Goal: Task Accomplishment & Management: Manage account settings

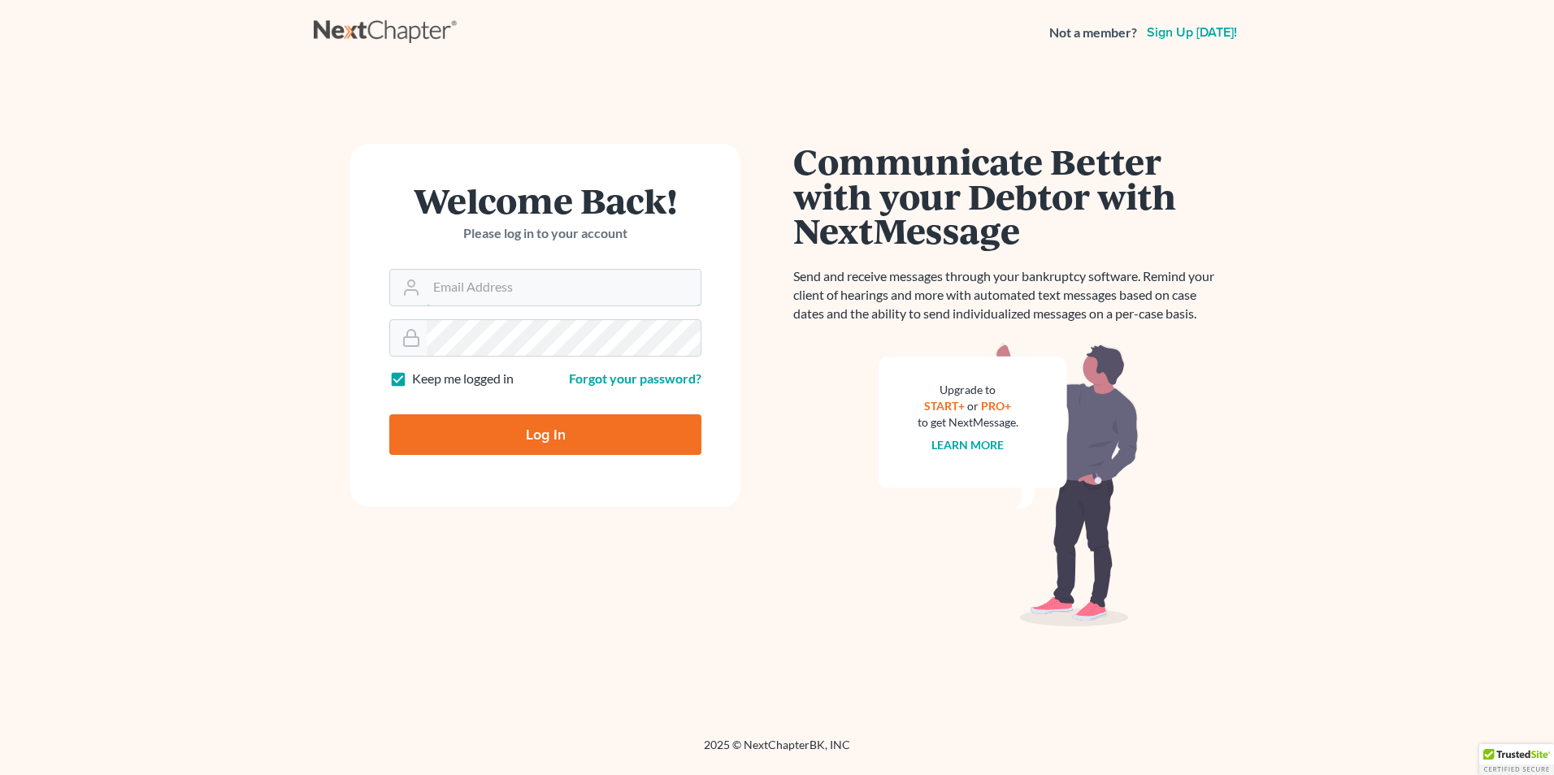
type input "[EMAIL_ADDRESS][DOMAIN_NAME]"
click at [554, 429] on input "Log In" at bounding box center [545, 434] width 312 height 41
type input "Thinking..."
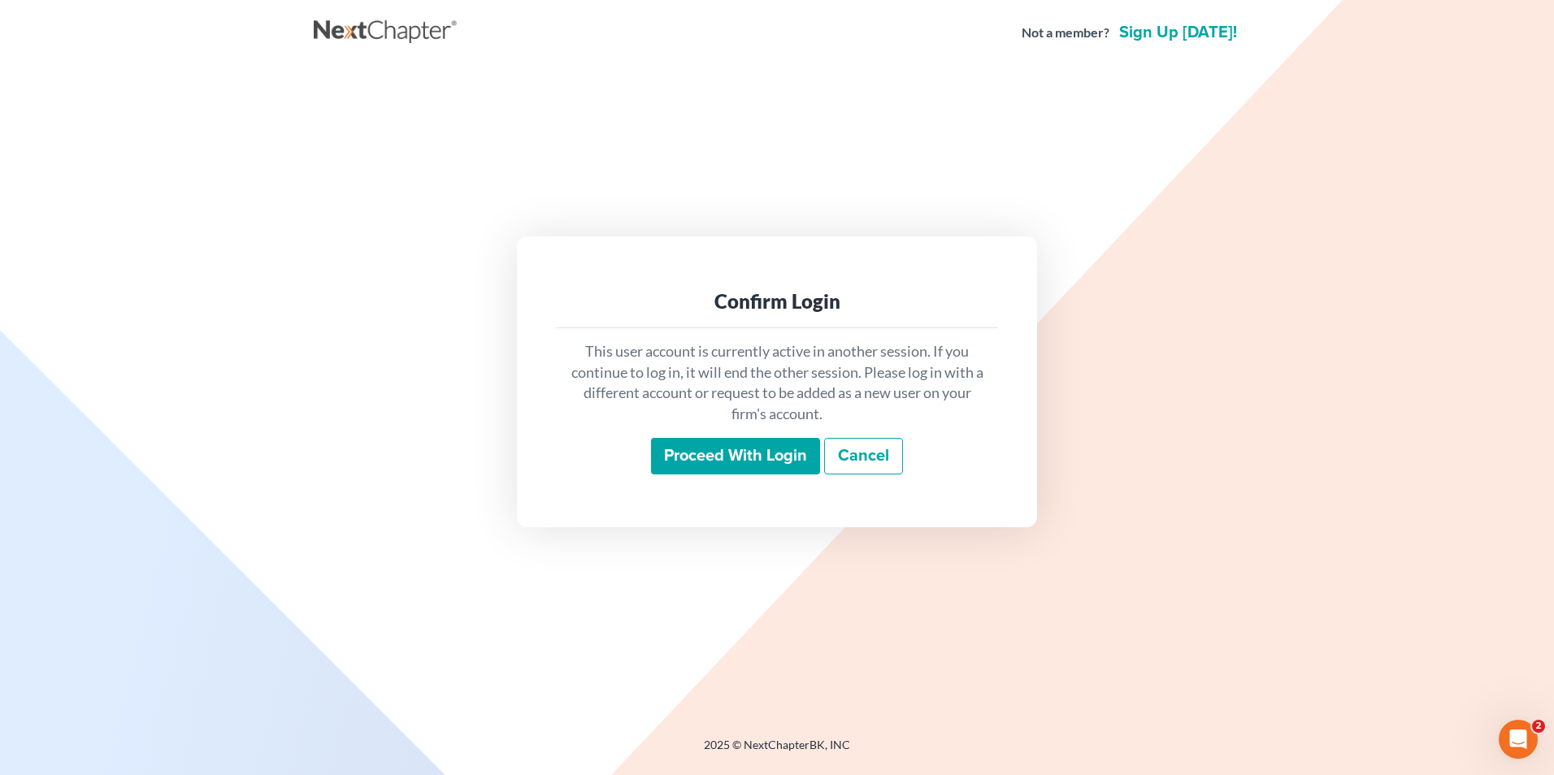
click at [792, 447] on input "Proceed with login" at bounding box center [735, 456] width 169 height 37
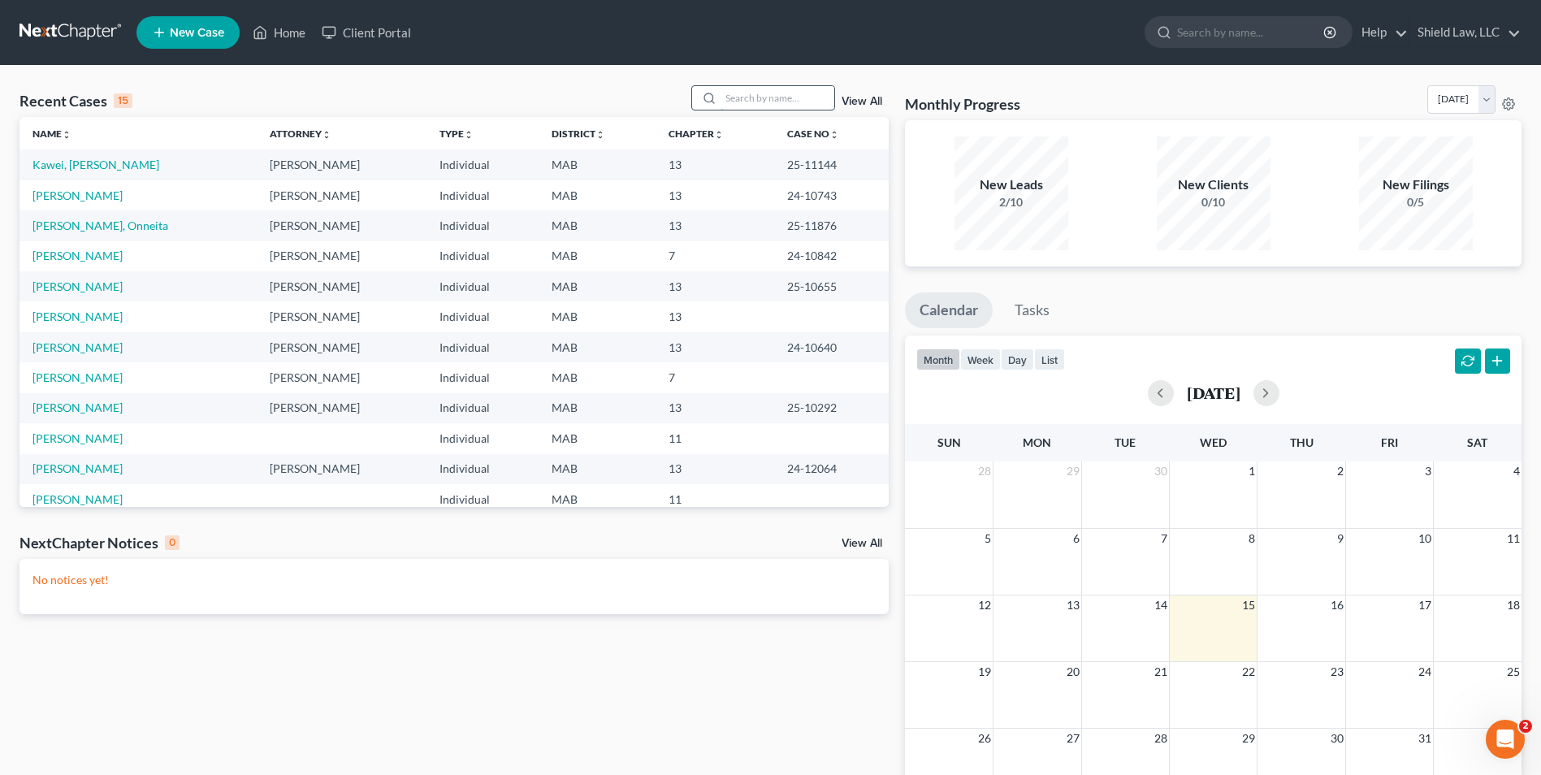
click at [750, 94] on input "search" at bounding box center [778, 98] width 114 height 24
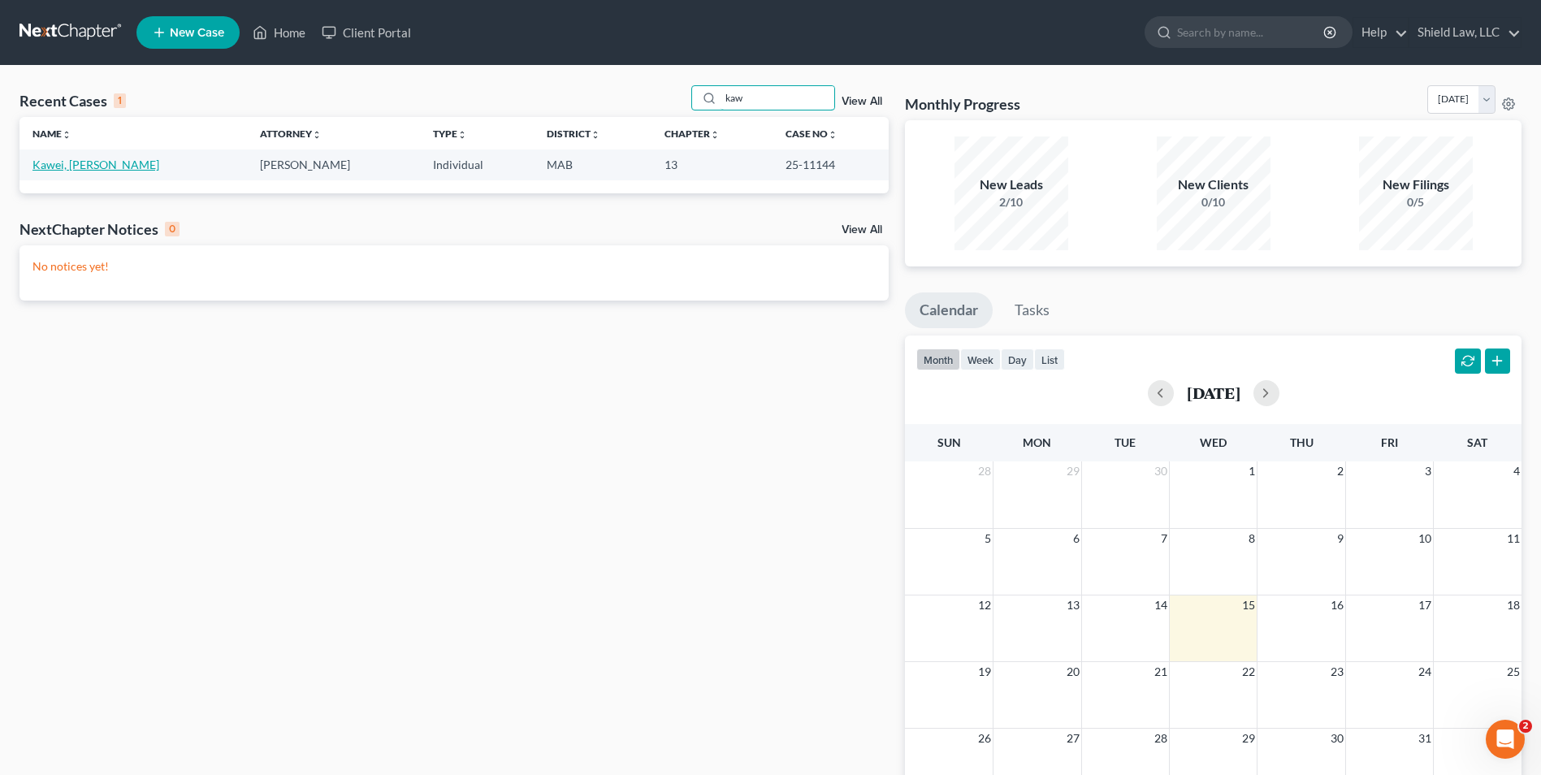
type input "kaw"
drag, startPoint x: 67, startPoint y: 163, endPoint x: 133, endPoint y: 168, distance: 66.9
click at [67, 163] on link "Kawei, [PERSON_NAME]" at bounding box center [96, 165] width 127 height 14
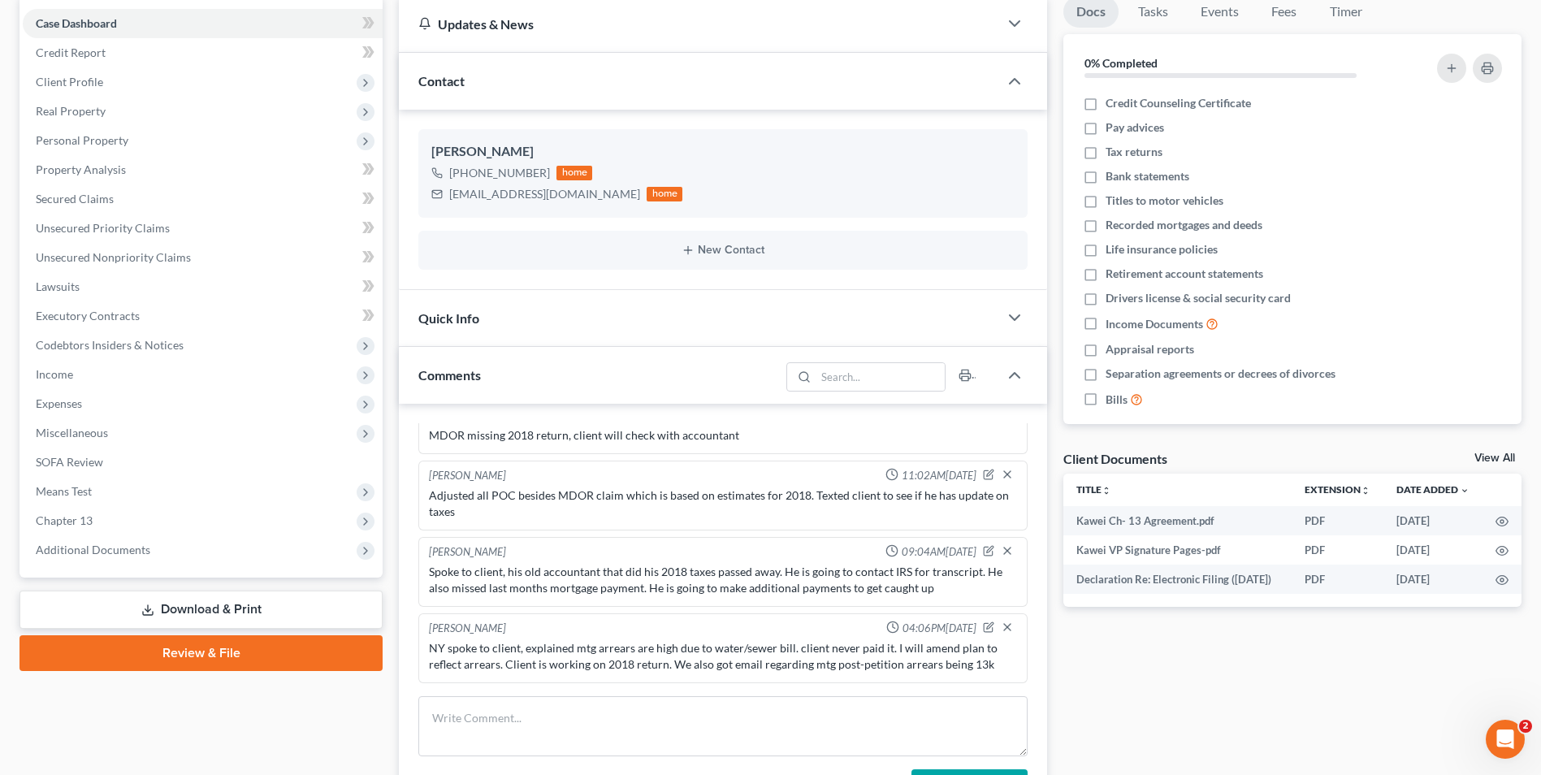
scroll to position [325, 0]
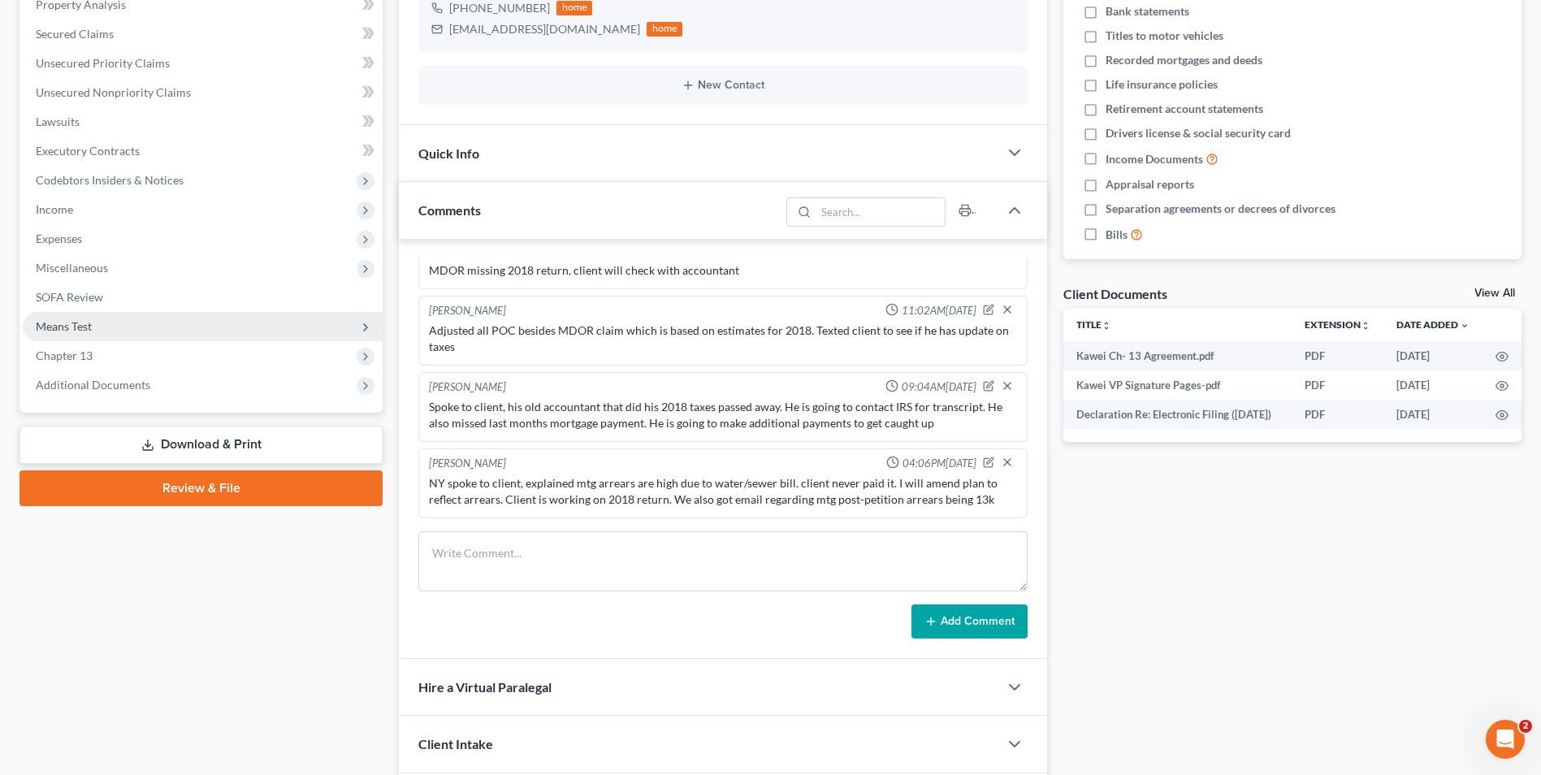
click at [118, 336] on span "Means Test" at bounding box center [203, 326] width 360 height 29
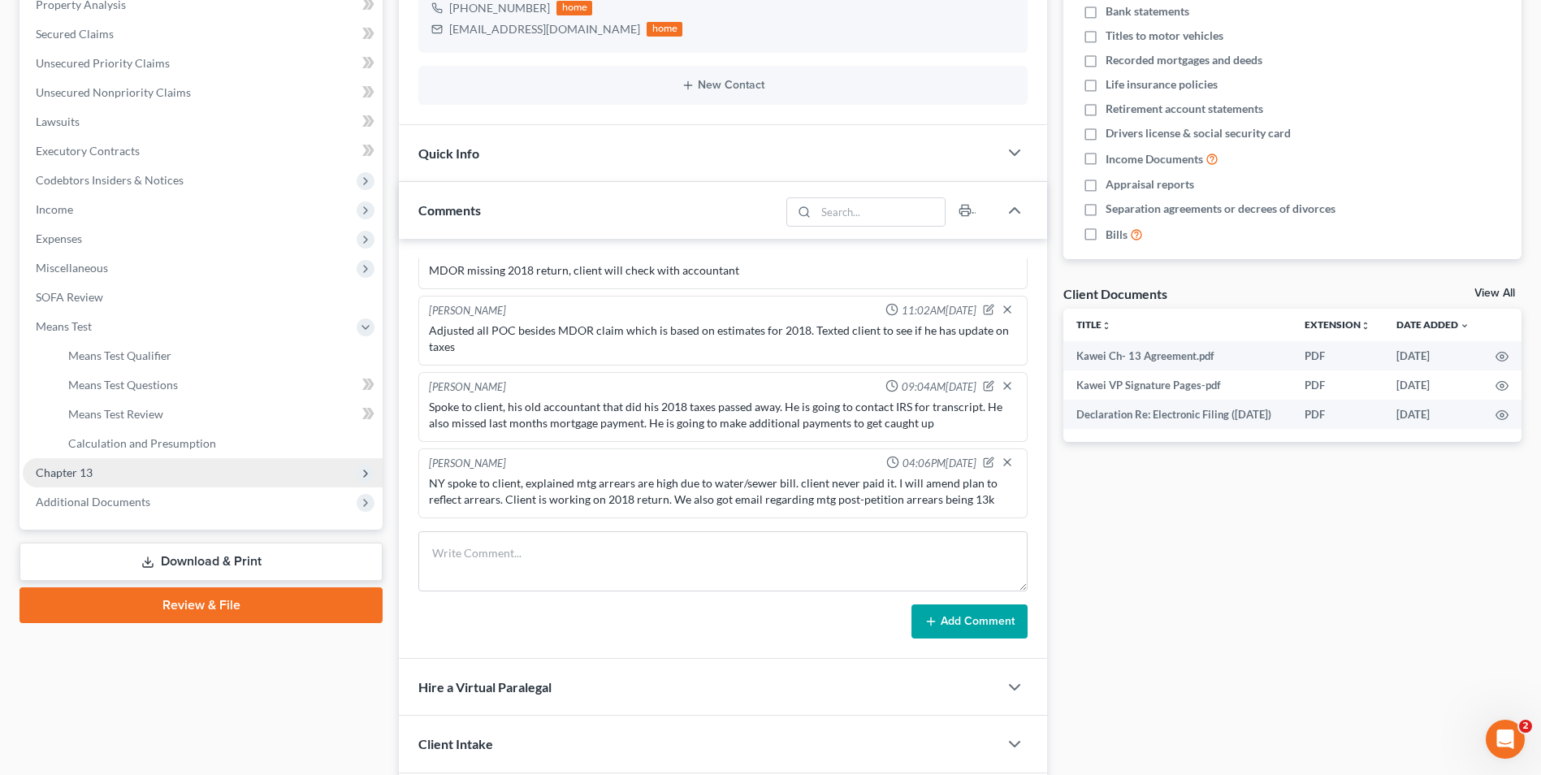
click at [143, 464] on span "Chapter 13" at bounding box center [203, 472] width 360 height 29
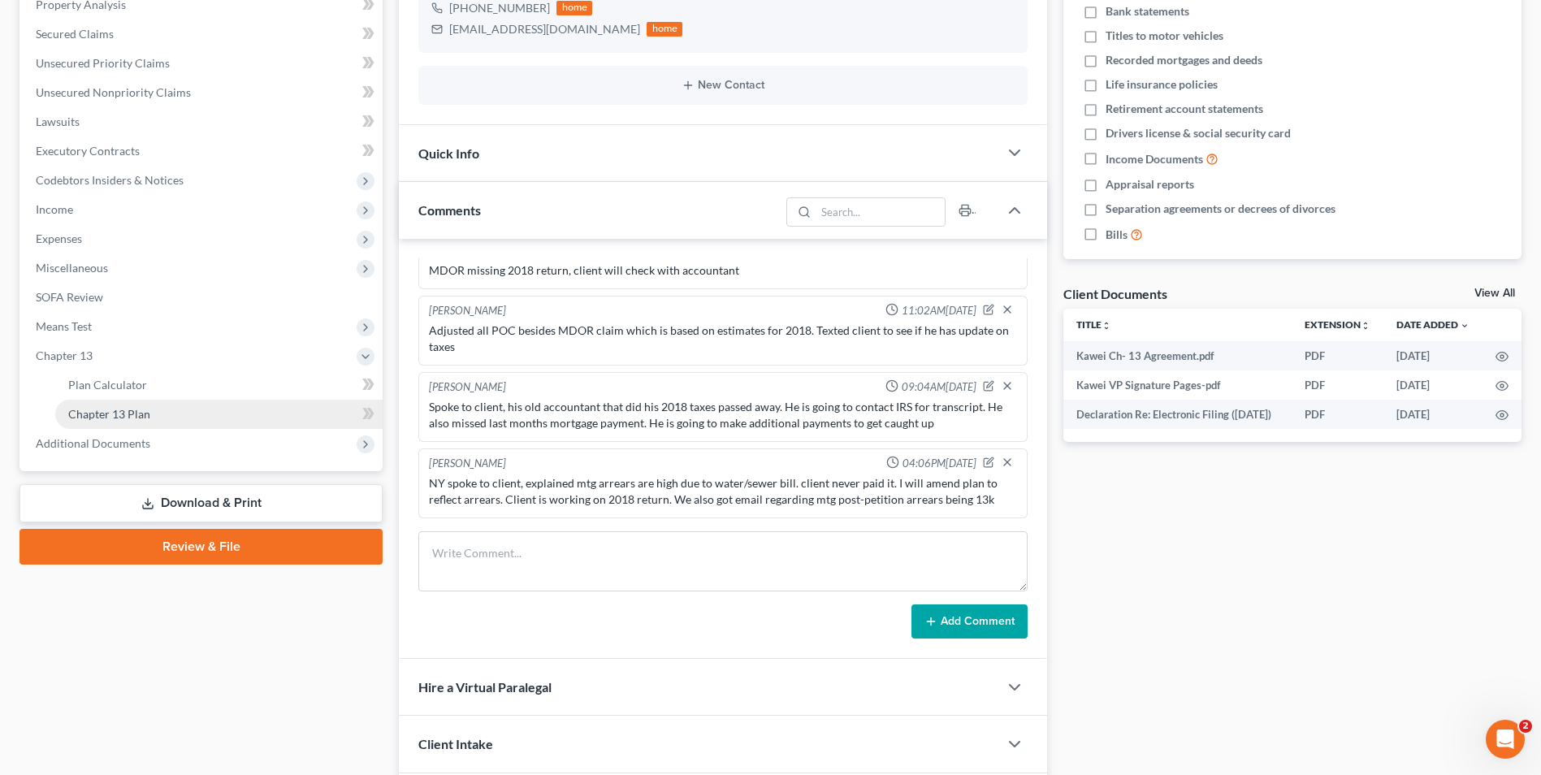
click at [162, 414] on link "Chapter 13 Plan" at bounding box center [218, 414] width 327 height 29
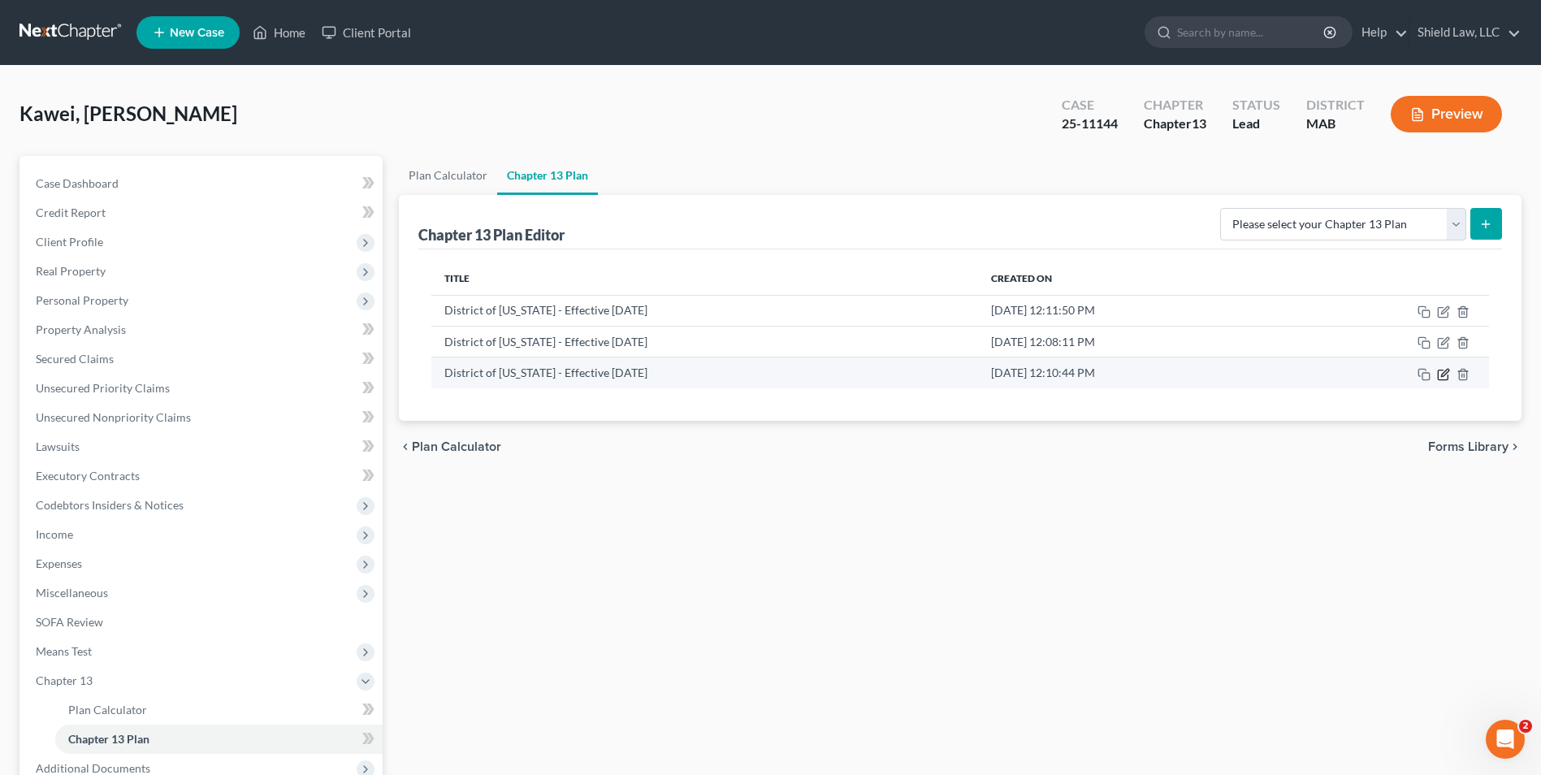
click at [1448, 379] on icon "button" at bounding box center [1443, 375] width 10 height 10
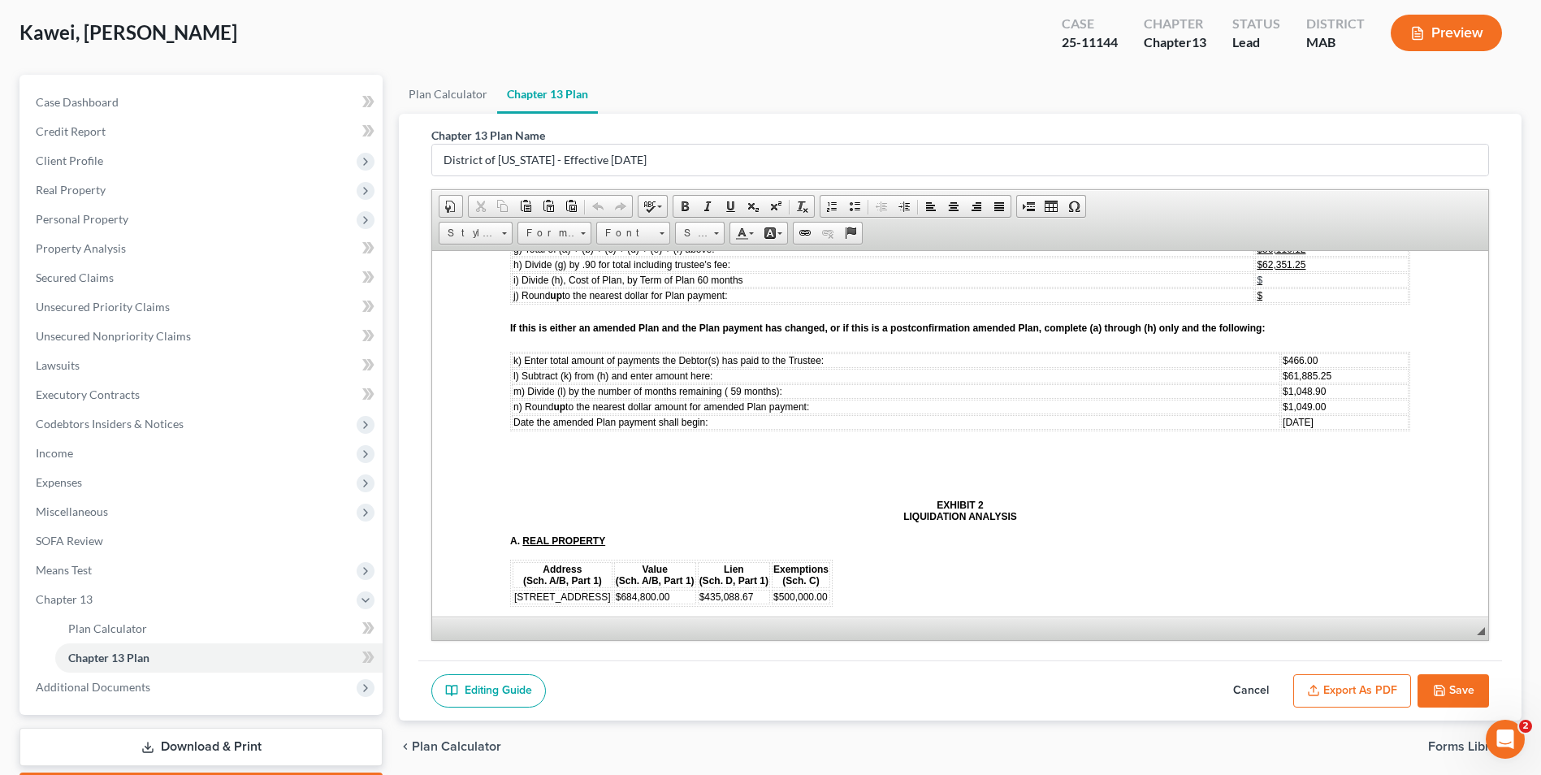
scroll to position [5038, 0]
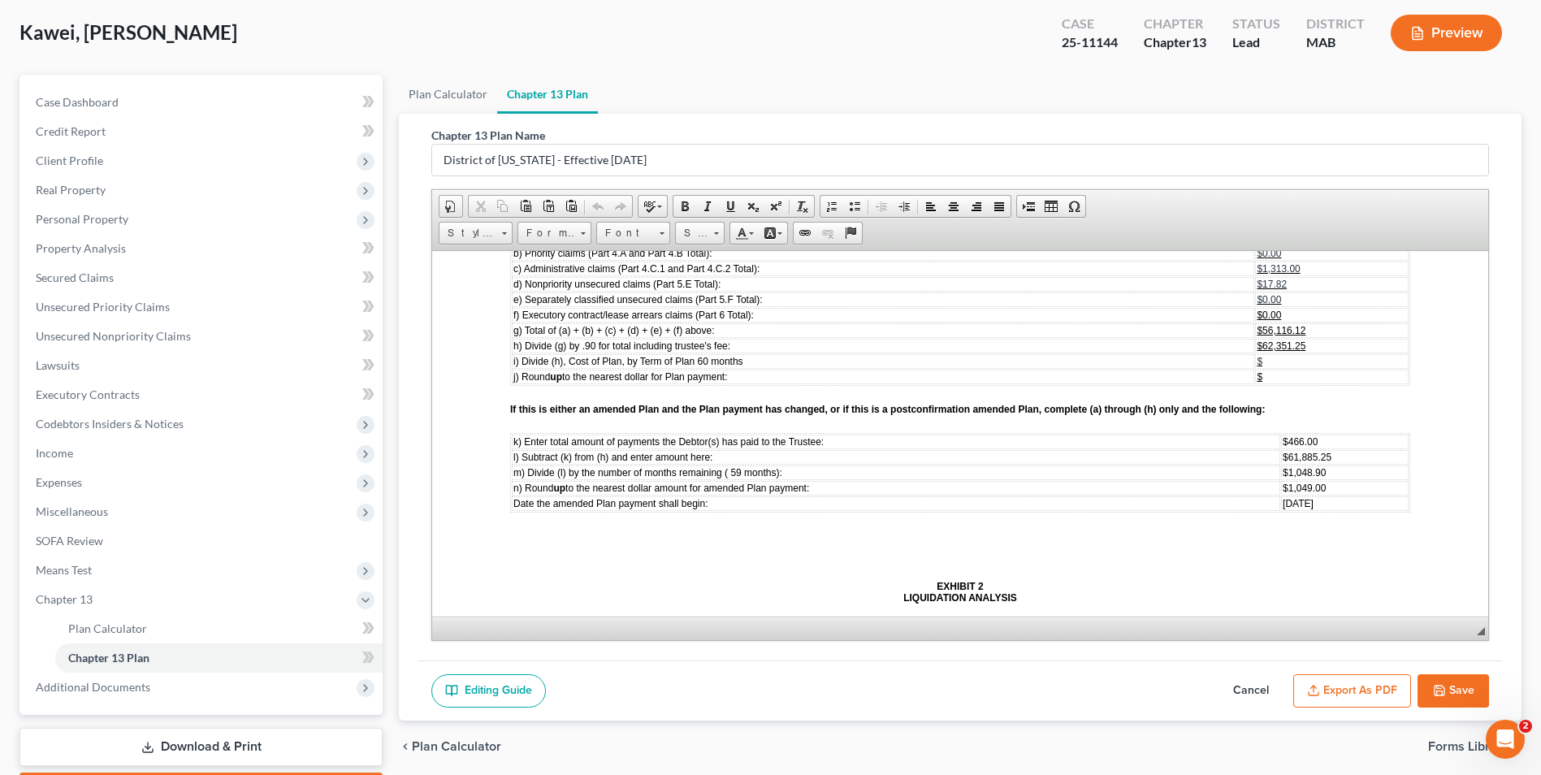
click at [1268, 691] on button "Cancel" at bounding box center [1252, 691] width 72 height 34
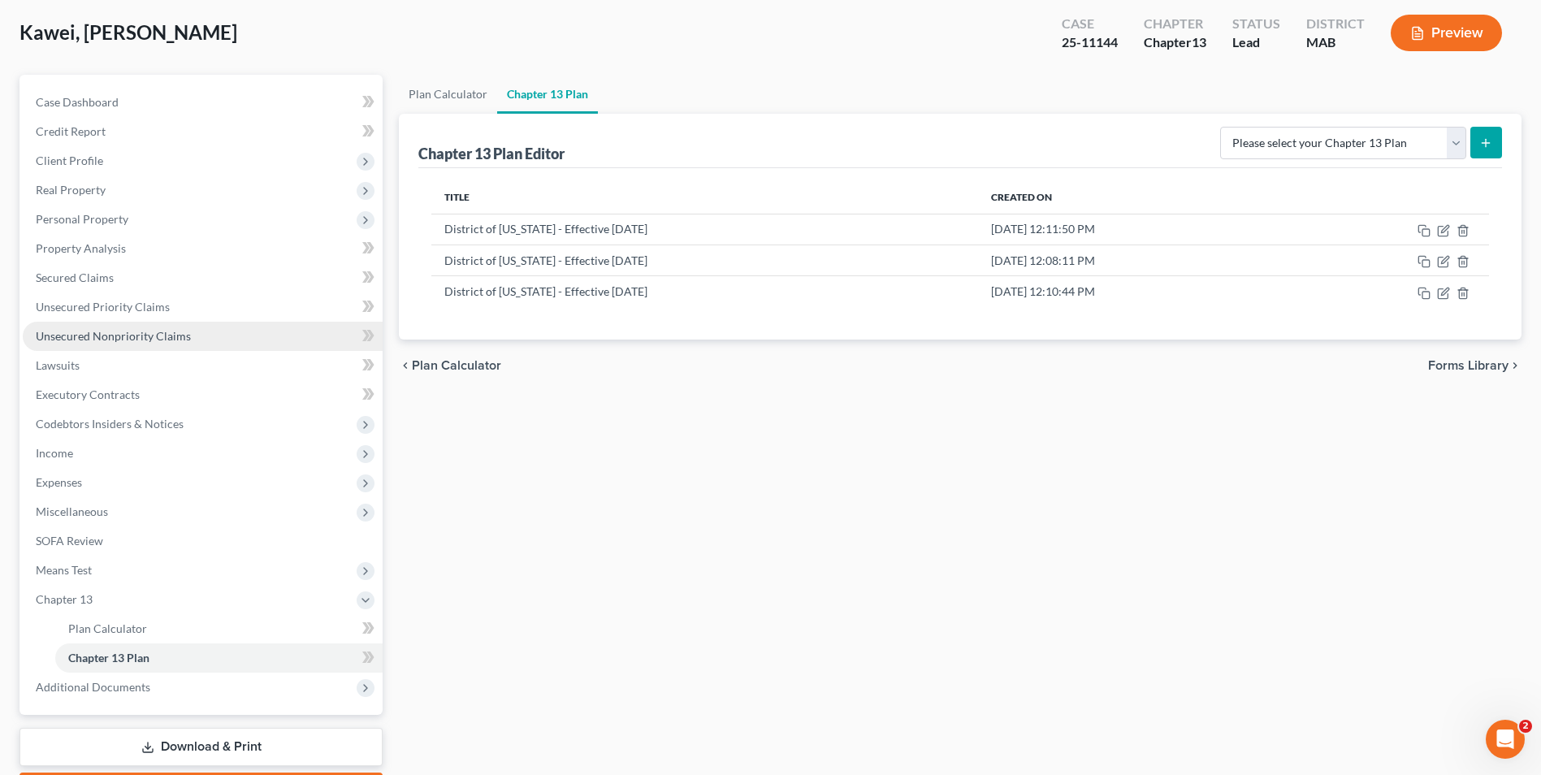
click at [167, 343] on link "Unsecured Nonpriority Claims" at bounding box center [203, 336] width 360 height 29
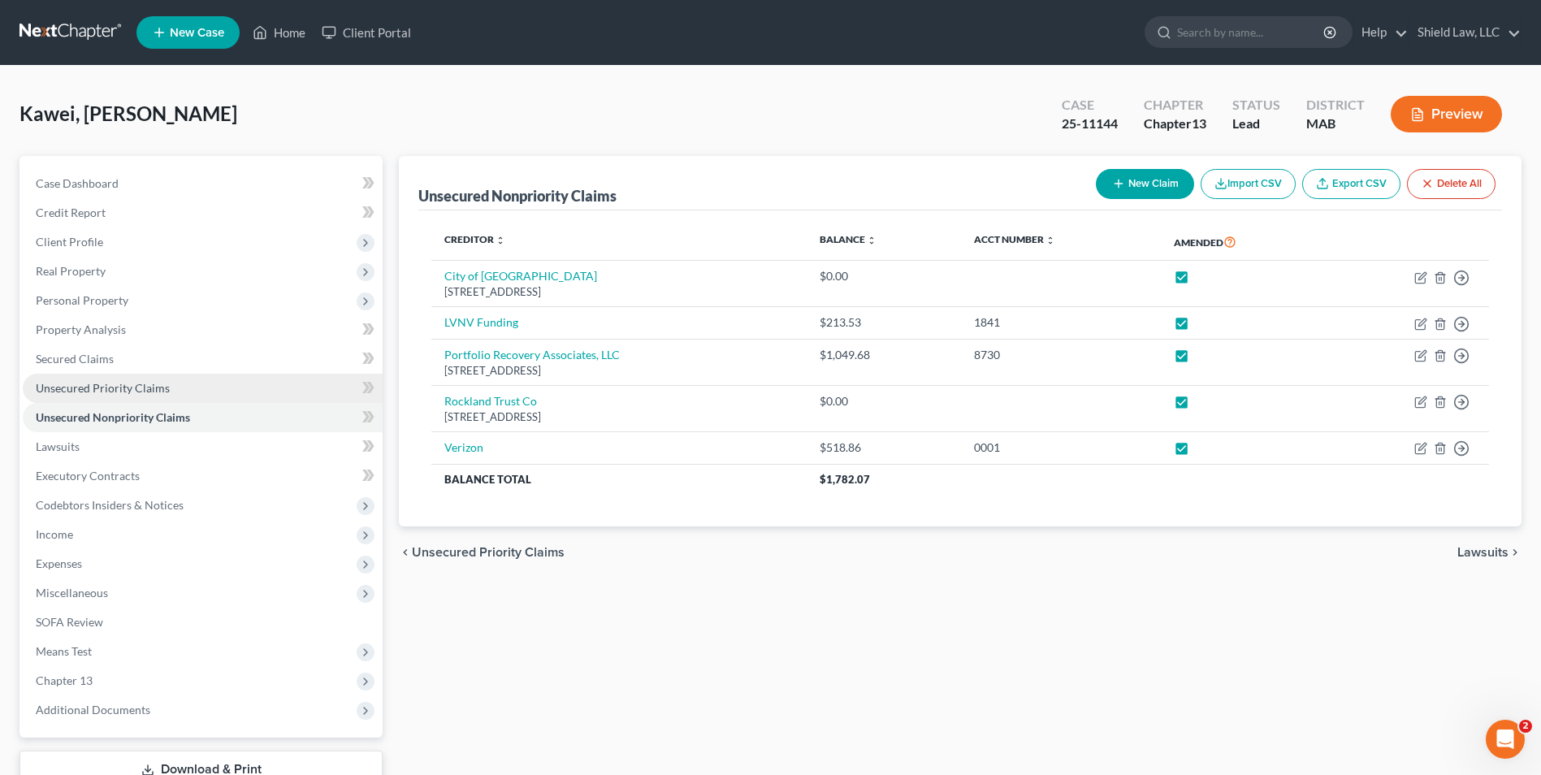
click at [228, 386] on link "Unsecured Priority Claims" at bounding box center [203, 388] width 360 height 29
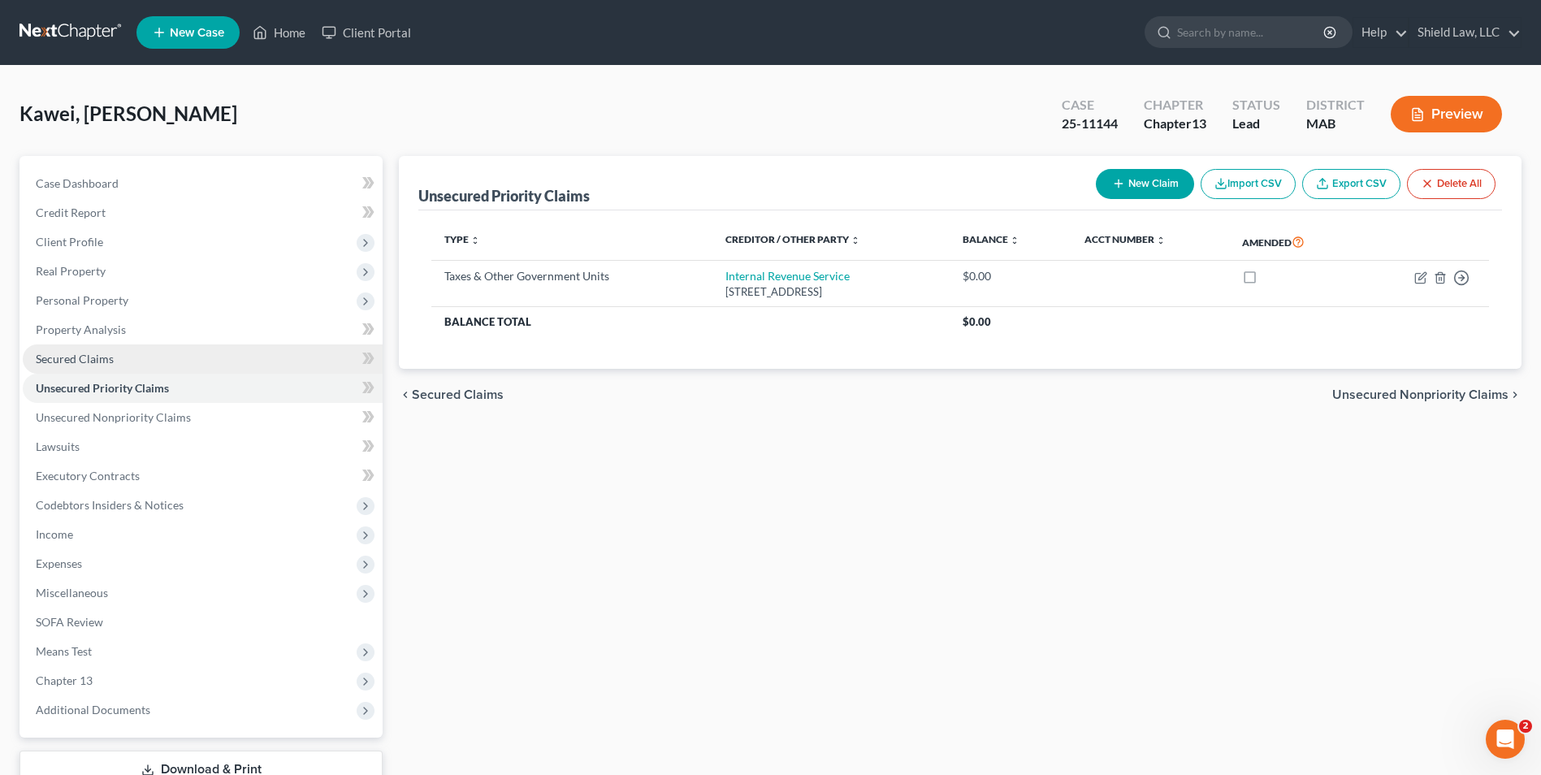
click at [177, 361] on link "Secured Claims" at bounding box center [203, 359] width 360 height 29
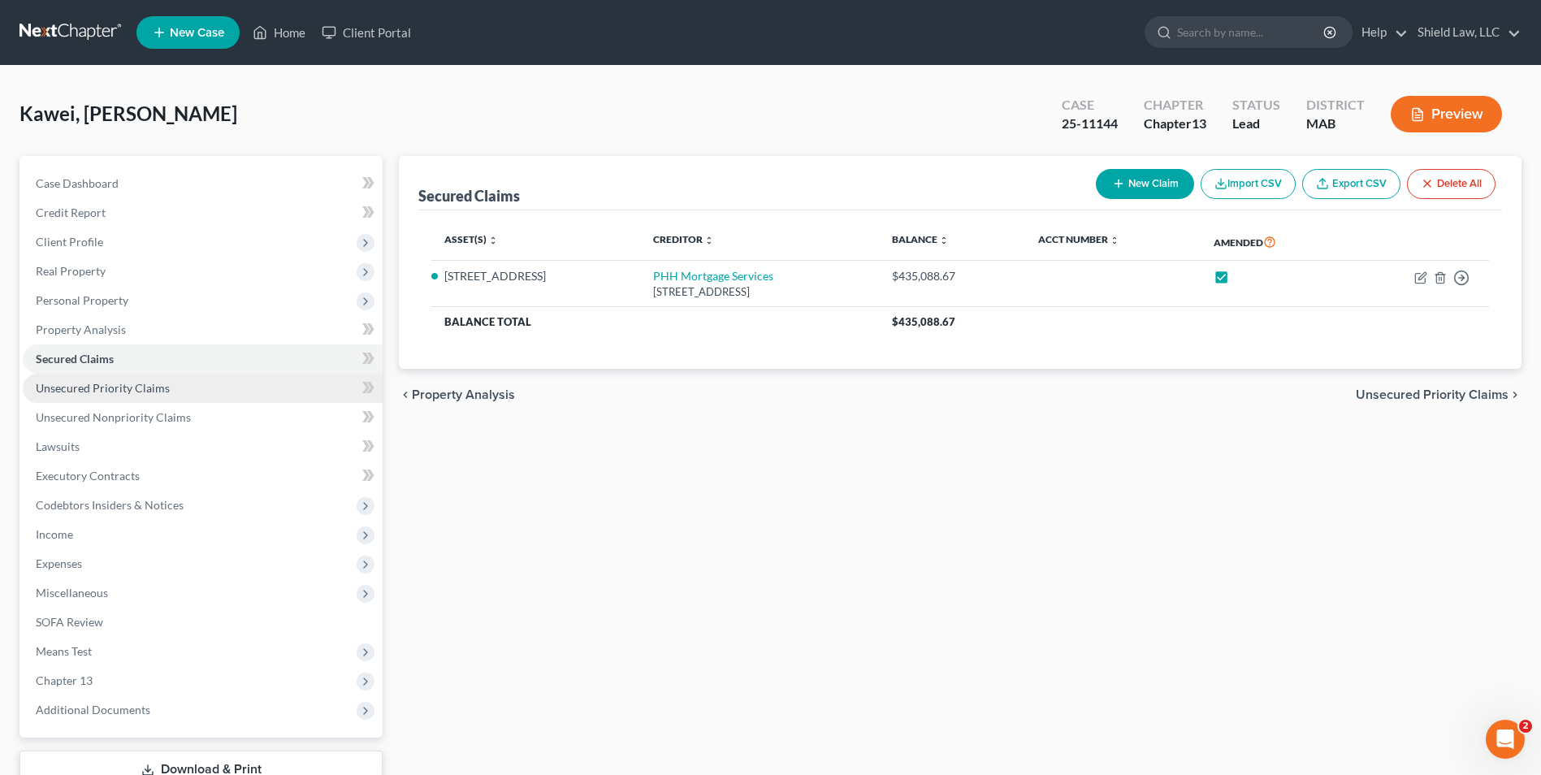
click at [236, 382] on link "Unsecured Priority Claims" at bounding box center [203, 388] width 360 height 29
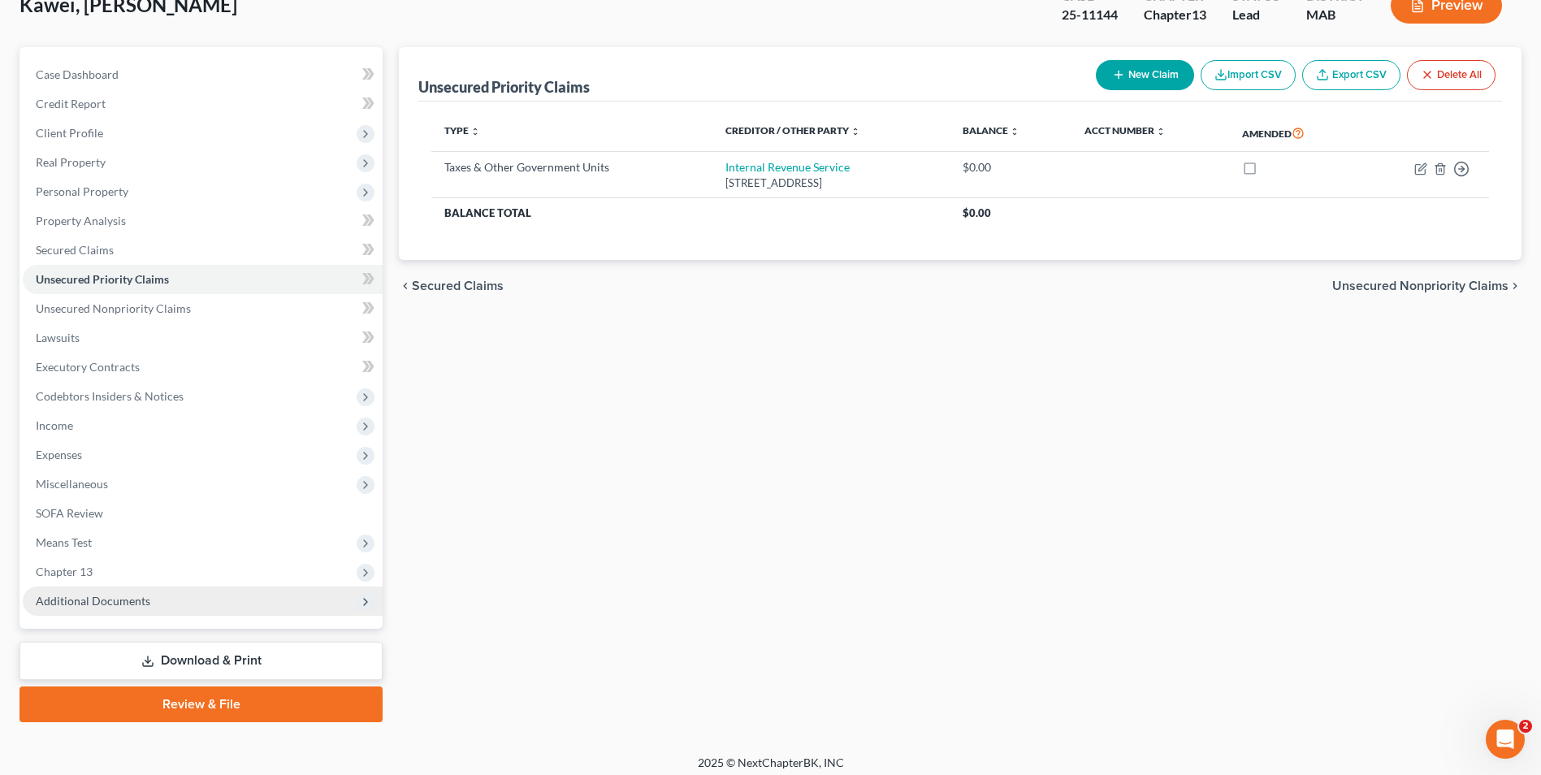
scroll to position [118, 0]
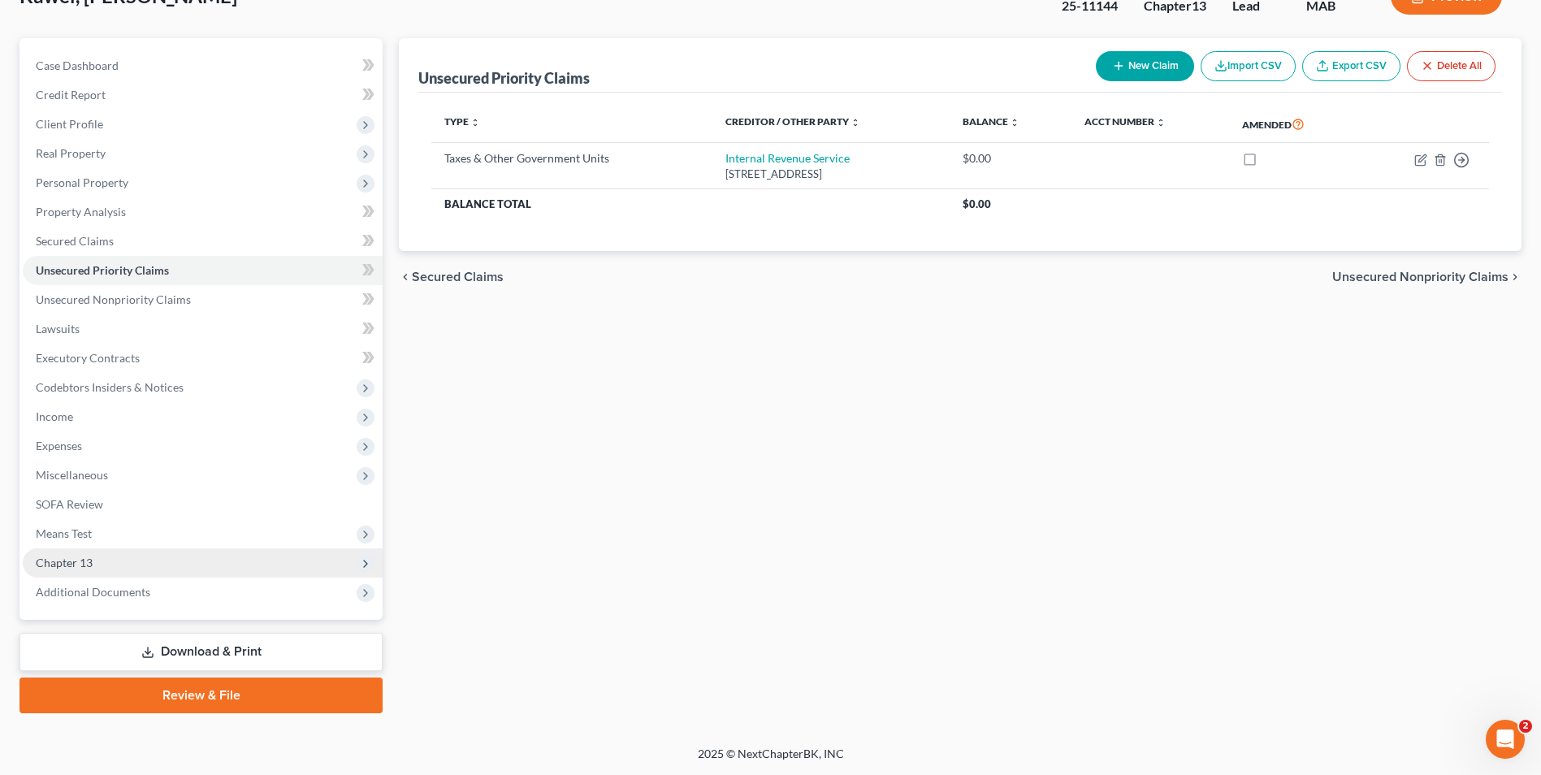
click at [119, 566] on span "Chapter 13" at bounding box center [203, 562] width 360 height 29
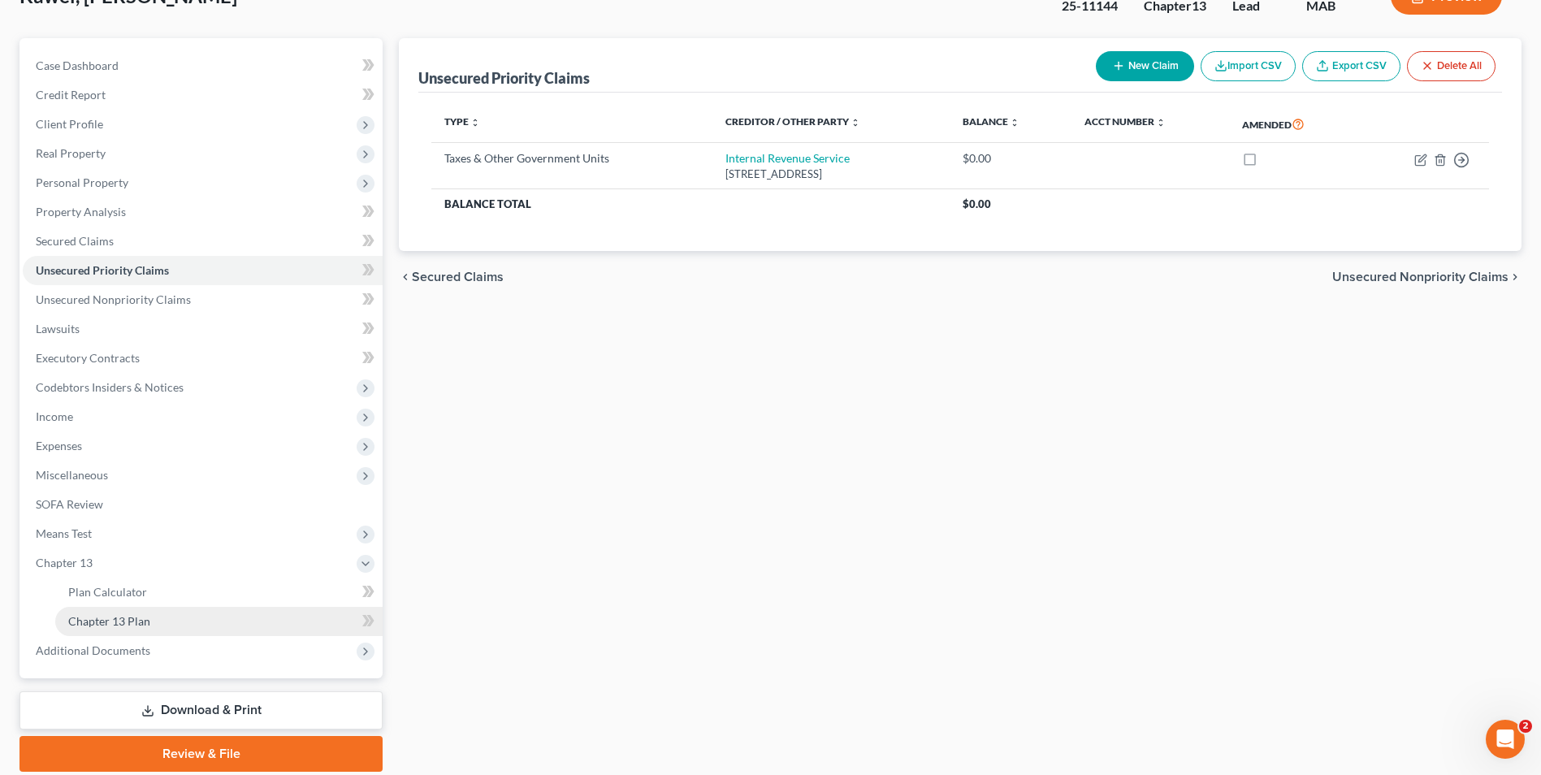
click at [139, 623] on span "Chapter 13 Plan" at bounding box center [109, 621] width 82 height 14
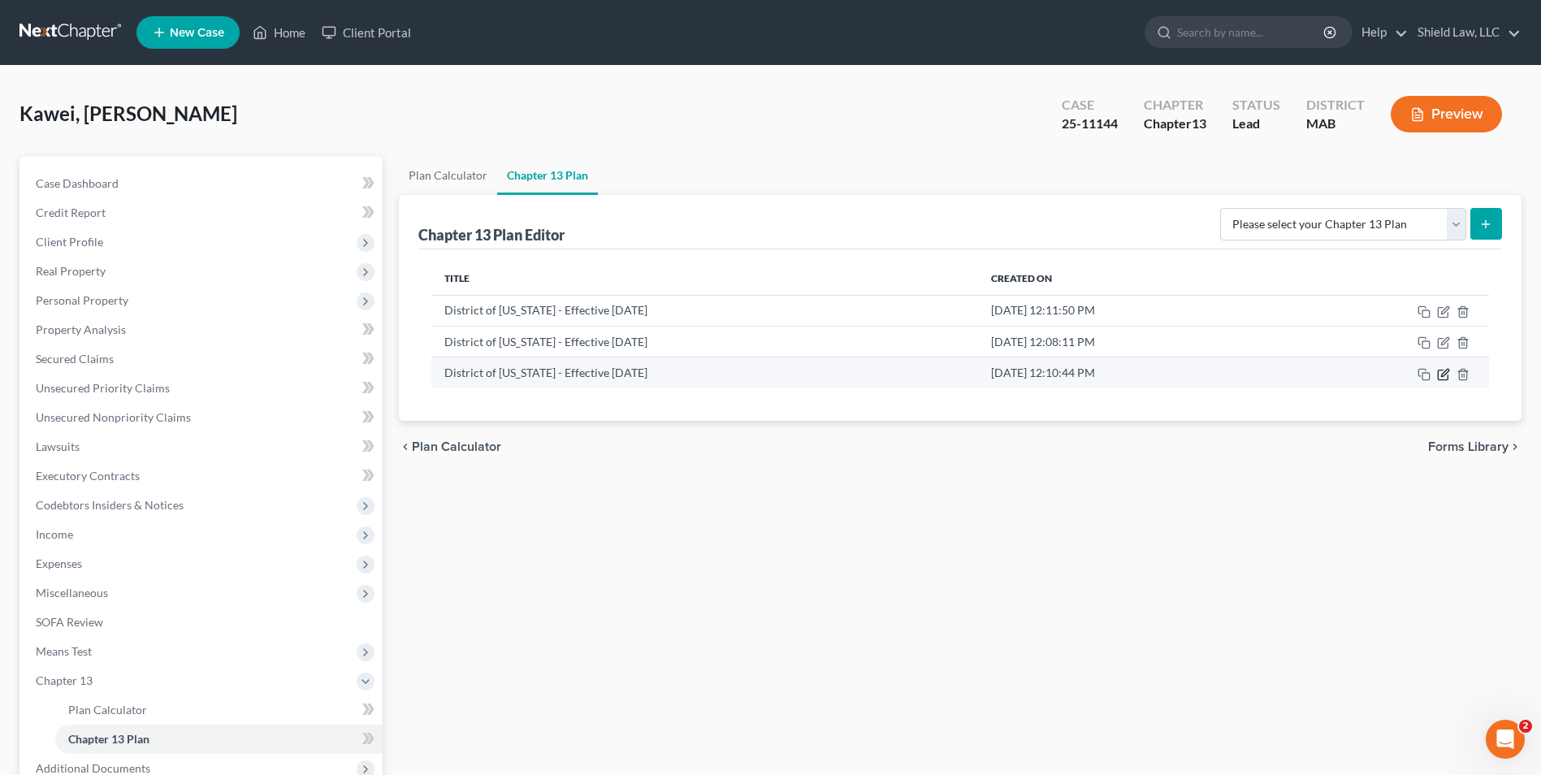
click at [1443, 373] on icon "button" at bounding box center [1444, 372] width 7 height 7
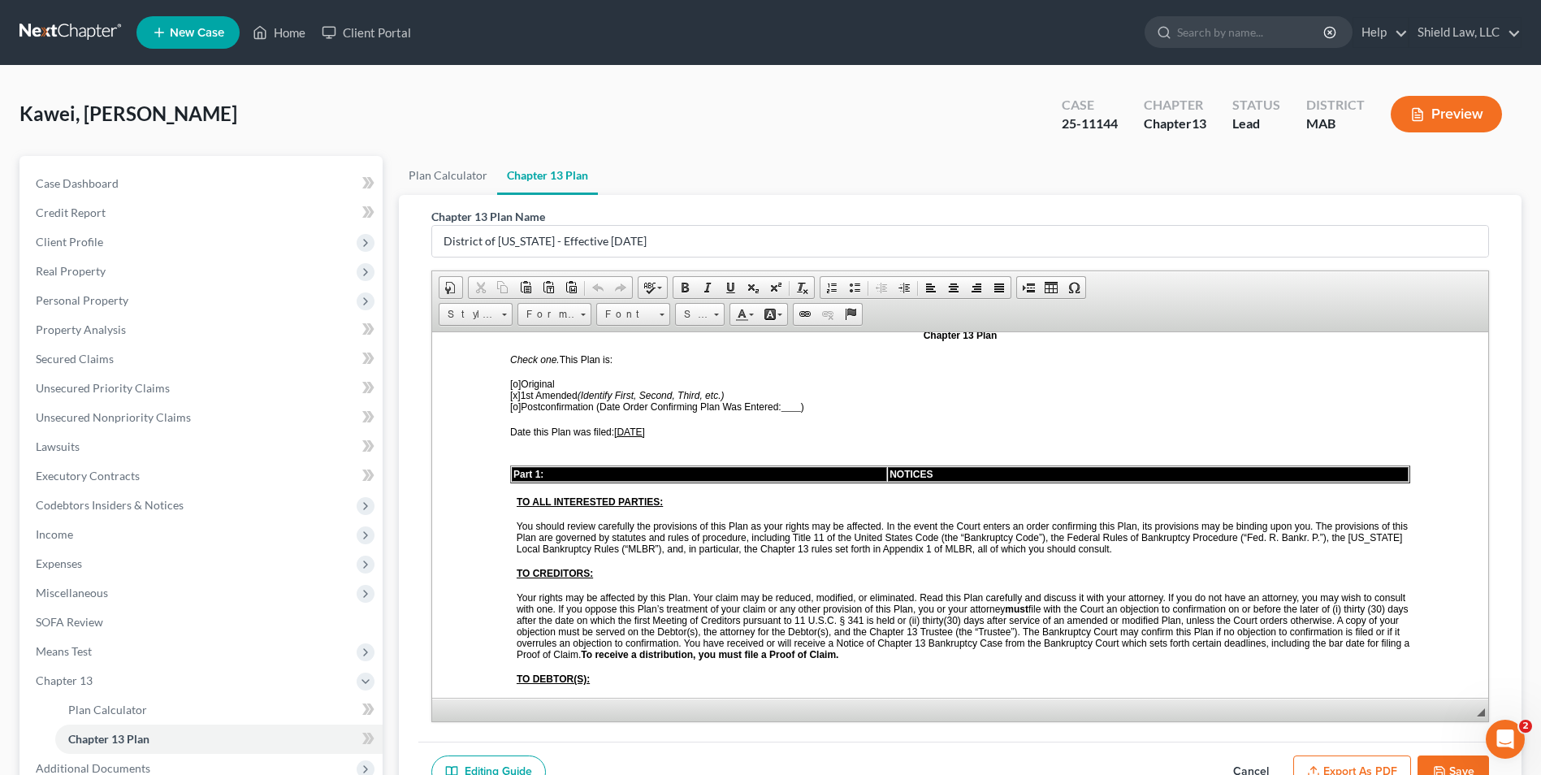
scroll to position [81, 0]
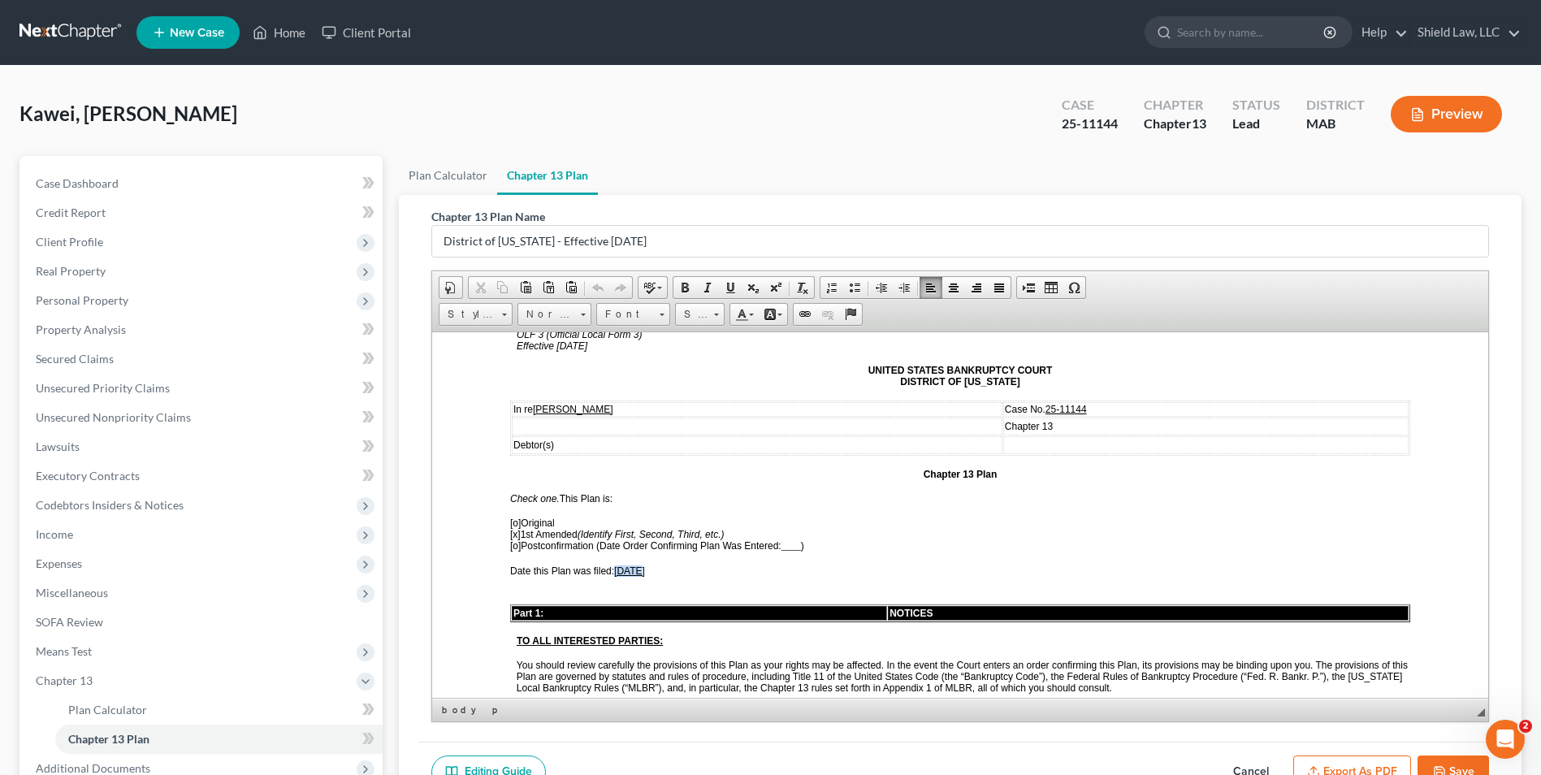
drag, startPoint x: 643, startPoint y: 571, endPoint x: 622, endPoint y: 571, distance: 21.1
click at [622, 571] on span "08/20/2025" at bounding box center [629, 570] width 31 height 11
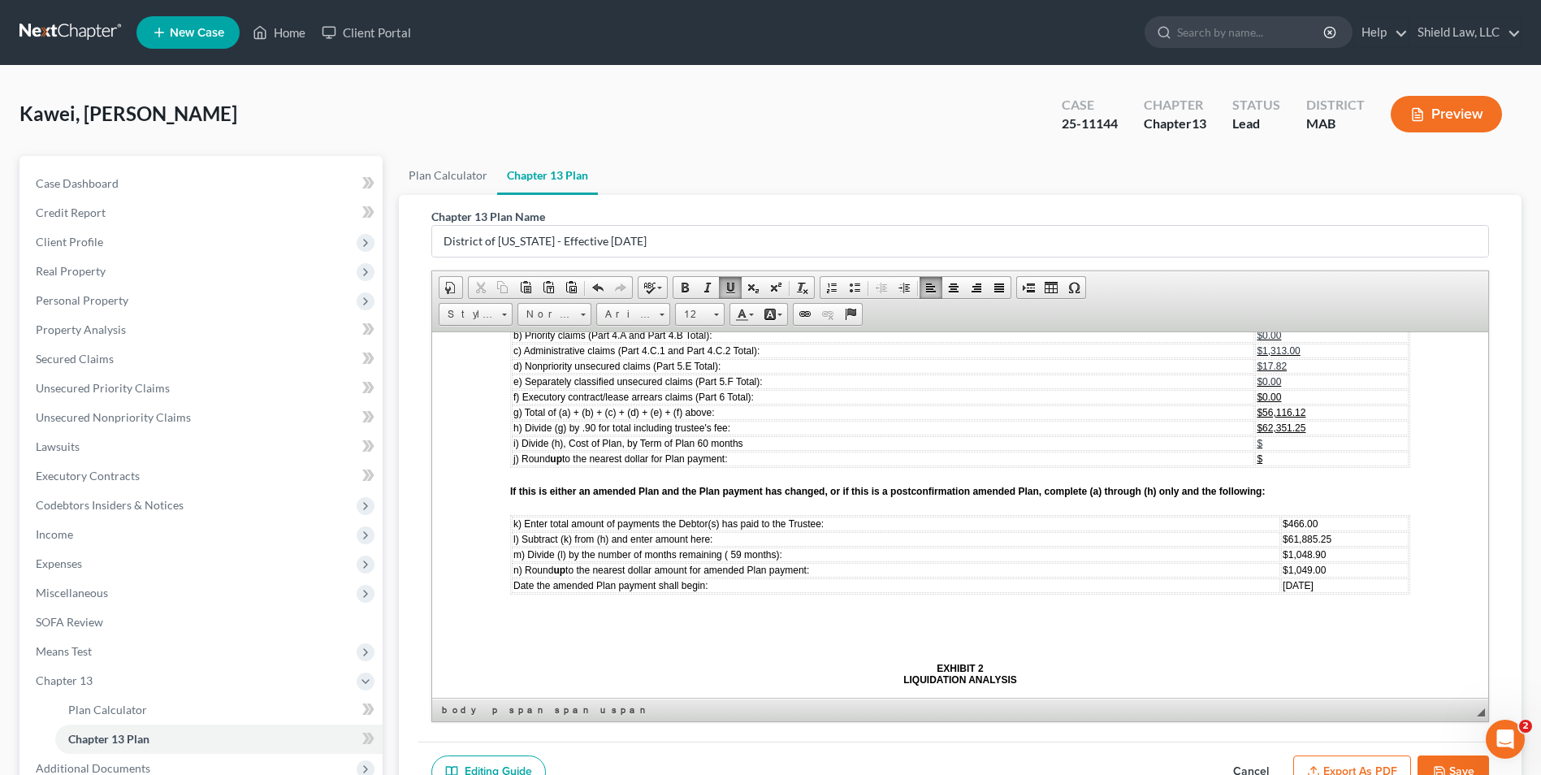
scroll to position [5038, 0]
drag, startPoint x: 1307, startPoint y: 526, endPoint x: 1269, endPoint y: 522, distance: 38.4
click at [1281, 522] on td "$466.00" at bounding box center [1345, 522] width 128 height 15
drag, startPoint x: 1315, startPoint y: 540, endPoint x: 1272, endPoint y: 535, distance: 42.4
click at [1281, 535] on td "$61,885.25" at bounding box center [1345, 538] width 128 height 15
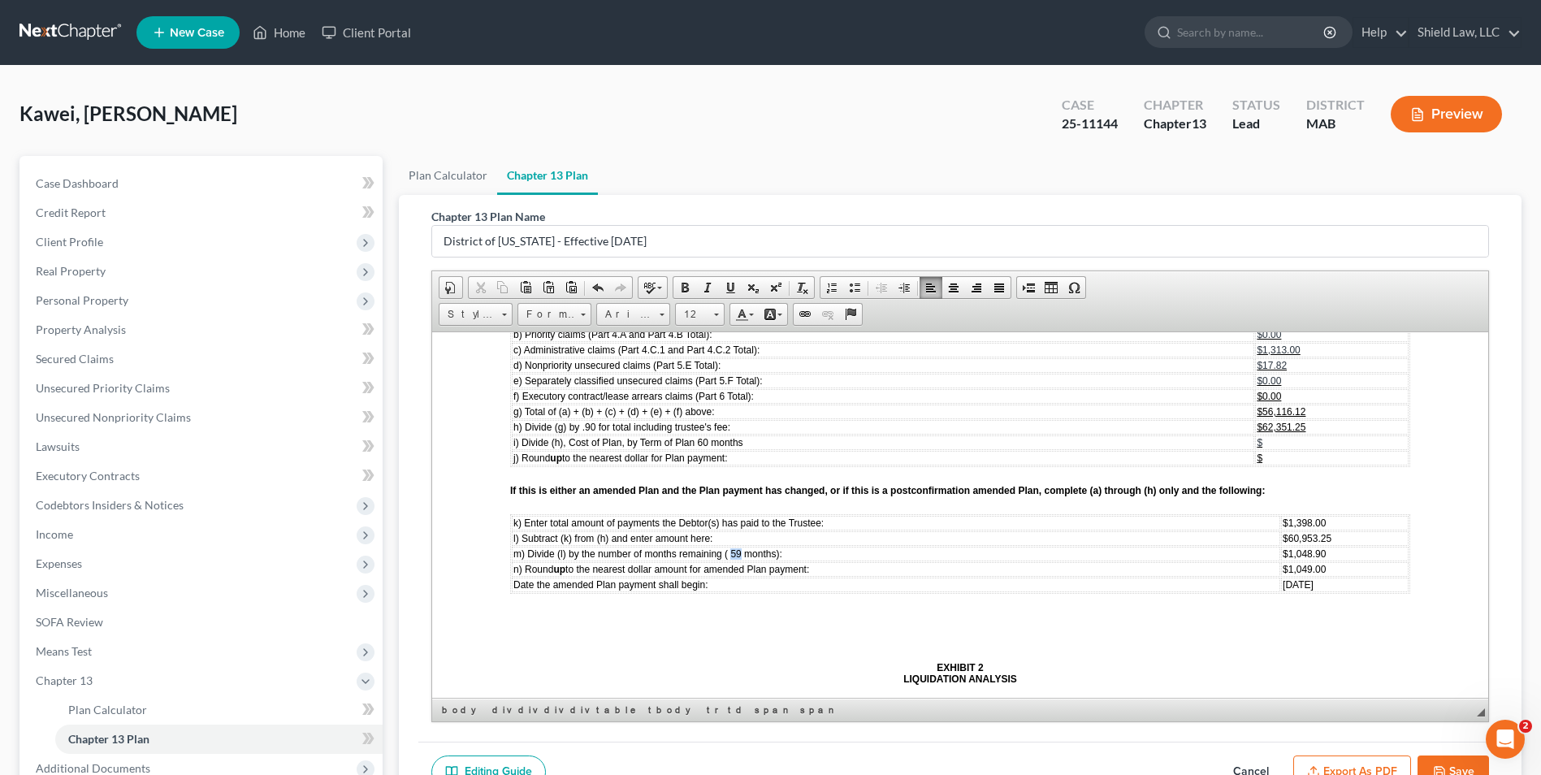
click at [733, 557] on span "m) Divide (l) by the number of months remaining ( 59 months):" at bounding box center [648, 553] width 269 height 11
click at [737, 554] on span "m) Divide (l) by the number of months remaining ( 56 months):" at bounding box center [675, 553] width 322 height 11
click at [1287, 585] on span "[DATE]" at bounding box center [1302, 584] width 31 height 11
drag, startPoint x: 1297, startPoint y: 558, endPoint x: 1272, endPoint y: 557, distance: 24.4
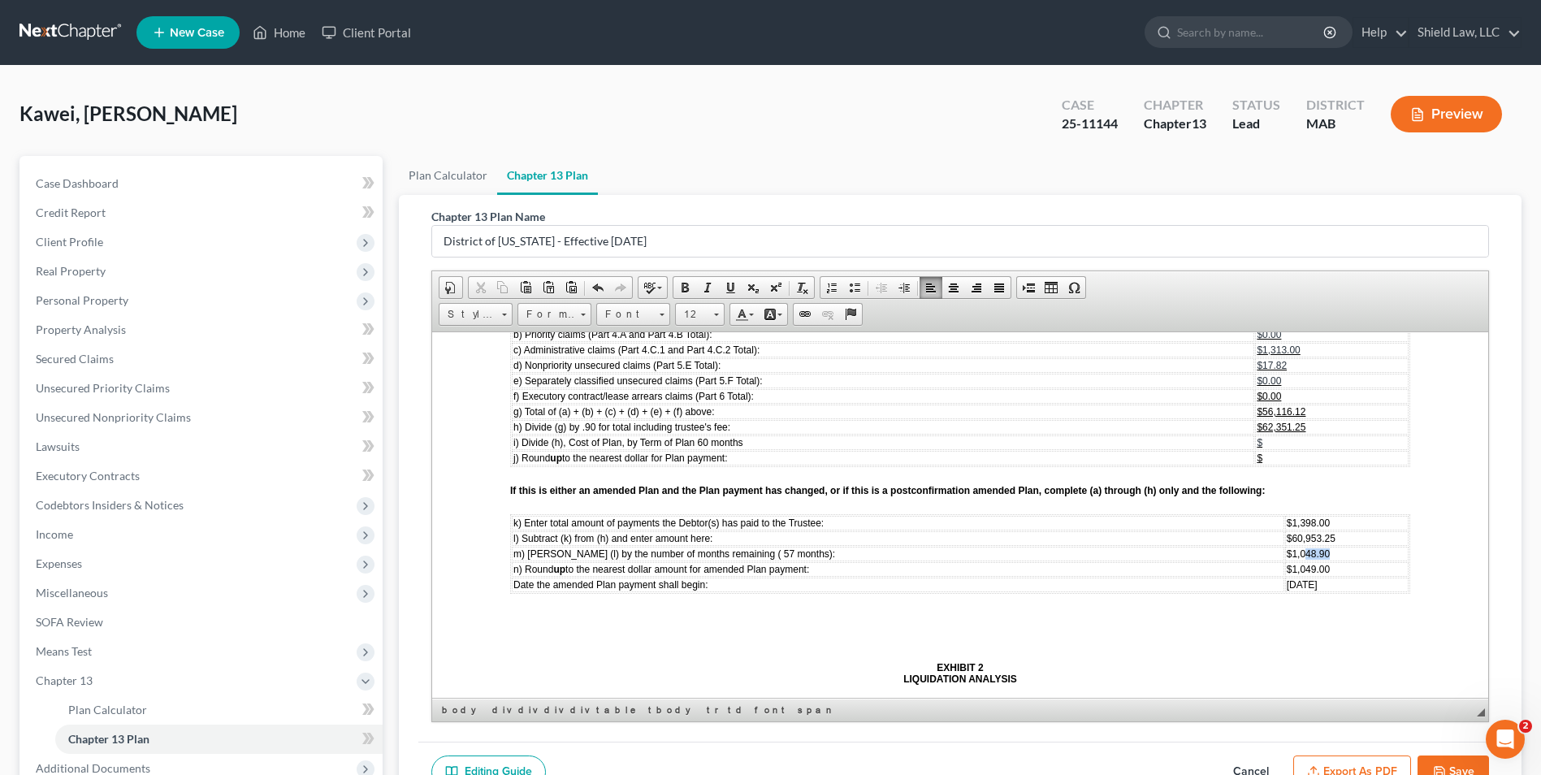
click at [1285, 557] on td "$1,048.90" at bounding box center [1347, 553] width 124 height 15
drag, startPoint x: 1302, startPoint y: 574, endPoint x: 1272, endPoint y: 573, distance: 30.1
click at [1285, 573] on td "$1,049.00" at bounding box center [1347, 568] width 124 height 15
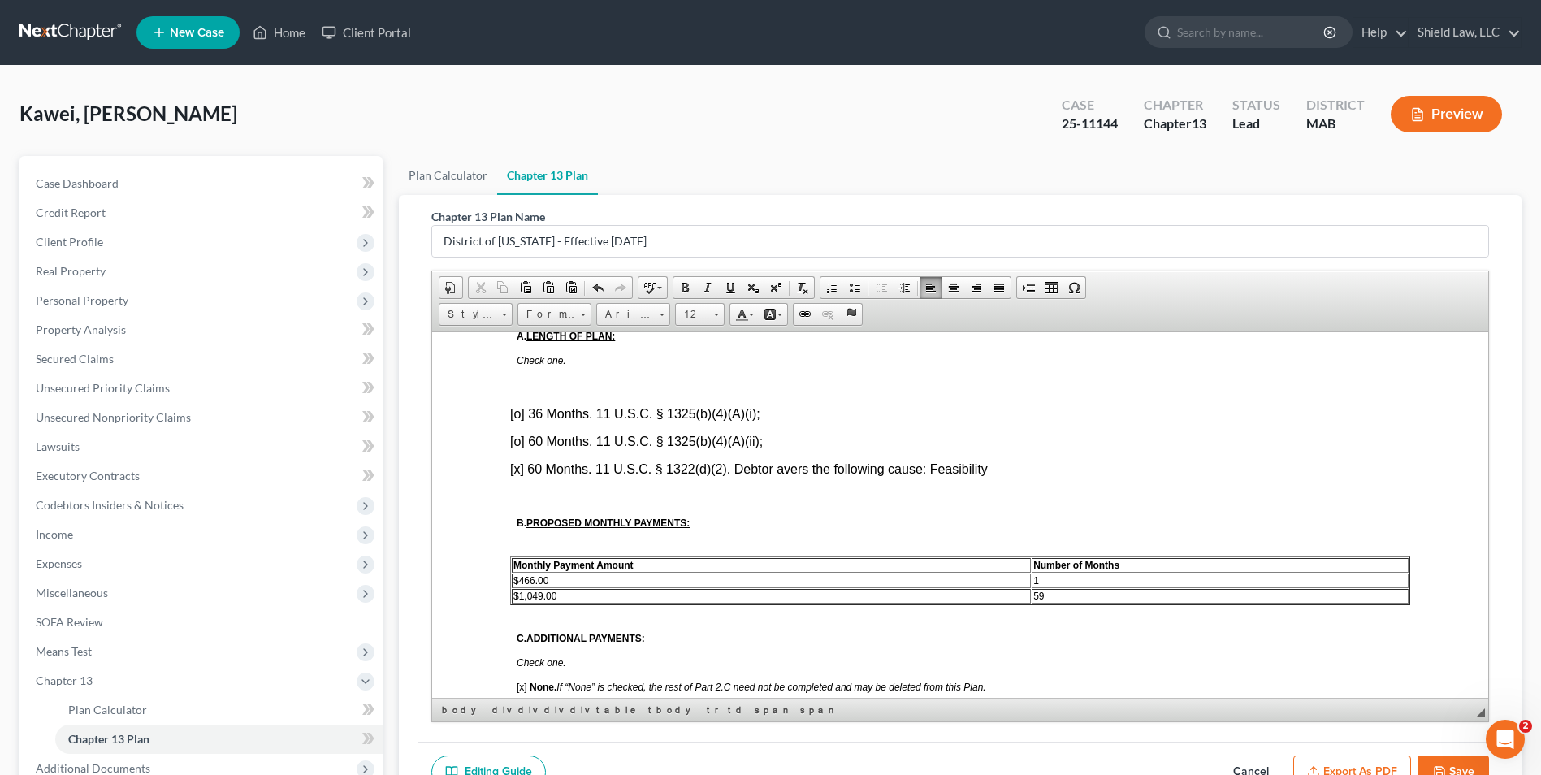
scroll to position [790, 0]
click at [1047, 602] on td "59" at bounding box center [1220, 596] width 377 height 15
click at [576, 592] on td "$1,049.00" at bounding box center [771, 596] width 519 height 15
click at [1066, 577] on td "1" at bounding box center [1220, 581] width 377 height 15
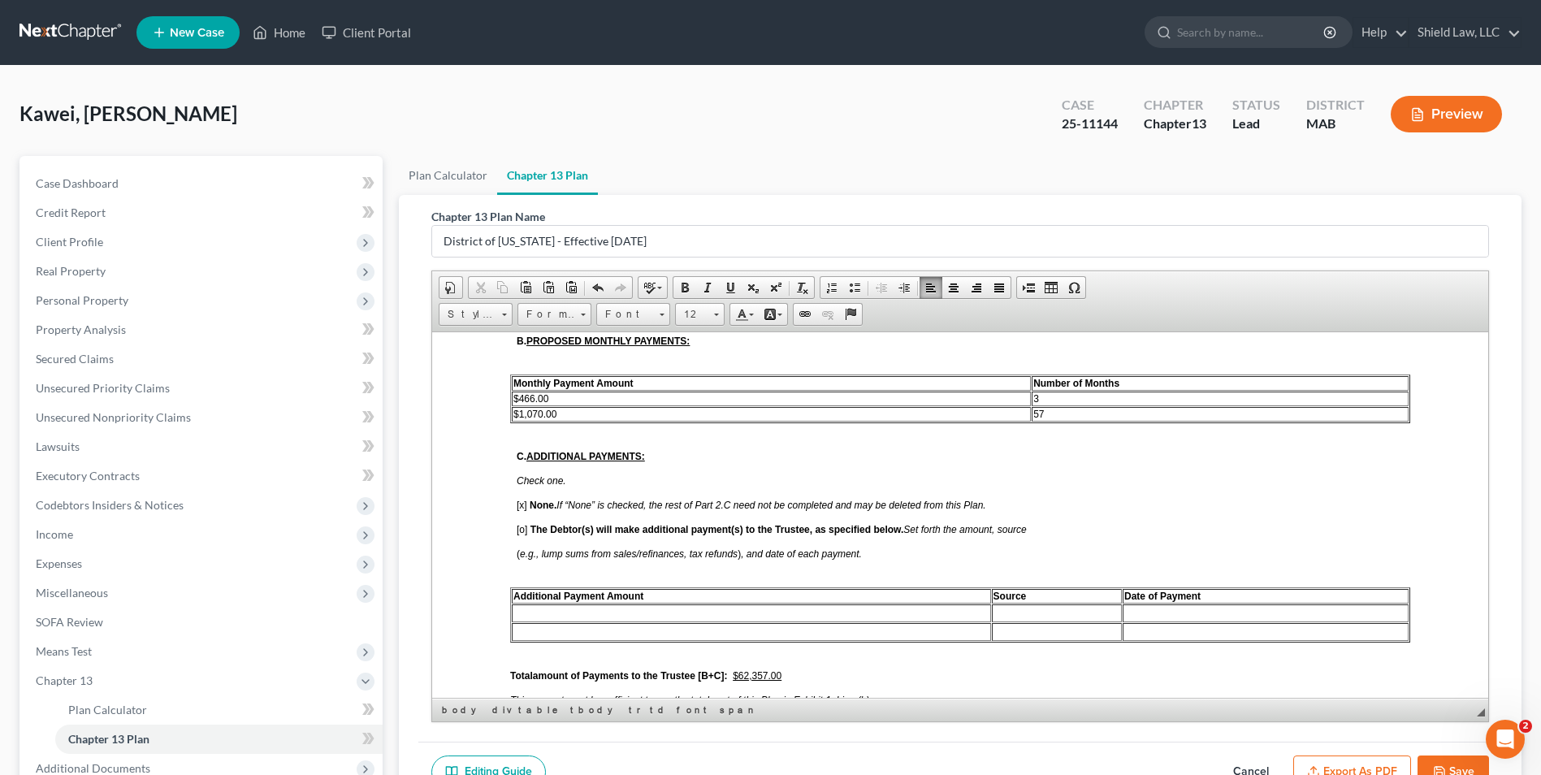
scroll to position [1115, 0]
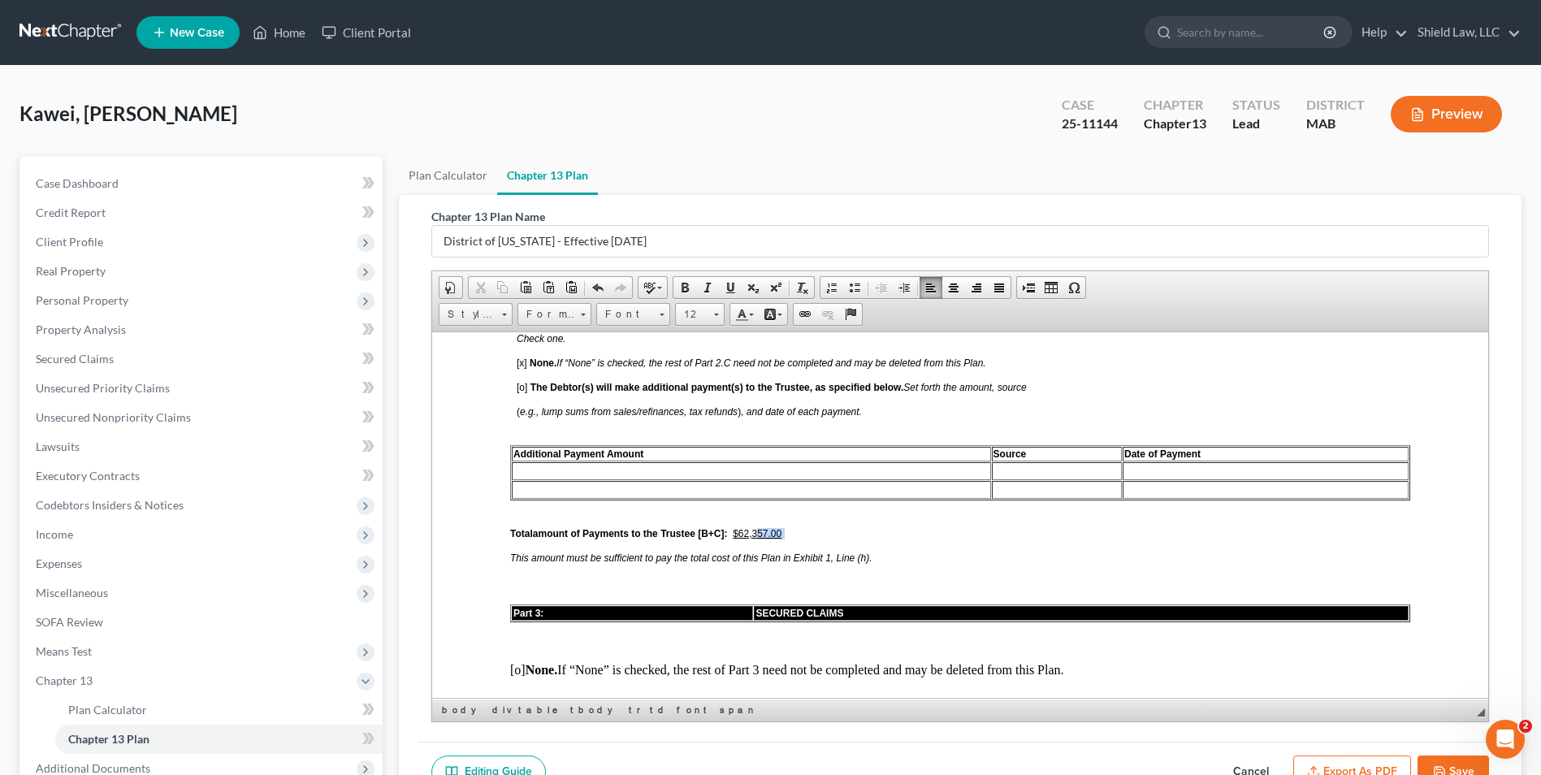
drag, startPoint x: 787, startPoint y: 532, endPoint x: 761, endPoint y: 535, distance: 25.3
click at [761, 535] on span "Total amount of Payments to the Trustee [B+C]: $62,357.00" at bounding box center [674, 532] width 328 height 11
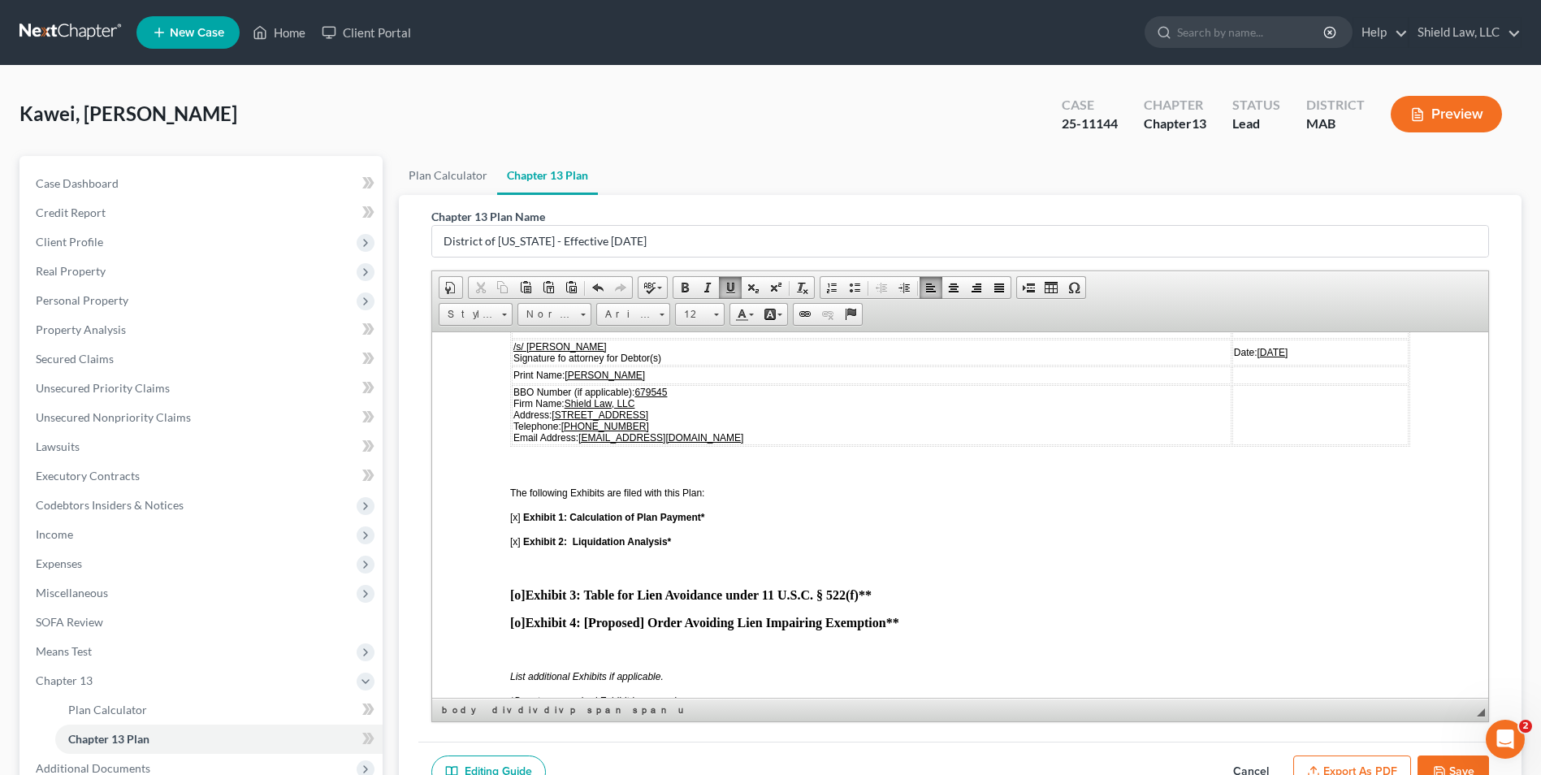
scroll to position [4284, 0]
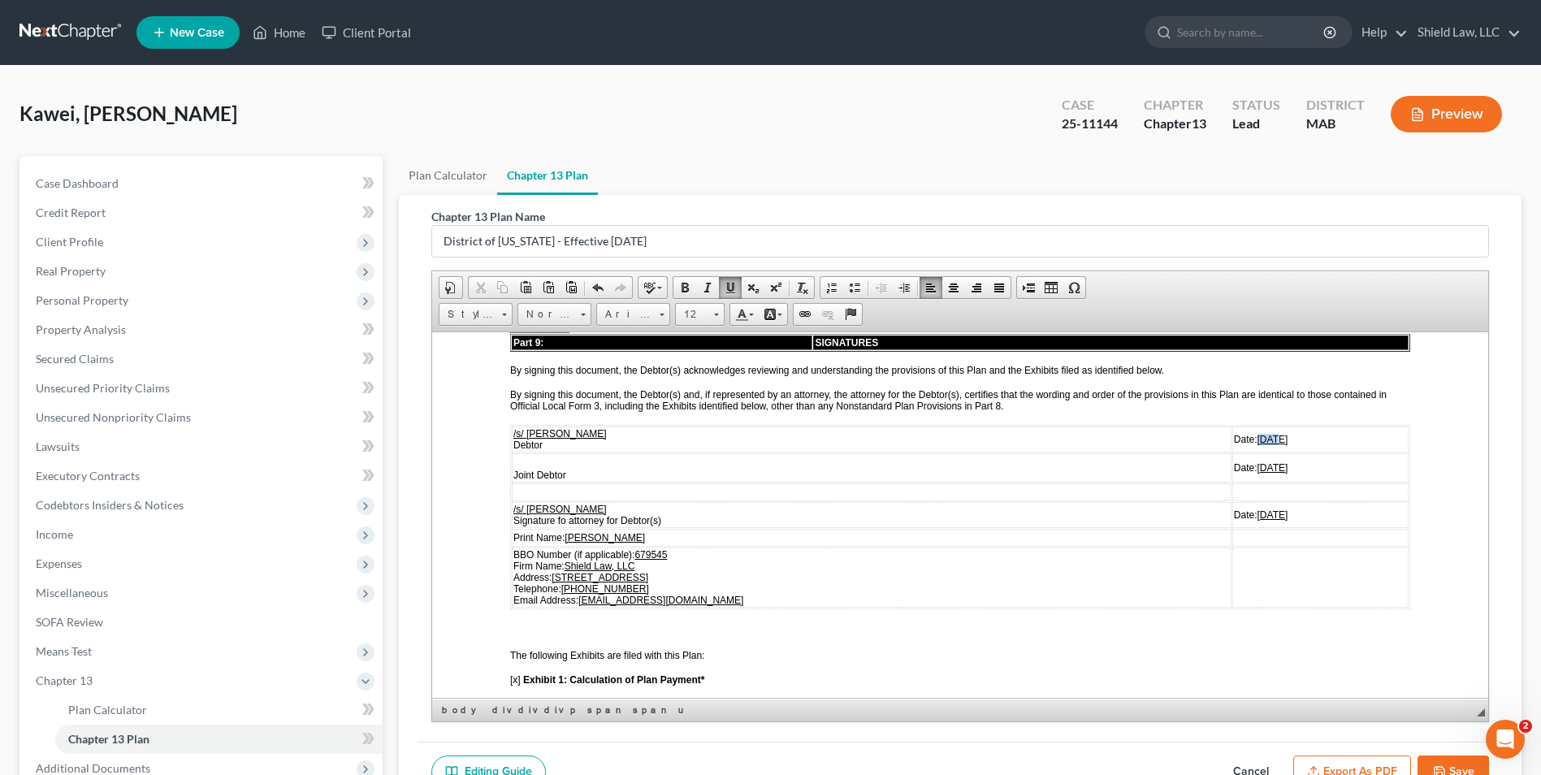
drag, startPoint x: 1198, startPoint y: 437, endPoint x: 1178, endPoint y: 437, distance: 19.5
click at [1258, 437] on u "08/20/2025" at bounding box center [1273, 438] width 31 height 11
drag, startPoint x: 1224, startPoint y: 440, endPoint x: 1177, endPoint y: 440, distance: 46.3
click at [1258, 440] on u "10/15/2025" at bounding box center [1273, 438] width 31 height 11
copy u "10/15/2025"
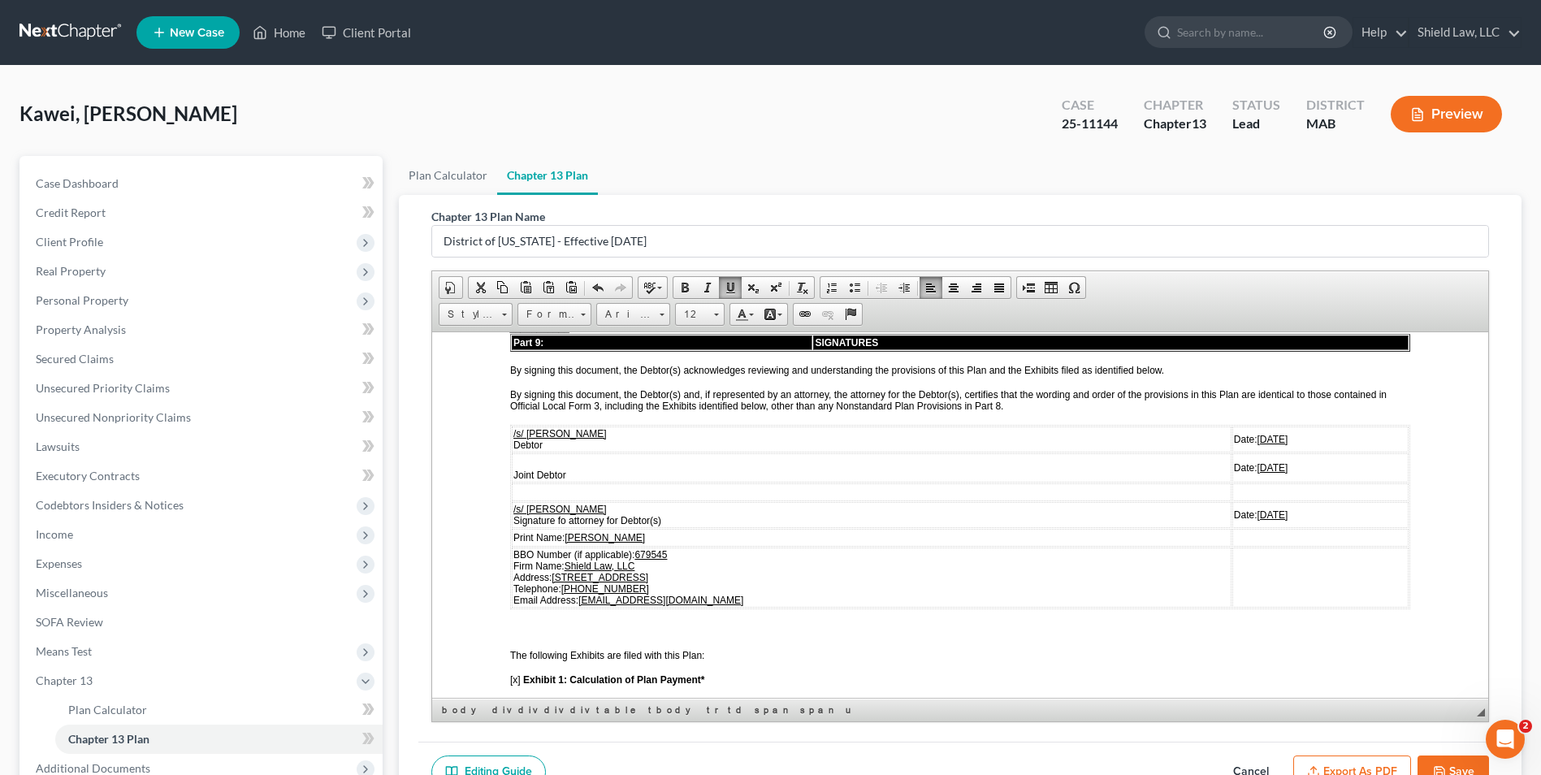
drag, startPoint x: 1223, startPoint y: 464, endPoint x: 1215, endPoint y: 465, distance: 8.2
click at [1258, 465] on u "08/20/2025" at bounding box center [1273, 467] width 31 height 11
click at [1258, 466] on u "08/20/2025" at bounding box center [1273, 467] width 31 height 11
drag, startPoint x: 1224, startPoint y: 466, endPoint x: 1177, endPoint y: 470, distance: 46.5
click at [1258, 470] on u "08/20/2025" at bounding box center [1273, 467] width 31 height 11
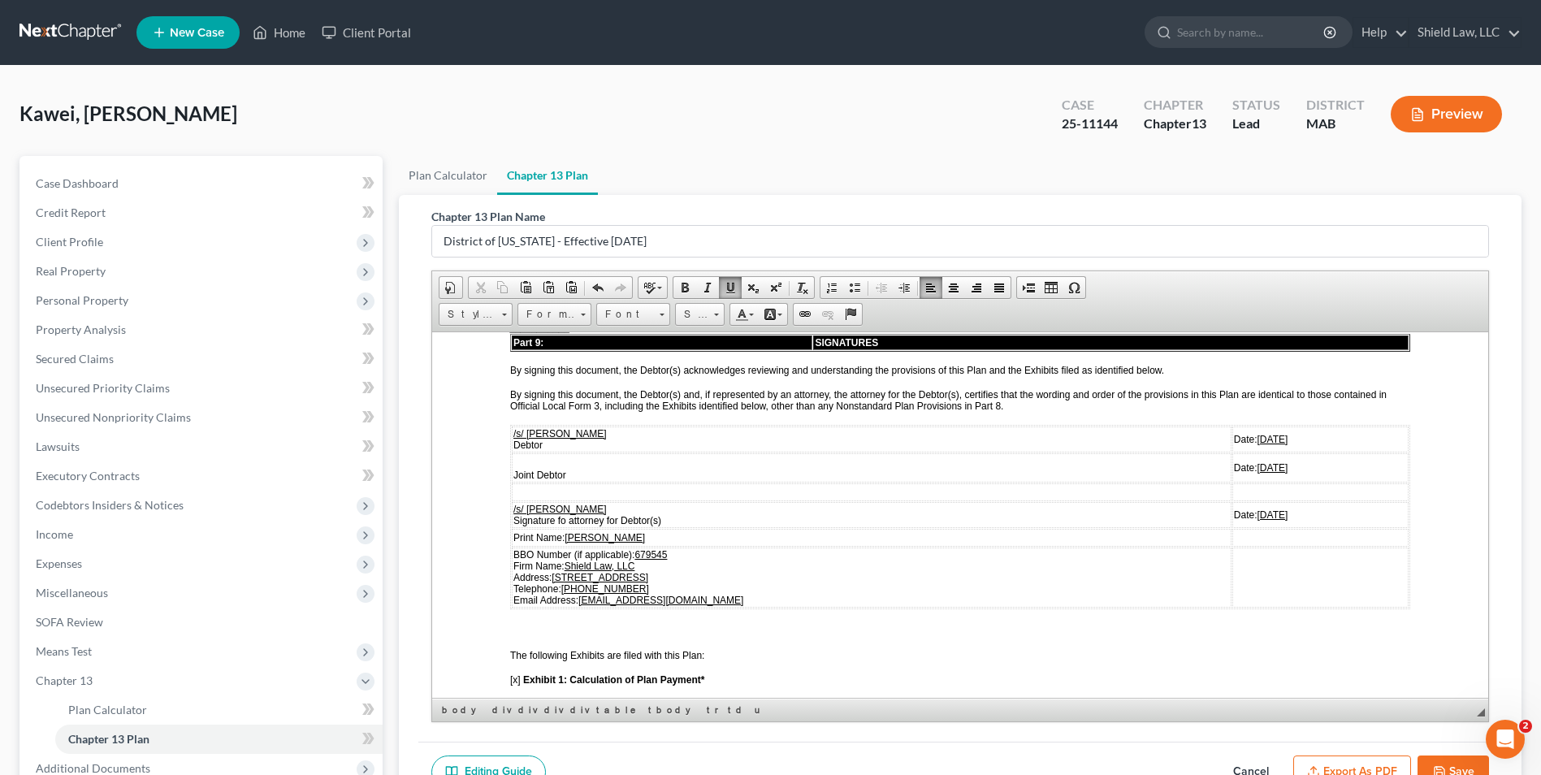
drag, startPoint x: 1225, startPoint y: 515, endPoint x: 1177, endPoint y: 515, distance: 47.9
click at [1258, 515] on u "08/20/2025" at bounding box center [1273, 514] width 31 height 11
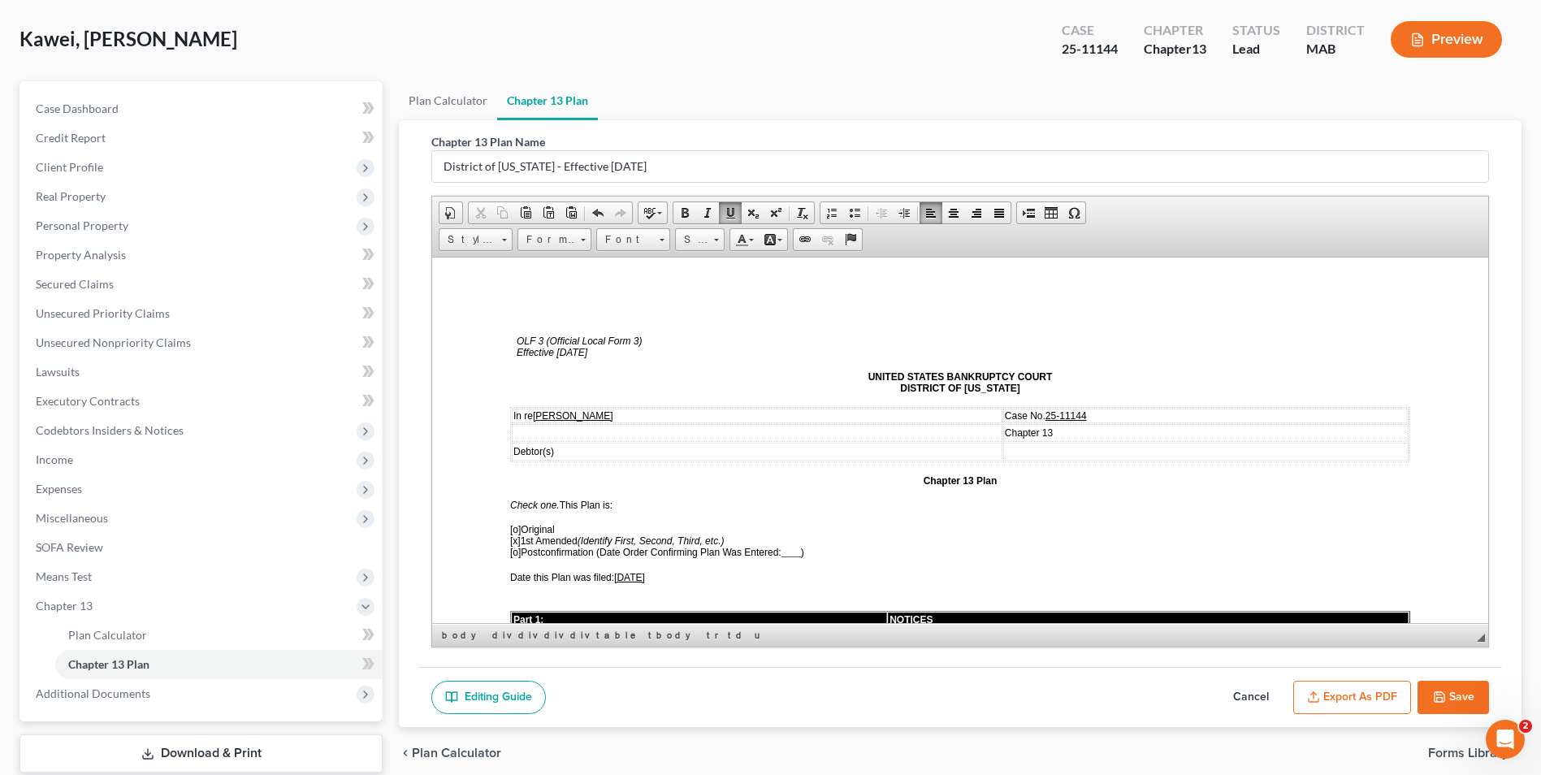
scroll to position [176, 0]
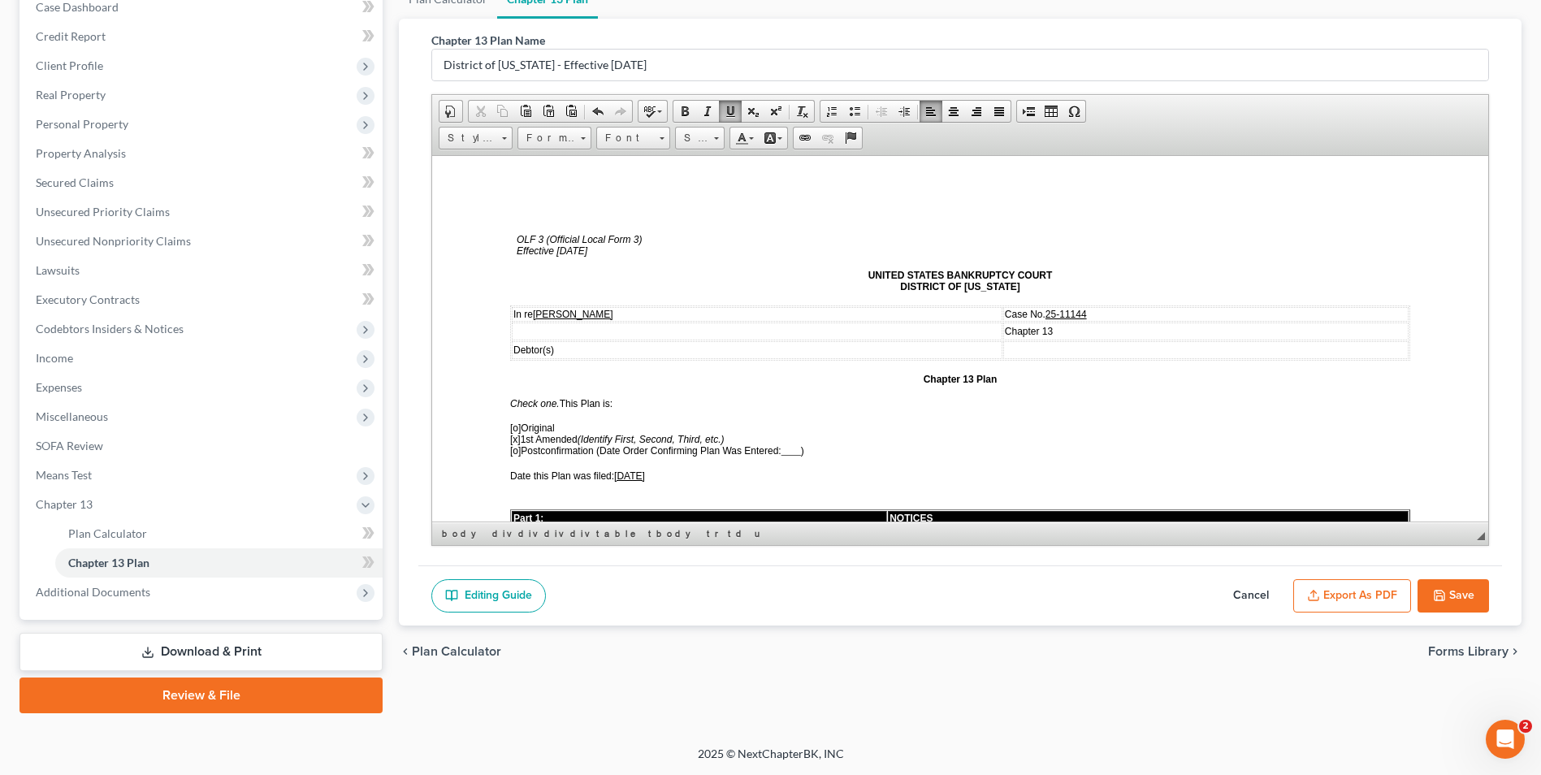
click at [1359, 600] on button "Export as PDF" at bounding box center [1353, 596] width 118 height 34
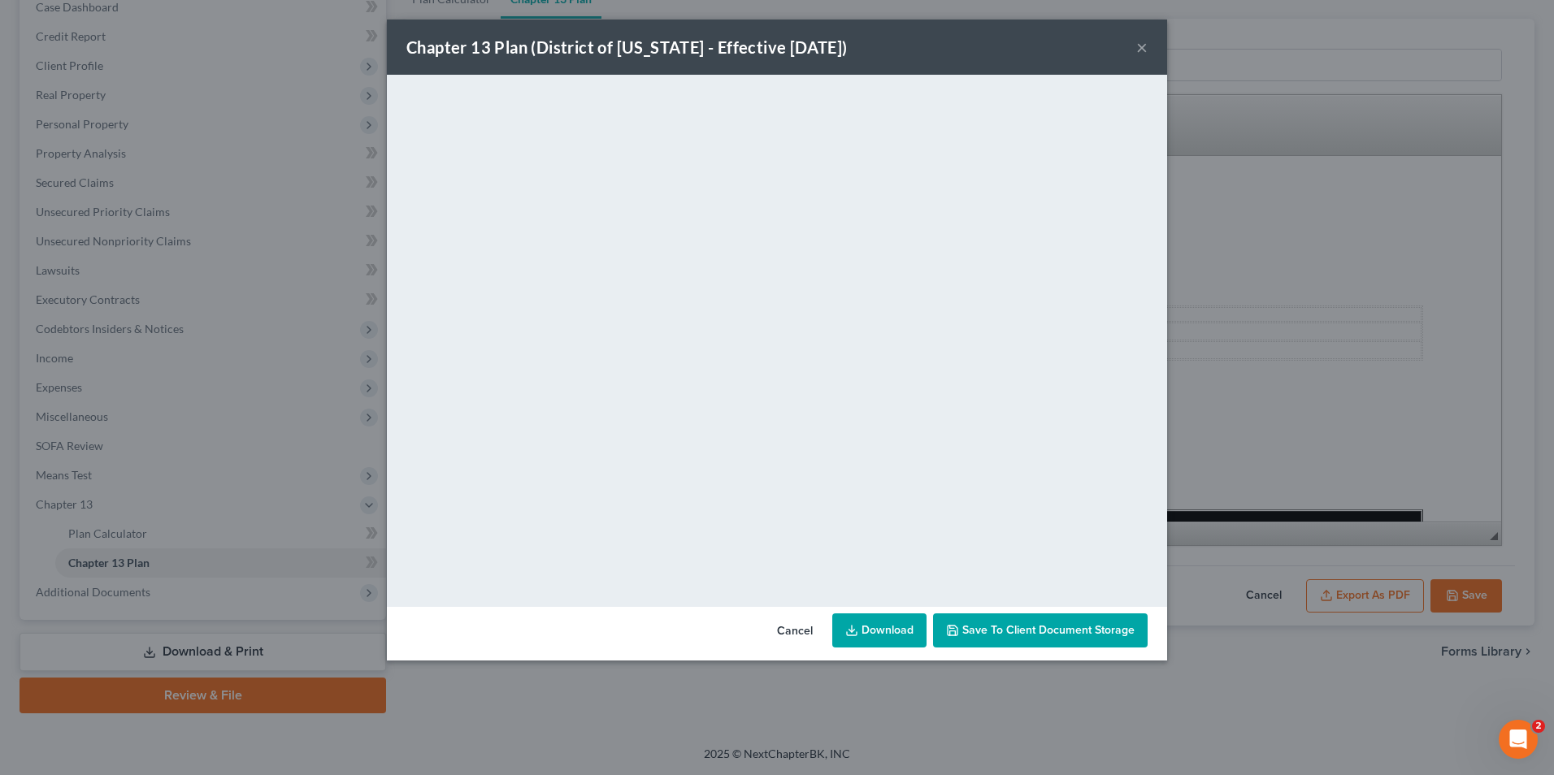
click at [1142, 47] on button "×" at bounding box center [1141, 47] width 11 height 20
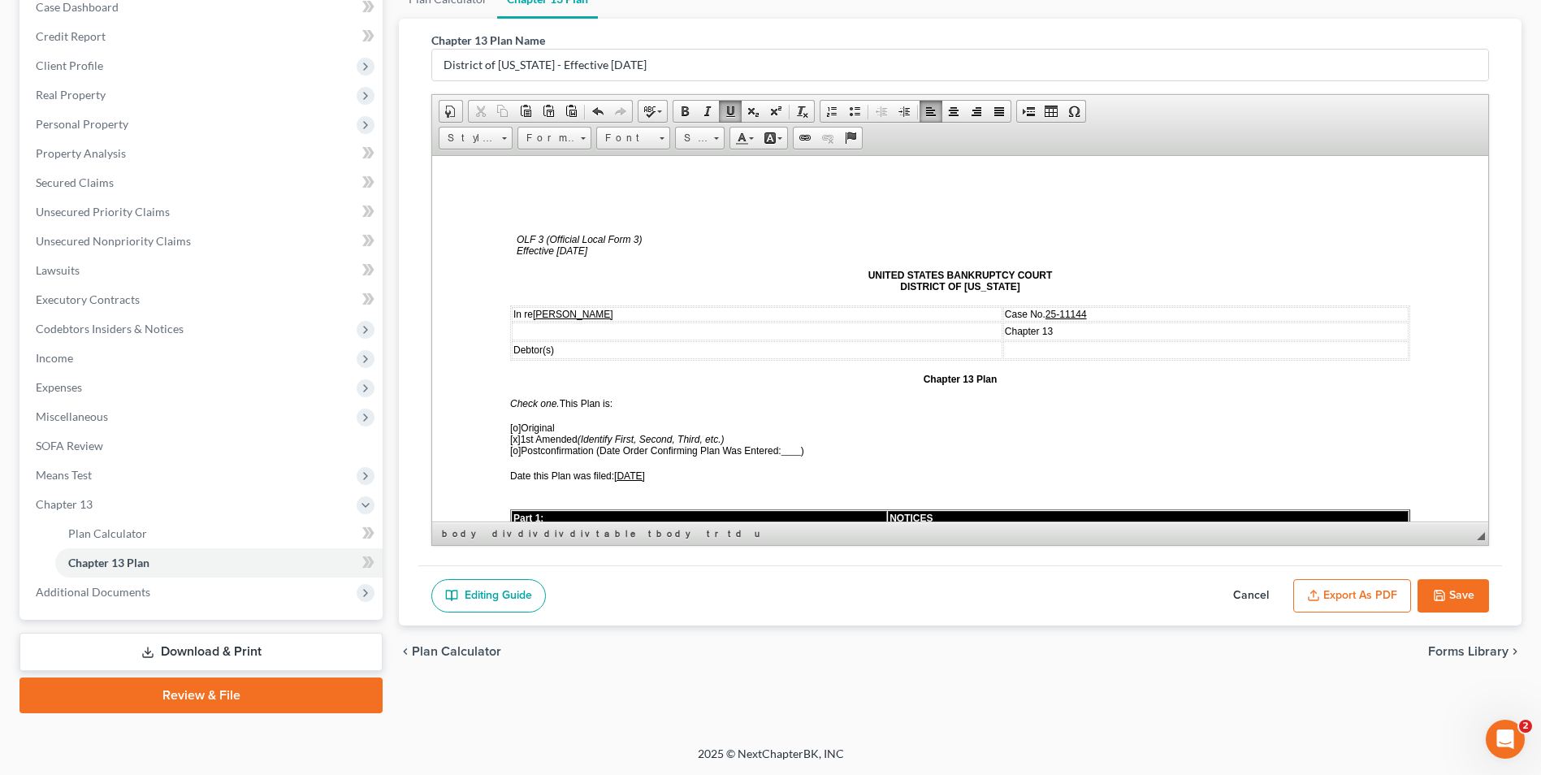
click at [1459, 591] on button "Save" at bounding box center [1454, 596] width 72 height 34
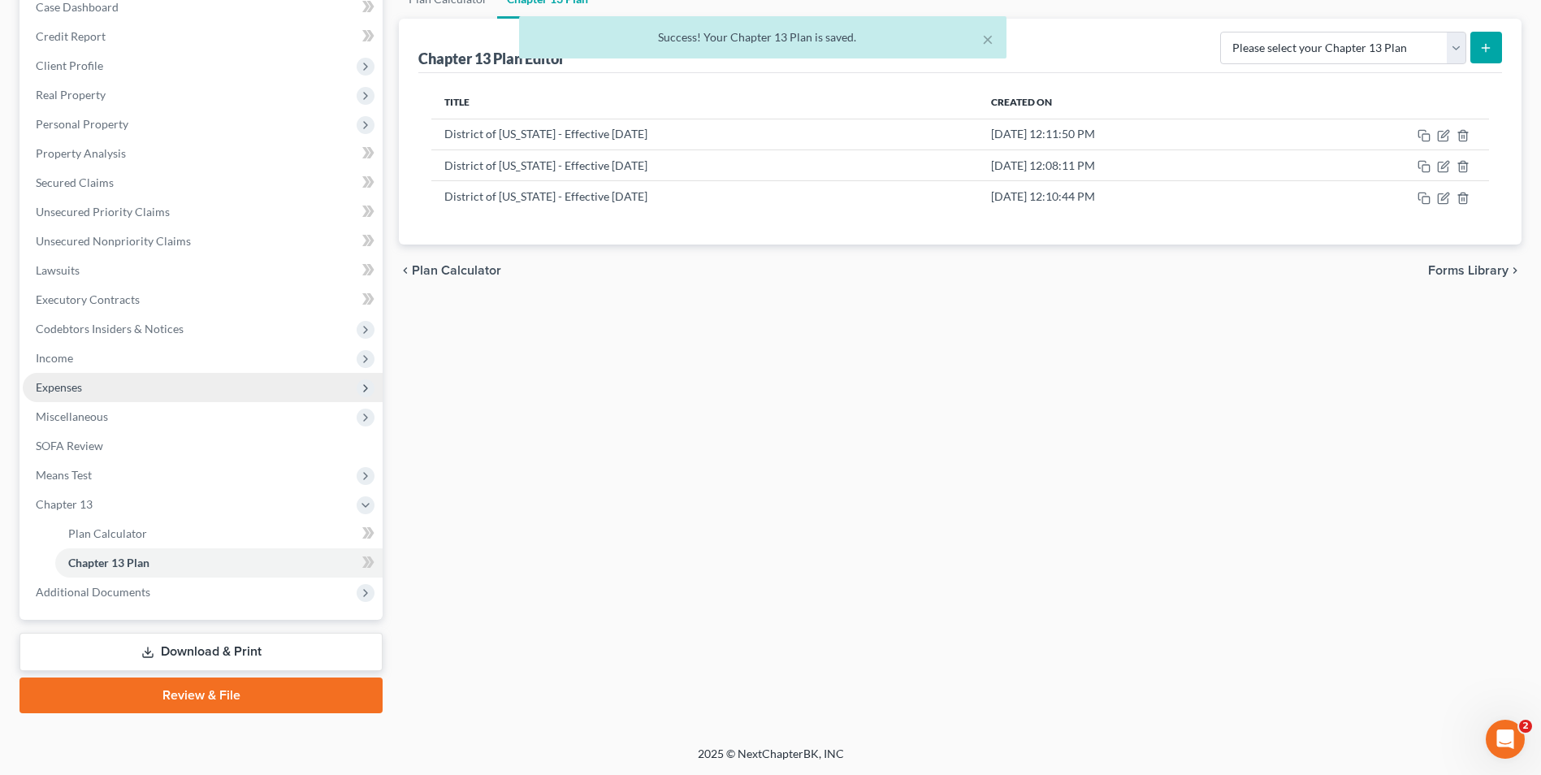
click at [132, 374] on span "Expenses" at bounding box center [203, 387] width 360 height 29
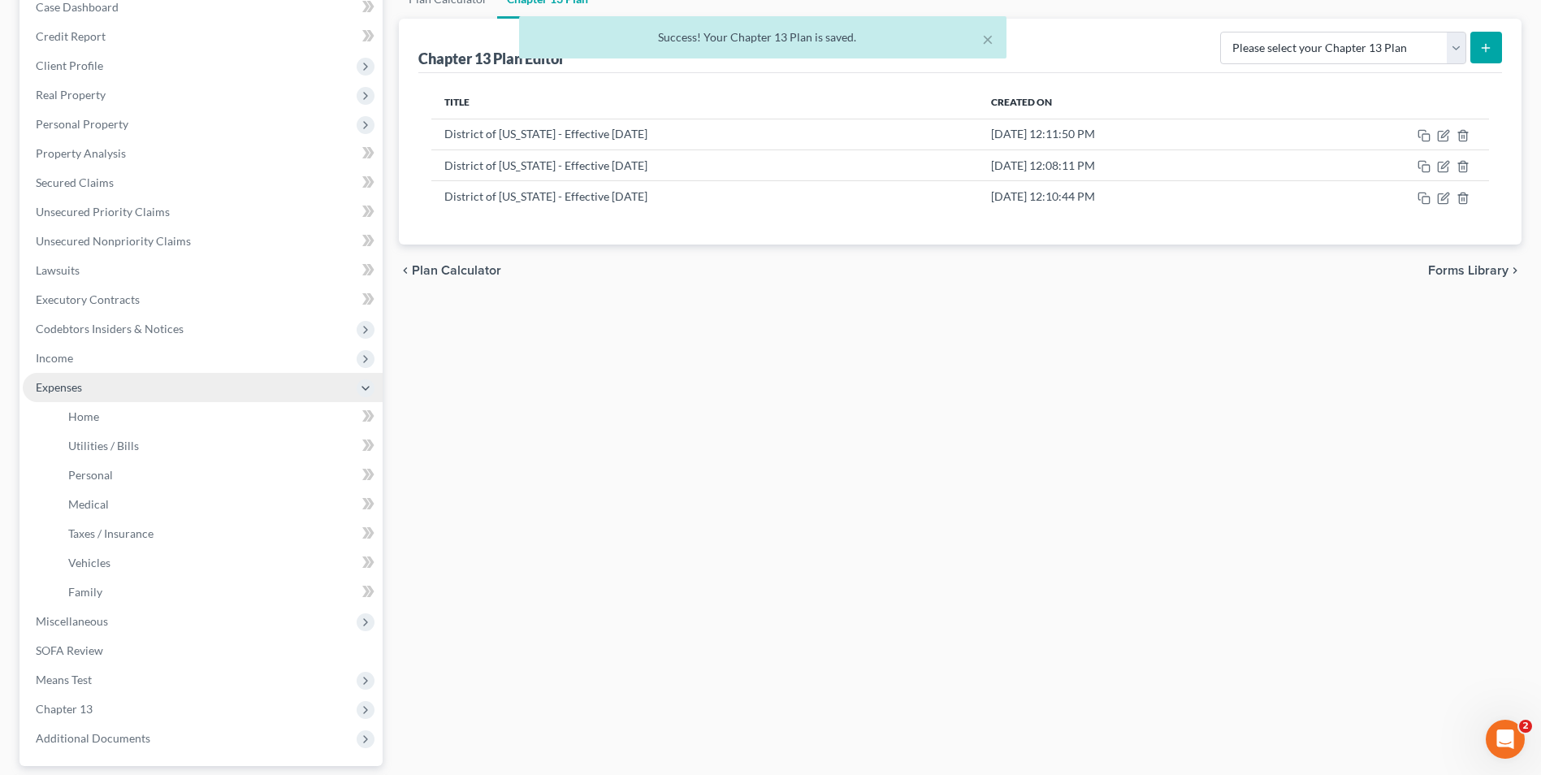
click at [130, 392] on span "Expenses" at bounding box center [203, 387] width 360 height 29
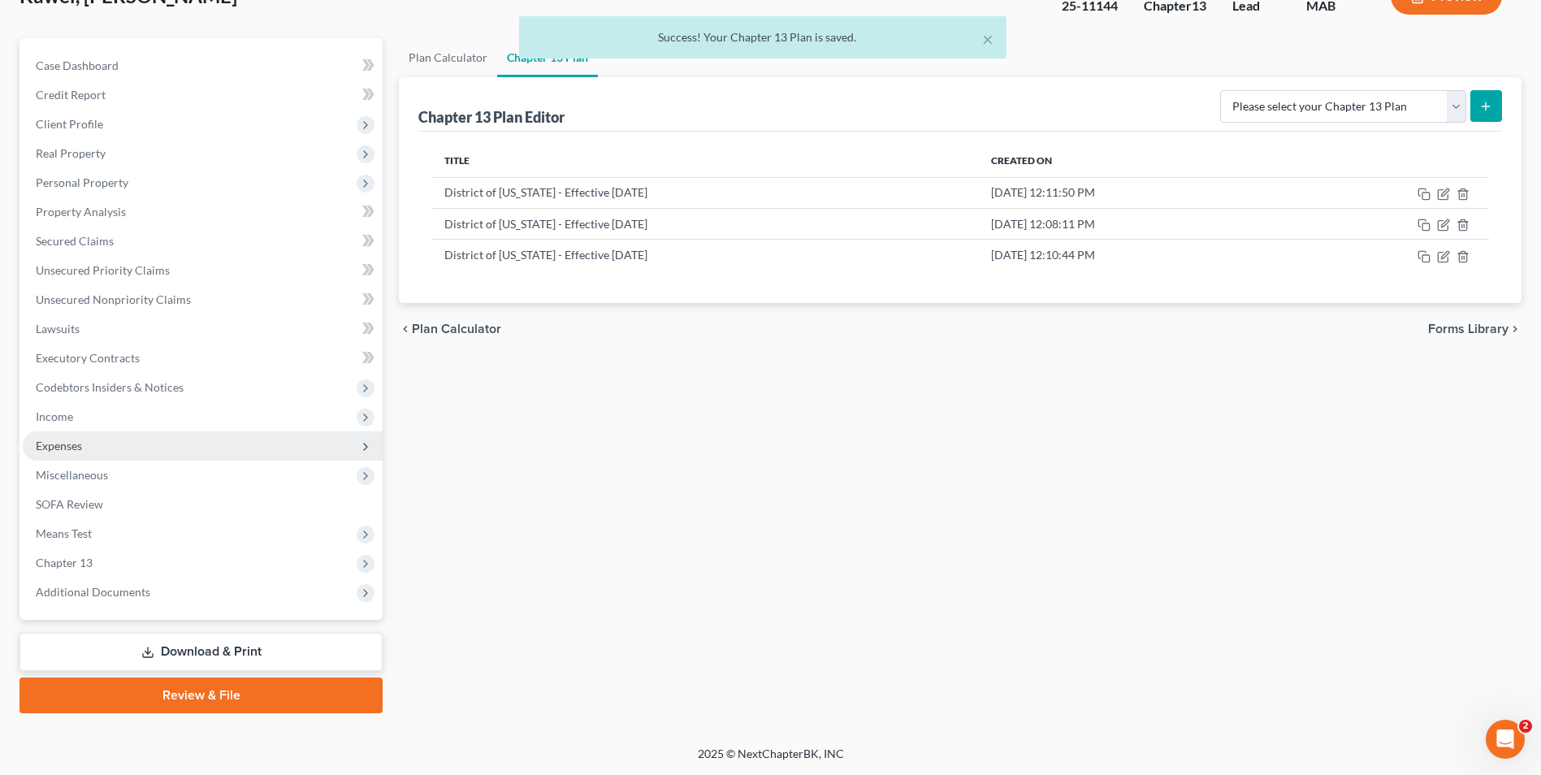
click at [119, 450] on span "Expenses" at bounding box center [203, 445] width 360 height 29
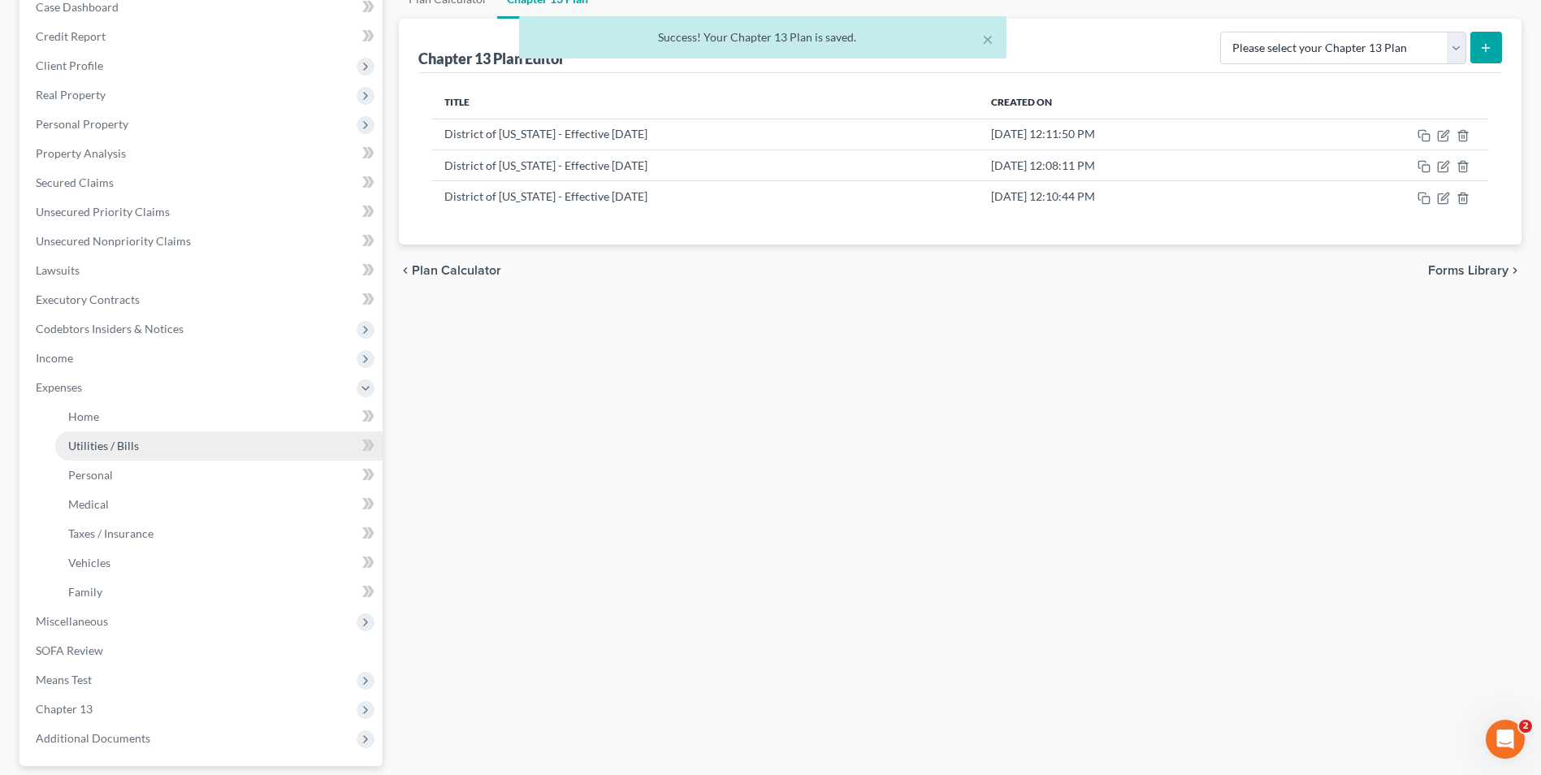
click at [122, 444] on span "Utilities / Bills" at bounding box center [103, 446] width 71 height 14
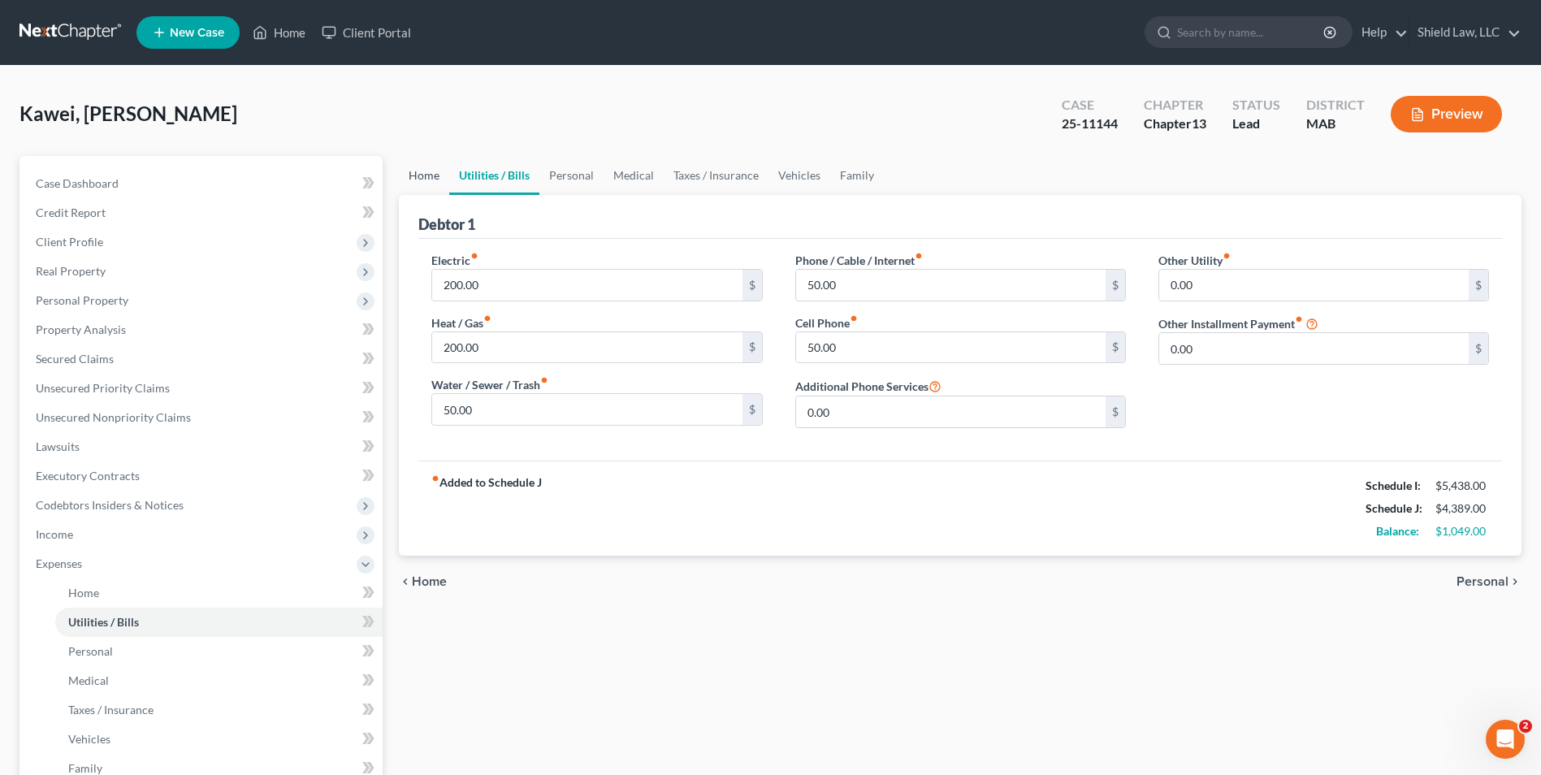
click at [441, 174] on link "Home" at bounding box center [424, 175] width 50 height 39
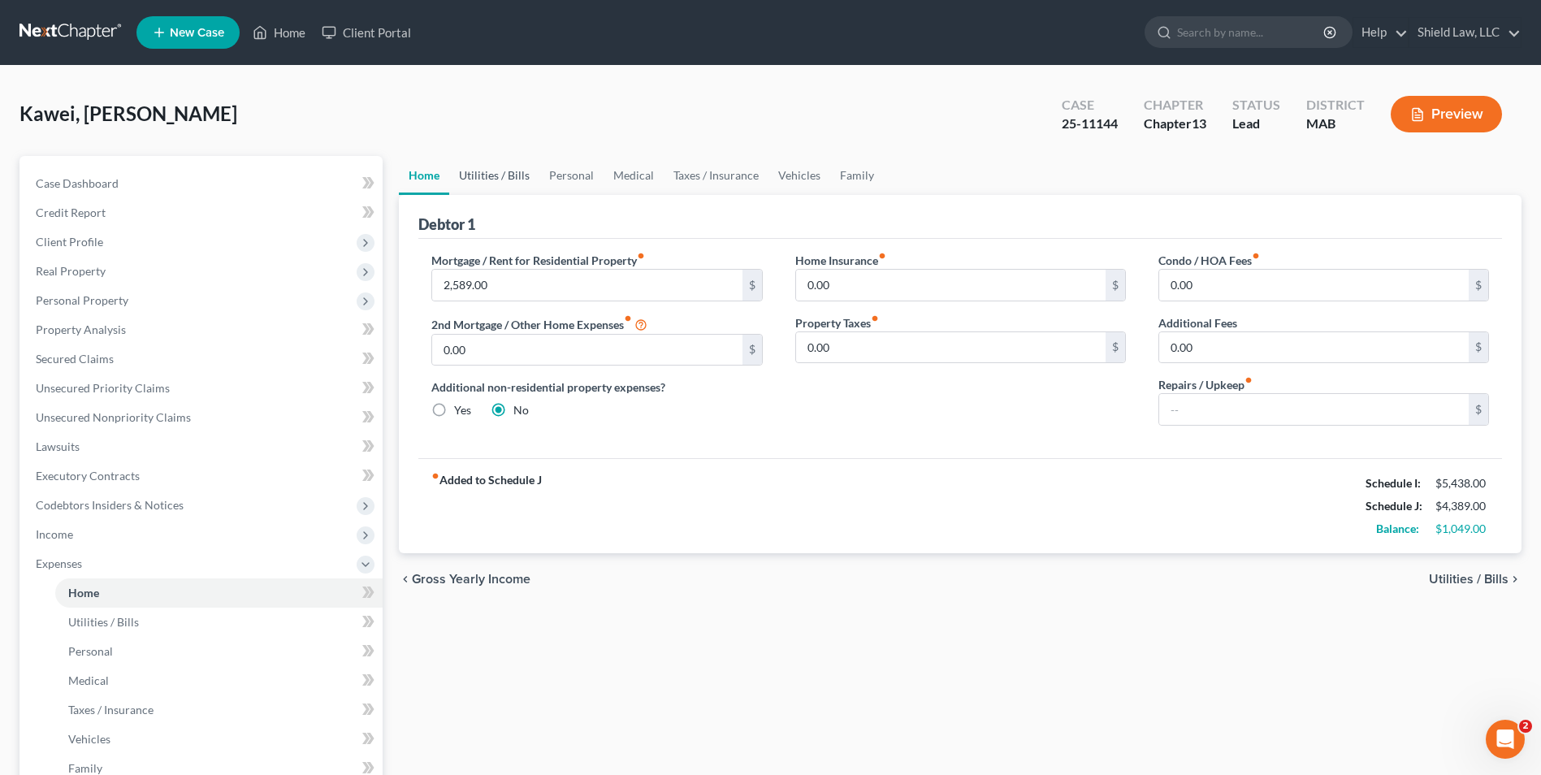
click at [504, 176] on link "Utilities / Bills" at bounding box center [494, 175] width 90 height 39
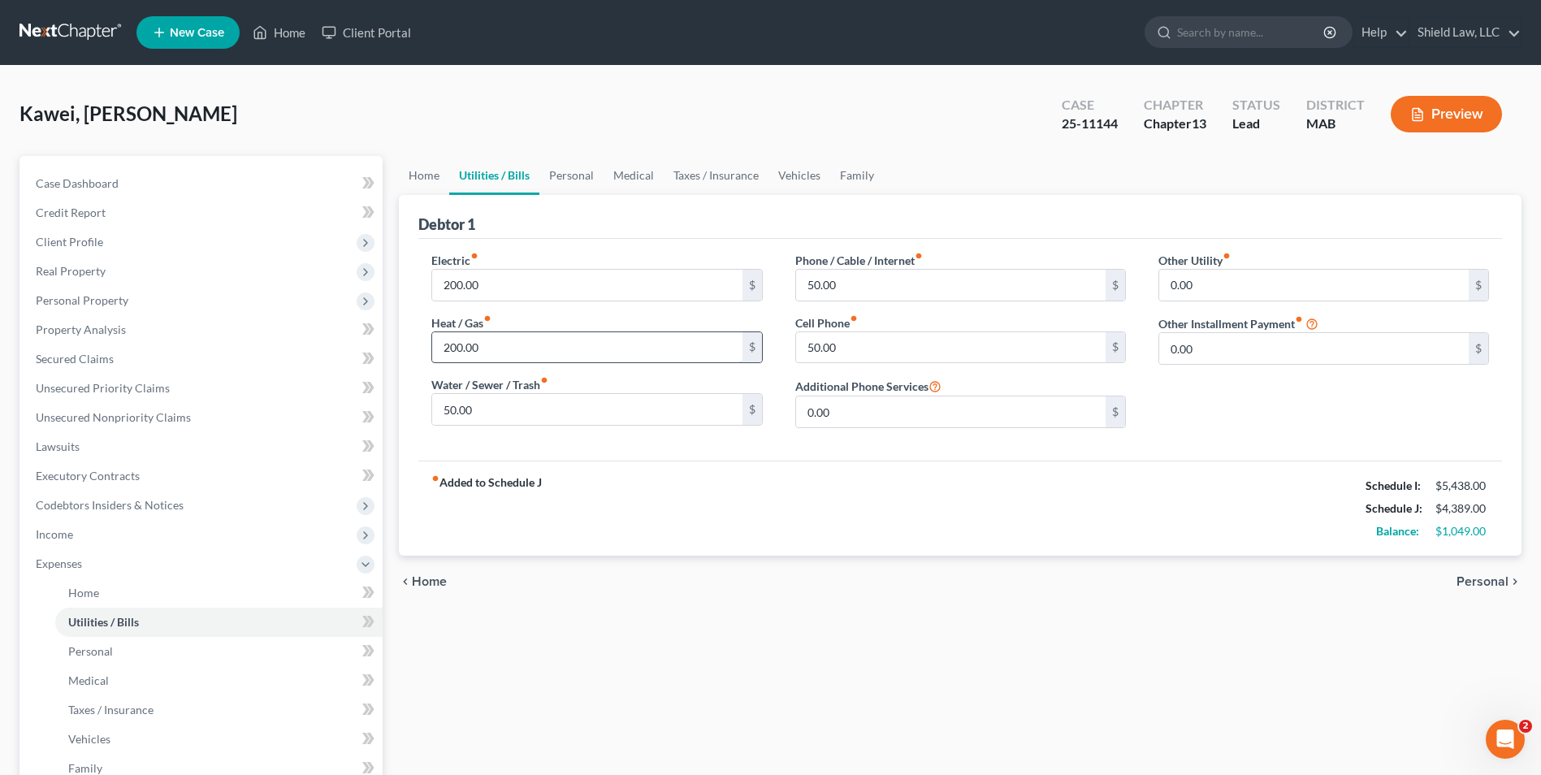
click at [508, 340] on input "200.00" at bounding box center [587, 347] width 310 height 31
type input "180"
click at [849, 348] on input "50.00" at bounding box center [951, 347] width 310 height 31
type input "5"
type input "49"
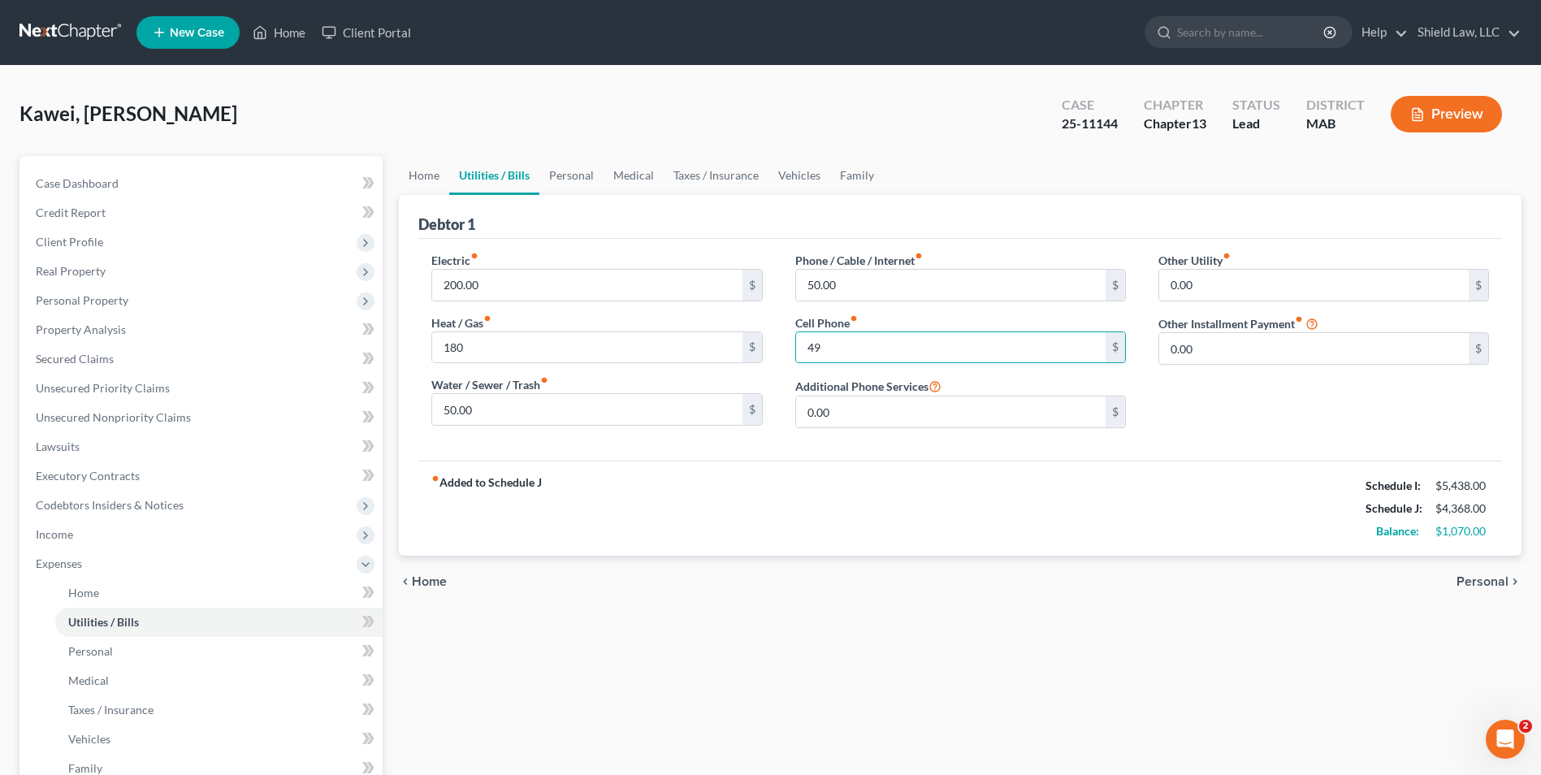
click at [1025, 568] on div "chevron_left Home Personal chevron_right" at bounding box center [960, 582] width 1123 height 52
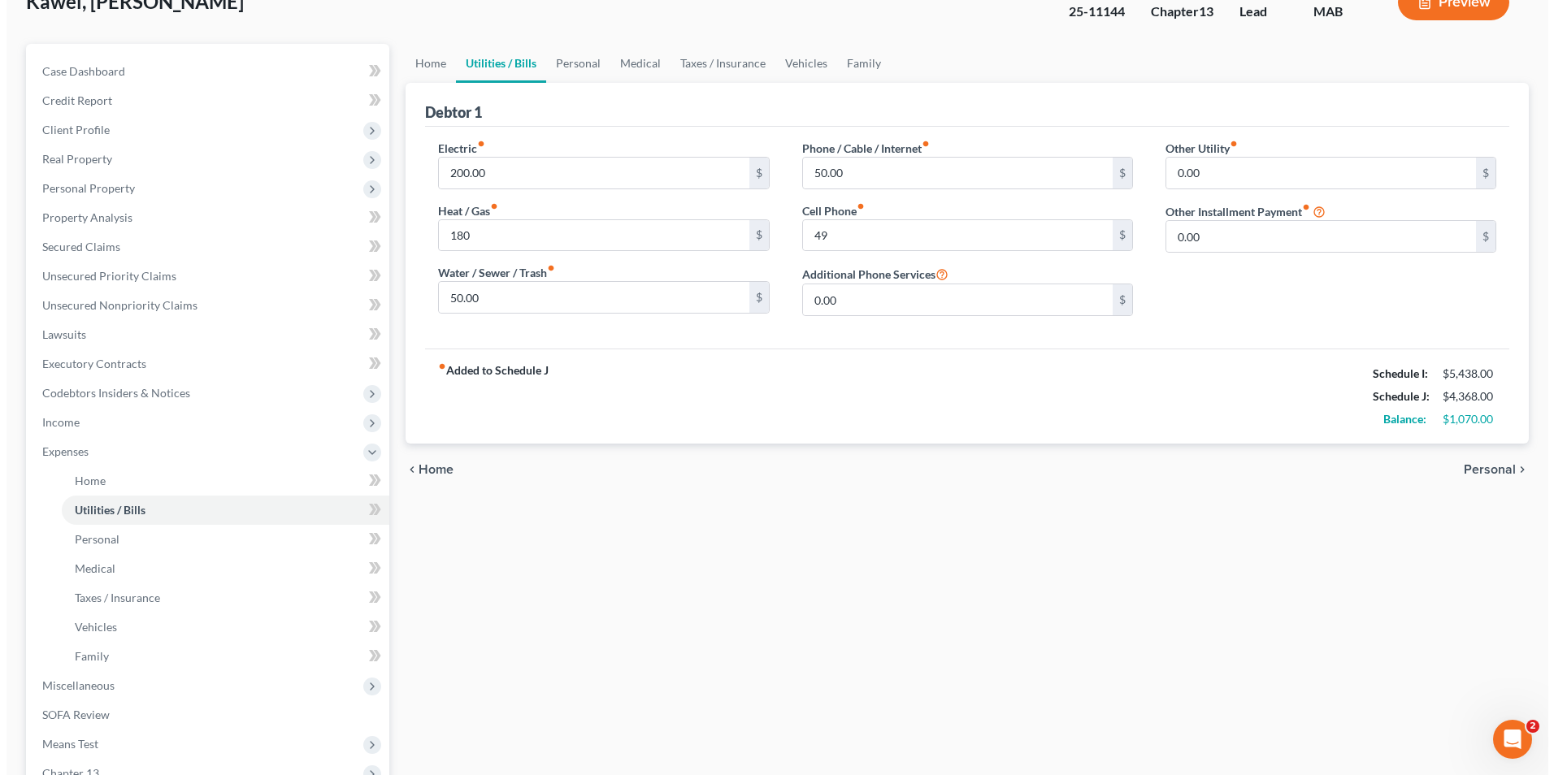
scroll to position [323, 0]
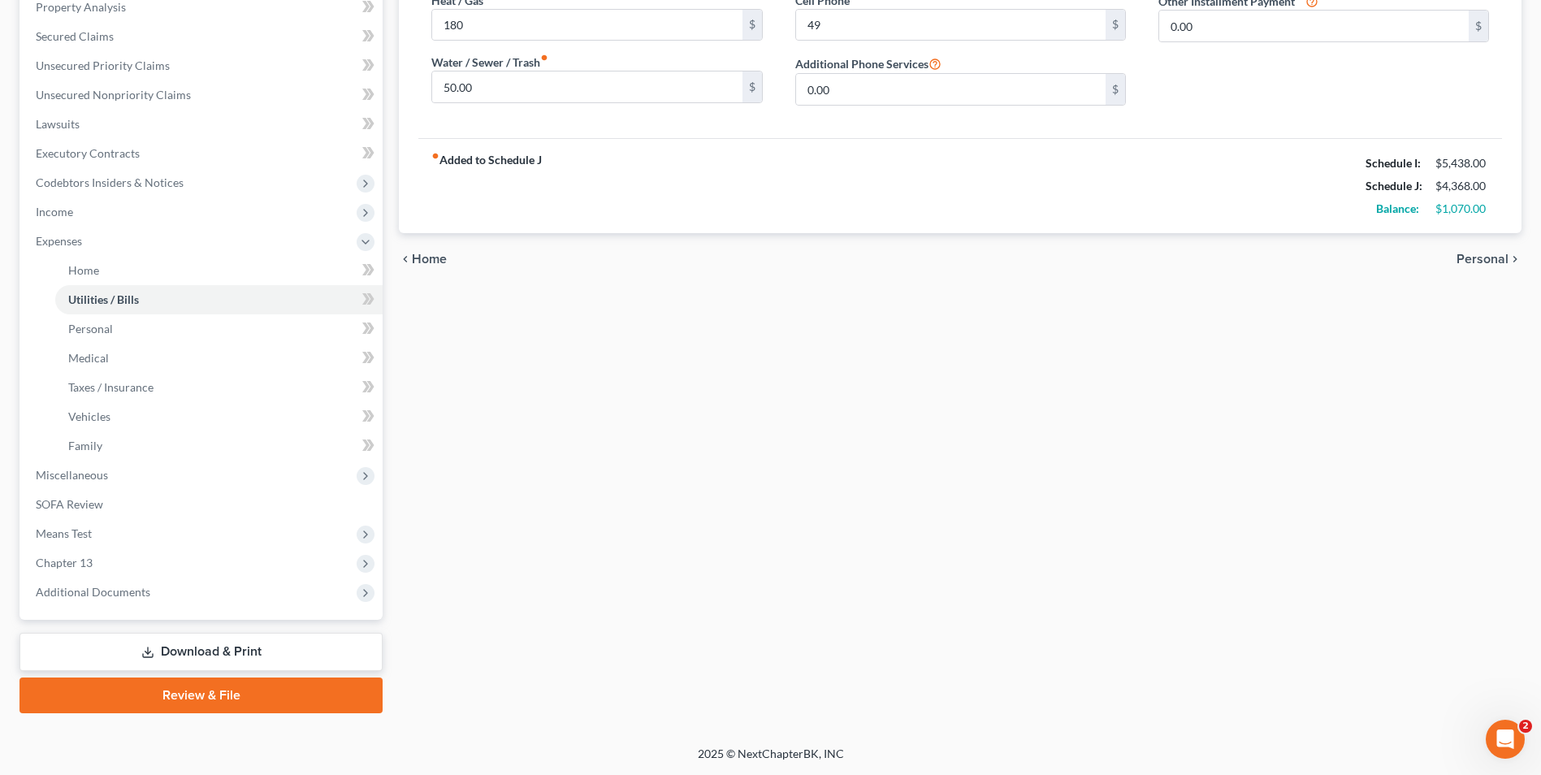
click at [294, 657] on link "Download & Print" at bounding box center [201, 652] width 363 height 38
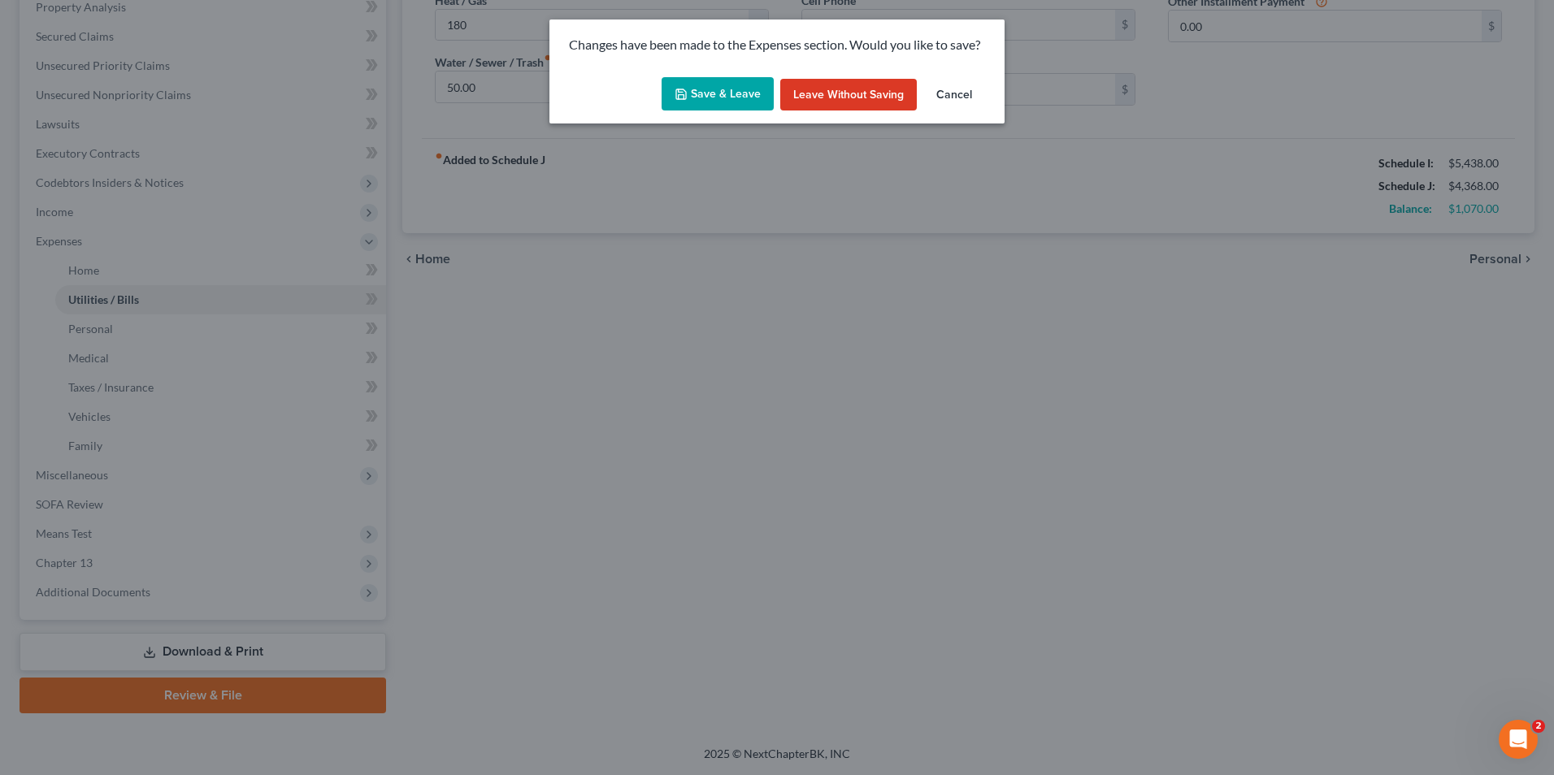
click at [731, 112] on div "Save & Leave Leave without Saving Cancel" at bounding box center [776, 98] width 455 height 54
click at [729, 102] on button "Save & Leave" at bounding box center [717, 94] width 112 height 34
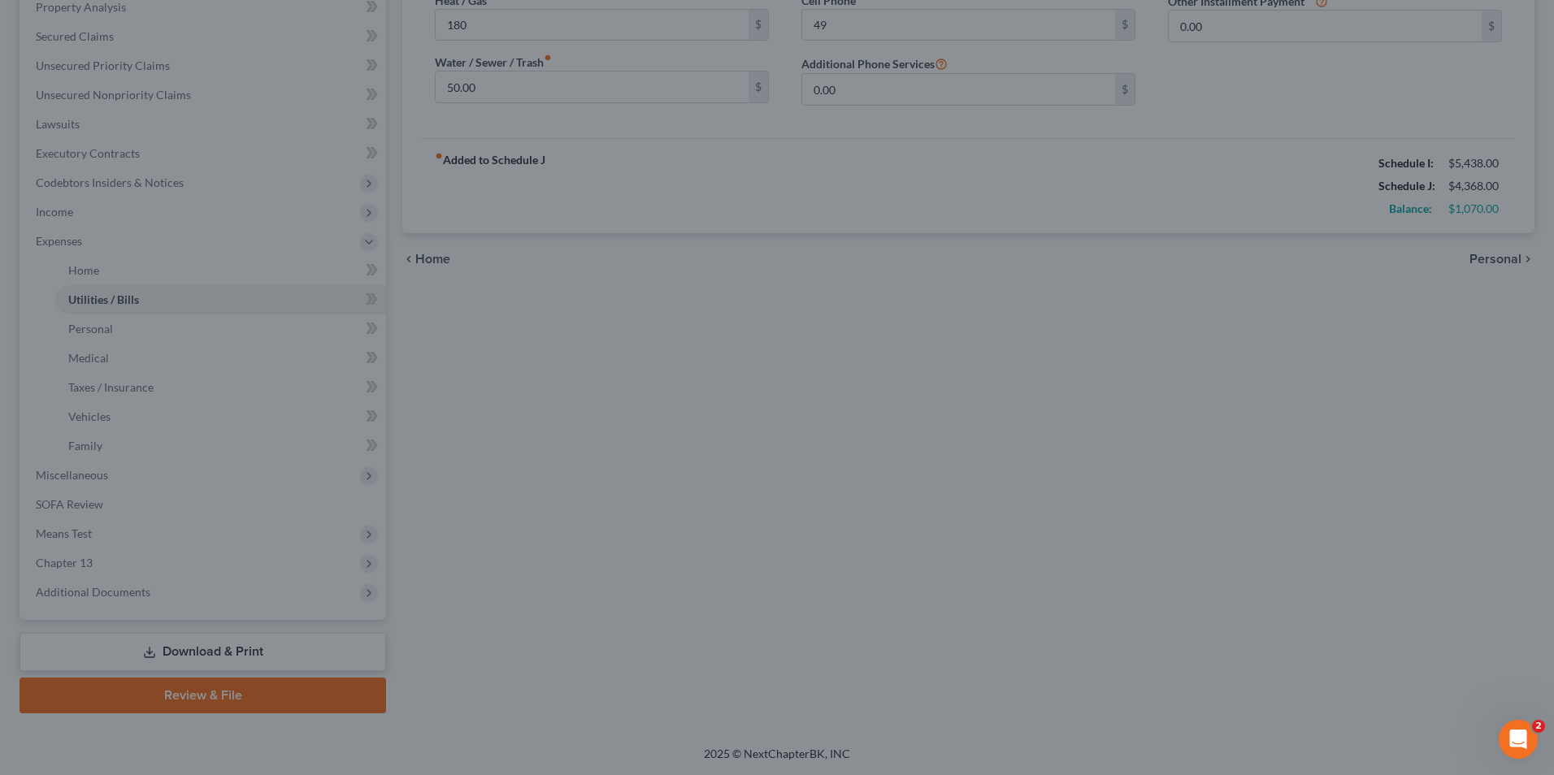
type input "180.00"
type input "49.00"
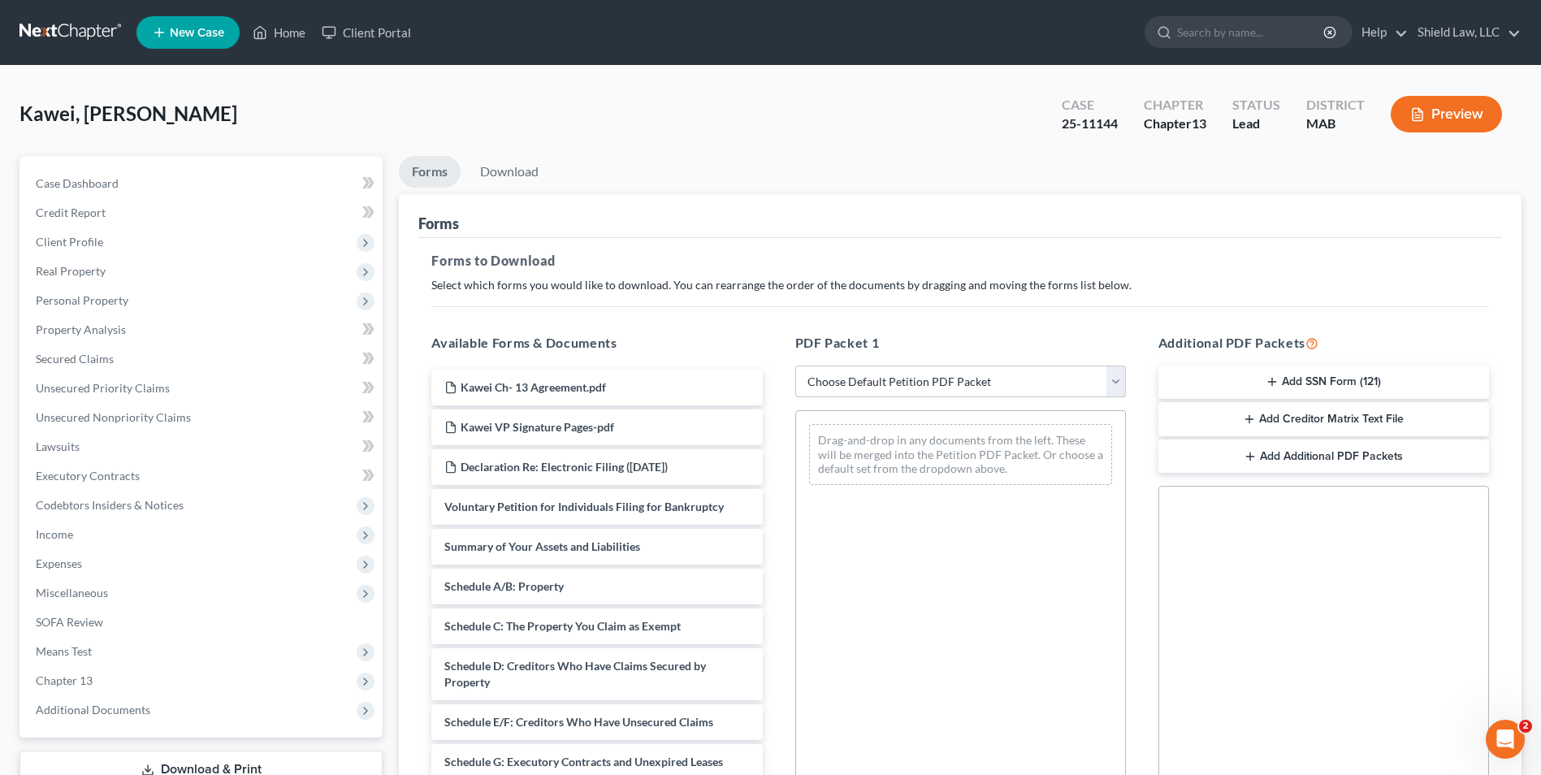
click at [978, 397] on select "Choose Default Petition PDF Packet Complete Bankruptcy Petition (all forms and …" at bounding box center [960, 382] width 331 height 33
select select "2"
click at [795, 366] on select "Choose Default Petition PDF Packet Complete Bankruptcy Petition (all forms and …" at bounding box center [960, 382] width 331 height 33
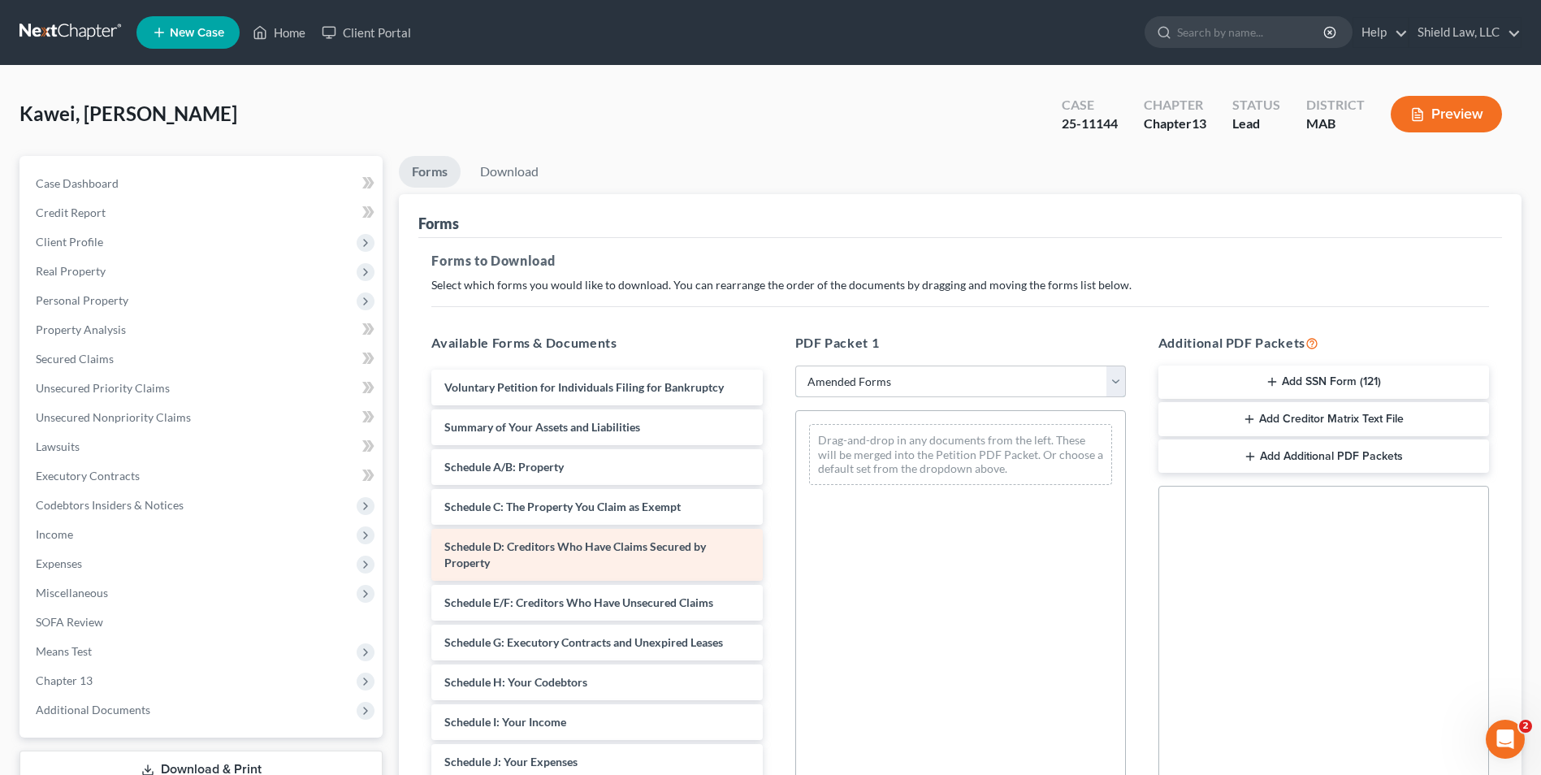
scroll to position [228, 0]
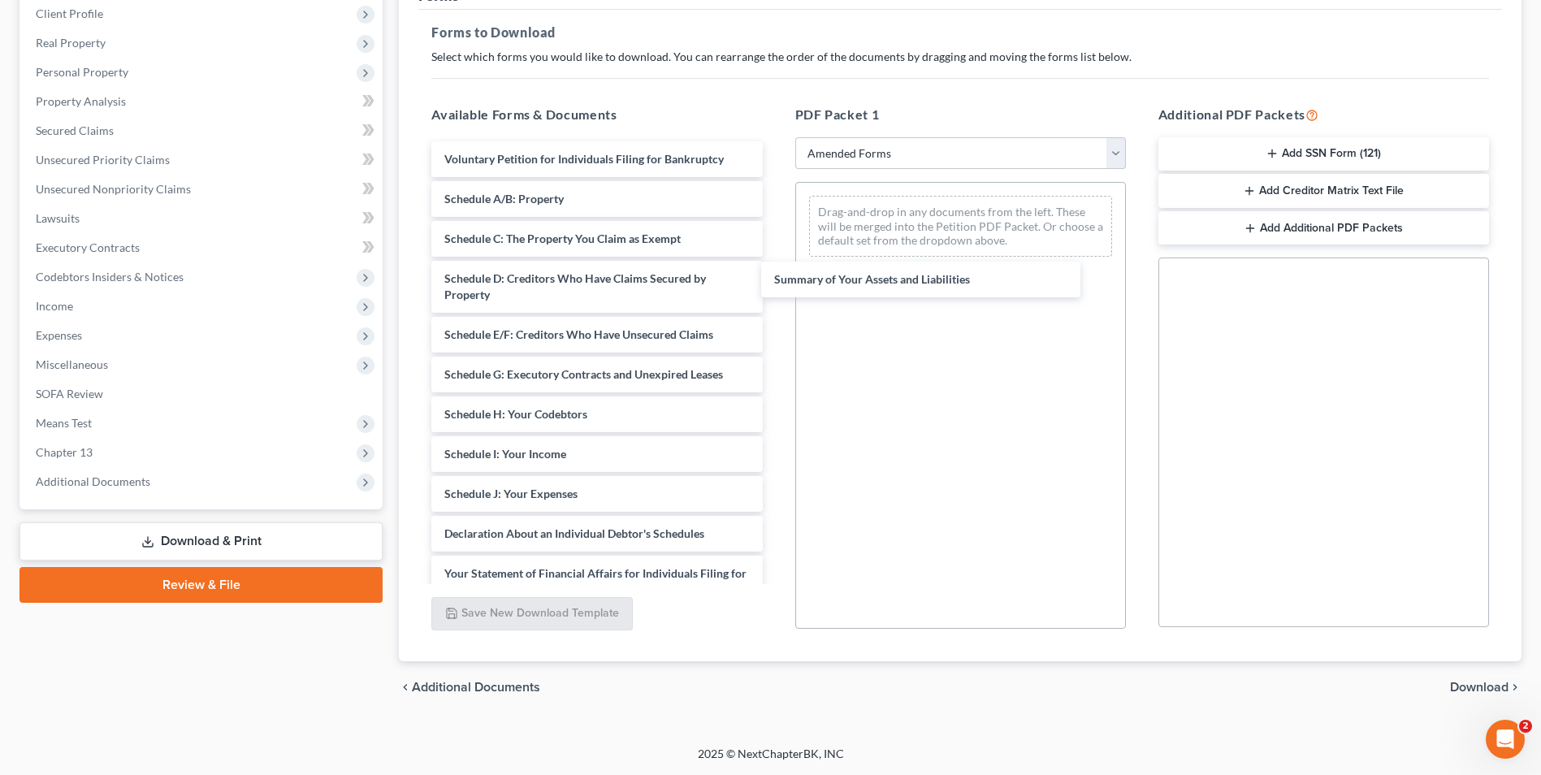
drag, startPoint x: 597, startPoint y: 198, endPoint x: 908, endPoint y: 295, distance: 325.1
click at [775, 277] on div "Summary of Your Assets and Liabilities Voluntary Petition for Individuals Filin…" at bounding box center [596, 482] width 357 height 682
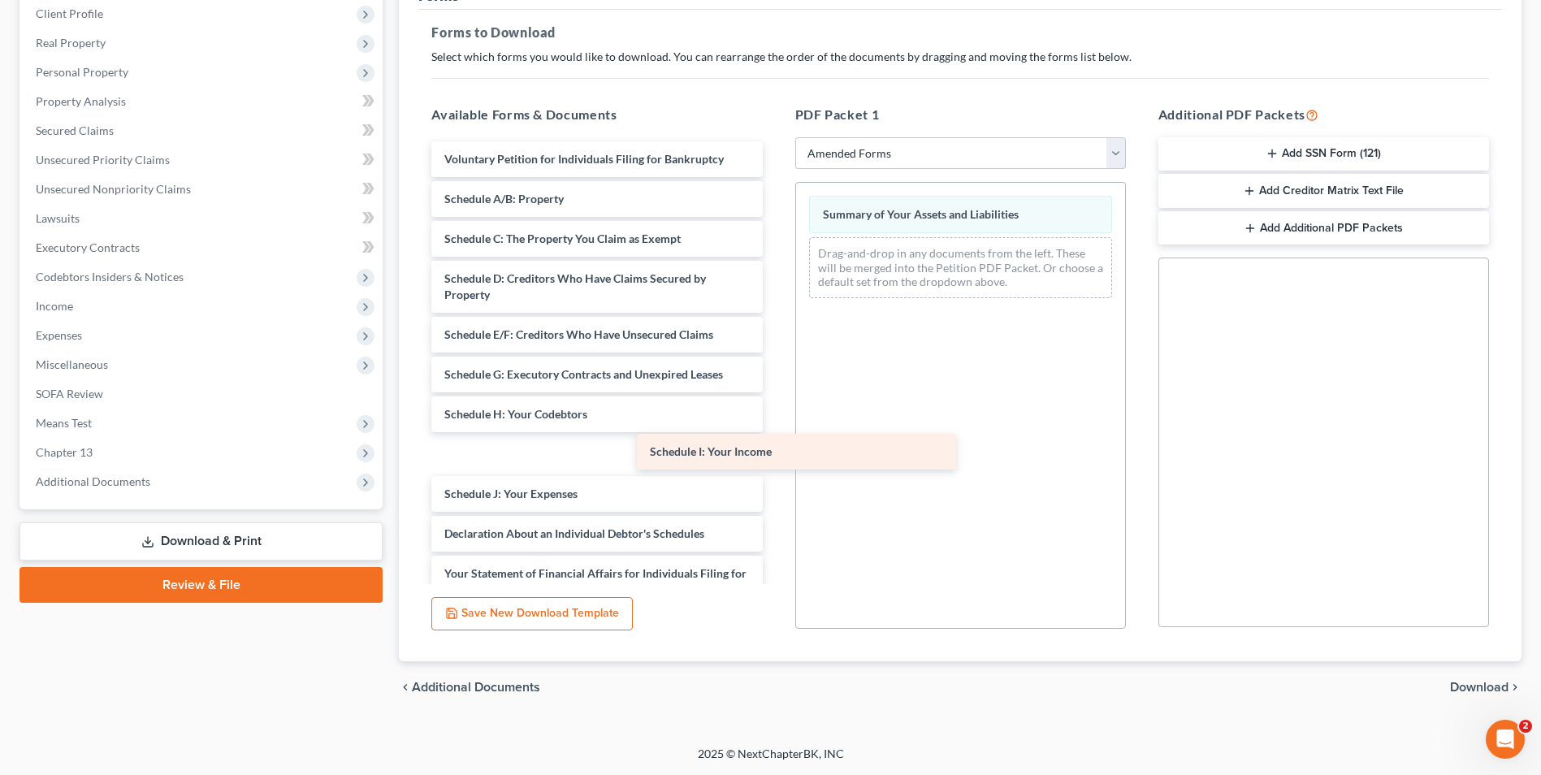
drag, startPoint x: 635, startPoint y: 461, endPoint x: 917, endPoint y: 412, distance: 285.3
click at [775, 418] on div "Schedule I: Your Income Voluntary Petition for Individuals Filing for Bankruptc…" at bounding box center [596, 482] width 357 height 682
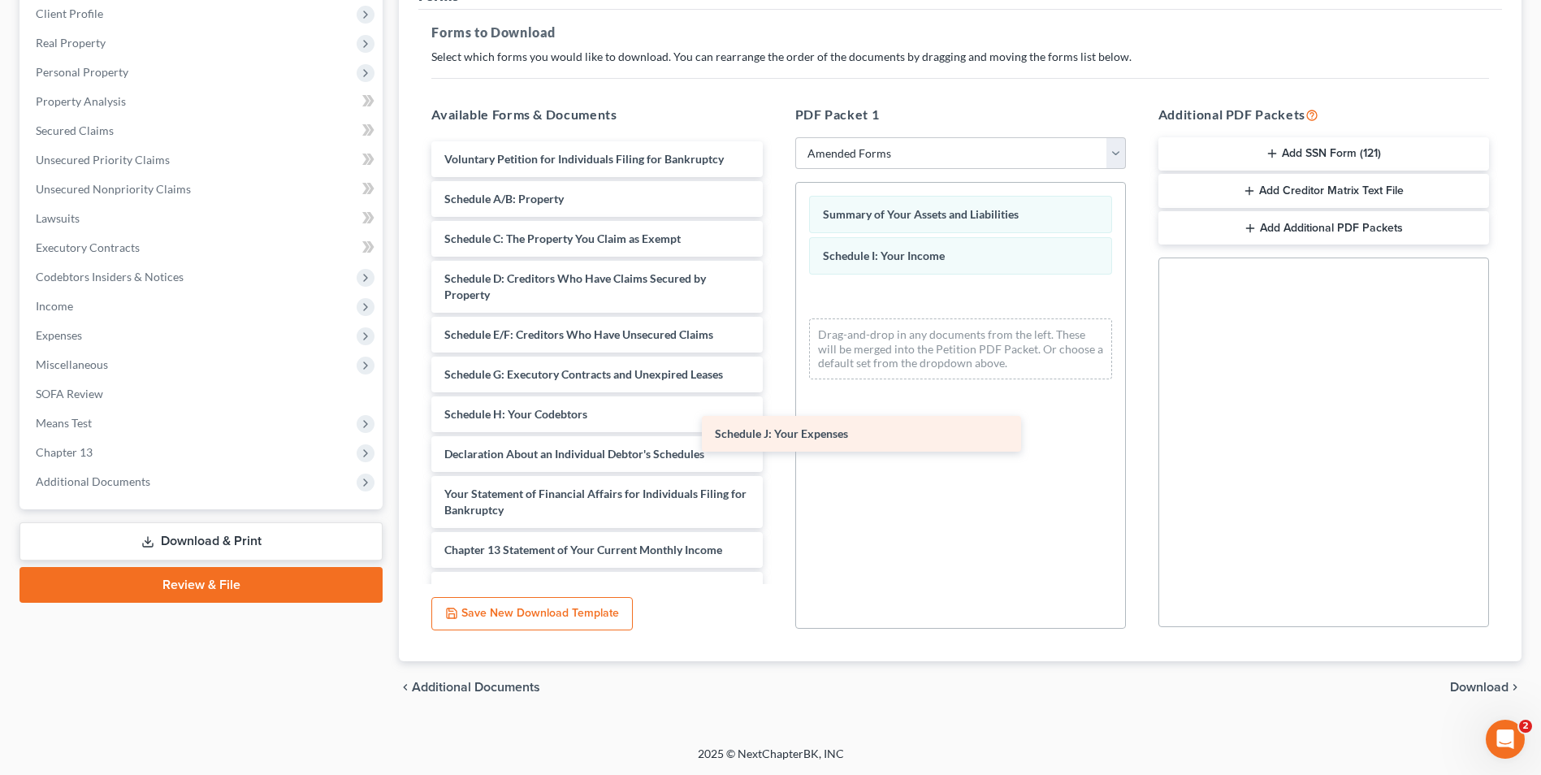
drag, startPoint x: 635, startPoint y: 458, endPoint x: 939, endPoint y: 431, distance: 305.1
click at [775, 431] on div "Schedule J: Your Expenses Voluntary Petition for Individuals Filing for Bankrup…" at bounding box center [596, 442] width 357 height 602
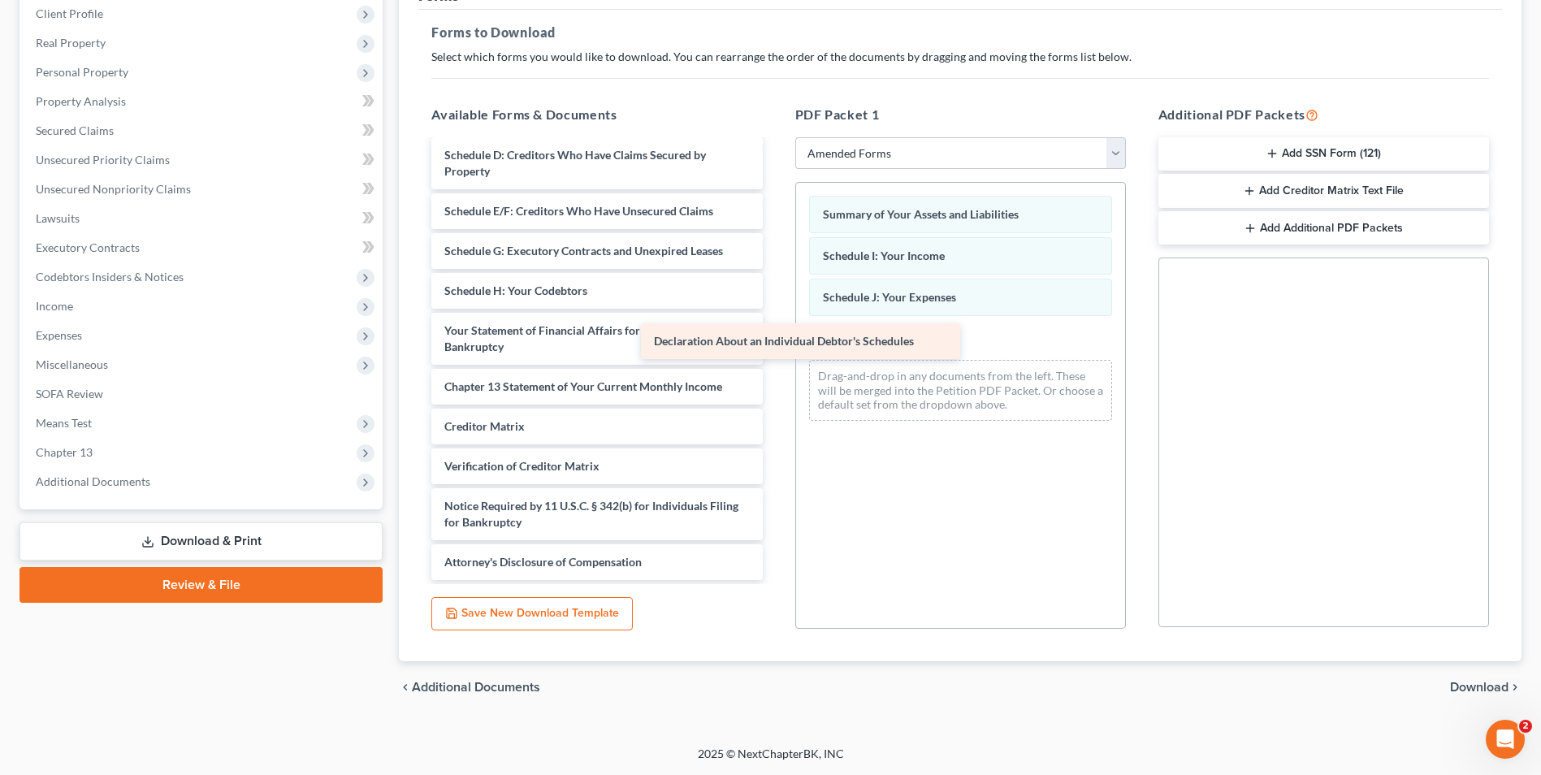
scroll to position [124, 0]
drag, startPoint x: 671, startPoint y: 287, endPoint x: 1025, endPoint y: 364, distance: 361.8
click at [775, 364] on div "Declaration About an Individual Debtor's Schedules Voluntary Petition for Indiv…" at bounding box center [596, 299] width 357 height 562
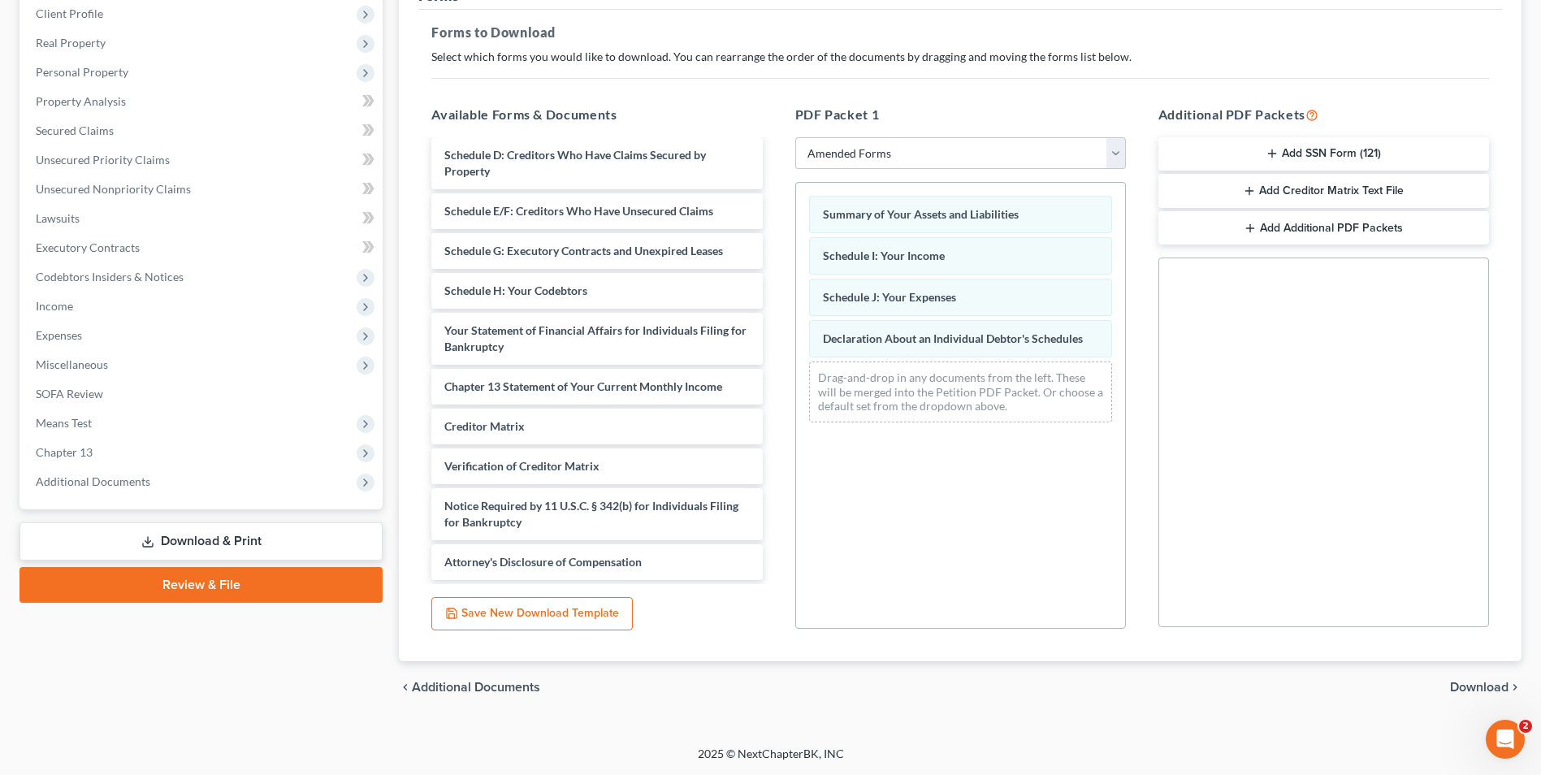
click at [1447, 690] on div "chevron_left Additional Documents Download chevron_right" at bounding box center [960, 687] width 1123 height 52
click at [1458, 690] on span "Download" at bounding box center [1479, 687] width 59 height 13
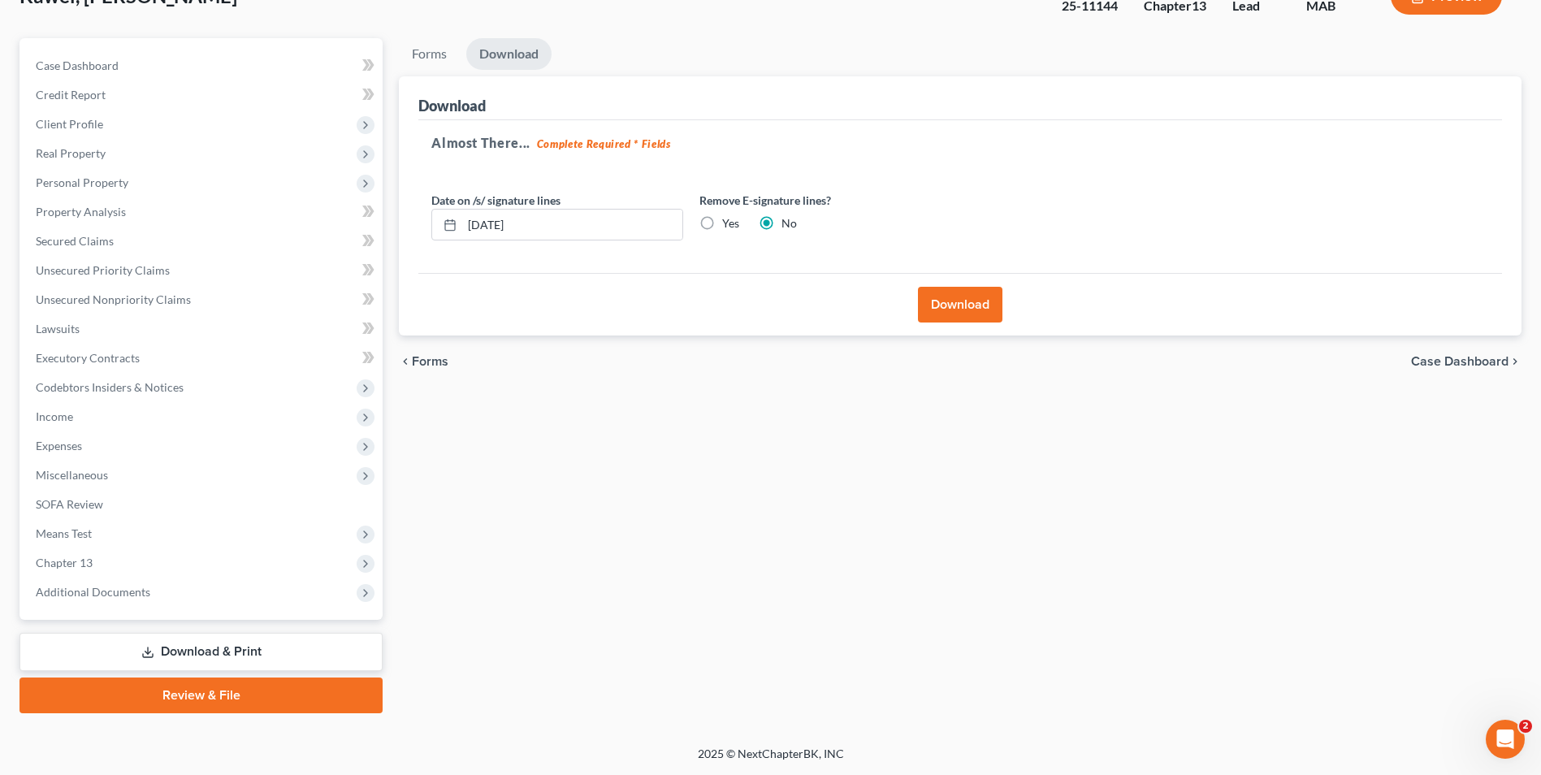
click at [947, 293] on button "Download" at bounding box center [960, 305] width 85 height 36
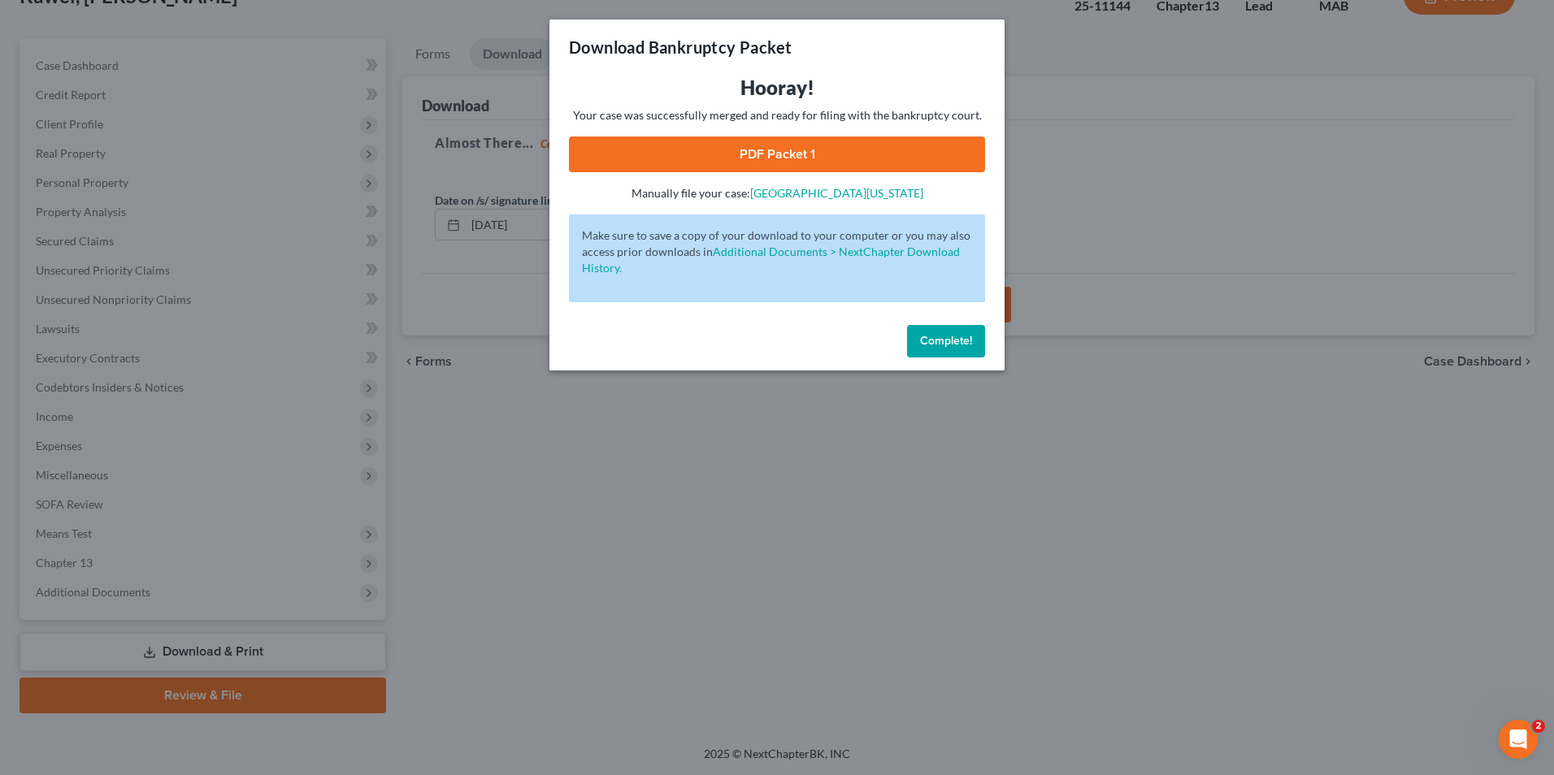
click at [839, 148] on link "PDF Packet 1" at bounding box center [777, 155] width 416 height 36
click at [926, 342] on span "Complete!" at bounding box center [946, 341] width 52 height 14
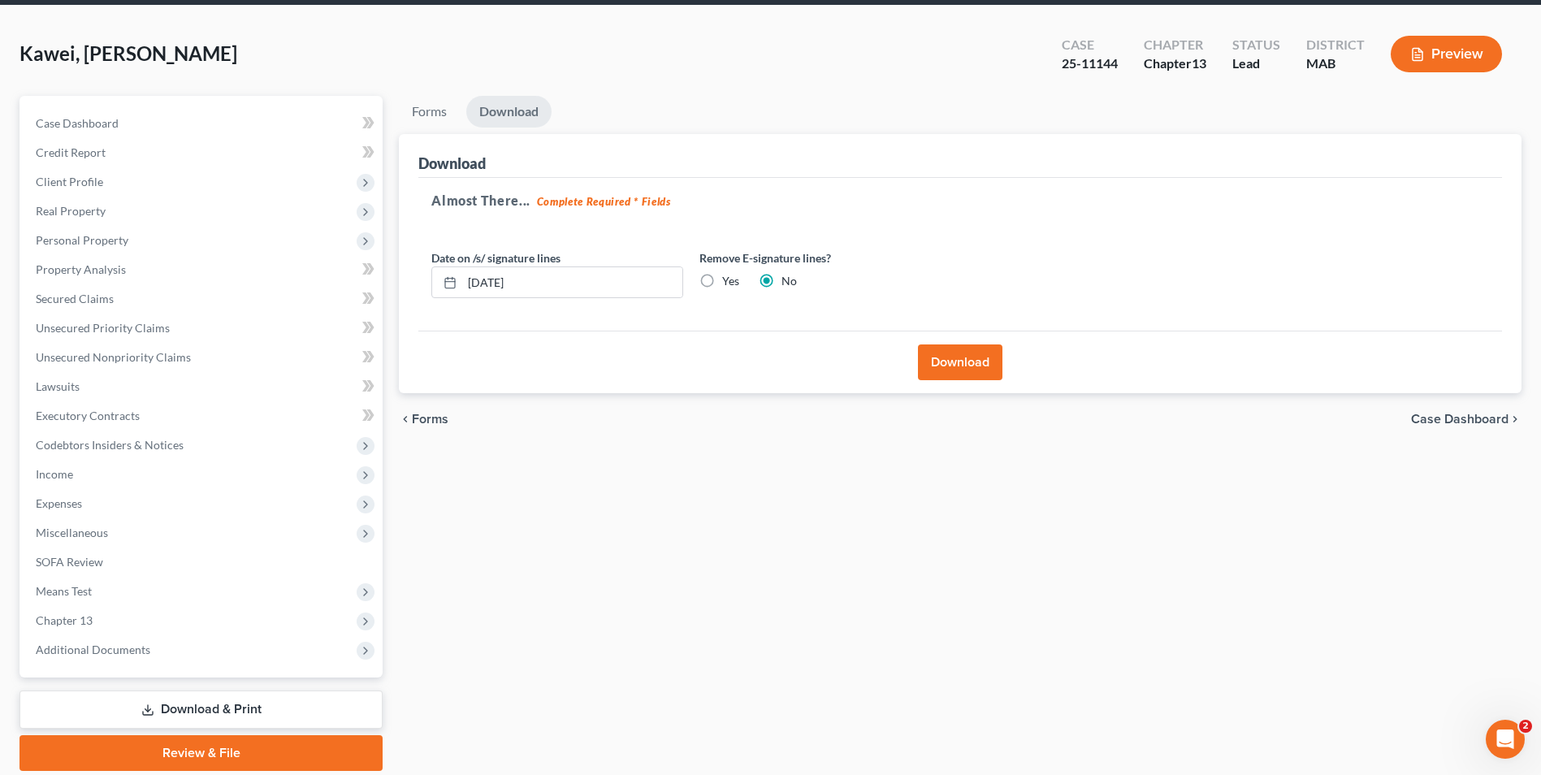
scroll to position [0, 0]
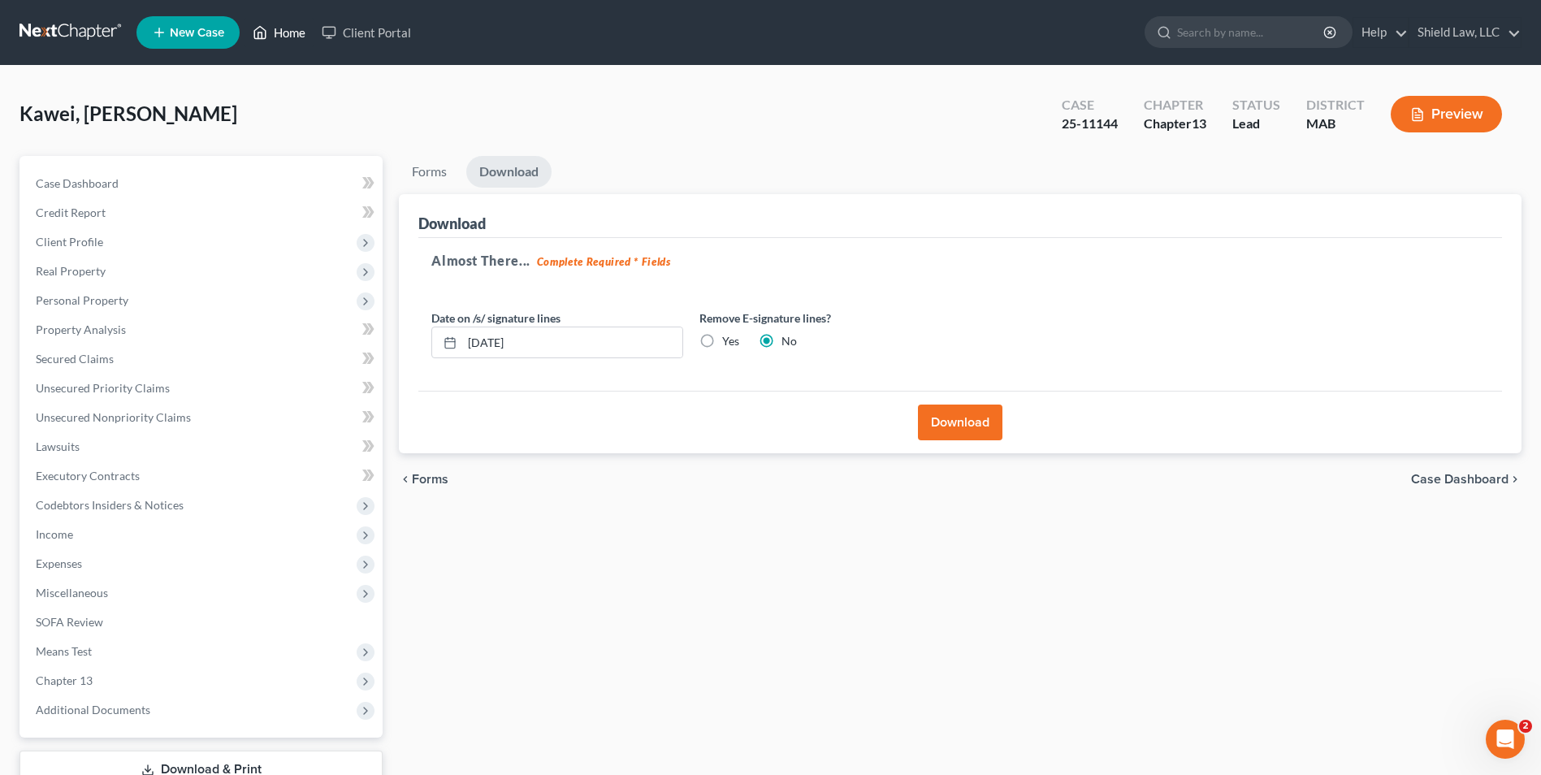
click at [267, 31] on icon at bounding box center [260, 33] width 15 height 20
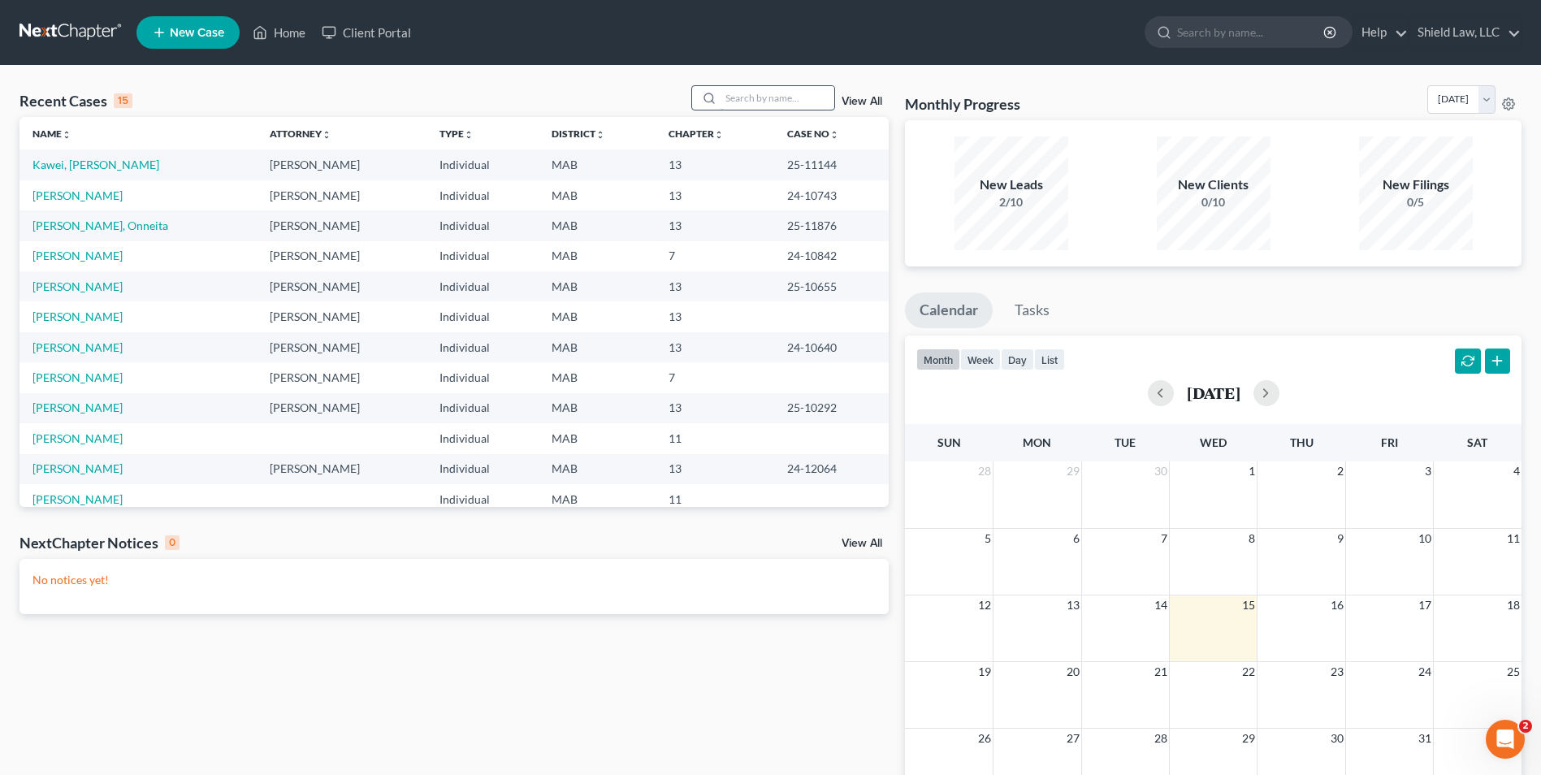
click at [761, 88] on input "search" at bounding box center [778, 98] width 114 height 24
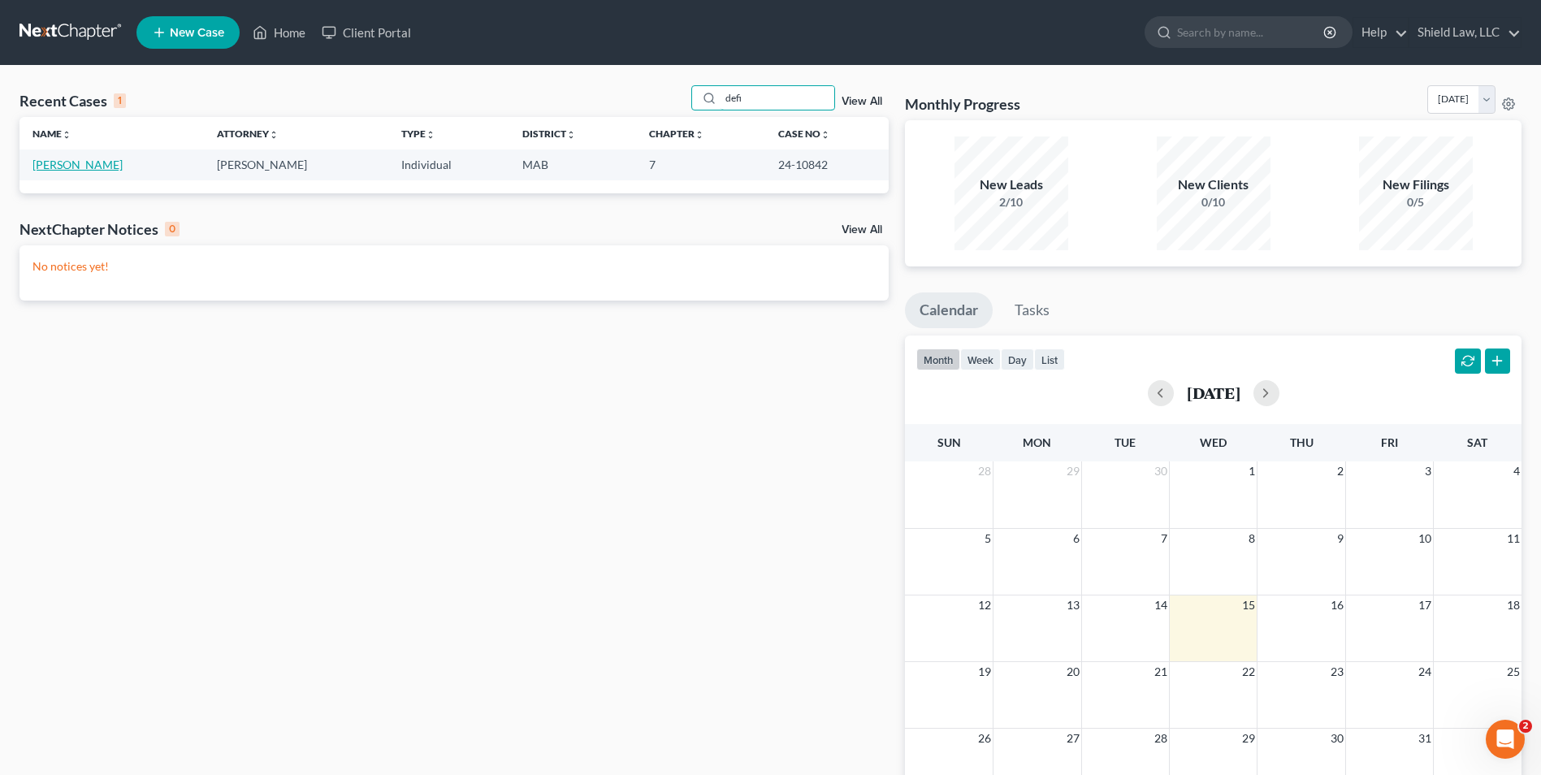
type input "defi"
drag, startPoint x: 98, startPoint y: 162, endPoint x: 161, endPoint y: 161, distance: 62.6
click at [98, 162] on link "[PERSON_NAME]" at bounding box center [78, 165] width 90 height 14
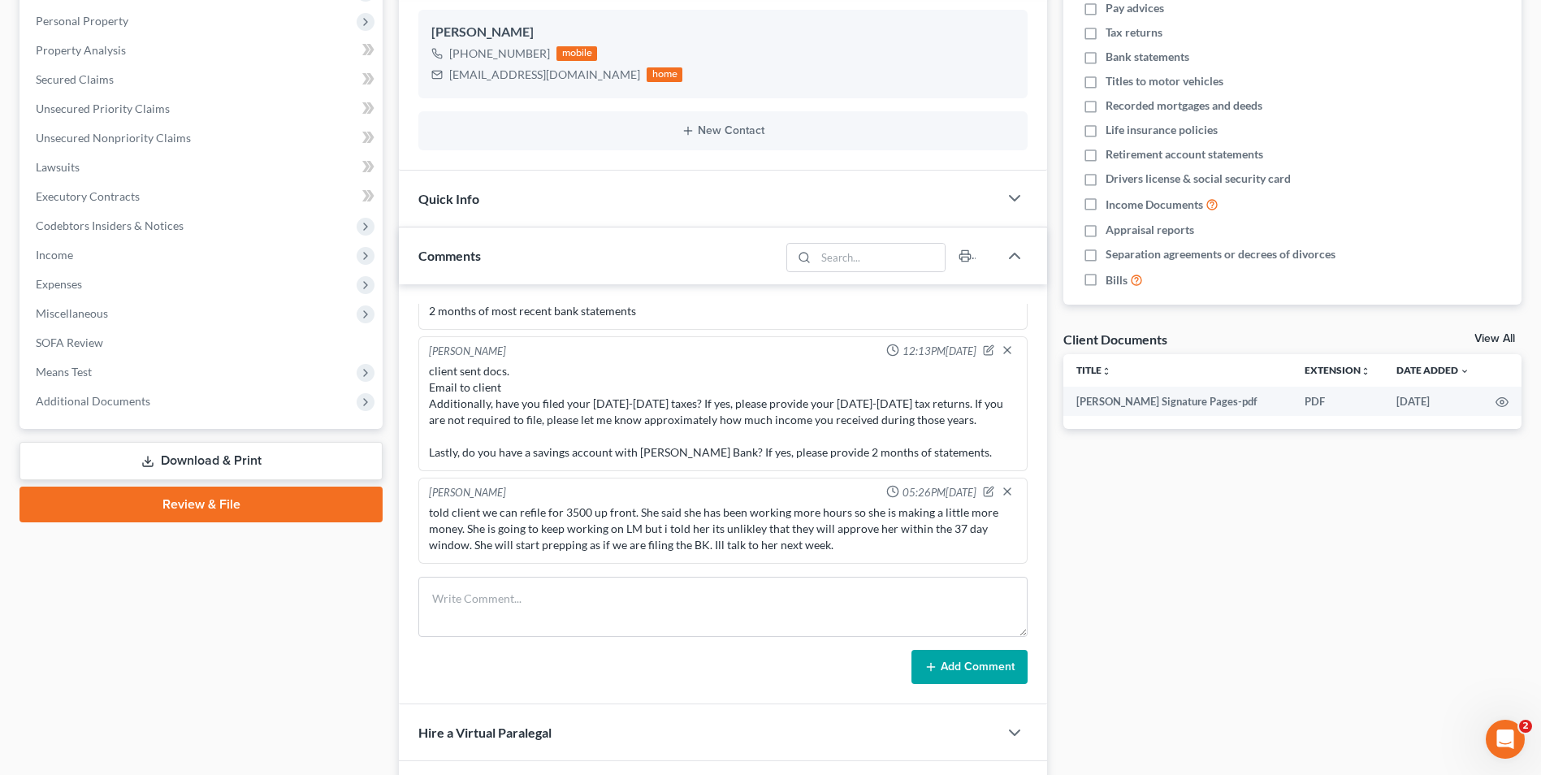
scroll to position [325, 0]
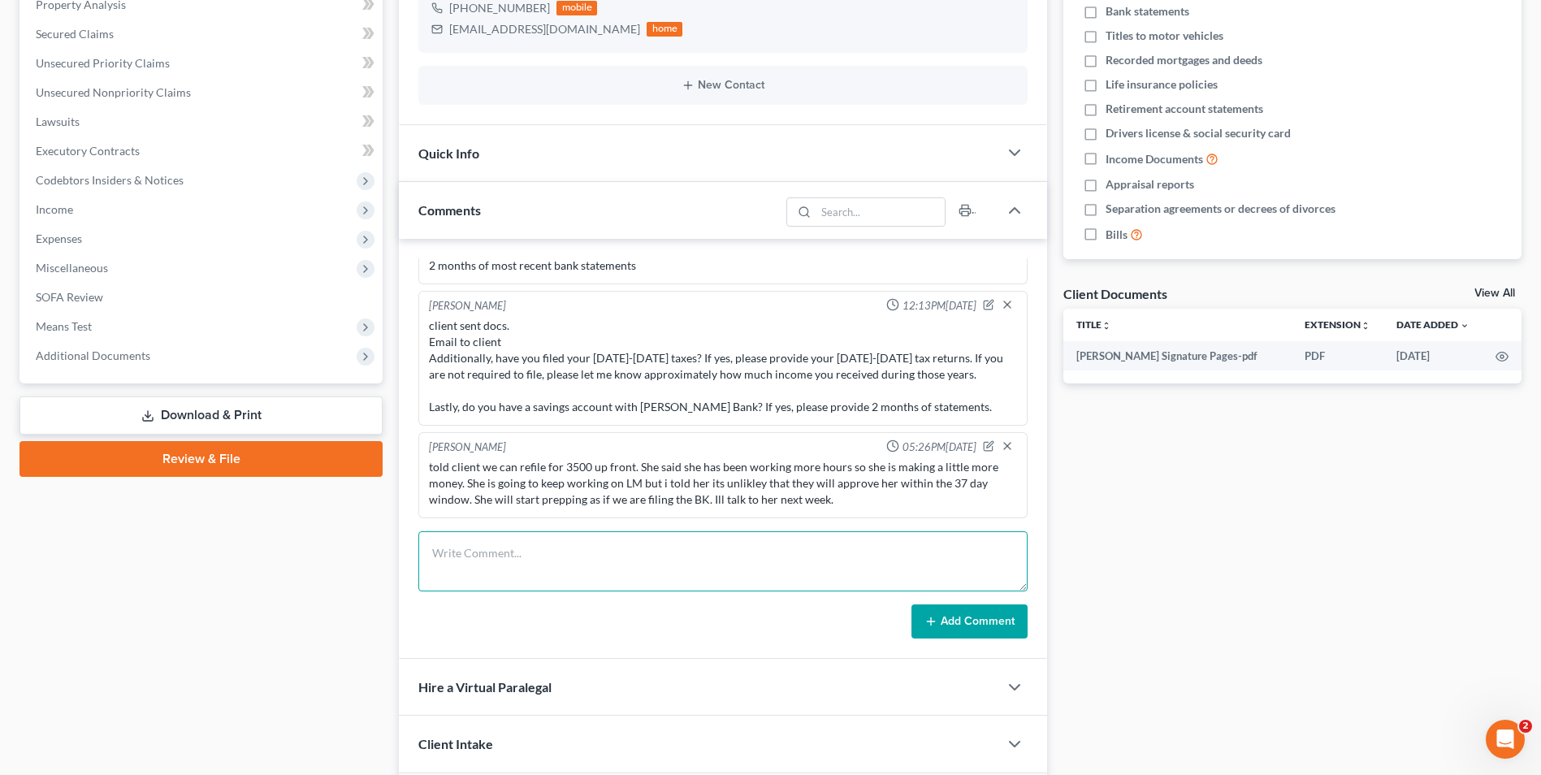
click at [564, 540] on textarea at bounding box center [722, 561] width 609 height 60
type textarea "left client a vm following up on LM and BK gameplan"
click at [981, 625] on button "Add Comment" at bounding box center [970, 622] width 116 height 34
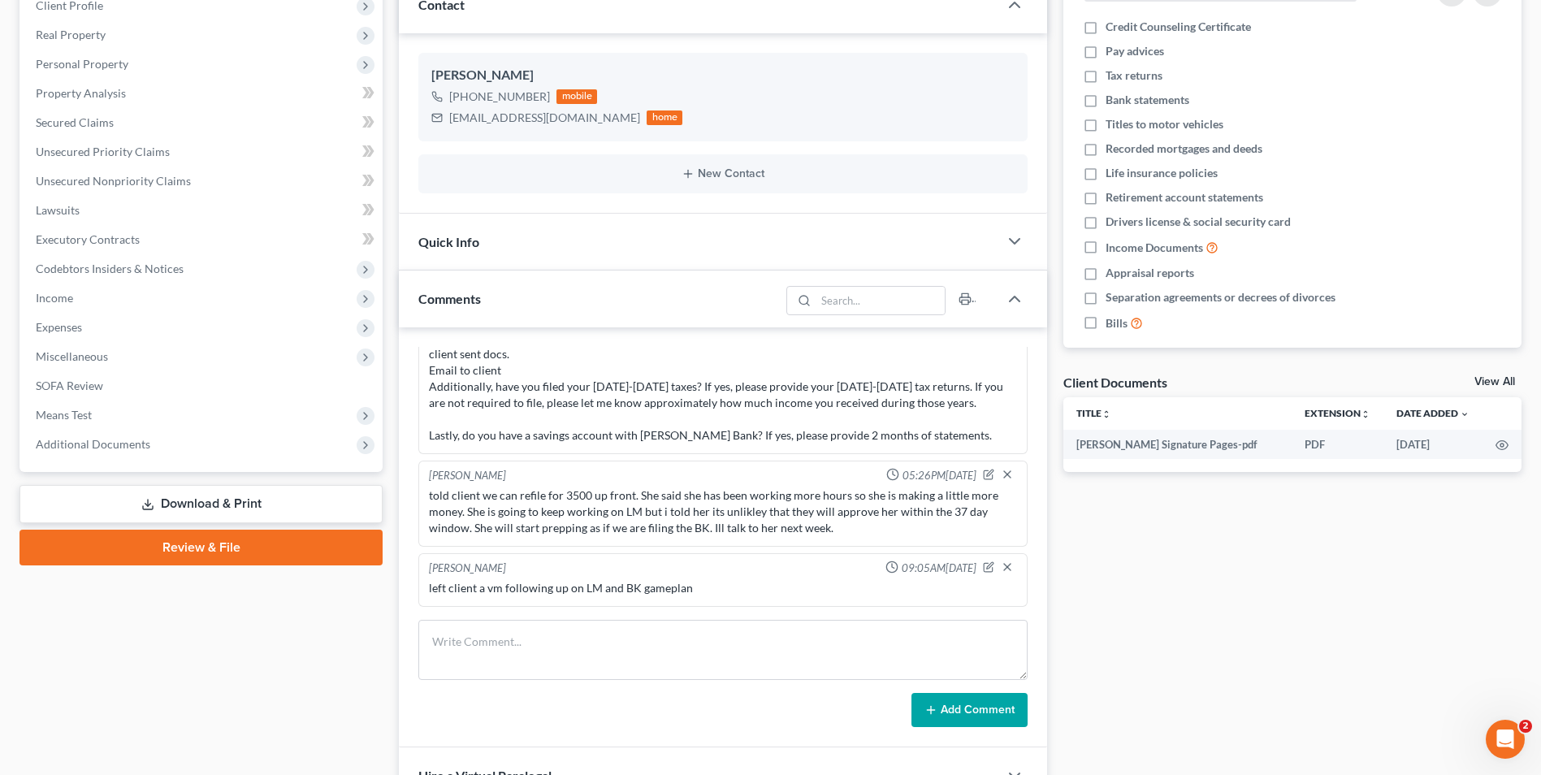
scroll to position [0, 0]
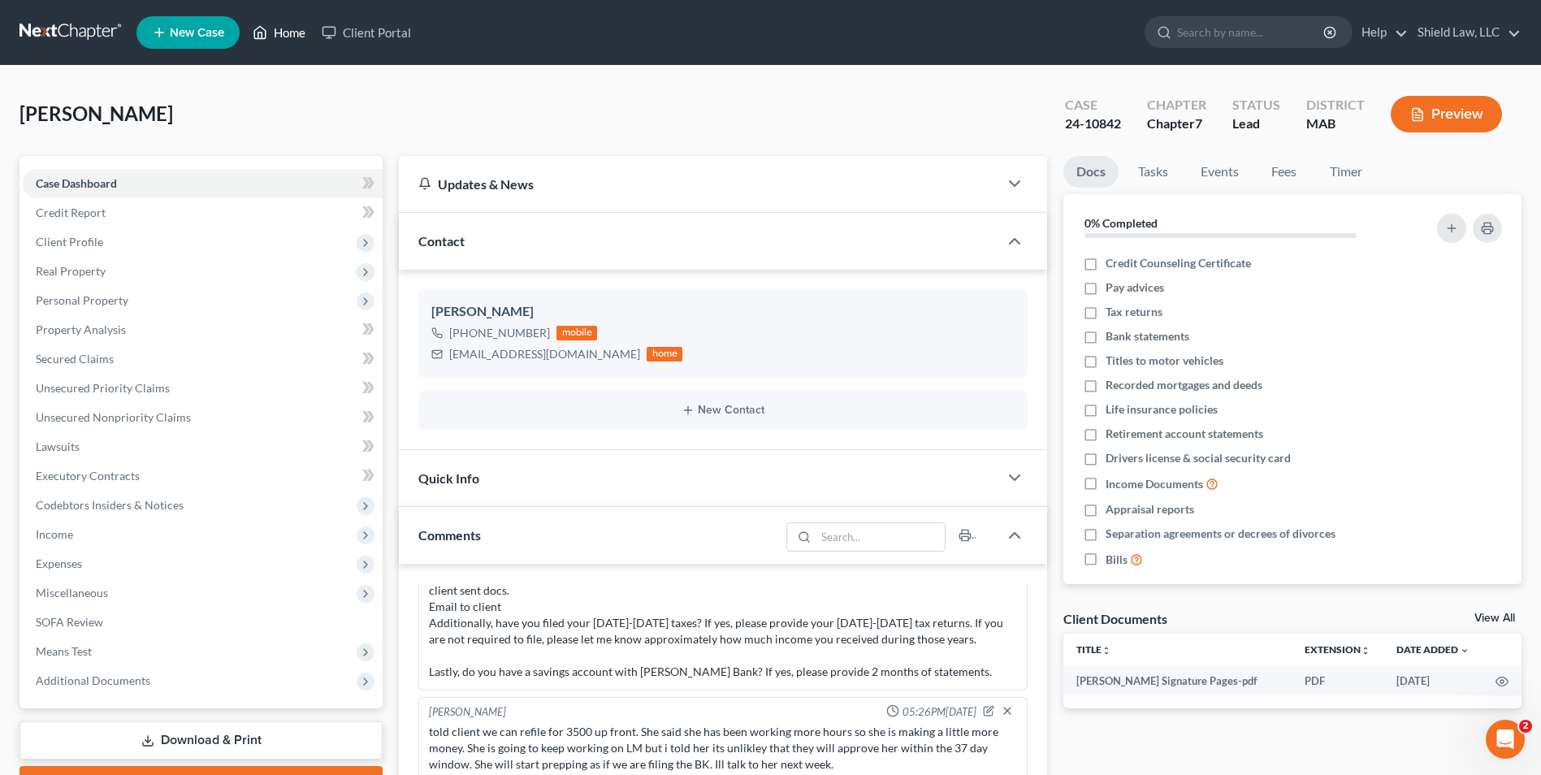
click at [279, 36] on link "Home" at bounding box center [279, 32] width 69 height 29
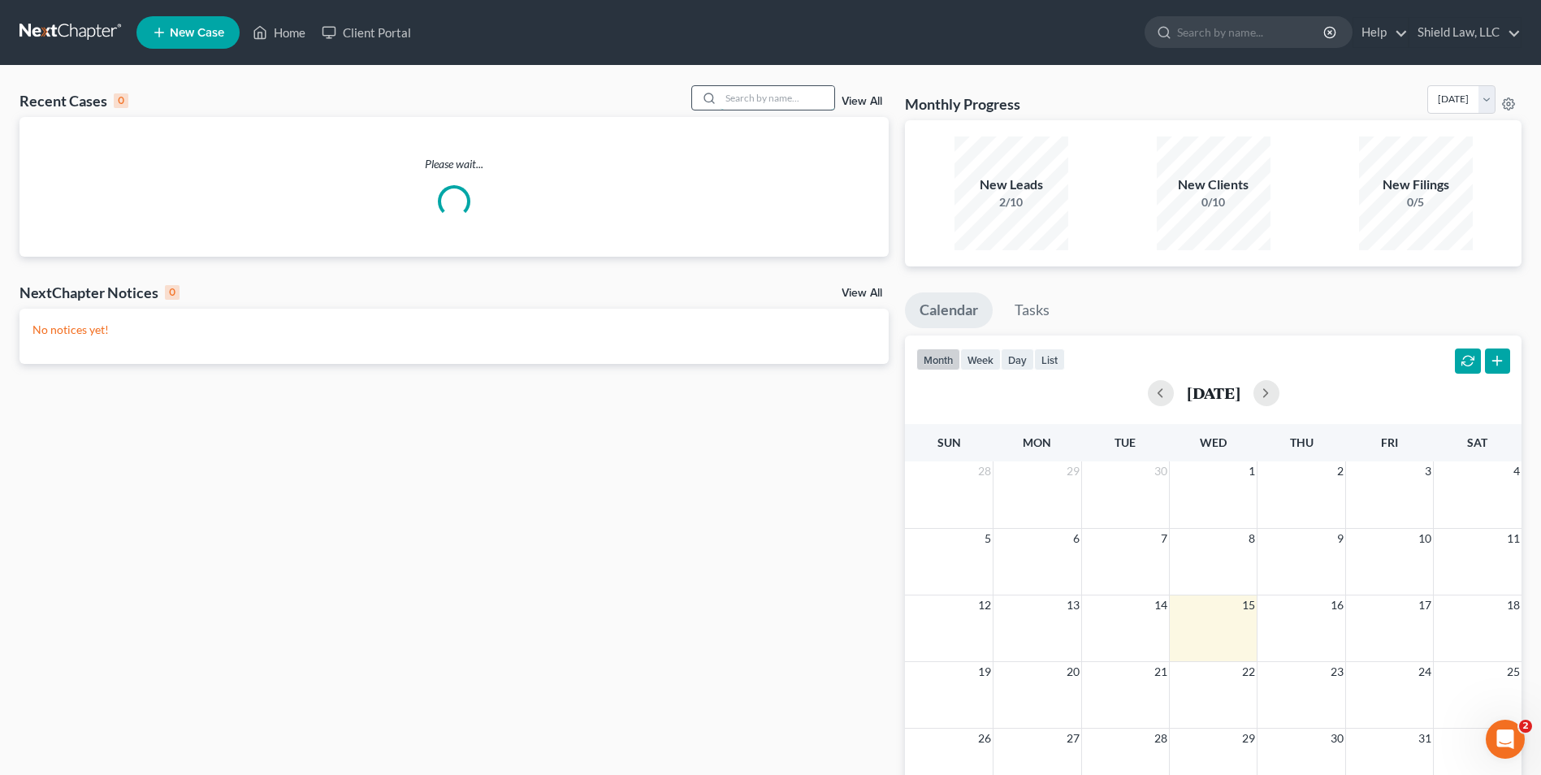
click at [765, 97] on input "search" at bounding box center [778, 98] width 114 height 24
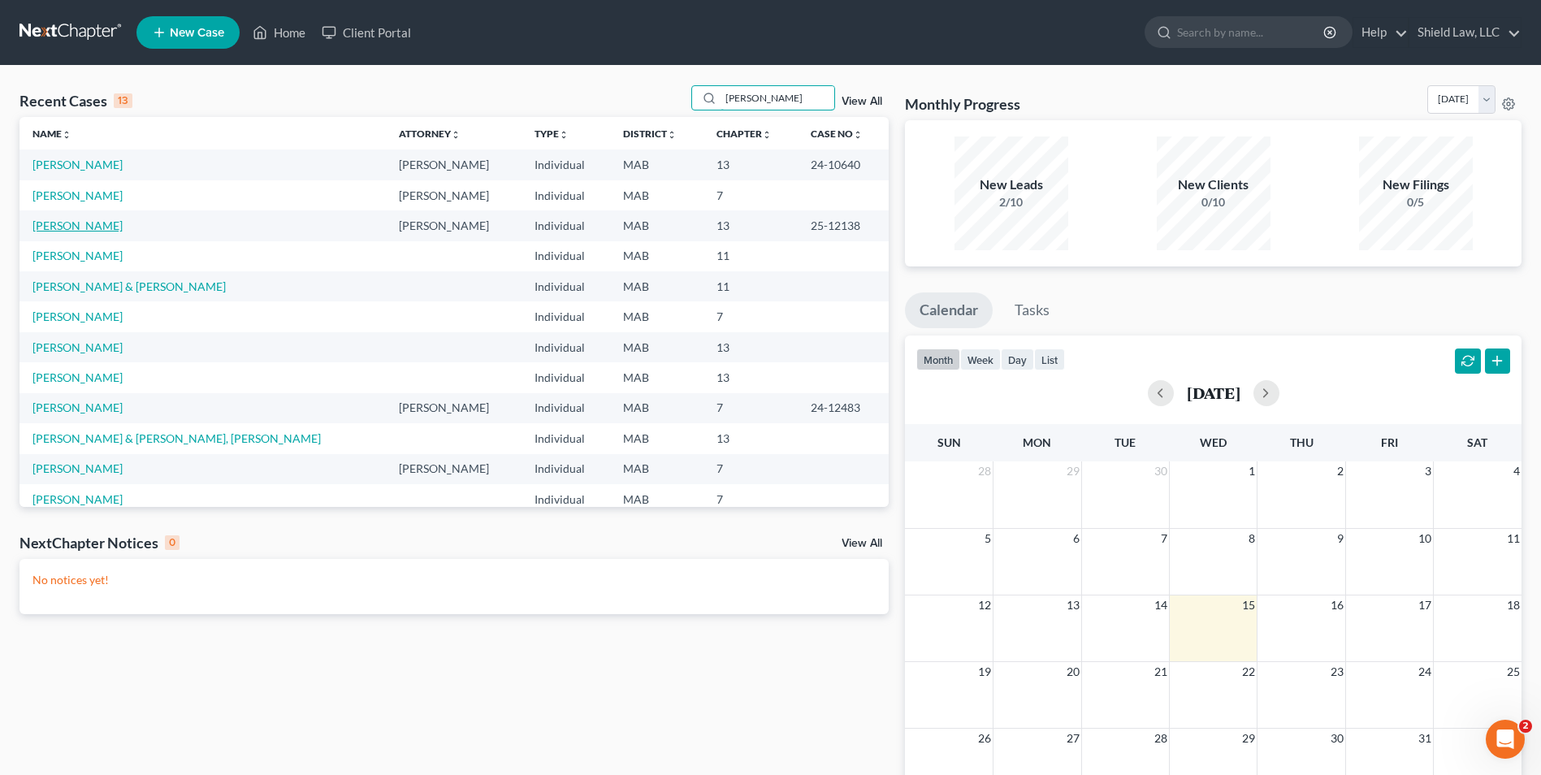
type input "david"
click at [83, 230] on link "[PERSON_NAME]" at bounding box center [78, 226] width 90 height 14
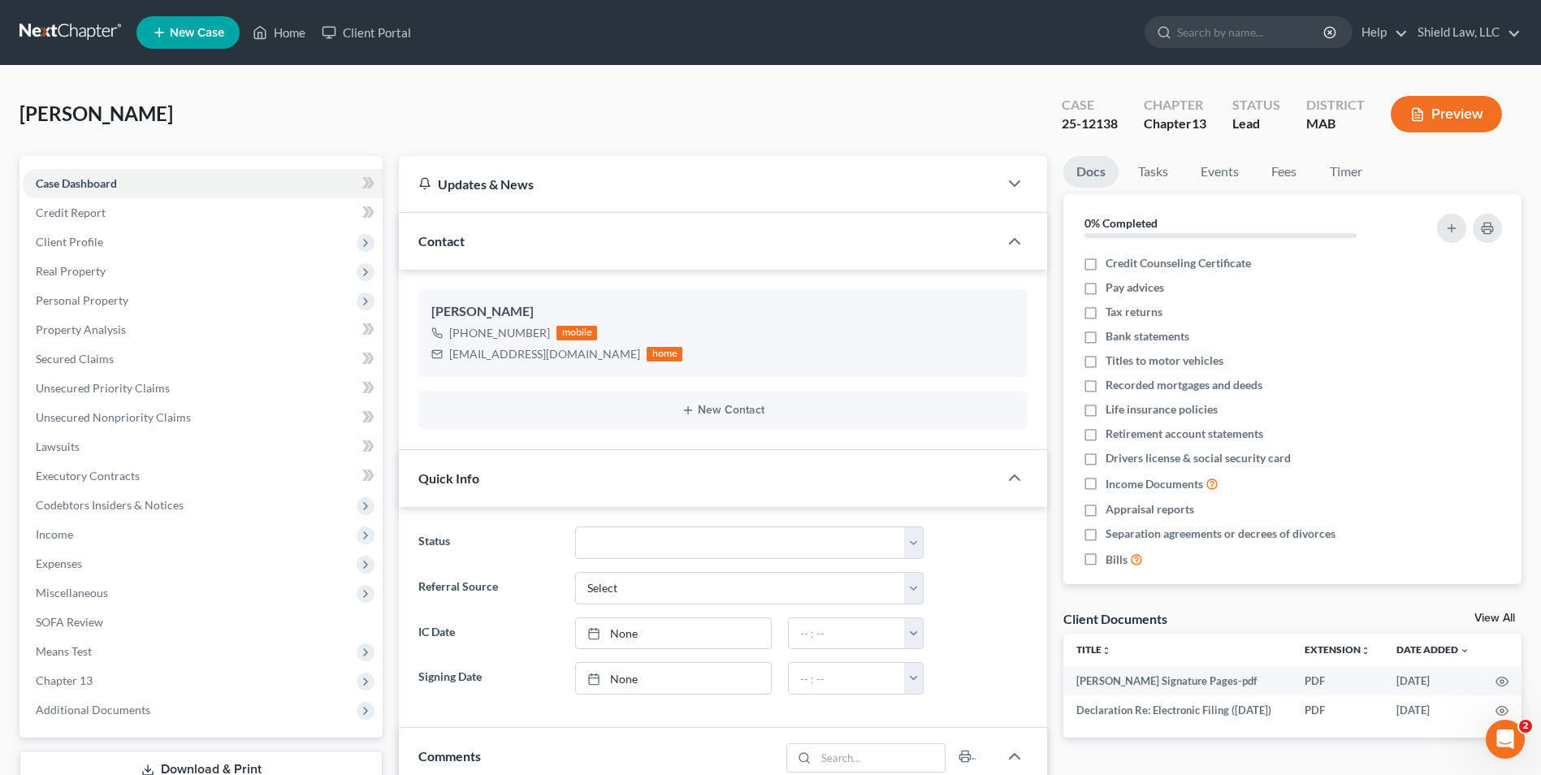
scroll to position [2235, 0]
drag, startPoint x: 298, startPoint y: 32, endPoint x: 636, endPoint y: 63, distance: 339.4
click at [298, 32] on link "Home" at bounding box center [279, 32] width 69 height 29
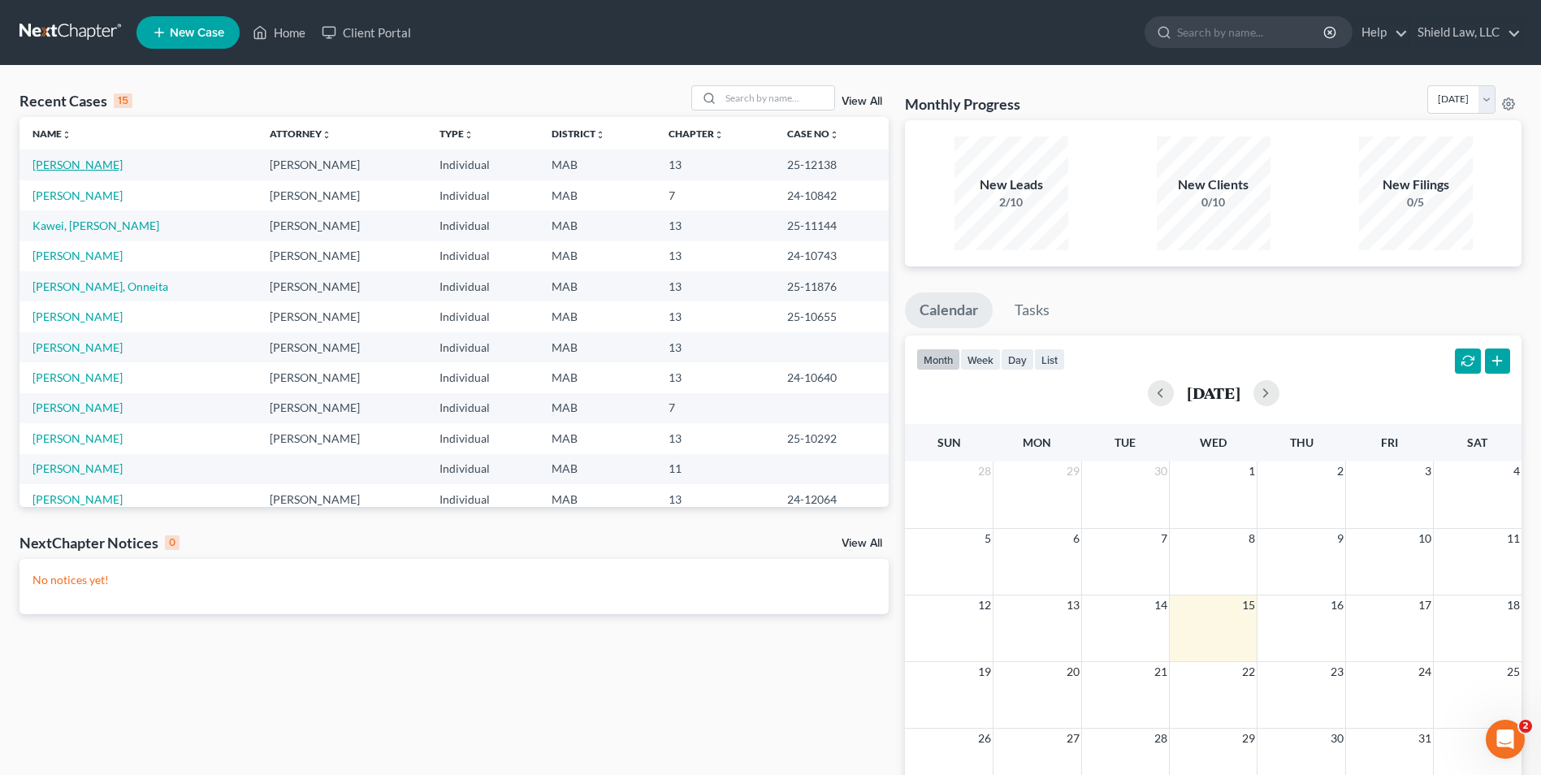
click at [60, 167] on link "[PERSON_NAME]" at bounding box center [78, 165] width 90 height 14
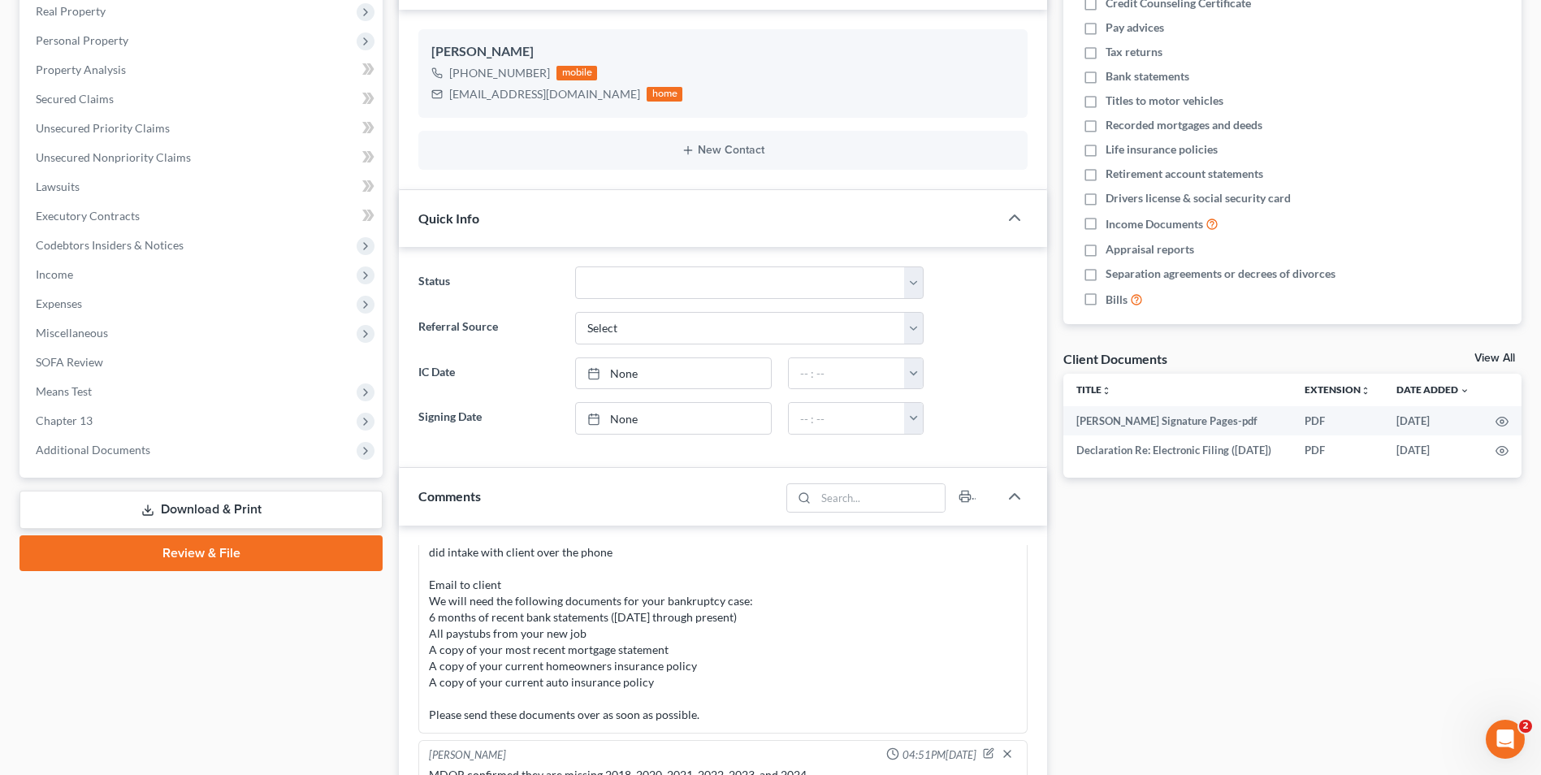
scroll to position [488, 0]
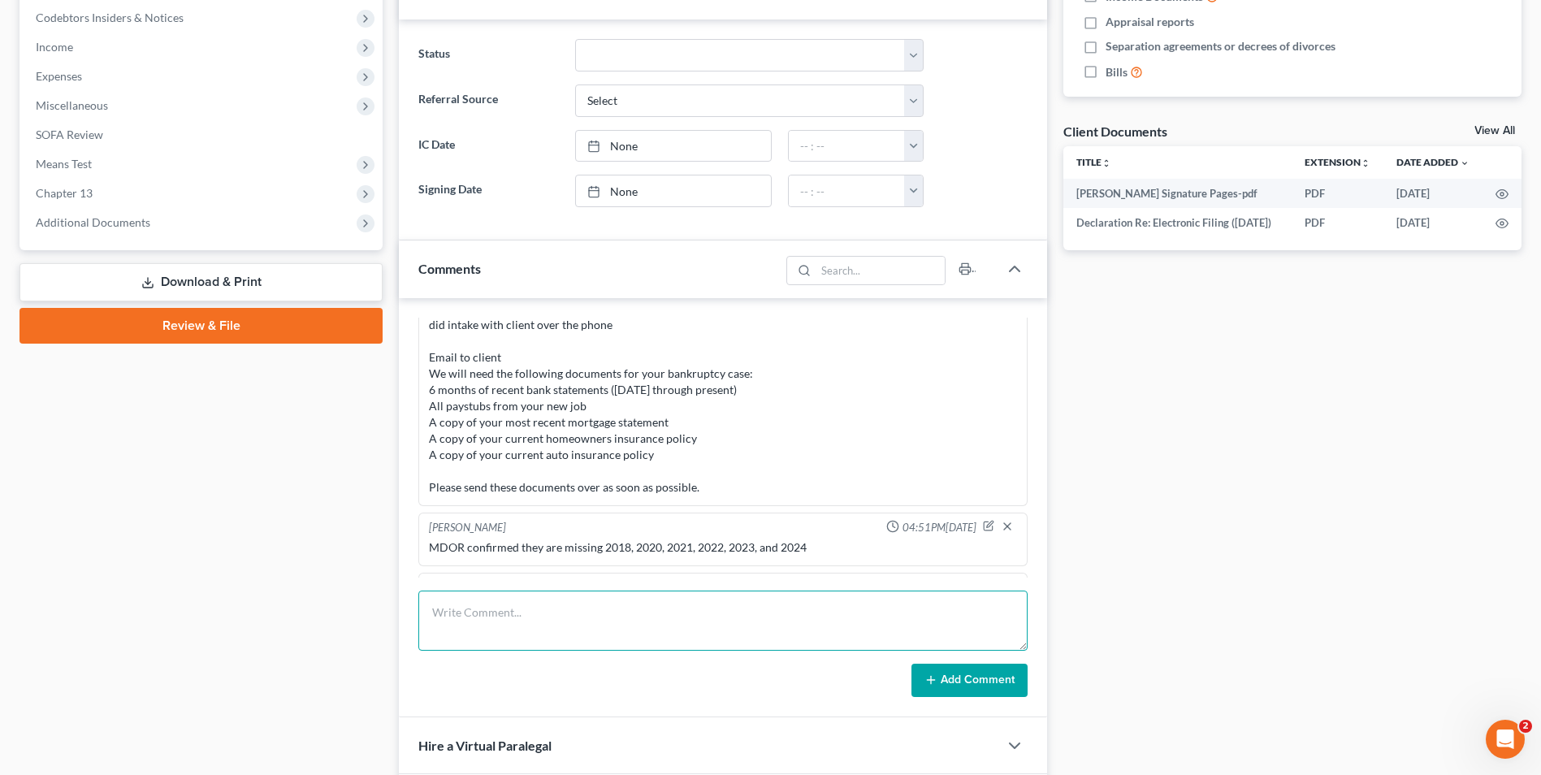
click at [580, 606] on textarea at bounding box center [722, 621] width 609 height 60
type textarea "Spoke with client, he is going to send me all of the docs signed tonight so i c…"
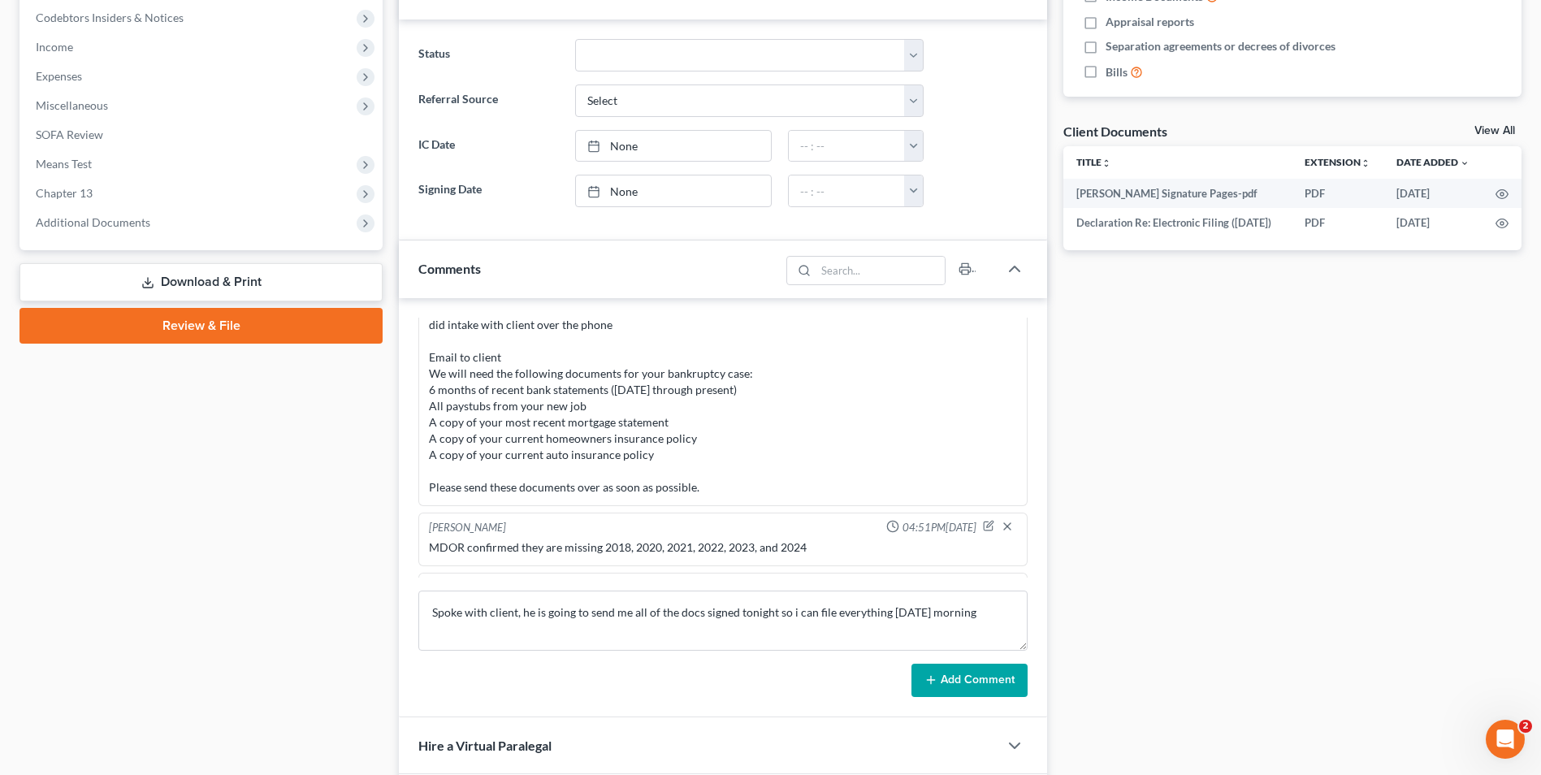
click at [989, 691] on button "Add Comment" at bounding box center [970, 681] width 116 height 34
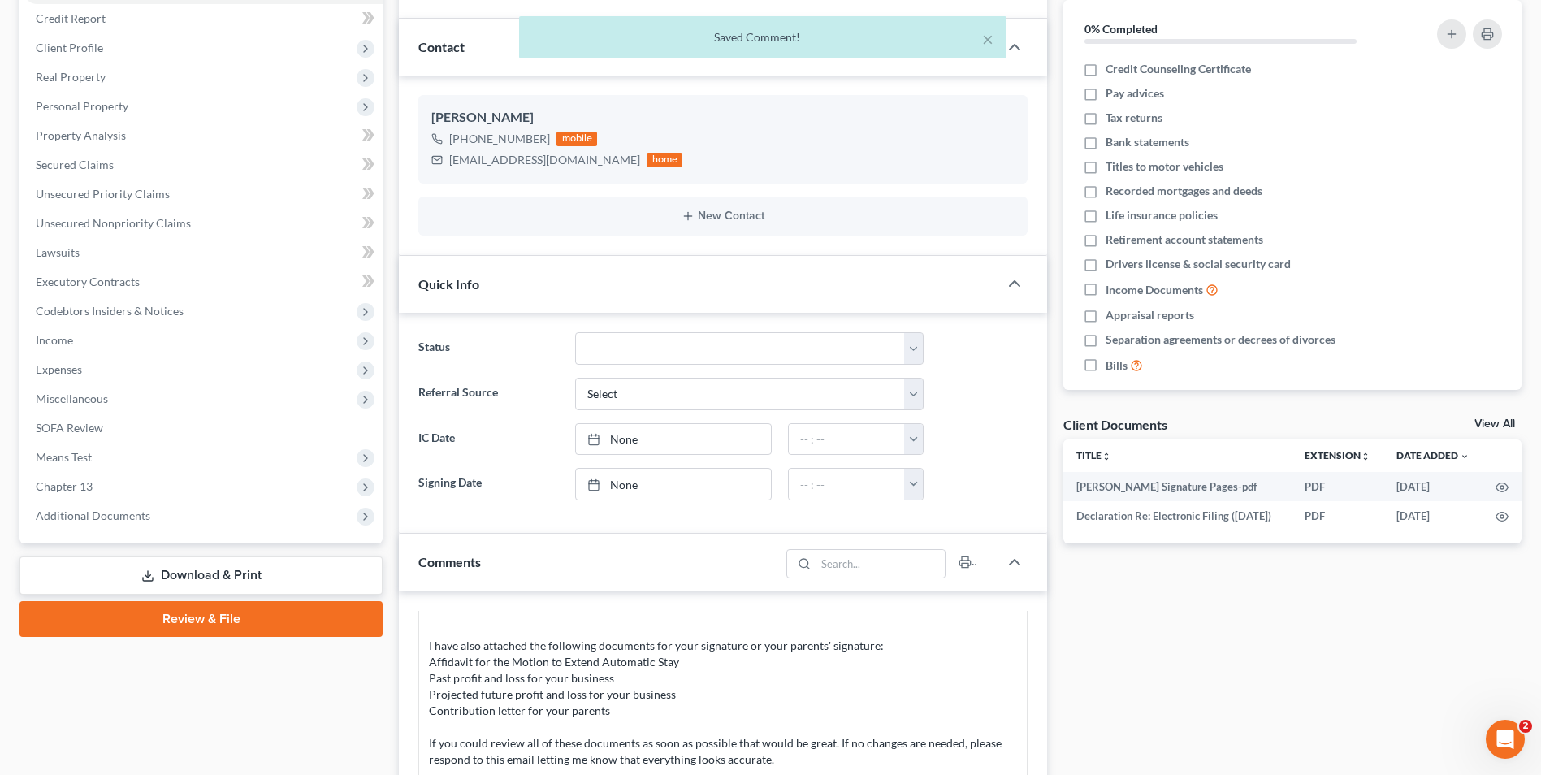
scroll to position [0, 0]
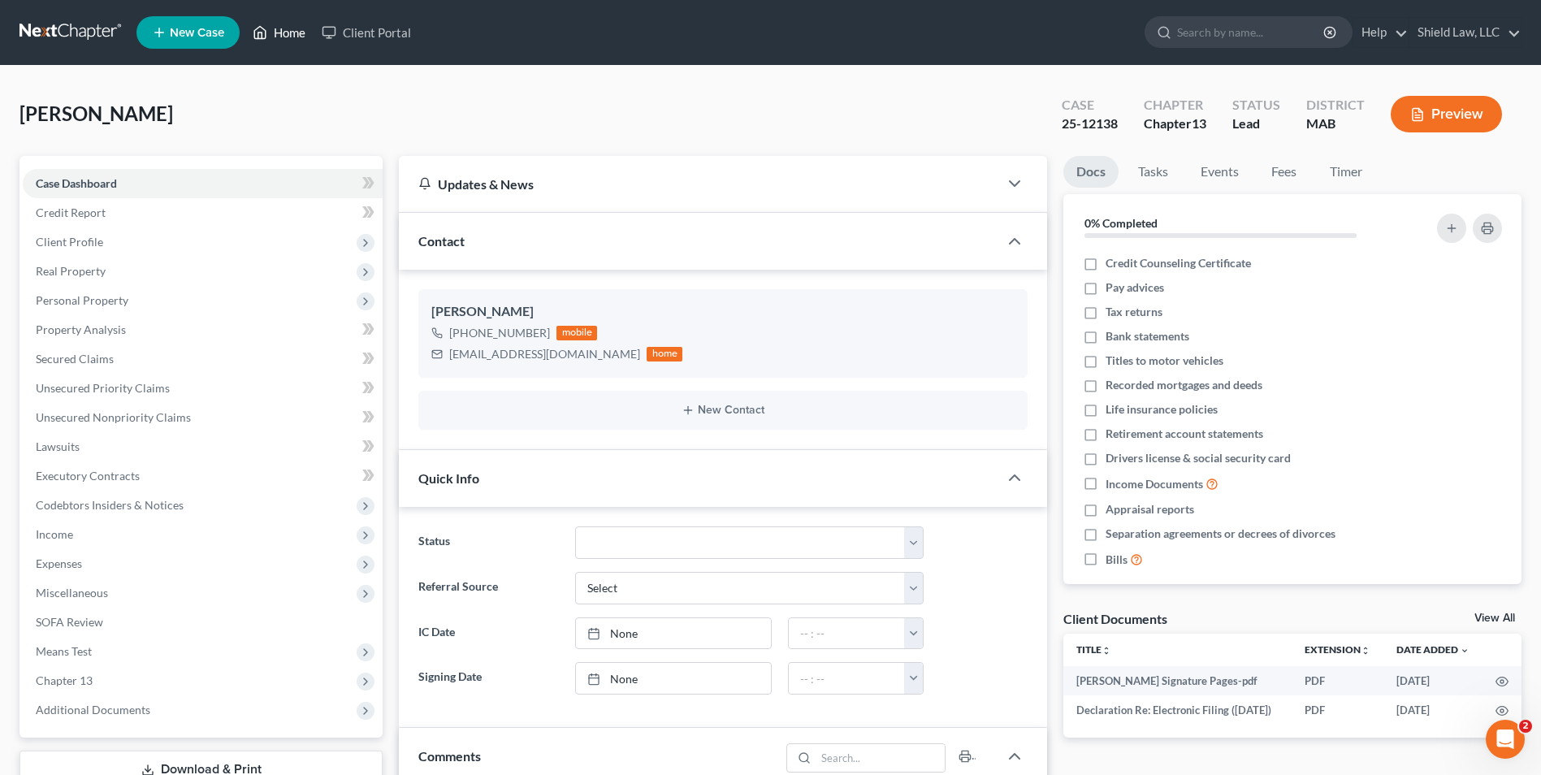
click at [261, 32] on icon at bounding box center [260, 33] width 15 height 20
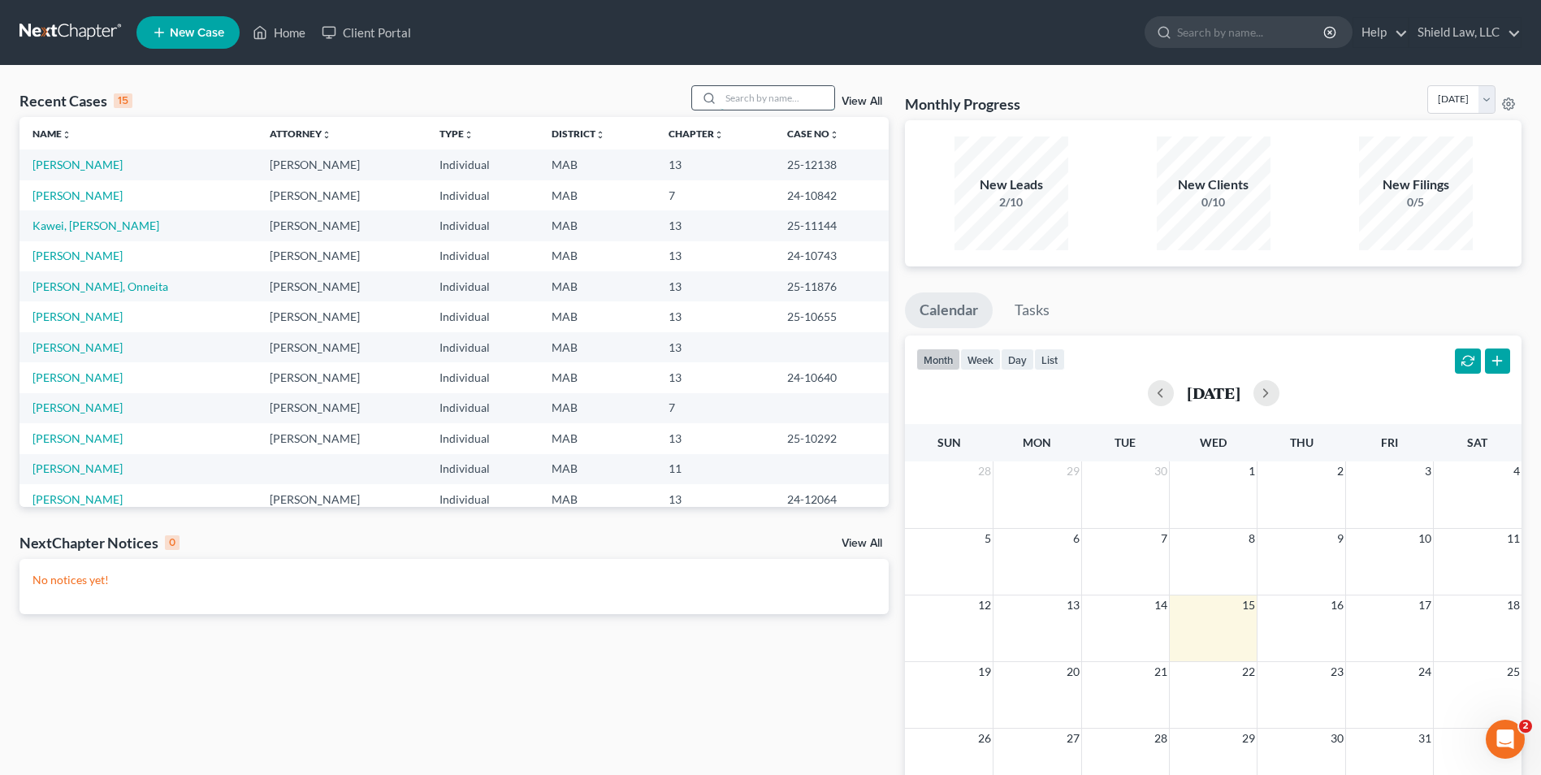
click at [755, 90] on input "search" at bounding box center [778, 98] width 114 height 24
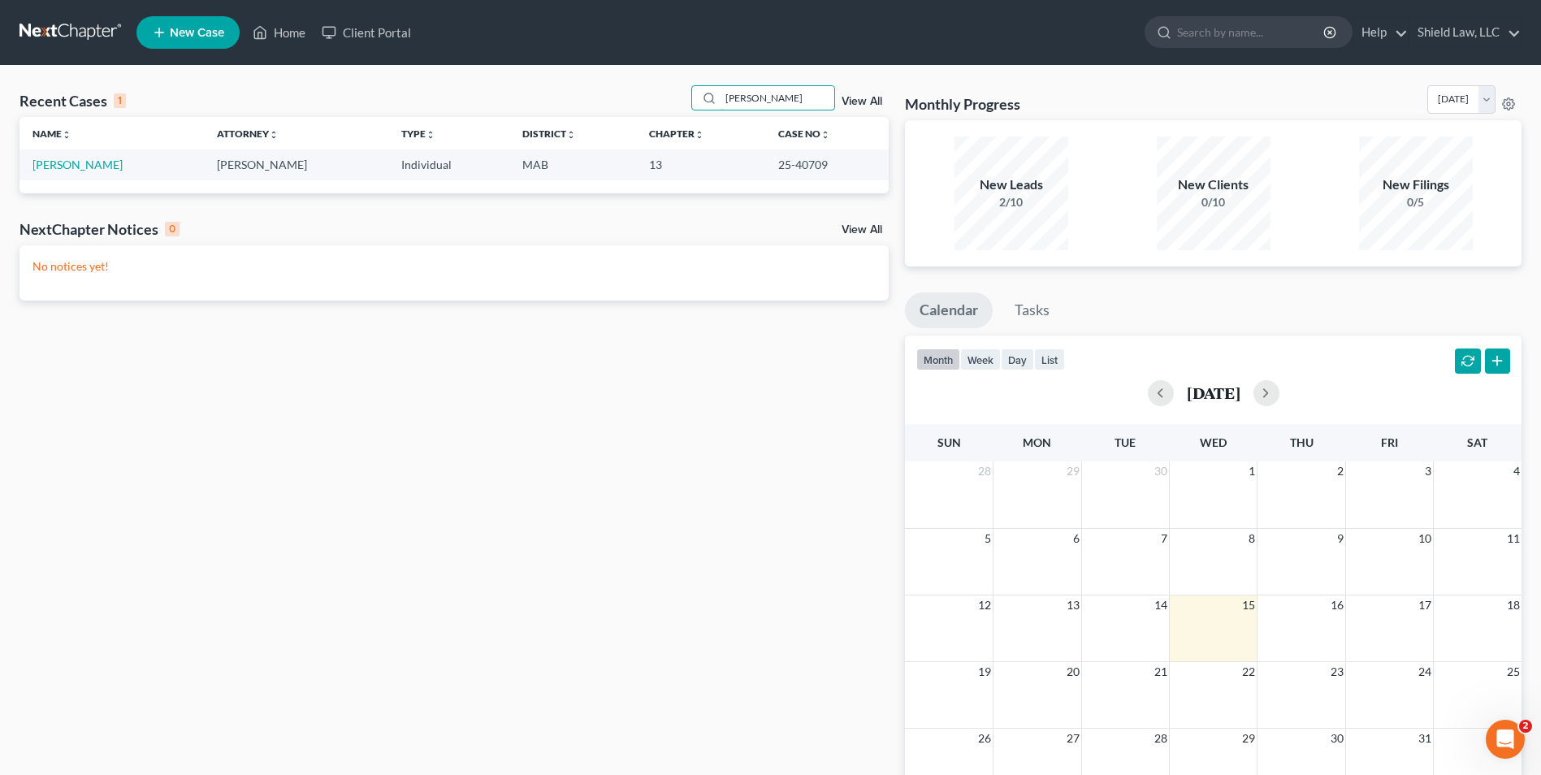
type input "alva"
click at [62, 166] on link "[PERSON_NAME]" at bounding box center [78, 165] width 90 height 14
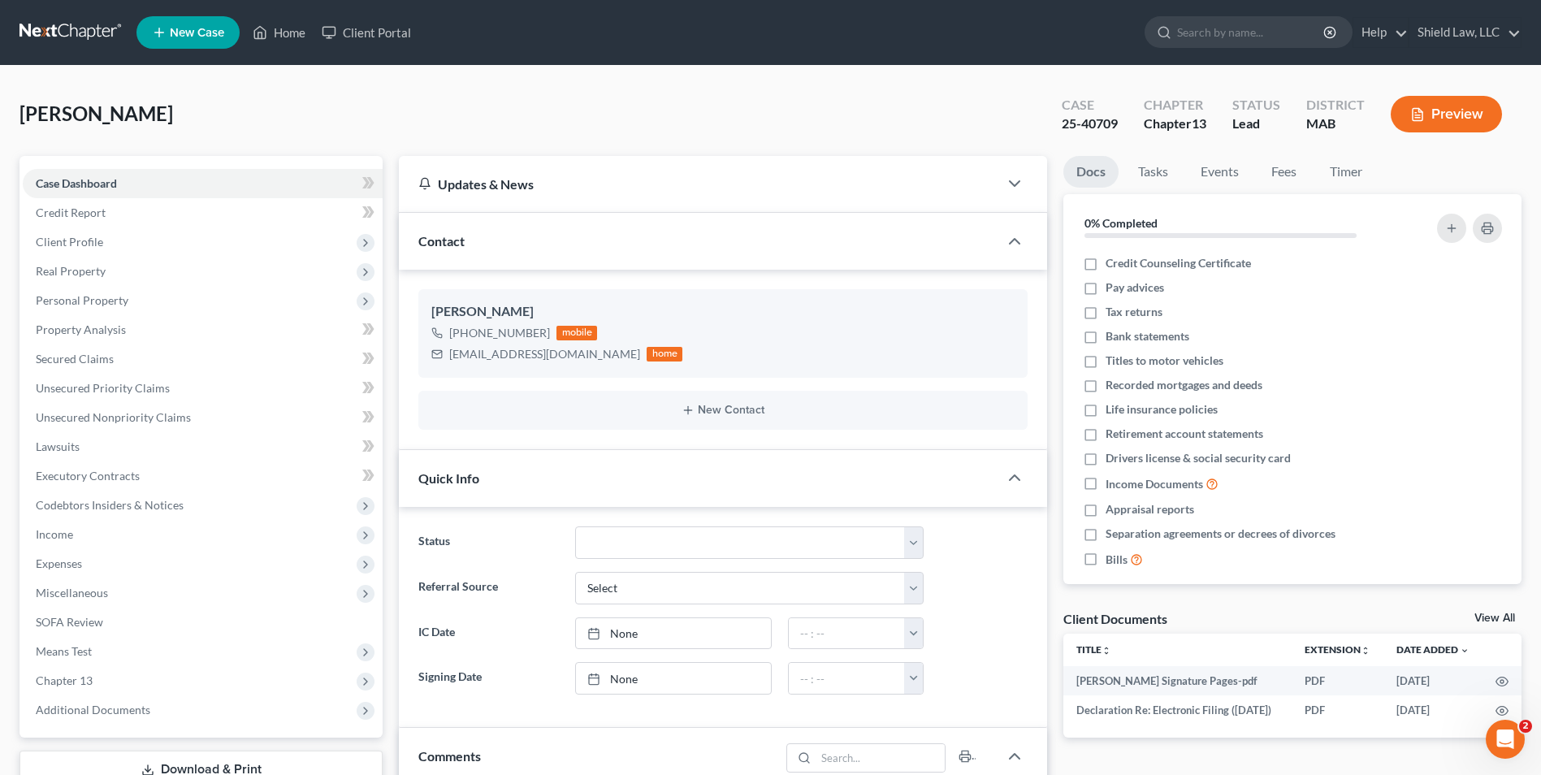
scroll to position [1442, 0]
click at [356, 110] on div "Alvarenga, Alysson Upgraded Case 25-40709 Chapter Chapter 13 Status Lead Distri…" at bounding box center [771, 120] width 1502 height 71
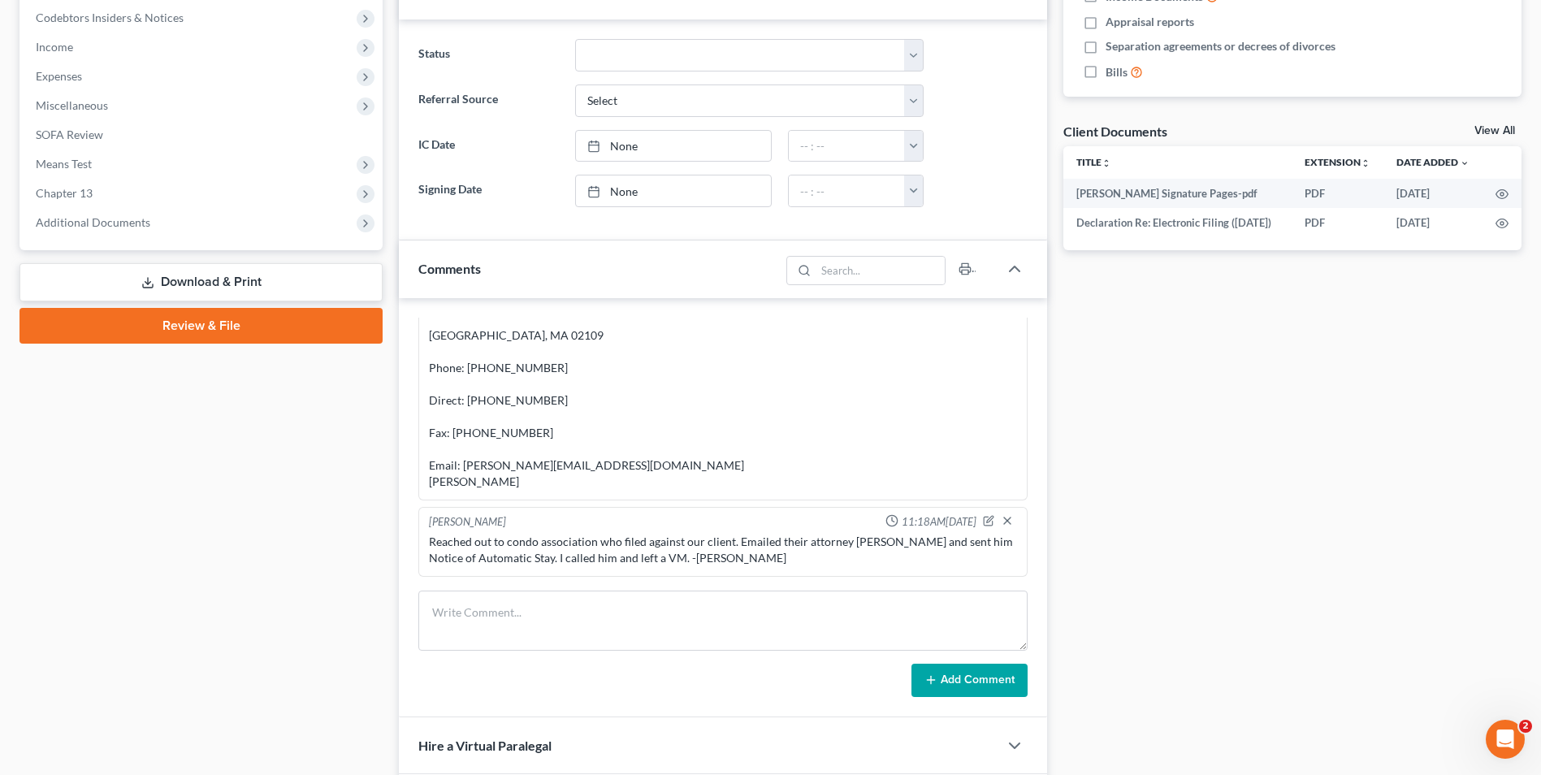
scroll to position [1441, 0]
click at [1173, 438] on div "Docs Tasks Events Fees Timer 0% Completed Nothing here yet! Credit Counseling C…" at bounding box center [1292, 278] width 475 height 1220
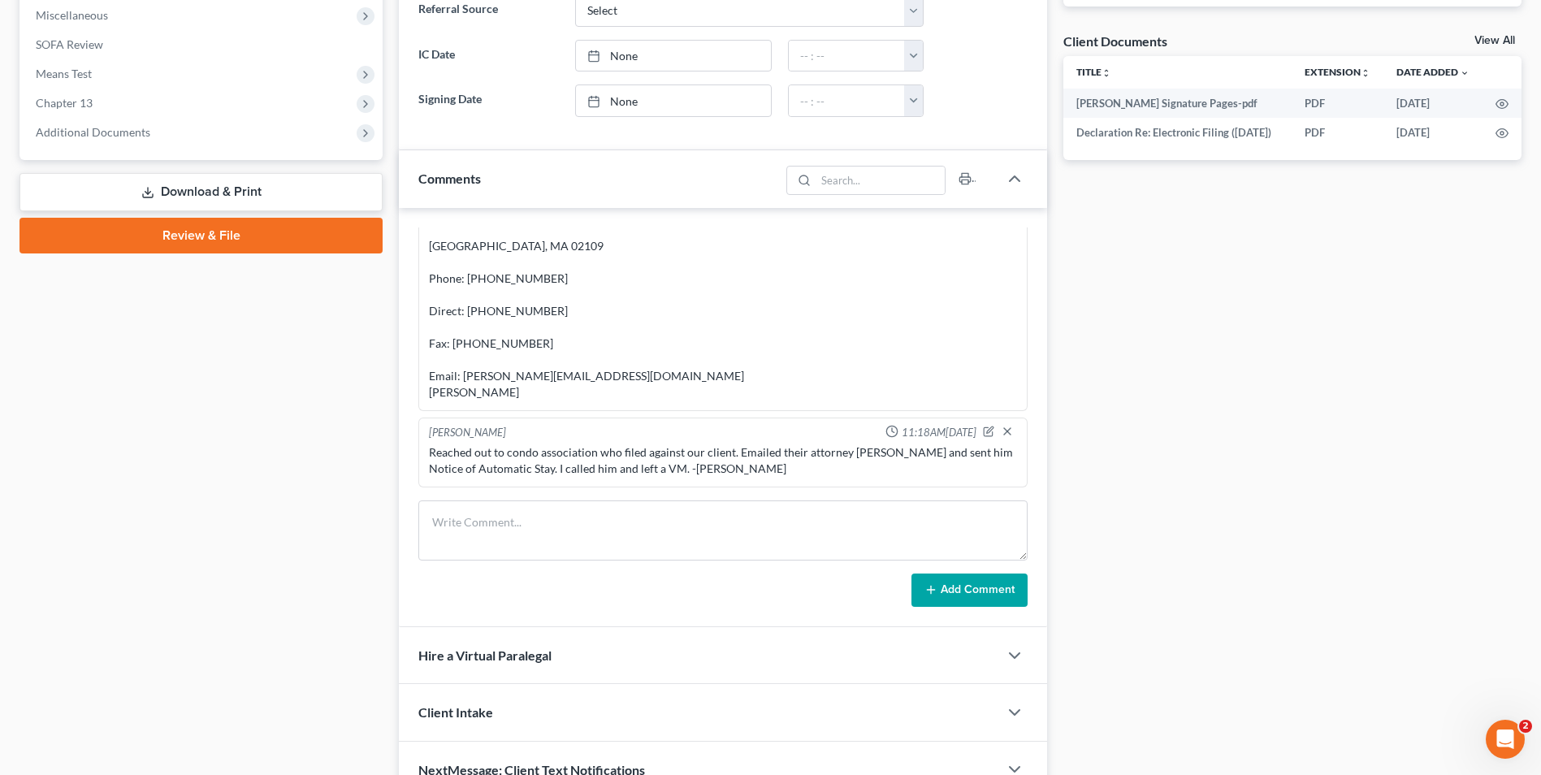
scroll to position [663, 0]
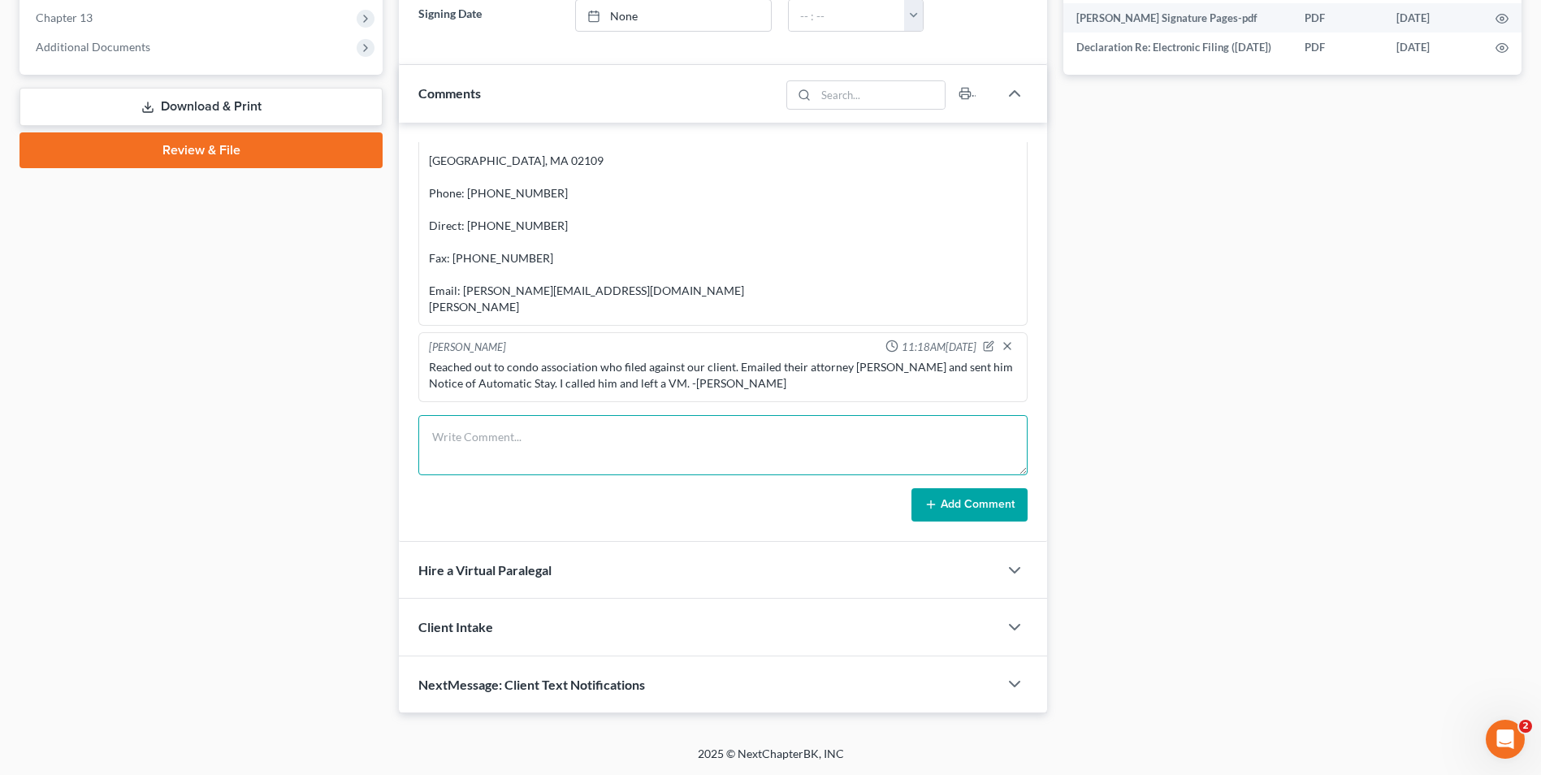
click at [441, 434] on textarea at bounding box center [722, 445] width 609 height 60
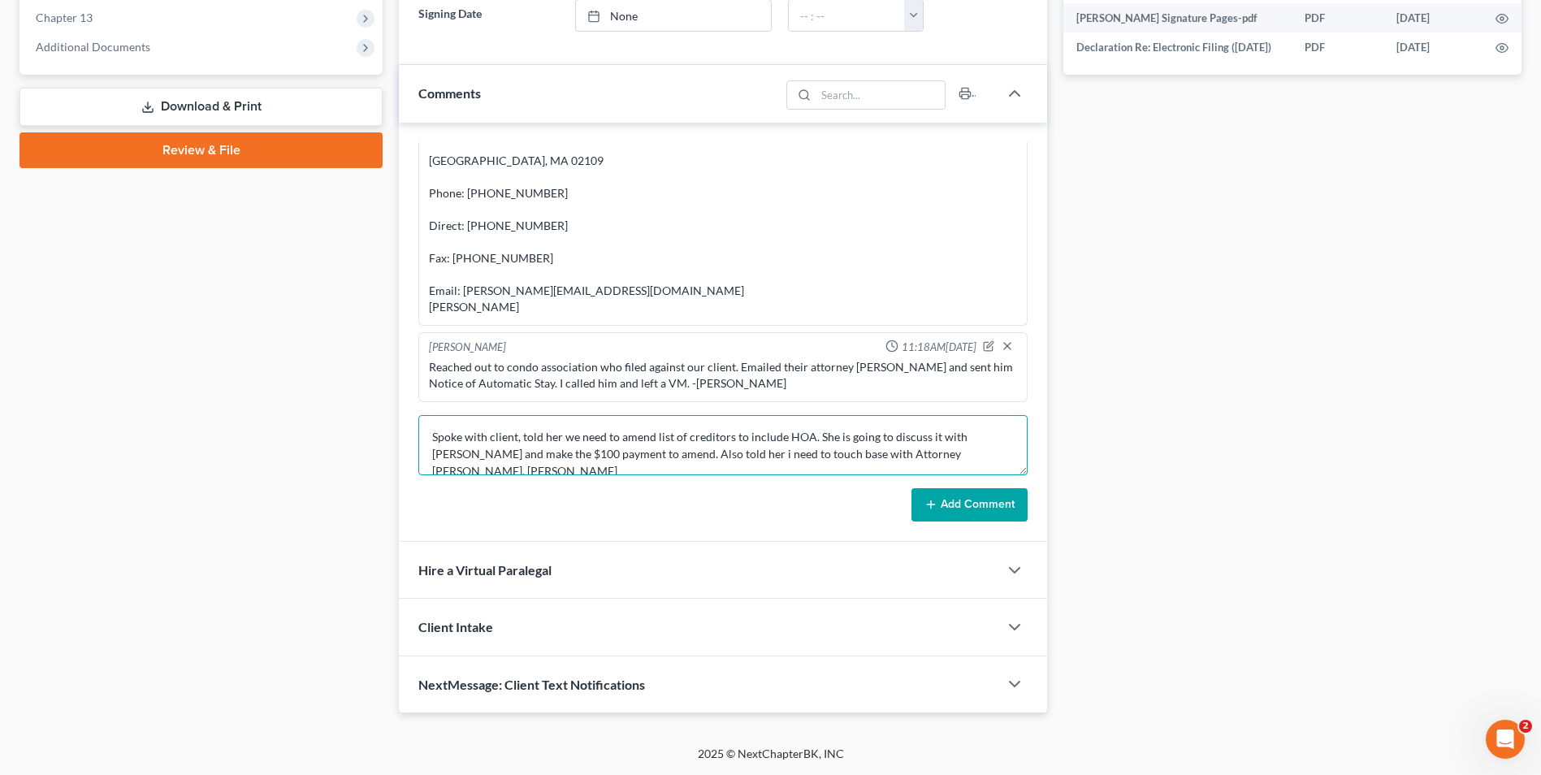
scroll to position [3, 0]
type textarea "Spoke with client, told her we need to amend list of creditors to include HOA. …"
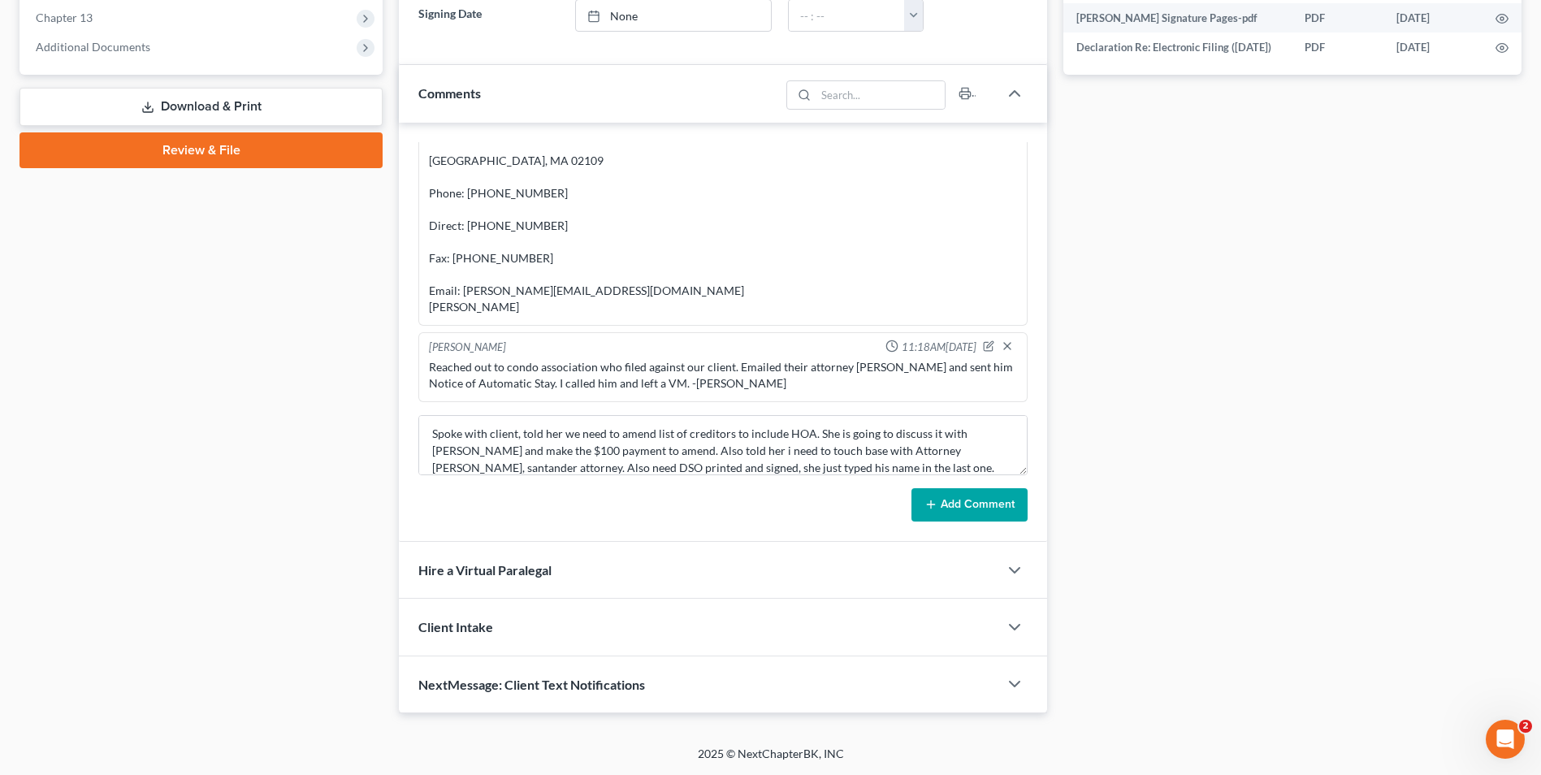
click at [1013, 499] on button "Add Comment" at bounding box center [970, 505] width 116 height 34
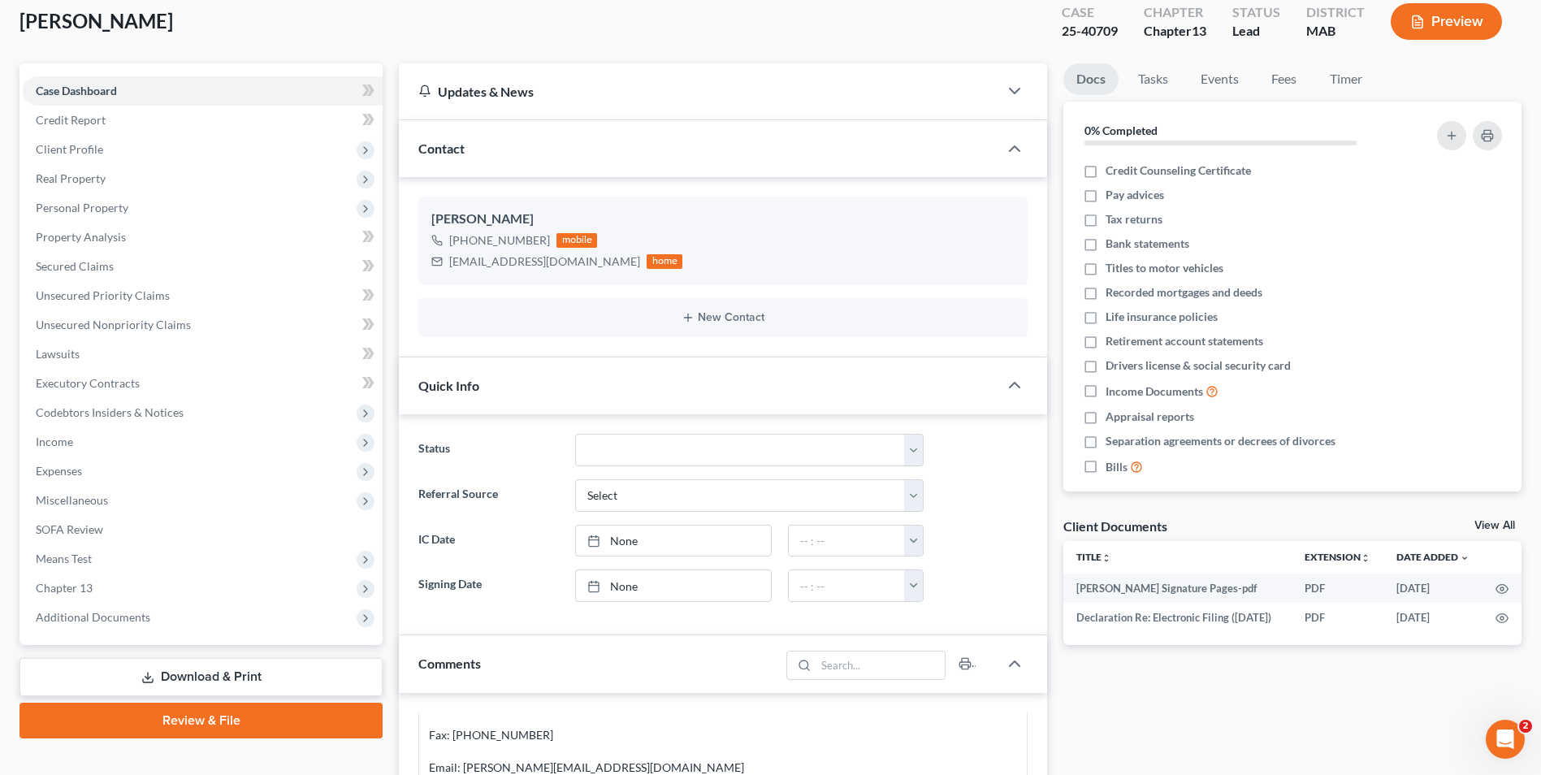
scroll to position [0, 0]
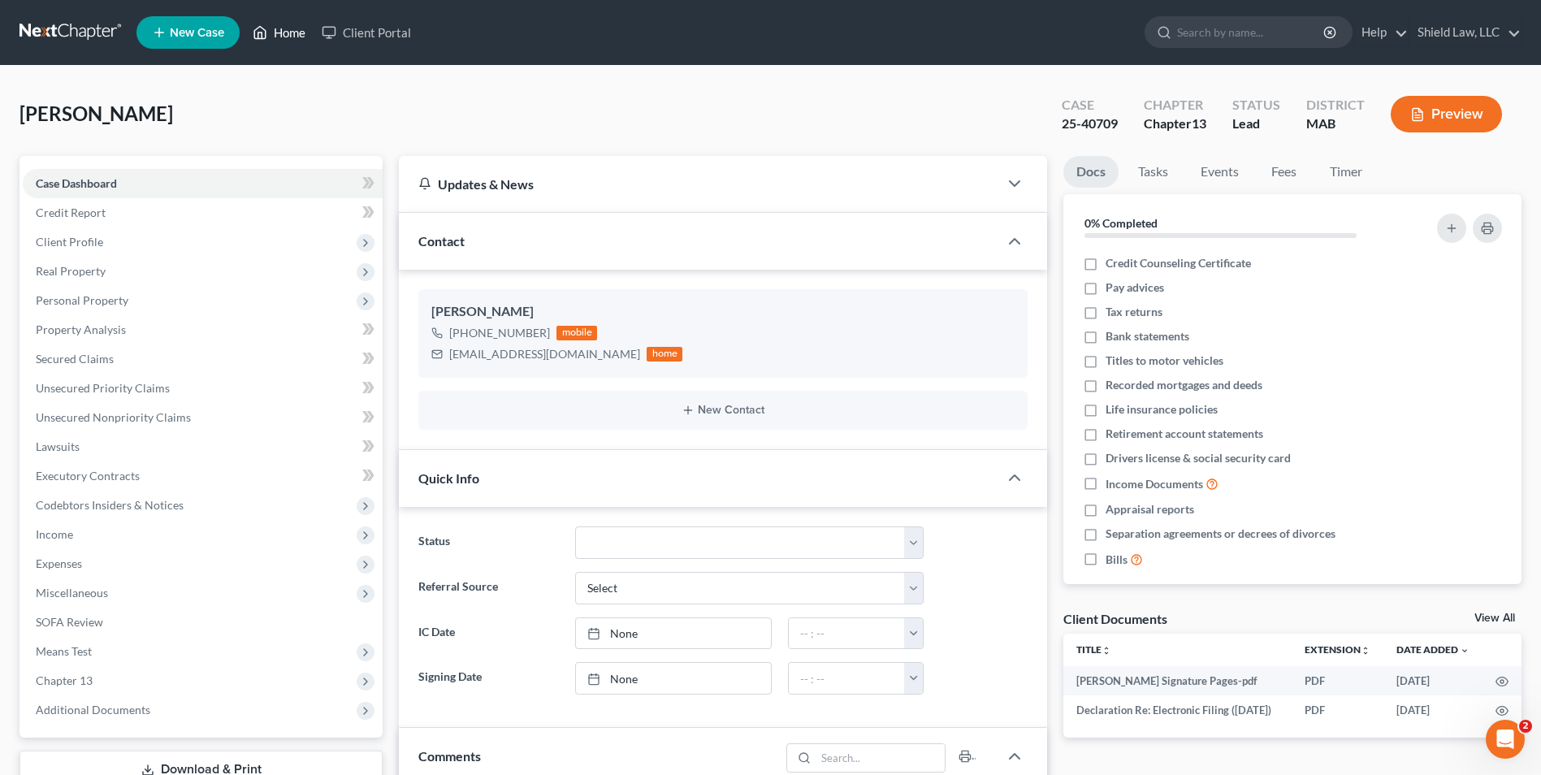
click at [264, 41] on icon at bounding box center [260, 33] width 15 height 20
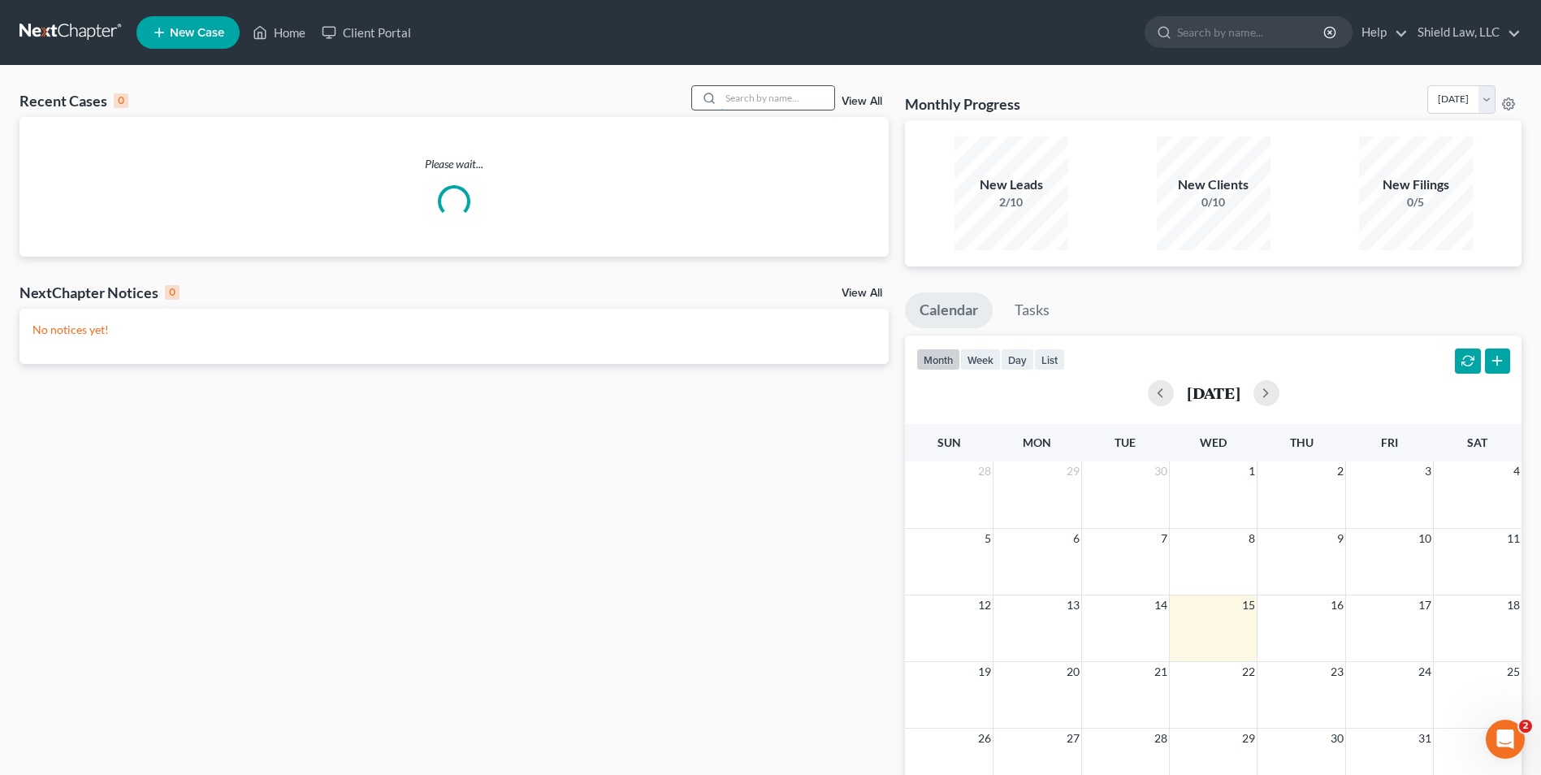
click at [748, 86] on input "search" at bounding box center [778, 98] width 114 height 24
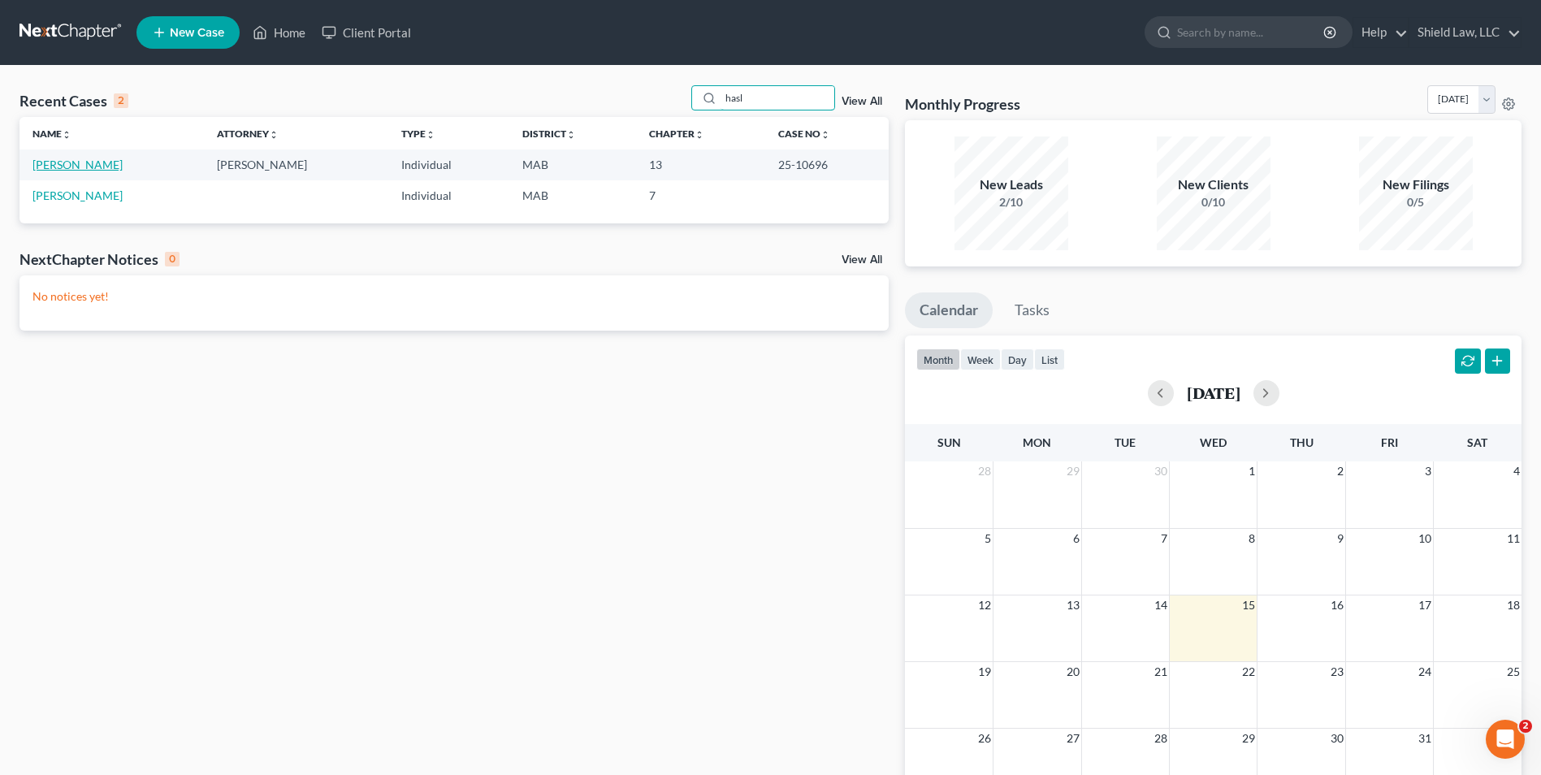
type input "hasl"
click at [67, 163] on link "[PERSON_NAME]" at bounding box center [78, 165] width 90 height 14
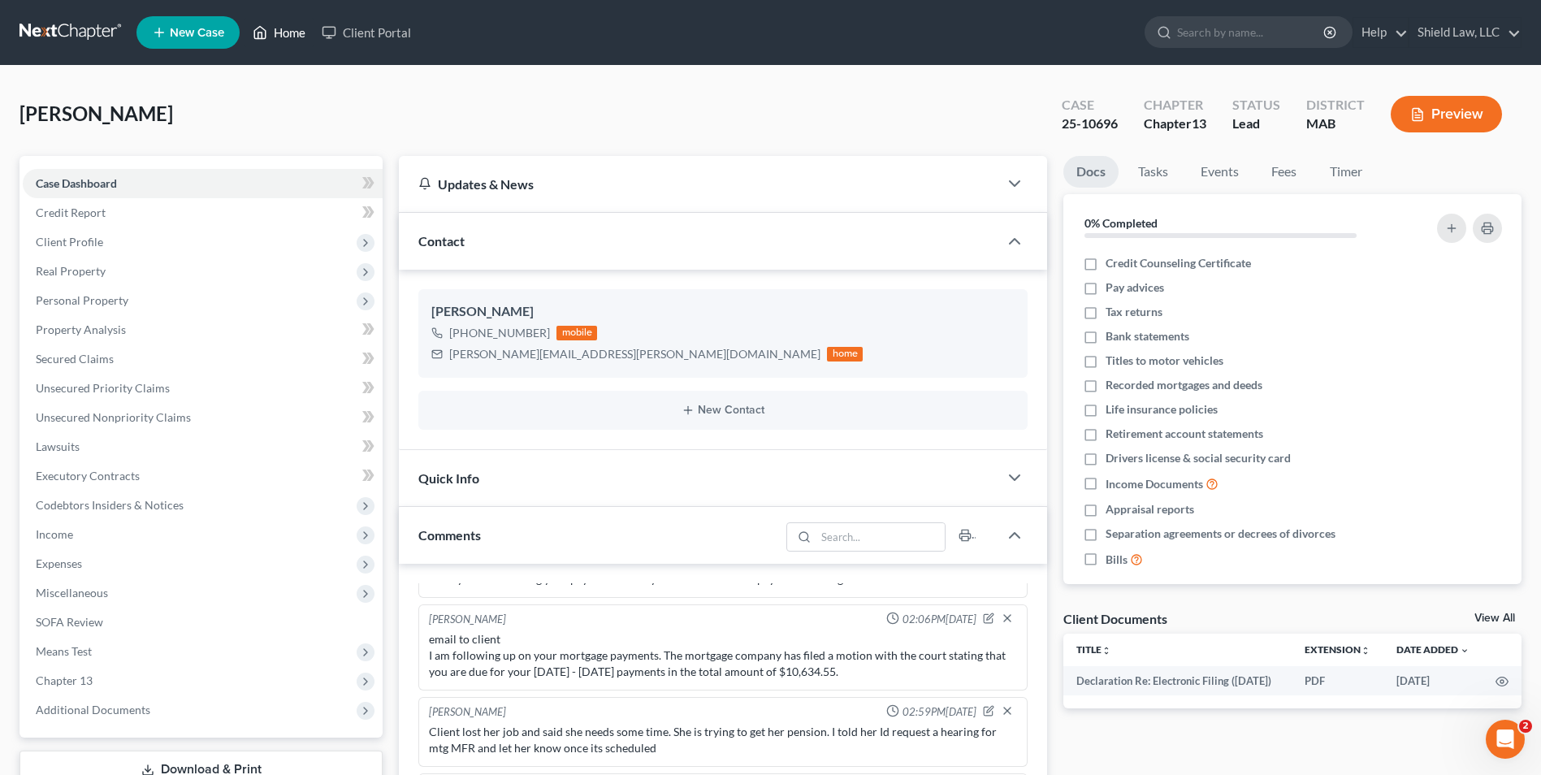
click at [304, 31] on link "Home" at bounding box center [279, 32] width 69 height 29
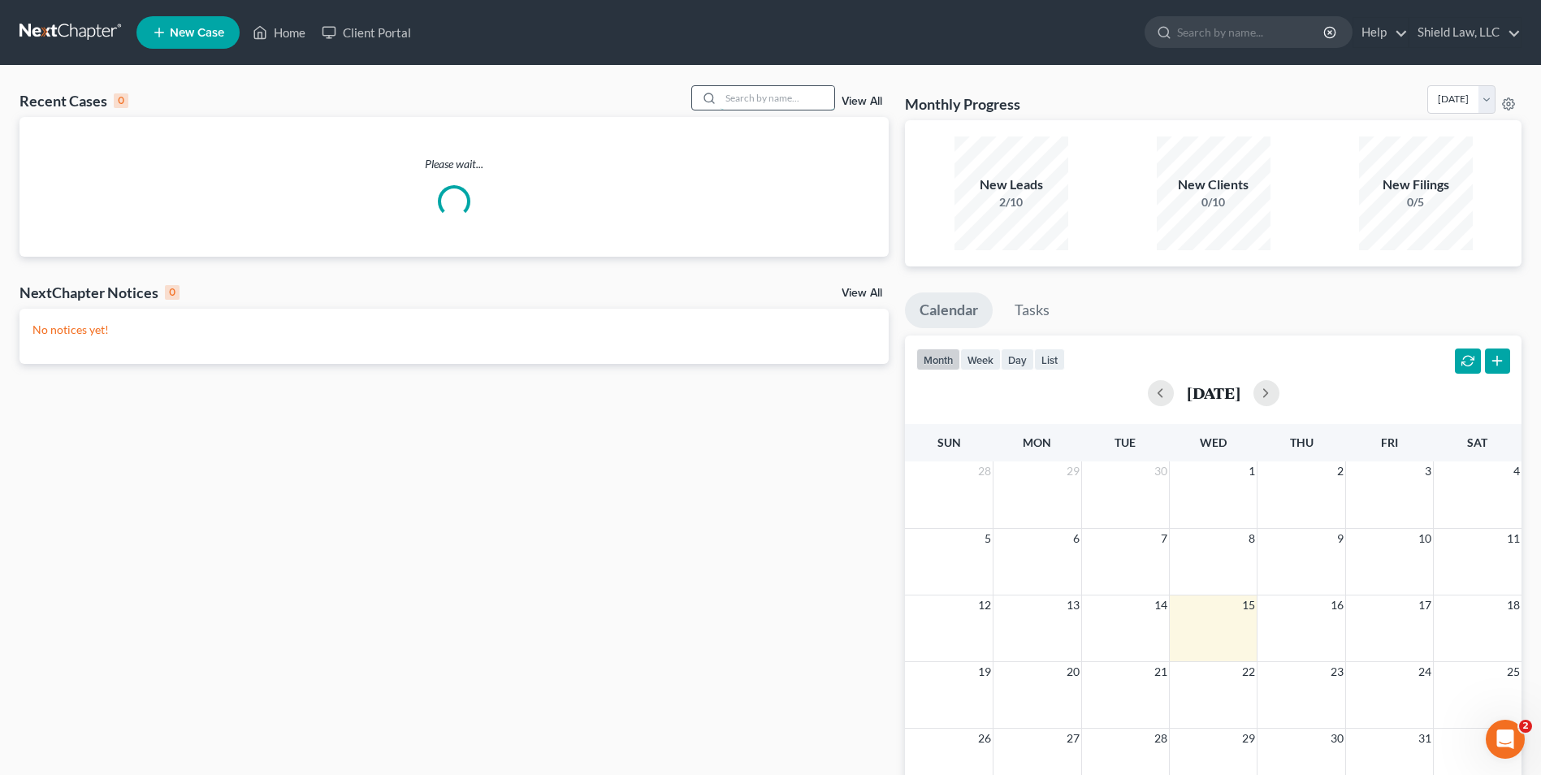
click at [732, 88] on input "search" at bounding box center [778, 98] width 114 height 24
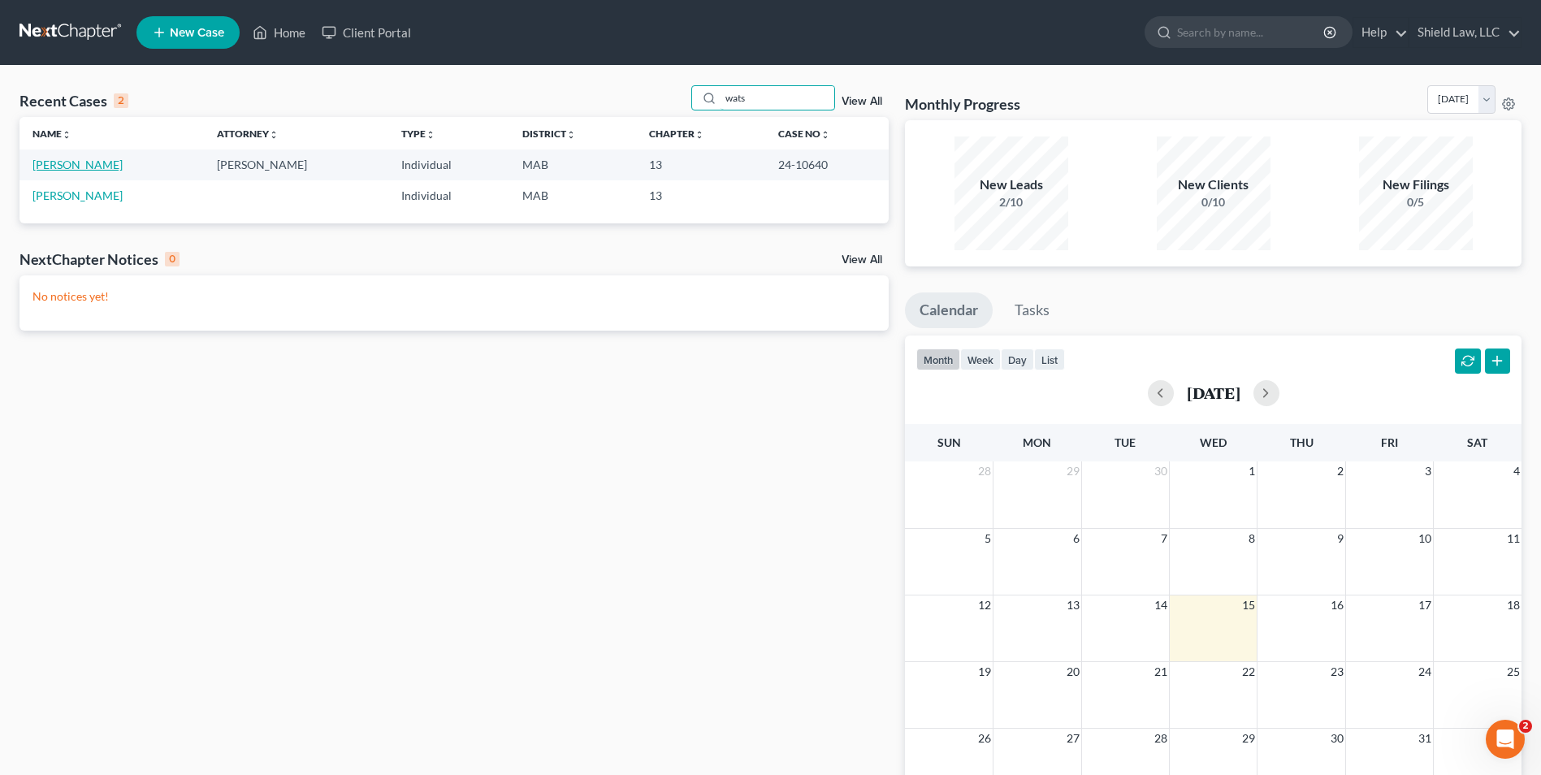
type input "wats"
click at [77, 170] on link "[PERSON_NAME]" at bounding box center [78, 165] width 90 height 14
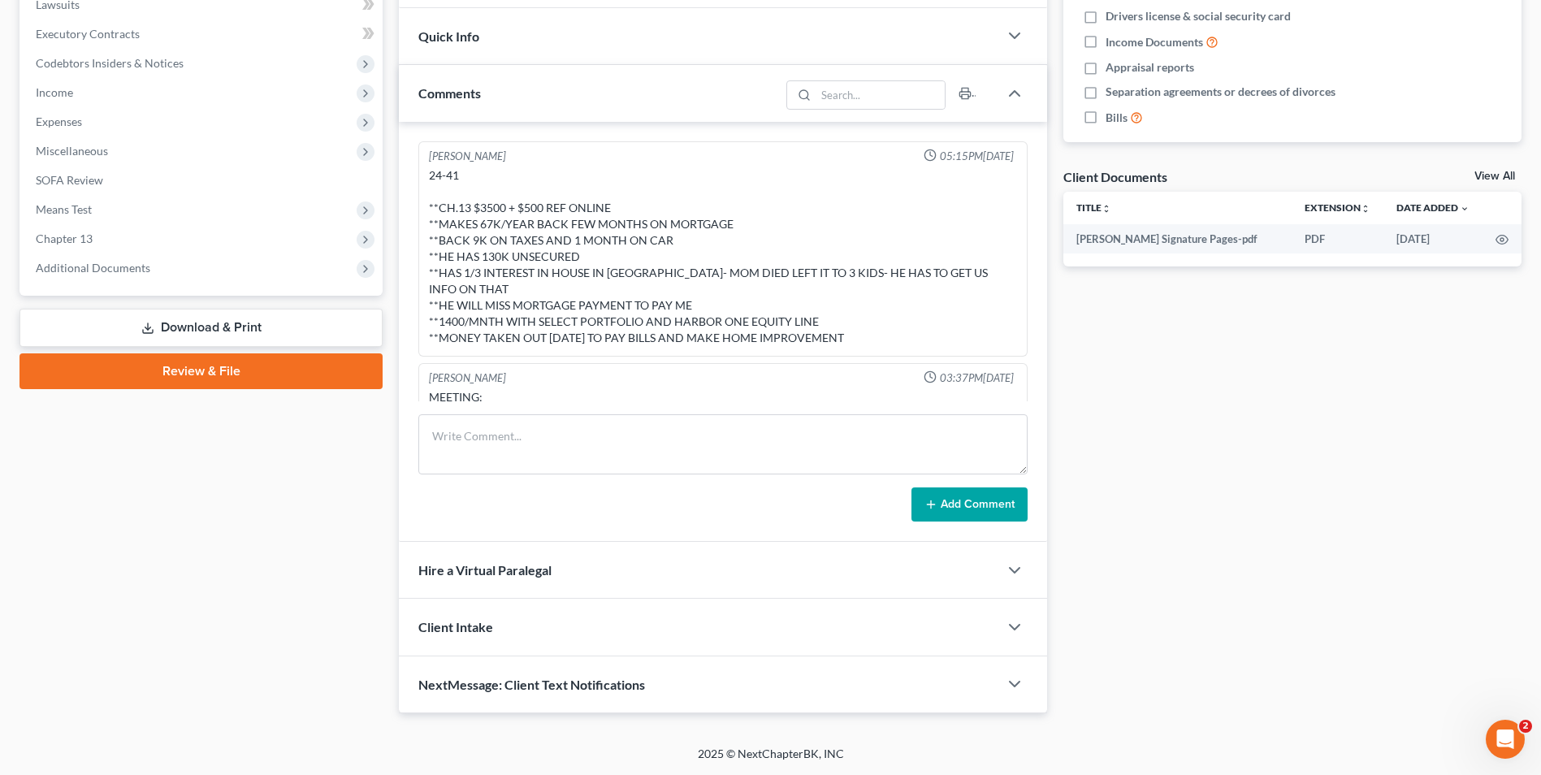
scroll to position [4439, 0]
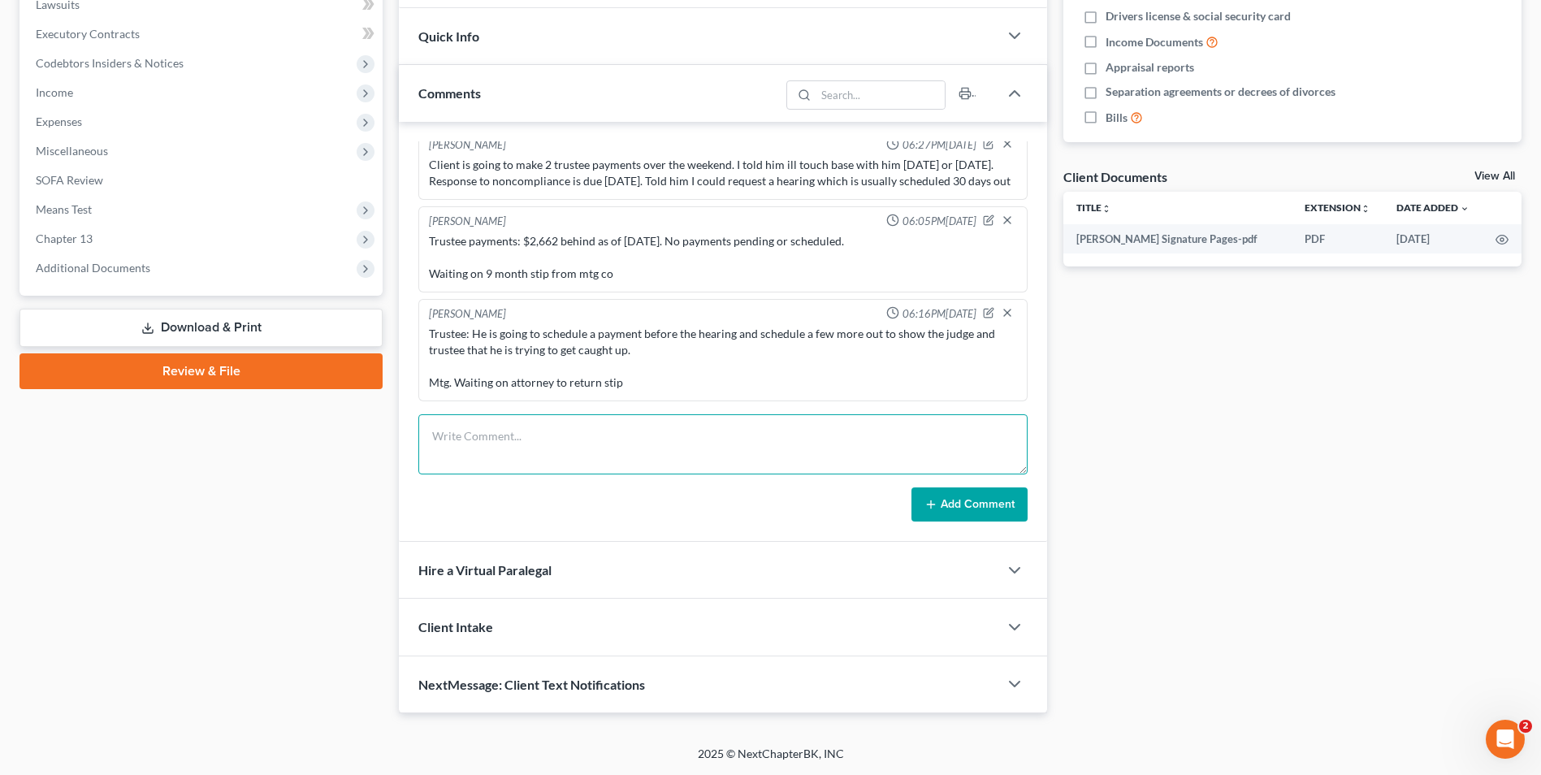
click at [656, 451] on textarea at bounding box center [722, 444] width 609 height 60
paste textarea "Please see attached a copy of the 9-month payment agreement with SPS for your r…"
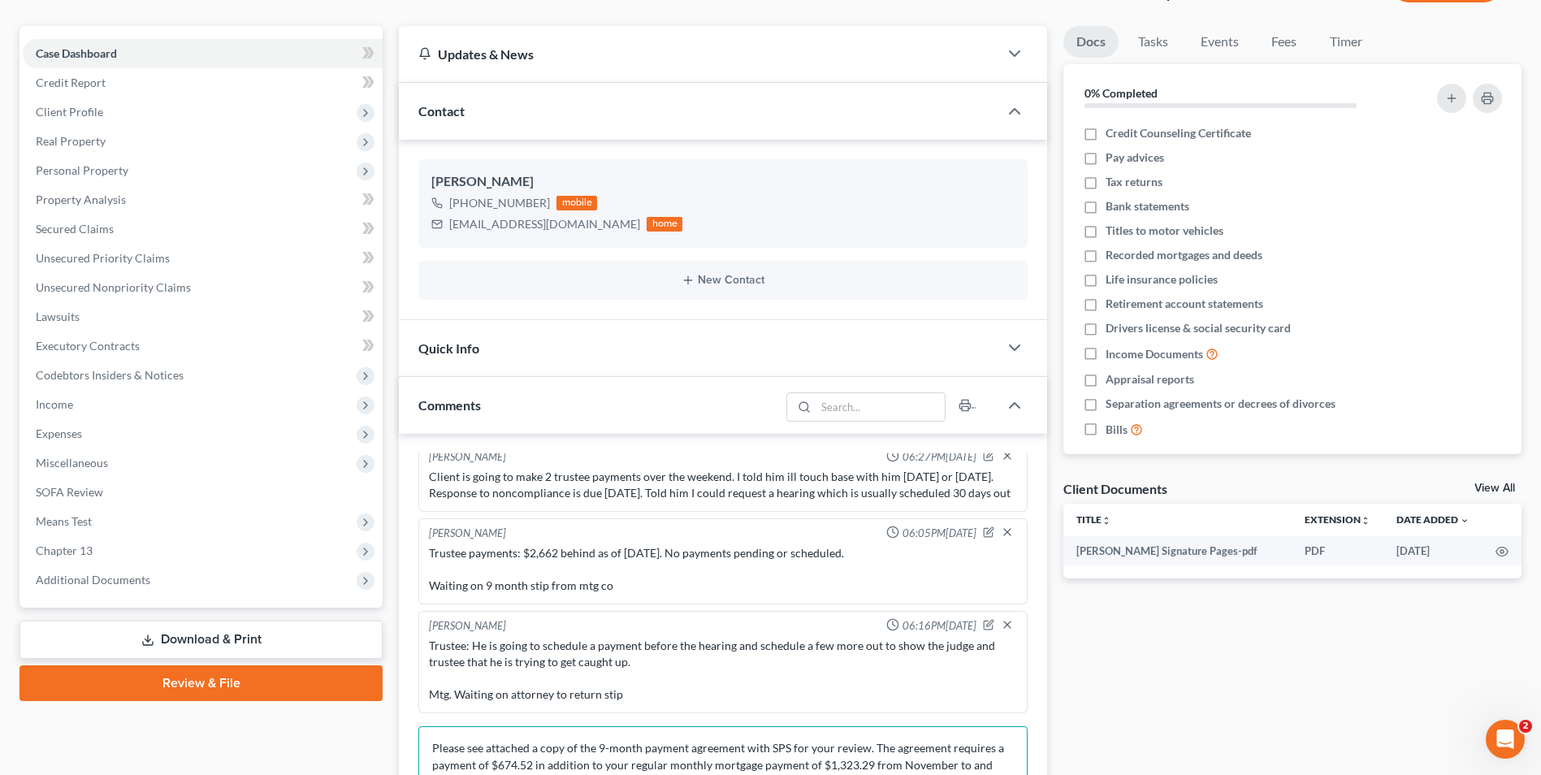
scroll to position [361, 0]
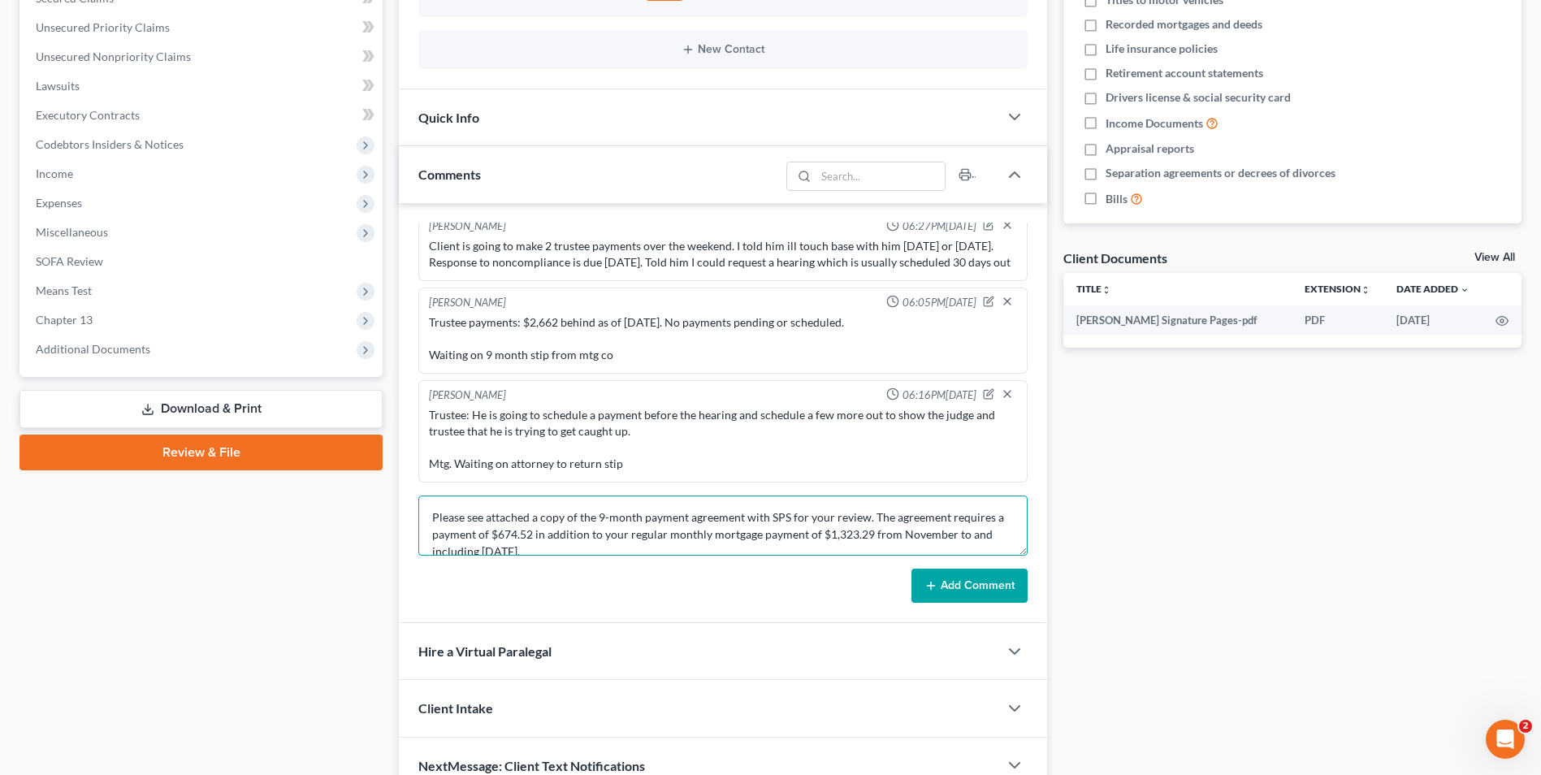
click at [435, 514] on textarea "Please see attached a copy of the 9-month payment agreement with SPS for your r…" at bounding box center [722, 526] width 609 height 60
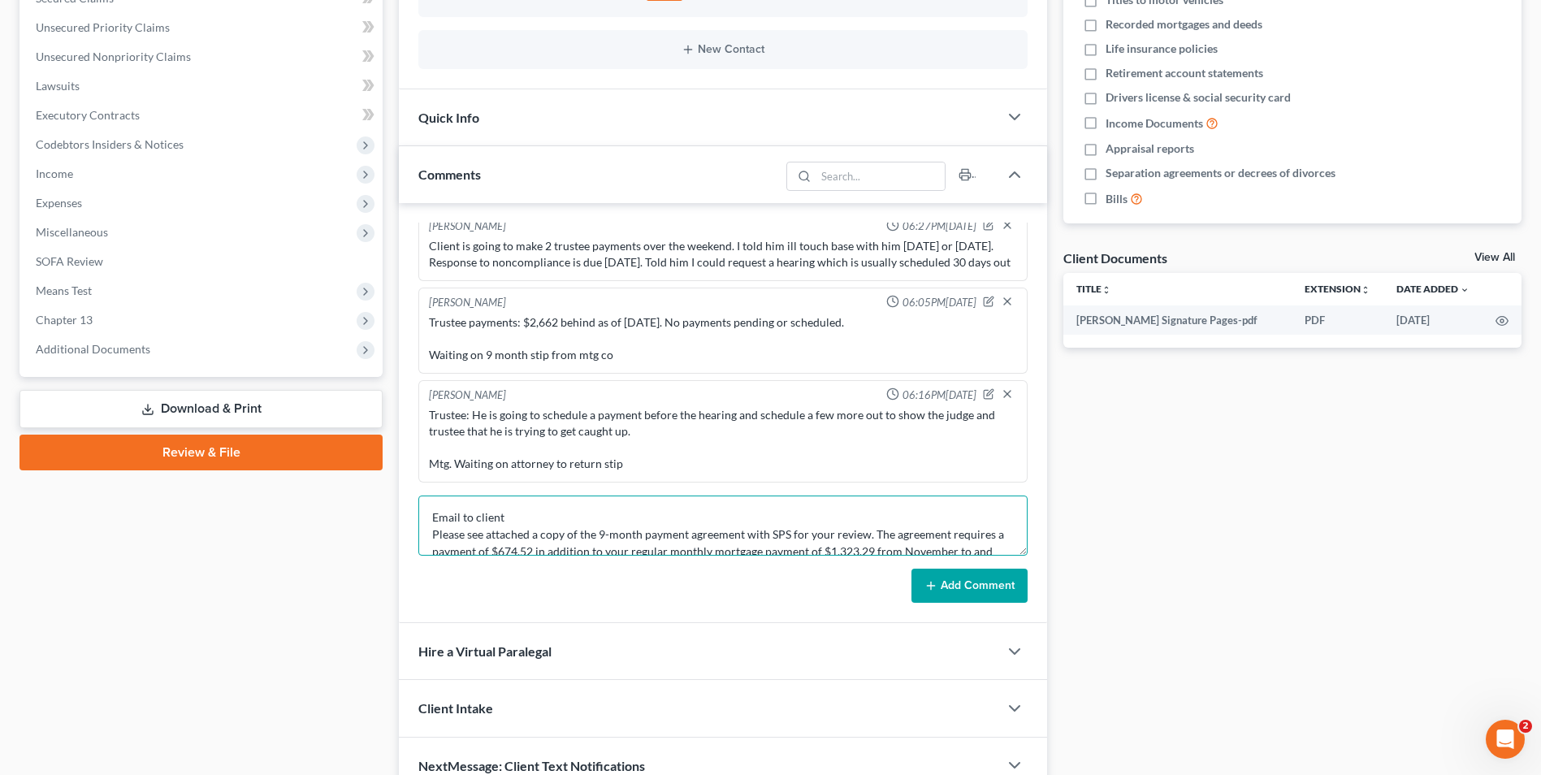
type textarea "Email to client Please see attached a copy of the 9-month payment agreement wit…"
click at [1012, 576] on button "Add Comment" at bounding box center [970, 586] width 116 height 34
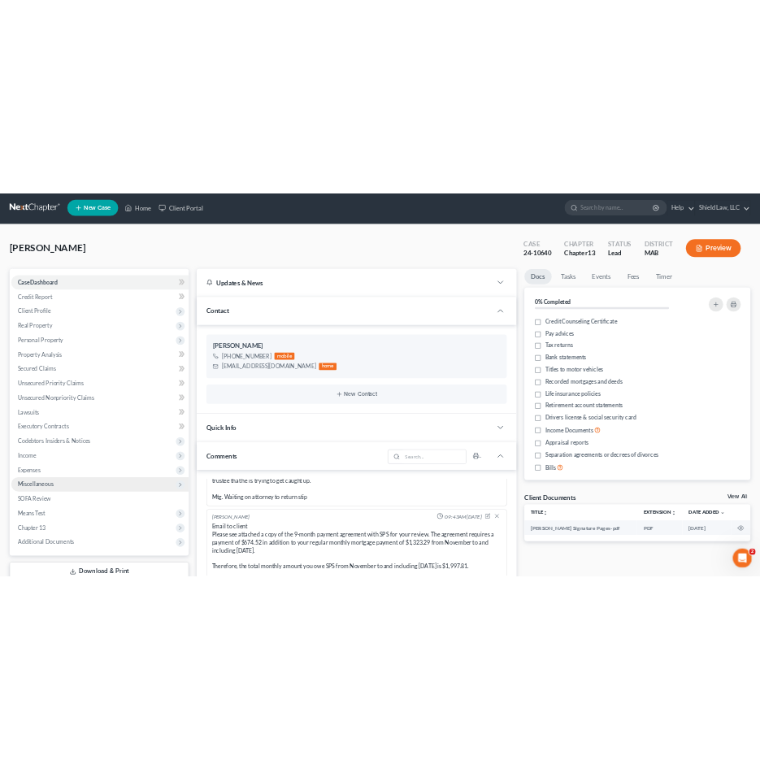
scroll to position [0, 0]
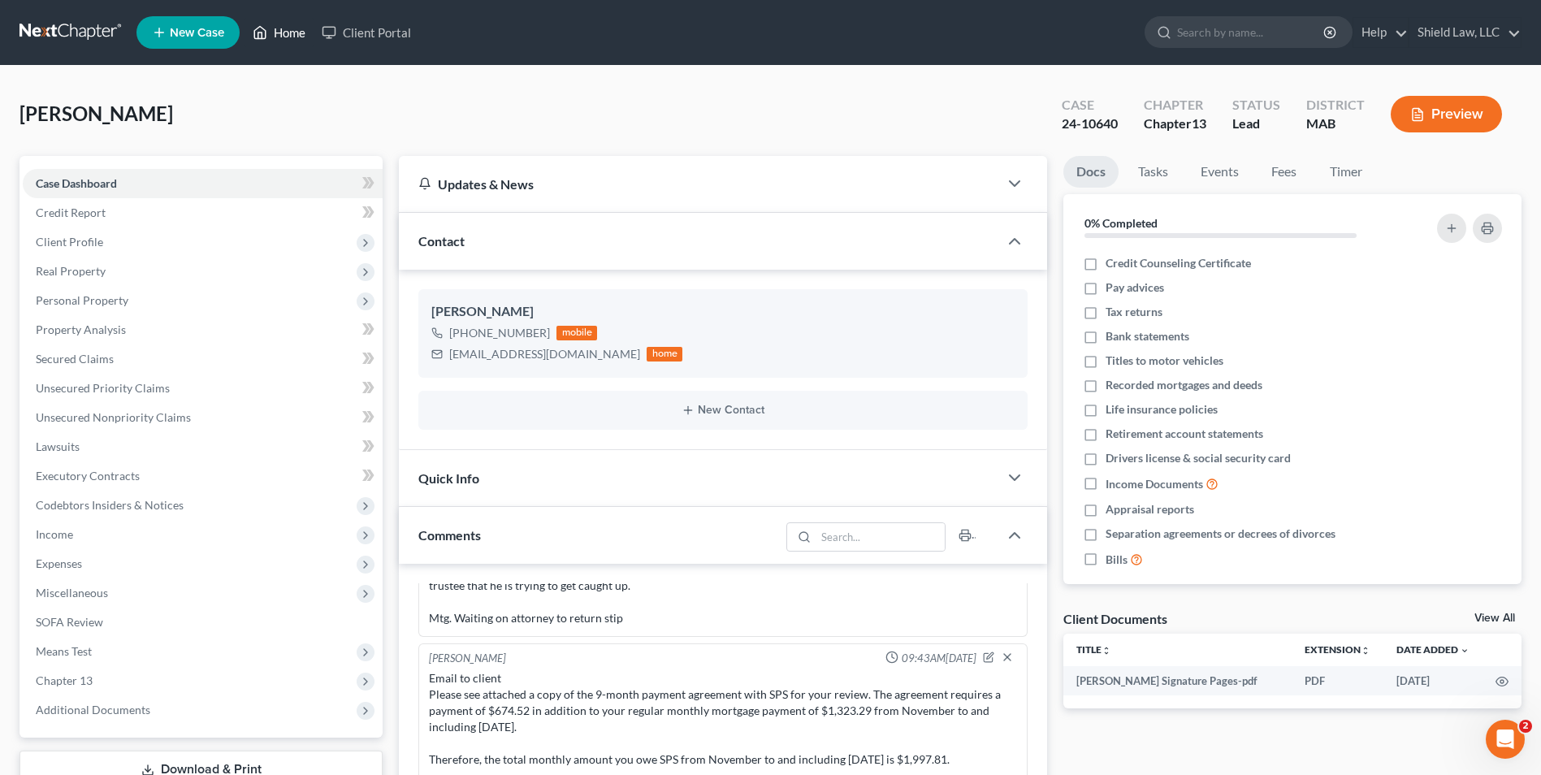
drag, startPoint x: 280, startPoint y: 23, endPoint x: 270, endPoint y: 6, distance: 19.7
click at [280, 23] on link "Home" at bounding box center [279, 32] width 69 height 29
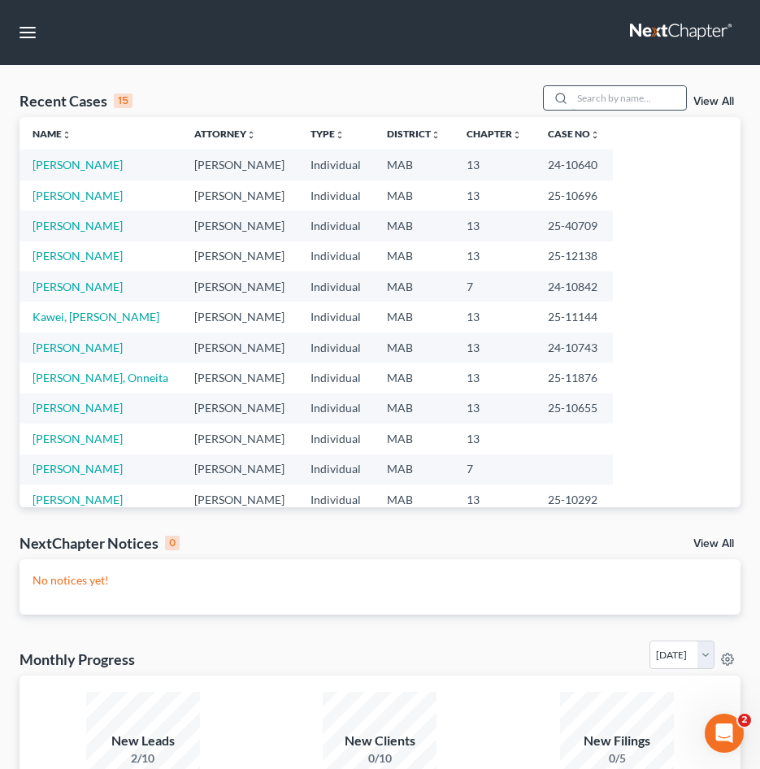
click at [639, 91] on input "search" at bounding box center [629, 98] width 114 height 24
type input "[PERSON_NAME]"
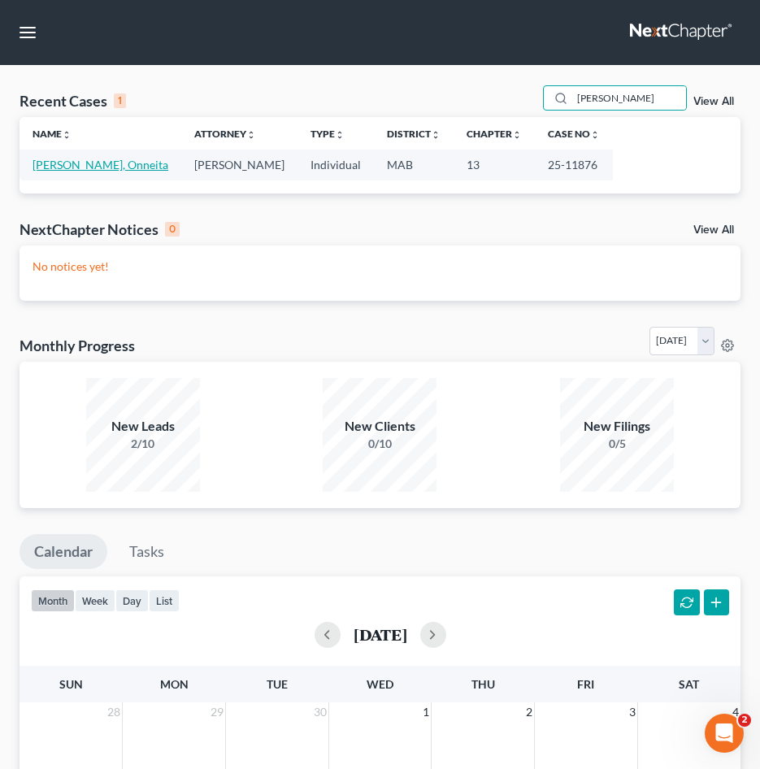
click at [70, 161] on link "[PERSON_NAME], Onneita" at bounding box center [101, 165] width 136 height 14
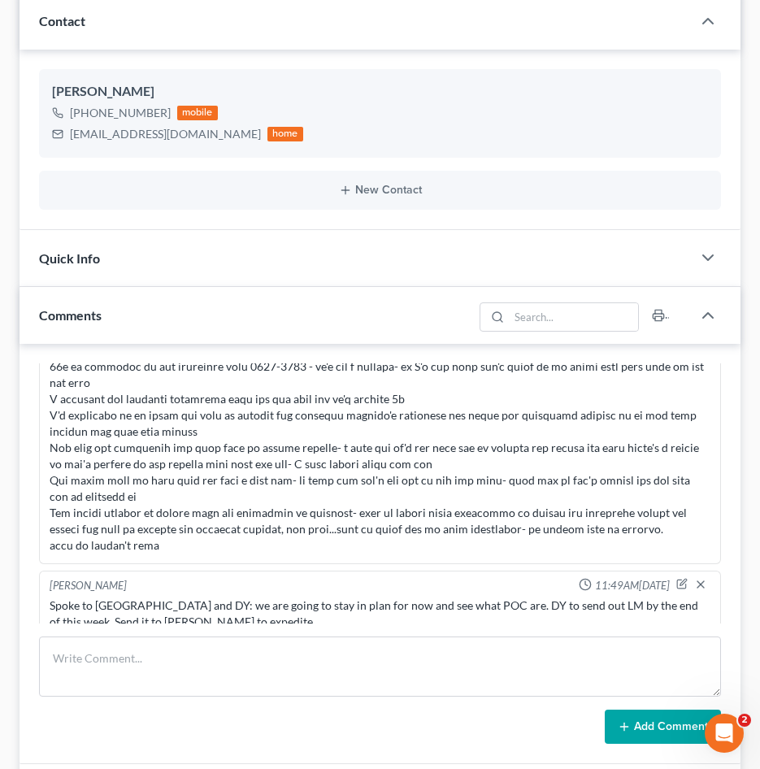
scroll to position [325, 0]
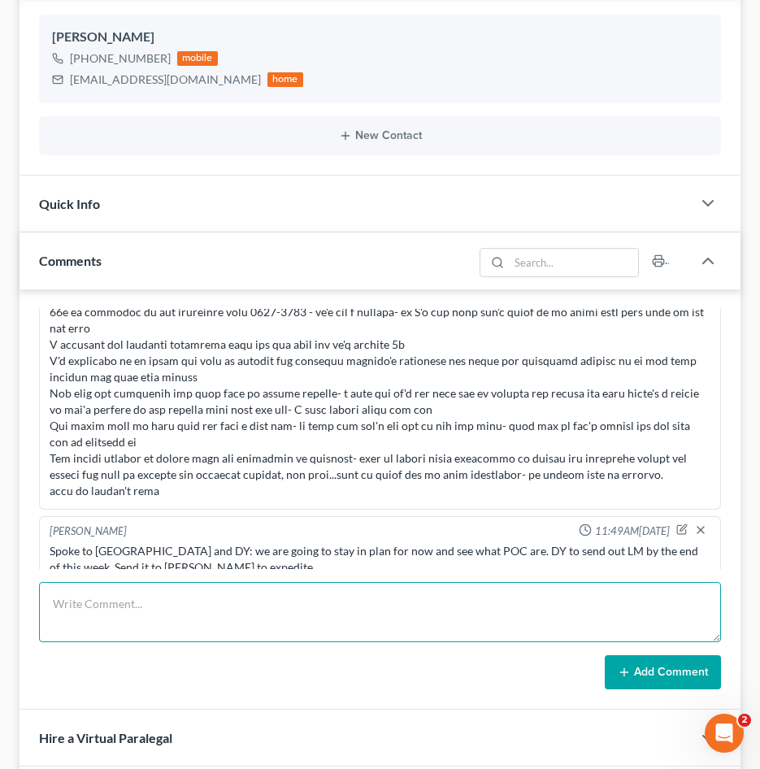
click at [184, 599] on textarea at bounding box center [380, 612] width 682 height 60
paste textarea "MDOR is missing 2017-2024 Meeting held open until Nov. 25th at 10am for unfiled…"
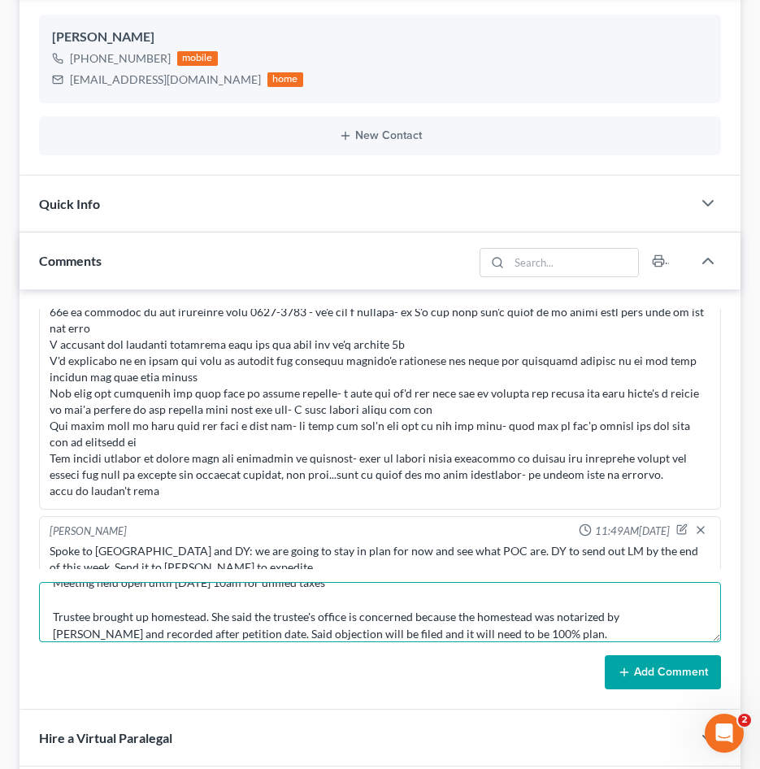
type textarea "notes from 341 MDOR is missing [DATE]-[DATE] Meeting held open until [DATE] 10a…"
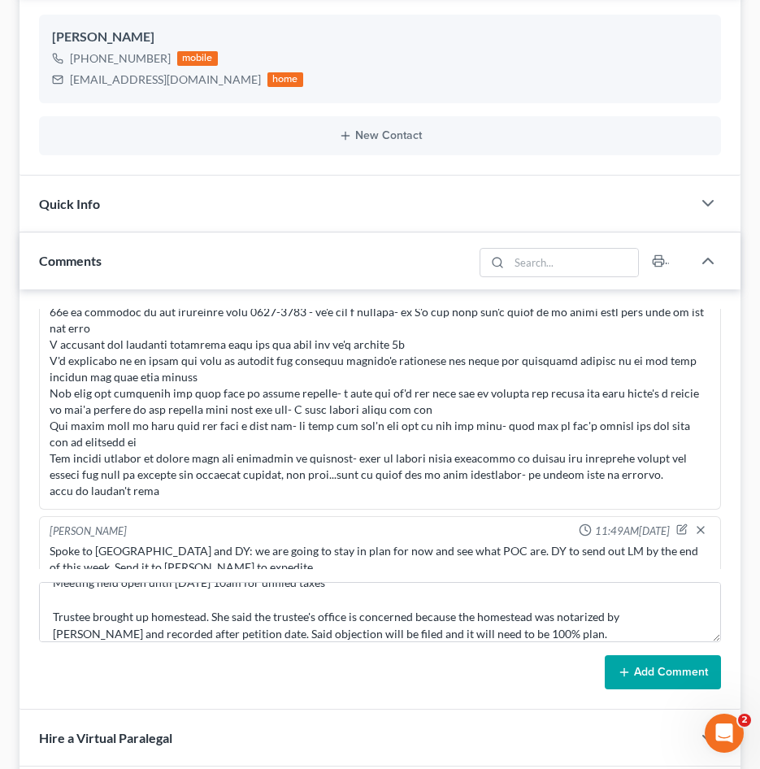
click at [622, 662] on button "Add Comment" at bounding box center [663, 672] width 116 height 34
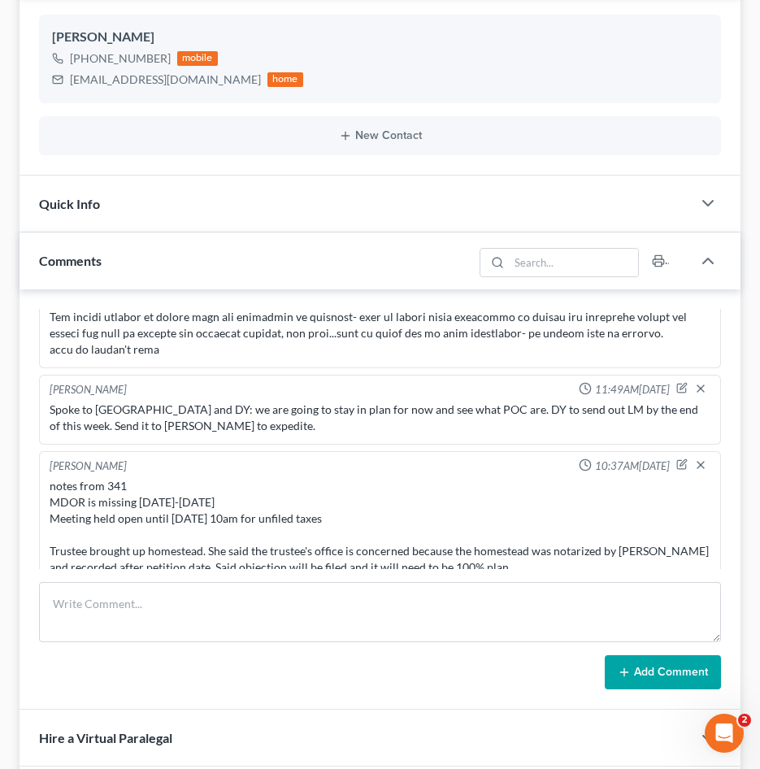
scroll to position [0, 0]
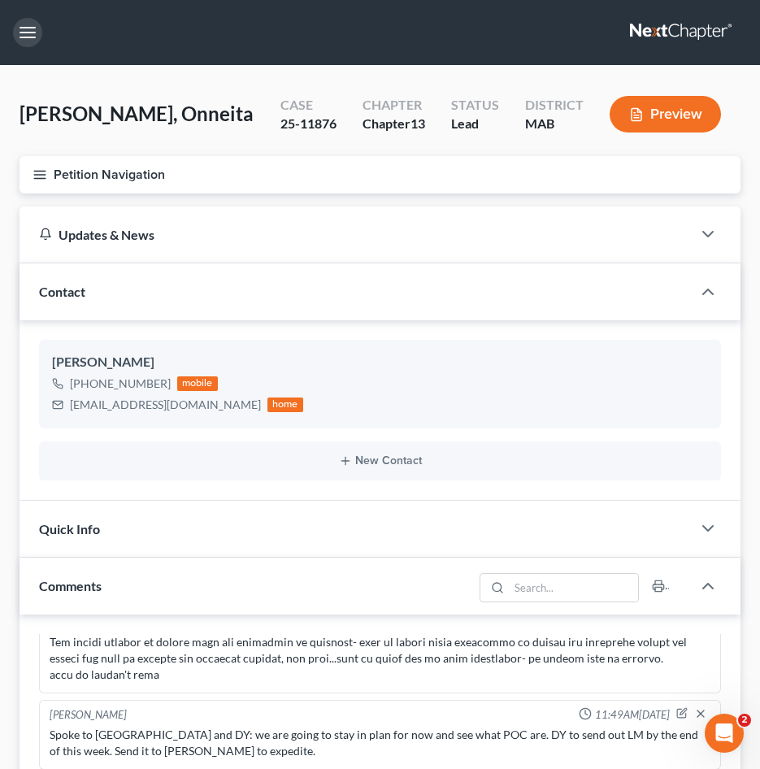
click at [25, 25] on button "button" at bounding box center [27, 32] width 29 height 29
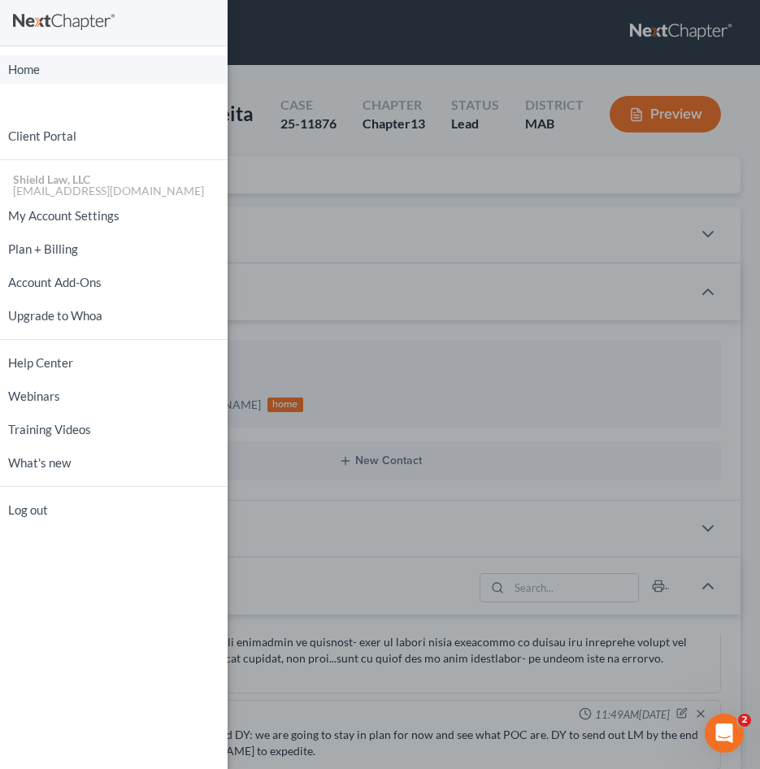
click at [36, 67] on link "Home" at bounding box center [114, 69] width 228 height 28
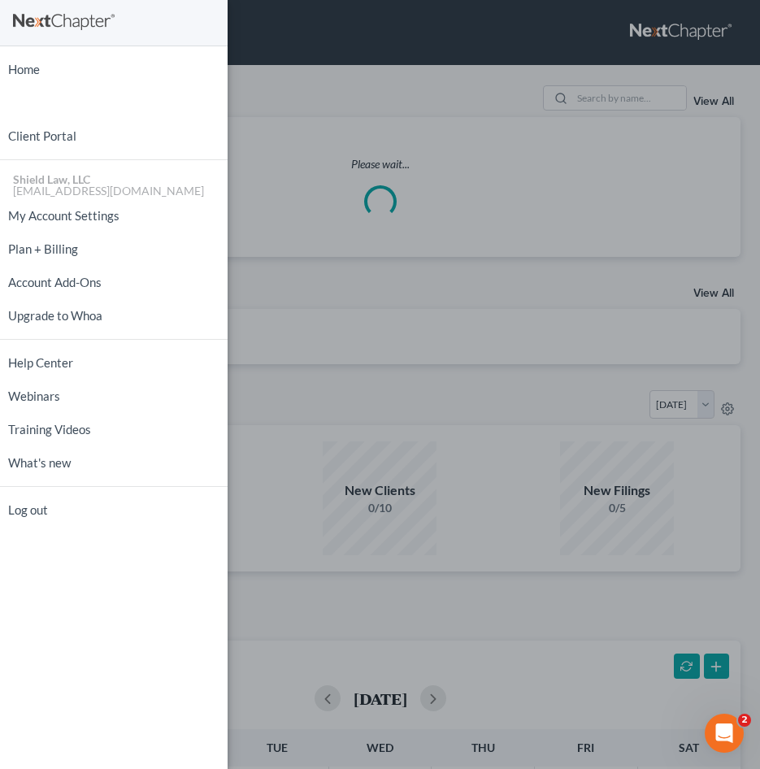
click at [587, 110] on div "Home New Case Client Portal Shield Law, LLC hunter@shieldlaw.com My Account Set…" at bounding box center [380, 384] width 760 height 769
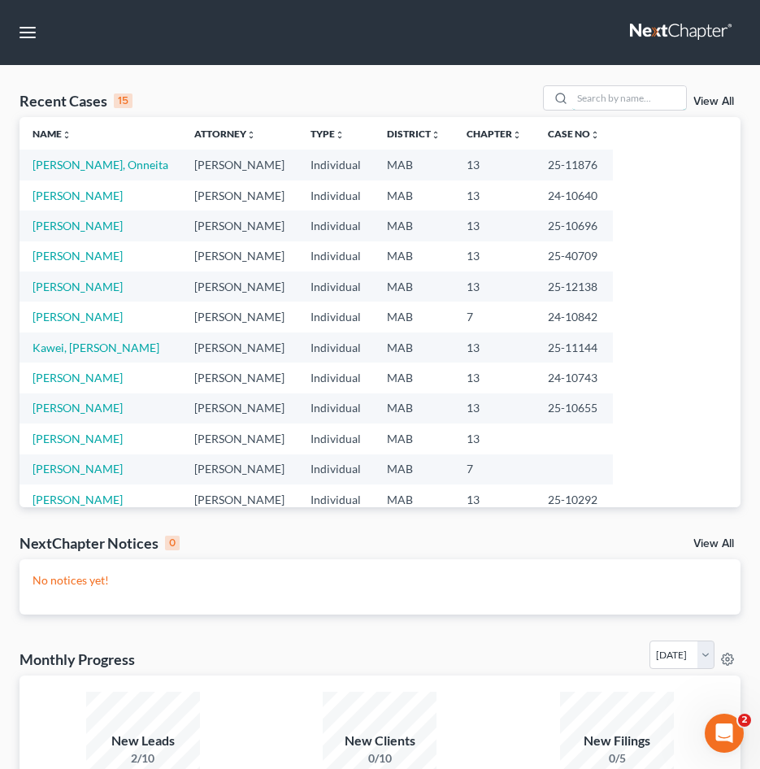
click at [597, 99] on input "search" at bounding box center [629, 98] width 114 height 24
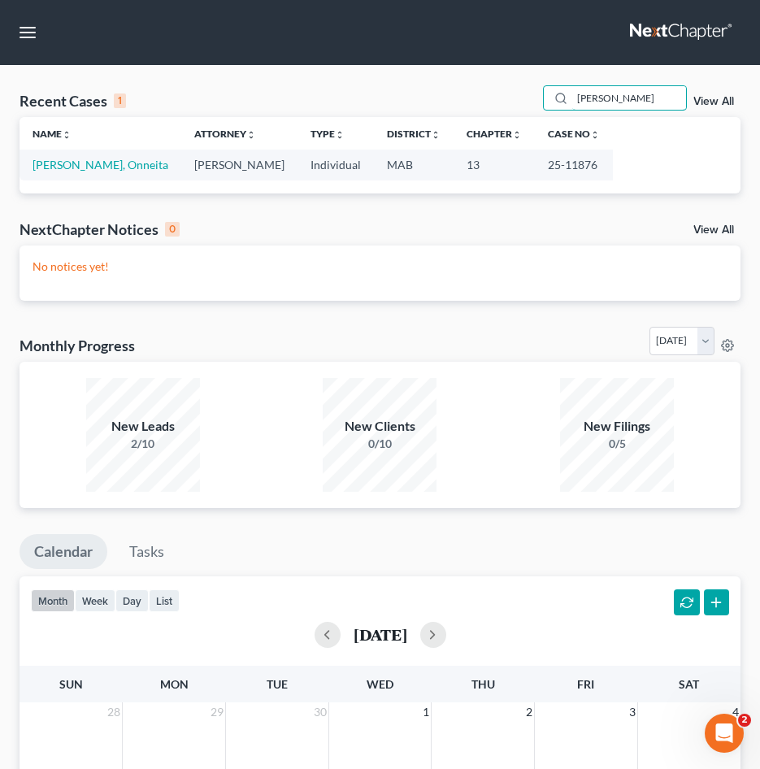
drag, startPoint x: 625, startPoint y: 98, endPoint x: 524, endPoint y: 98, distance: 100.8
click at [524, 98] on div "Recent Cases 1 wade View All" at bounding box center [380, 101] width 721 height 32
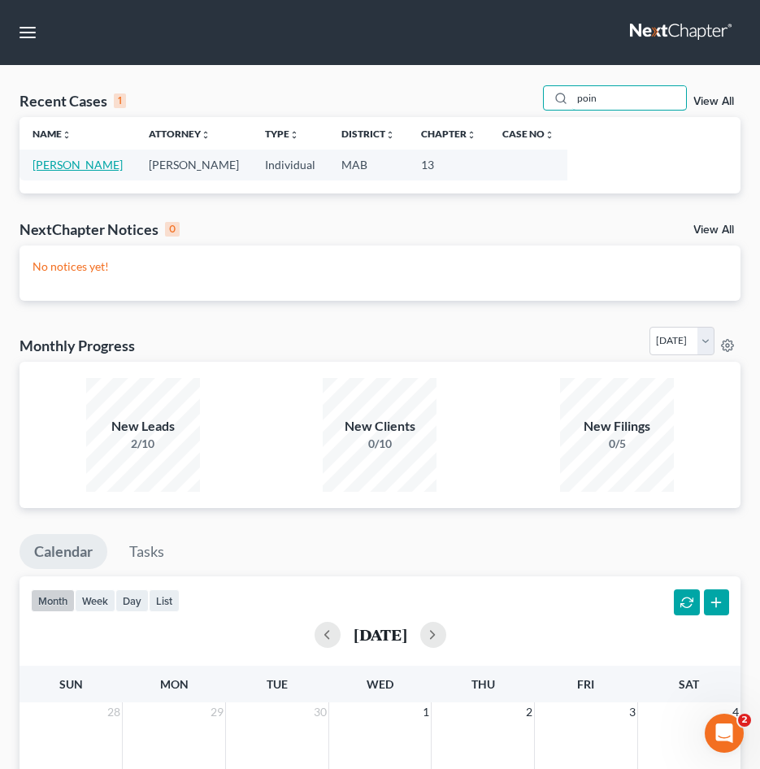
type input "poin"
click at [89, 170] on link "[PERSON_NAME]" at bounding box center [78, 165] width 90 height 14
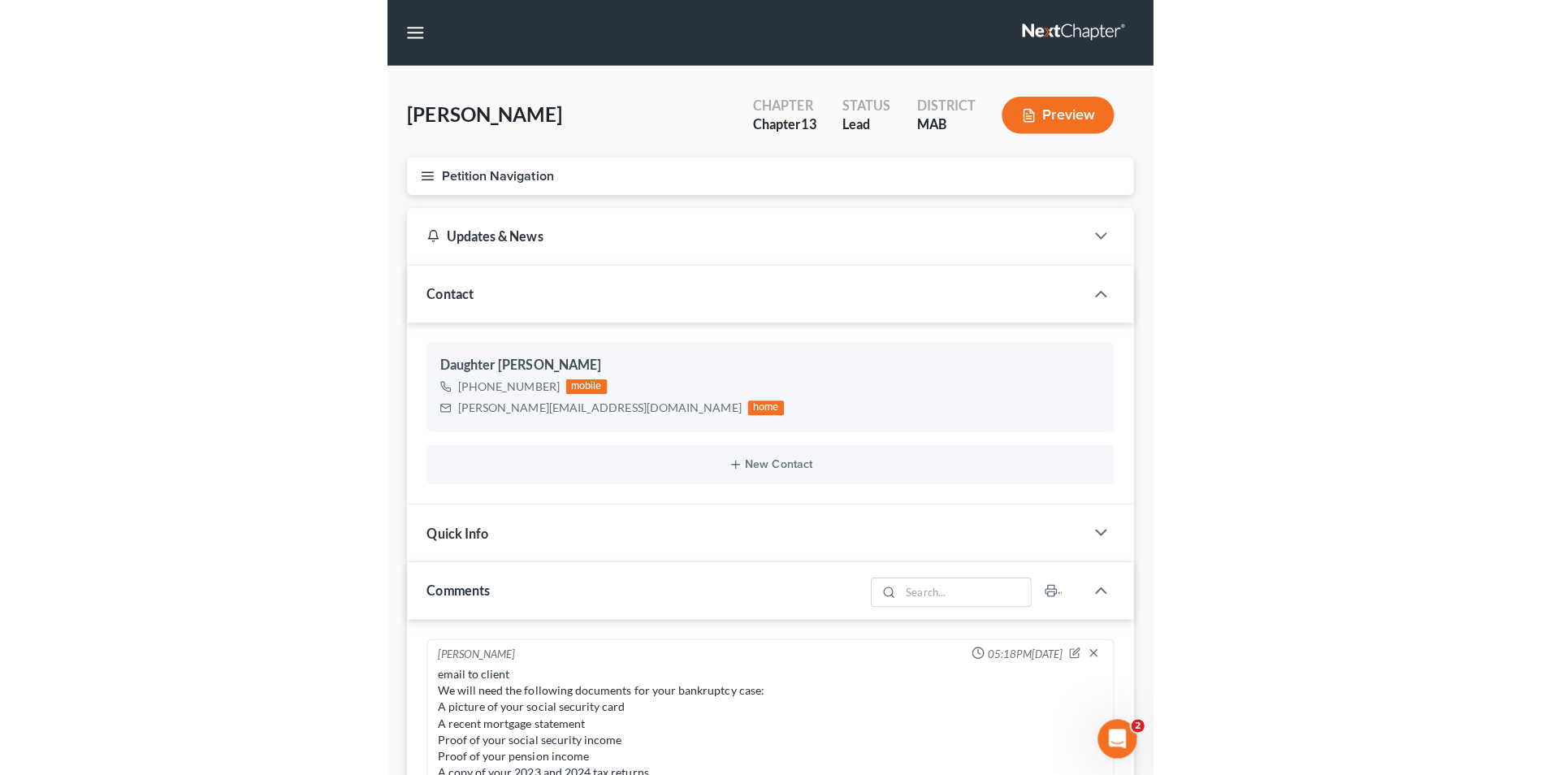
scroll to position [478, 0]
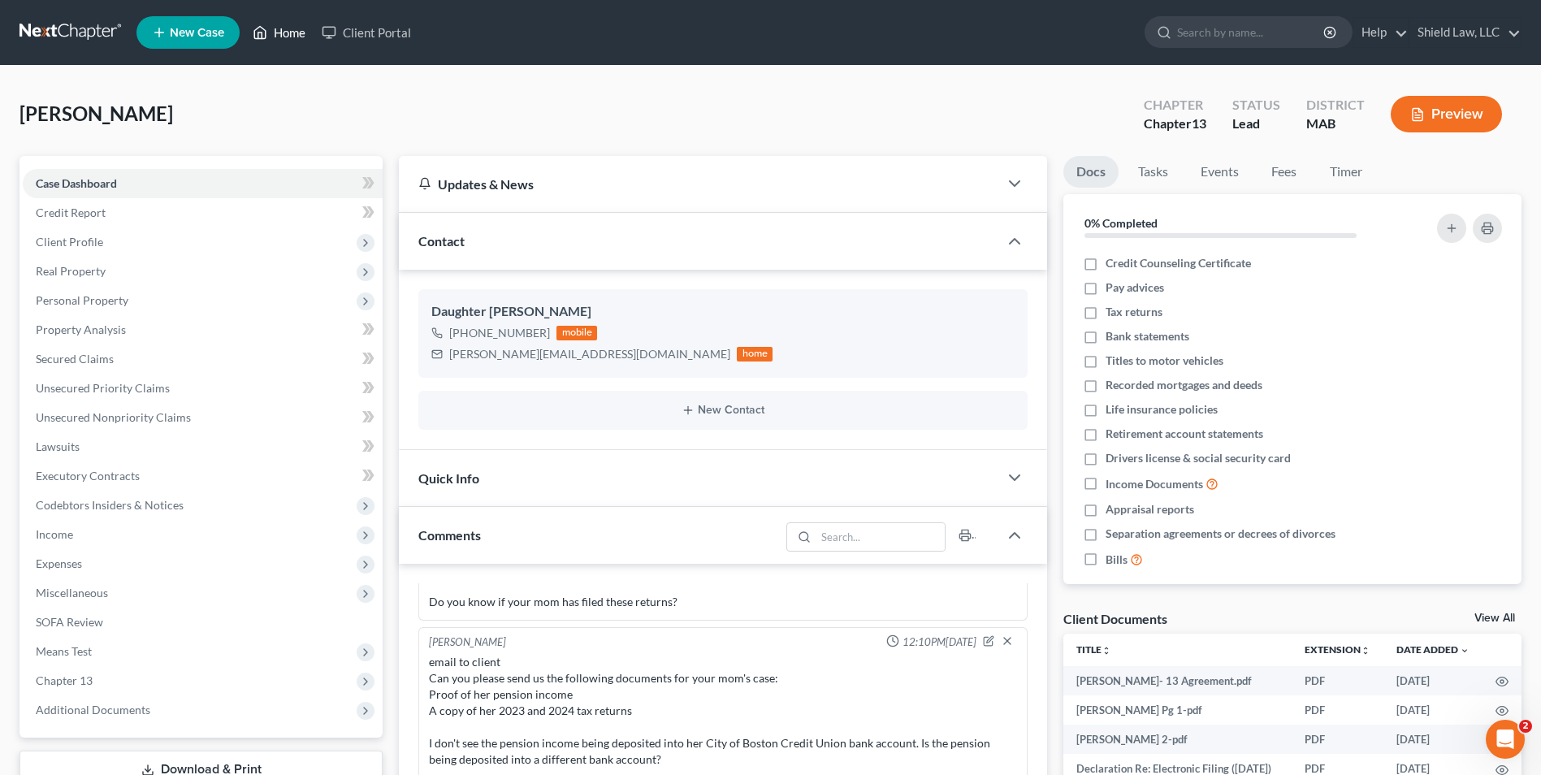
click at [272, 35] on link "Home" at bounding box center [279, 32] width 69 height 29
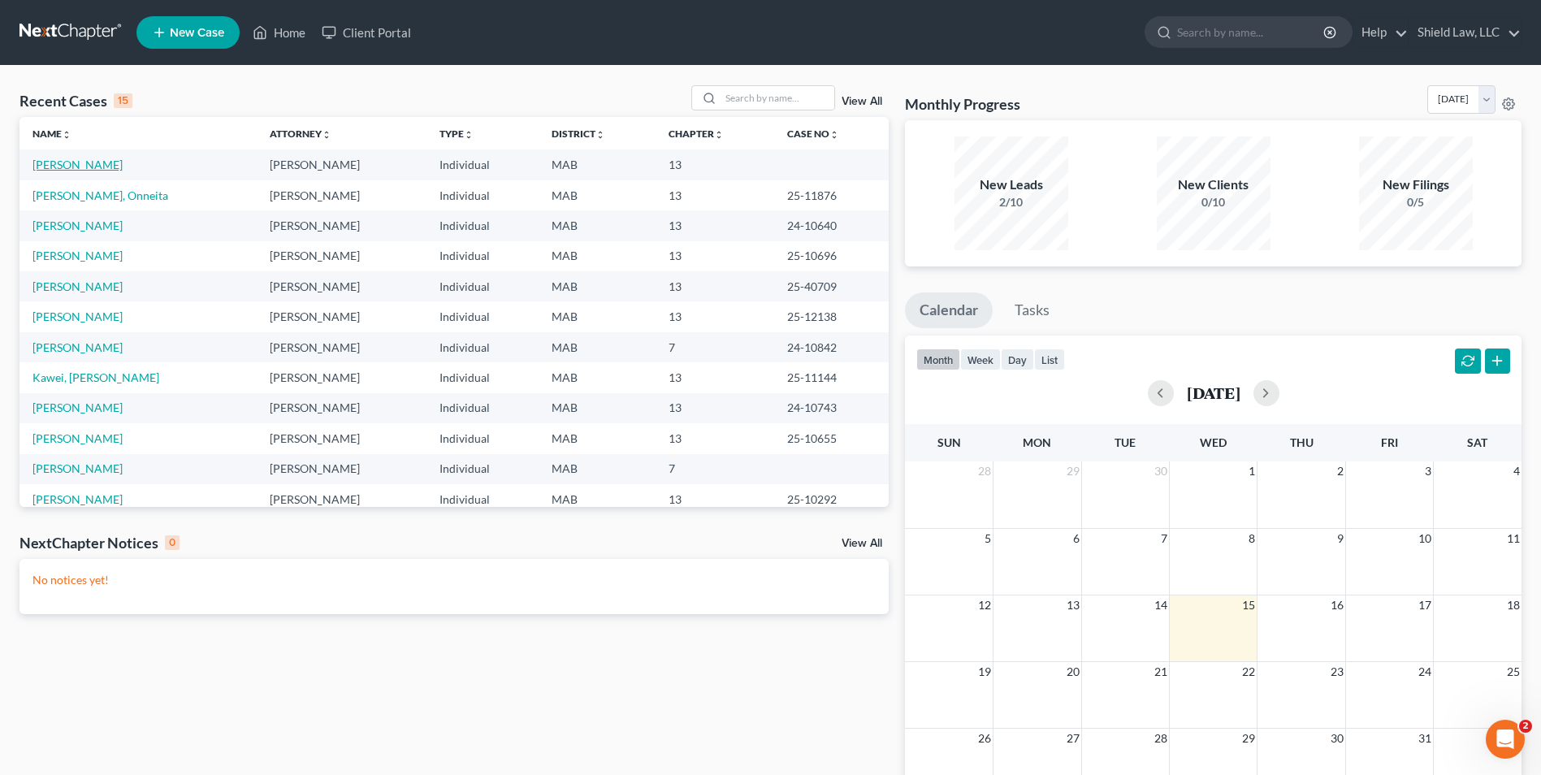
click at [64, 162] on link "[PERSON_NAME]" at bounding box center [78, 165] width 90 height 14
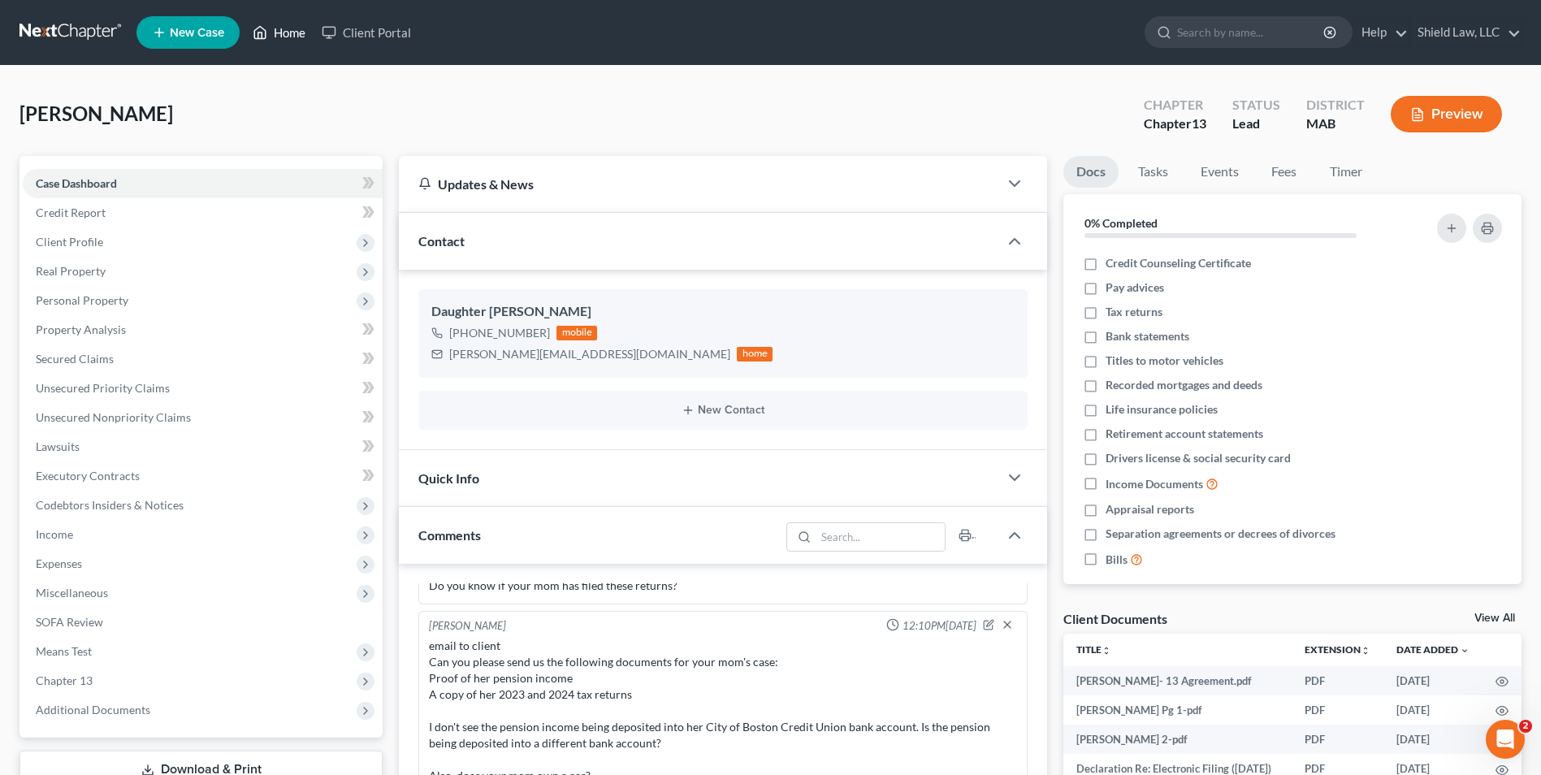
drag, startPoint x: 280, startPoint y: 24, endPoint x: 1206, endPoint y: 124, distance: 930.7
click at [280, 24] on link "Home" at bounding box center [279, 32] width 69 height 29
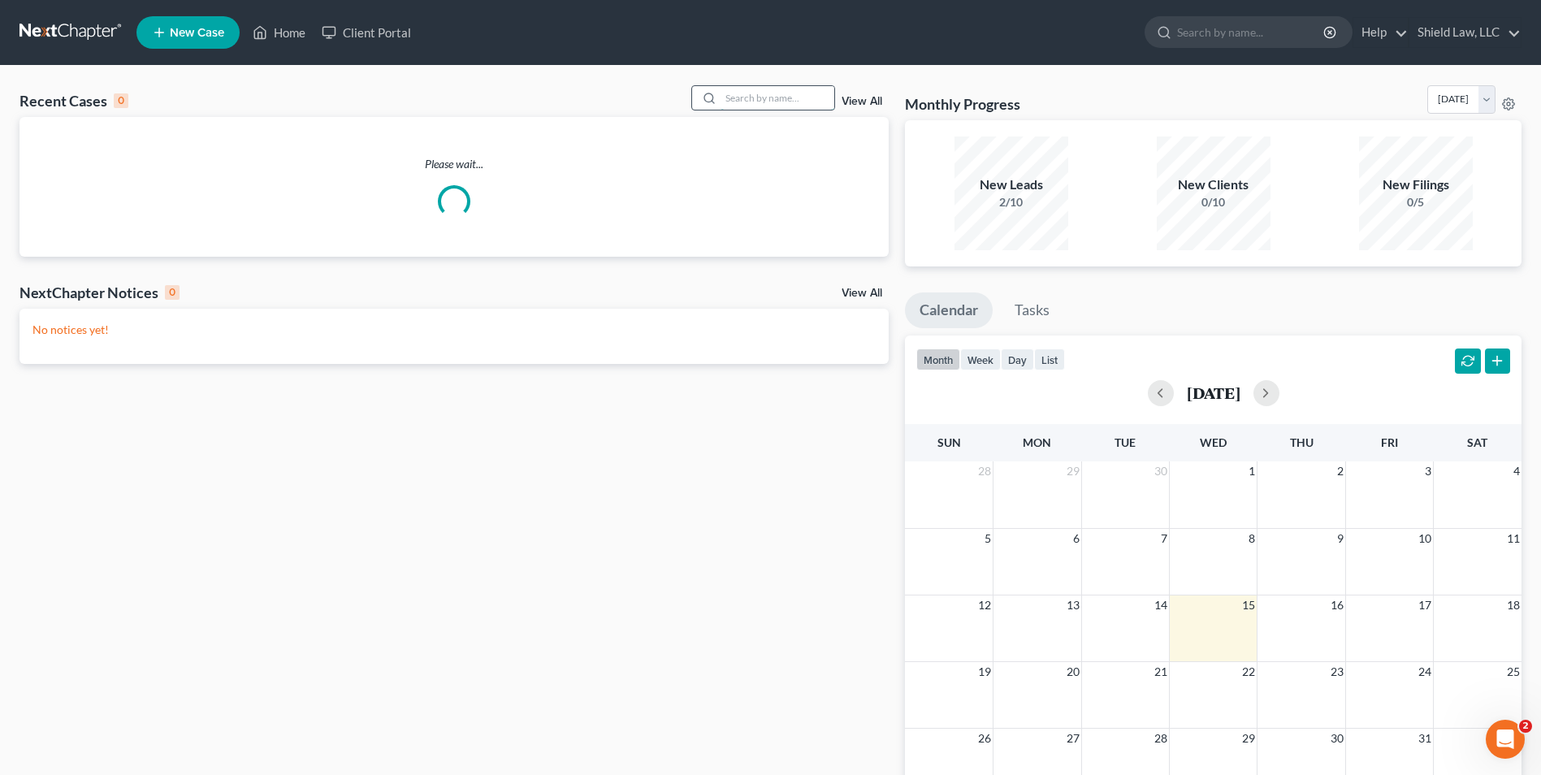
click at [808, 97] on input "search" at bounding box center [778, 98] width 114 height 24
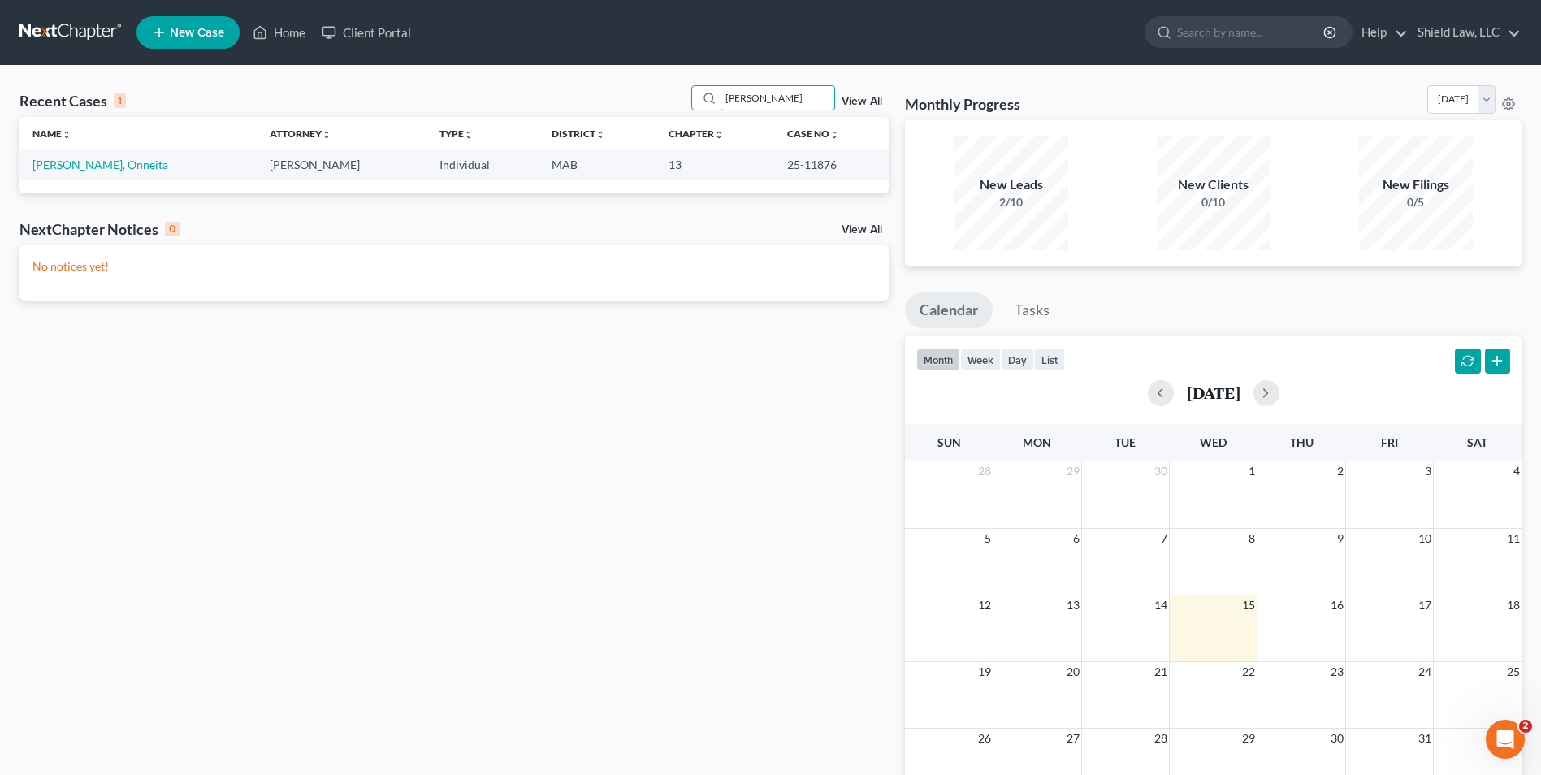
type input "[PERSON_NAME]"
click at [56, 165] on link "[PERSON_NAME], Onneita" at bounding box center [101, 165] width 136 height 14
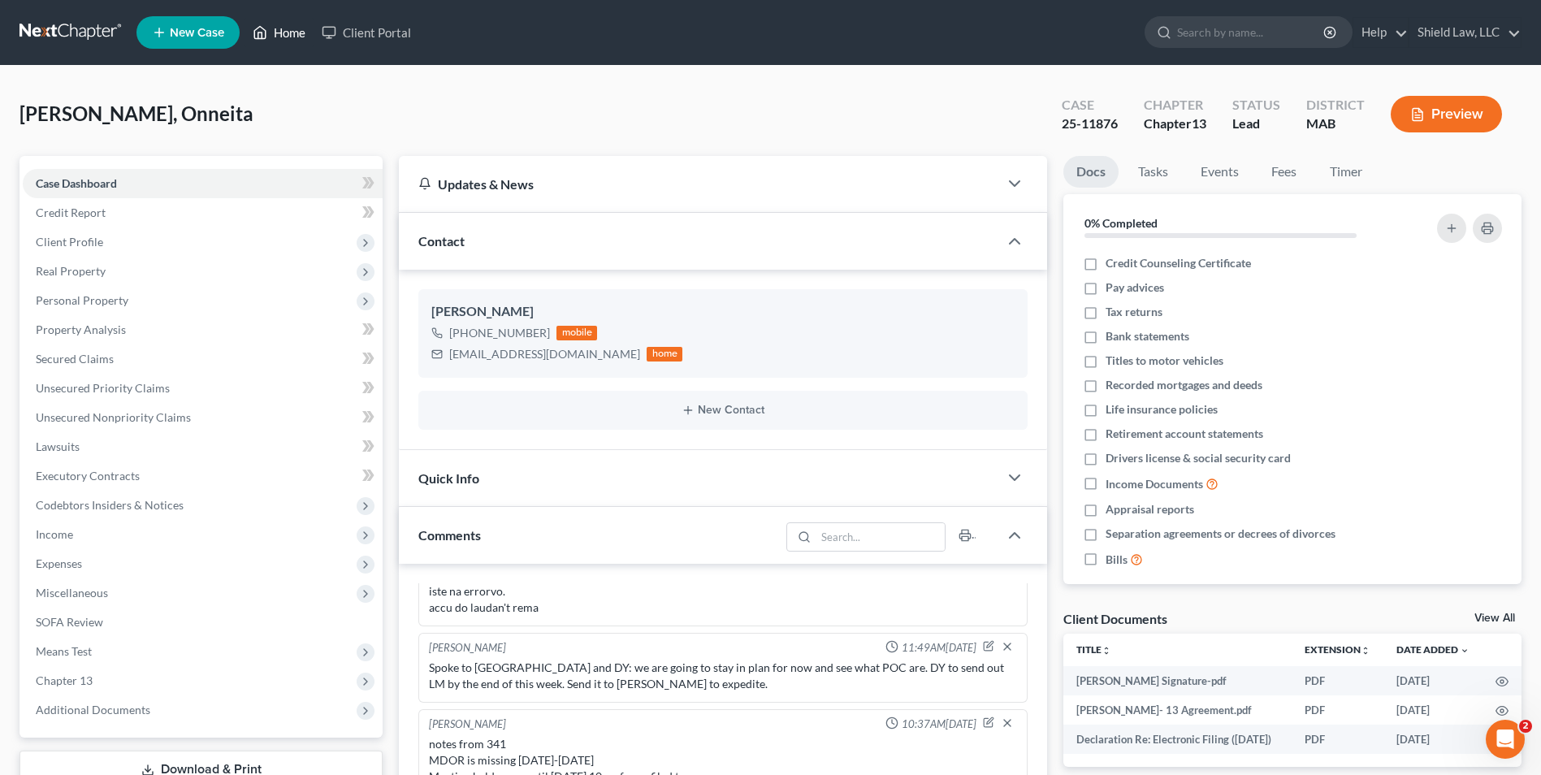
click at [297, 28] on link "Home" at bounding box center [279, 32] width 69 height 29
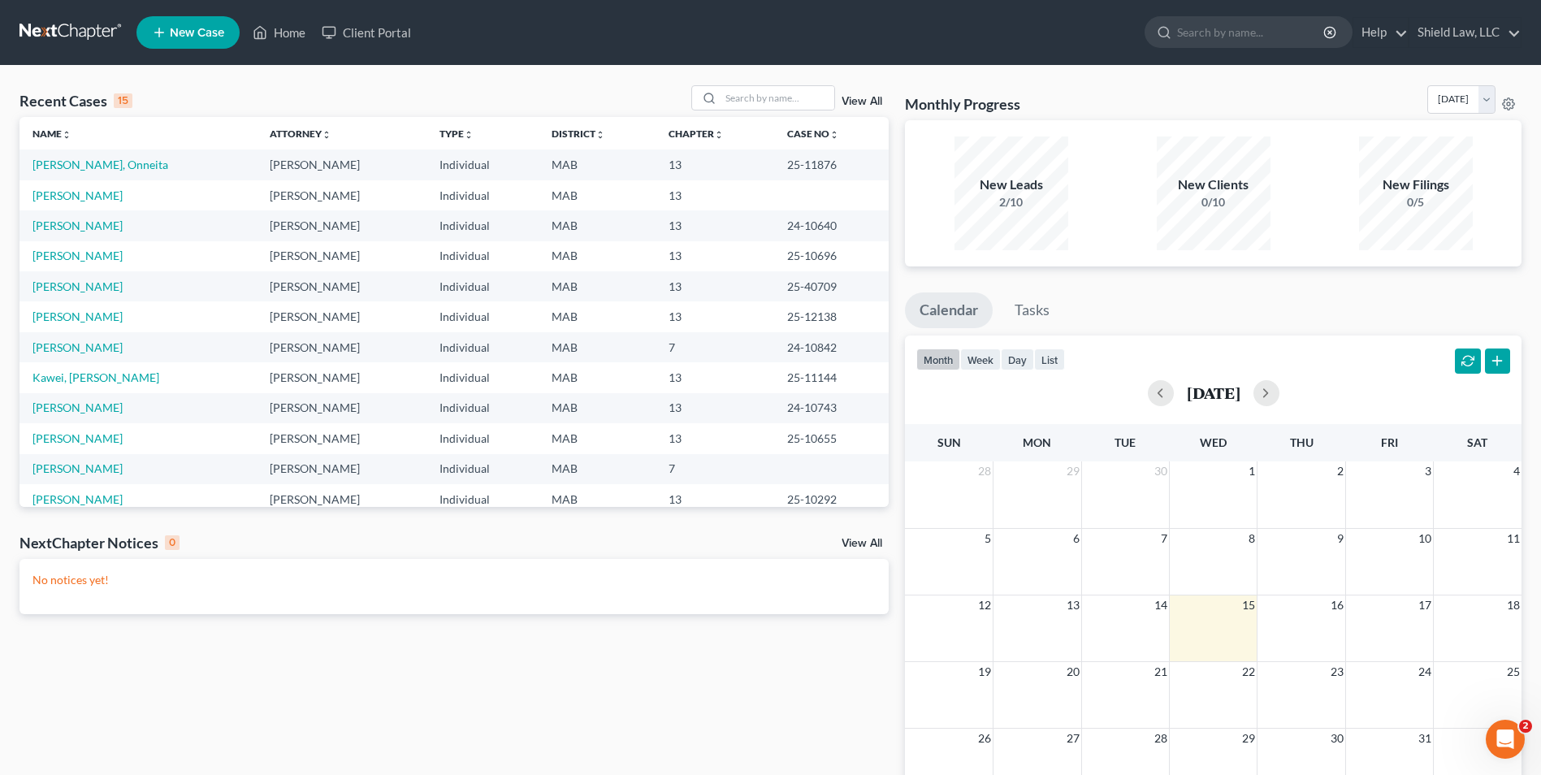
click at [860, 85] on div "View All" at bounding box center [790, 97] width 198 height 25
click at [821, 90] on input "search" at bounding box center [778, 98] width 114 height 24
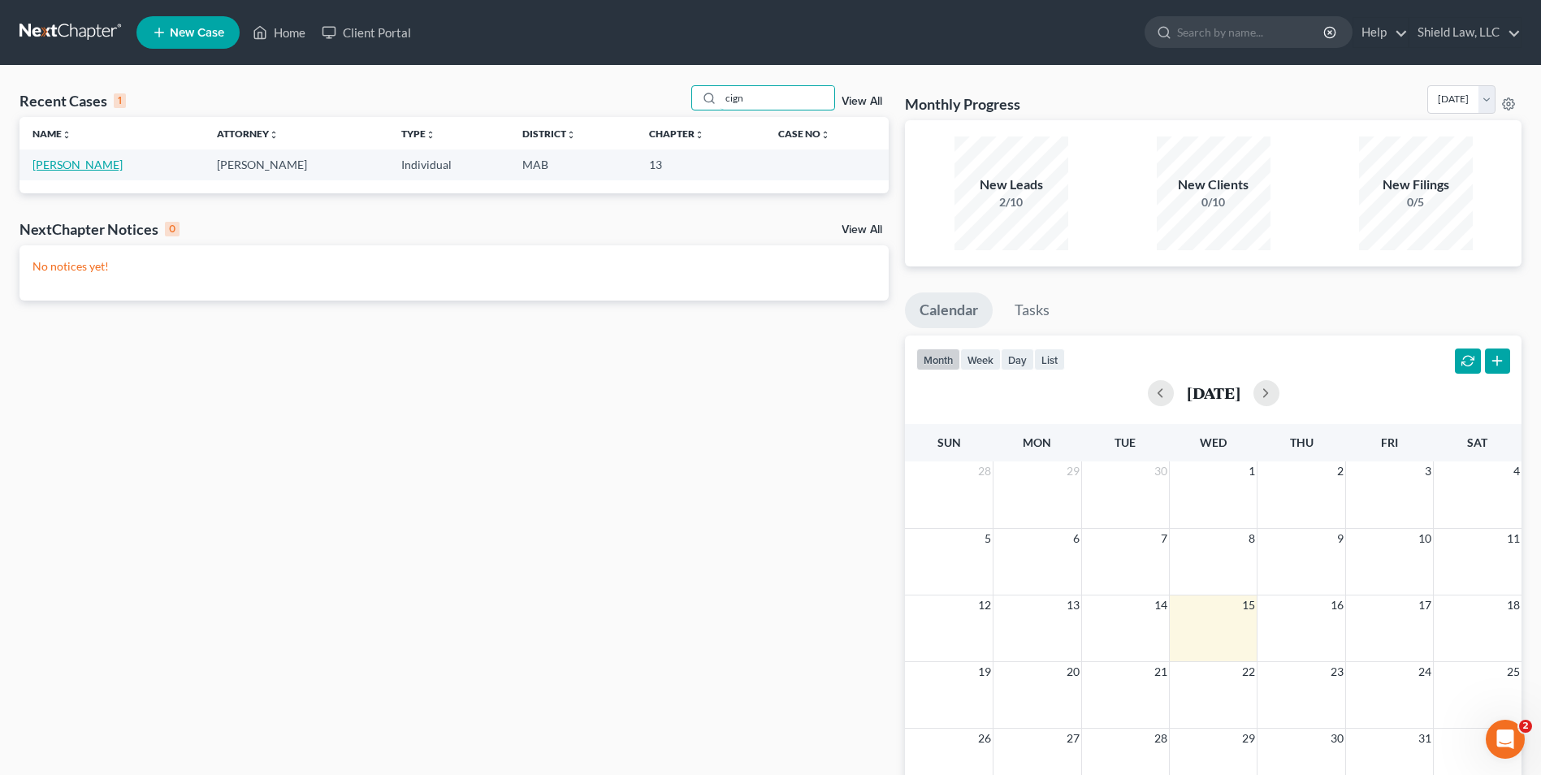
type input "cign"
click at [34, 162] on link "[PERSON_NAME]" at bounding box center [78, 165] width 90 height 14
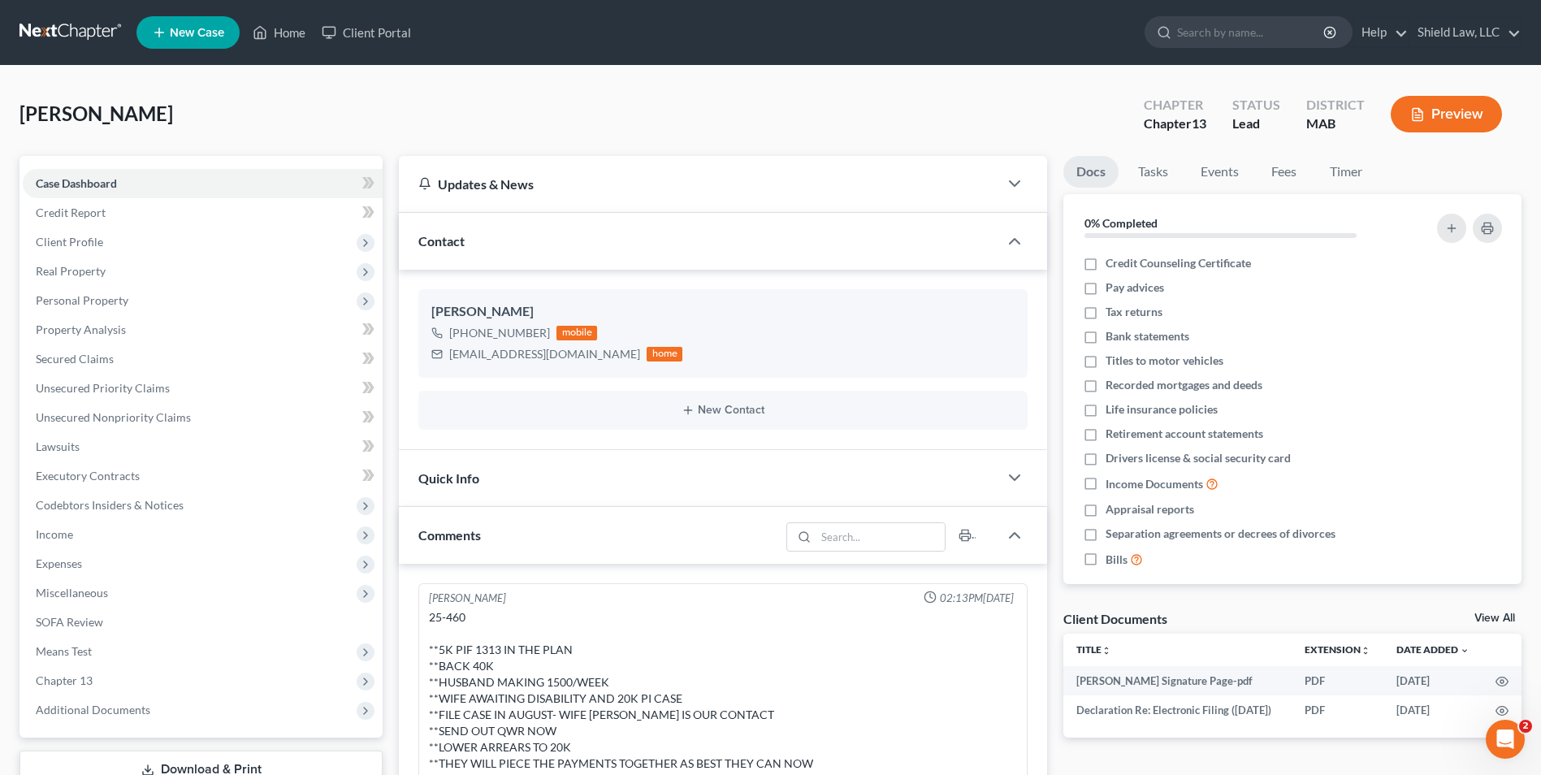
scroll to position [743, 0]
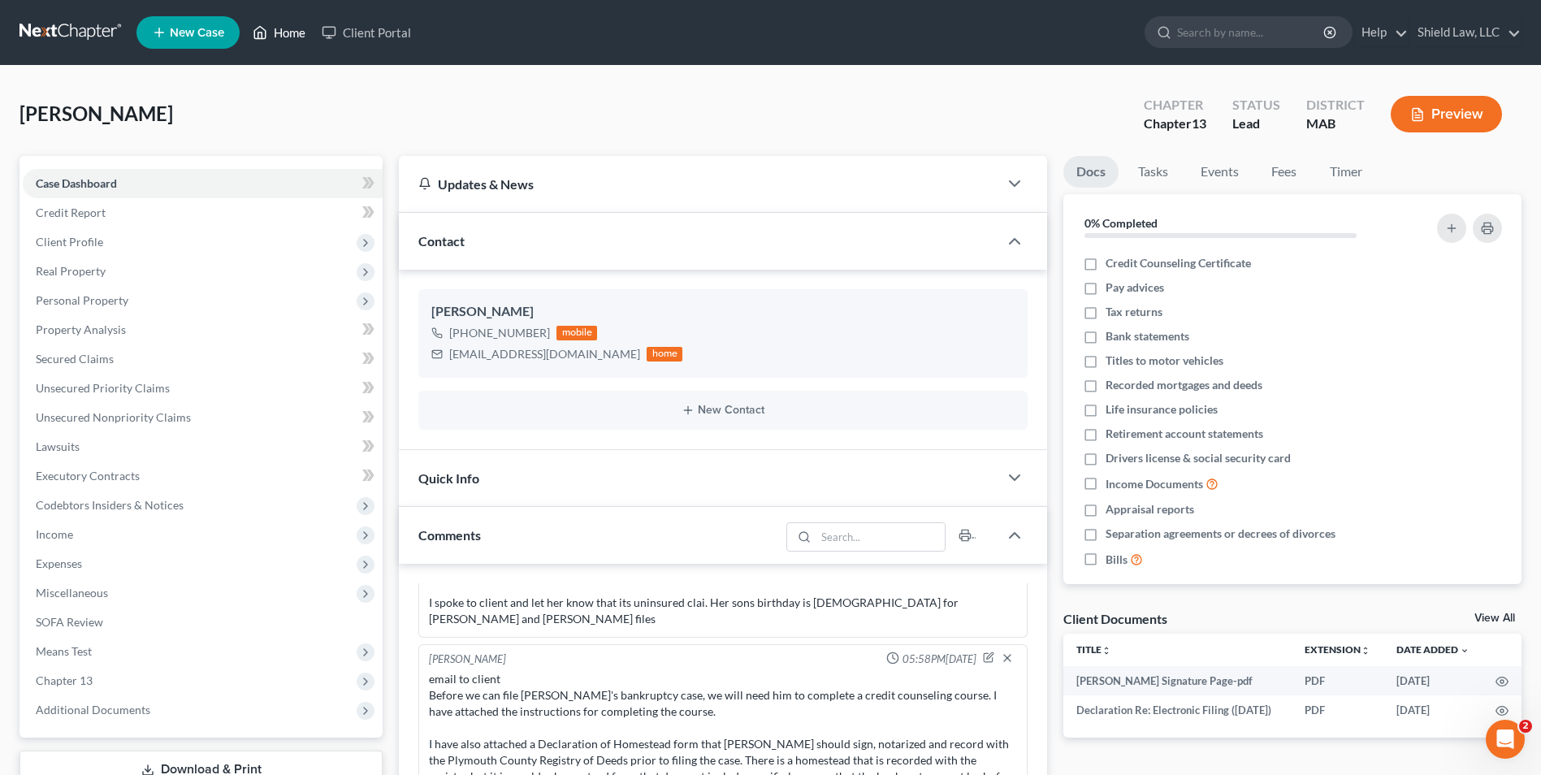
click at [285, 33] on link "Home" at bounding box center [279, 32] width 69 height 29
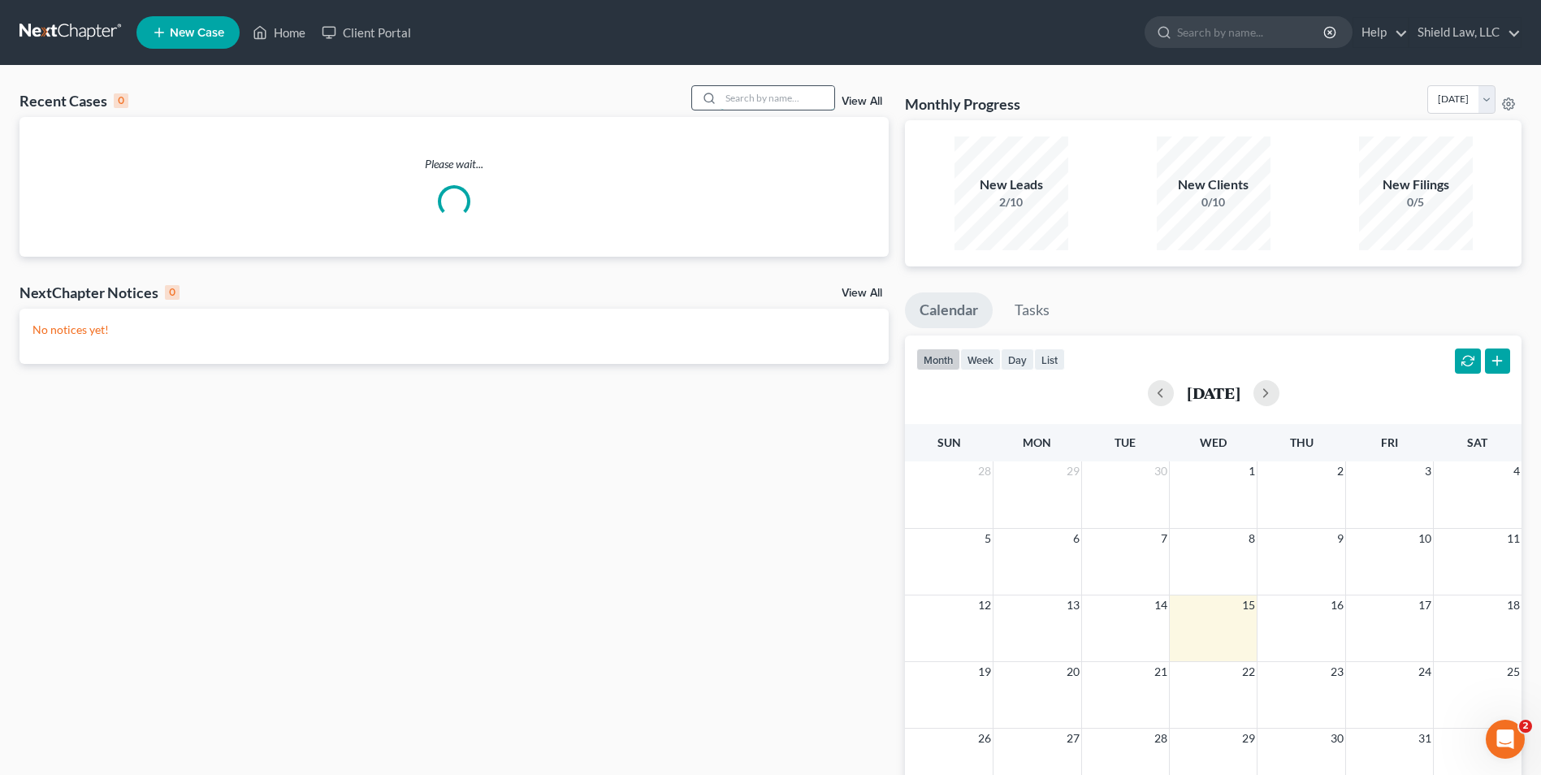
click at [786, 96] on input "search" at bounding box center [778, 98] width 114 height 24
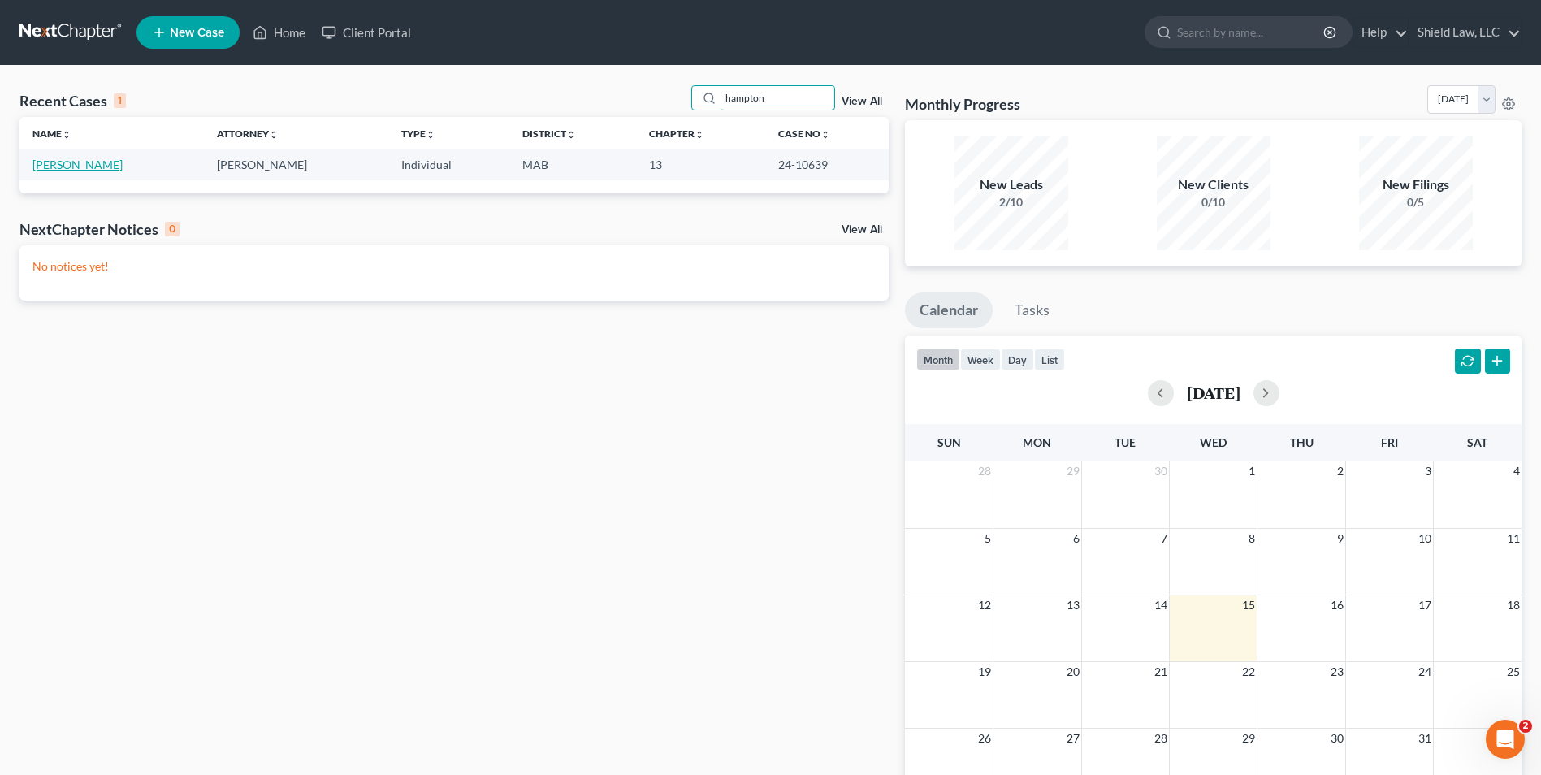
type input "hampton"
drag, startPoint x: 92, startPoint y: 167, endPoint x: 112, endPoint y: 171, distance: 20.7
click at [91, 167] on link "[PERSON_NAME]" at bounding box center [78, 165] width 90 height 14
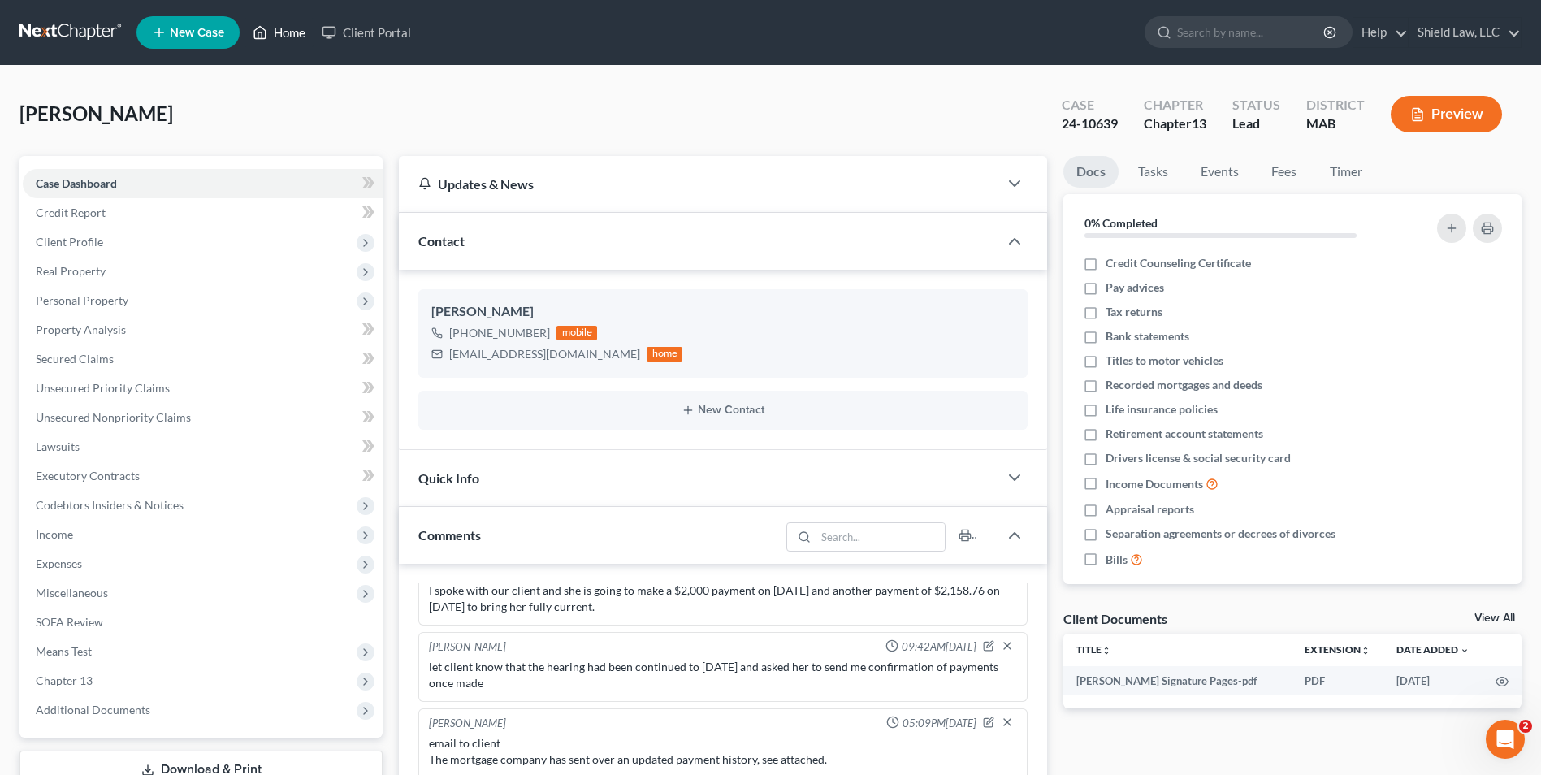
click at [293, 24] on link "Home" at bounding box center [279, 32] width 69 height 29
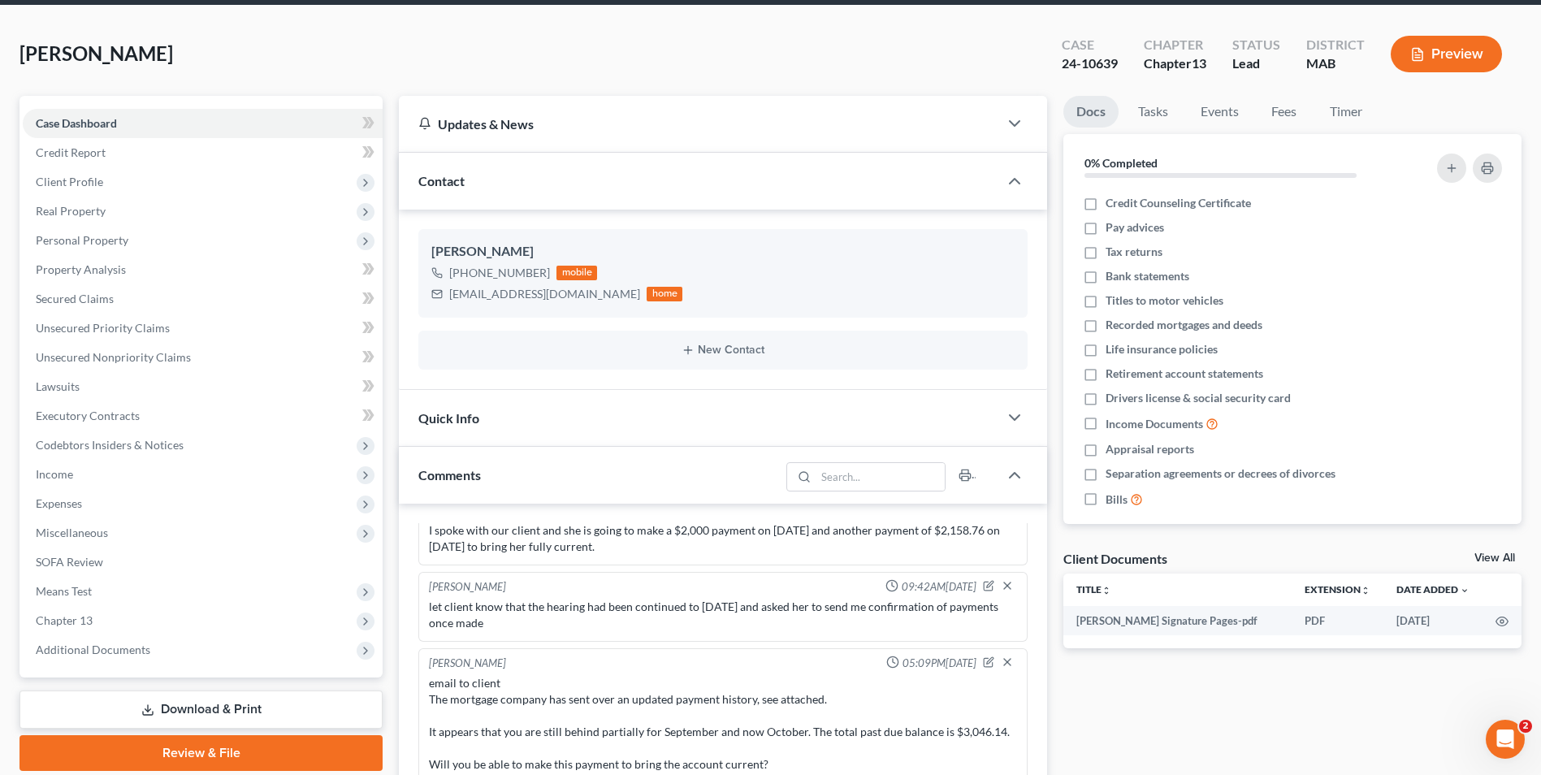
scroll to position [442, 0]
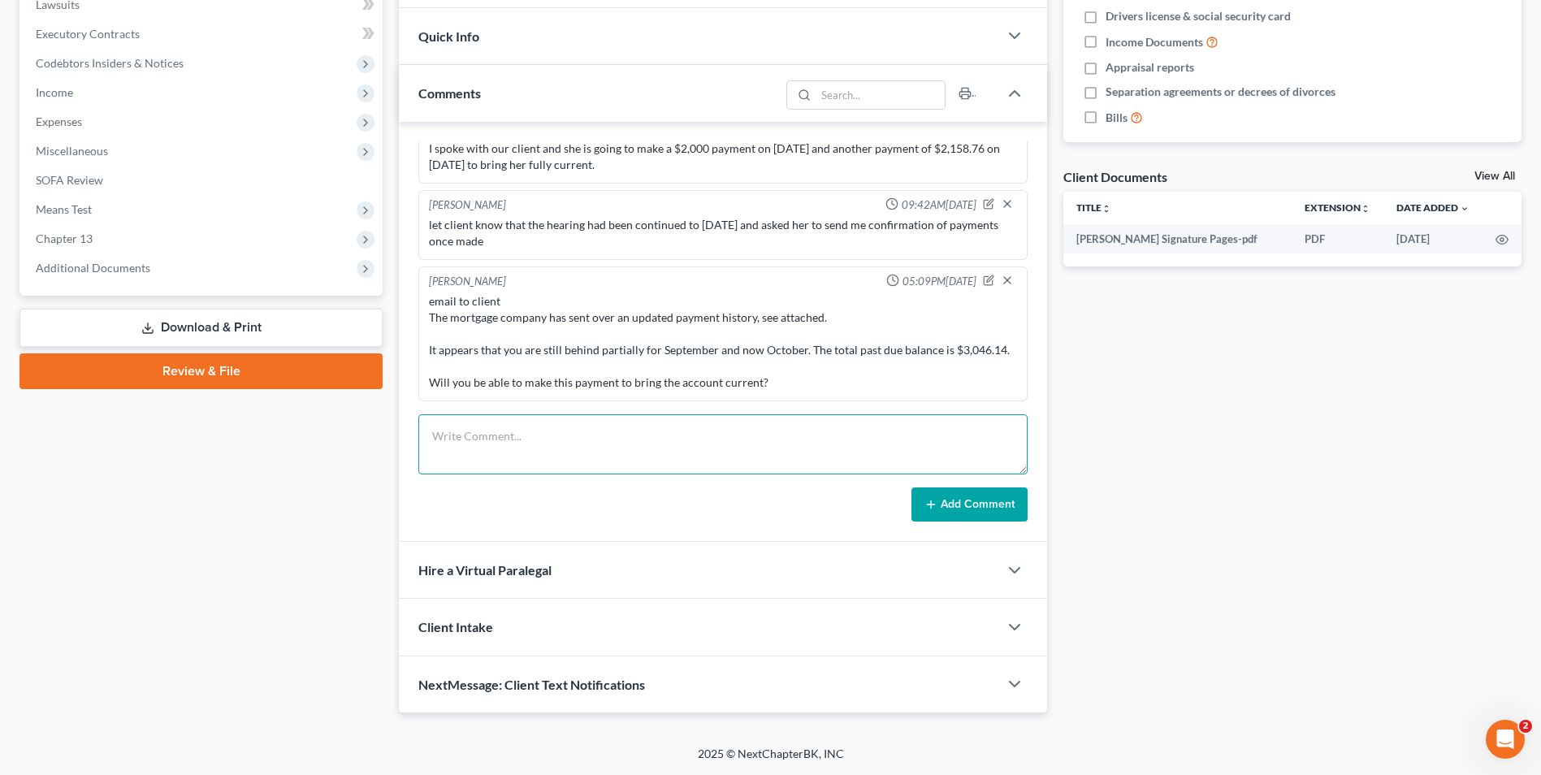
click at [513, 425] on textarea at bounding box center [722, 444] width 609 height 60
type textarea "Left"
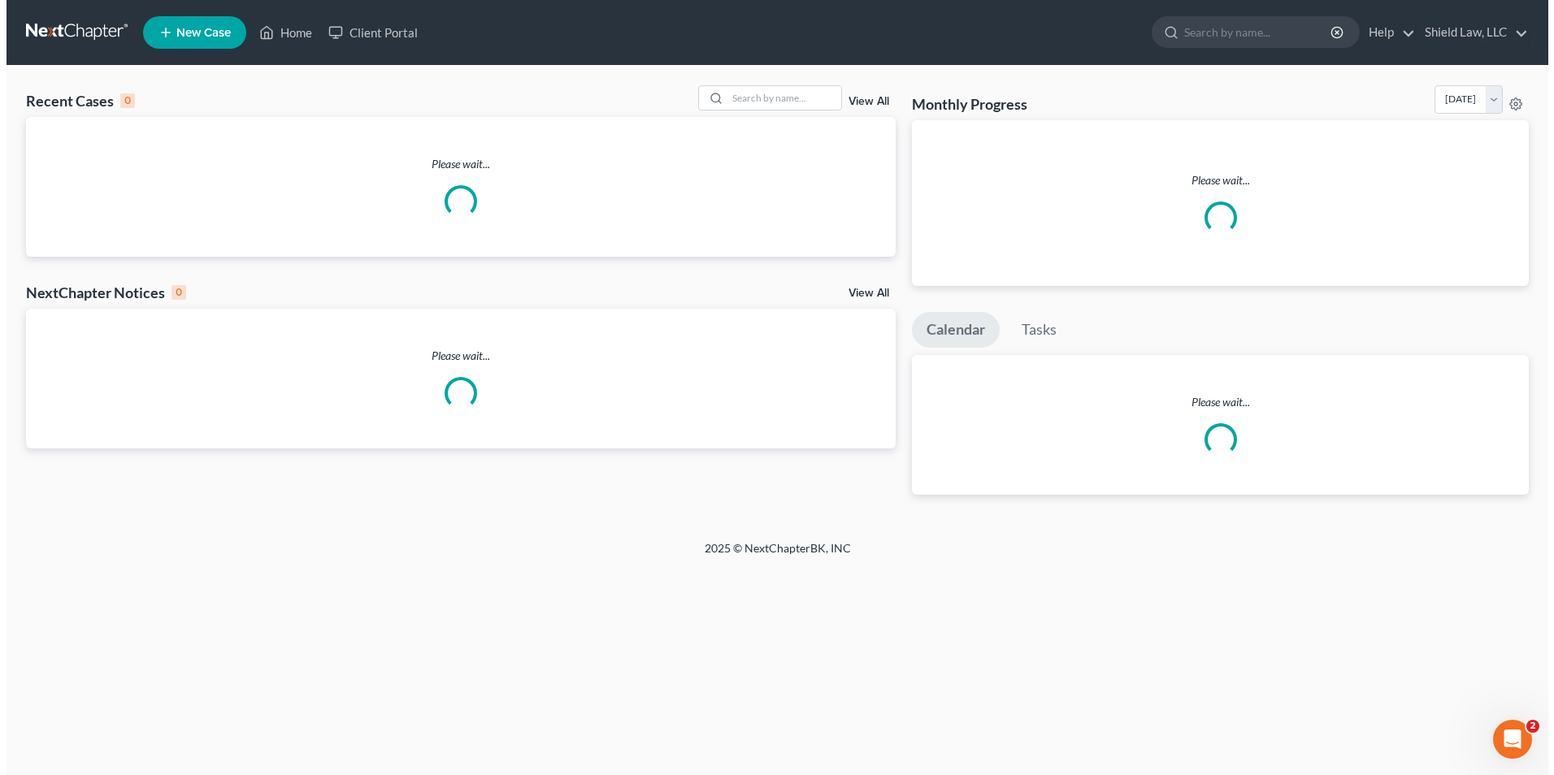
scroll to position [0, 0]
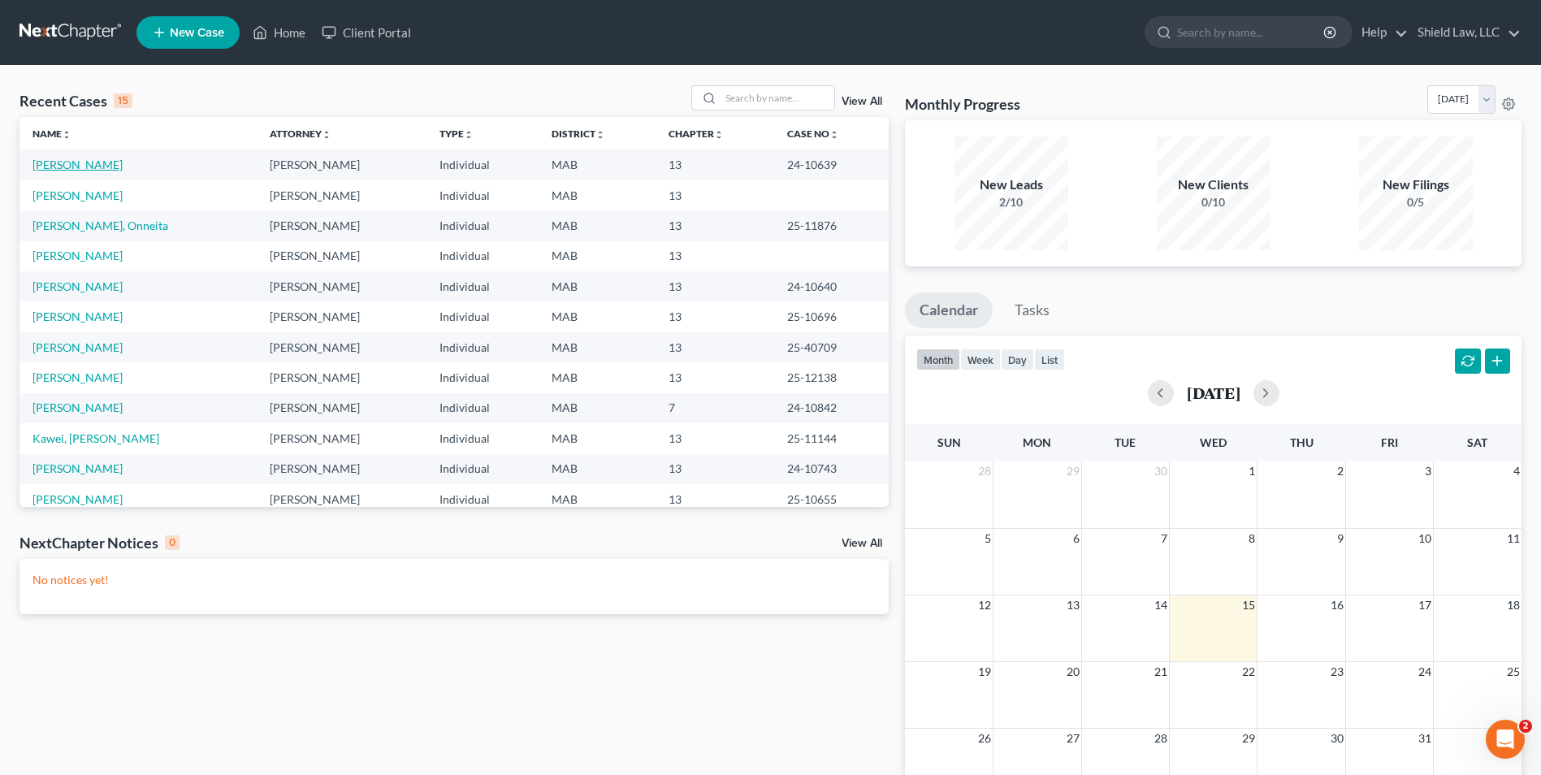
click at [100, 171] on link "[PERSON_NAME]" at bounding box center [78, 165] width 90 height 14
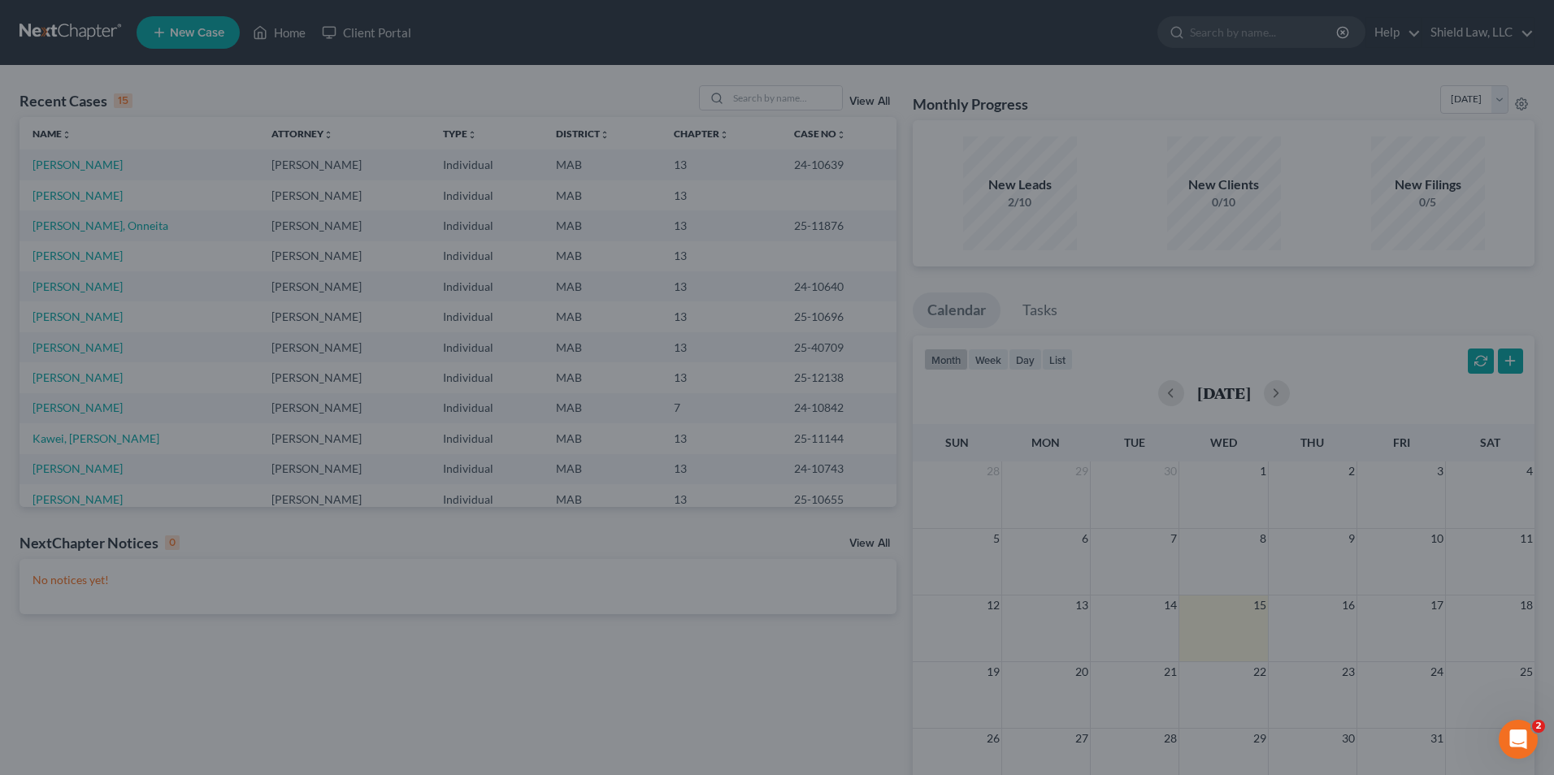
click at [63, 166] on div at bounding box center [777, 387] width 1554 height 775
click at [107, 169] on div at bounding box center [777, 387] width 1554 height 775
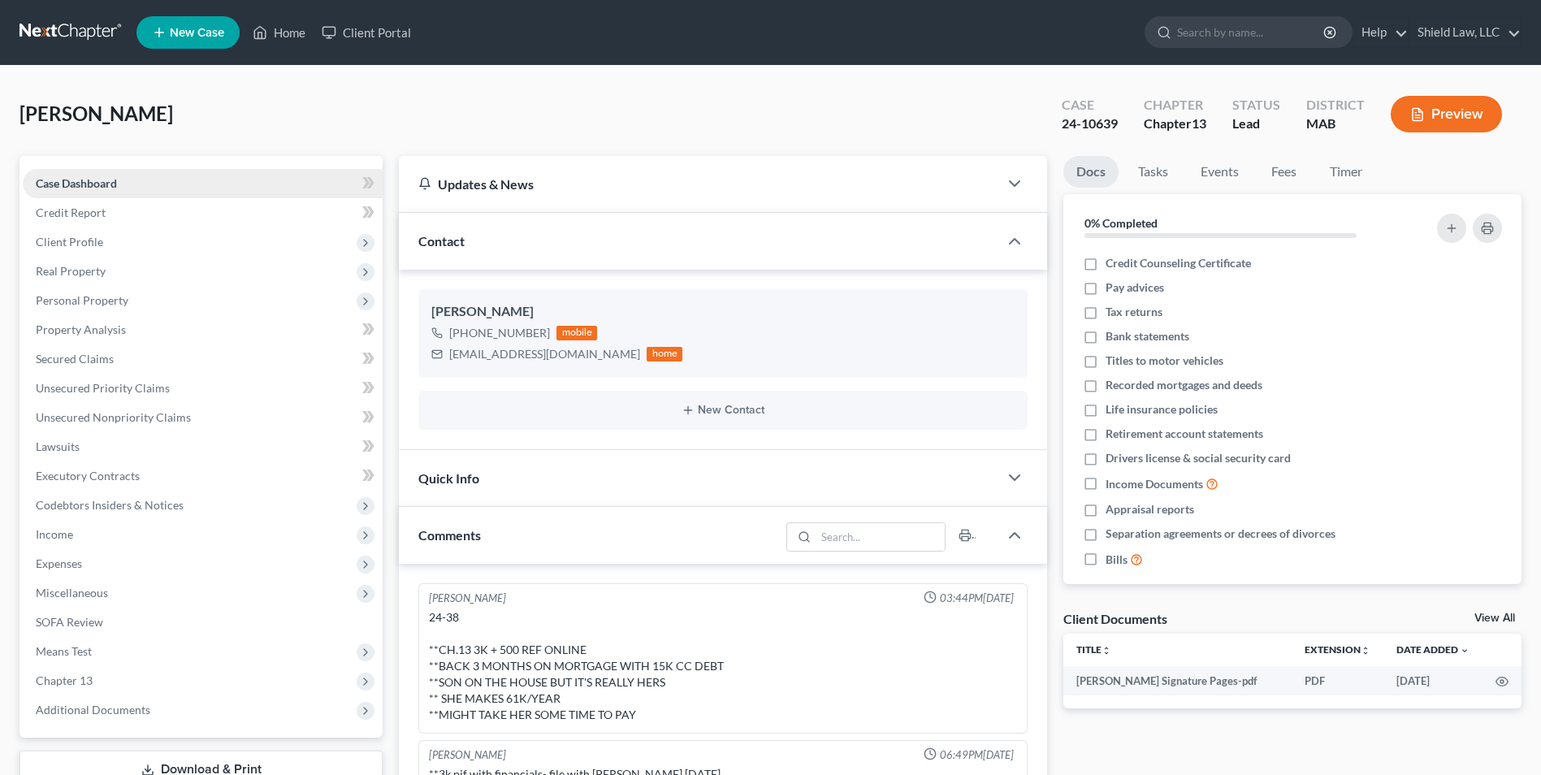
click at [63, 178] on span "Case Dashboard" at bounding box center [76, 183] width 81 height 14
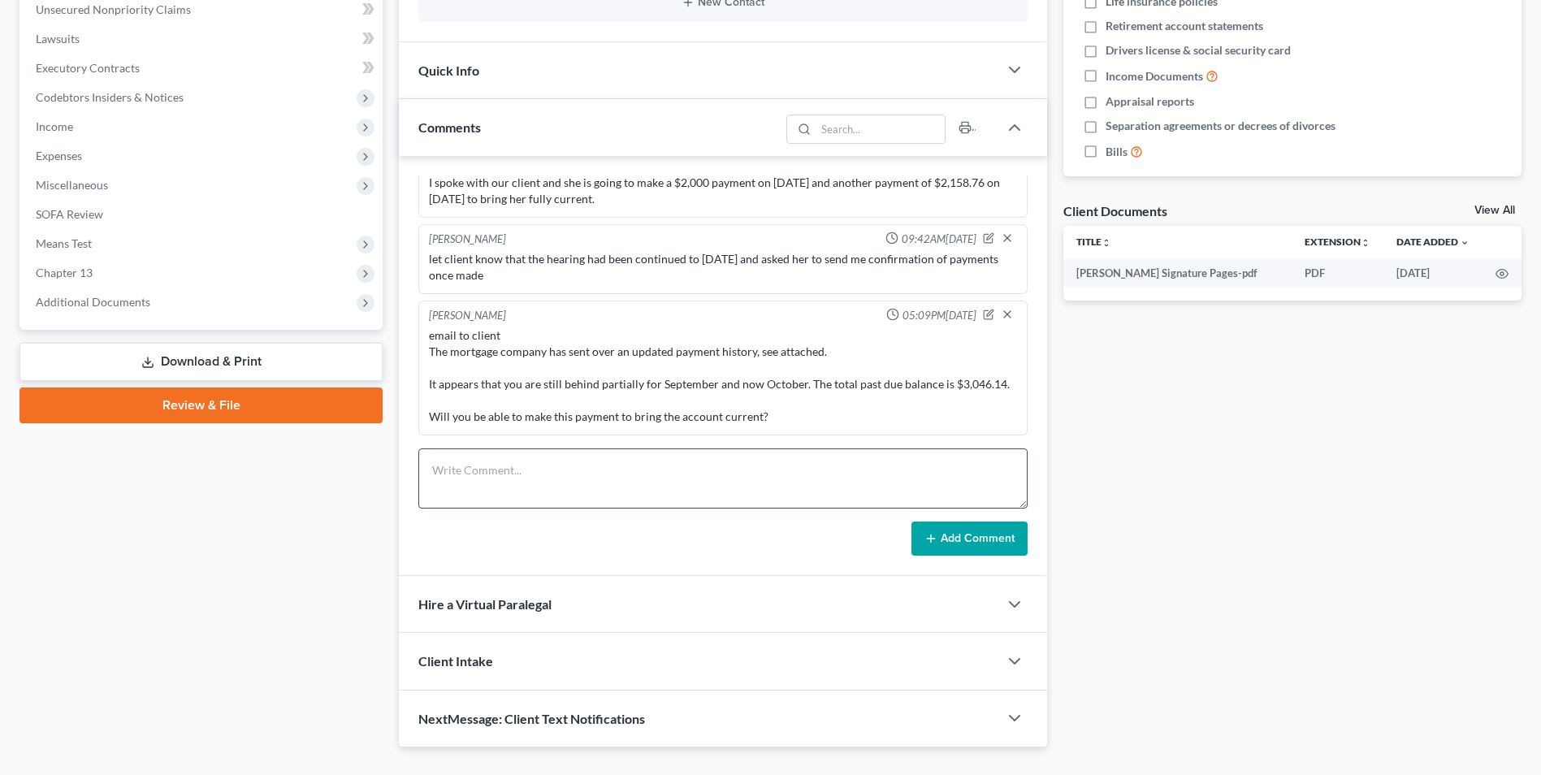
scroll to position [442, 0]
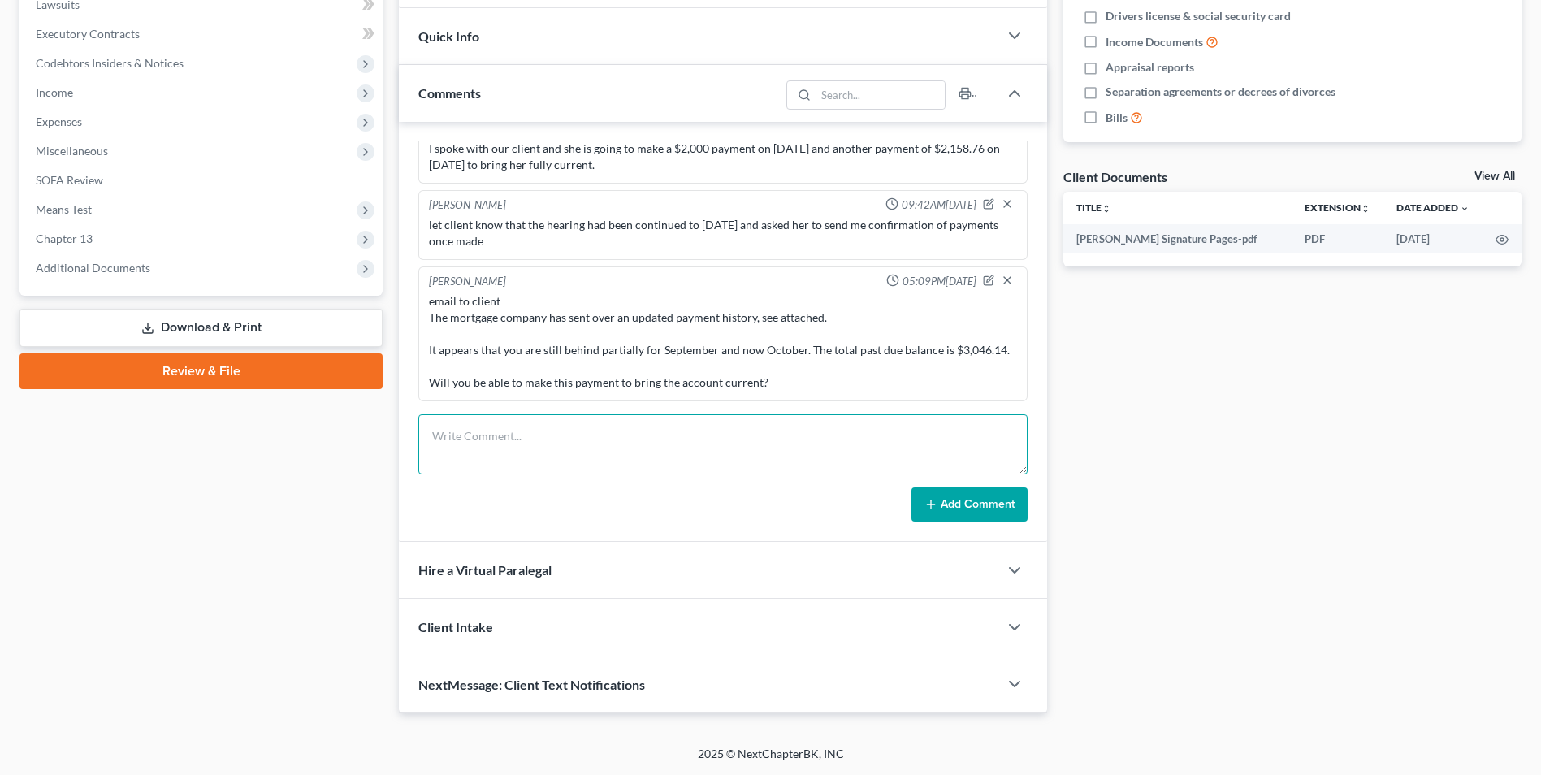
click at [570, 438] on textarea at bounding box center [722, 444] width 609 height 60
type textarea "Left client vm following up on mtg arrears"
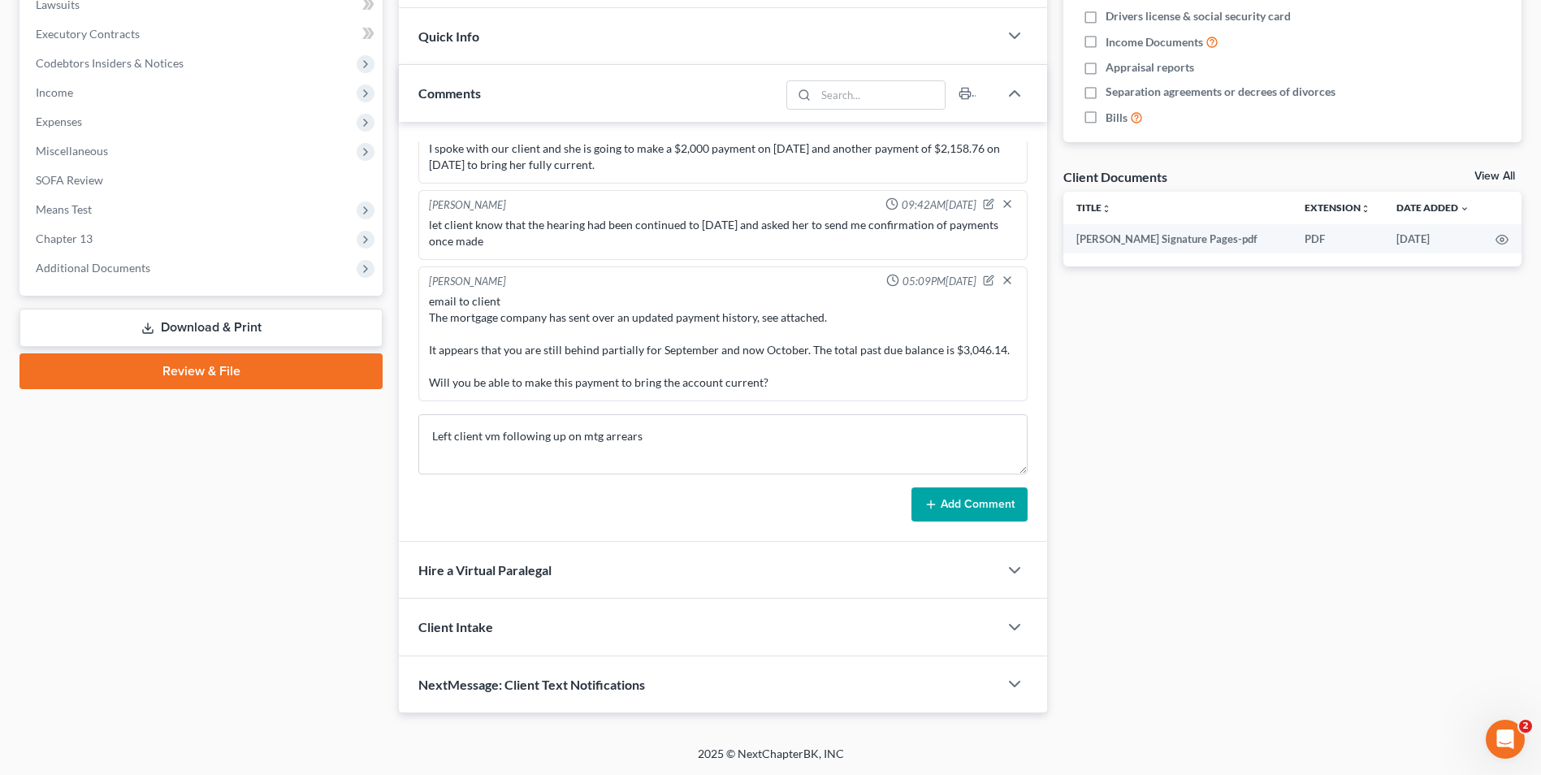
click at [1000, 496] on button "Add Comment" at bounding box center [970, 505] width 116 height 34
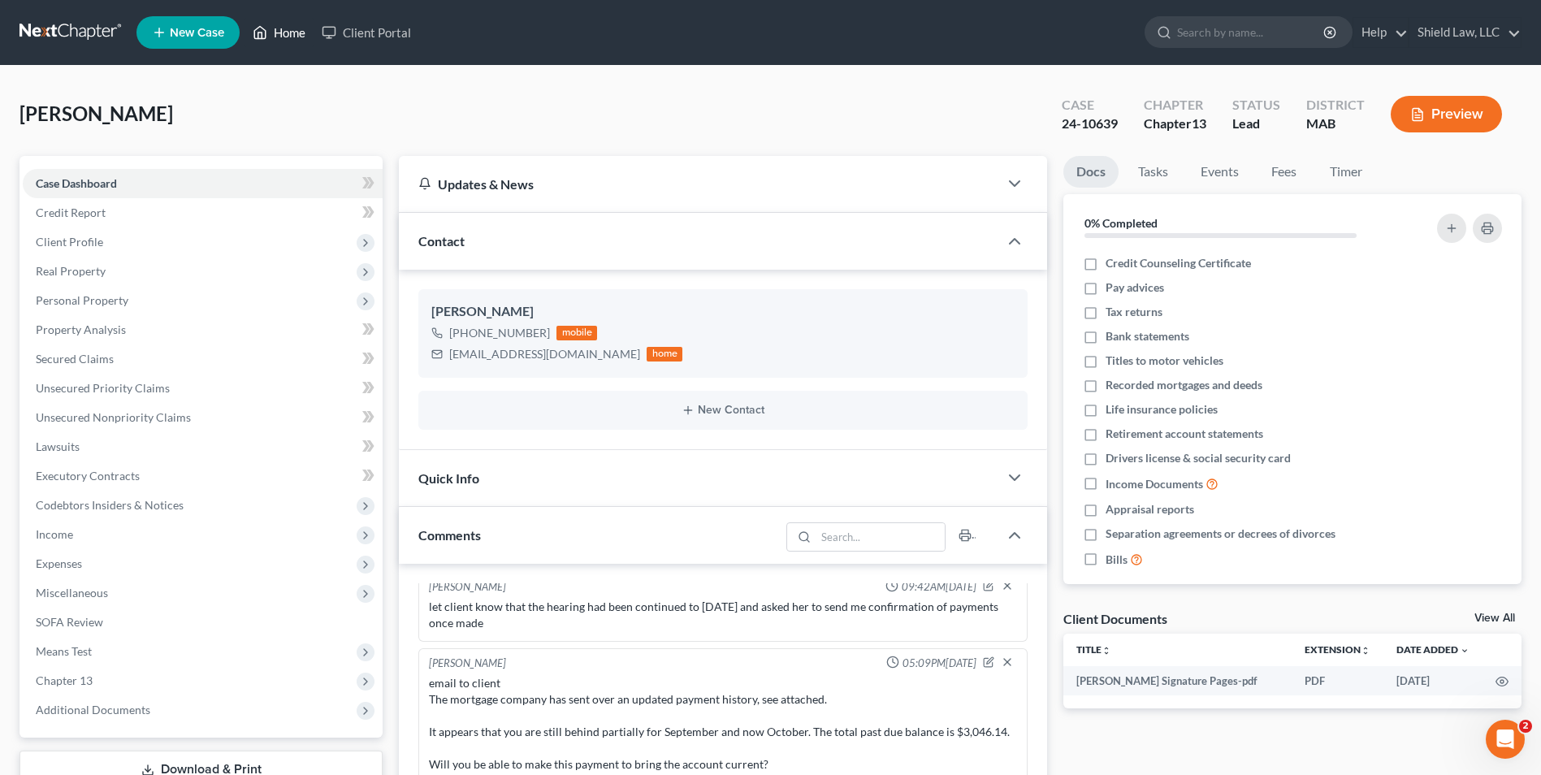
click at [272, 34] on link "Home" at bounding box center [279, 32] width 69 height 29
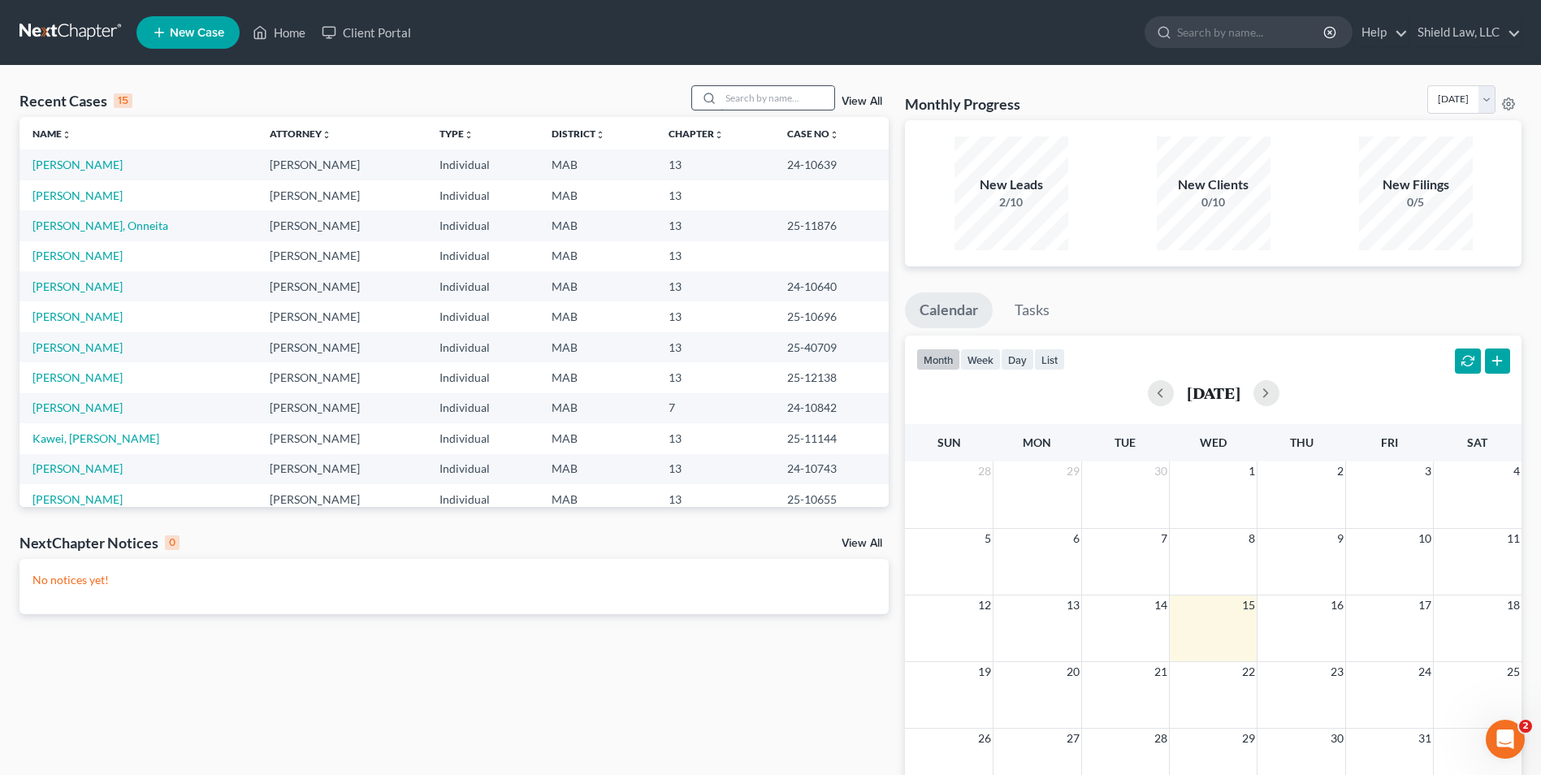
click at [775, 106] on input "search" at bounding box center [778, 98] width 114 height 24
type input "nkouma"
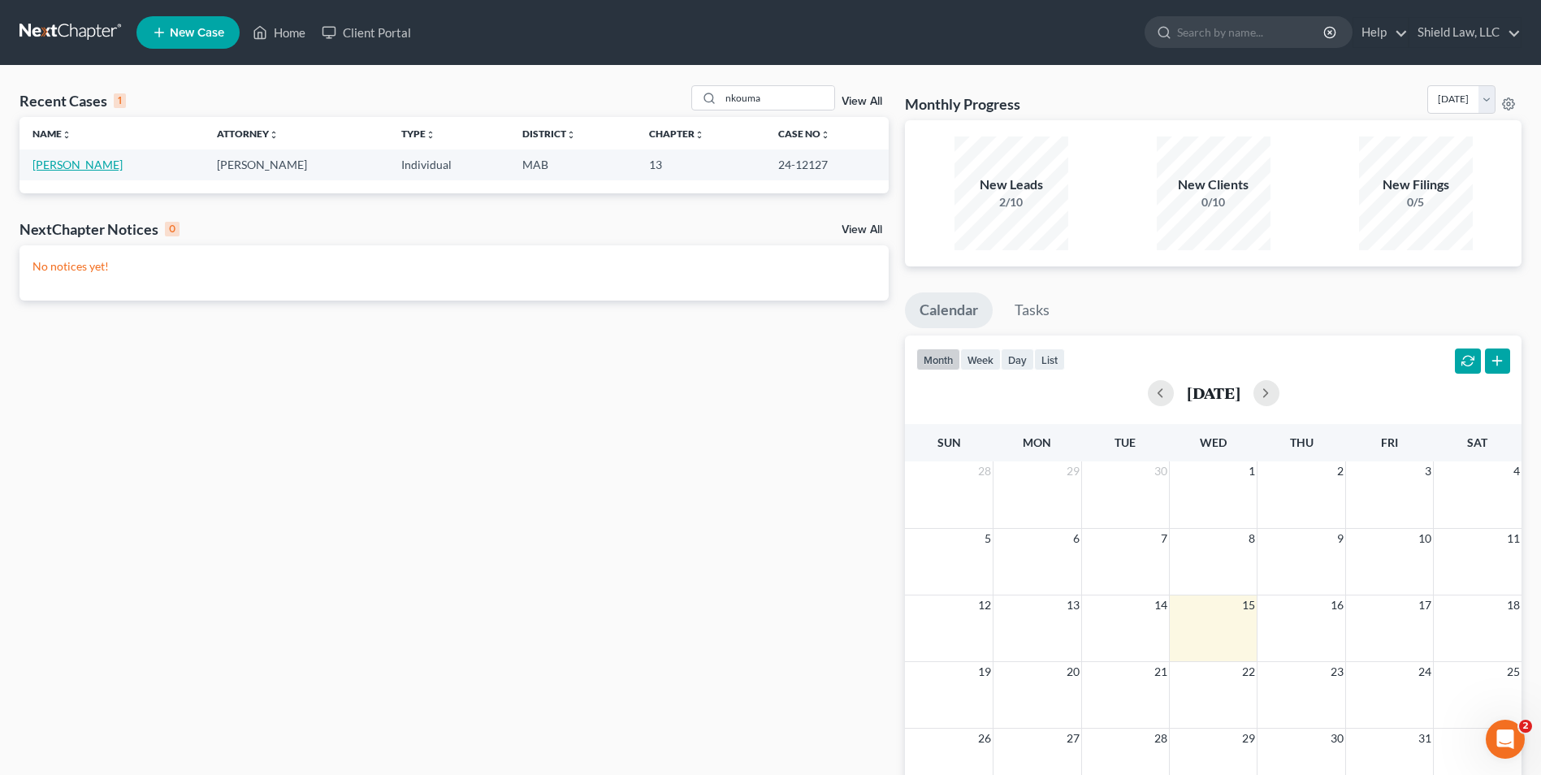
click at [92, 162] on link "[PERSON_NAME]" at bounding box center [78, 165] width 90 height 14
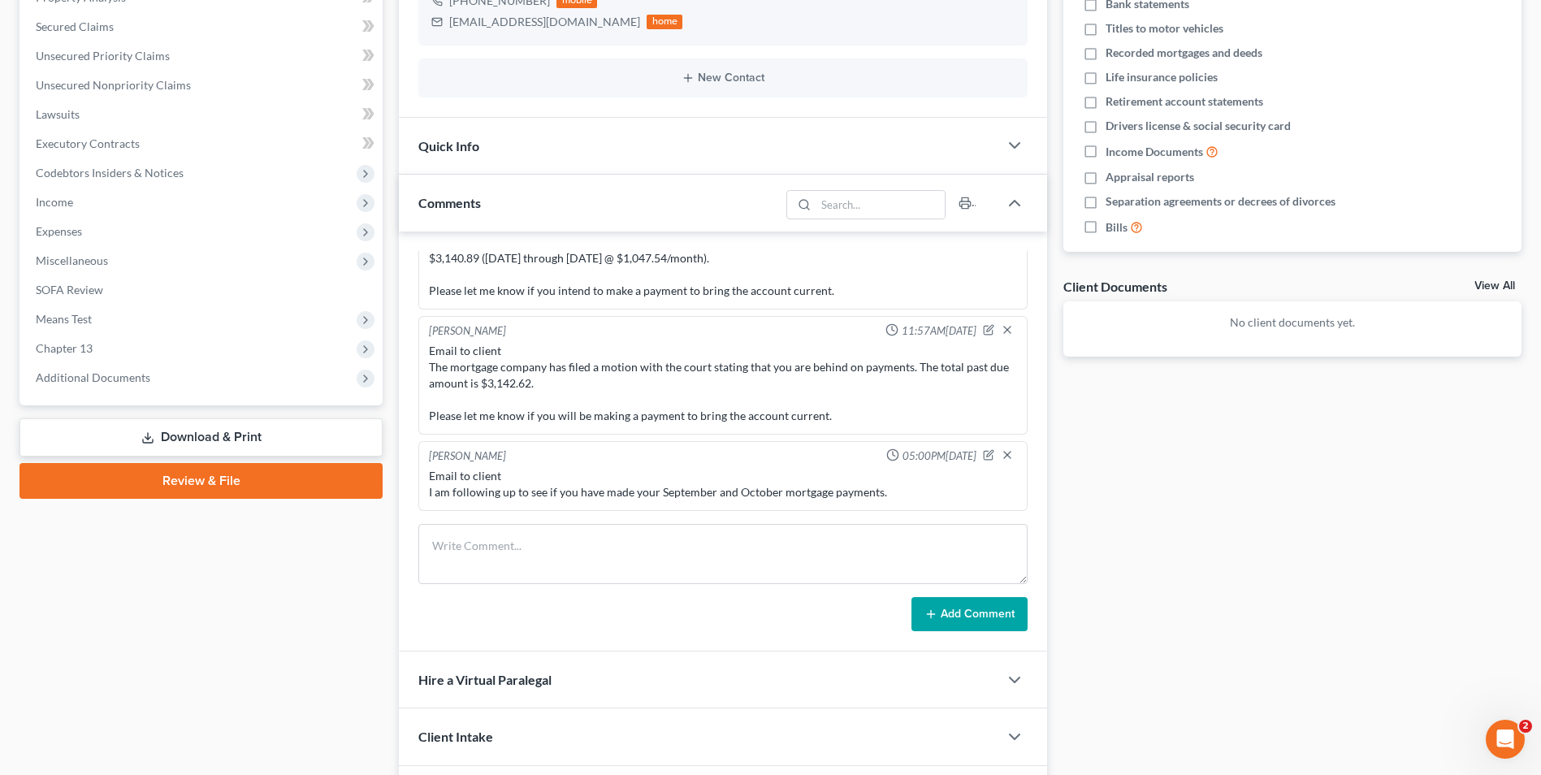
scroll to position [442, 0]
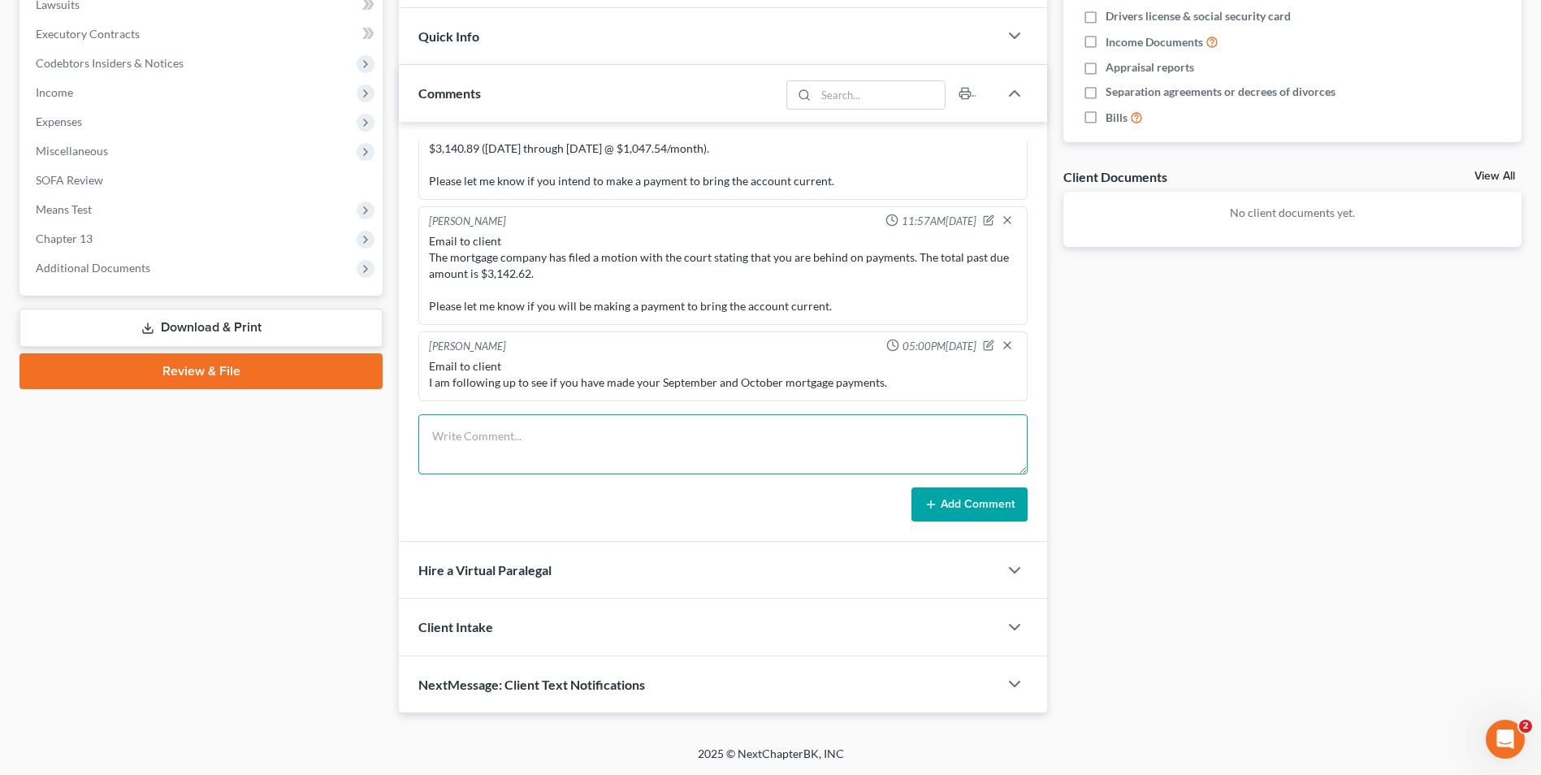
click at [499, 429] on textarea at bounding box center [722, 444] width 609 height 60
type textarea "texted client looking for update on september and oct. mtg payments"
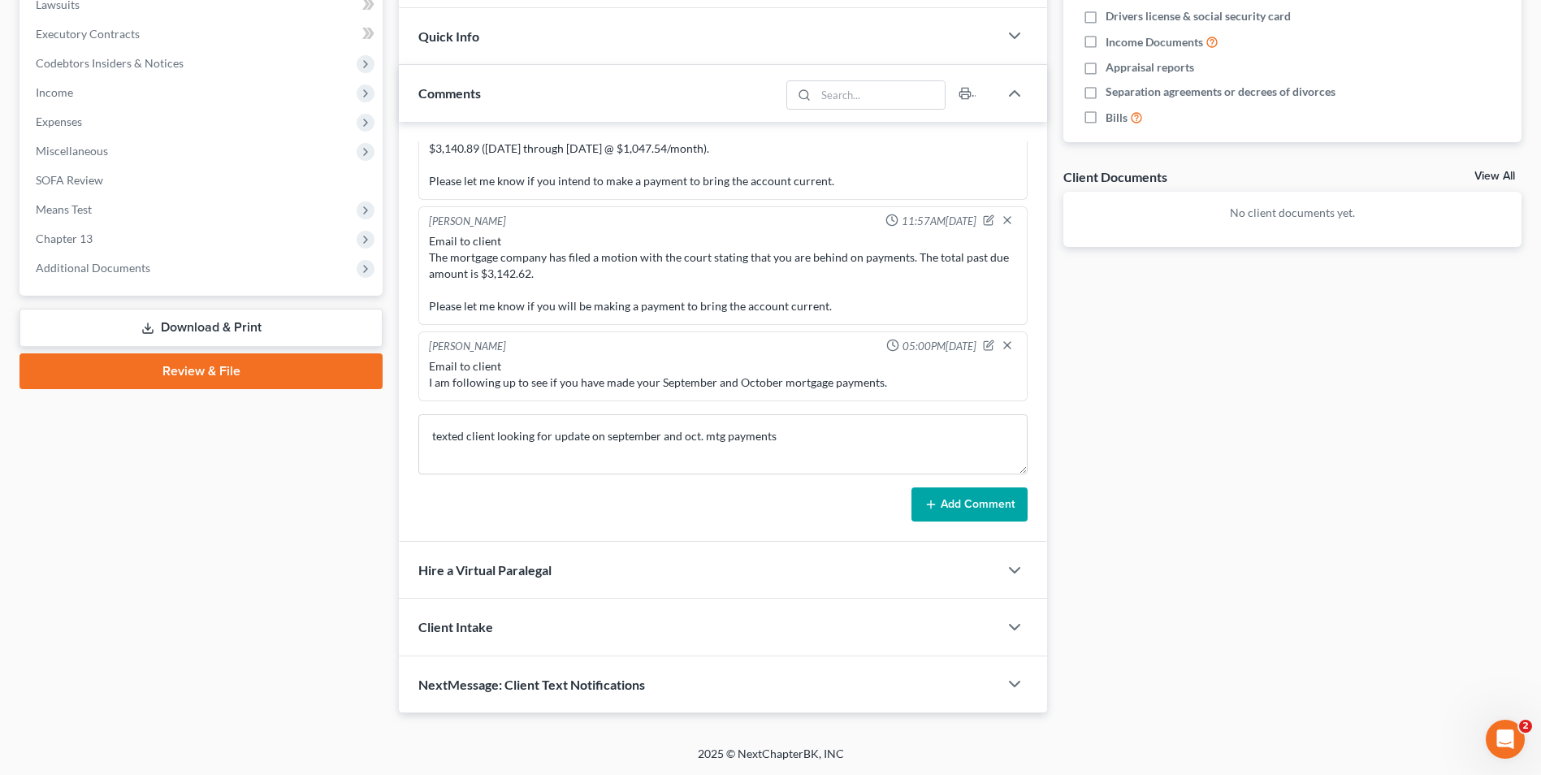
click at [939, 495] on button "Add Comment" at bounding box center [970, 505] width 116 height 34
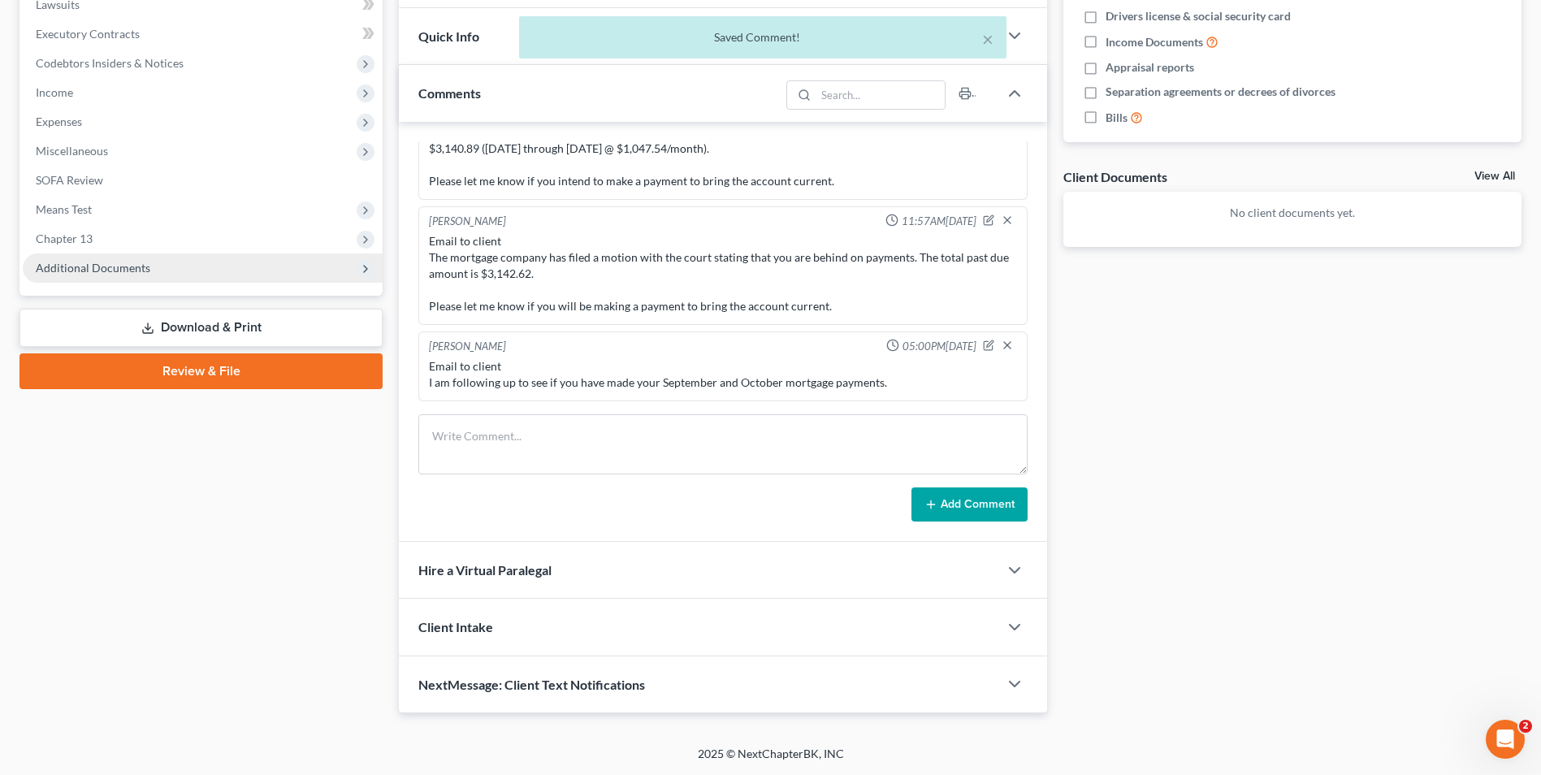
scroll to position [2048, 0]
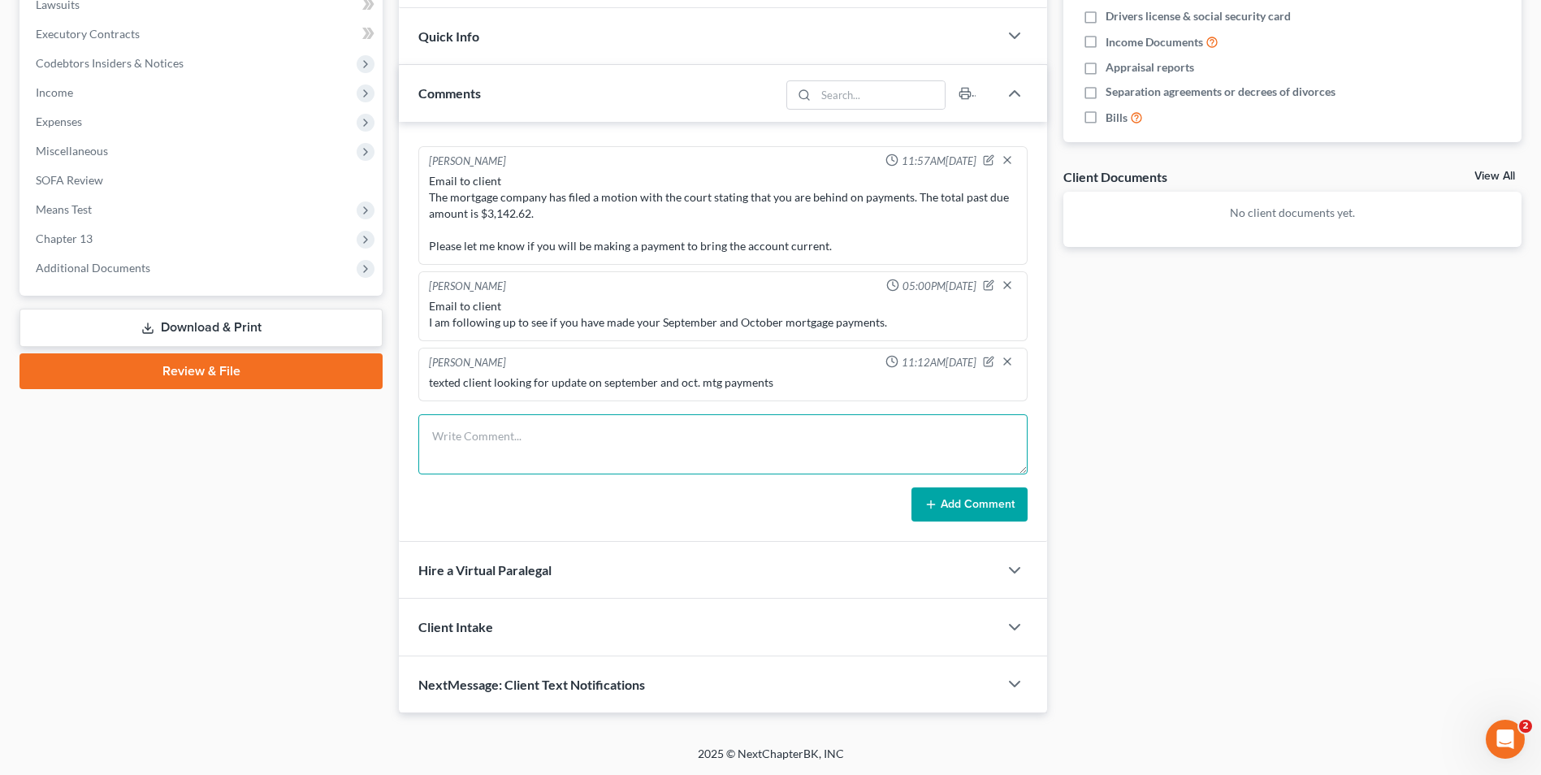
click at [503, 428] on textarea at bounding box center [722, 444] width 609 height 60
paste textarea "The court has scheduled a hearing regarding the past due mortgage balance on [D…"
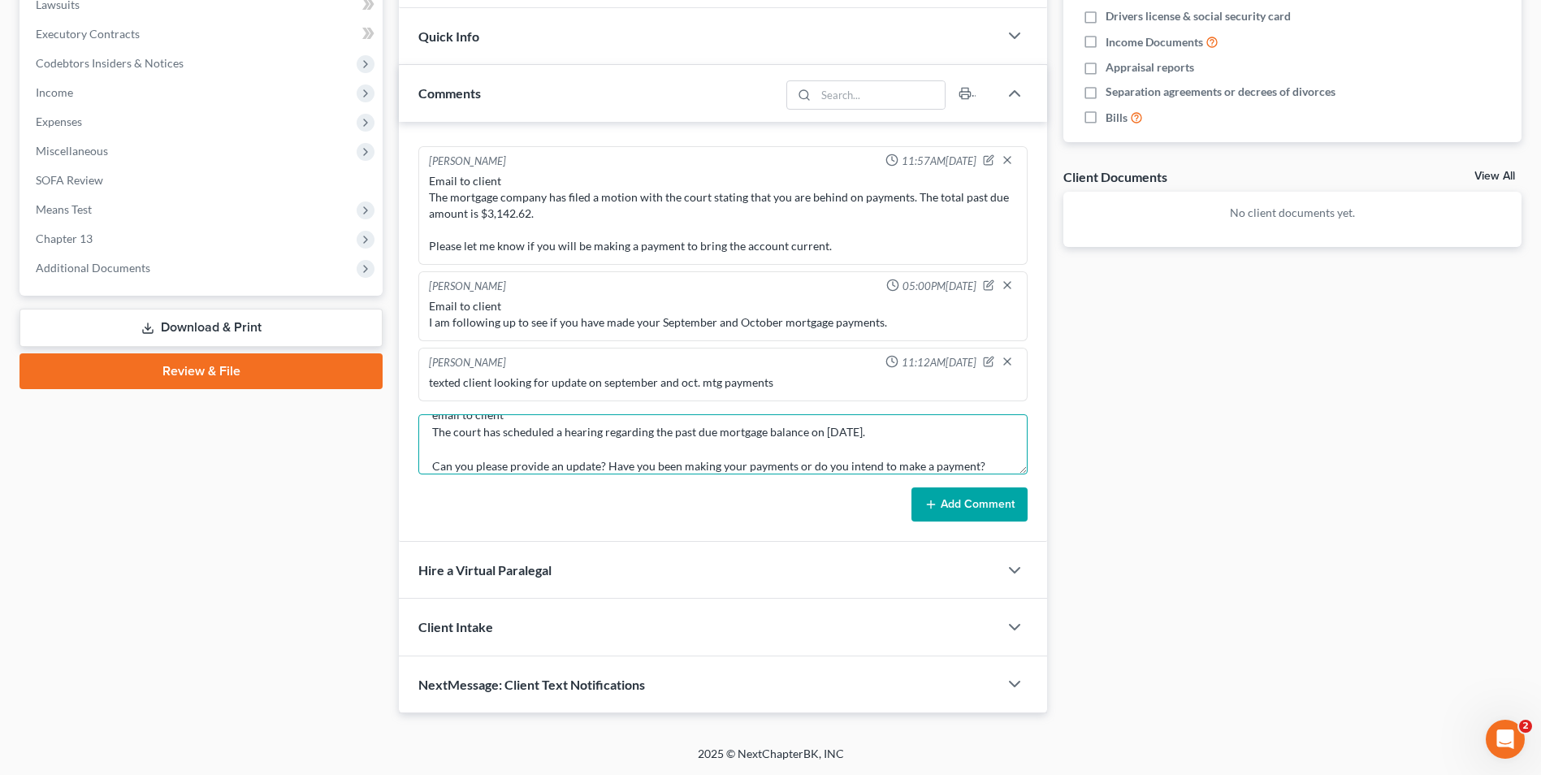
type textarea "email to client The court has scheduled a hearing regarding the past due mortga…"
click at [1016, 514] on button "Add Comment" at bounding box center [970, 505] width 116 height 34
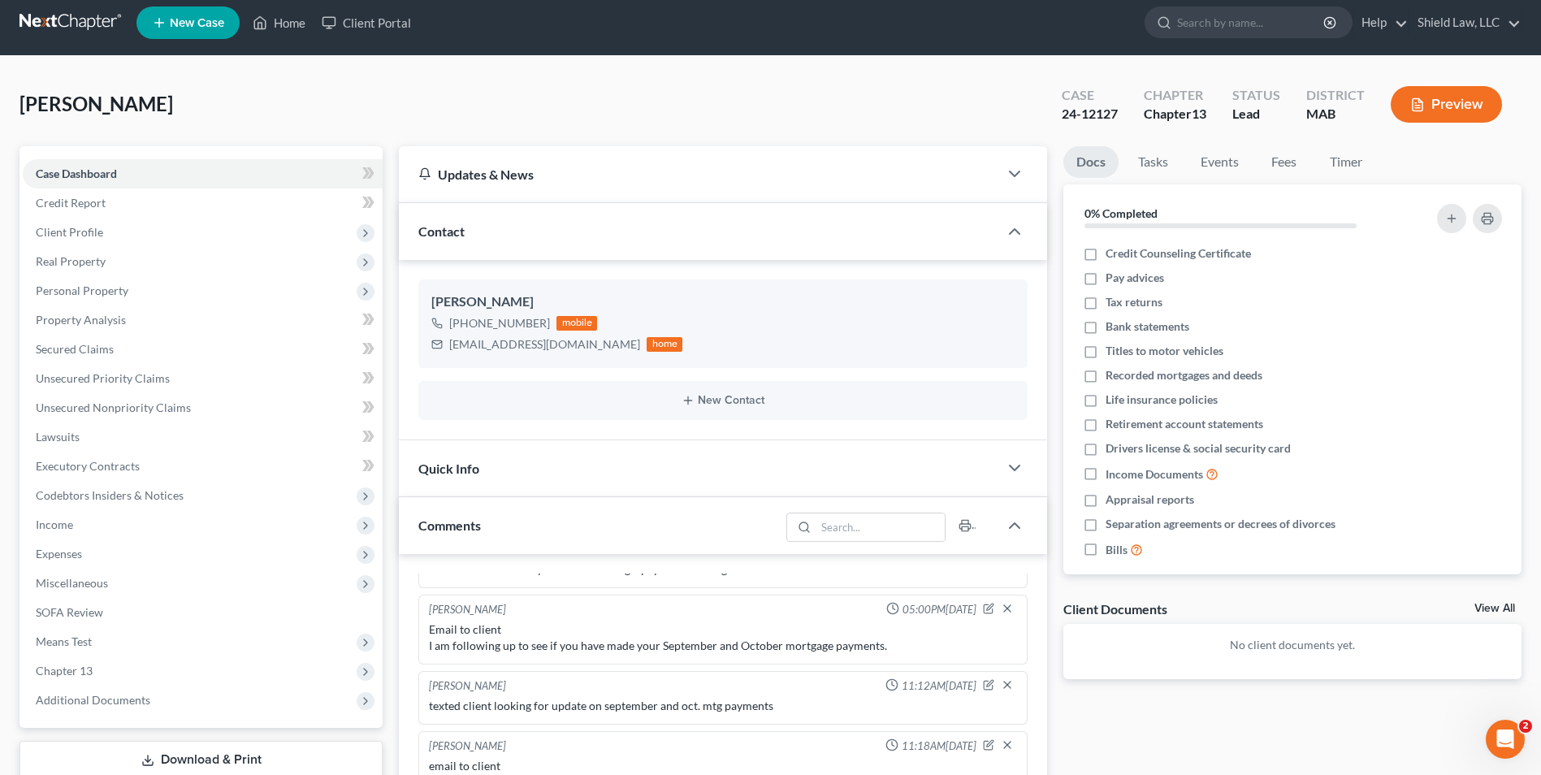
scroll to position [0, 0]
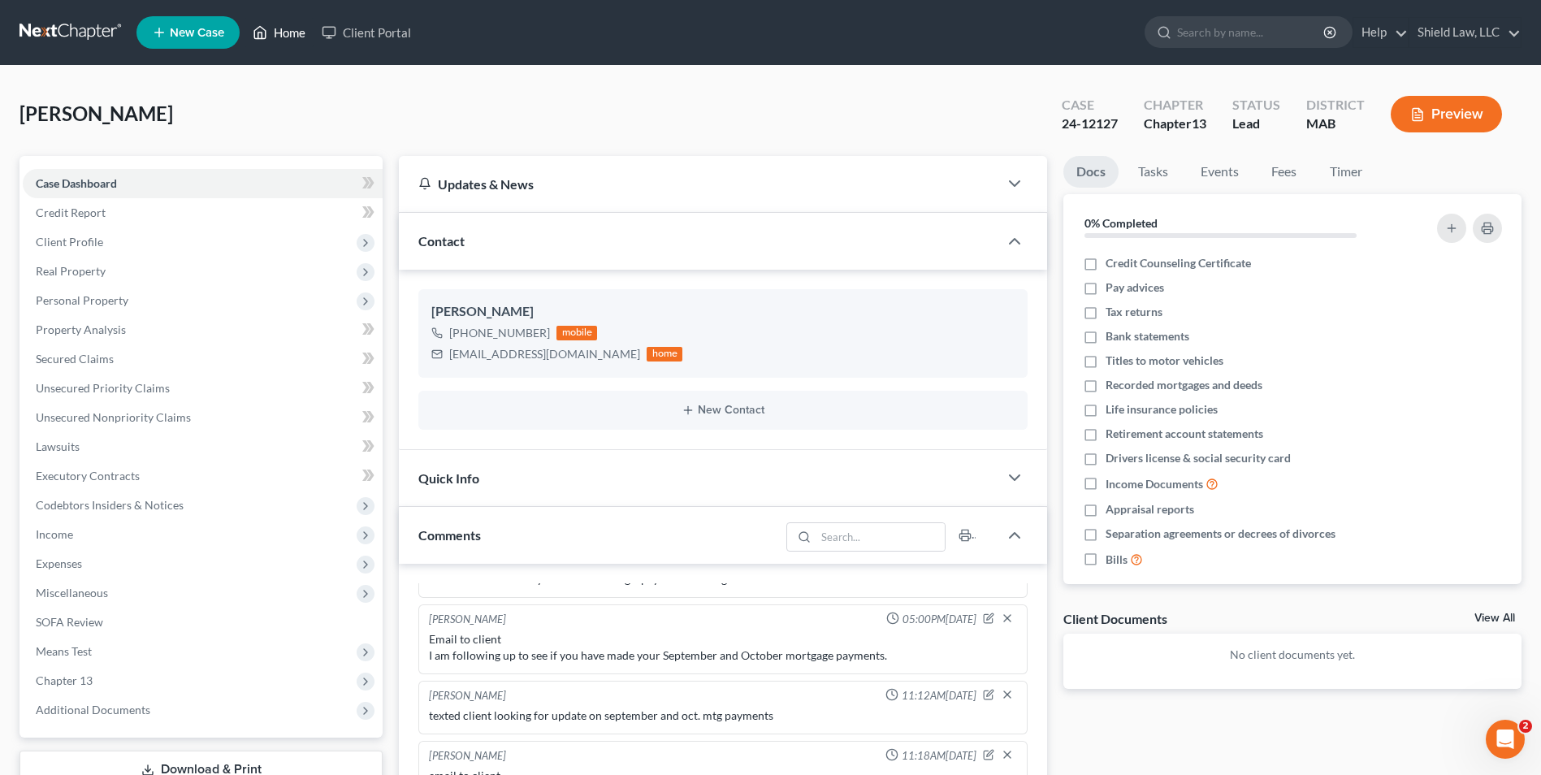
click at [257, 26] on icon at bounding box center [260, 33] width 15 height 20
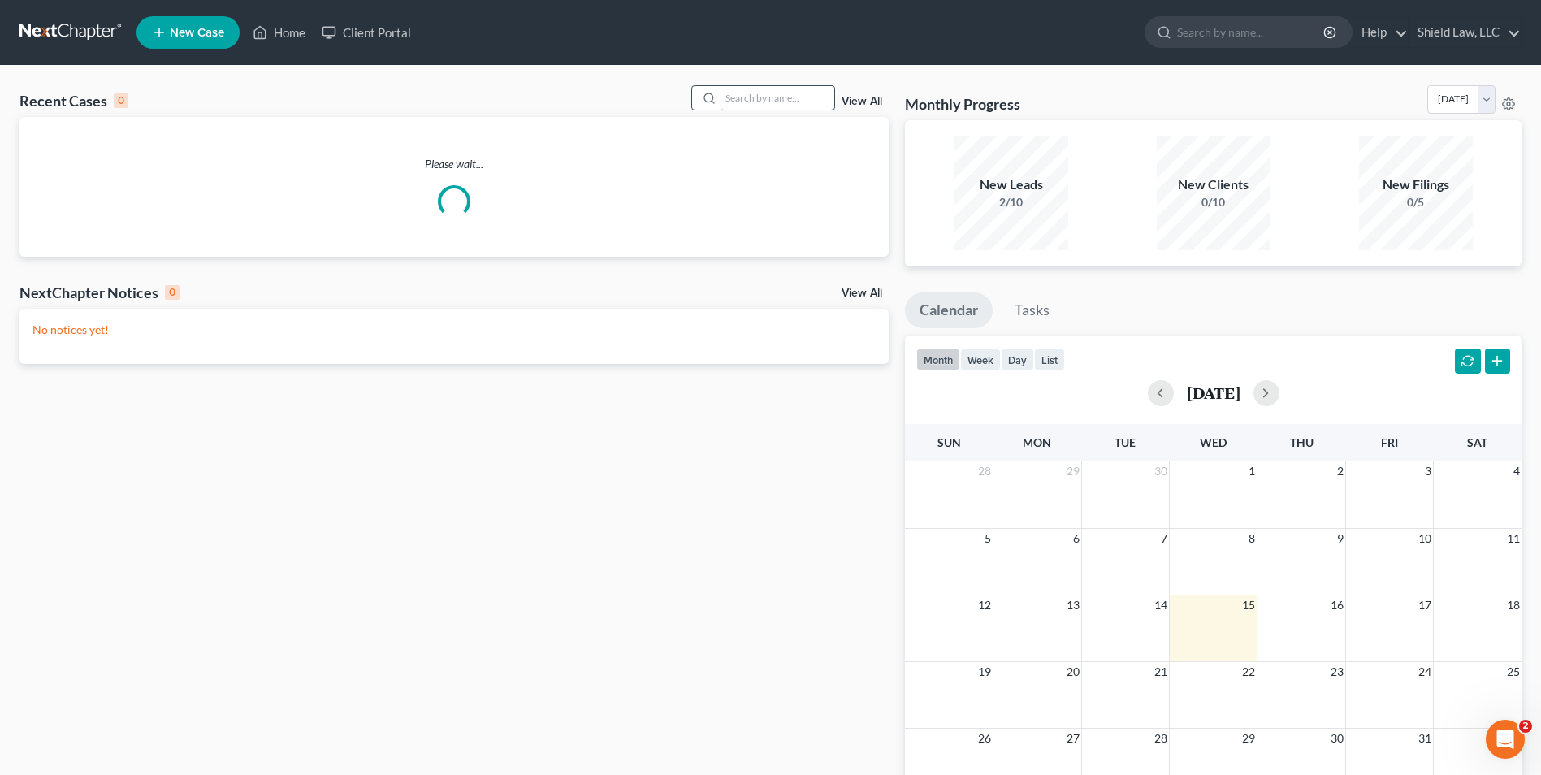
click at [770, 102] on input "search" at bounding box center [778, 98] width 114 height 24
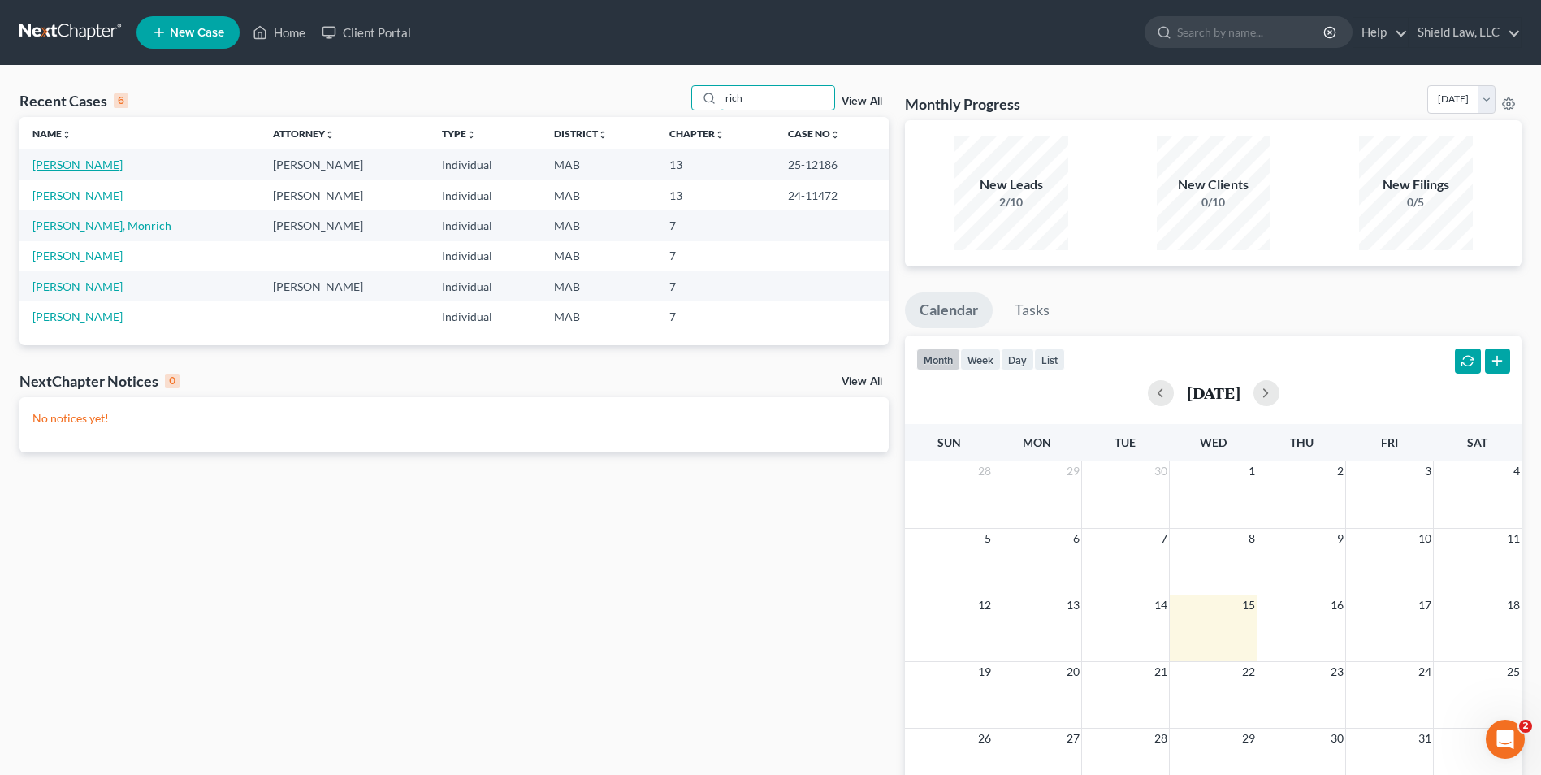
type input "rich"
click at [65, 166] on link "[PERSON_NAME]" at bounding box center [78, 165] width 90 height 14
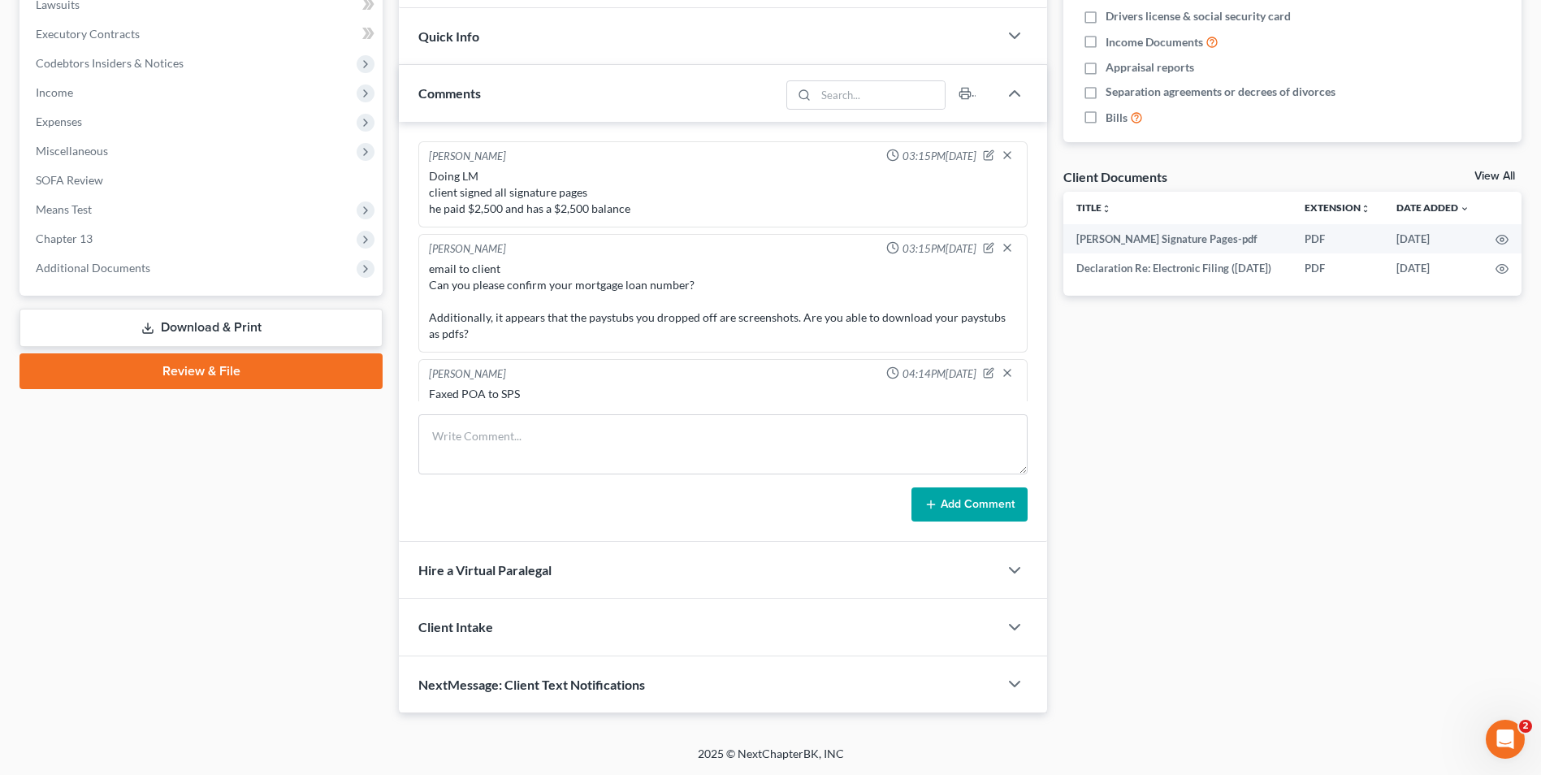
scroll to position [2001, 0]
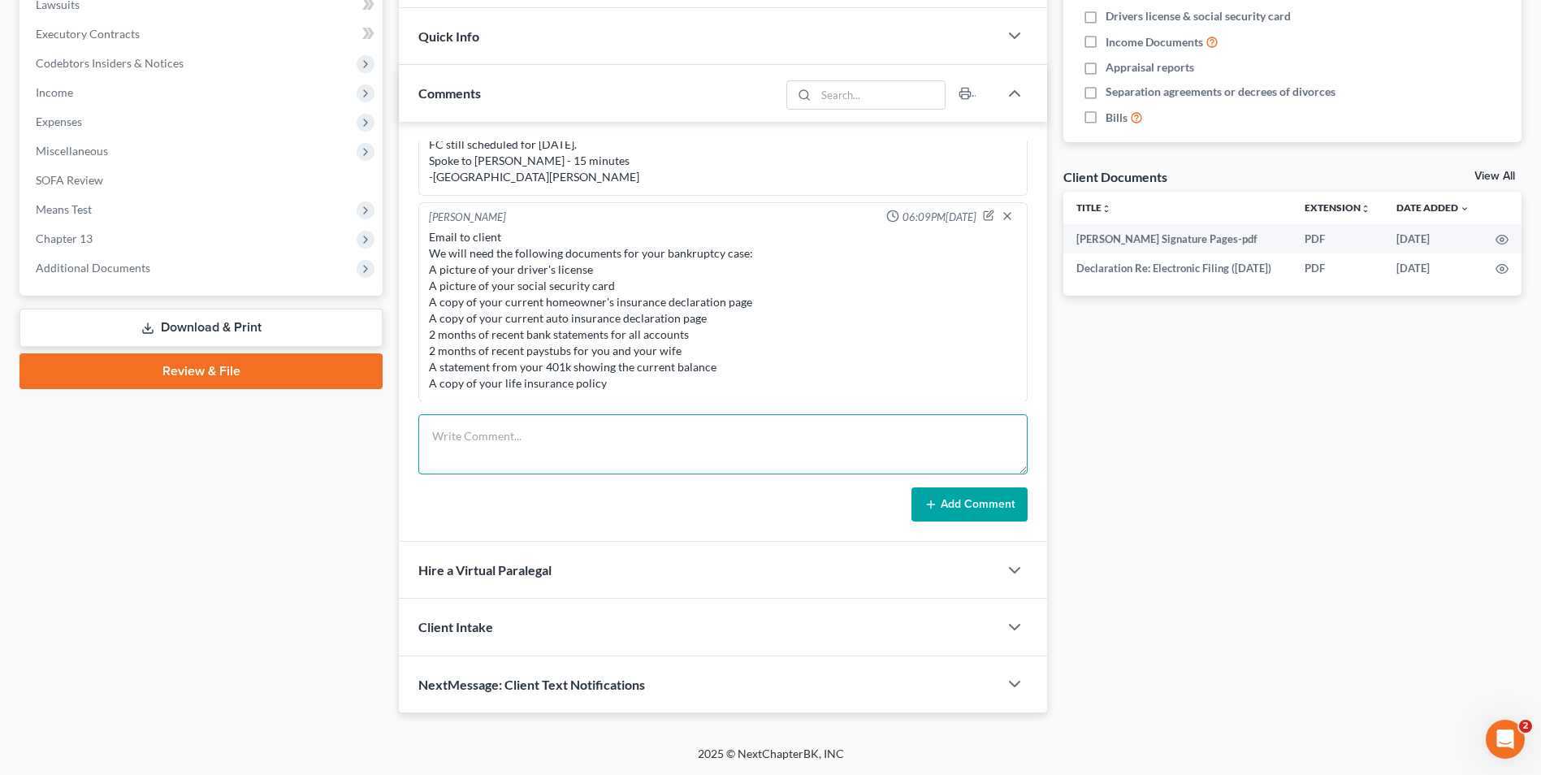
click at [583, 449] on textarea at bounding box center [722, 444] width 609 height 60
paste textarea "The [US_STATE] Department of Revenue reached out and stated that they are missi…"
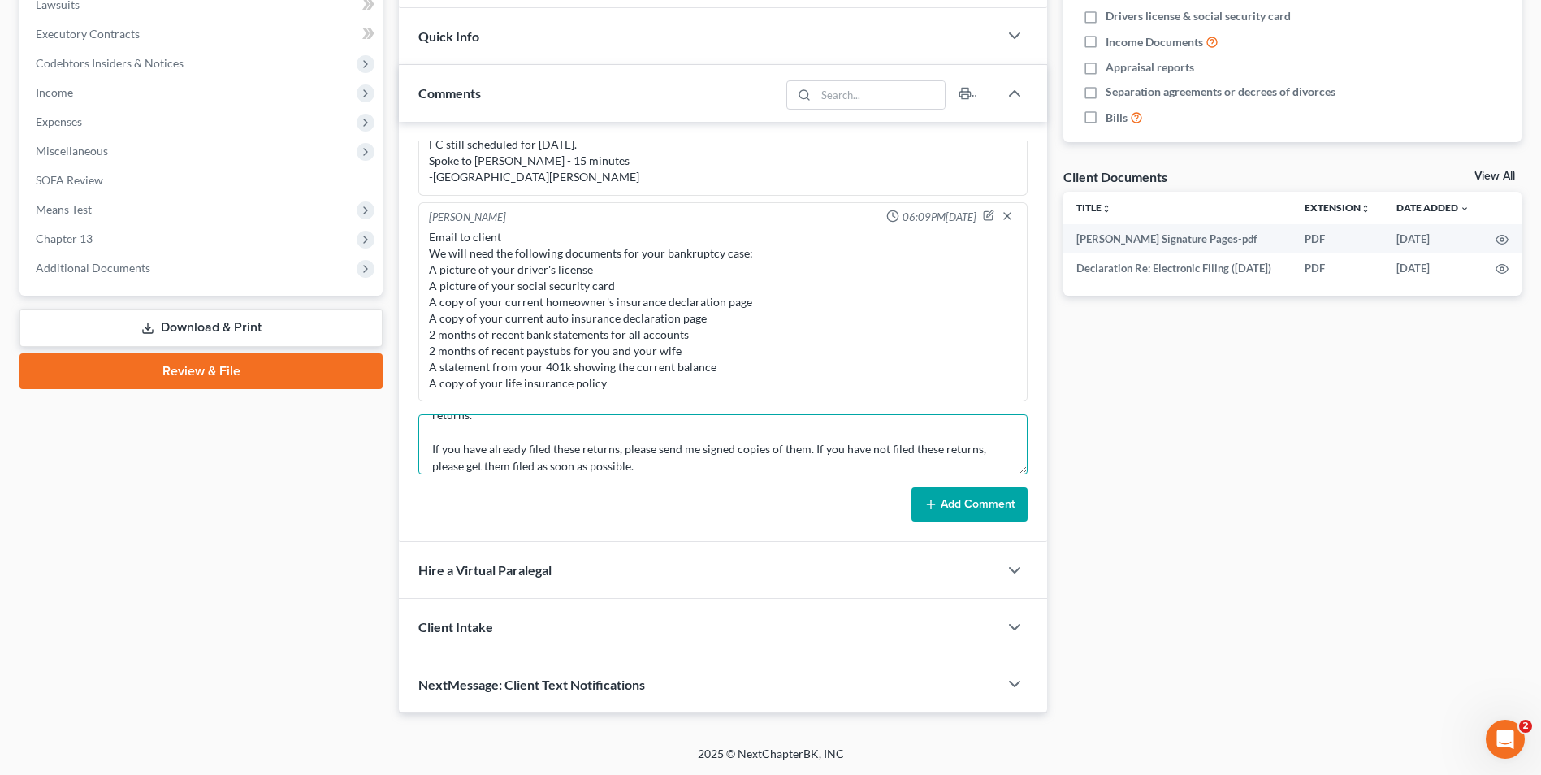
type textarea "email to client The [US_STATE] Department of Revenue reached out and stated tha…"
click at [983, 496] on button "Add Comment" at bounding box center [970, 505] width 116 height 34
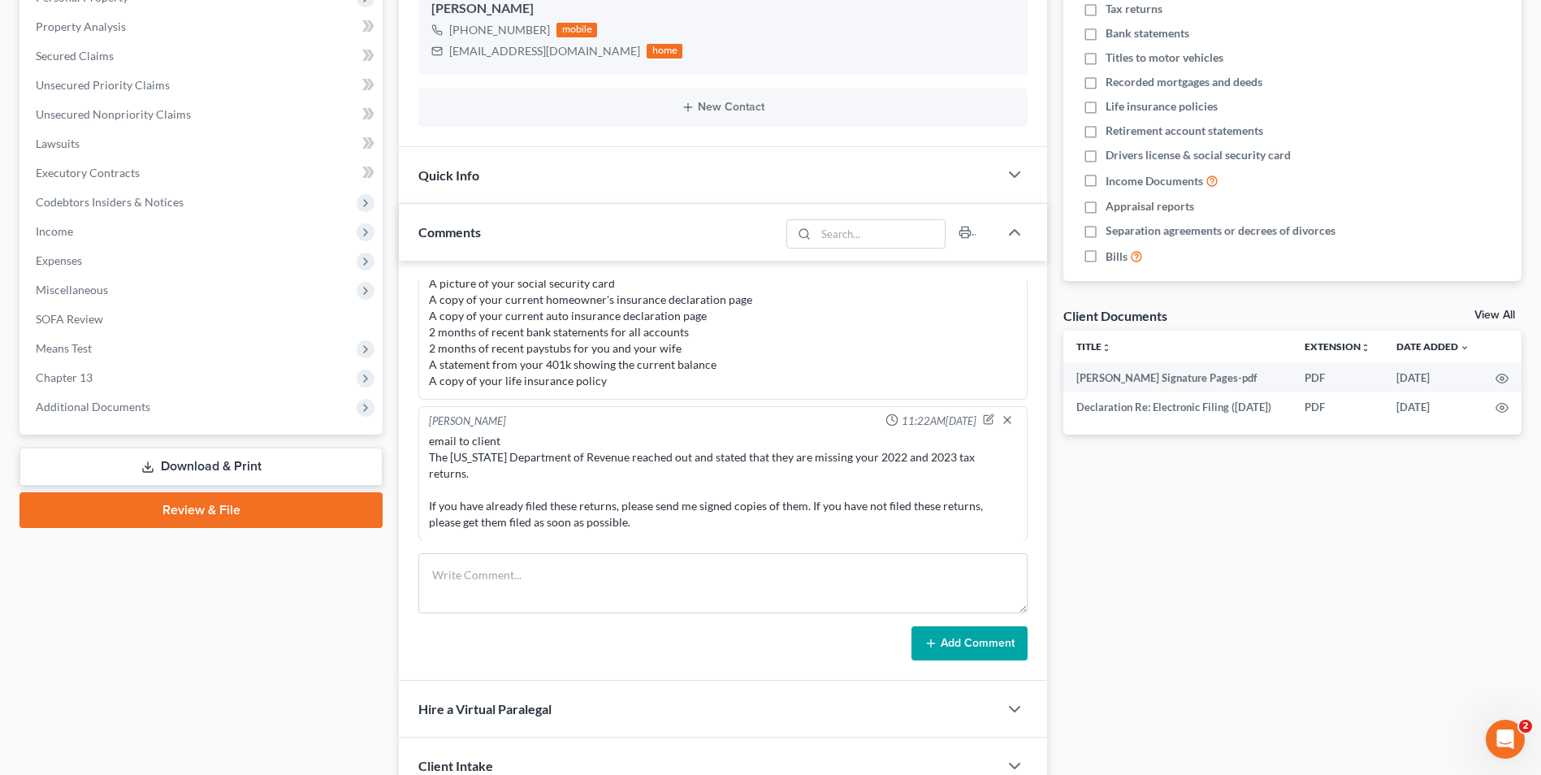
scroll to position [0, 0]
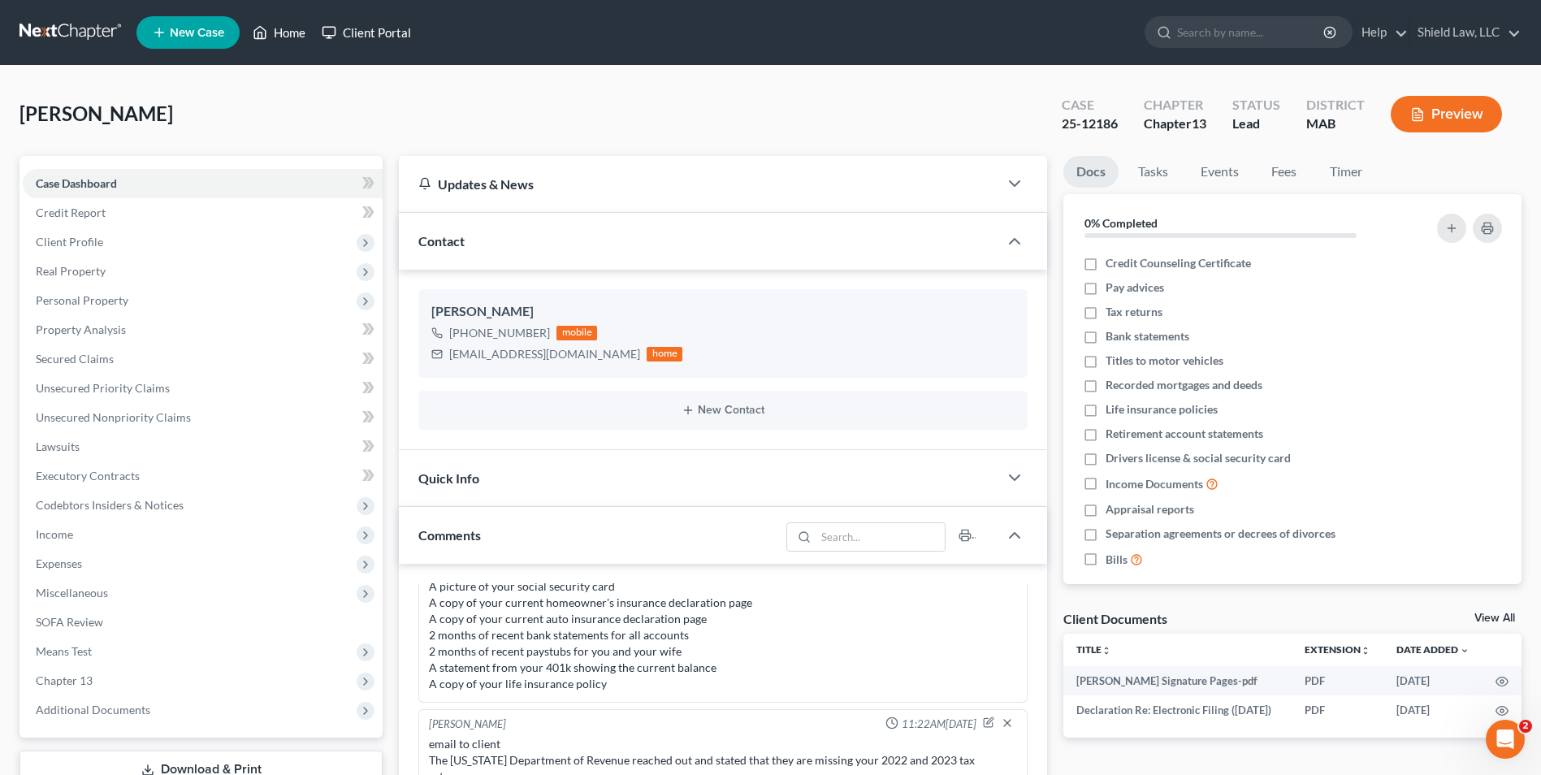
drag, startPoint x: 273, startPoint y: 28, endPoint x: 414, endPoint y: 28, distance: 140.6
click at [273, 28] on link "Home" at bounding box center [279, 32] width 69 height 29
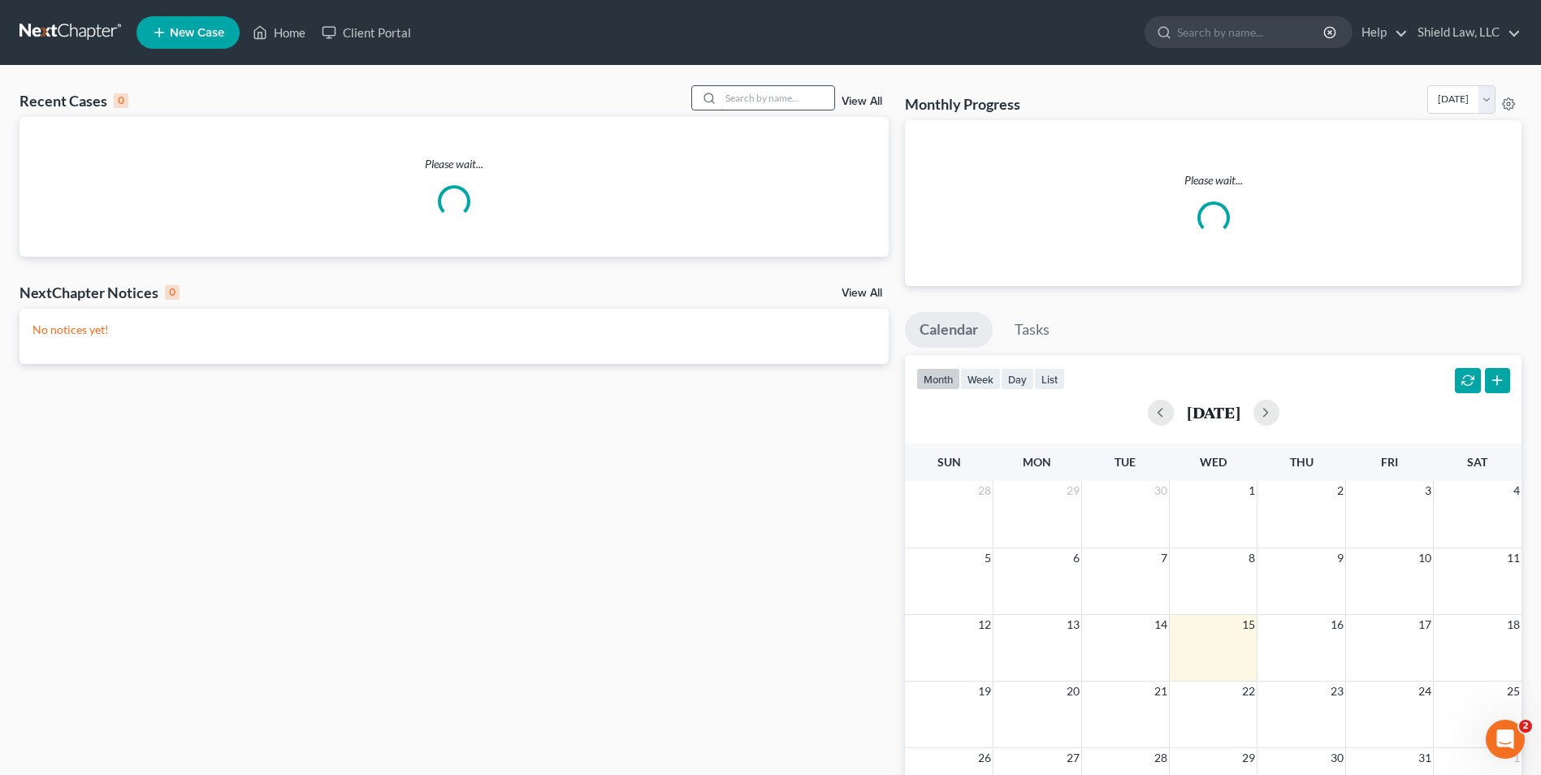
click at [754, 98] on input "search" at bounding box center [778, 98] width 114 height 24
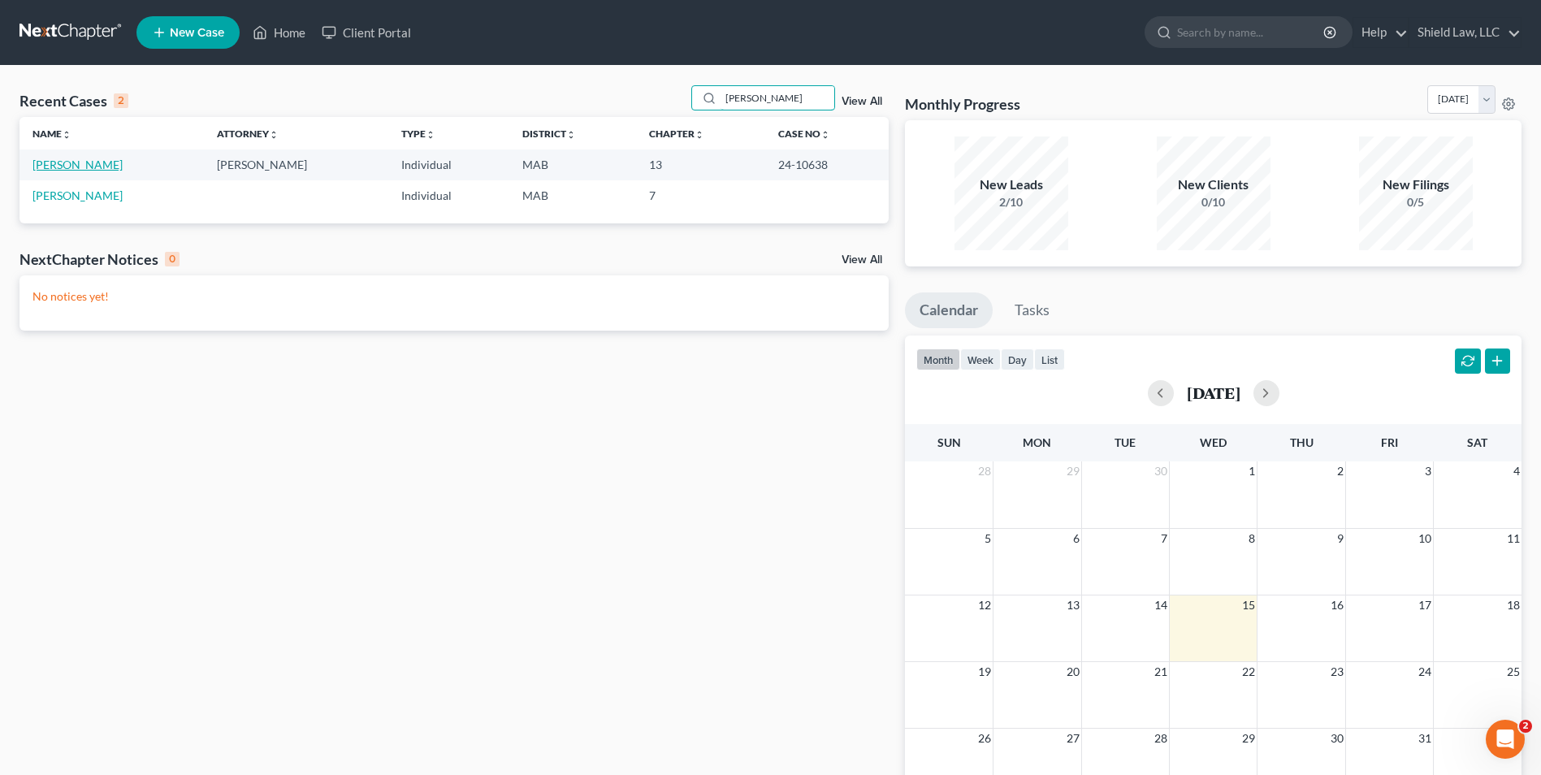
type input "[PERSON_NAME]"
click at [87, 163] on link "[PERSON_NAME]" at bounding box center [78, 165] width 90 height 14
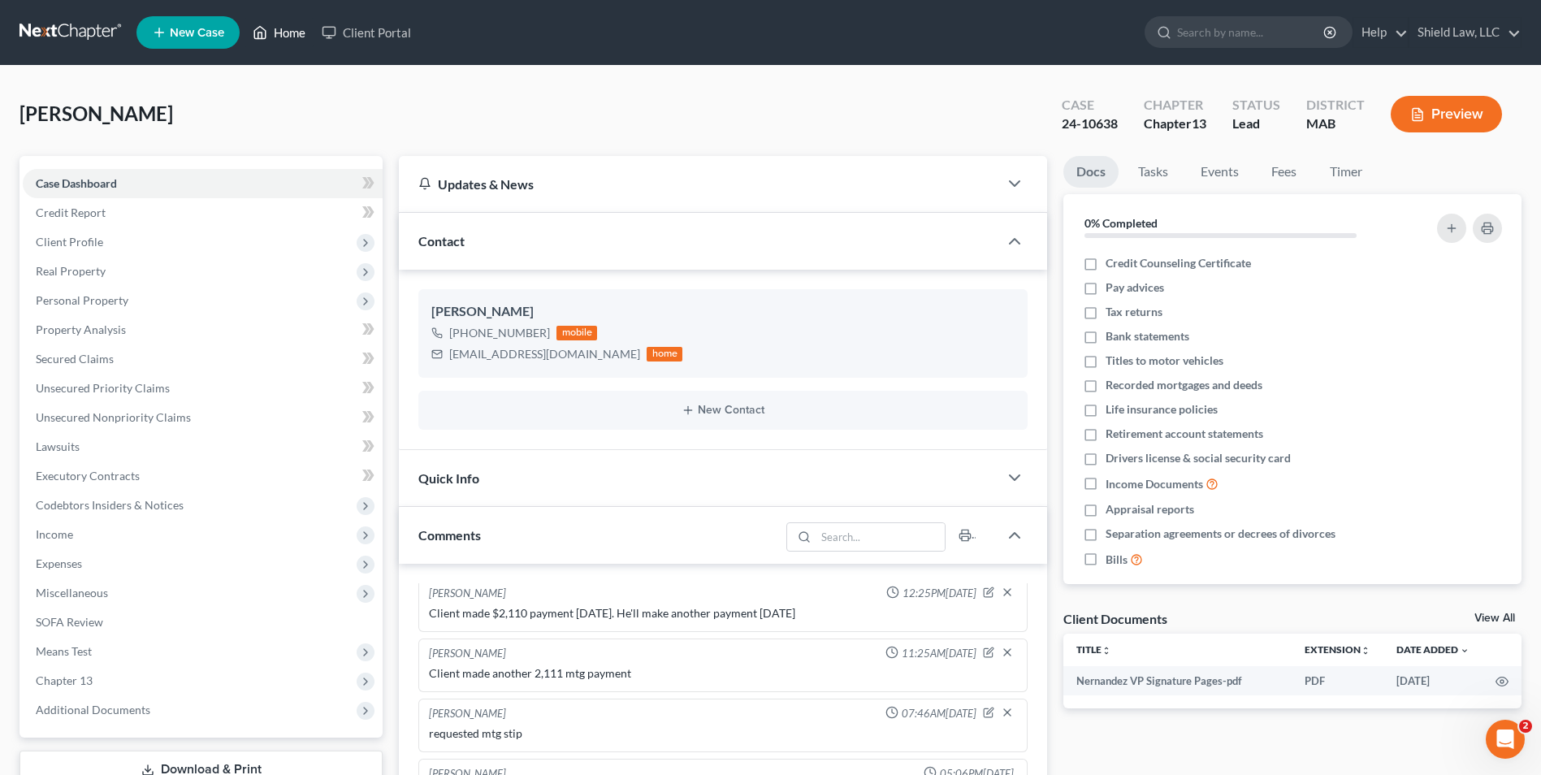
click at [282, 28] on link "Home" at bounding box center [279, 32] width 69 height 29
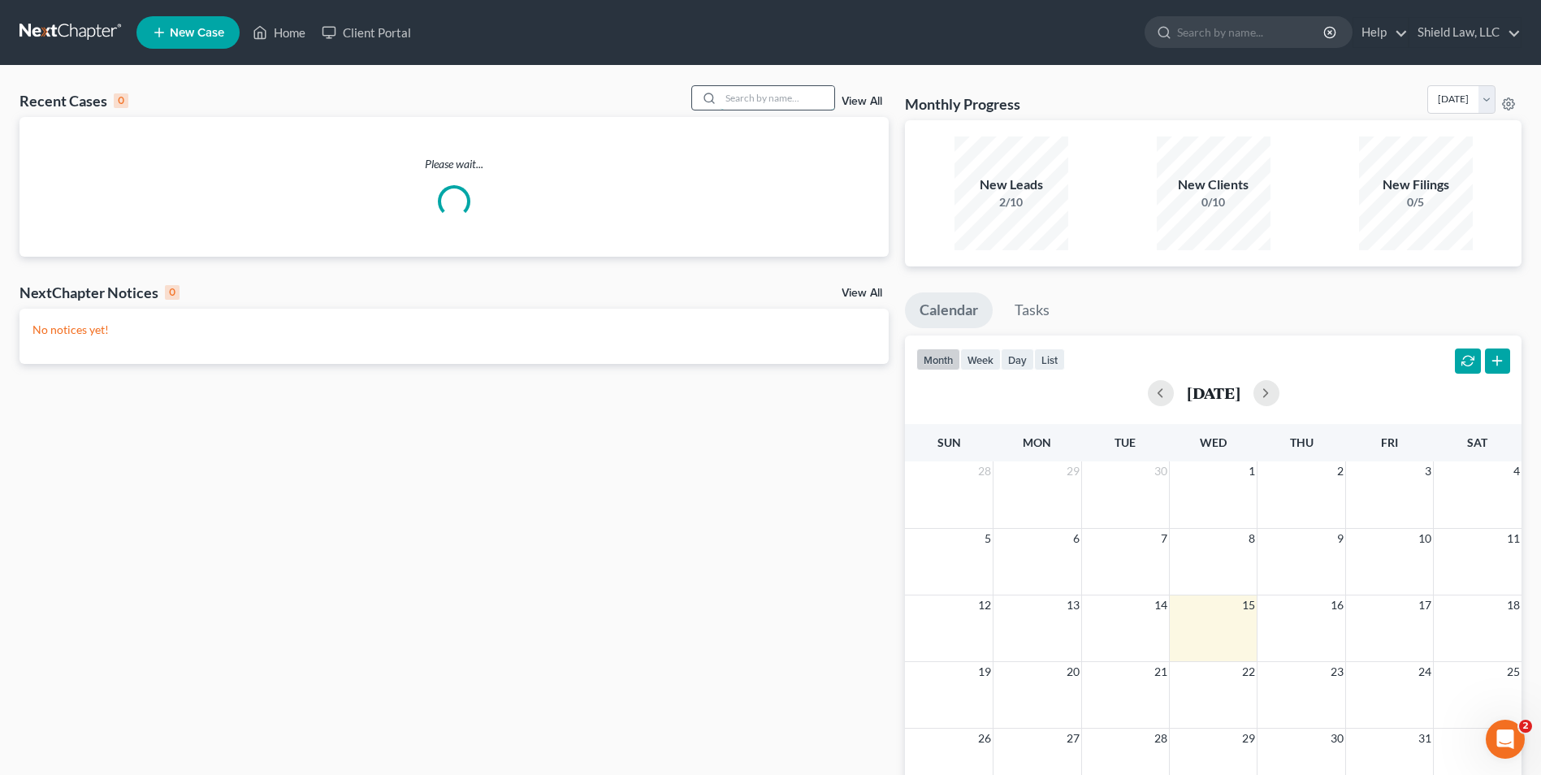
click at [818, 89] on input "search" at bounding box center [778, 98] width 114 height 24
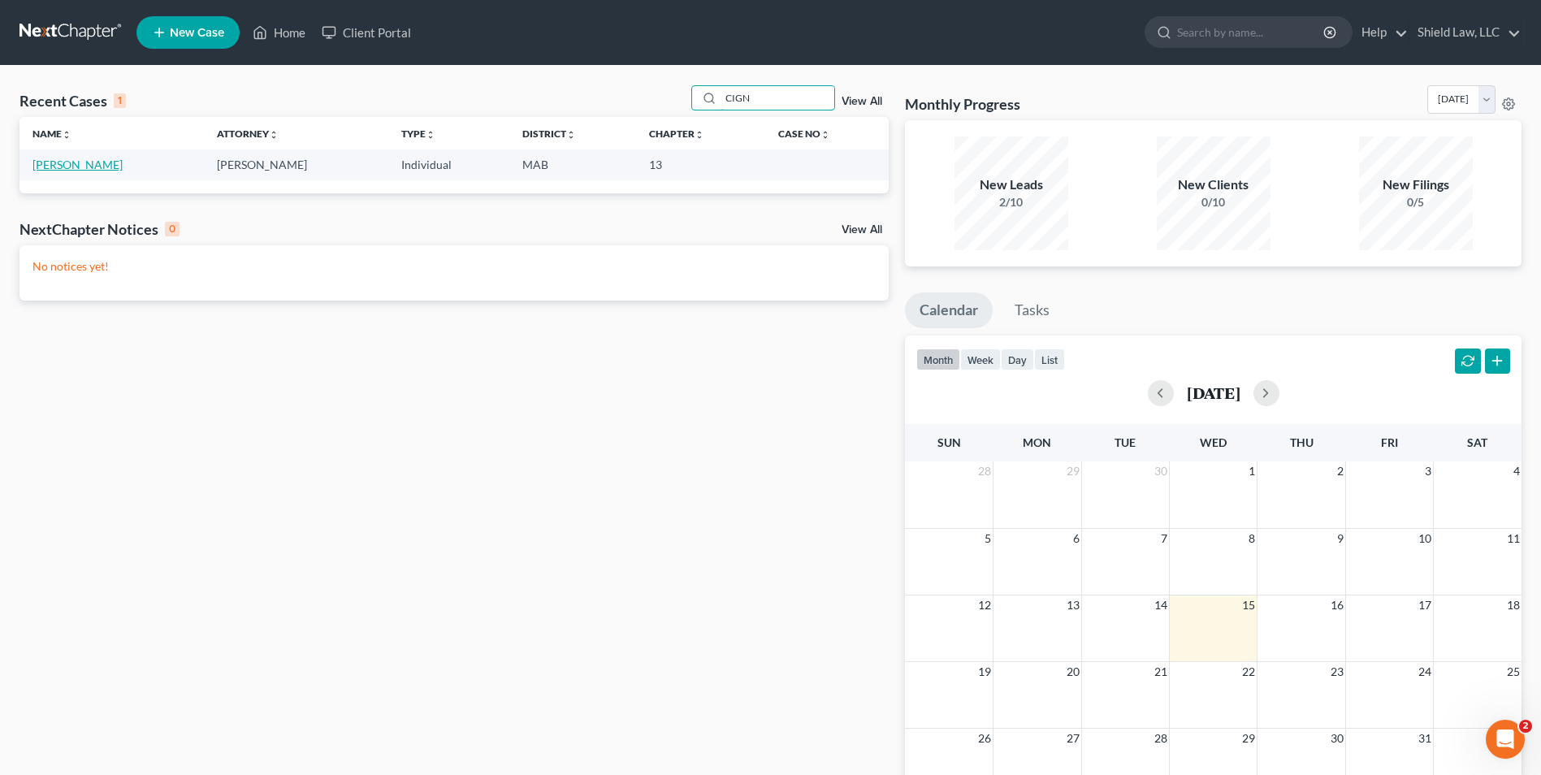
type input "CIGN"
click at [78, 163] on link "[PERSON_NAME]" at bounding box center [78, 165] width 90 height 14
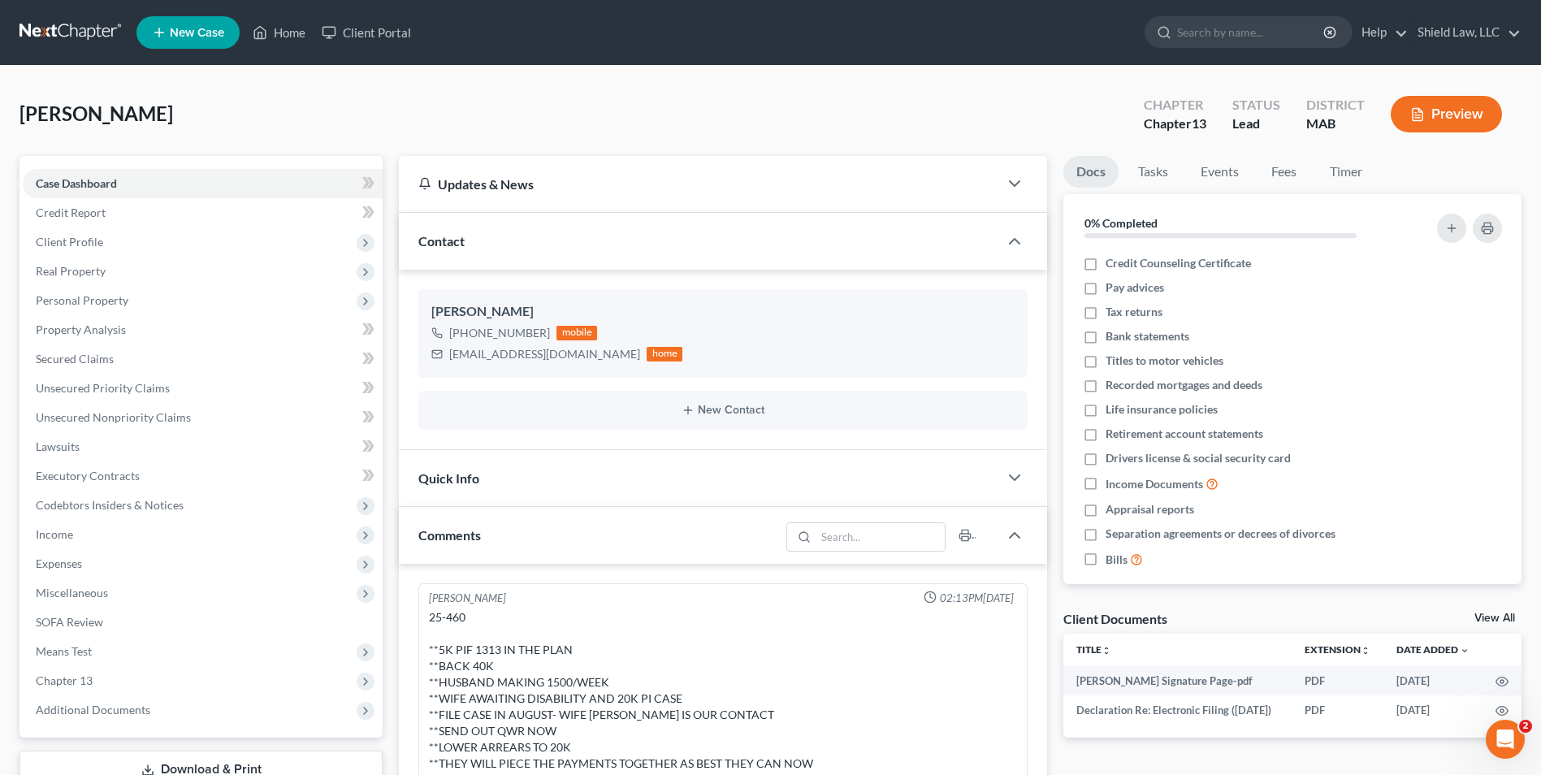
click at [78, 235] on span "Client Profile" at bounding box center [69, 242] width 67 height 14
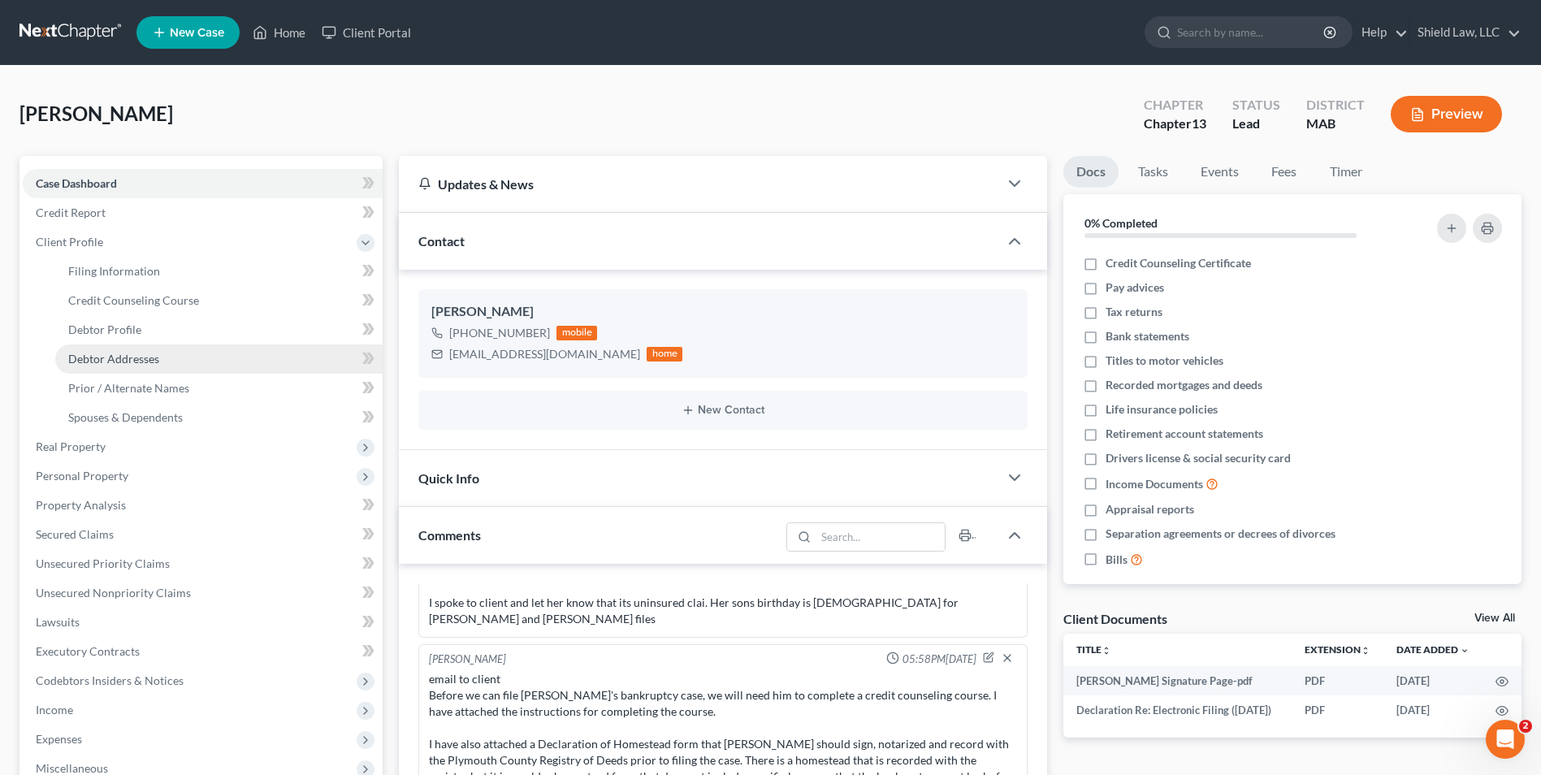
click at [114, 358] on span "Debtor Addresses" at bounding box center [113, 359] width 91 height 14
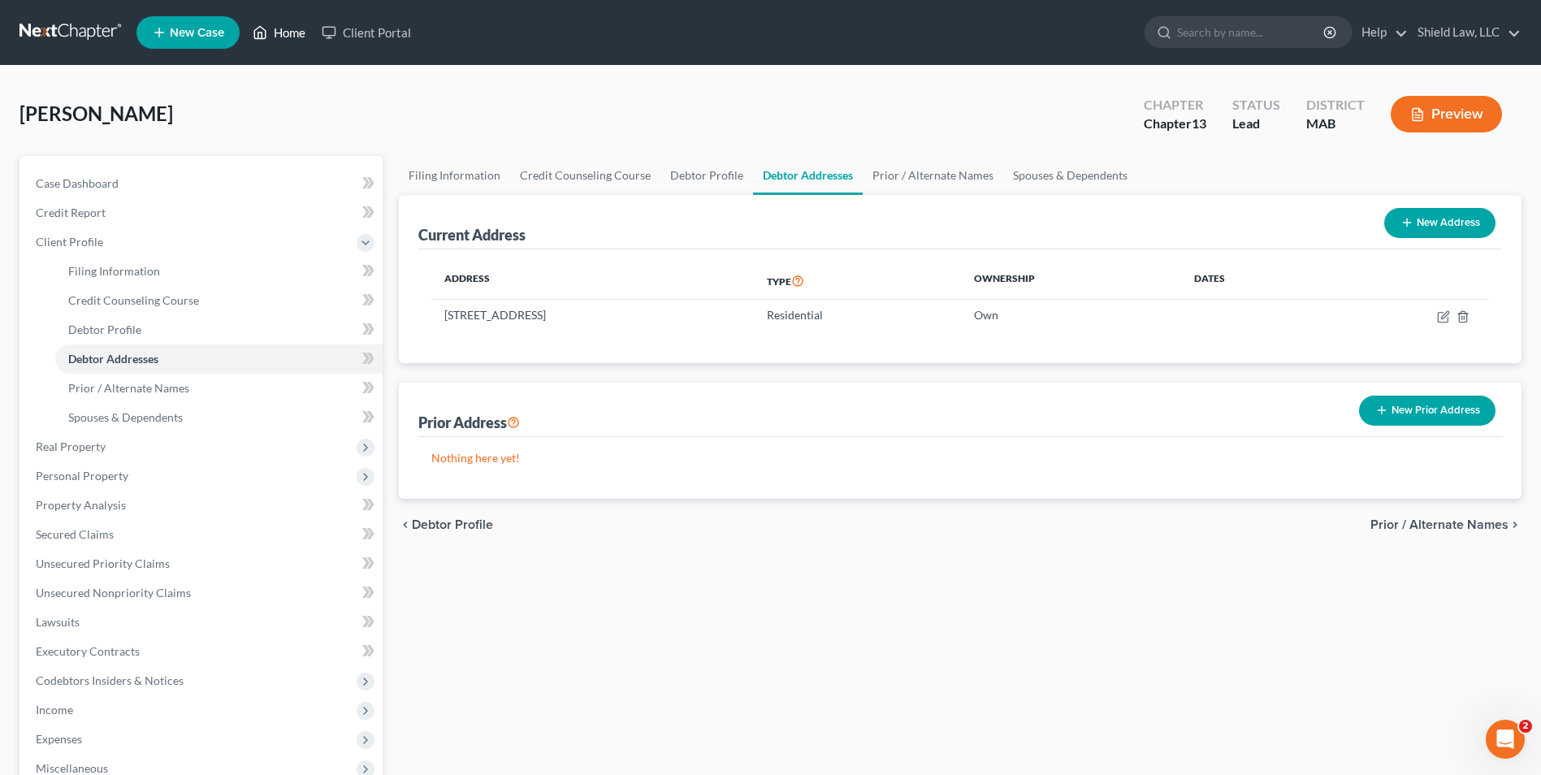
click at [267, 21] on link "Home" at bounding box center [279, 32] width 69 height 29
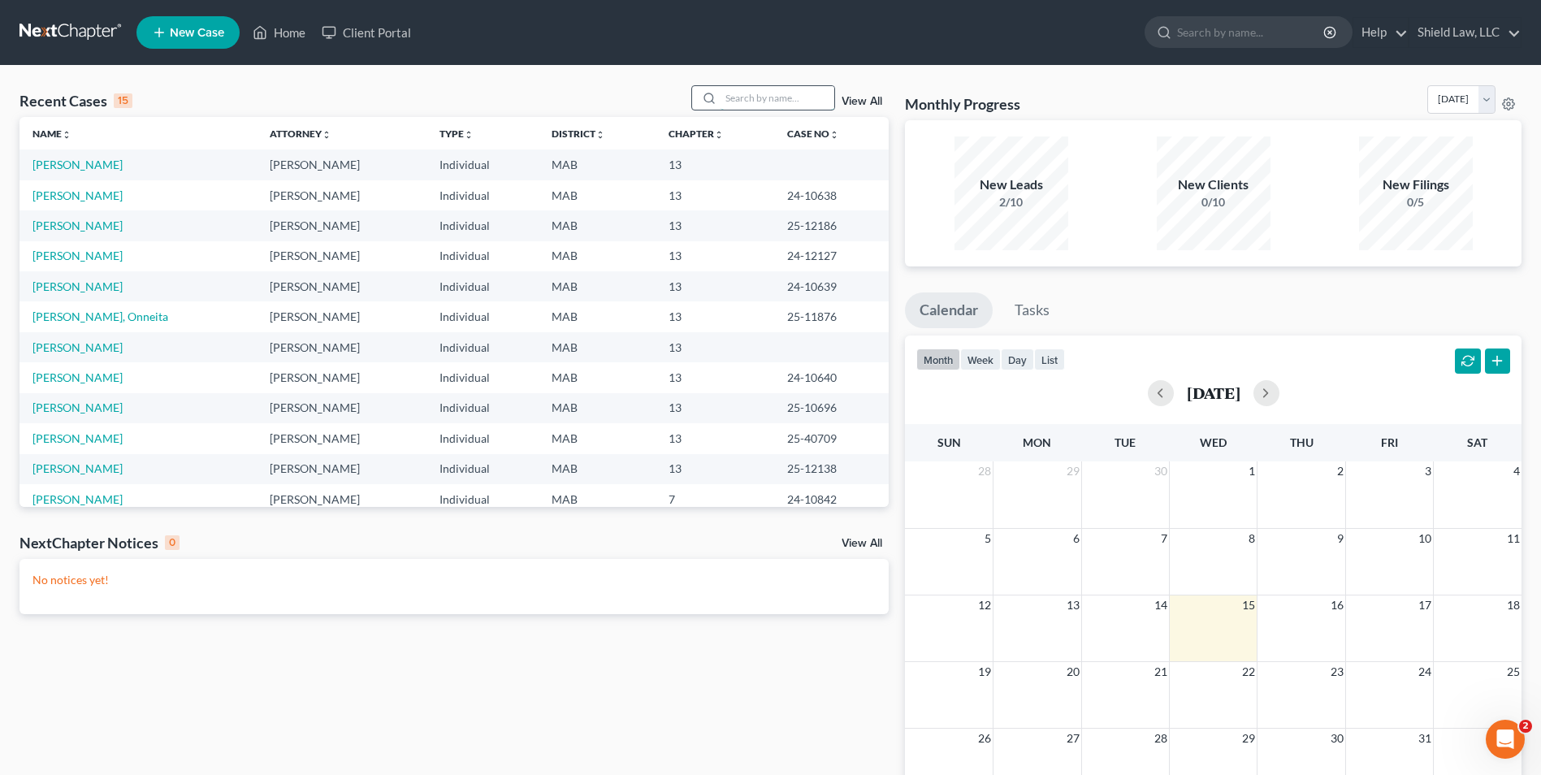
click at [727, 102] on input "search" at bounding box center [778, 98] width 114 height 24
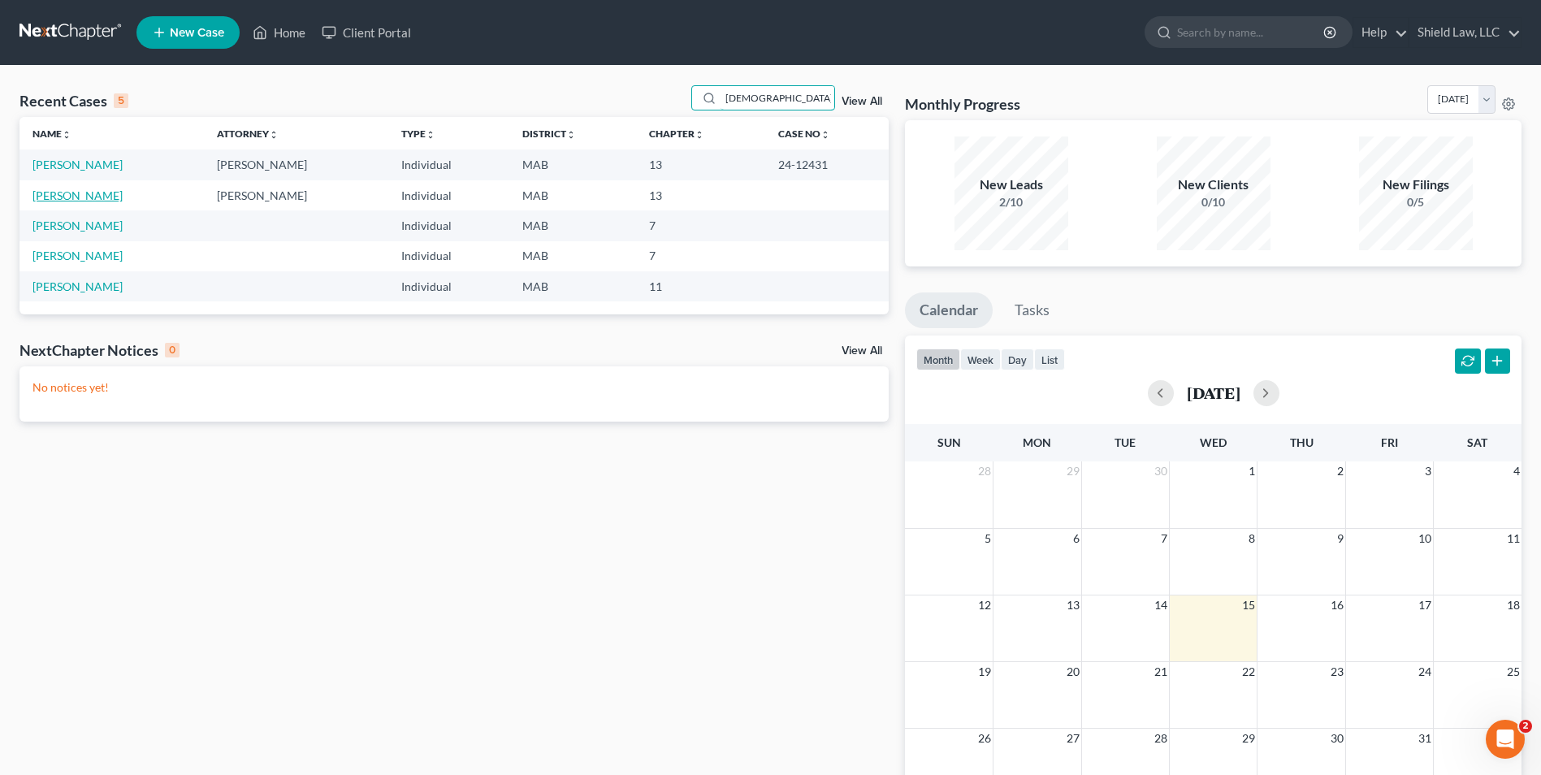
type input "[DEMOGRAPHIC_DATA]"
click at [94, 200] on link "[PERSON_NAME]" at bounding box center [78, 196] width 90 height 14
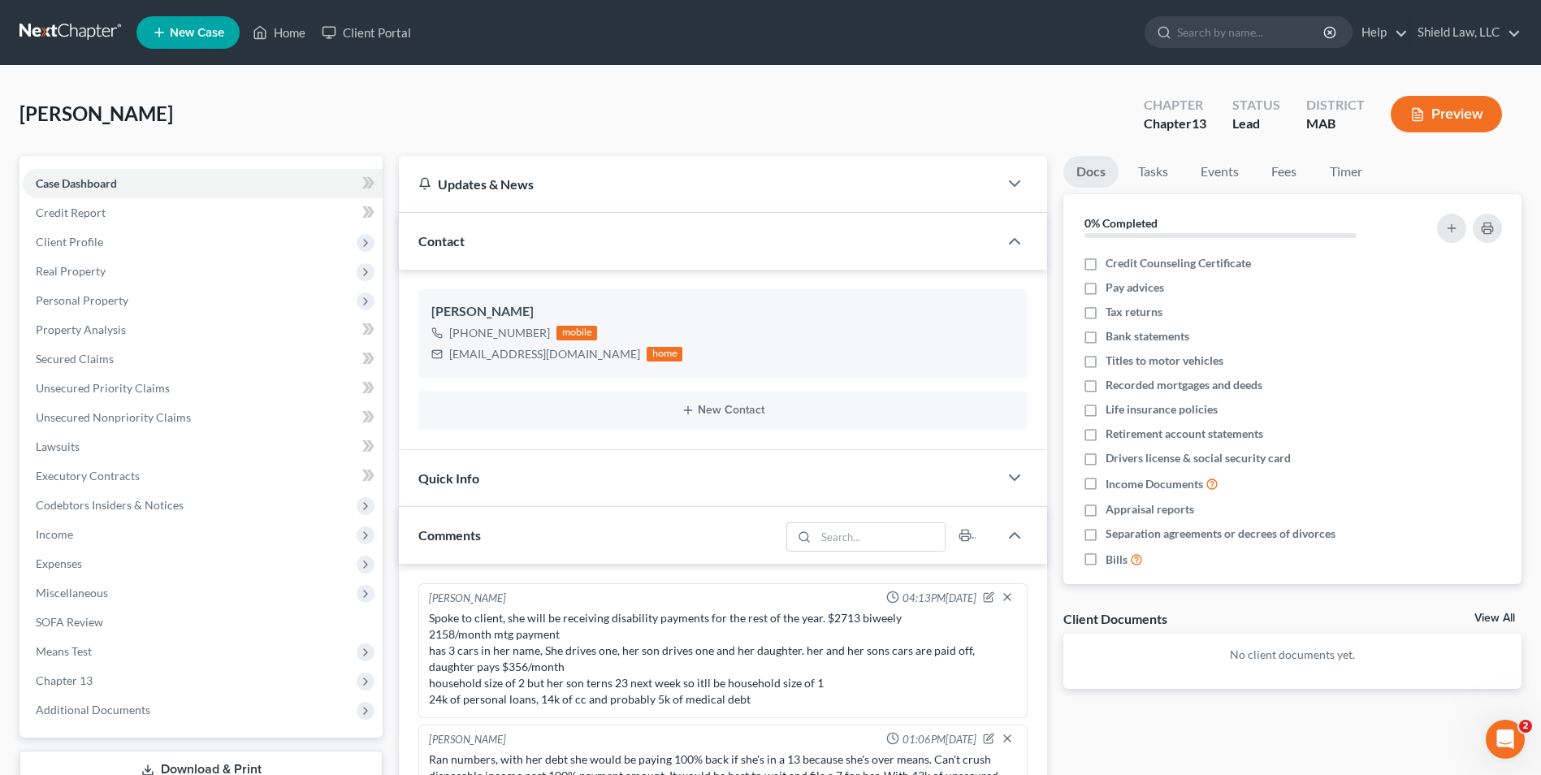
scroll to position [44, 0]
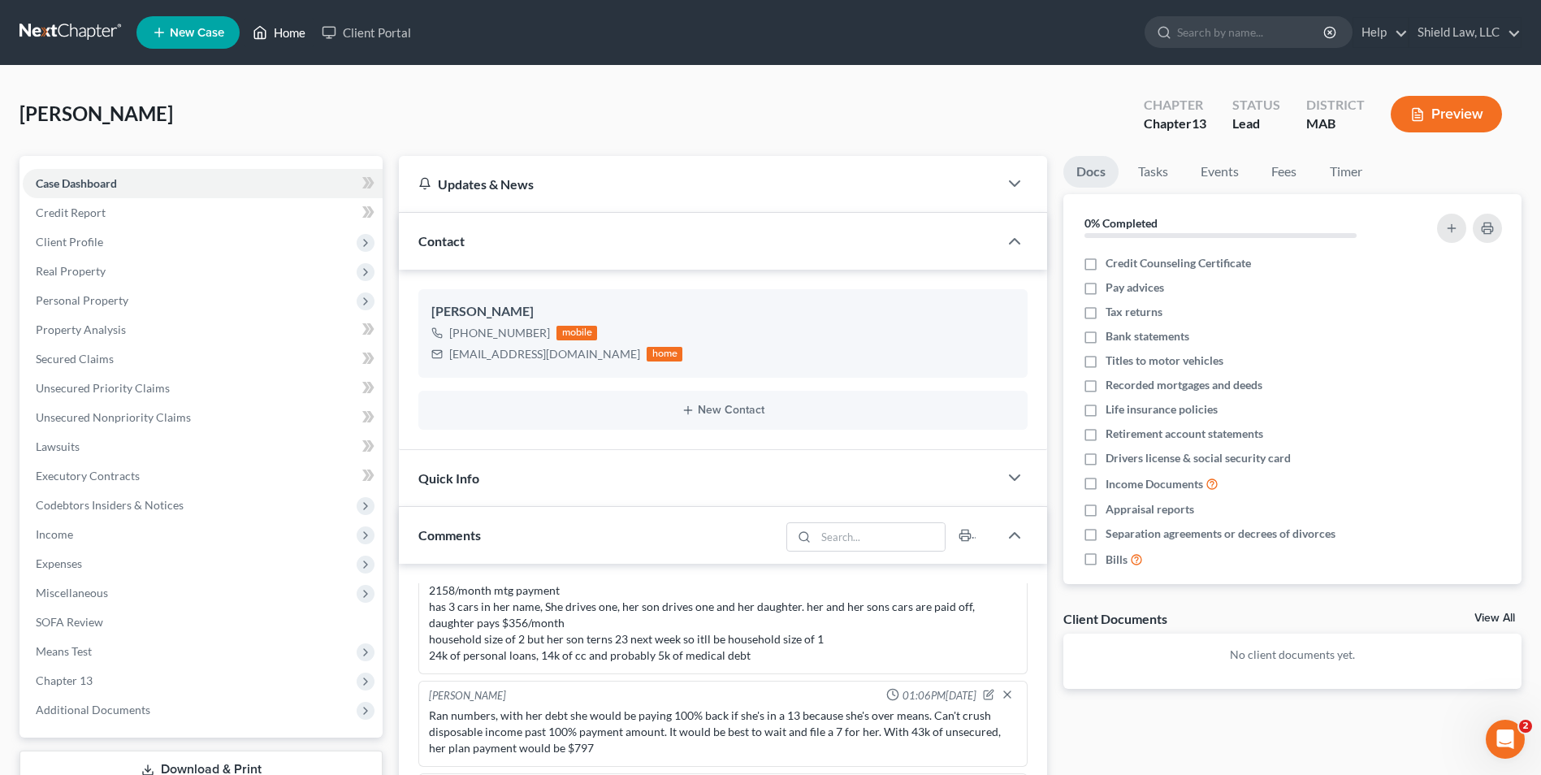
click at [281, 22] on link "Home" at bounding box center [279, 32] width 69 height 29
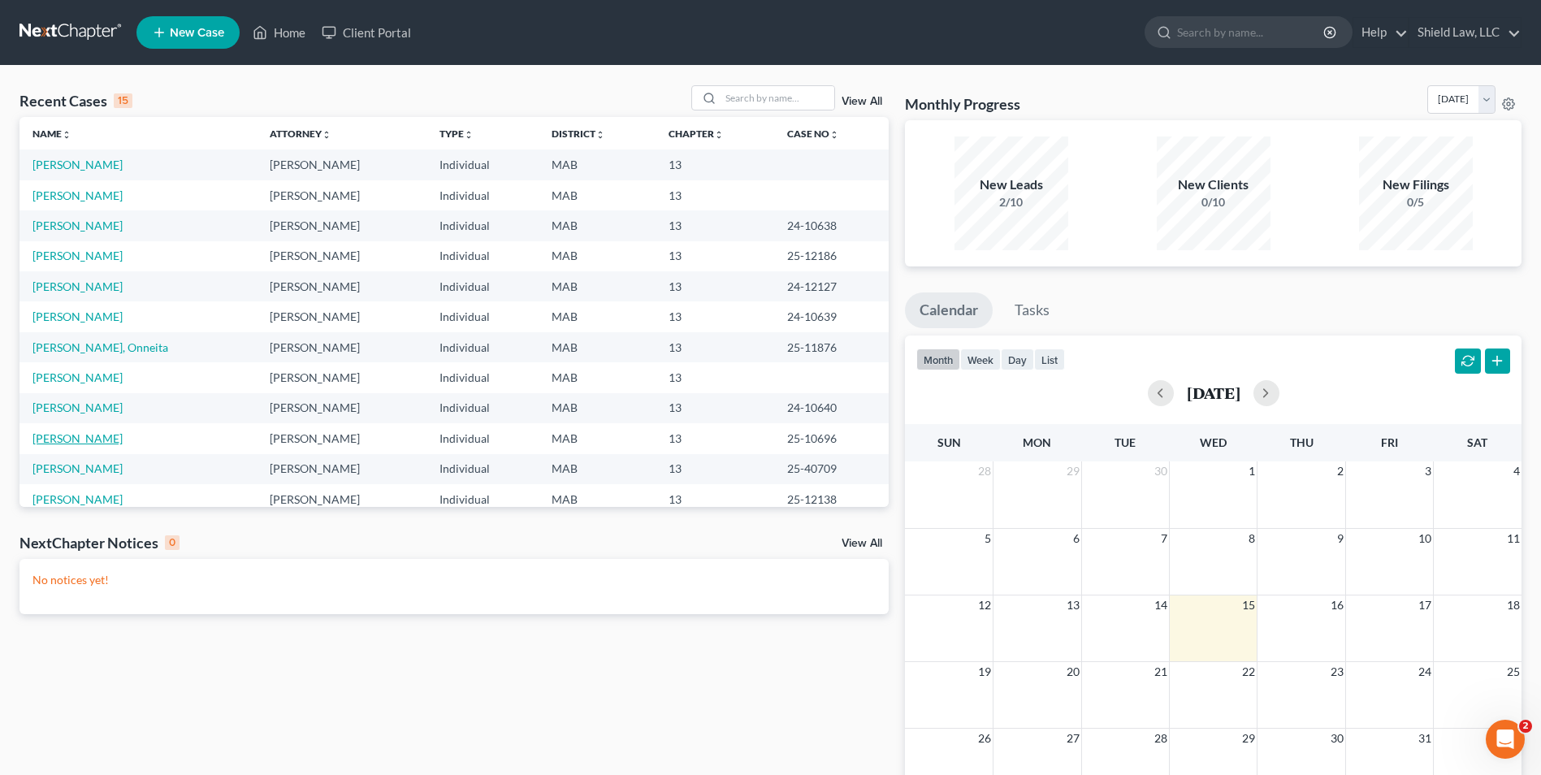
click at [80, 435] on link "[PERSON_NAME]" at bounding box center [78, 438] width 90 height 14
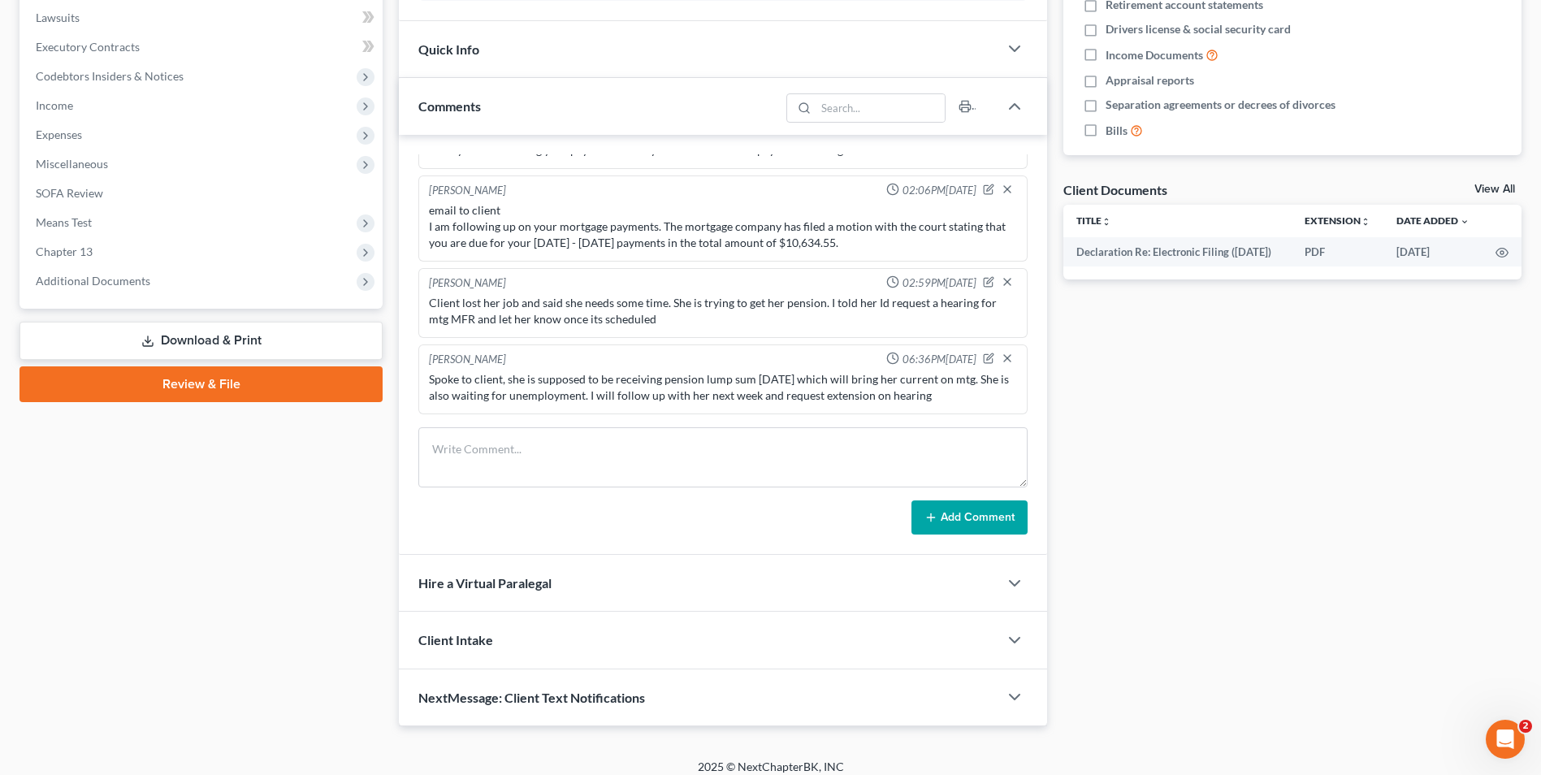
scroll to position [442, 0]
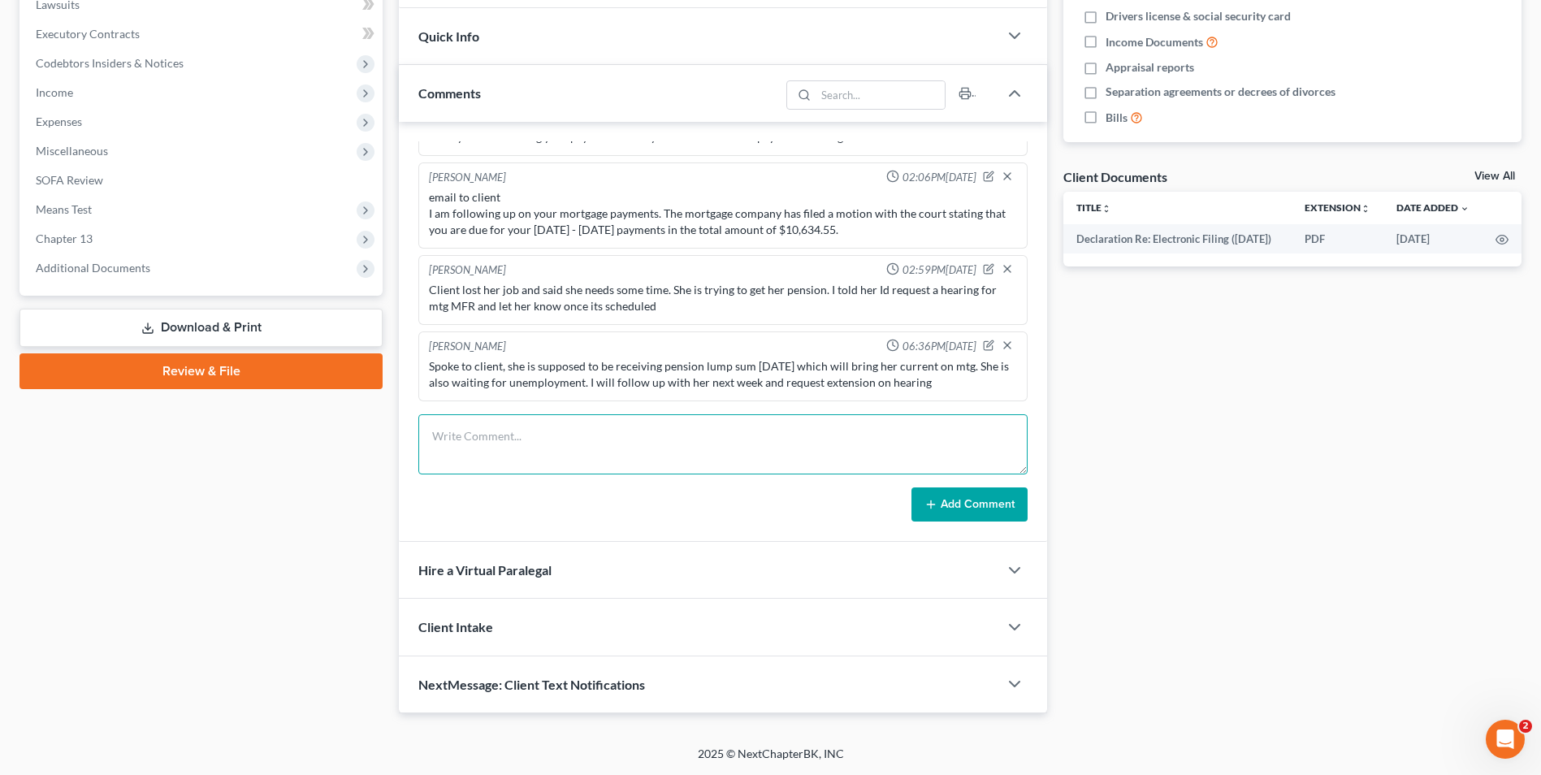
click at [625, 431] on textarea at bounding box center [722, 444] width 609 height 60
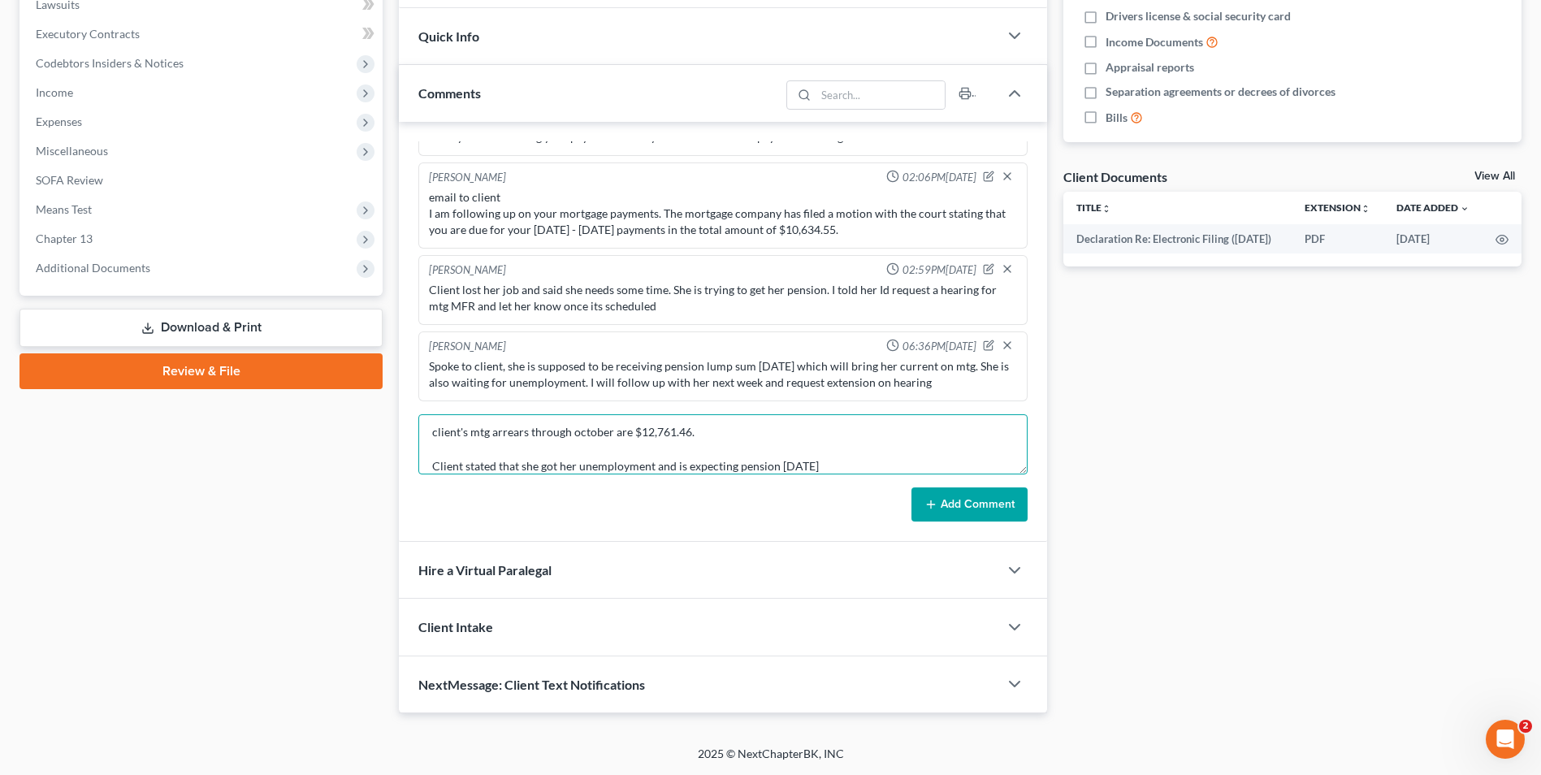
type textarea "client's mtg arrears through october are $12,761.46. Client stated that she got…"
click at [1001, 496] on button "Add Comment" at bounding box center [970, 505] width 116 height 34
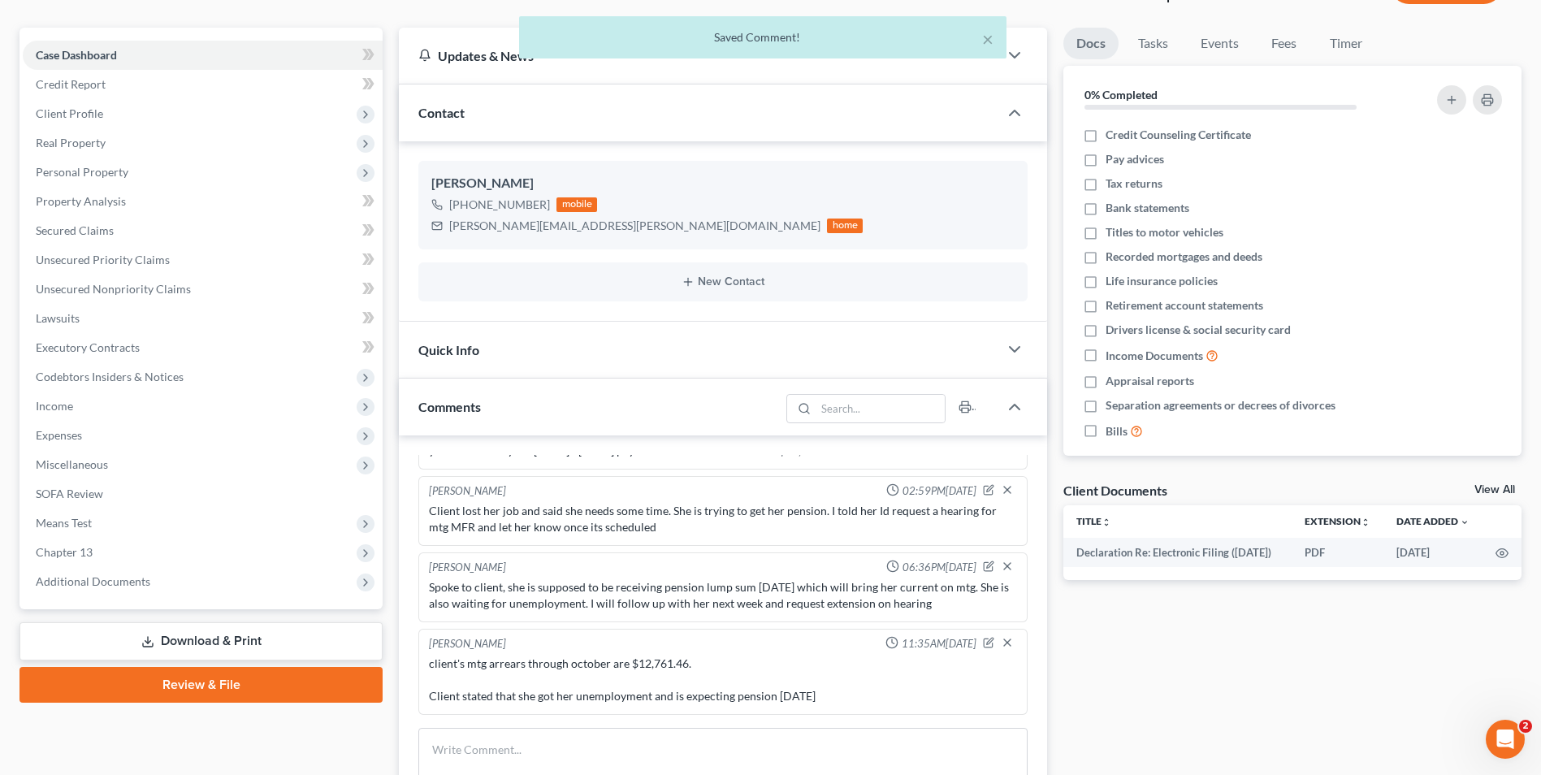
scroll to position [0, 0]
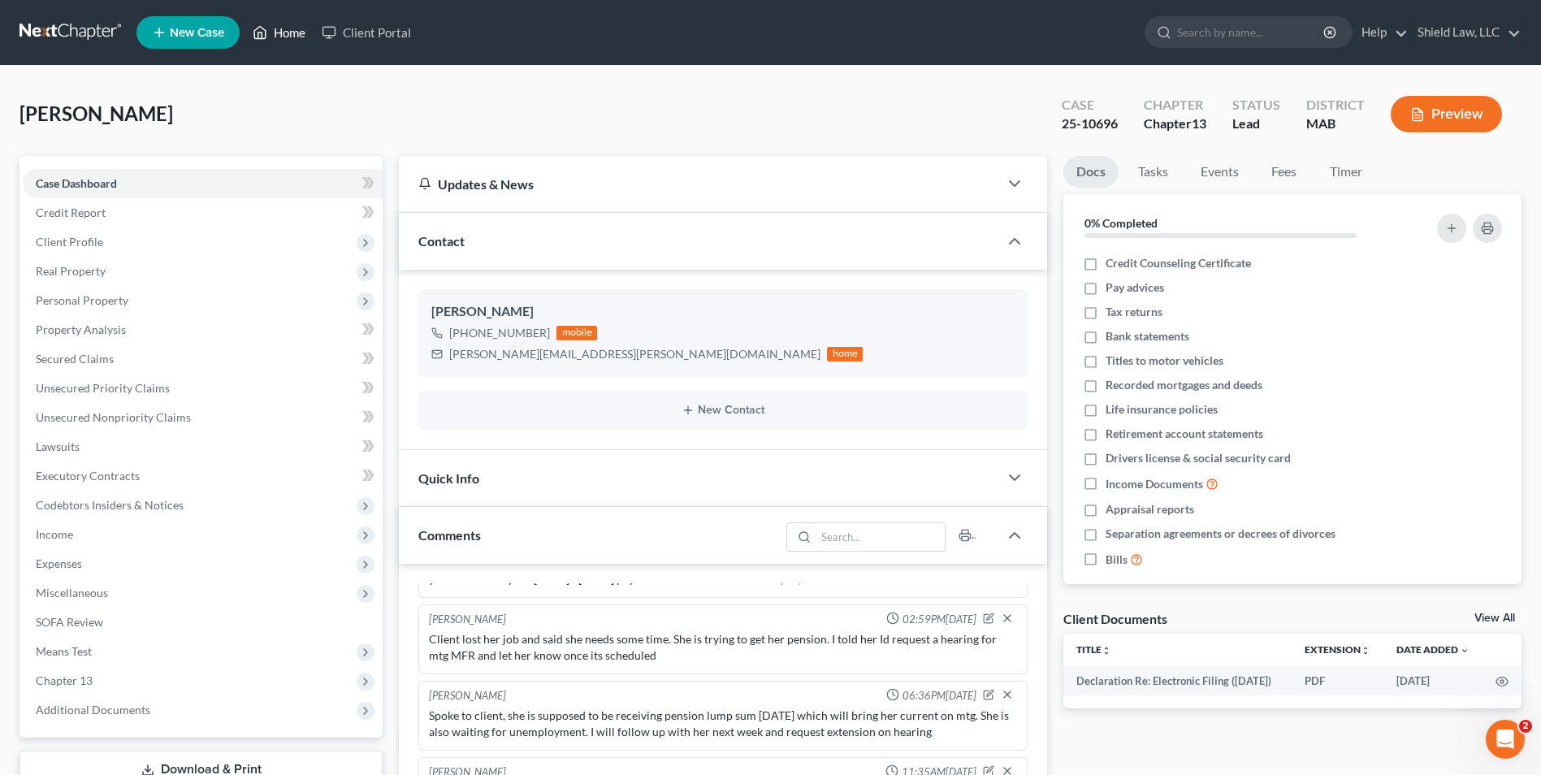
click at [287, 30] on link "Home" at bounding box center [279, 32] width 69 height 29
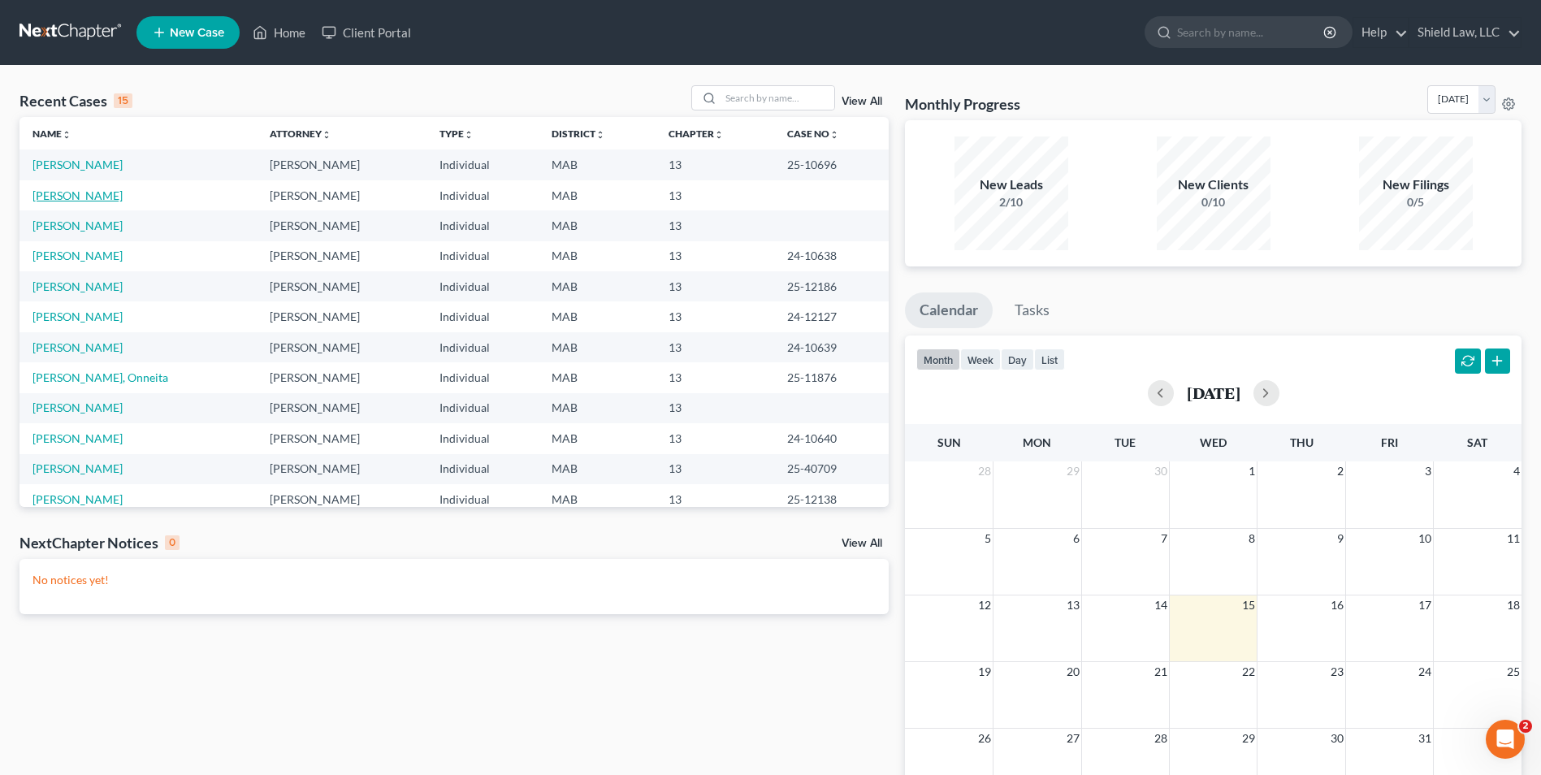
click at [81, 202] on link "[PERSON_NAME]" at bounding box center [78, 196] width 90 height 14
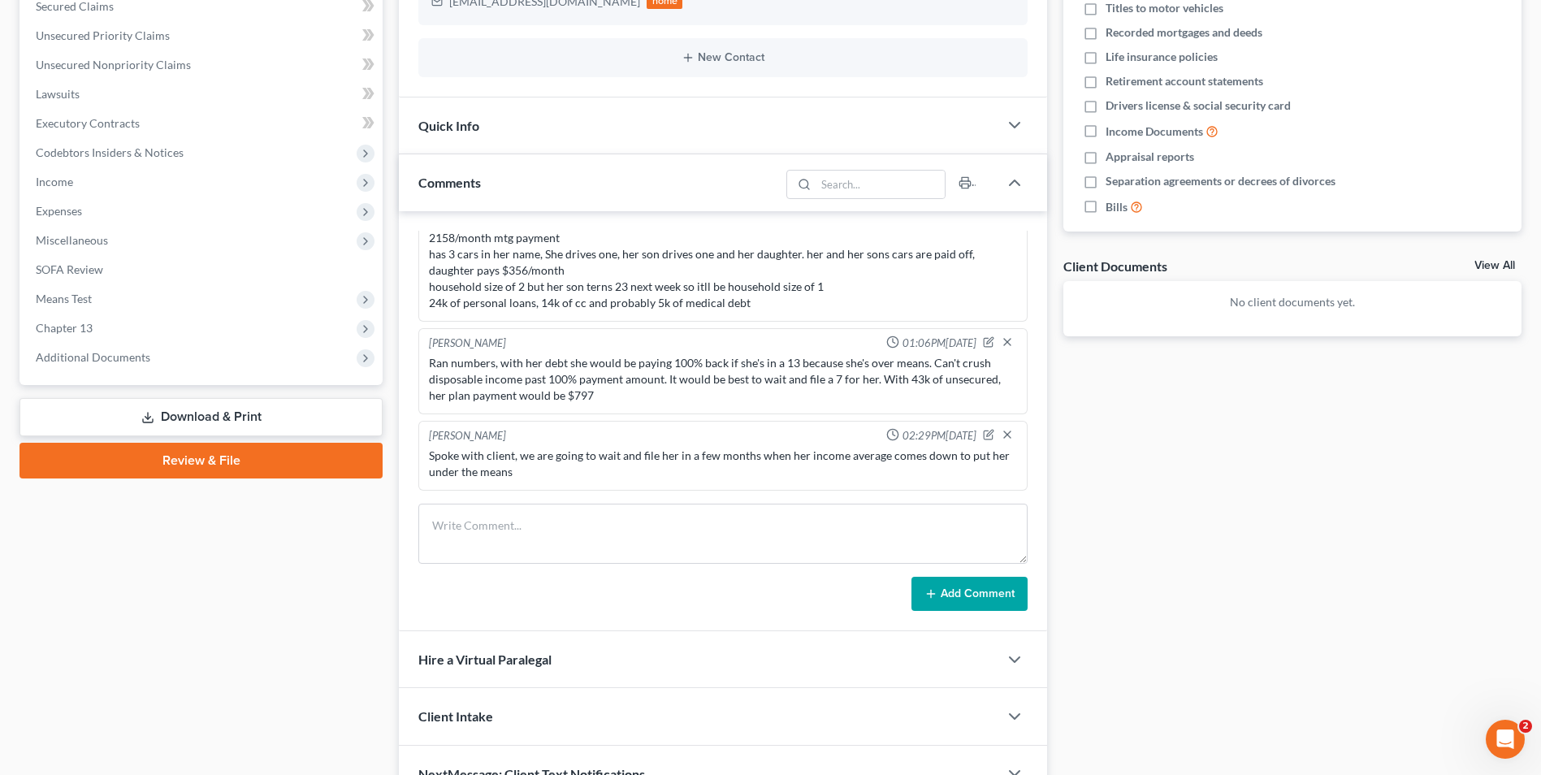
scroll to position [406, 0]
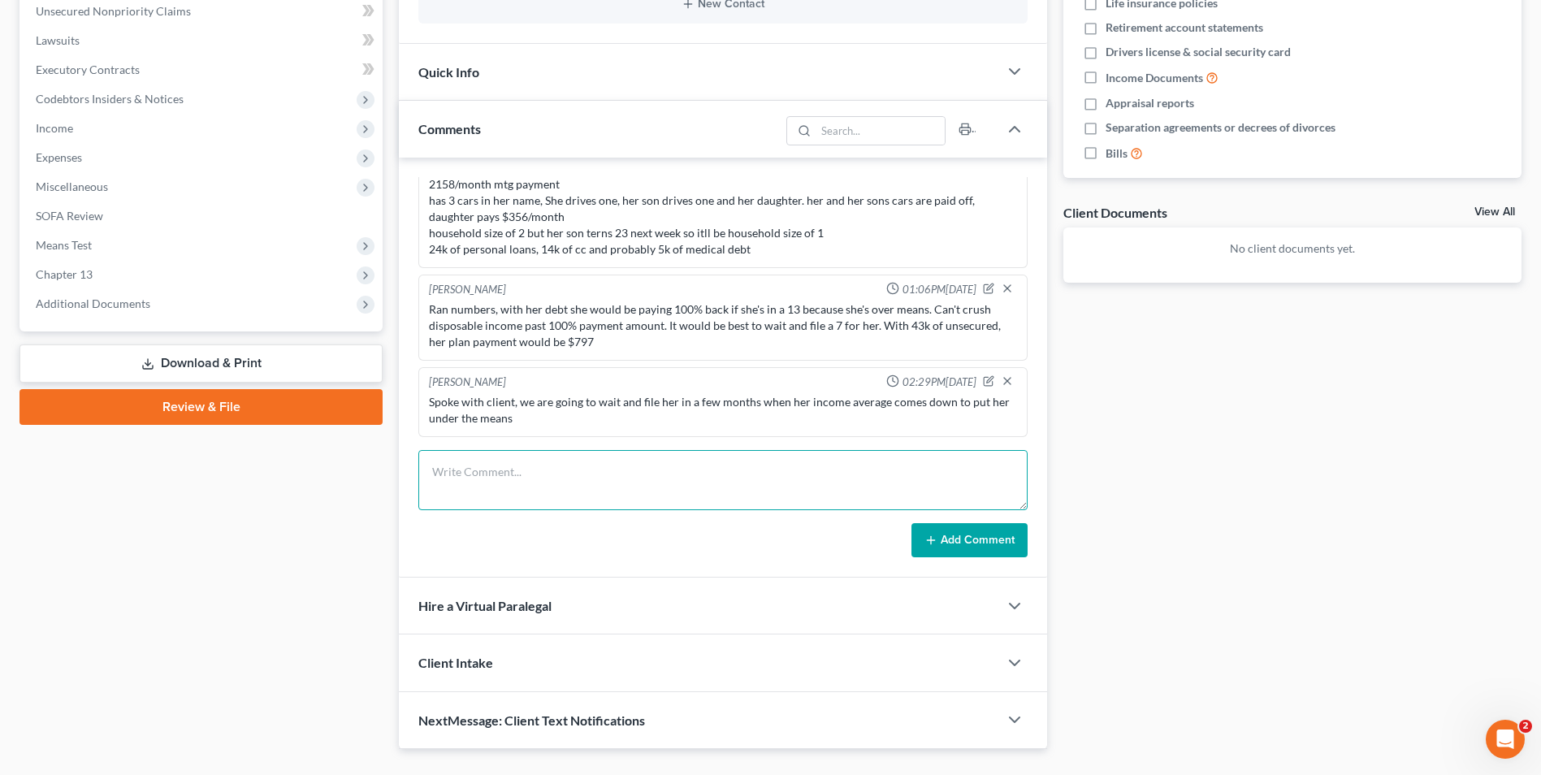
click at [694, 470] on textarea at bounding box center [722, 480] width 609 height 60
type textarea "Left client vm regarding will. Just need to verify beneficiaries and PRs."
click at [979, 542] on button "Add Comment" at bounding box center [970, 540] width 116 height 34
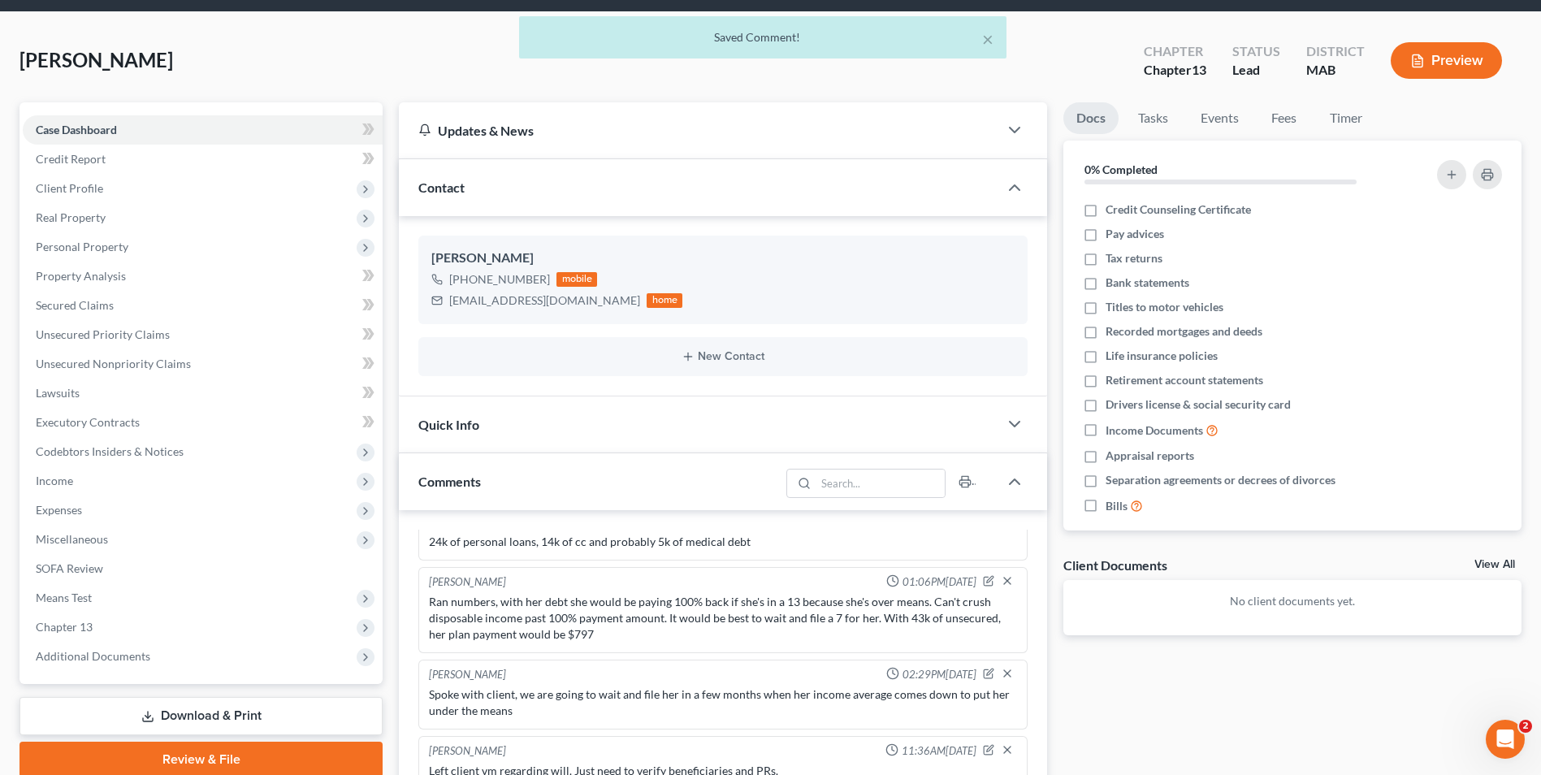
scroll to position [0, 0]
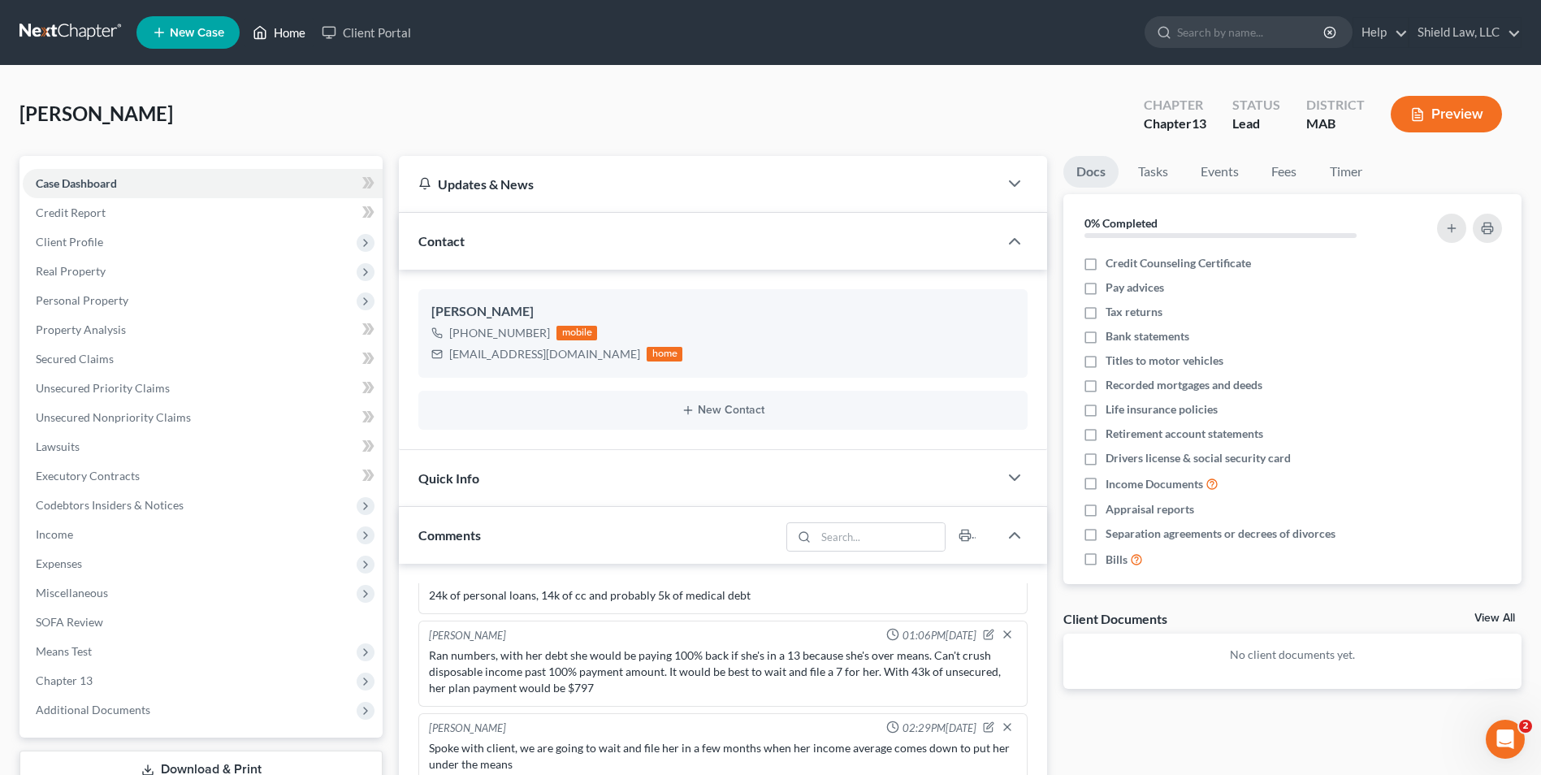
click at [291, 31] on link "Home" at bounding box center [279, 32] width 69 height 29
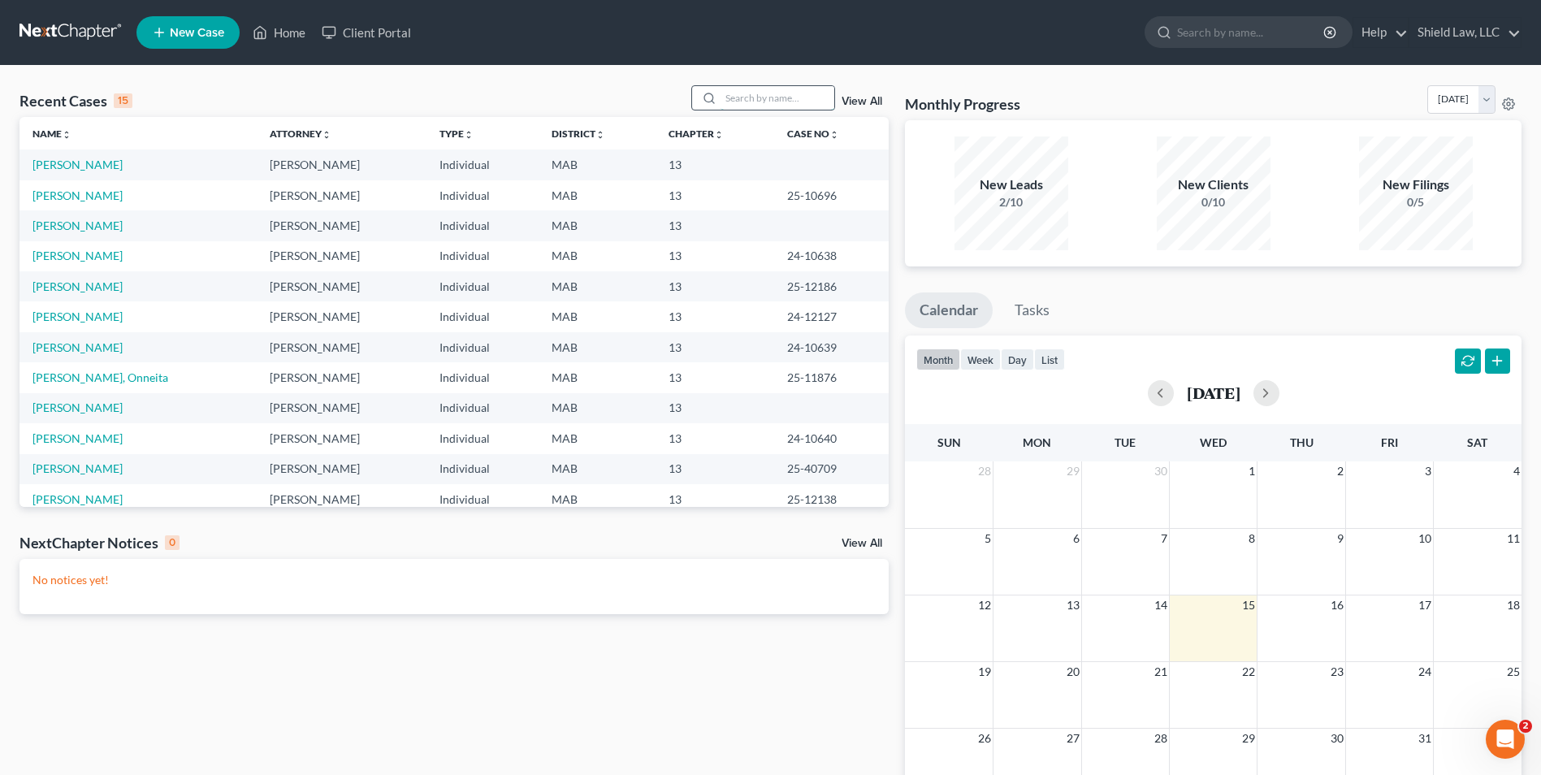
click at [742, 91] on input "search" at bounding box center [778, 98] width 114 height 24
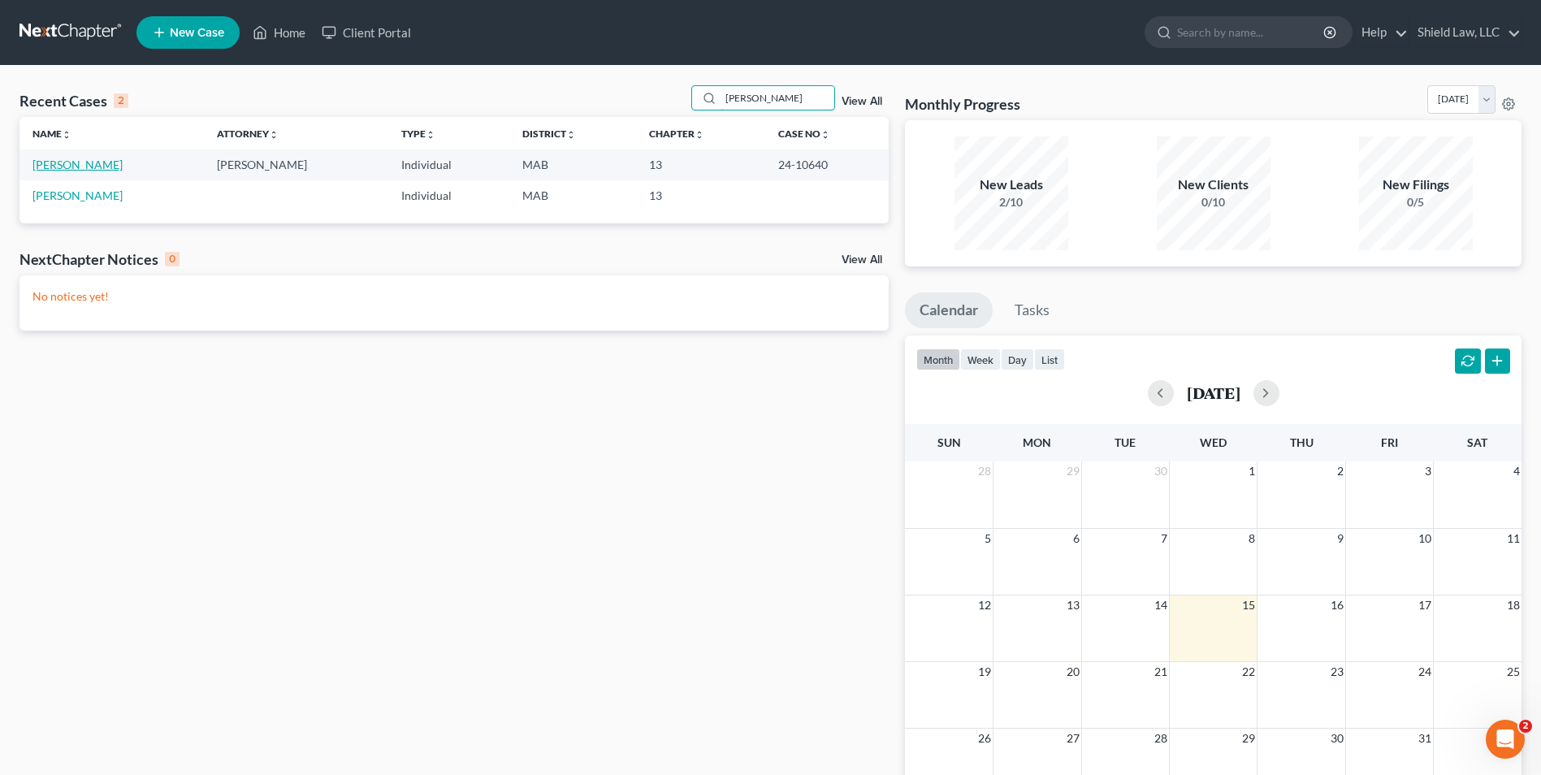
type input "[PERSON_NAME]"
drag, startPoint x: 73, startPoint y: 162, endPoint x: 102, endPoint y: 162, distance: 28.4
click at [75, 162] on link "[PERSON_NAME]" at bounding box center [78, 165] width 90 height 14
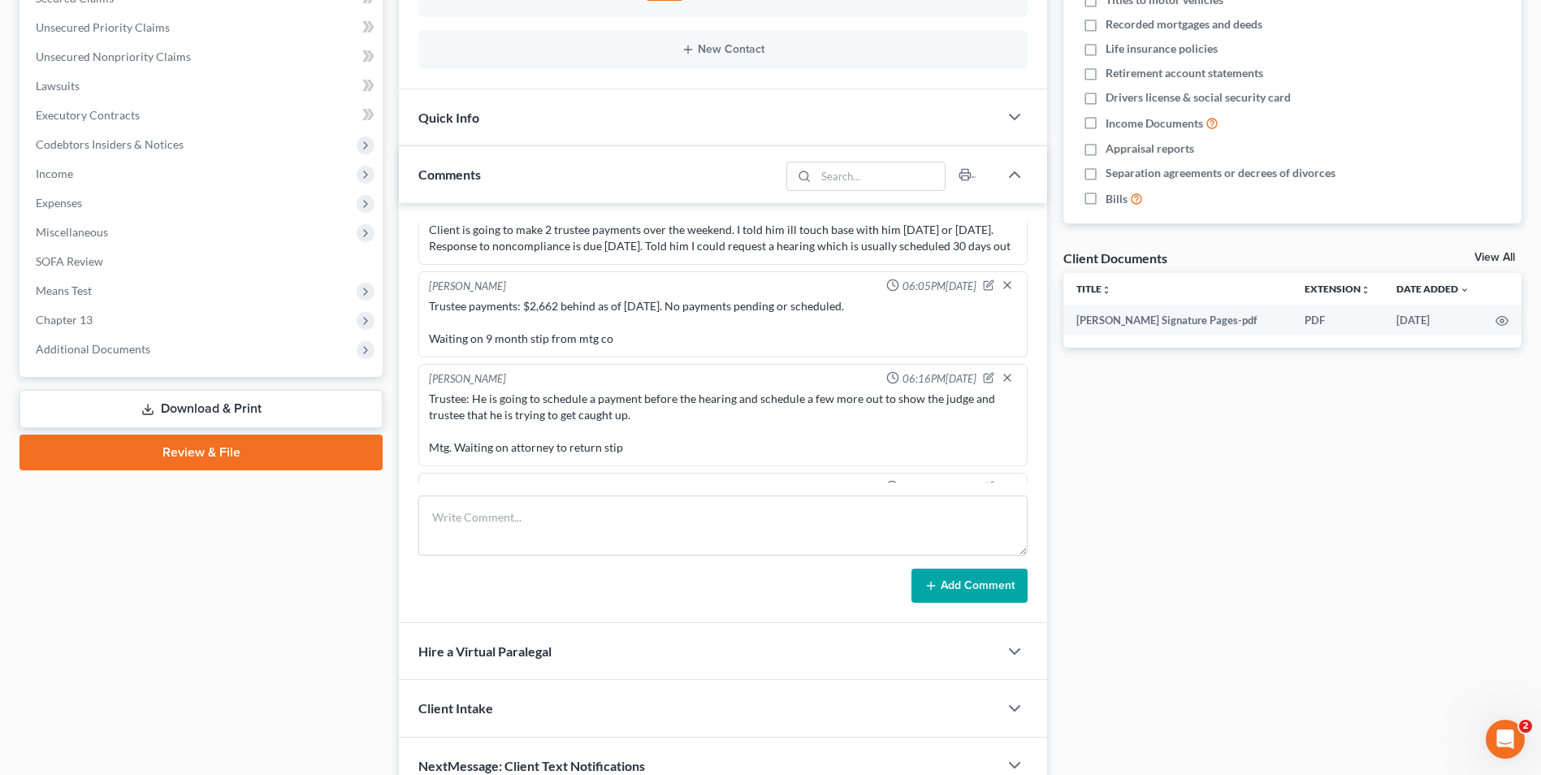
scroll to position [4401, 0]
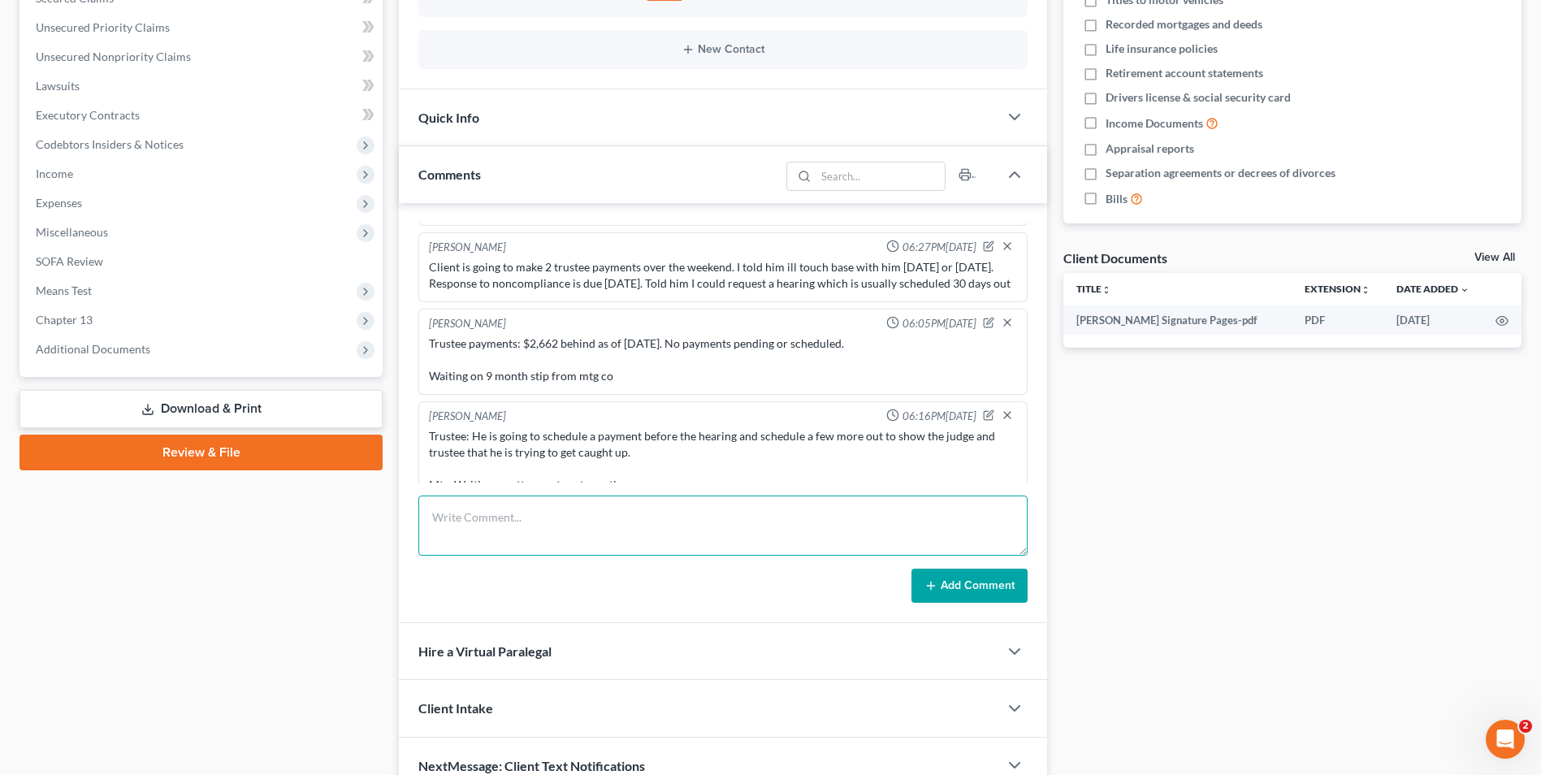
click at [546, 525] on textarea at bounding box center [722, 526] width 609 height 60
click at [569, 533] on textarea "$1500 by [DATE]. $986 my [DATE]." at bounding box center [722, 526] width 609 height 60
click at [425, 509] on textarea "$1500 by [DATE]. $986 my [DATE]." at bounding box center [722, 526] width 609 height 60
click at [711, 519] on textarea "Spoke to client. He can do $1500 by [DATE]. $986 my [DATE]." at bounding box center [722, 526] width 609 height 60
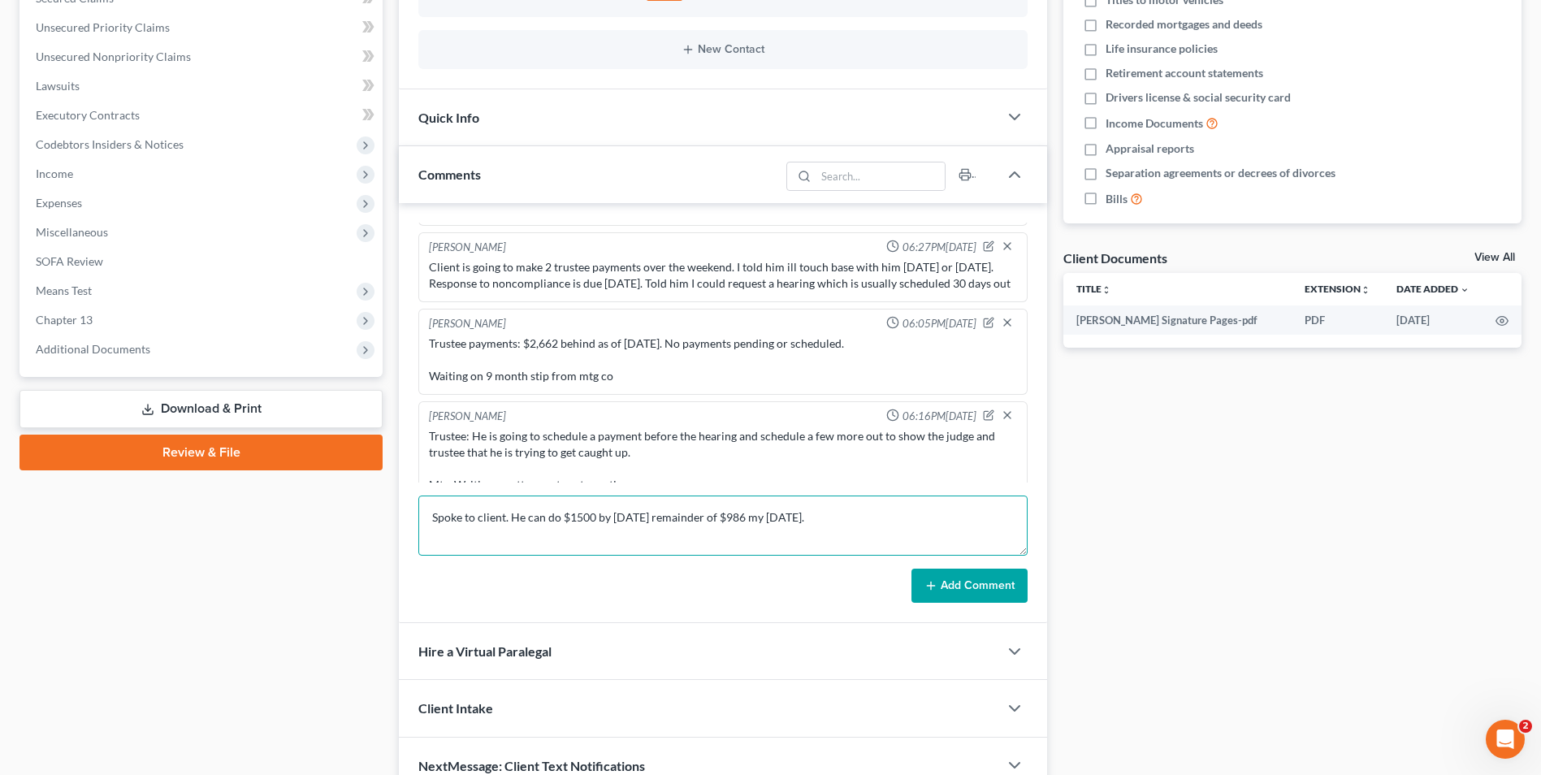
scroll to position [0, 0]
click at [761, 517] on textarea "Spoke to client. He can do $1500 by [DATE] remainder of $986 my [DATE]." at bounding box center [722, 526] width 609 height 60
click at [837, 521] on textarea "Spoke to client. He can do $1500 by [DATE] remainder of $986 by [DATE]." at bounding box center [722, 526] width 609 height 60
type textarea "Spoke to client. He can do $1500 by [DATE] remainder of $986 by [DATE] to be fu…"
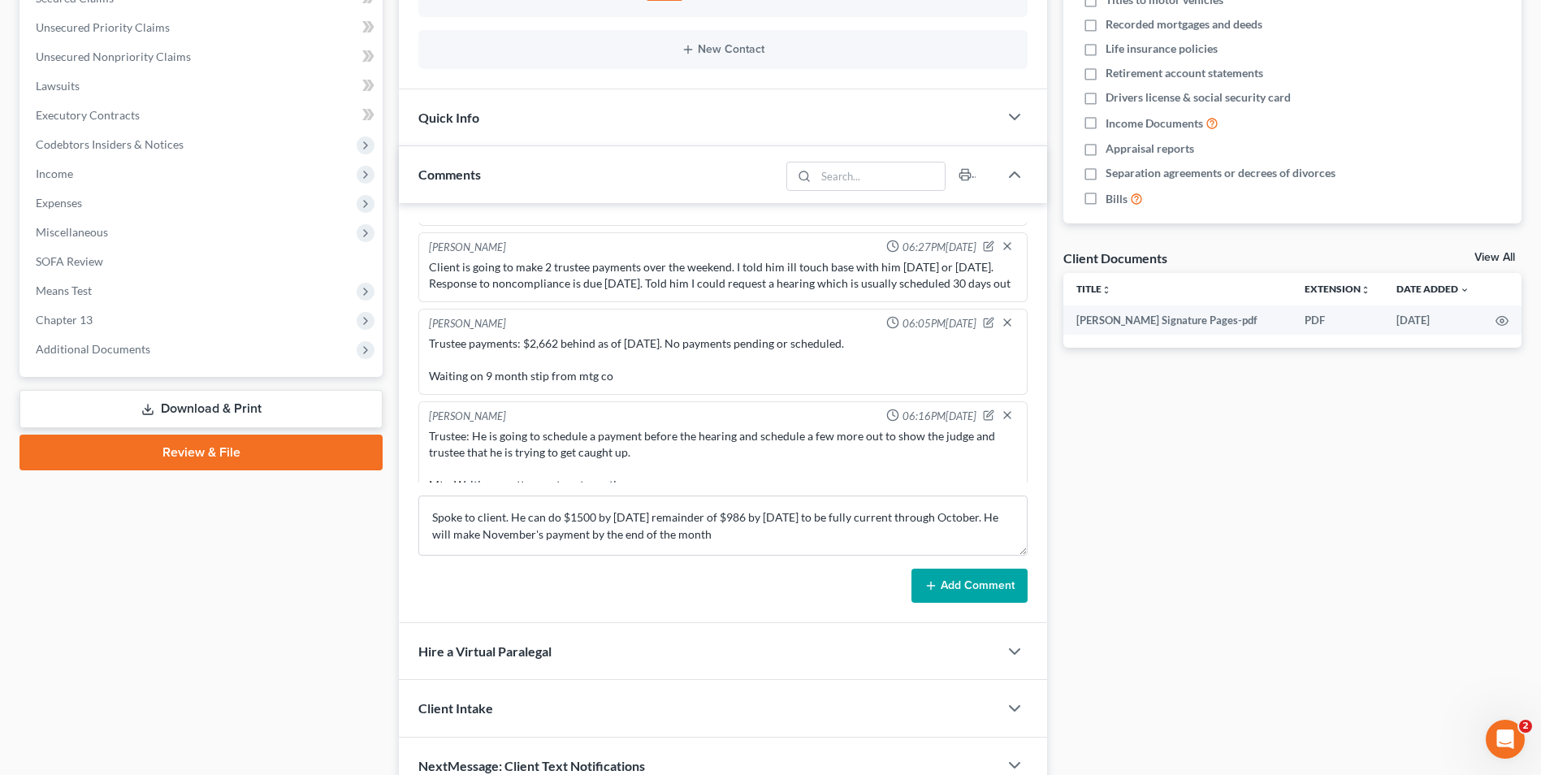
click at [952, 575] on button "Add Comment" at bounding box center [970, 586] width 116 height 34
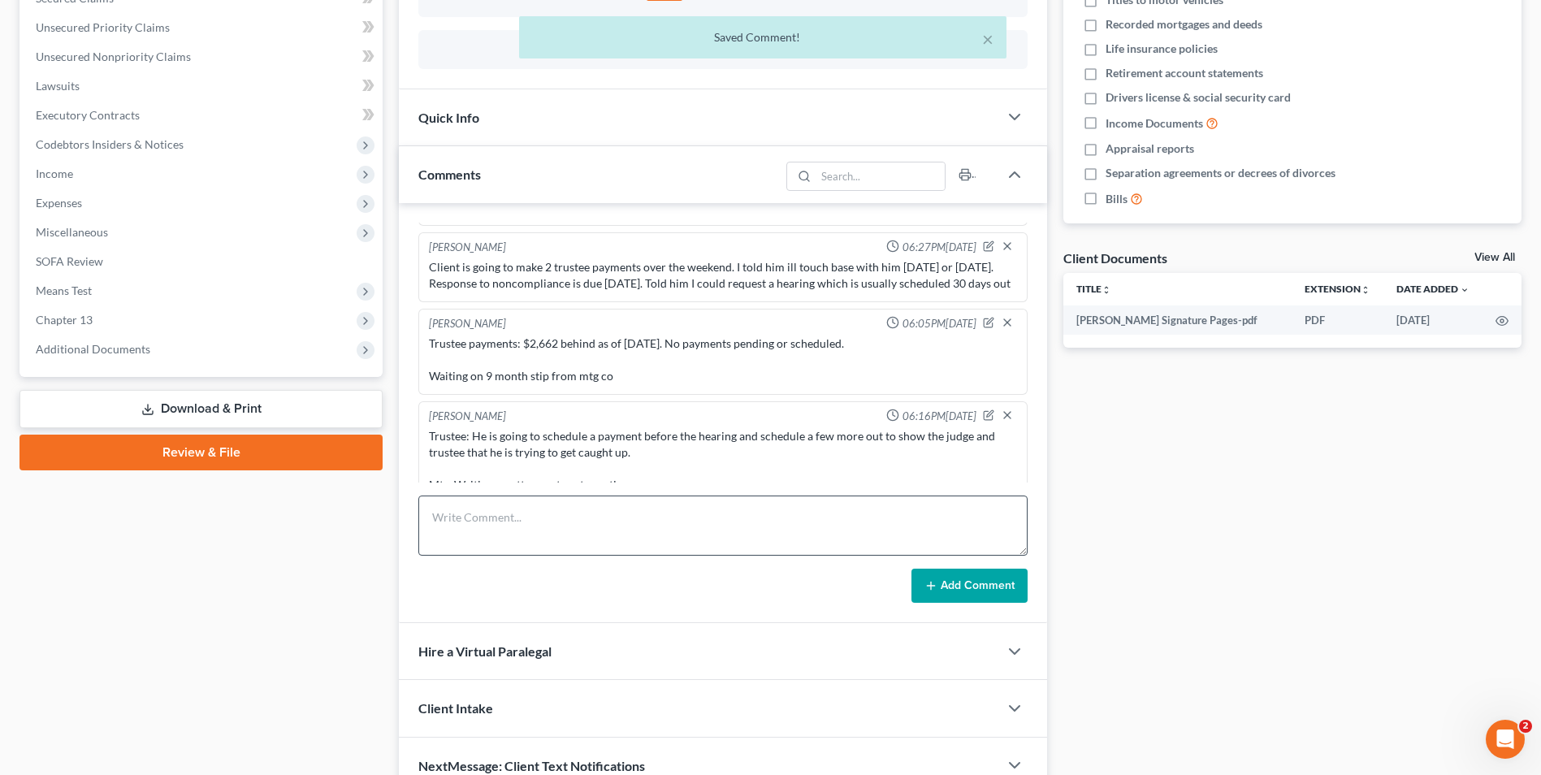
scroll to position [4721, 0]
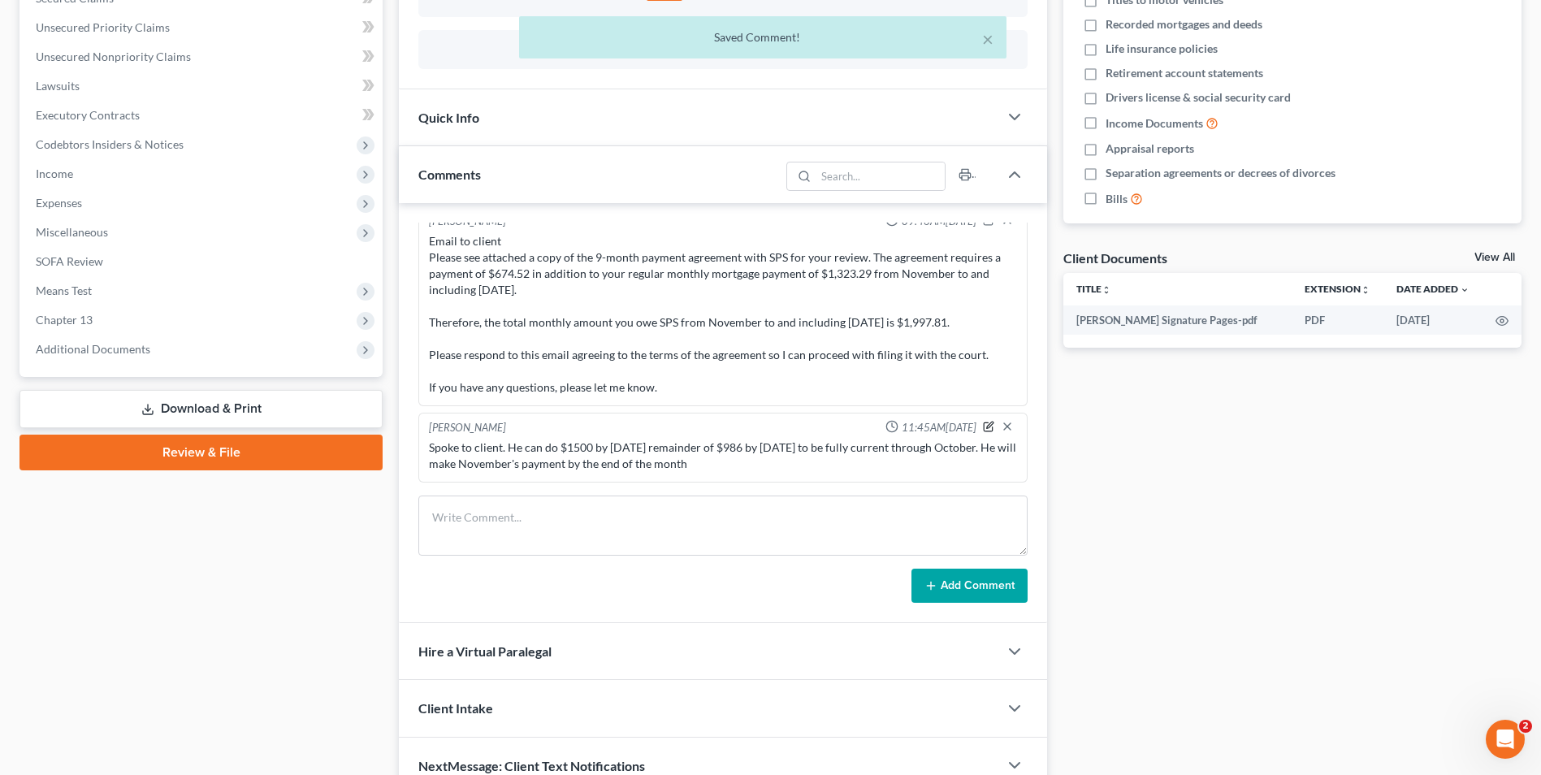
click at [987, 424] on icon "button" at bounding box center [990, 425] width 7 height 7
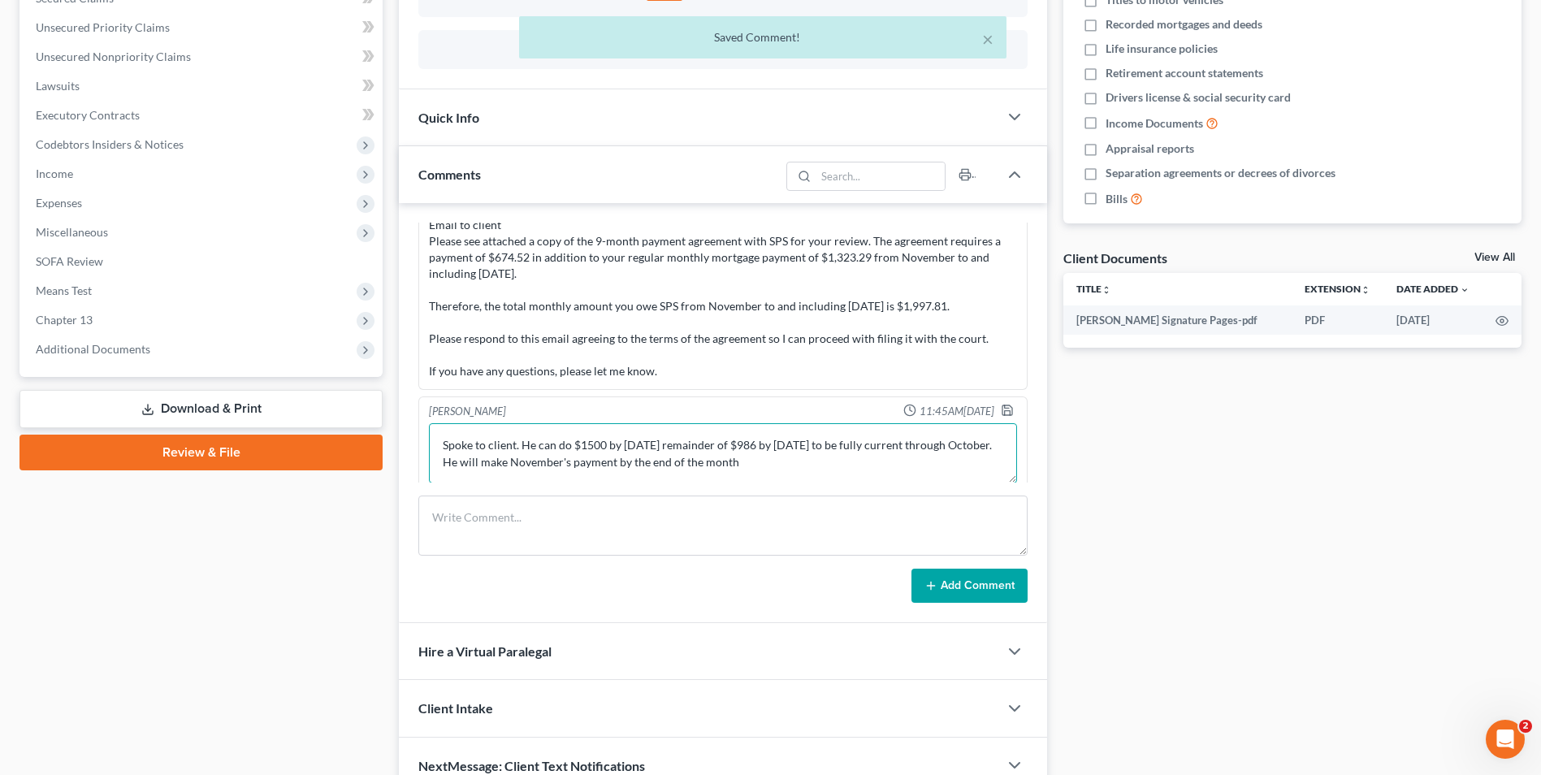
click at [813, 474] on textarea "Spoke to client. He can do $1500 by [DATE] remainder of $986 by [DATE] to be fu…" at bounding box center [723, 453] width 588 height 60
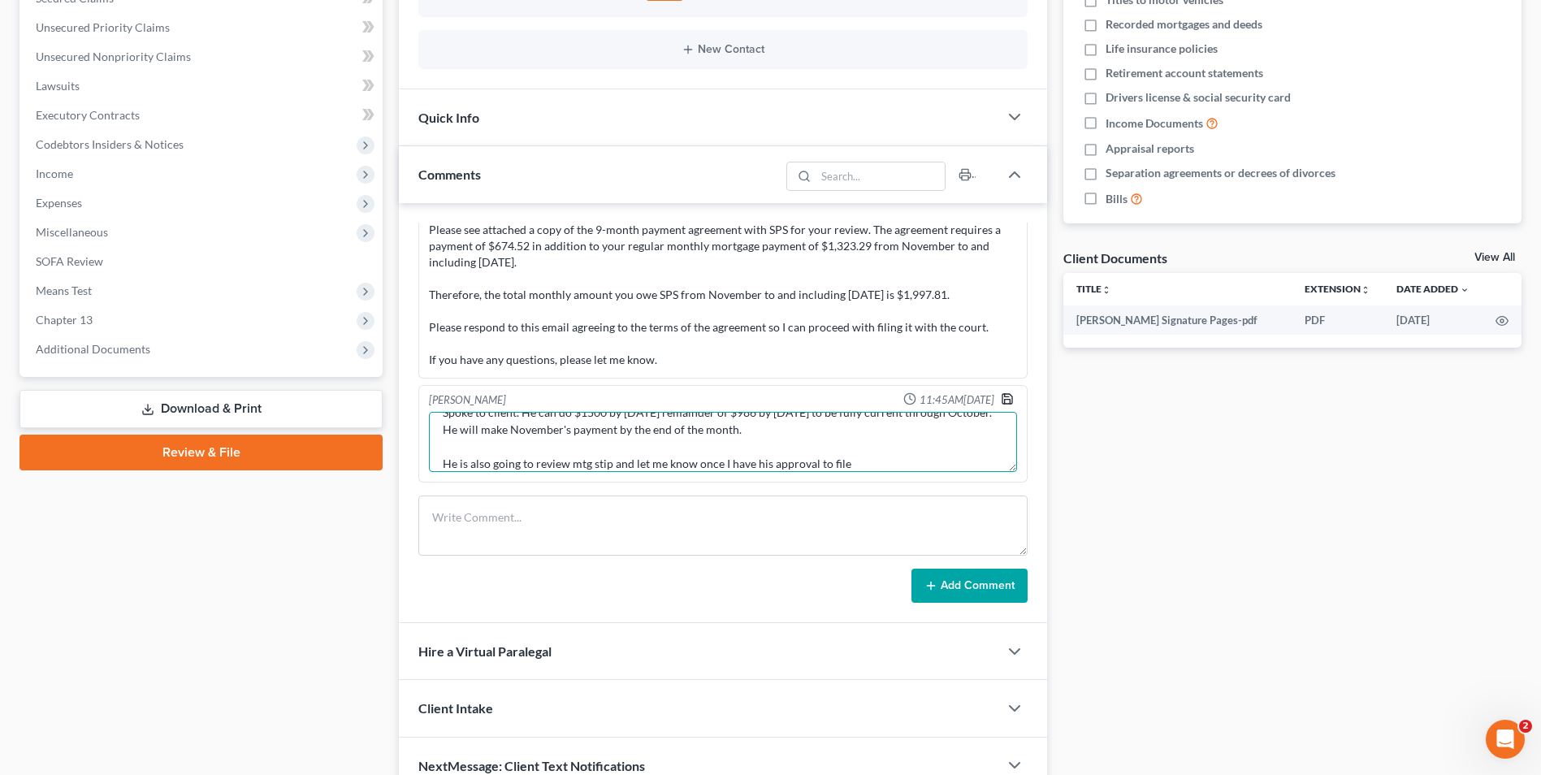
type textarea "Spoke to client. He can do $1500 by [DATE] remainder of $986 by [DATE] to be fu…"
click at [1005, 404] on polyline "button" at bounding box center [1008, 402] width 6 height 4
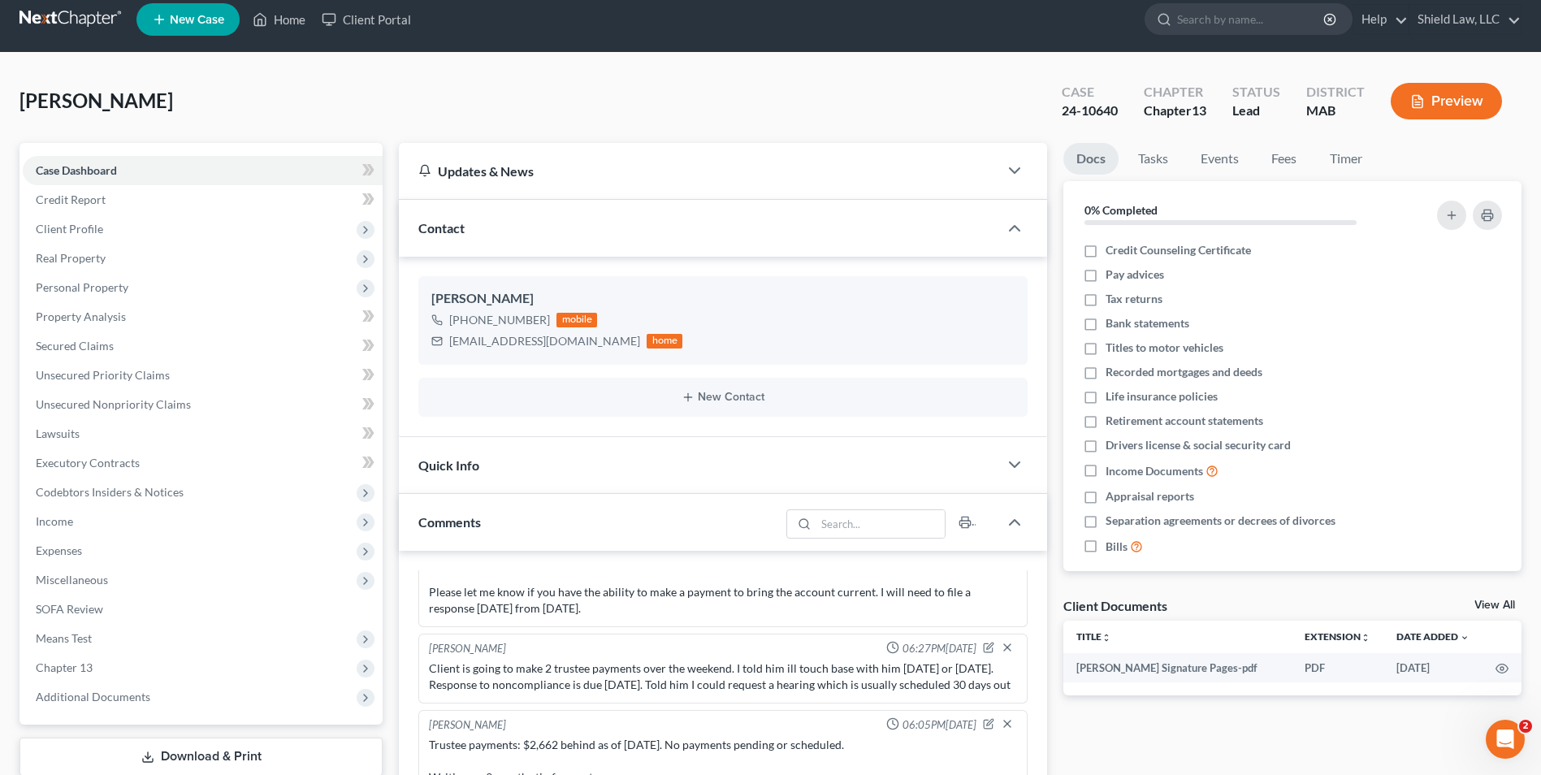
scroll to position [0, 0]
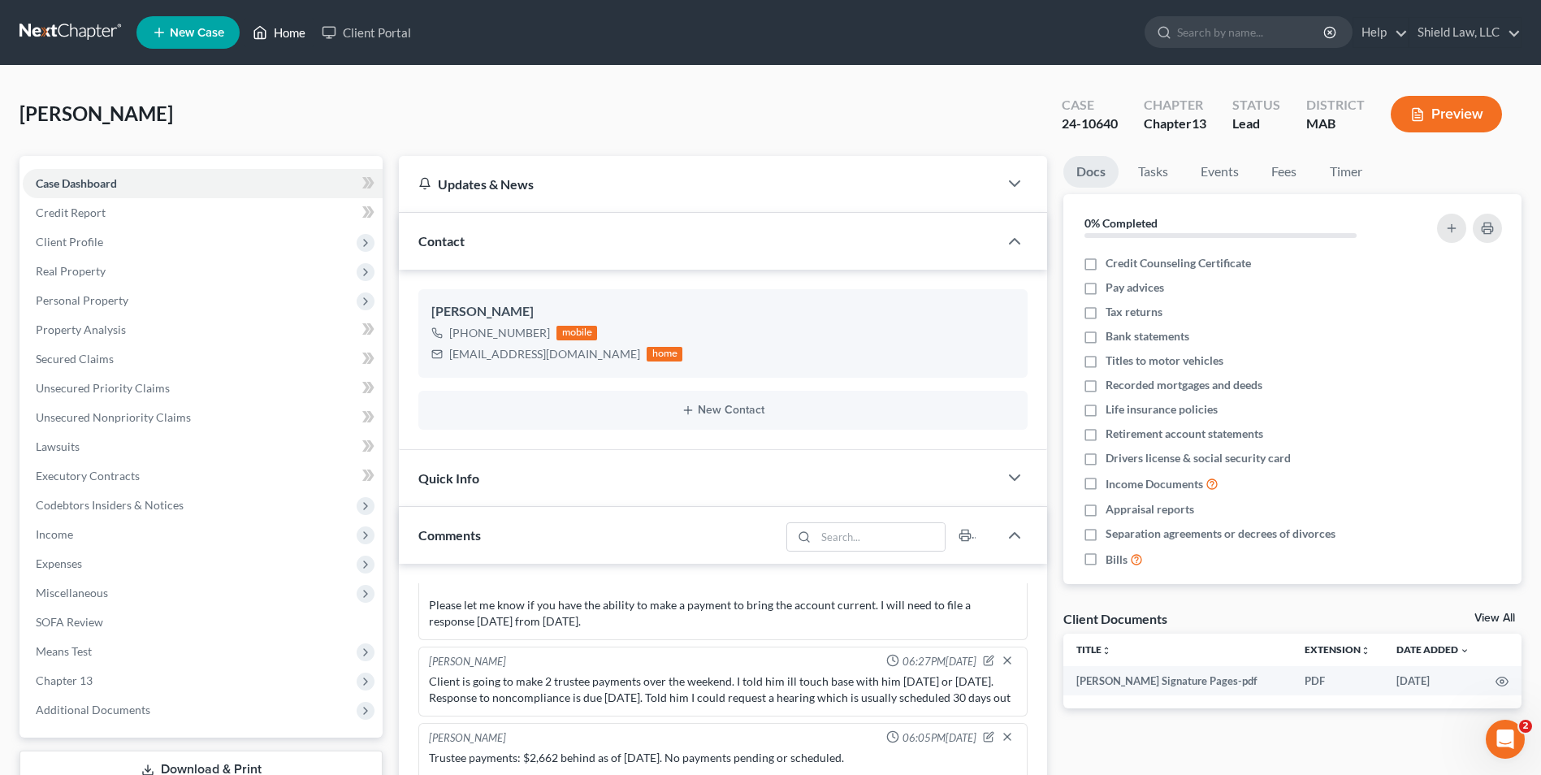
click at [281, 36] on link "Home" at bounding box center [279, 32] width 69 height 29
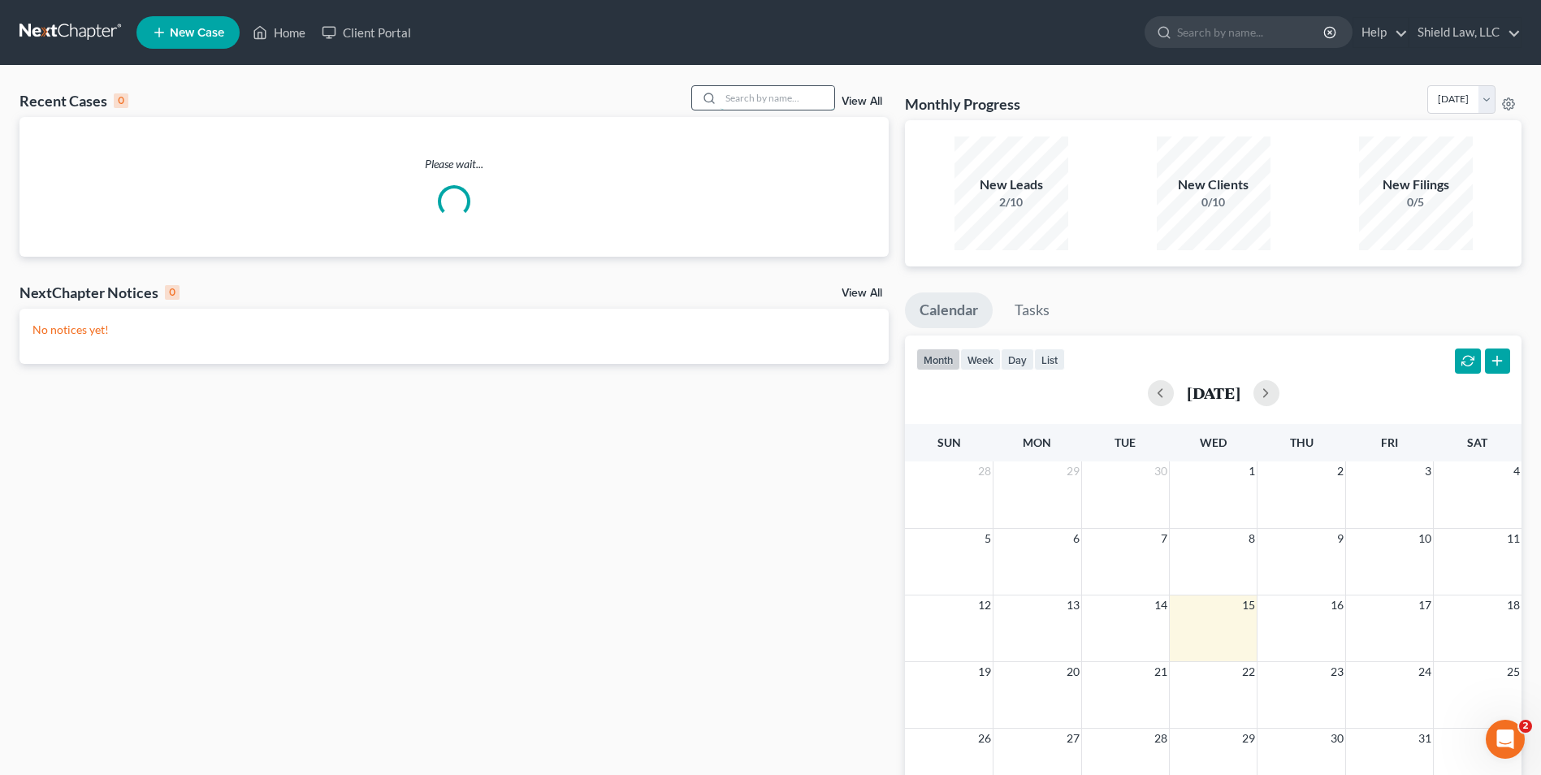
click at [761, 94] on input "search" at bounding box center [778, 98] width 114 height 24
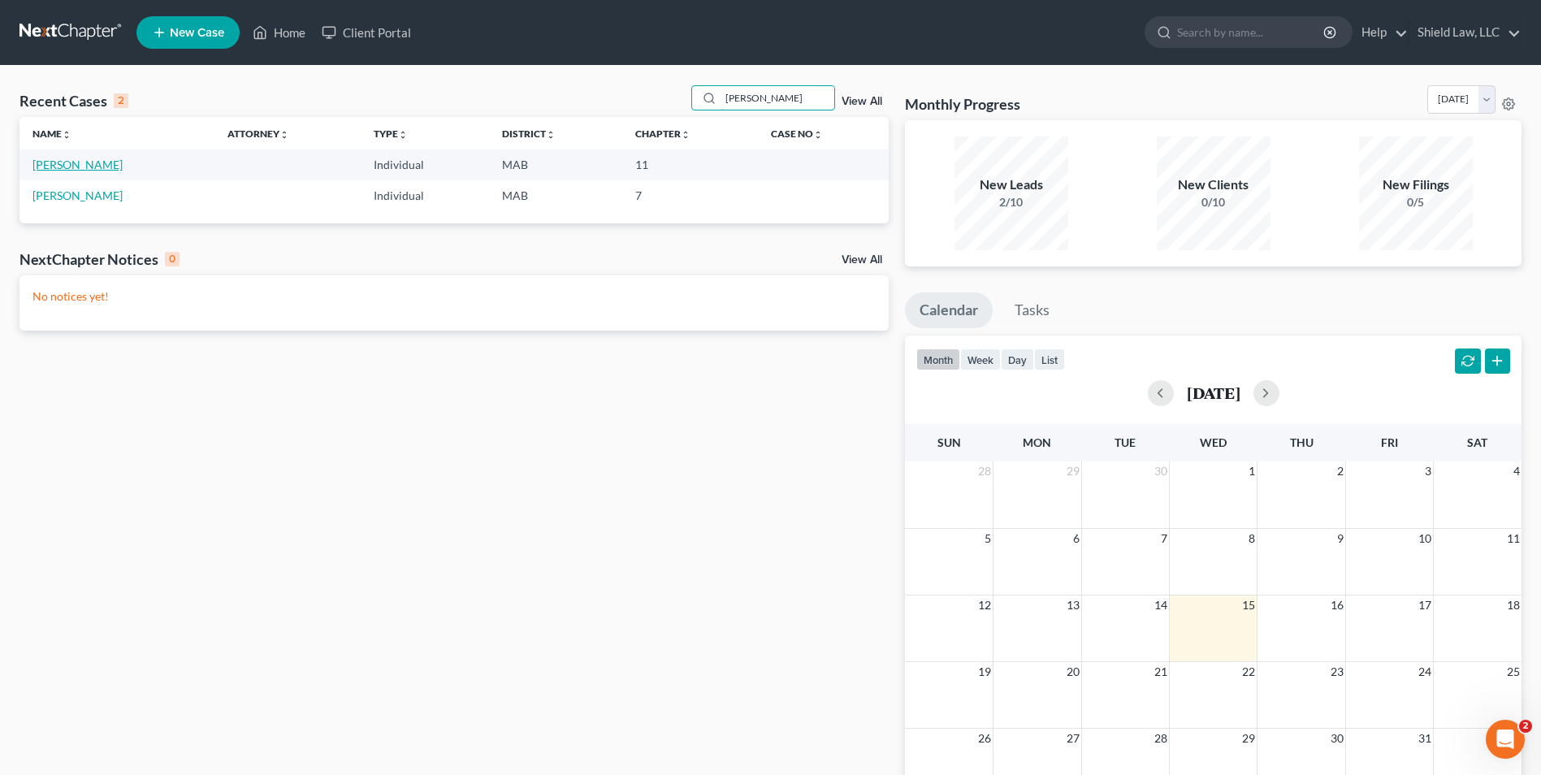
type input "[PERSON_NAME]"
click at [58, 161] on link "[PERSON_NAME]" at bounding box center [78, 165] width 90 height 14
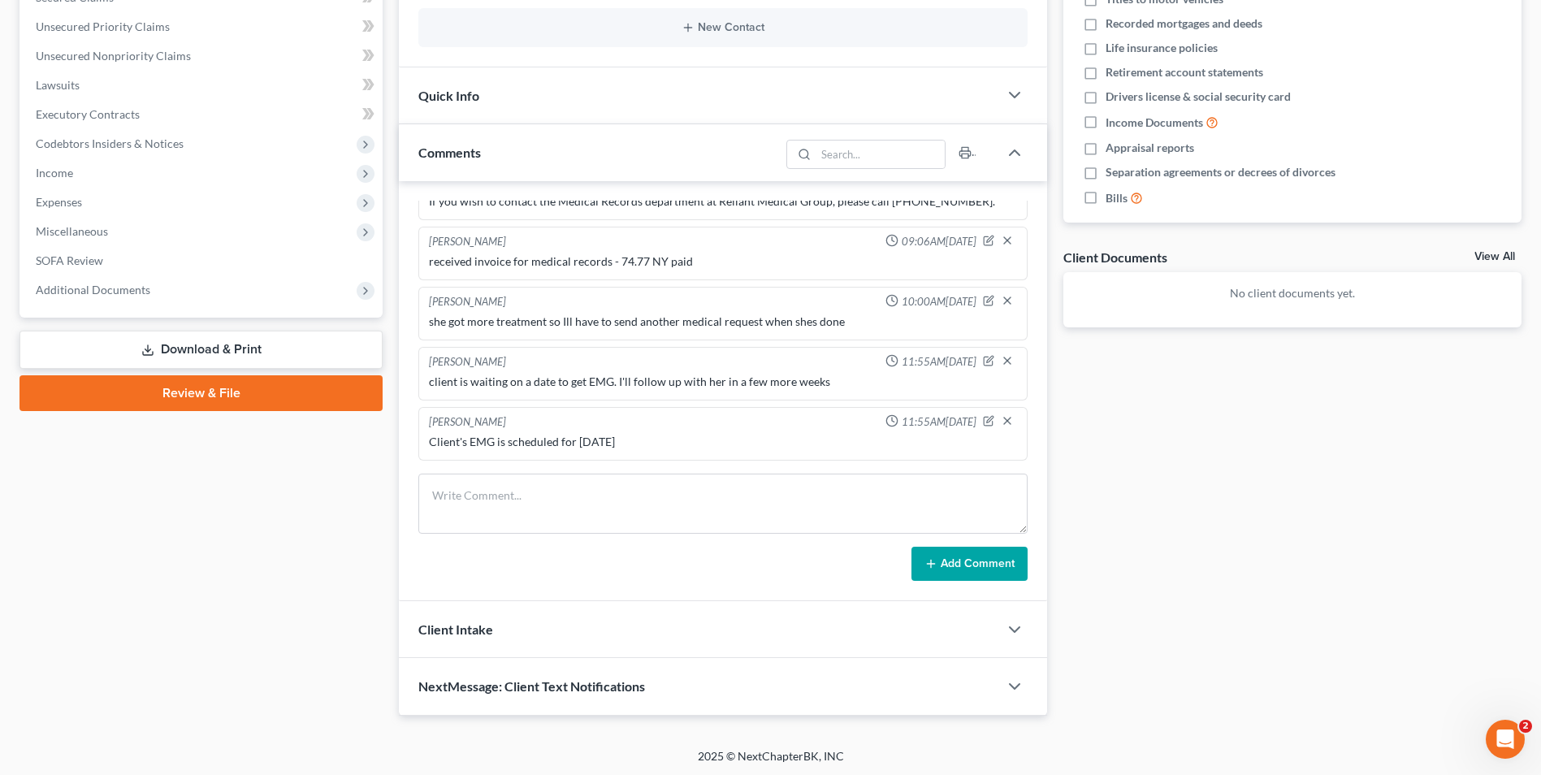
scroll to position [364, 0]
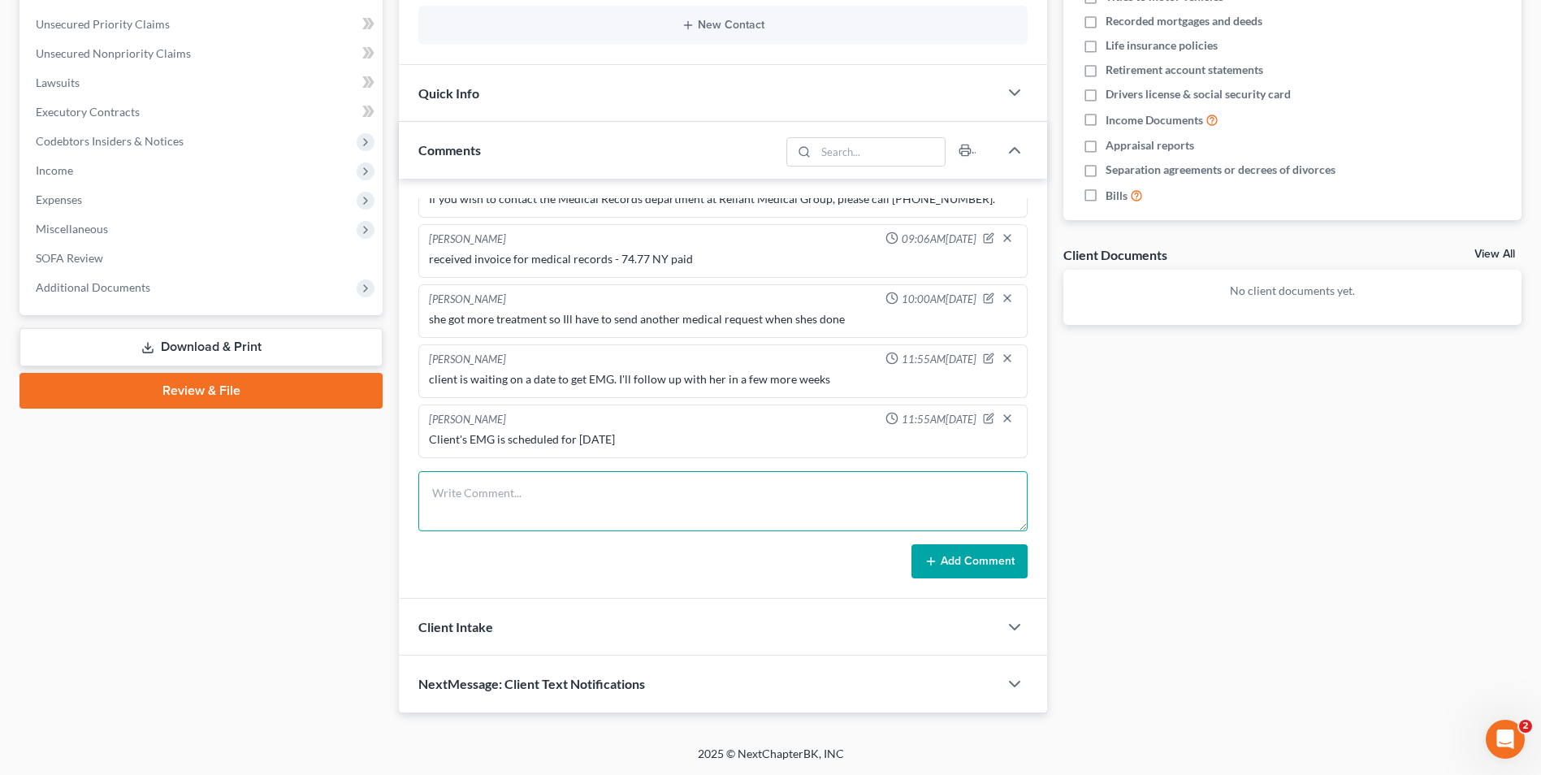
click at [596, 488] on textarea at bounding box center [722, 501] width 609 height 60
click at [812, 513] on textarea "We received Reliant medicals through [DATE]. We will need to request [DATE] - […" at bounding box center [722, 501] width 609 height 60
type textarea "We received Reliant medicals through [DATE]. We will need to request [DATE] - […"
click at [972, 568] on button "Add Comment" at bounding box center [970, 561] width 116 height 34
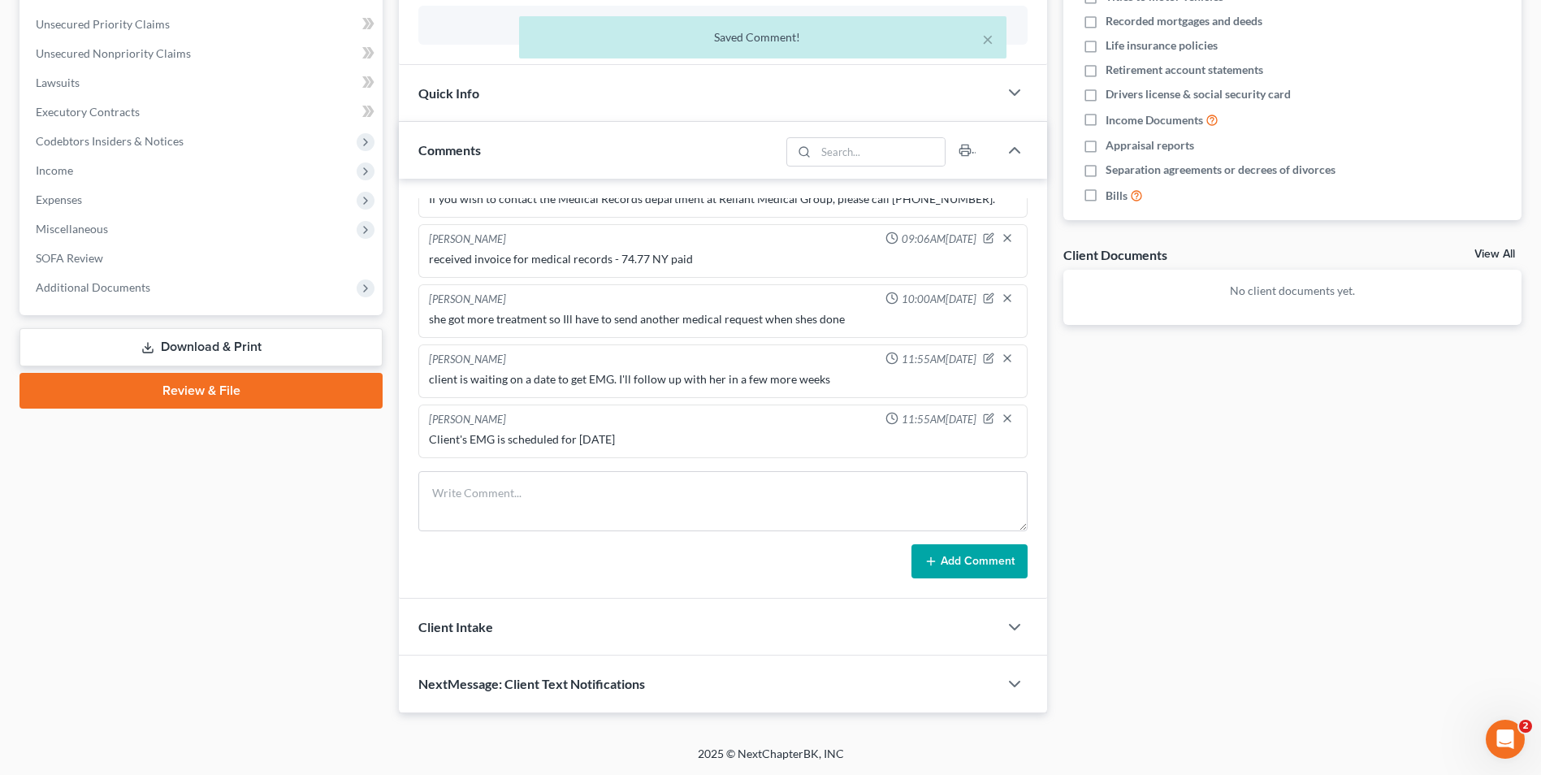
scroll to position [345, 0]
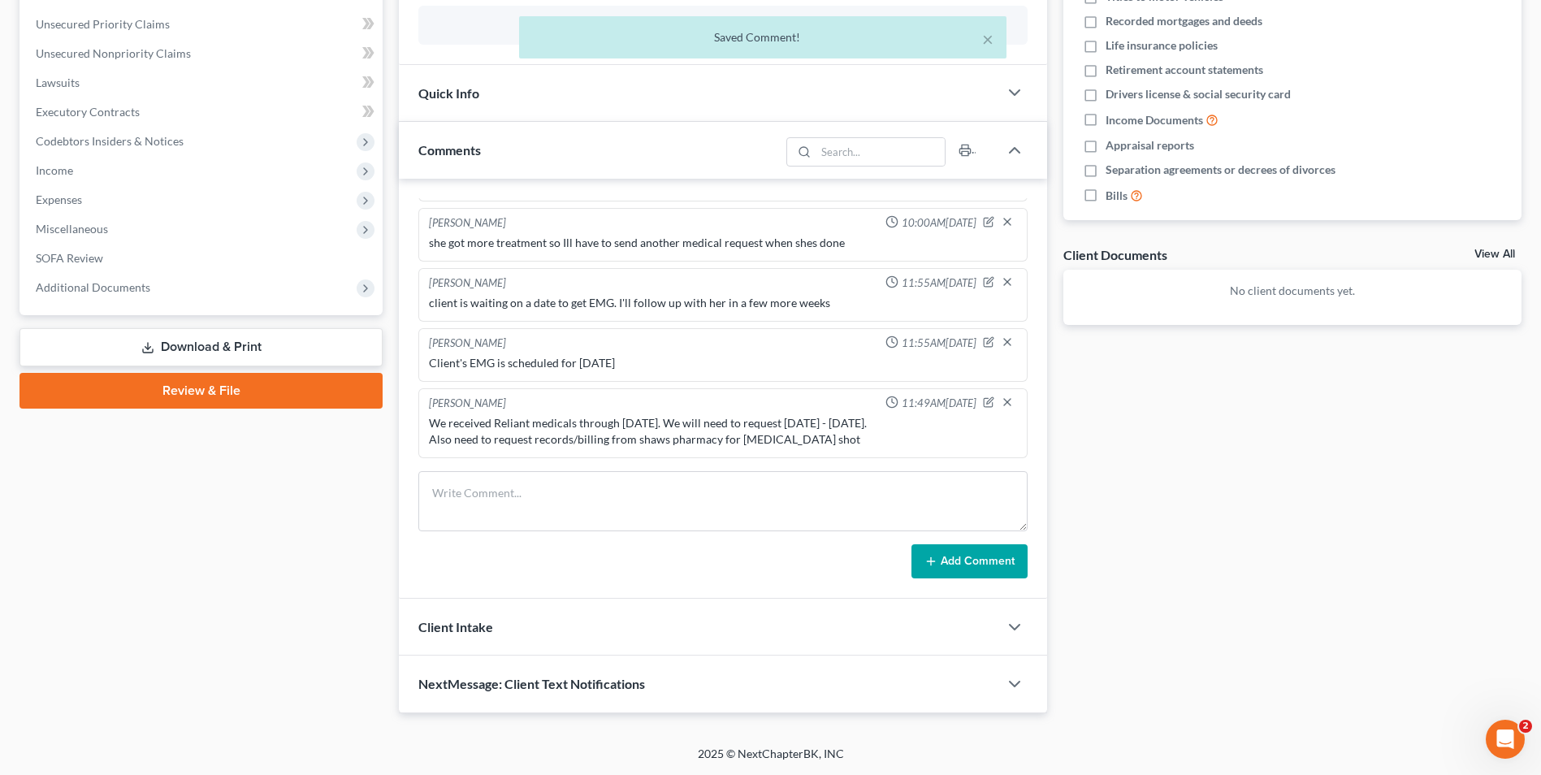
click at [1230, 339] on div "Docs Tasks Events Fees Timer 0% Completed Nothing here yet! Credit Counseling C…" at bounding box center [1292, 252] width 475 height 921
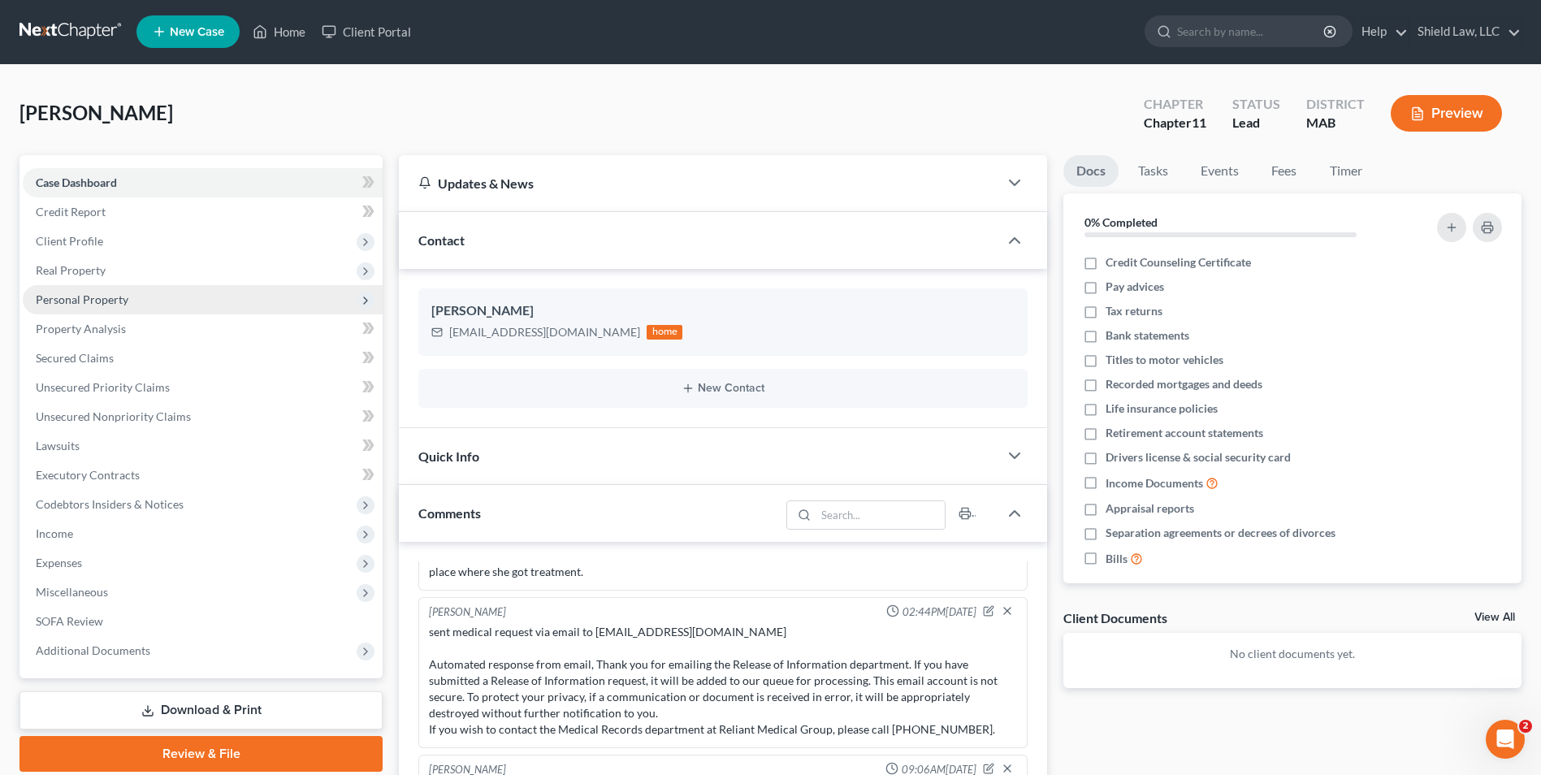
scroll to position [0, 0]
drag, startPoint x: 282, startPoint y: 37, endPoint x: 725, endPoint y: 117, distance: 450.1
click at [282, 37] on link "Home" at bounding box center [279, 32] width 69 height 29
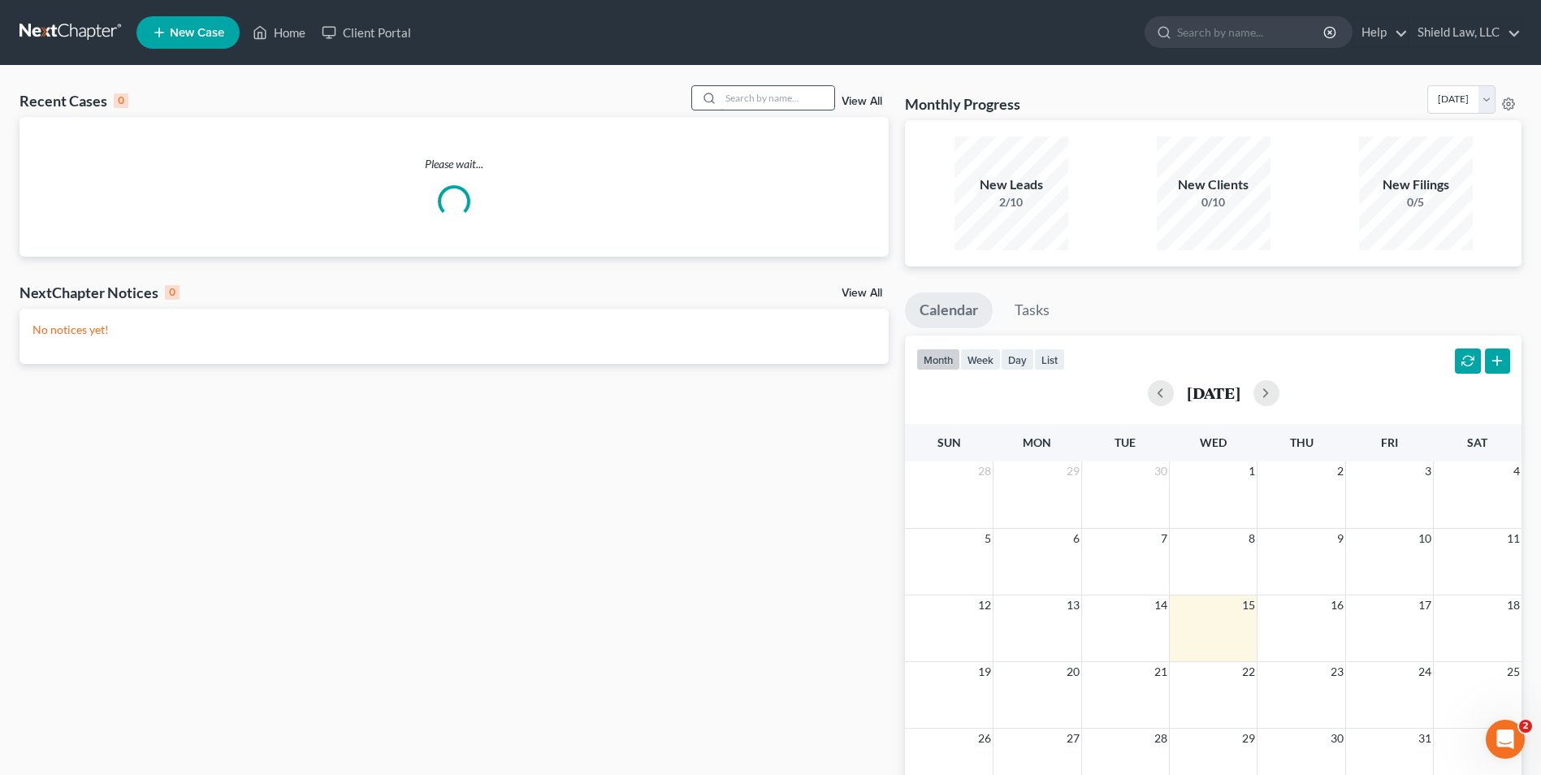
click at [803, 93] on input "search" at bounding box center [778, 98] width 114 height 24
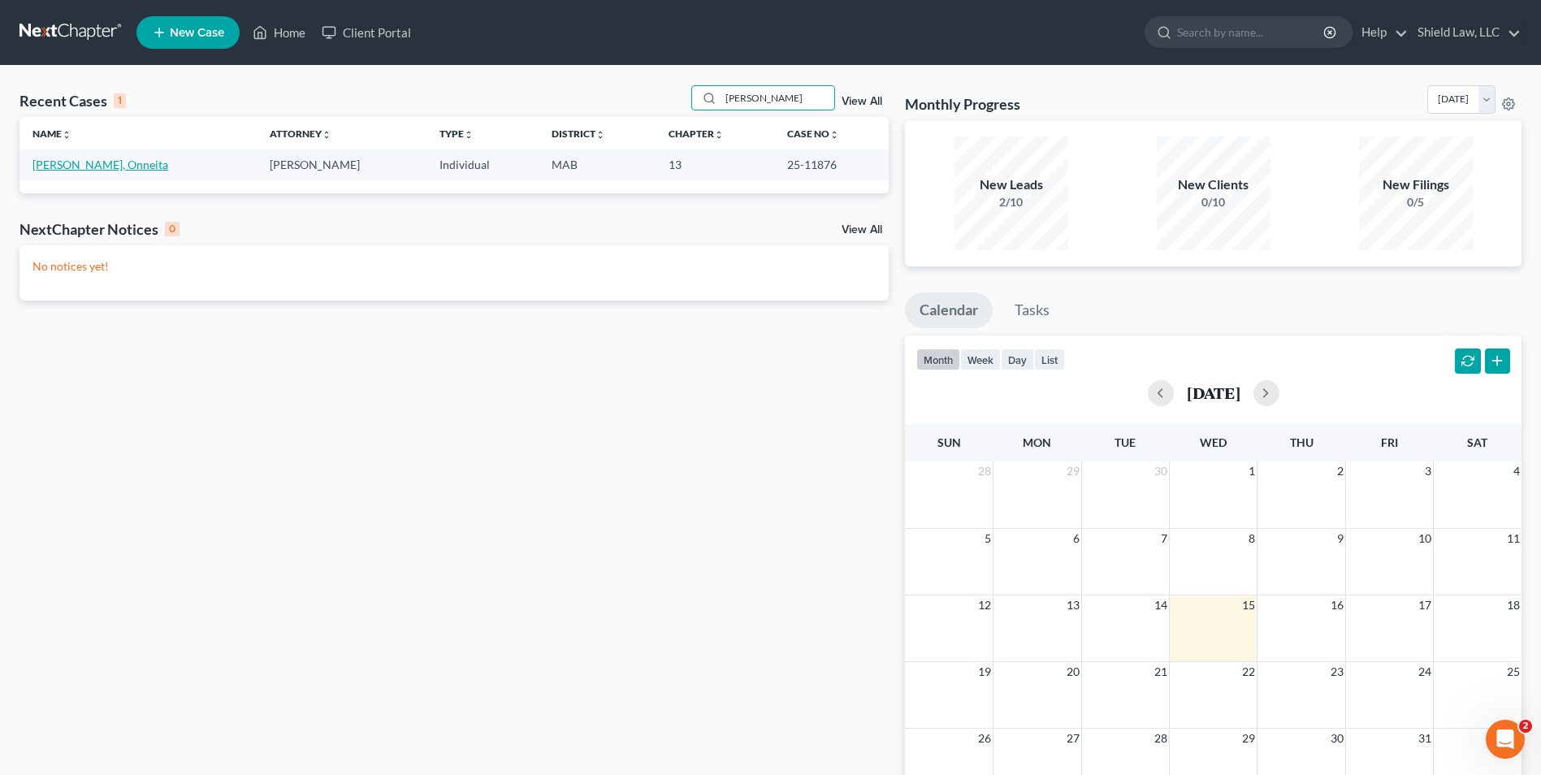
type input "[PERSON_NAME]"
click at [47, 168] on link "[PERSON_NAME], Onneita" at bounding box center [101, 165] width 136 height 14
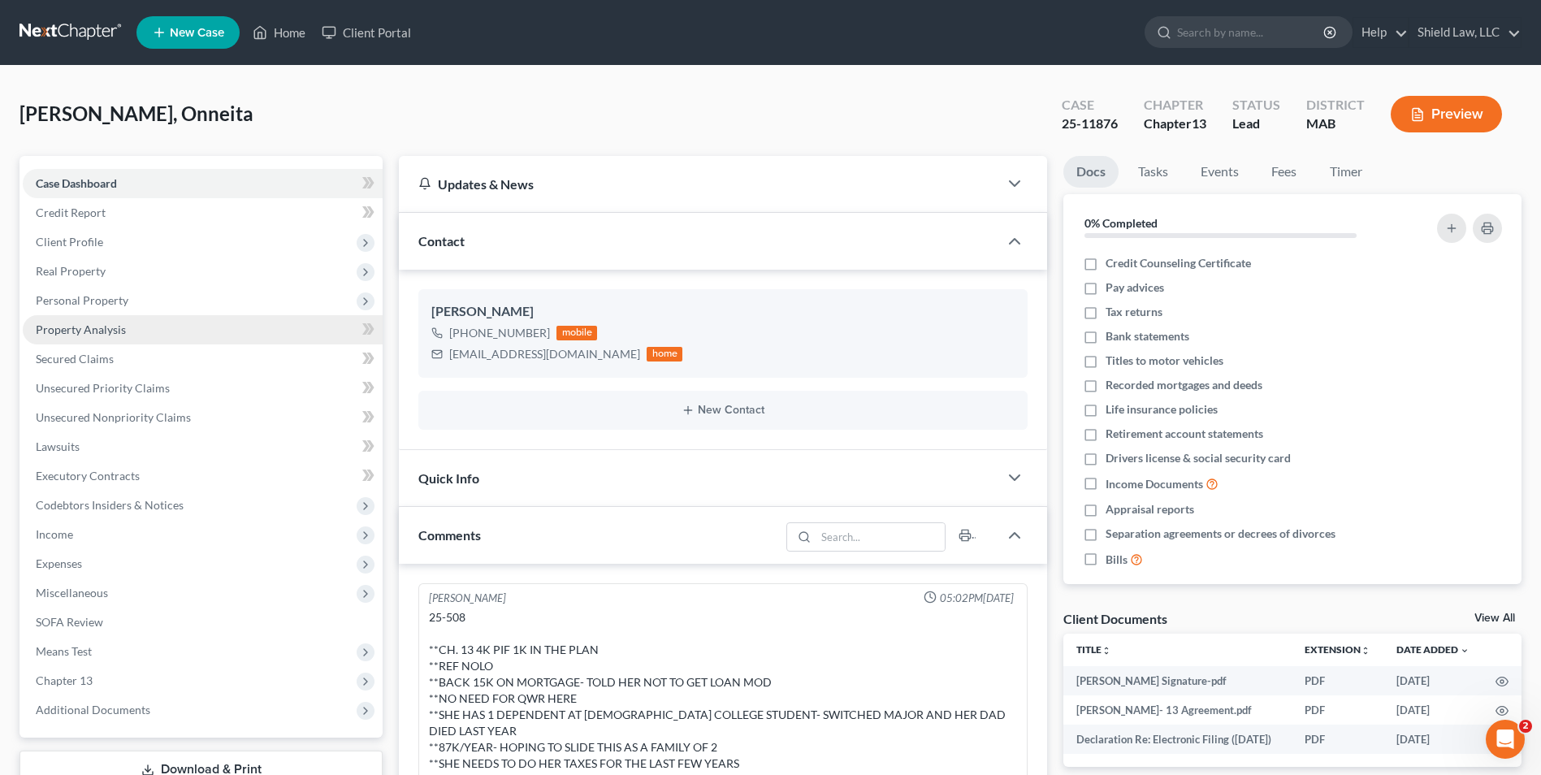
scroll to position [964, 0]
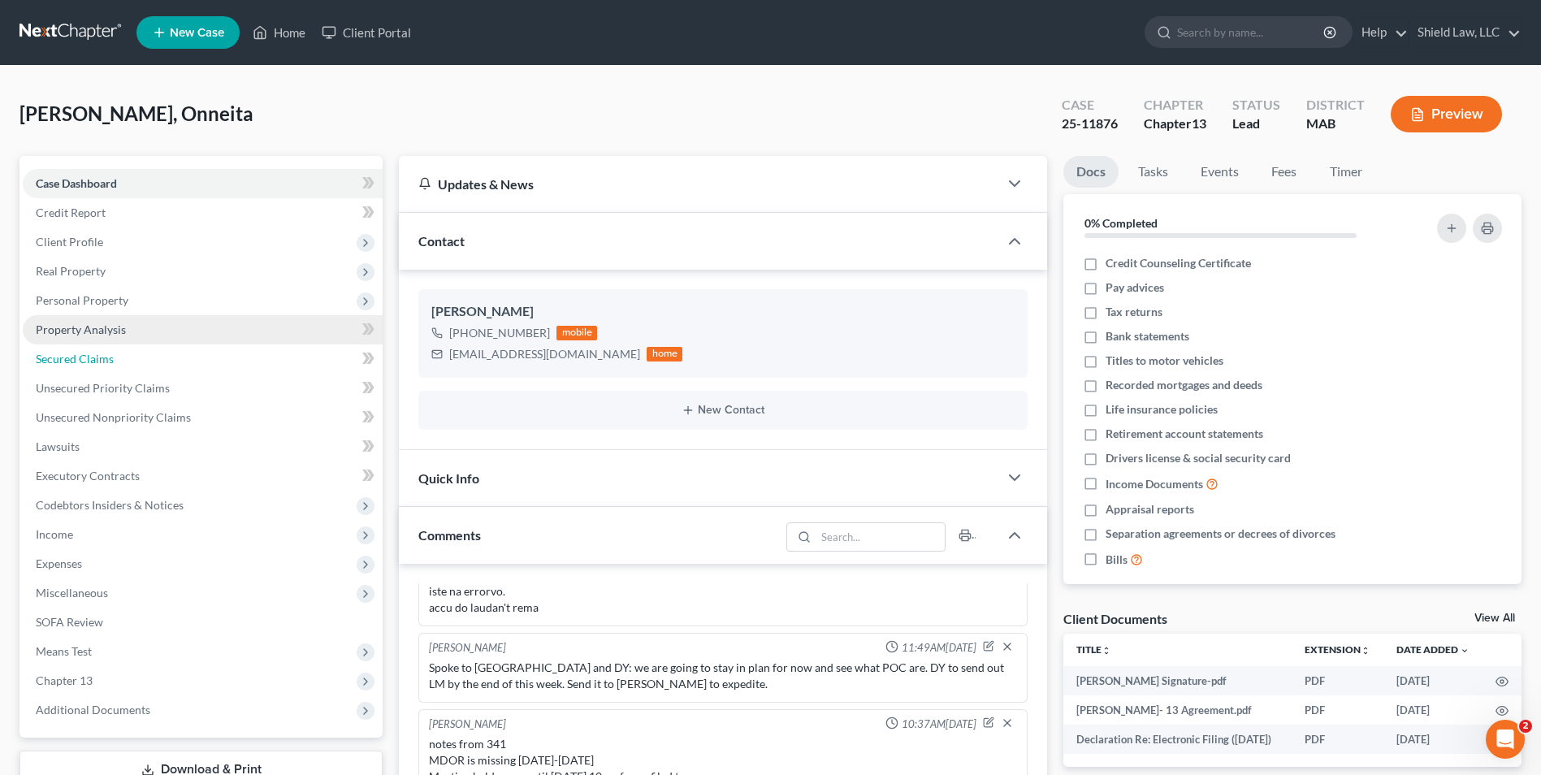
click at [94, 345] on link "Secured Claims" at bounding box center [203, 359] width 360 height 29
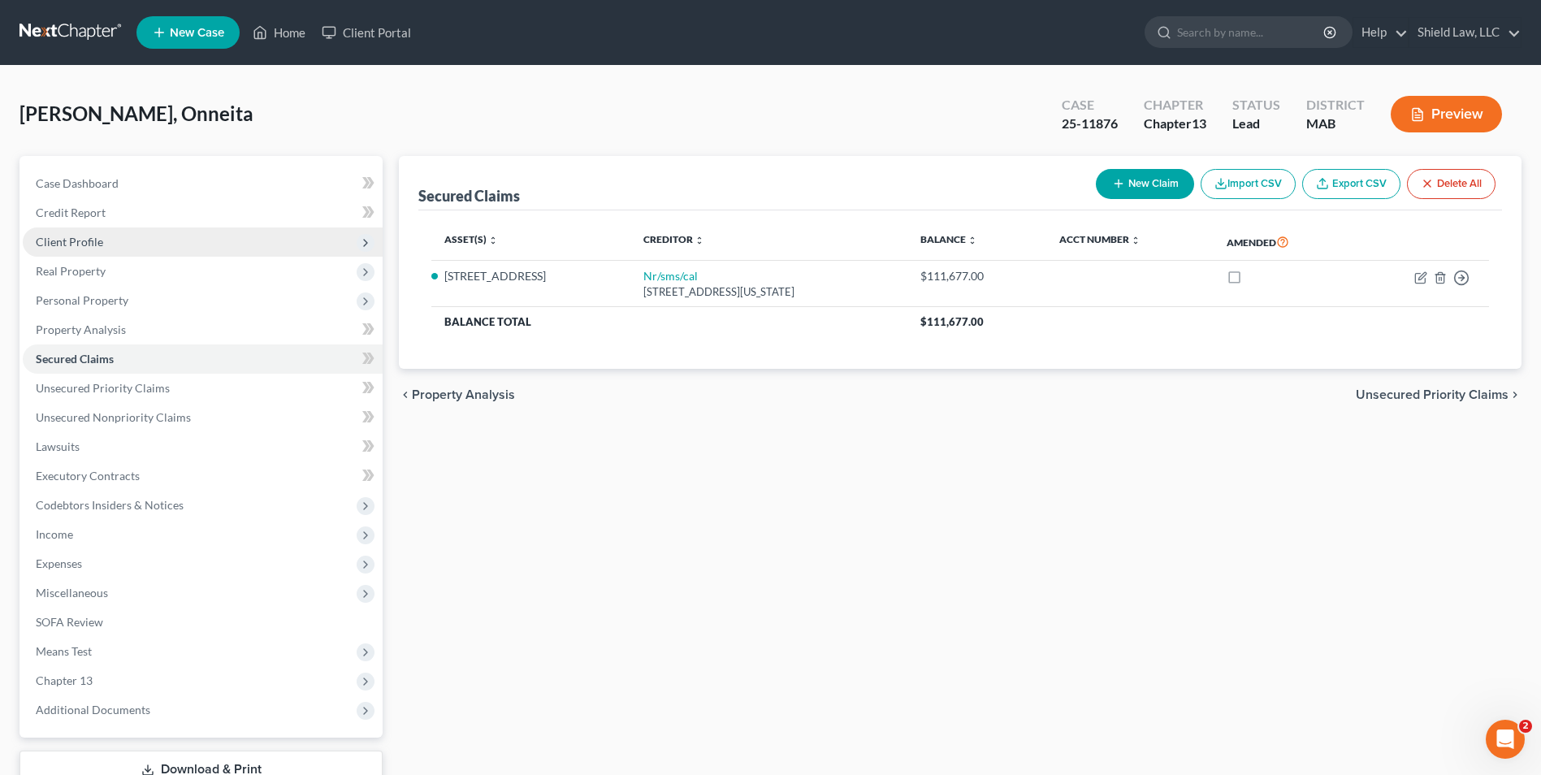
click at [110, 243] on span "Client Profile" at bounding box center [203, 242] width 360 height 29
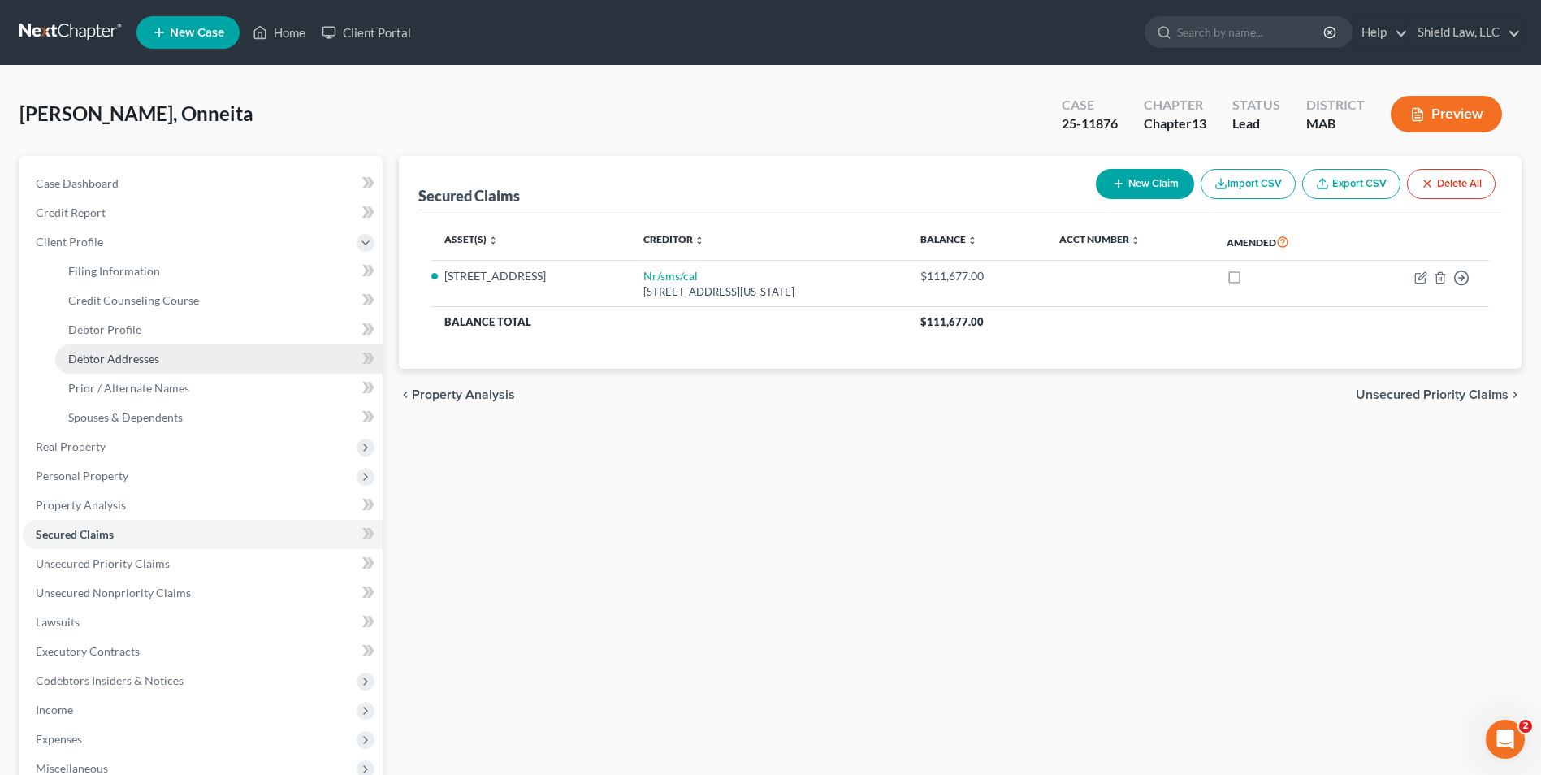
drag, startPoint x: 161, startPoint y: 362, endPoint x: 181, endPoint y: 344, distance: 27.1
click at [162, 362] on link "Debtor Addresses" at bounding box center [218, 359] width 327 height 29
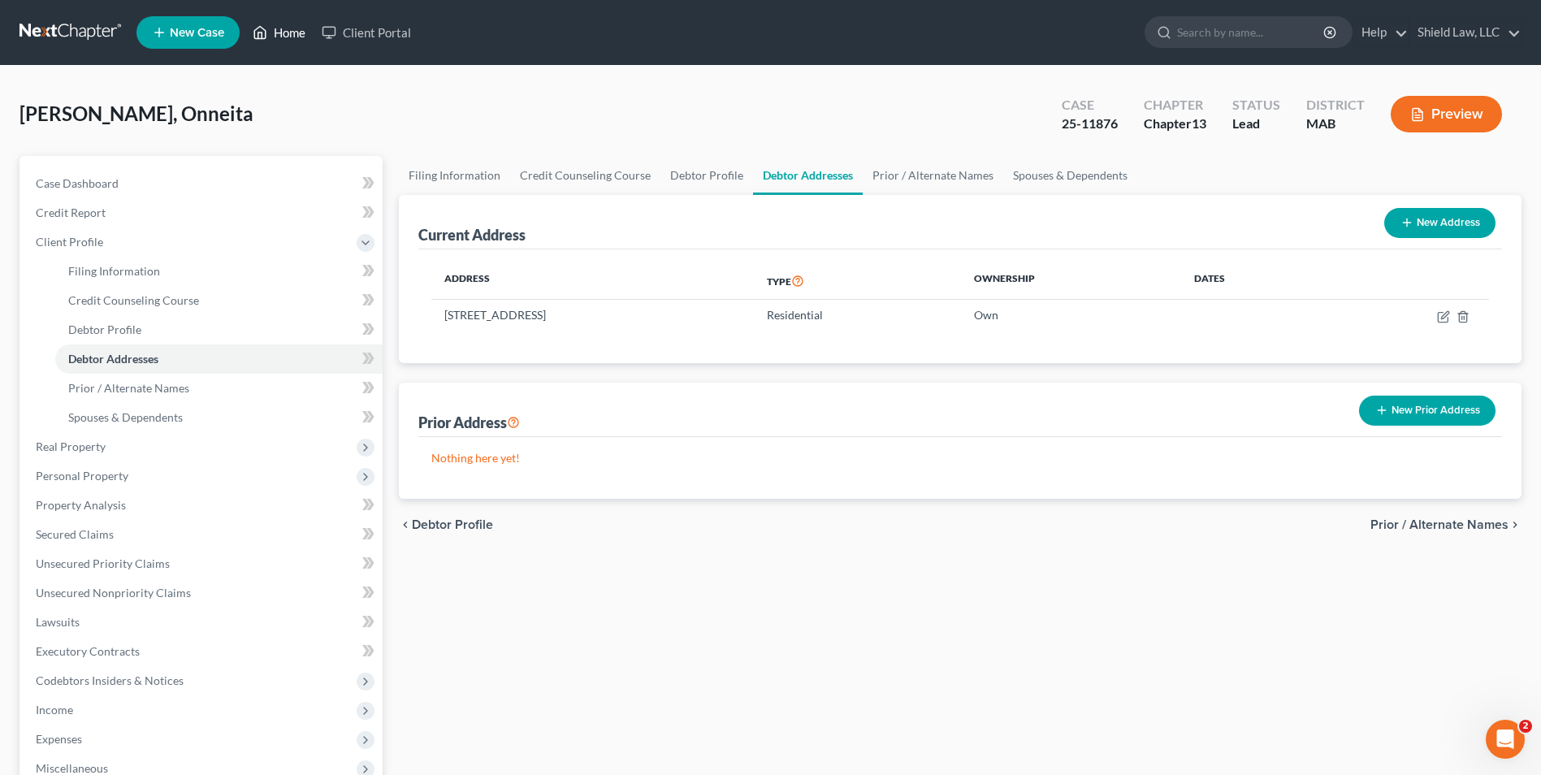
click at [279, 36] on link "Home" at bounding box center [279, 32] width 69 height 29
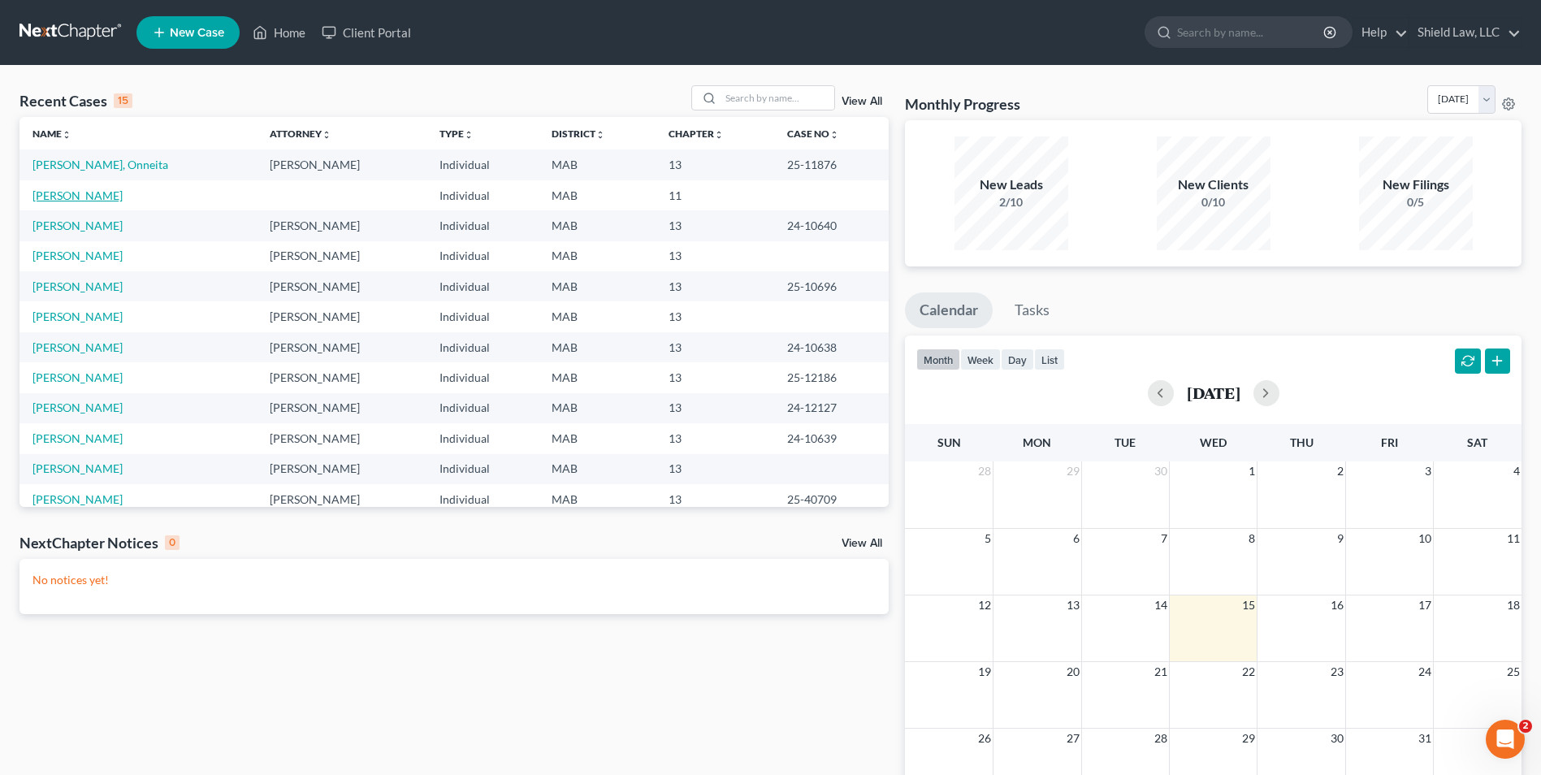
click at [76, 197] on link "[PERSON_NAME]" at bounding box center [78, 196] width 90 height 14
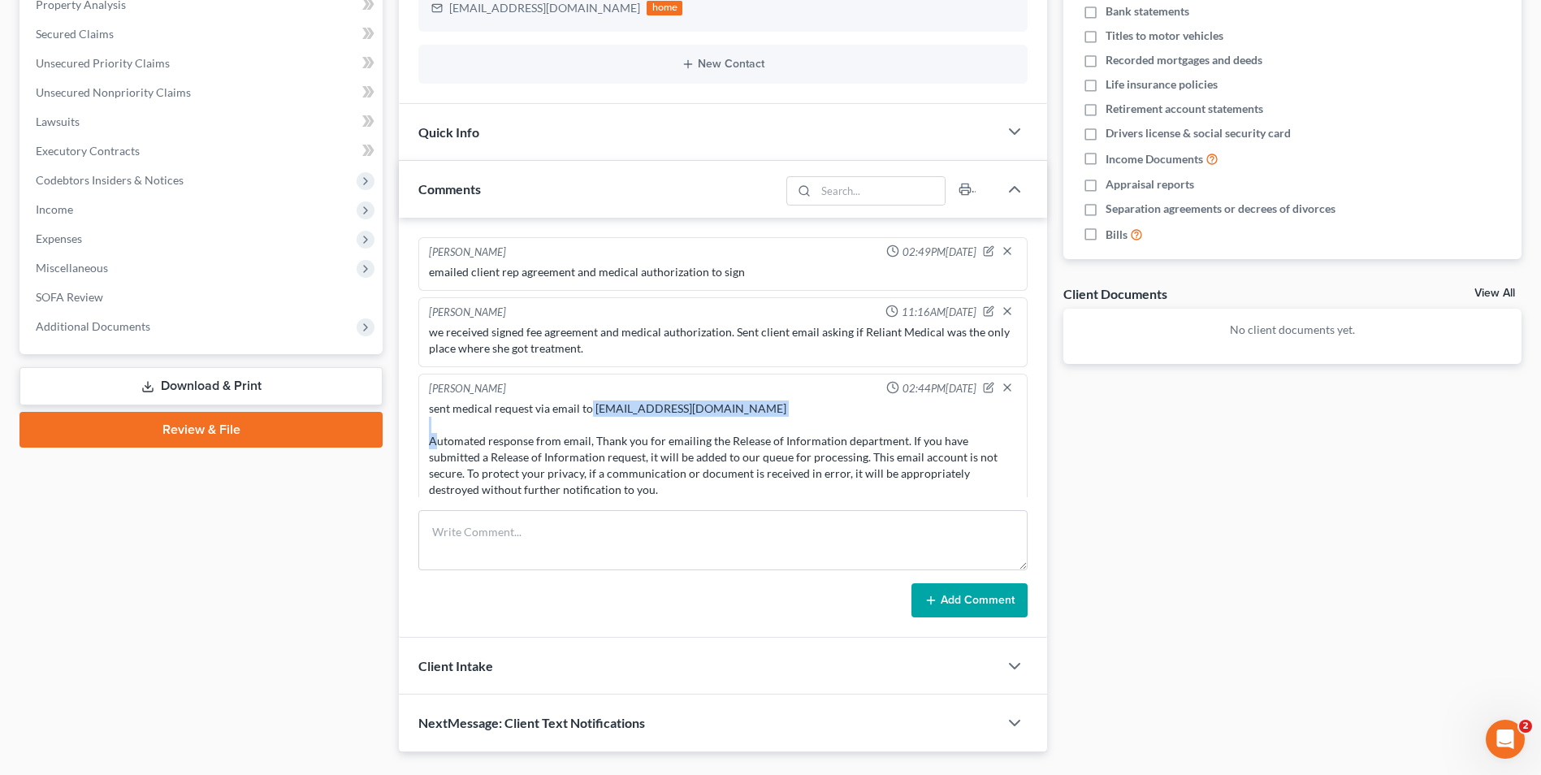
drag, startPoint x: 591, startPoint y: 410, endPoint x: 763, endPoint y: 410, distance: 172.3
click at [763, 410] on div "sent medical request via email to [EMAIL_ADDRESS][DOMAIN_NAME] Automated respon…" at bounding box center [723, 458] width 588 height 114
copy div "[EMAIL_ADDRESS][DOMAIN_NAME]"
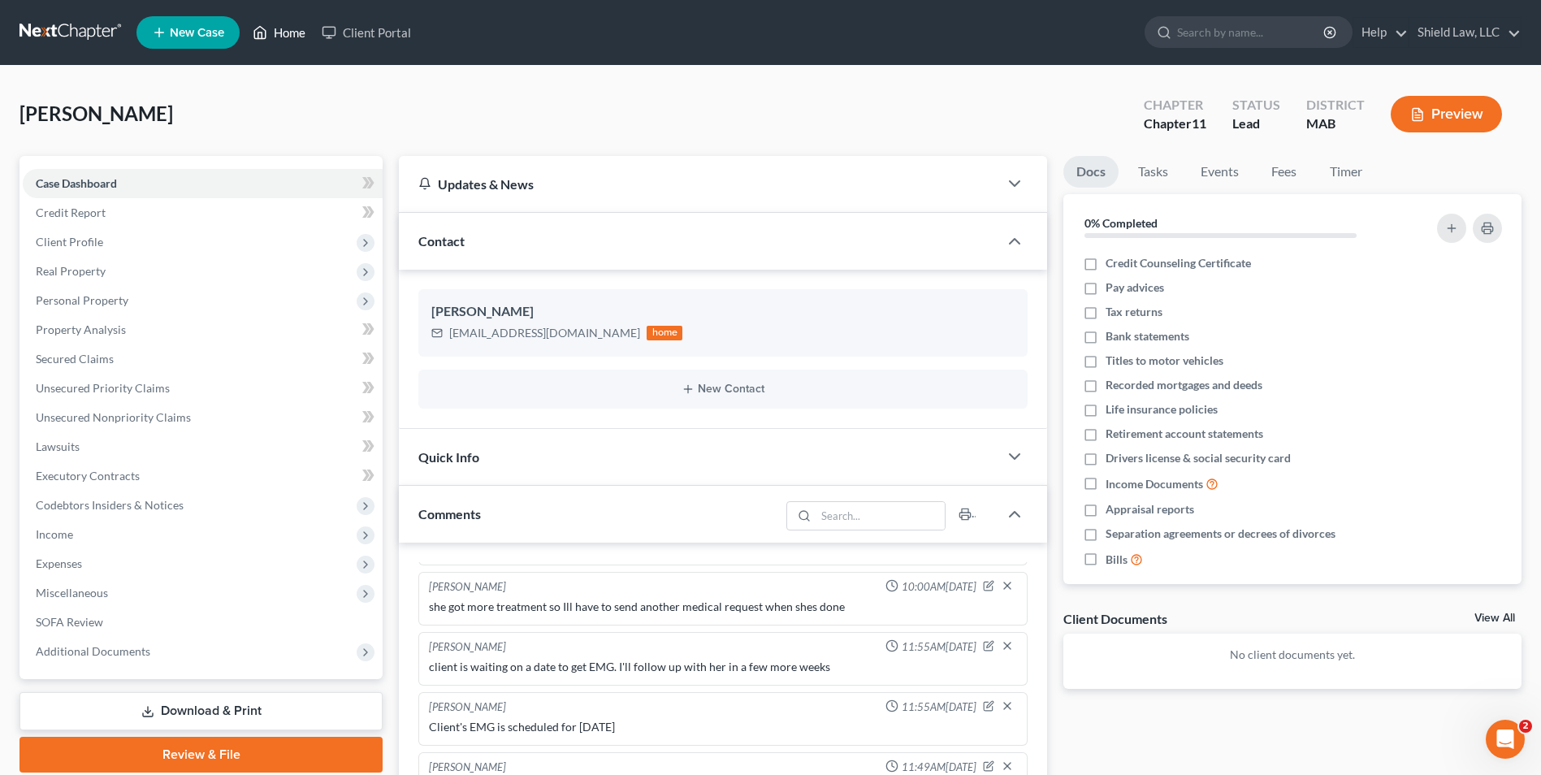
click at [299, 31] on link "Home" at bounding box center [279, 32] width 69 height 29
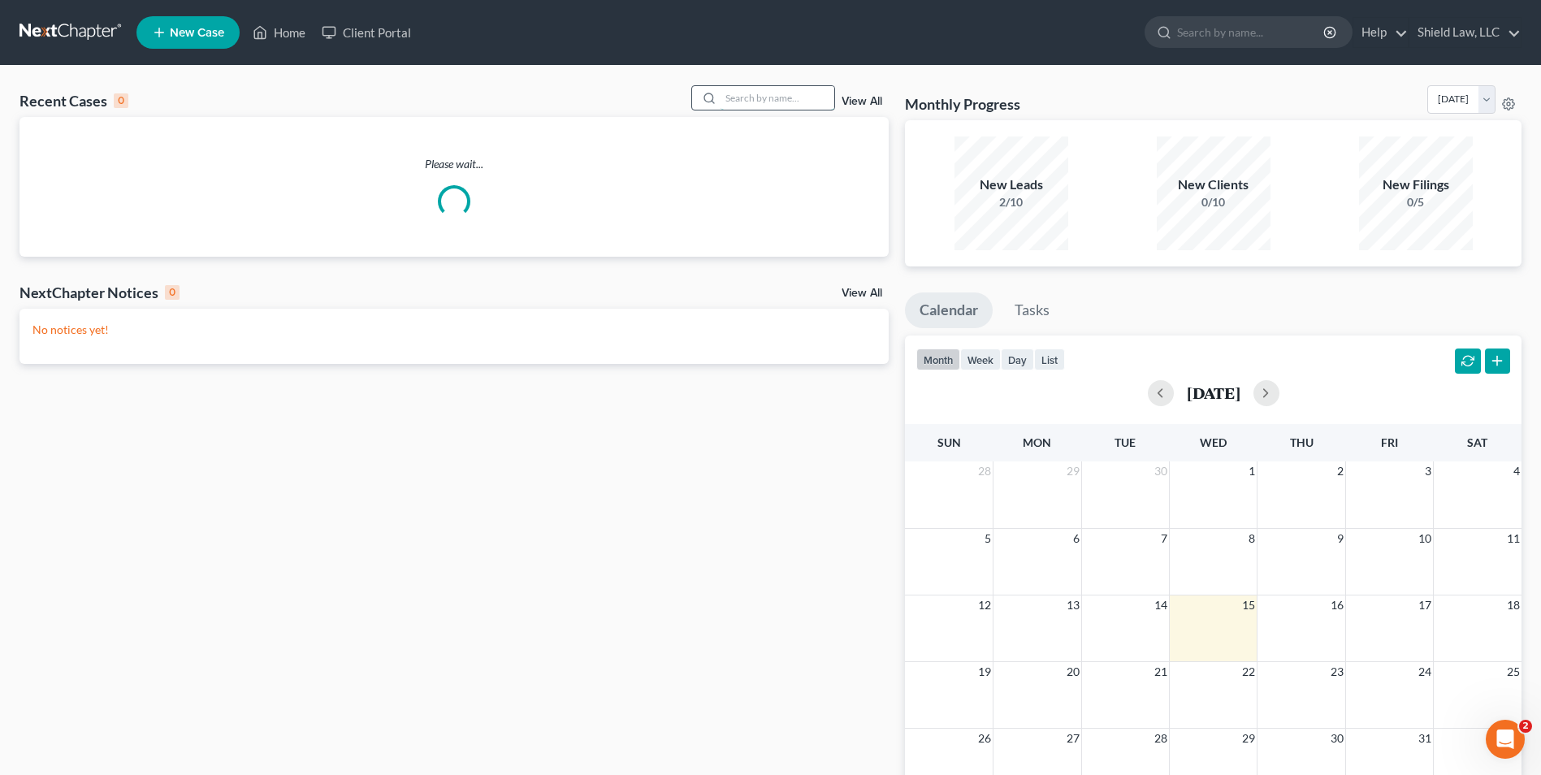
click at [743, 92] on input "search" at bounding box center [778, 98] width 114 height 24
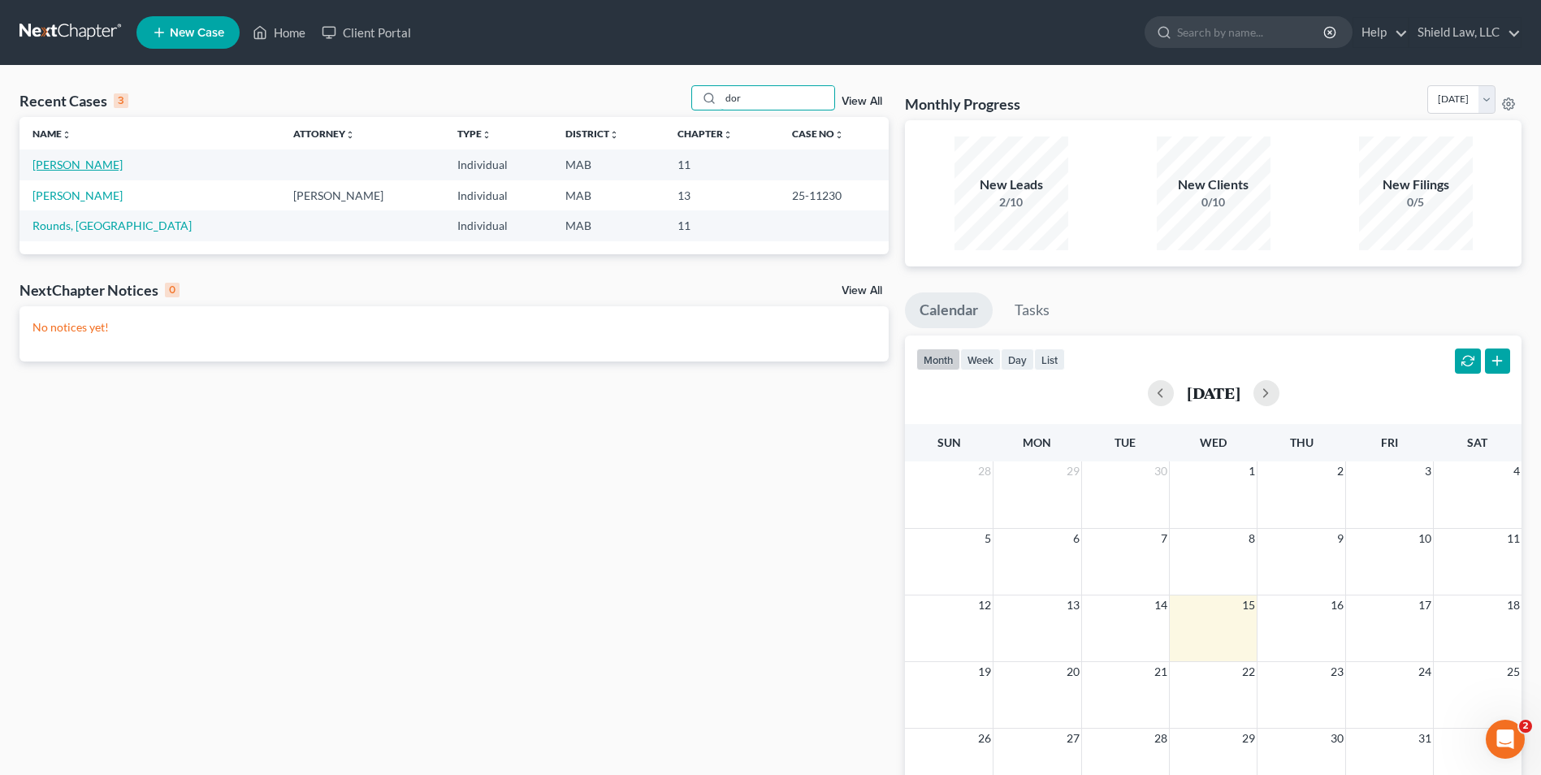
type input "dor"
click at [102, 169] on link "[PERSON_NAME]" at bounding box center [78, 165] width 90 height 14
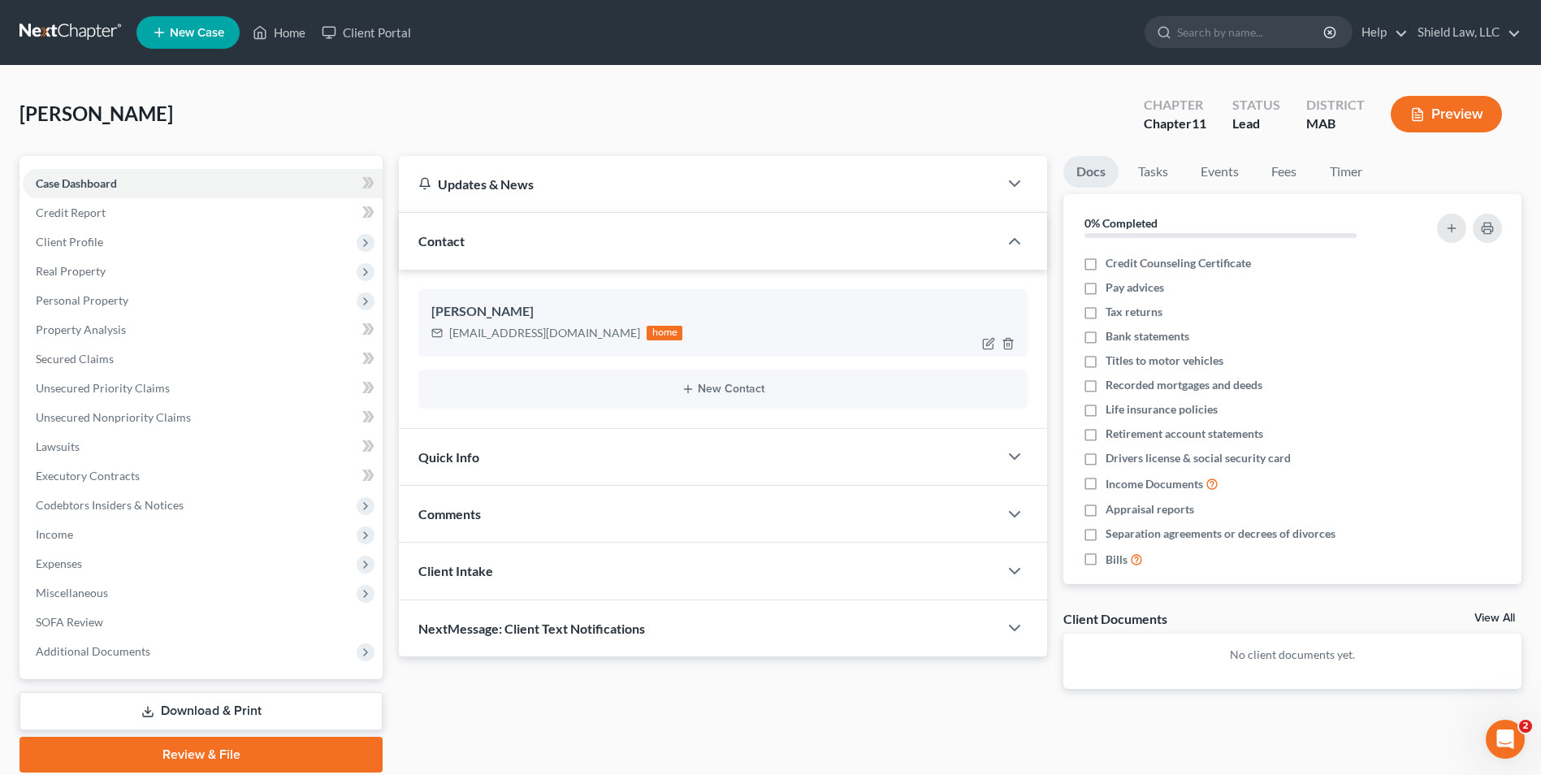
drag, startPoint x: 447, startPoint y: 332, endPoint x: 644, endPoint y: 333, distance: 196.6
click at [644, 333] on div "[EMAIL_ADDRESS][DOMAIN_NAME] home" at bounding box center [556, 333] width 251 height 21
copy div "[EMAIL_ADDRESS][DOMAIN_NAME]"
drag, startPoint x: 274, startPoint y: 33, endPoint x: 262, endPoint y: 2, distance: 34.0
click at [275, 33] on link "Home" at bounding box center [279, 32] width 69 height 29
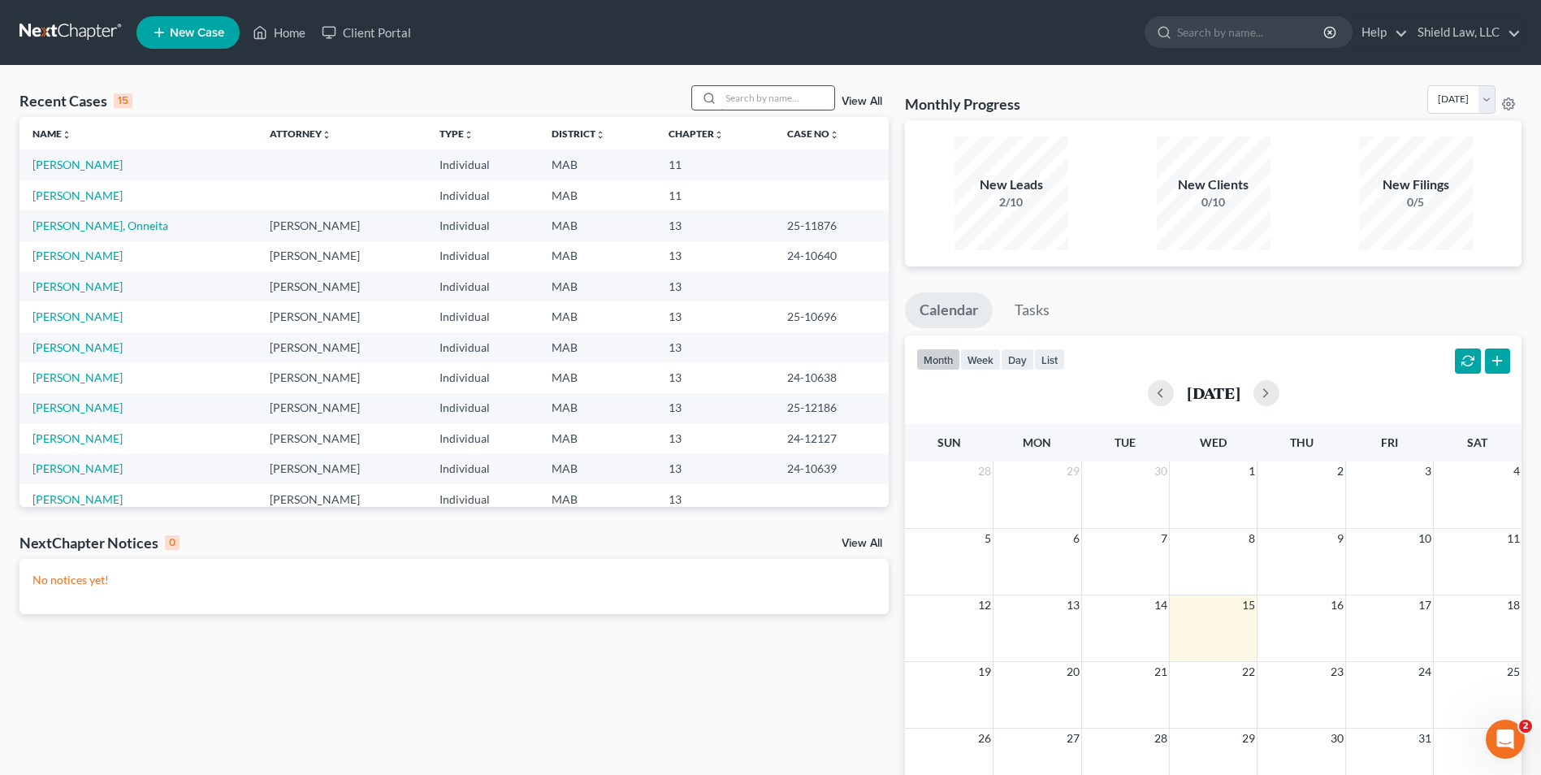
click at [748, 102] on input "search" at bounding box center [778, 98] width 114 height 24
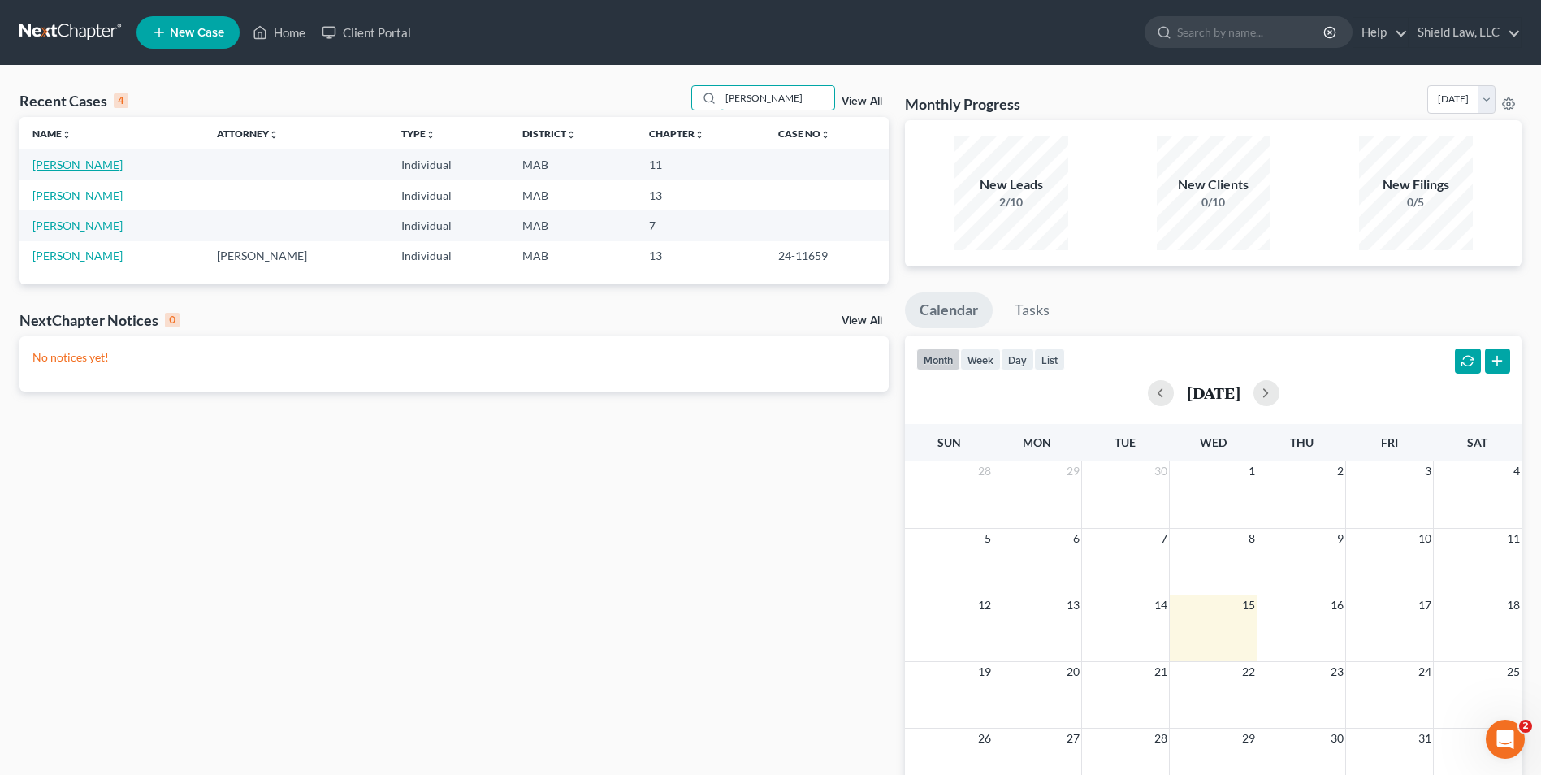
type input "[PERSON_NAME]"
click at [65, 168] on link "[PERSON_NAME]" at bounding box center [78, 165] width 90 height 14
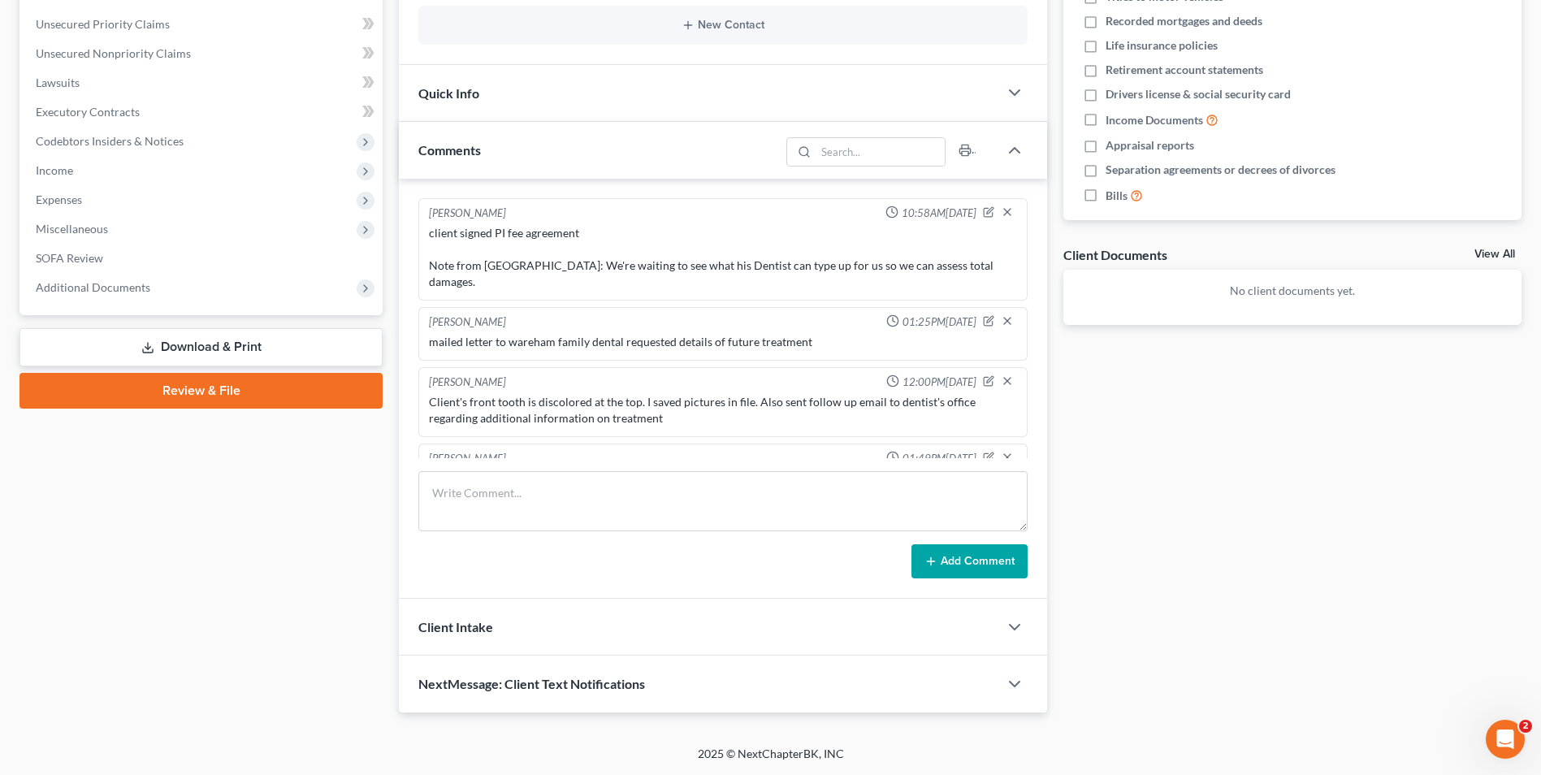
scroll to position [1854, 0]
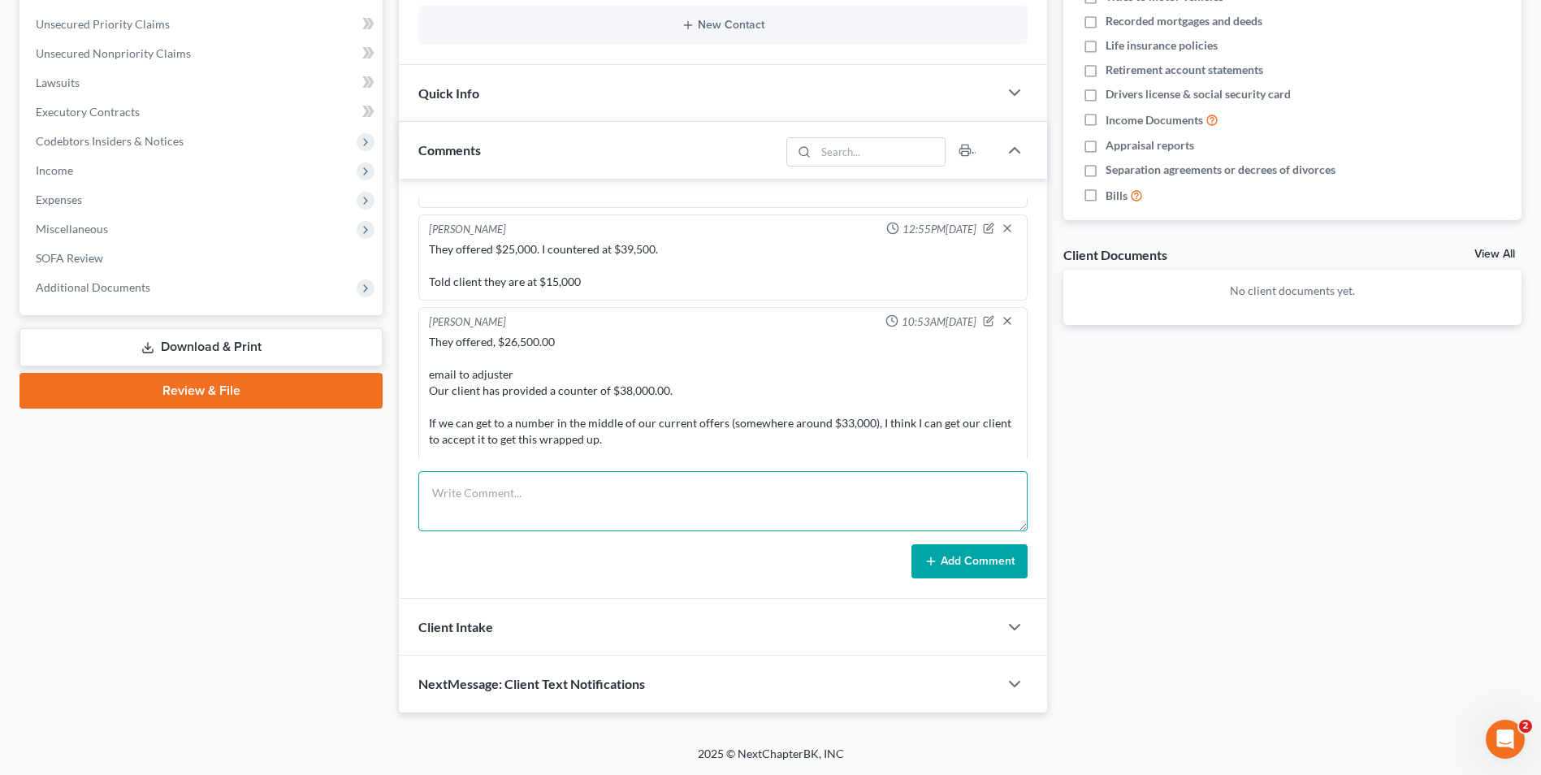
click at [564, 512] on textarea at bounding box center [722, 501] width 609 height 60
type textarea "they came back at $30,000. I countered at $36,000."
click at [976, 549] on button "Add Comment" at bounding box center [970, 561] width 116 height 34
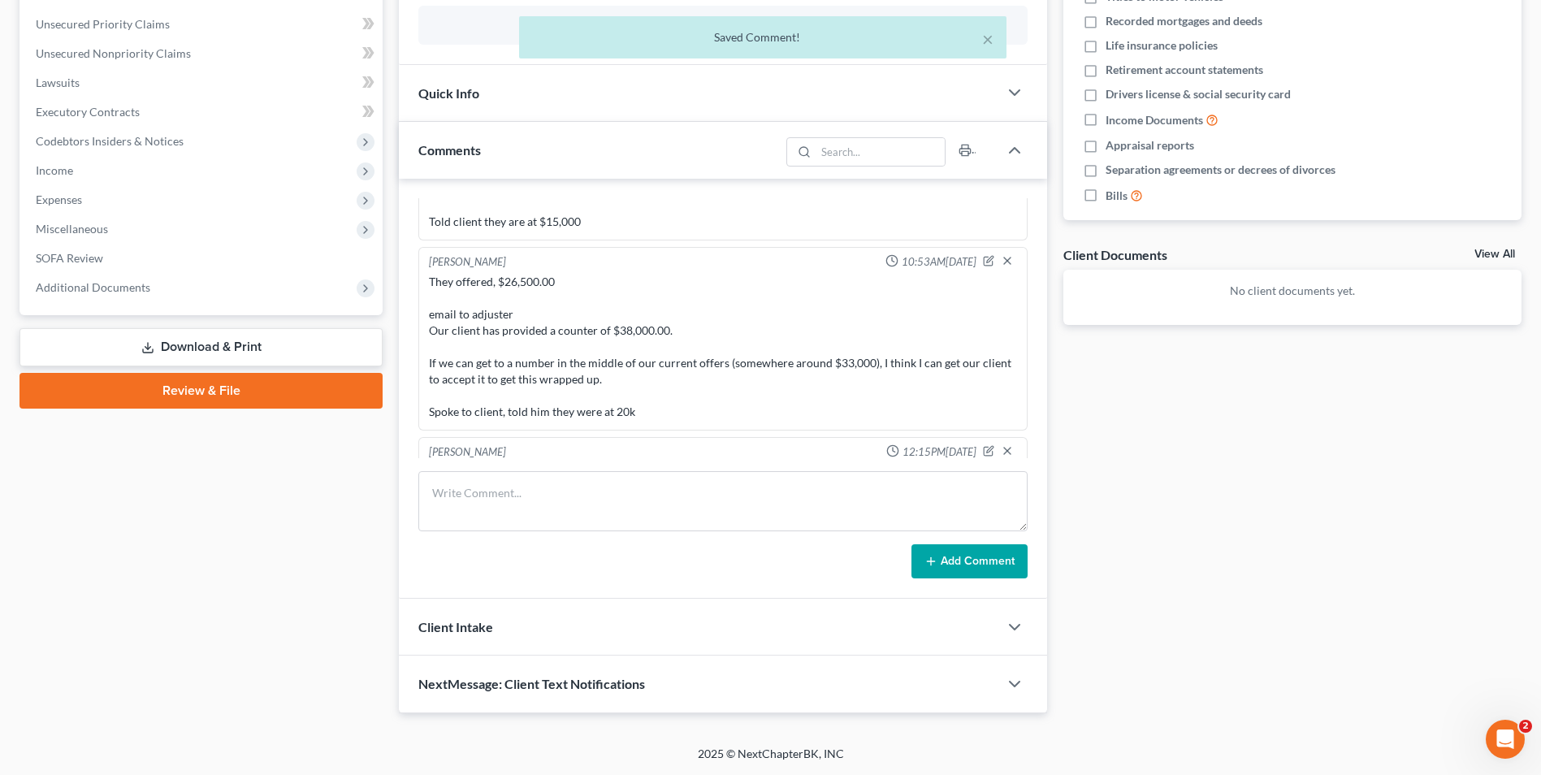
scroll to position [0, 0]
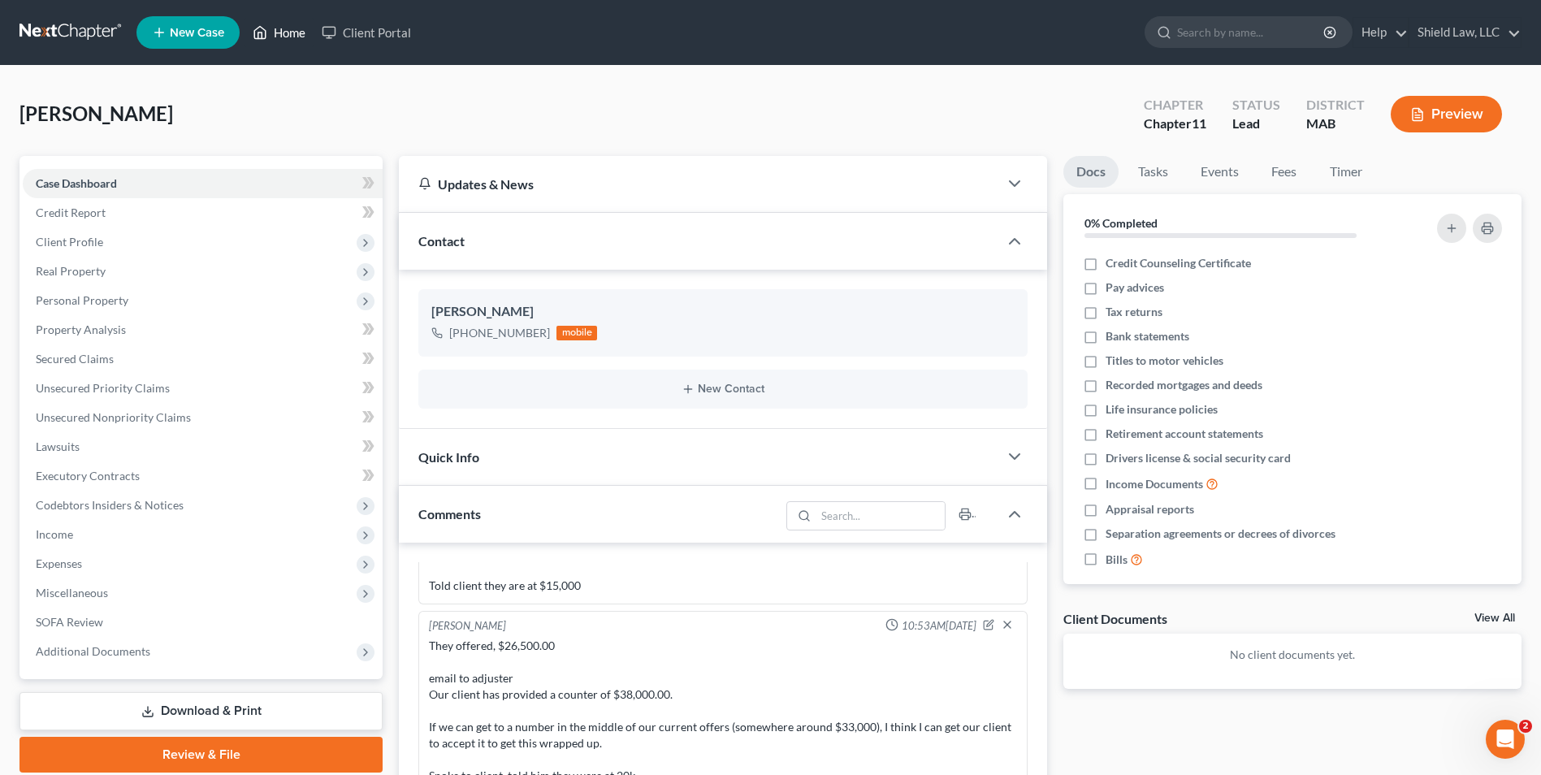
click at [278, 33] on link "Home" at bounding box center [279, 32] width 69 height 29
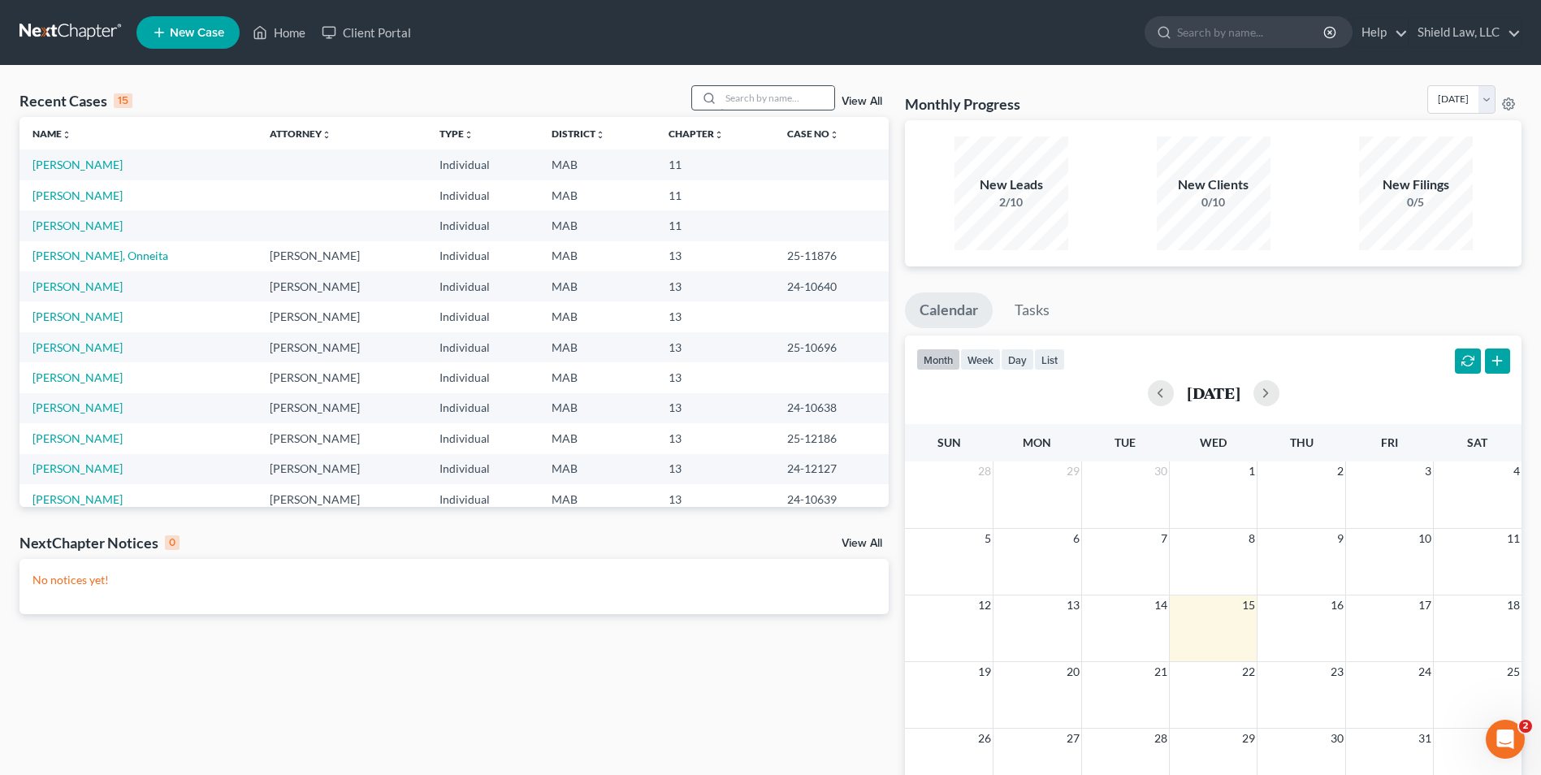
click at [738, 98] on input "search" at bounding box center [778, 98] width 114 height 24
type input "oben"
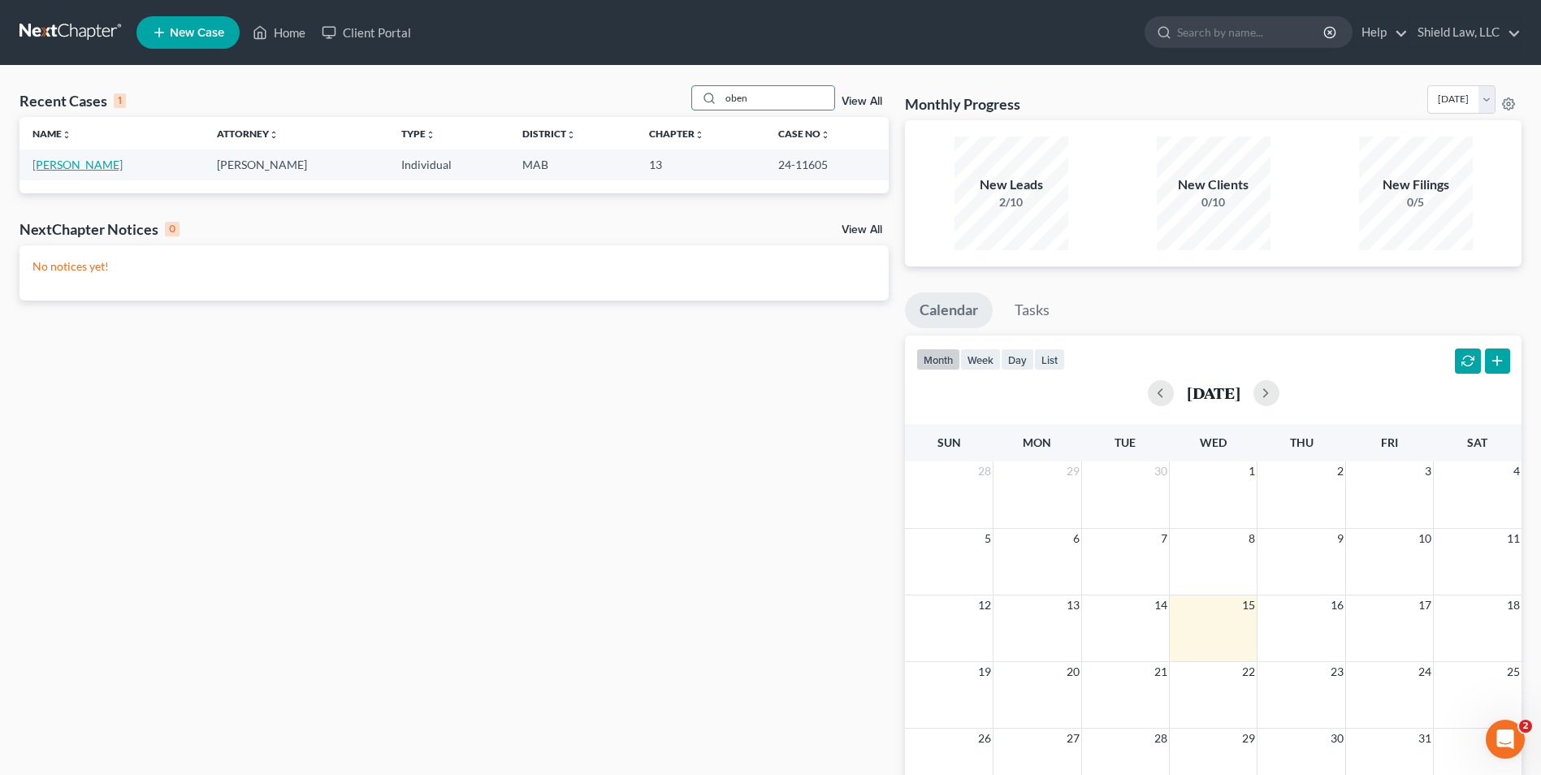
click at [85, 164] on link "[PERSON_NAME]" at bounding box center [78, 165] width 90 height 14
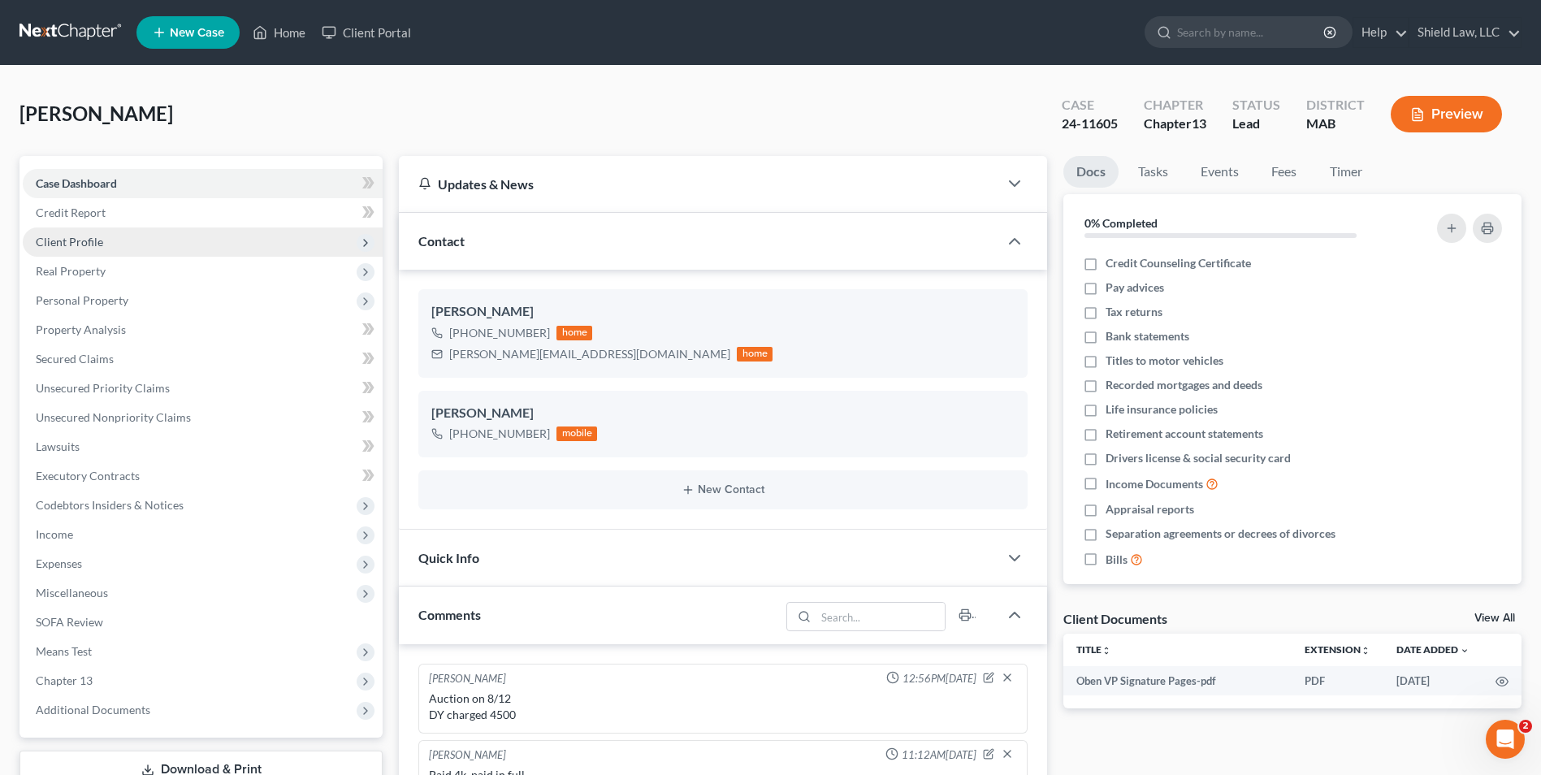
scroll to position [1481, 0]
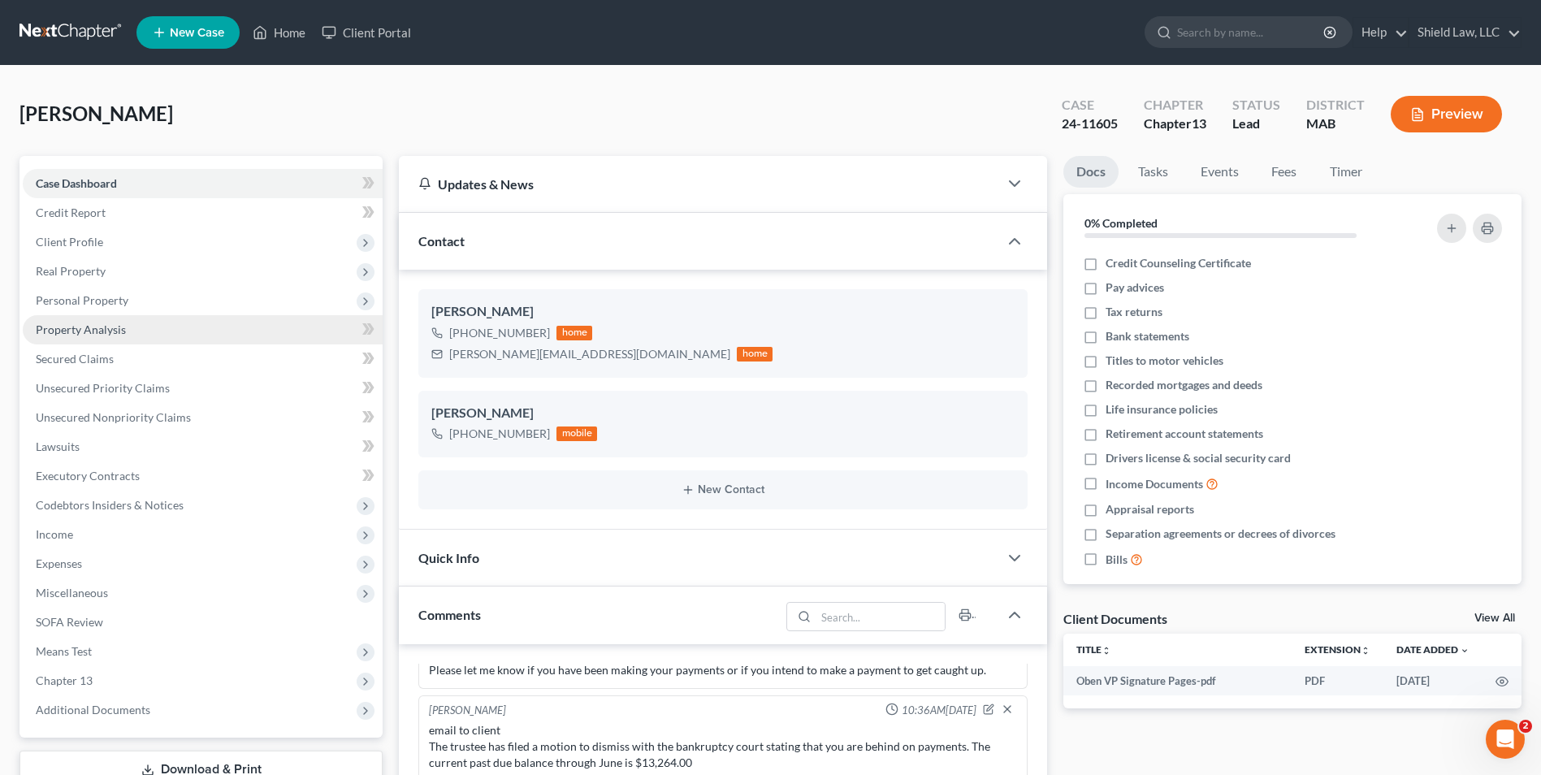
click at [62, 238] on span "Client Profile" at bounding box center [69, 242] width 67 height 14
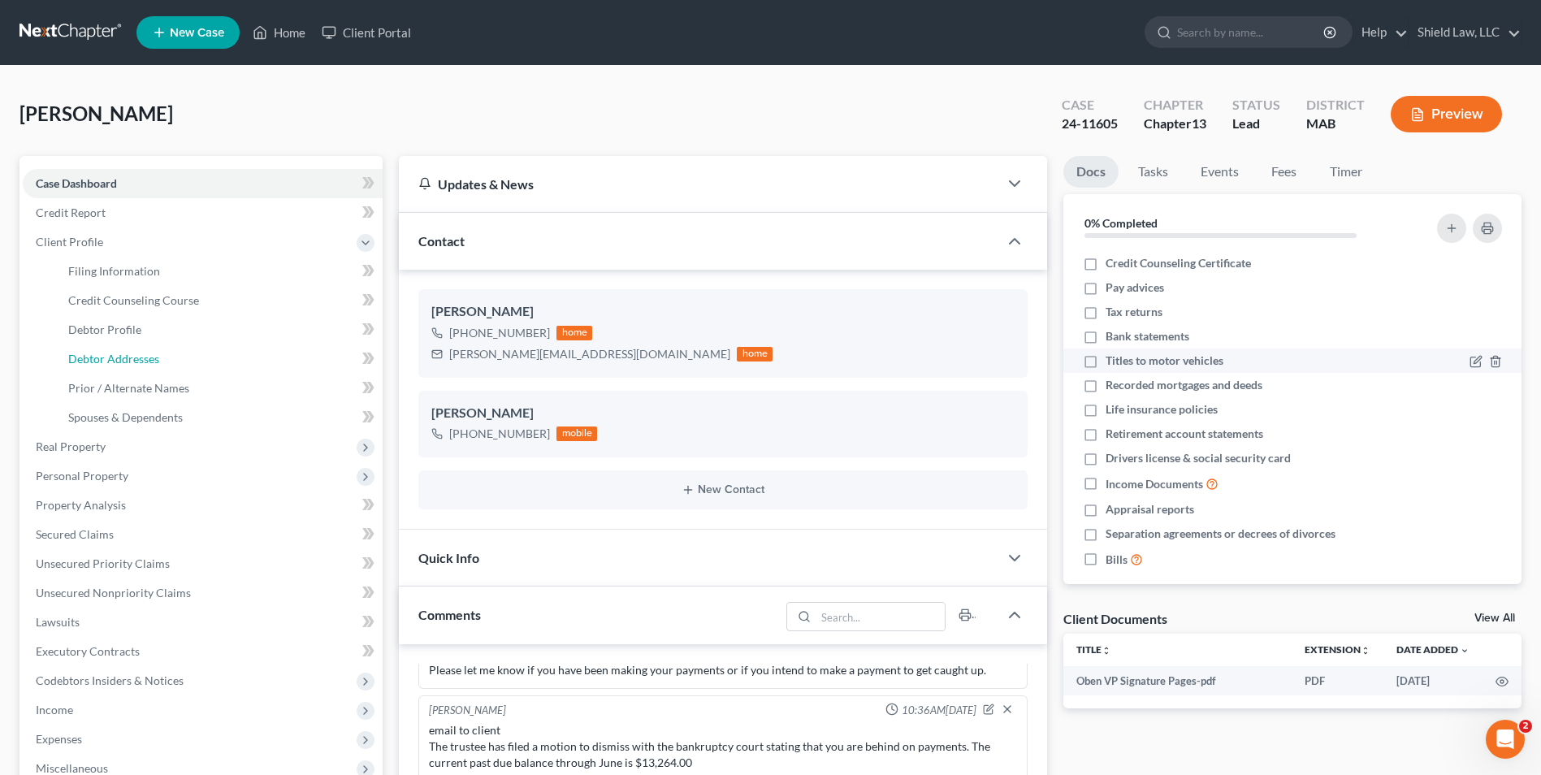
drag, startPoint x: 161, startPoint y: 356, endPoint x: 1390, endPoint y: 353, distance: 1229.3
click at [162, 356] on link "Debtor Addresses" at bounding box center [218, 359] width 327 height 29
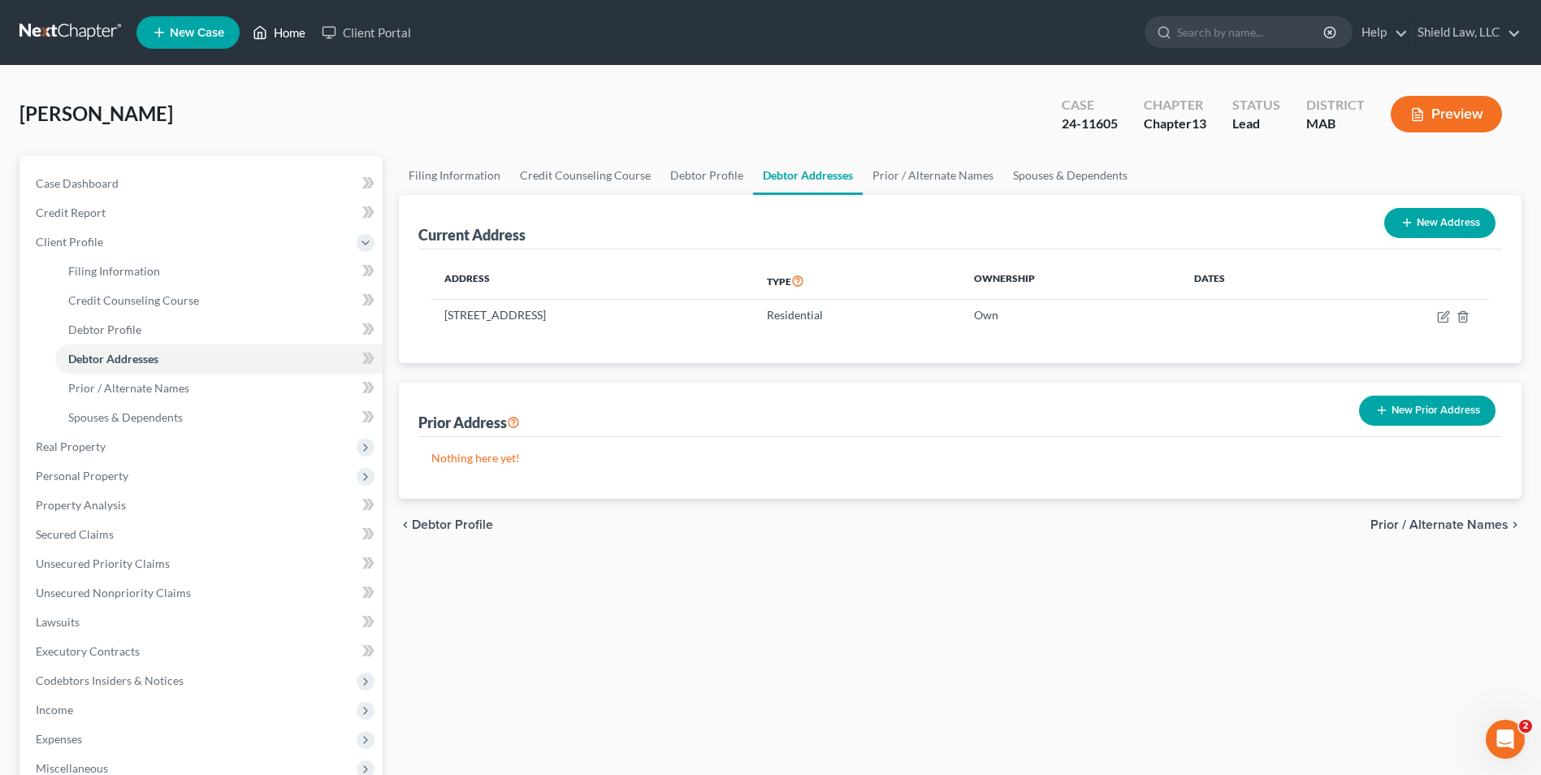
click at [270, 25] on link "Home" at bounding box center [279, 32] width 69 height 29
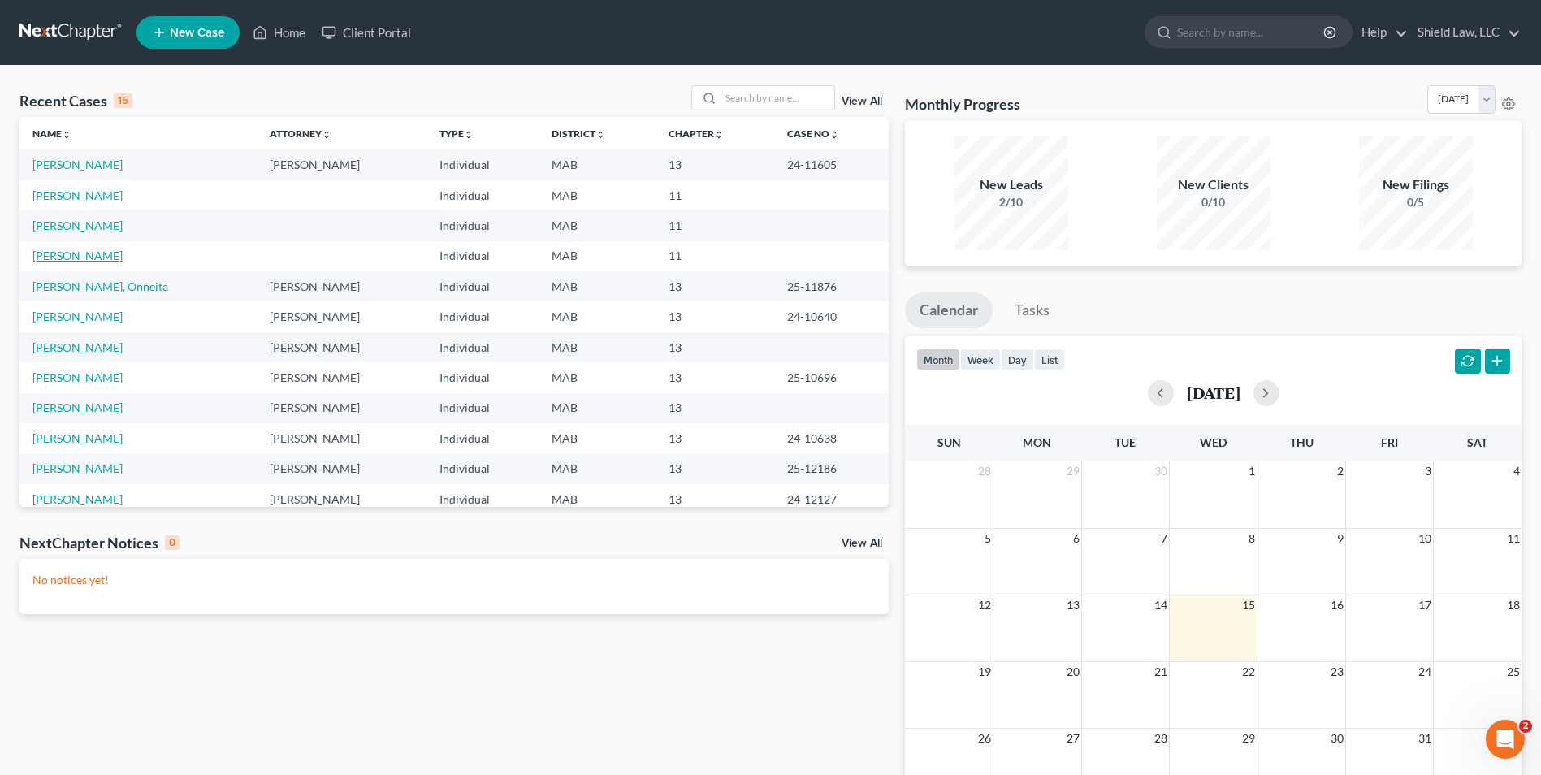
click at [85, 254] on link "[PERSON_NAME]" at bounding box center [78, 256] width 90 height 14
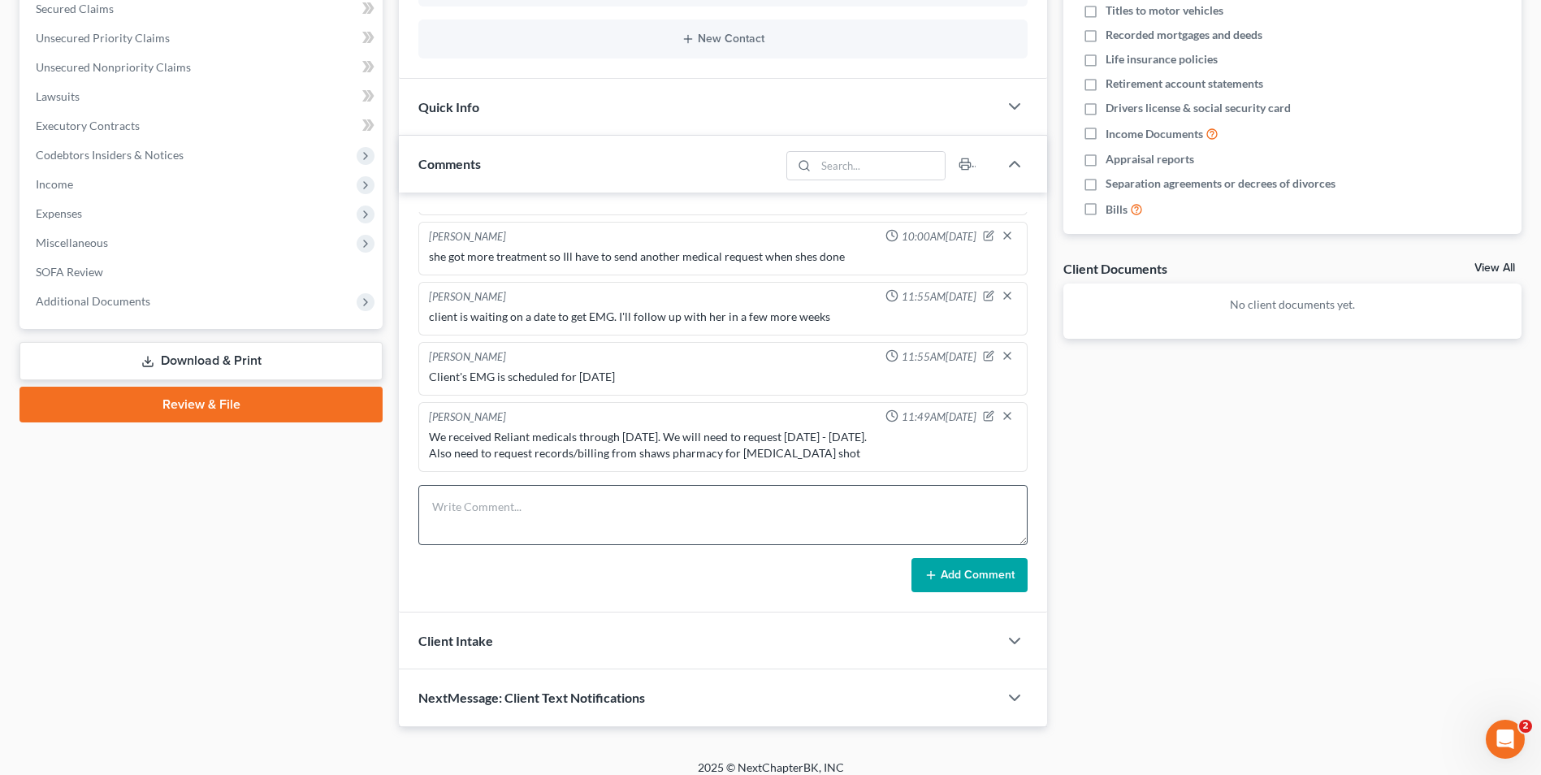
scroll to position [364, 0]
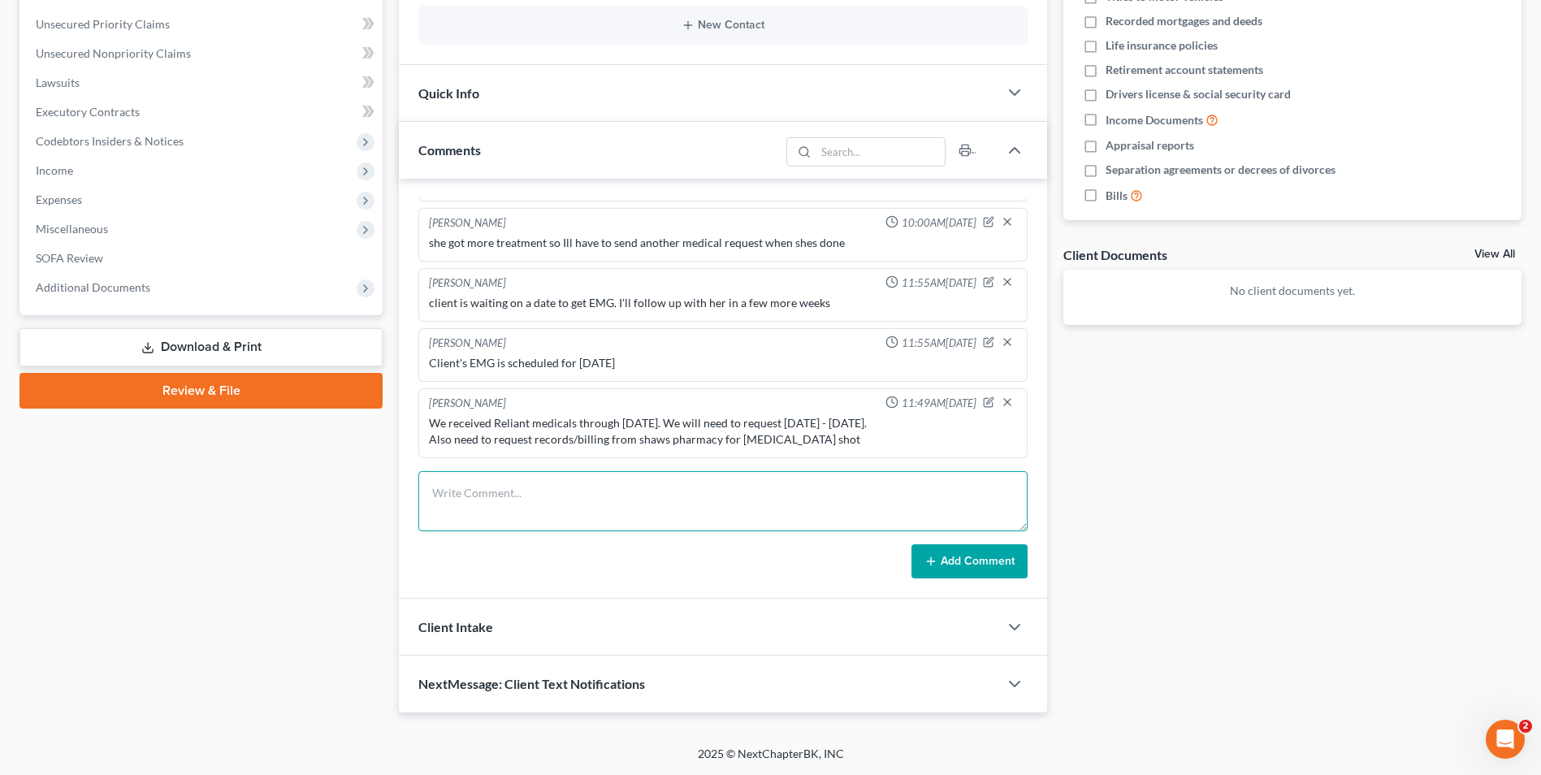
click at [551, 520] on textarea at bounding box center [722, 501] width 609 height 60
type textarea "emailed 2nd request to reliant. Faxed request to [PERSON_NAME] Pharmacy"
click at [938, 551] on button "Add Comment" at bounding box center [970, 561] width 116 height 34
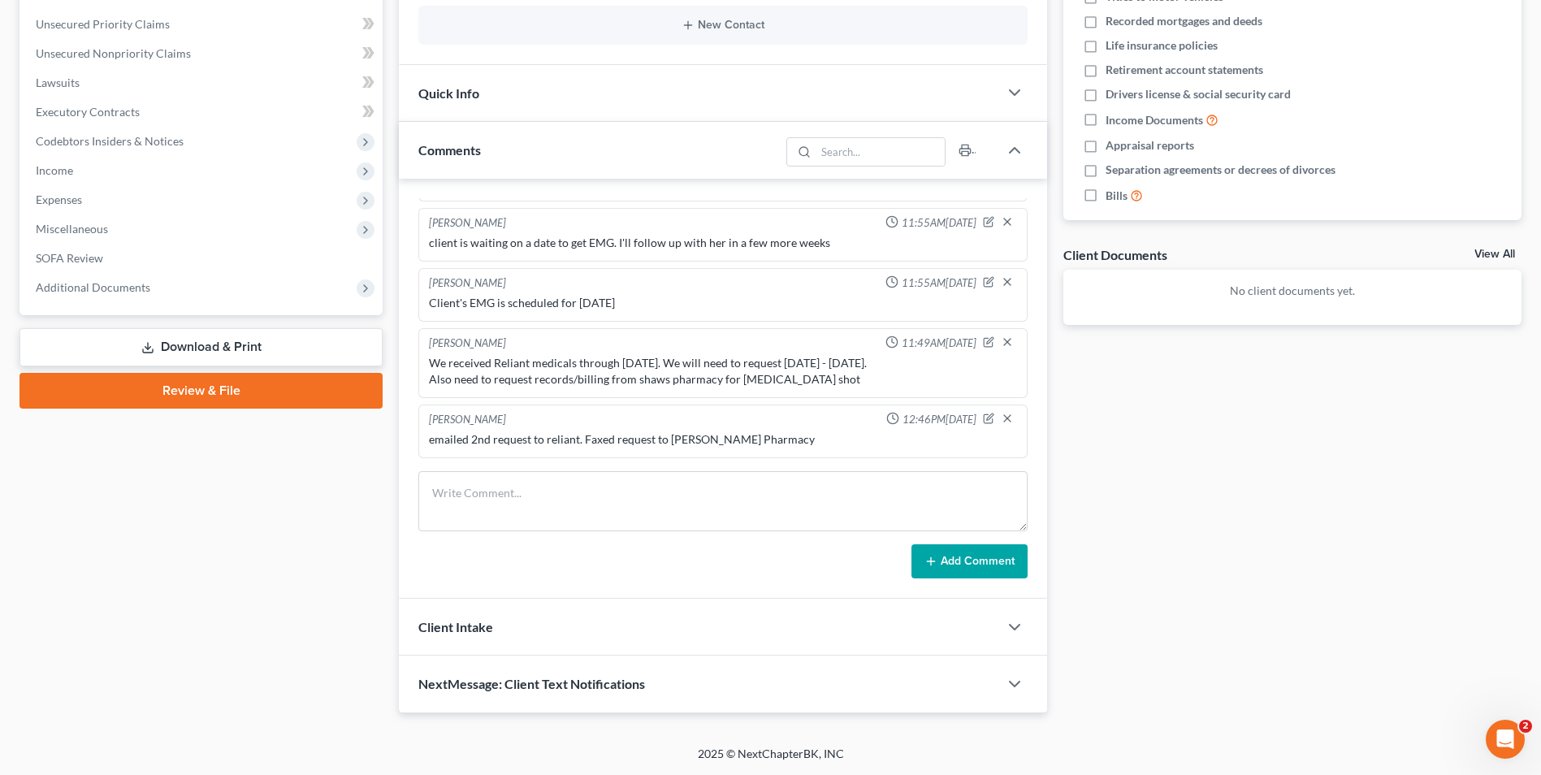
scroll to position [0, 0]
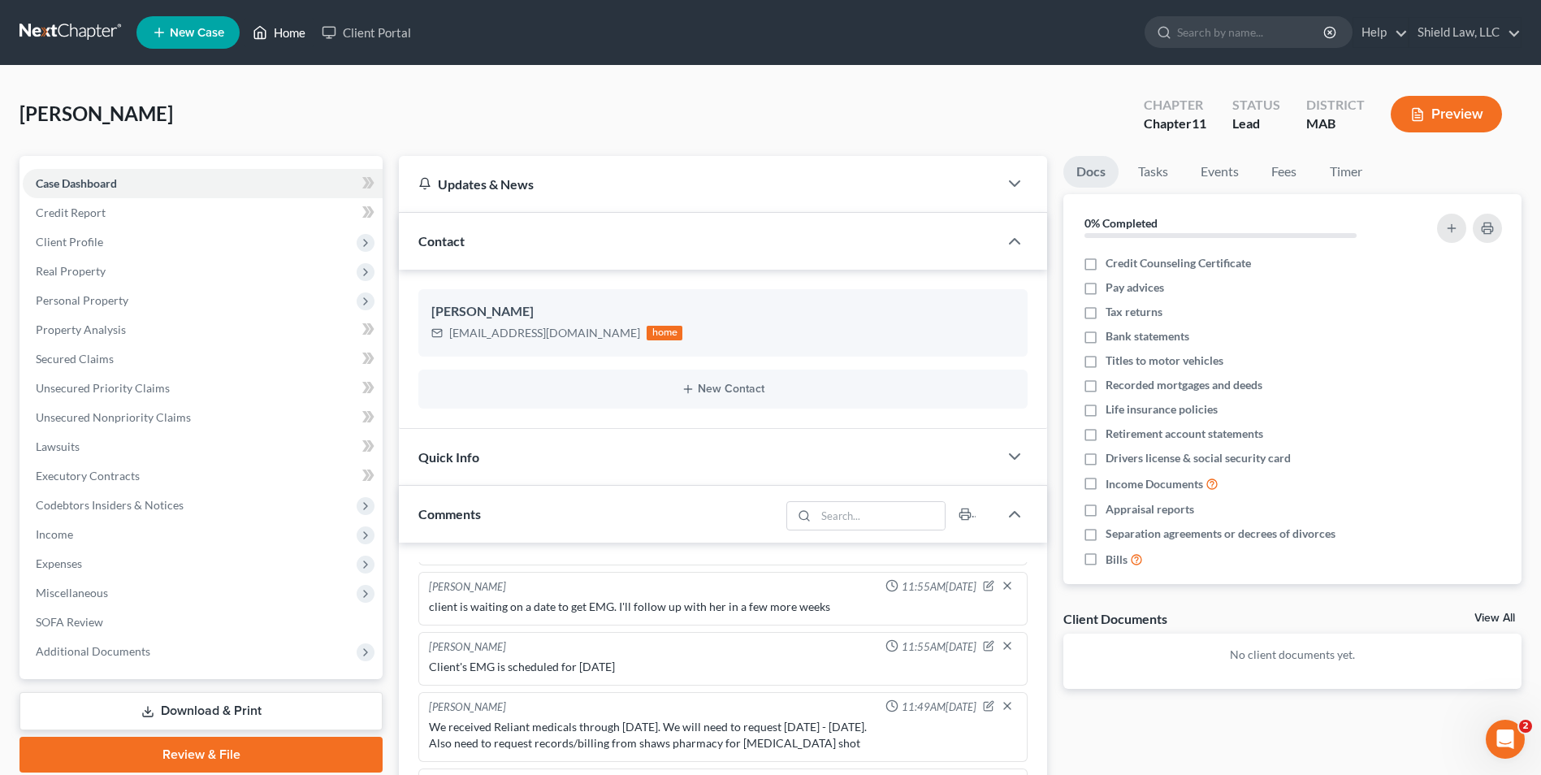
drag, startPoint x: 292, startPoint y: 15, endPoint x: 292, endPoint y: 32, distance: 16.3
click at [292, 15] on ul "New Case Home Client Portal - No Result - See all results Or Press Enter... Hel…" at bounding box center [829, 32] width 1385 height 42
click at [292, 32] on link "Home" at bounding box center [279, 32] width 69 height 29
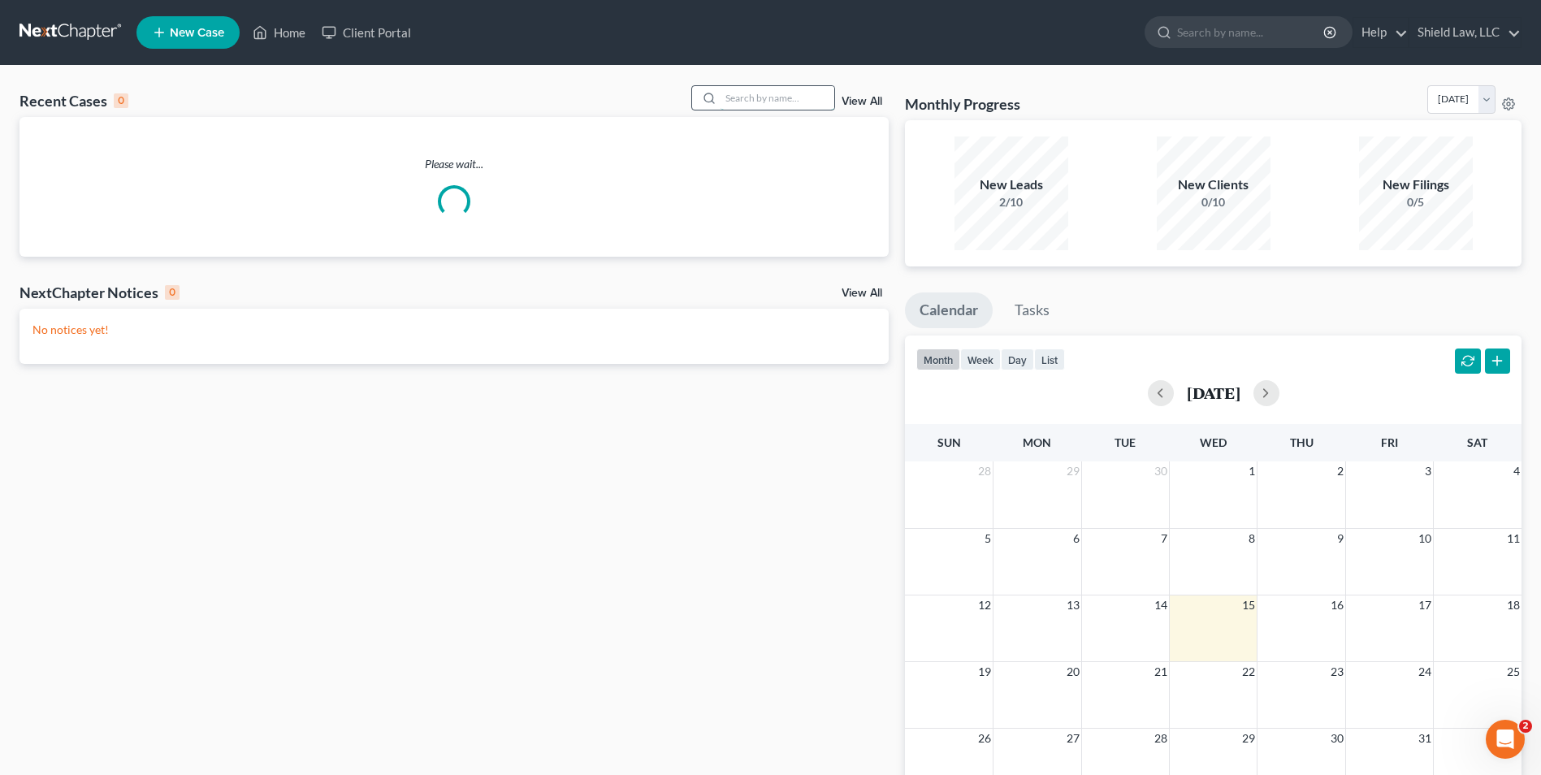
click at [824, 107] on input "search" at bounding box center [778, 98] width 114 height 24
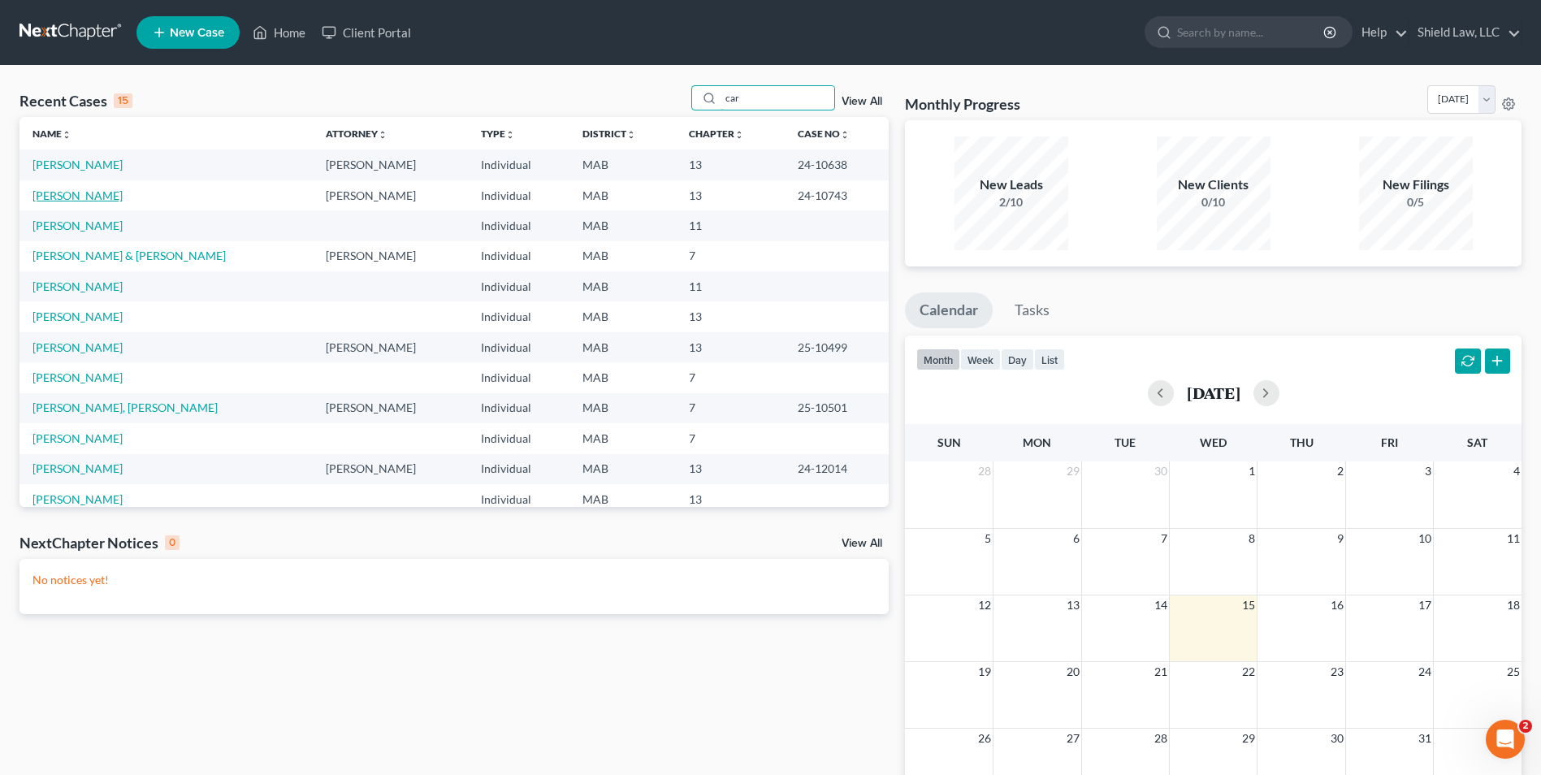
type input "car"
click at [95, 190] on link "[PERSON_NAME]" at bounding box center [78, 196] width 90 height 14
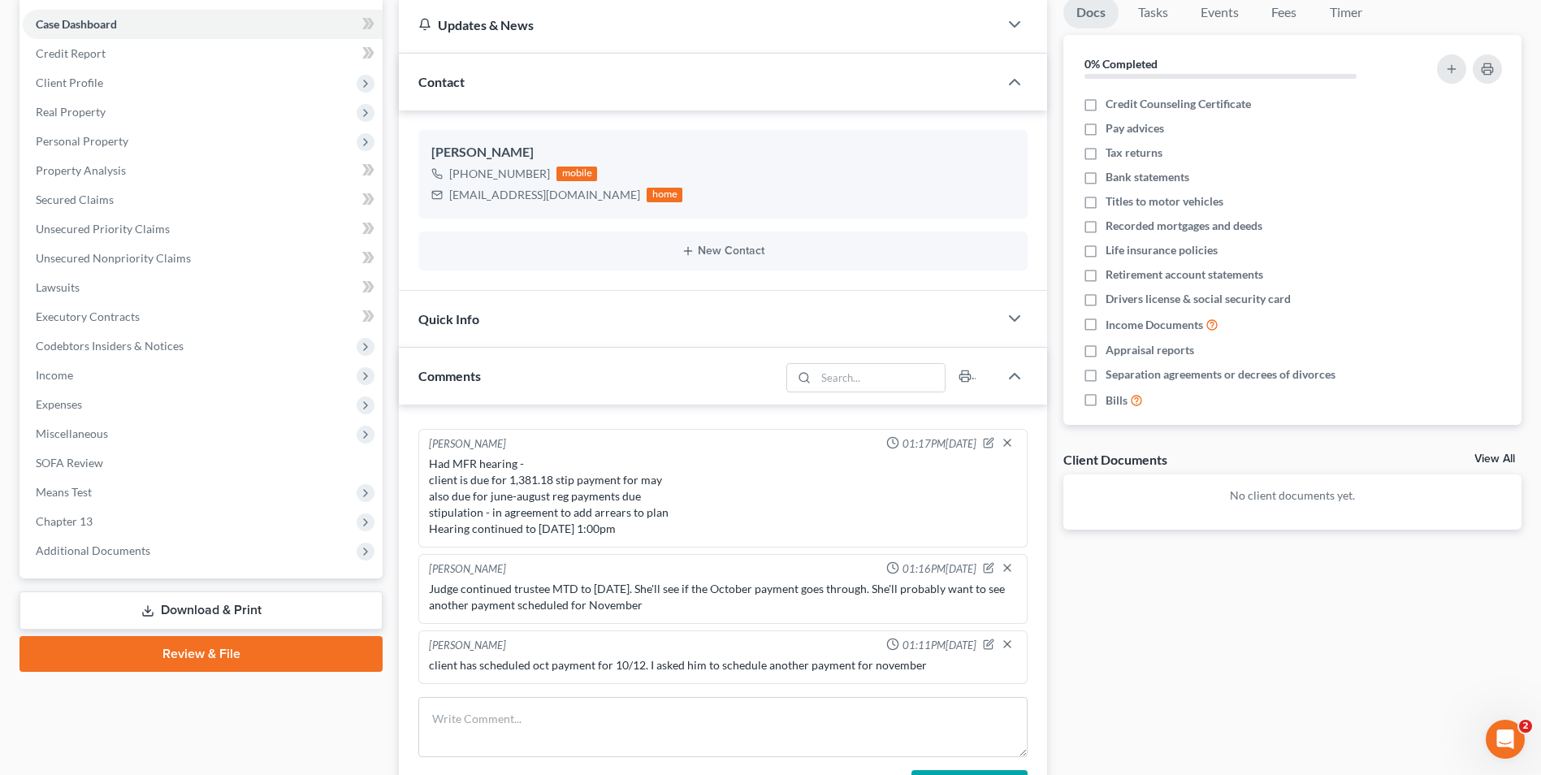
scroll to position [325, 0]
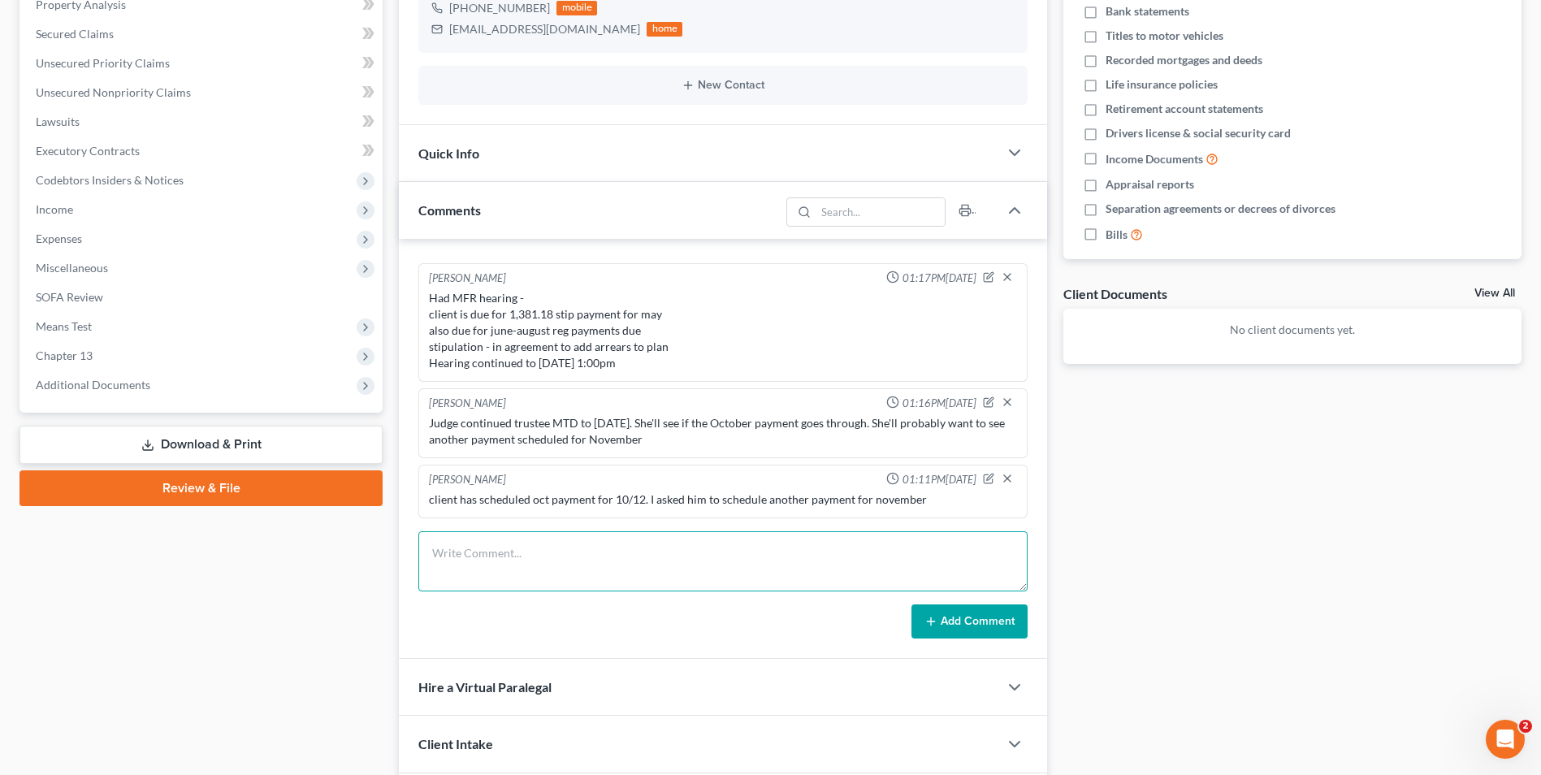
click at [509, 540] on textarea at bounding box center [722, 561] width 609 height 60
type textarea "M"
type textarea "Trustee MTD was continued to [DATE]. Judge is going to order that SPS be there.…"
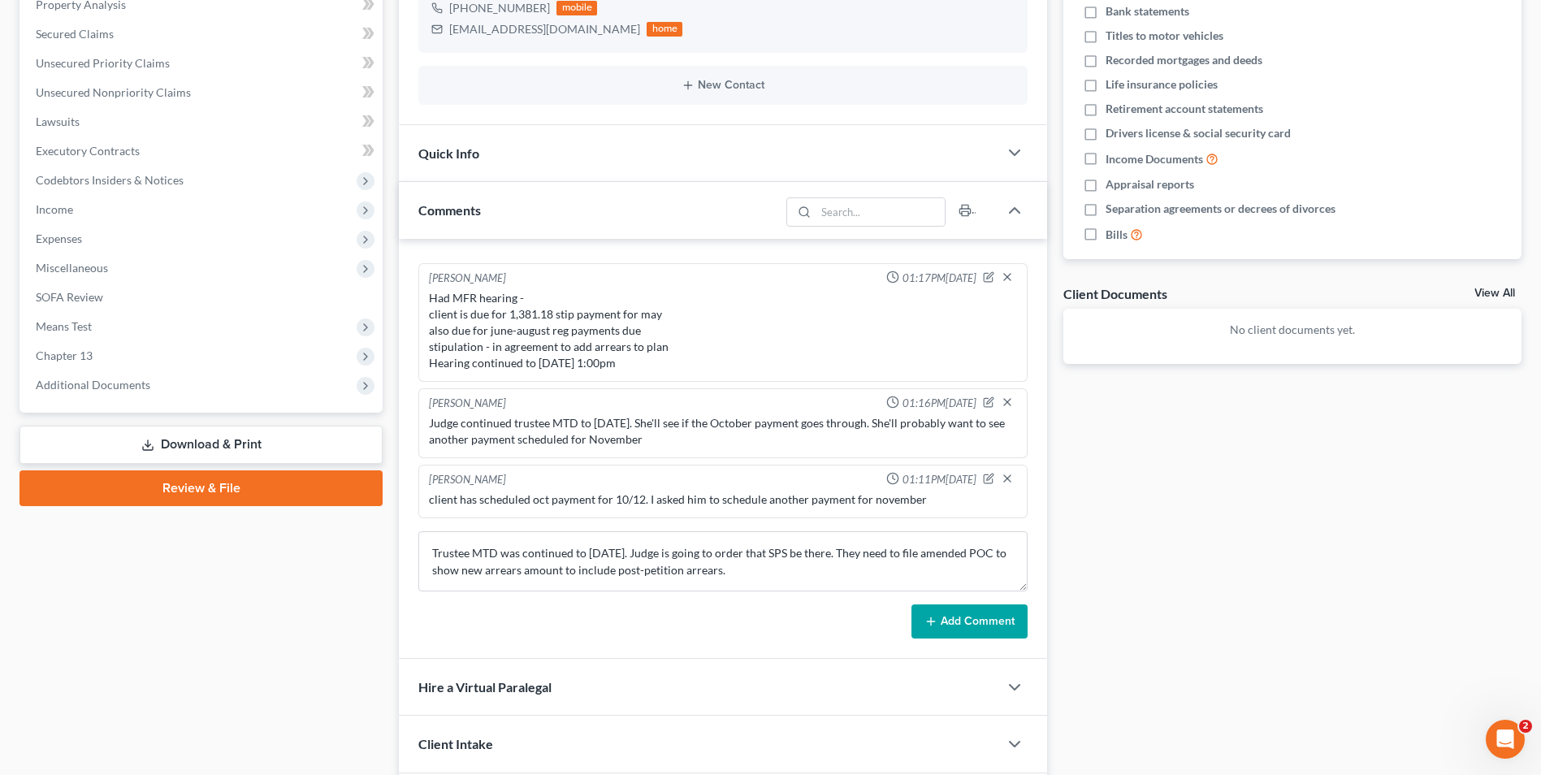
click at [1014, 618] on button "Add Comment" at bounding box center [970, 622] width 116 height 34
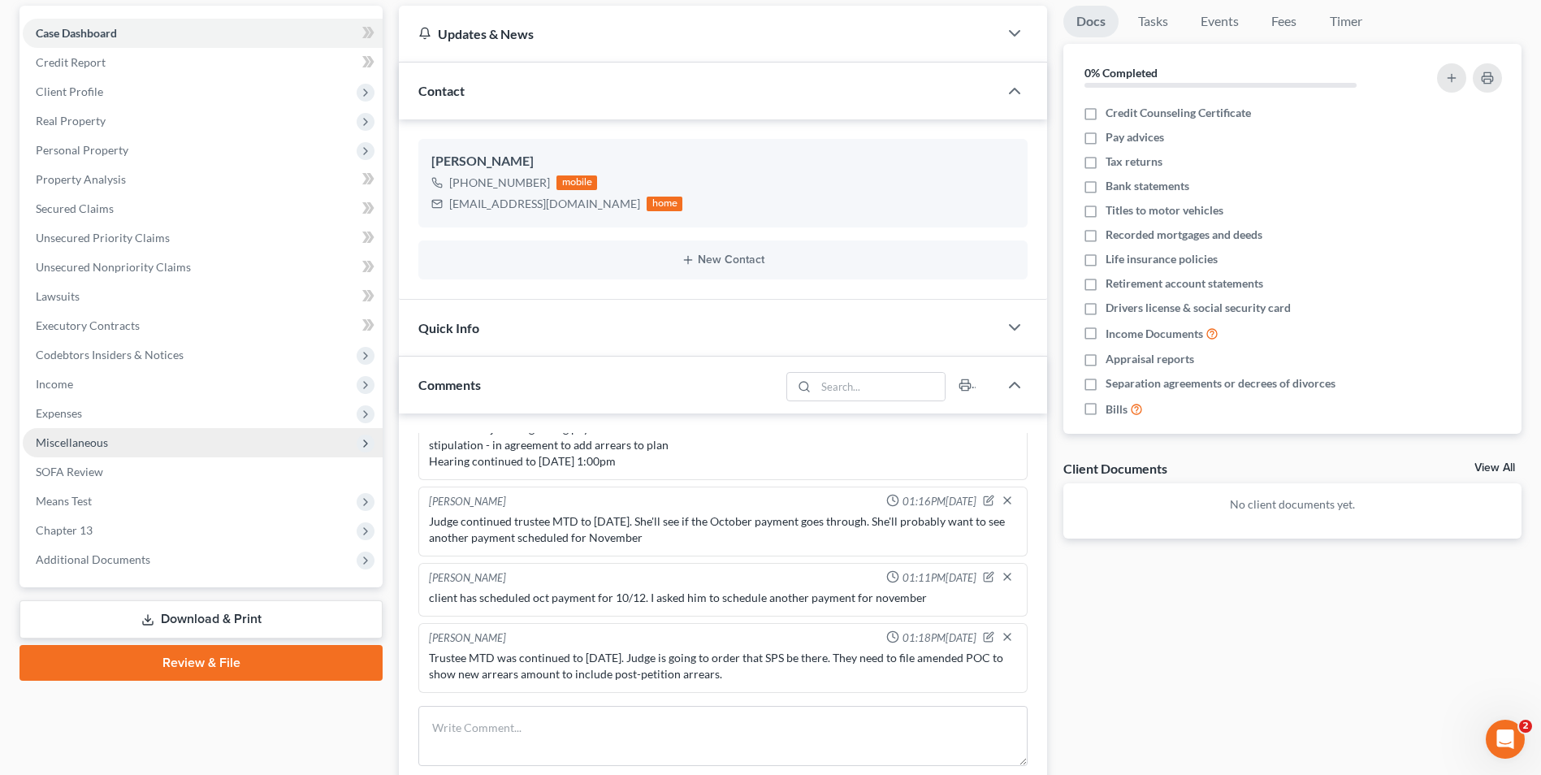
scroll to position [0, 0]
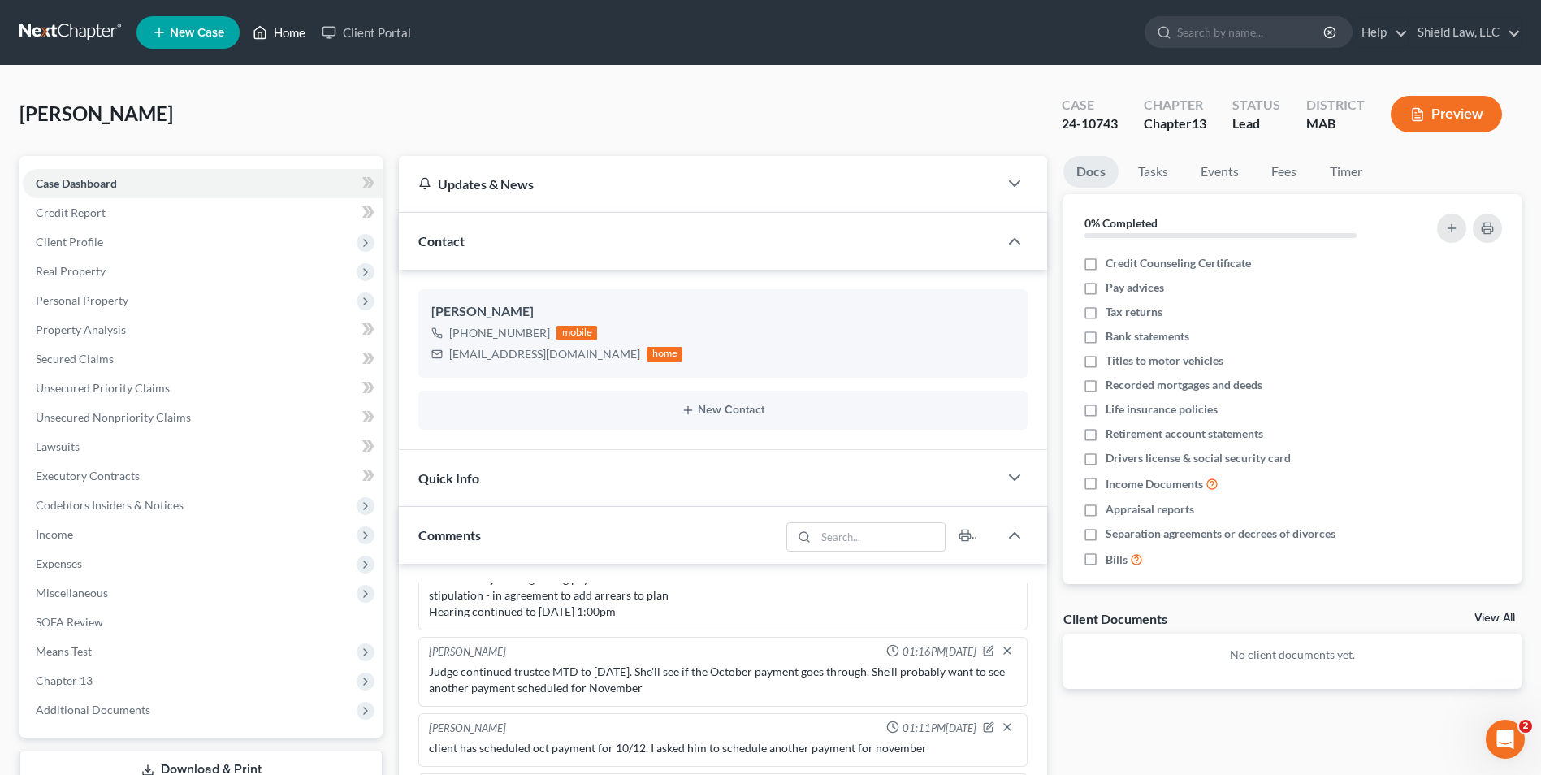
click at [286, 27] on link "Home" at bounding box center [279, 32] width 69 height 29
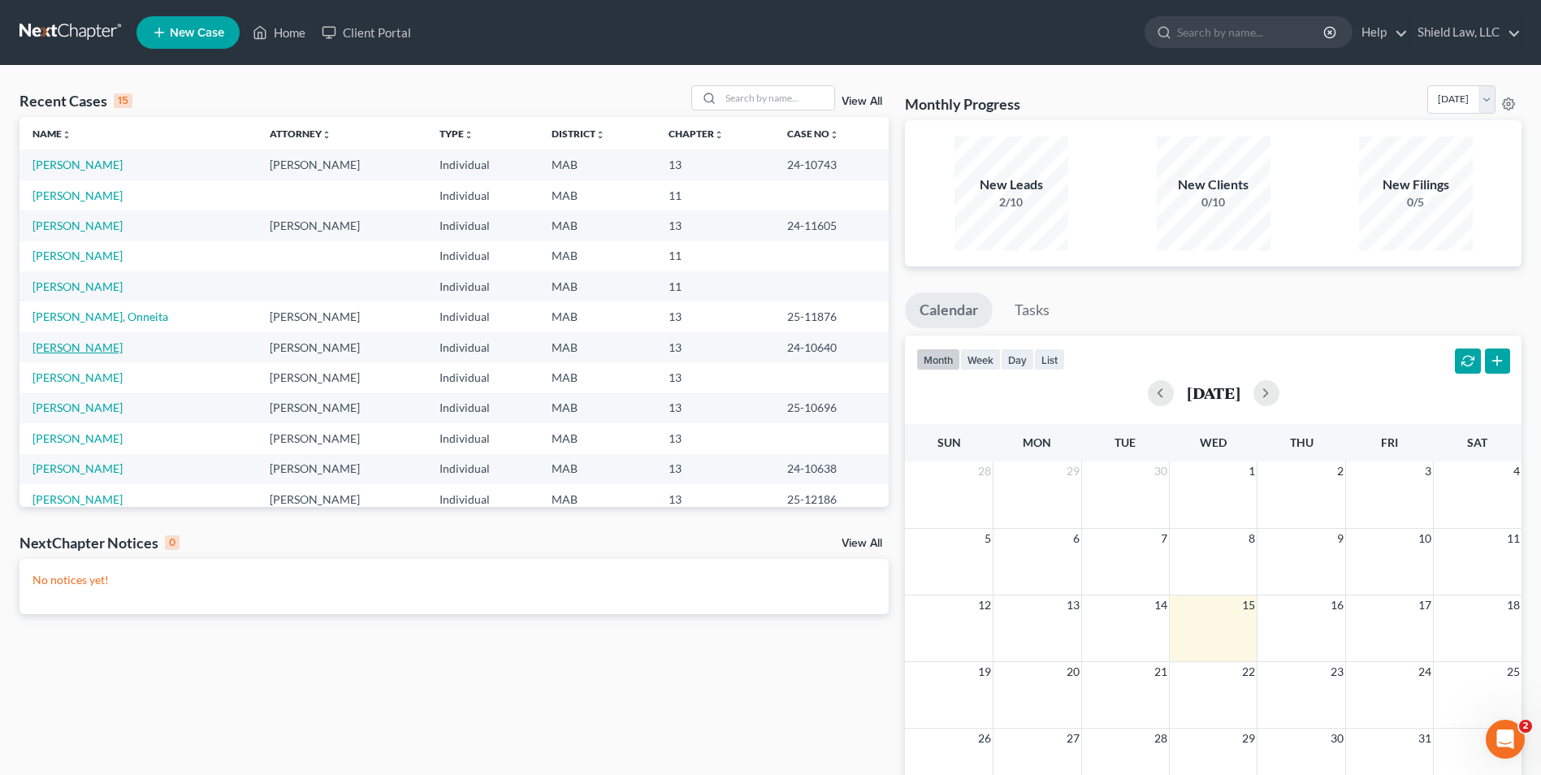
click at [80, 348] on link "[PERSON_NAME]" at bounding box center [78, 347] width 90 height 14
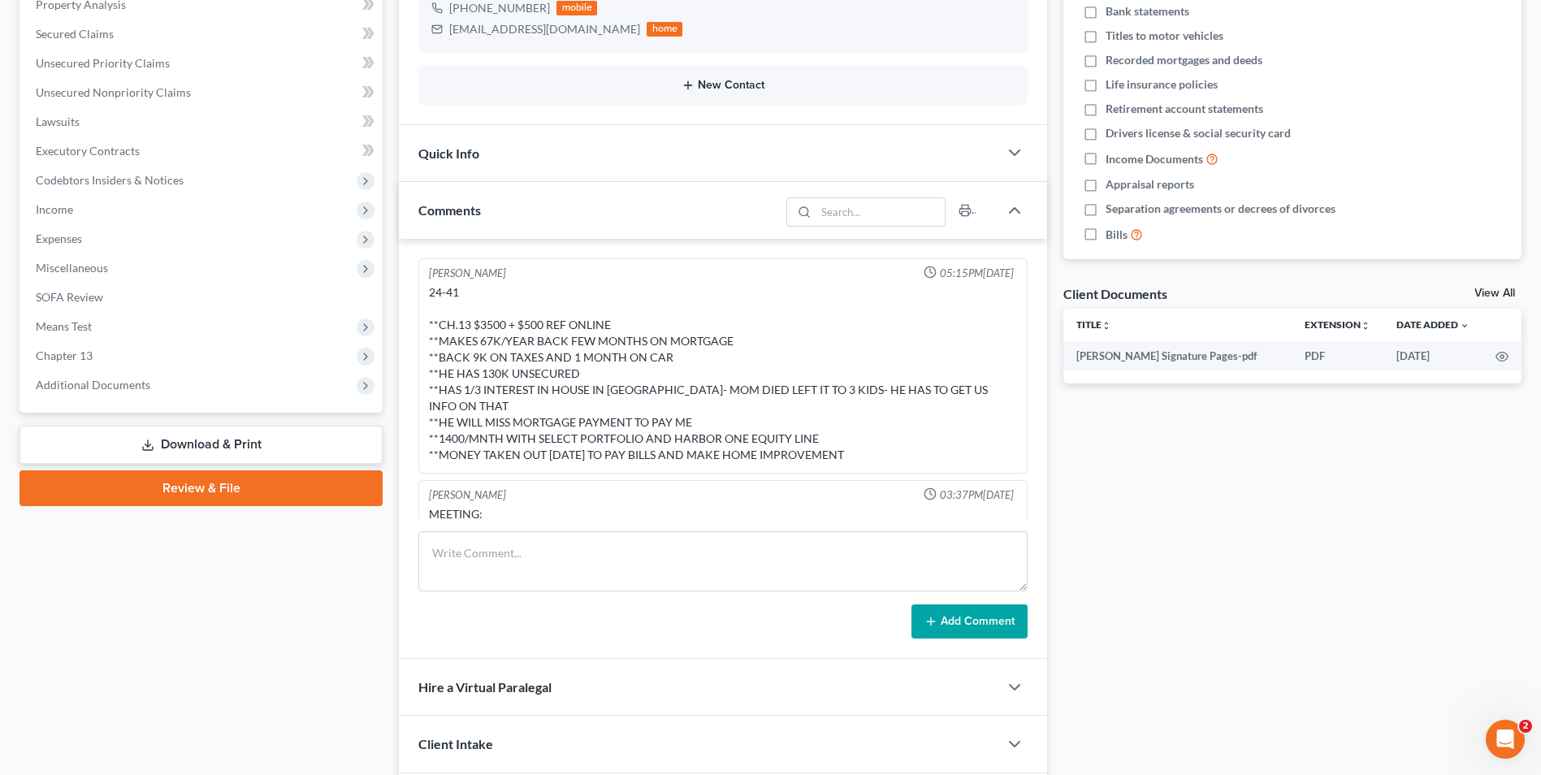
scroll to position [4754, 0]
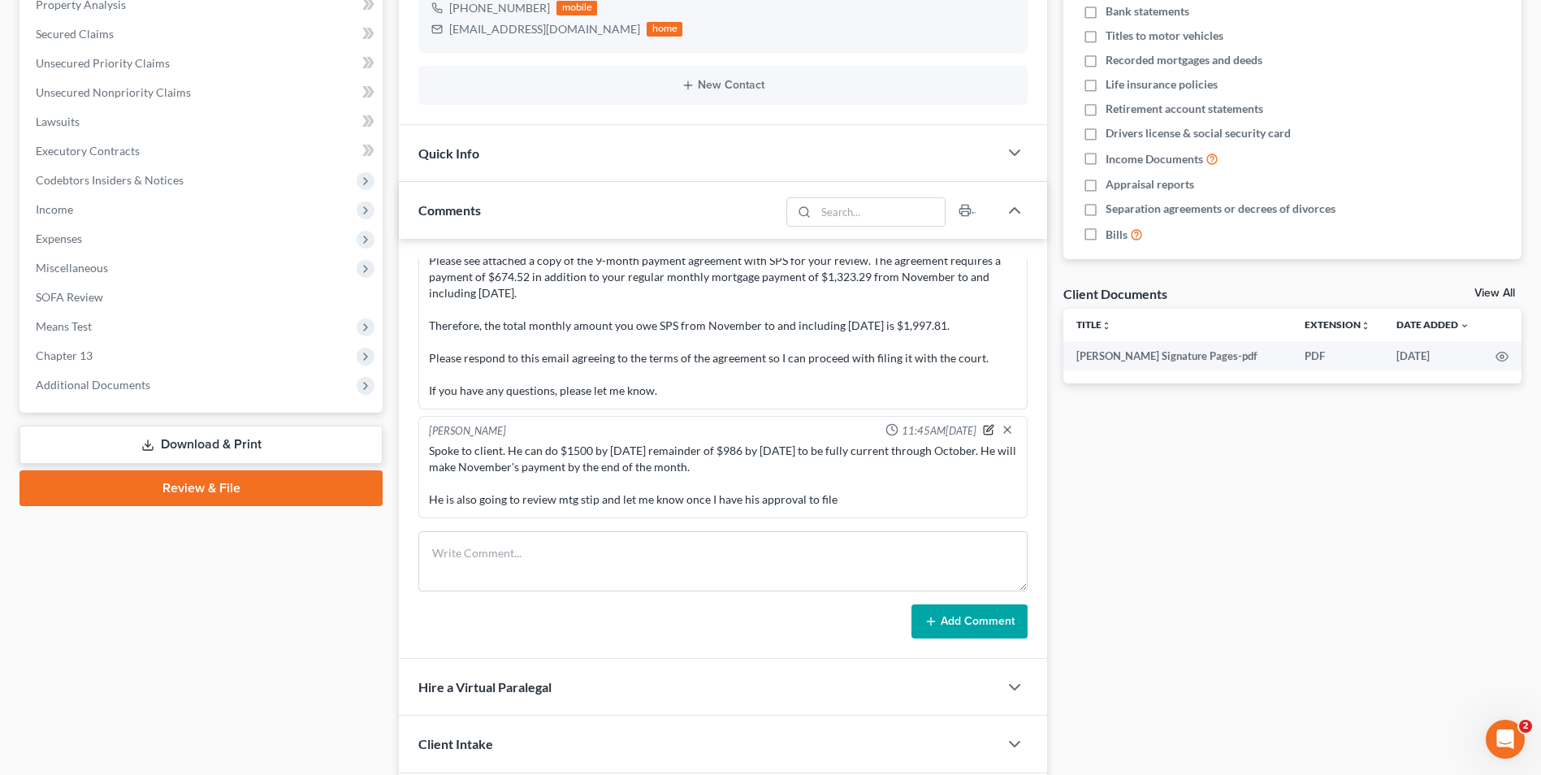
click at [983, 429] on icon "button" at bounding box center [988, 429] width 11 height 11
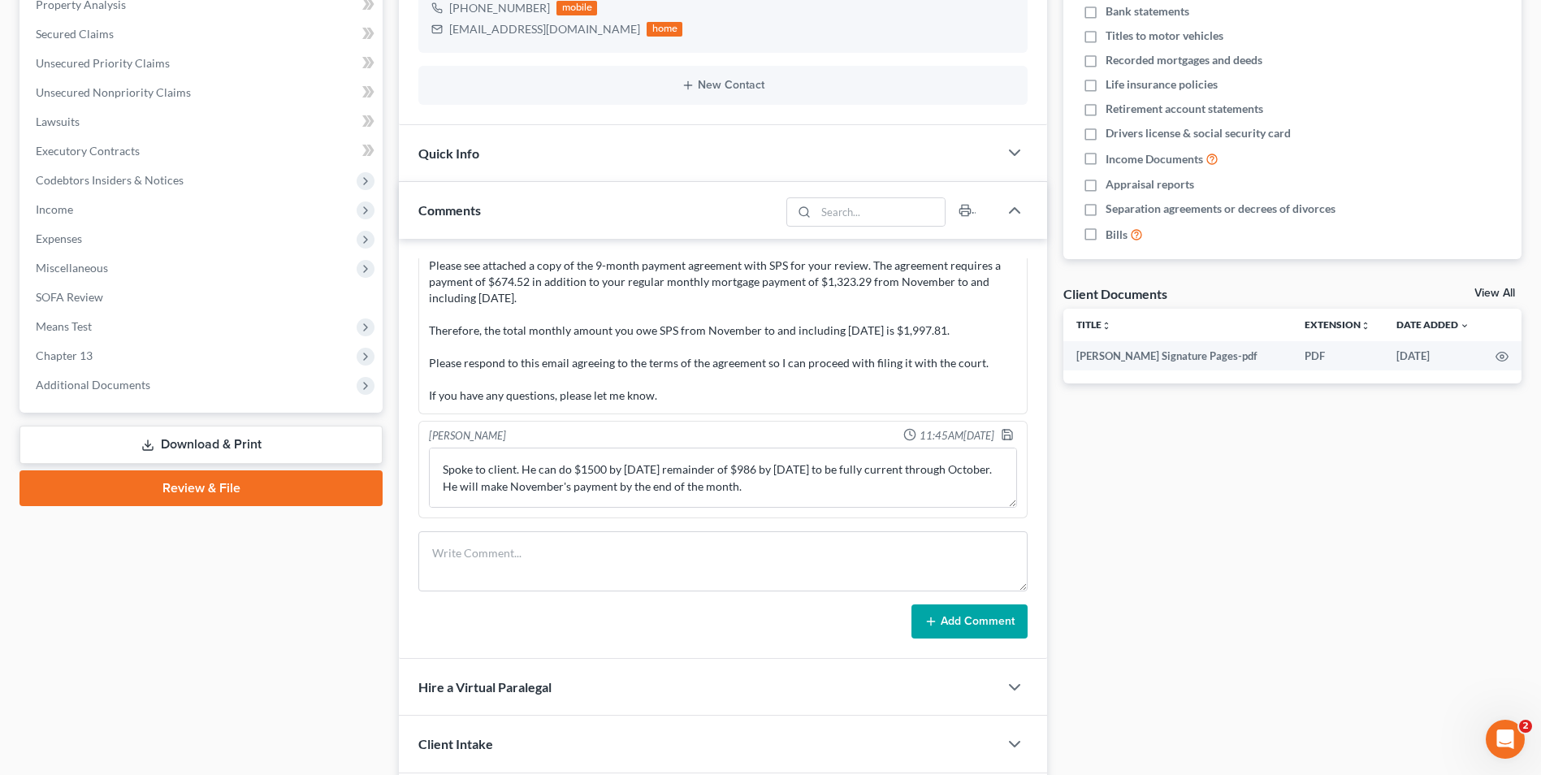
scroll to position [4749, 0]
click at [539, 467] on textarea "Spoke to client. He can do $1500 by [DATE] remainder of $986 by [DATE] to be fu…" at bounding box center [723, 478] width 588 height 60
type textarea "Spoke to client. He made $1,200 payment [DATE], hecan do $1500 by [DATE] remain…"
click at [1001, 434] on icon "button" at bounding box center [1007, 434] width 13 height 13
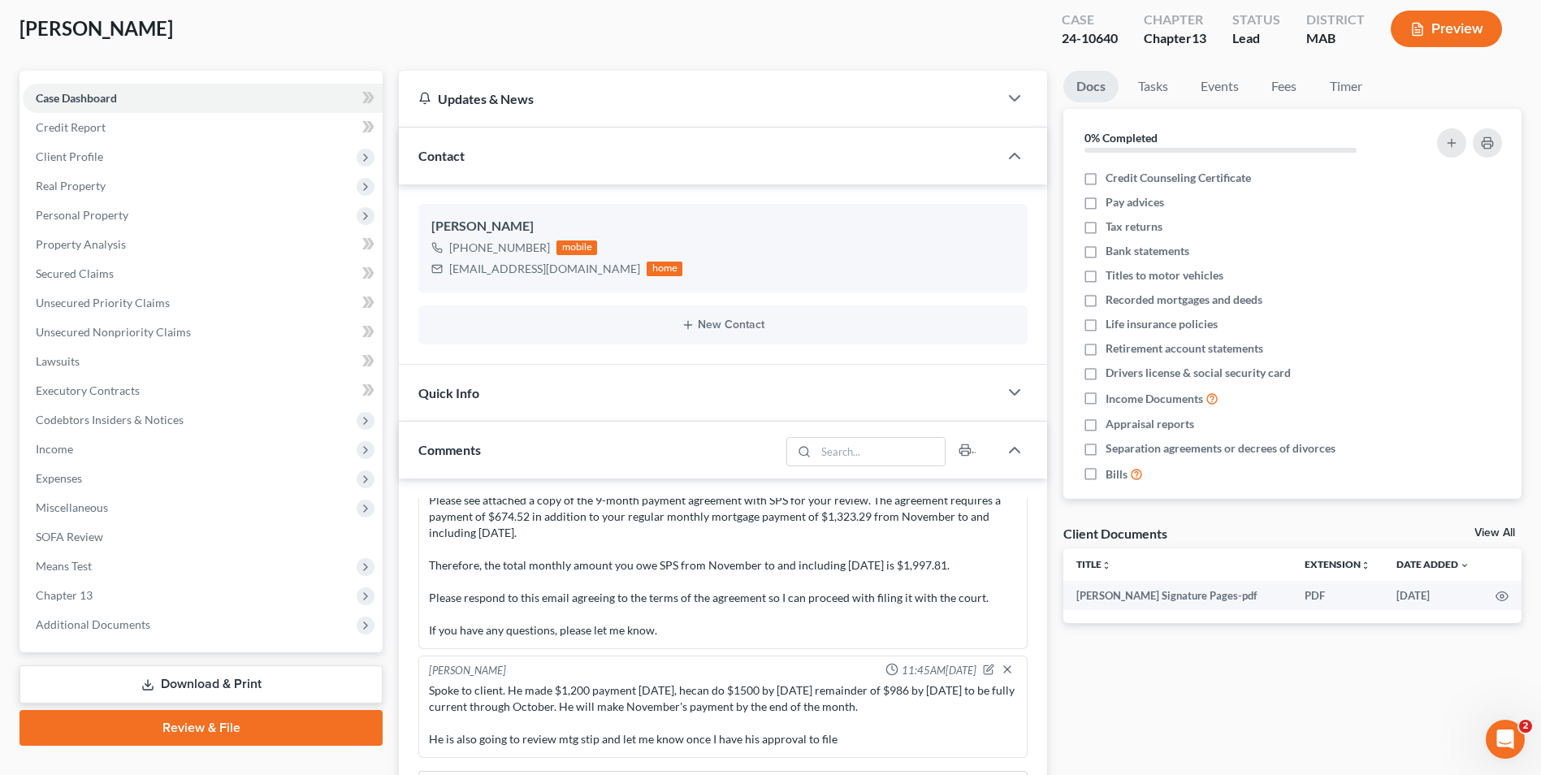
scroll to position [0, 0]
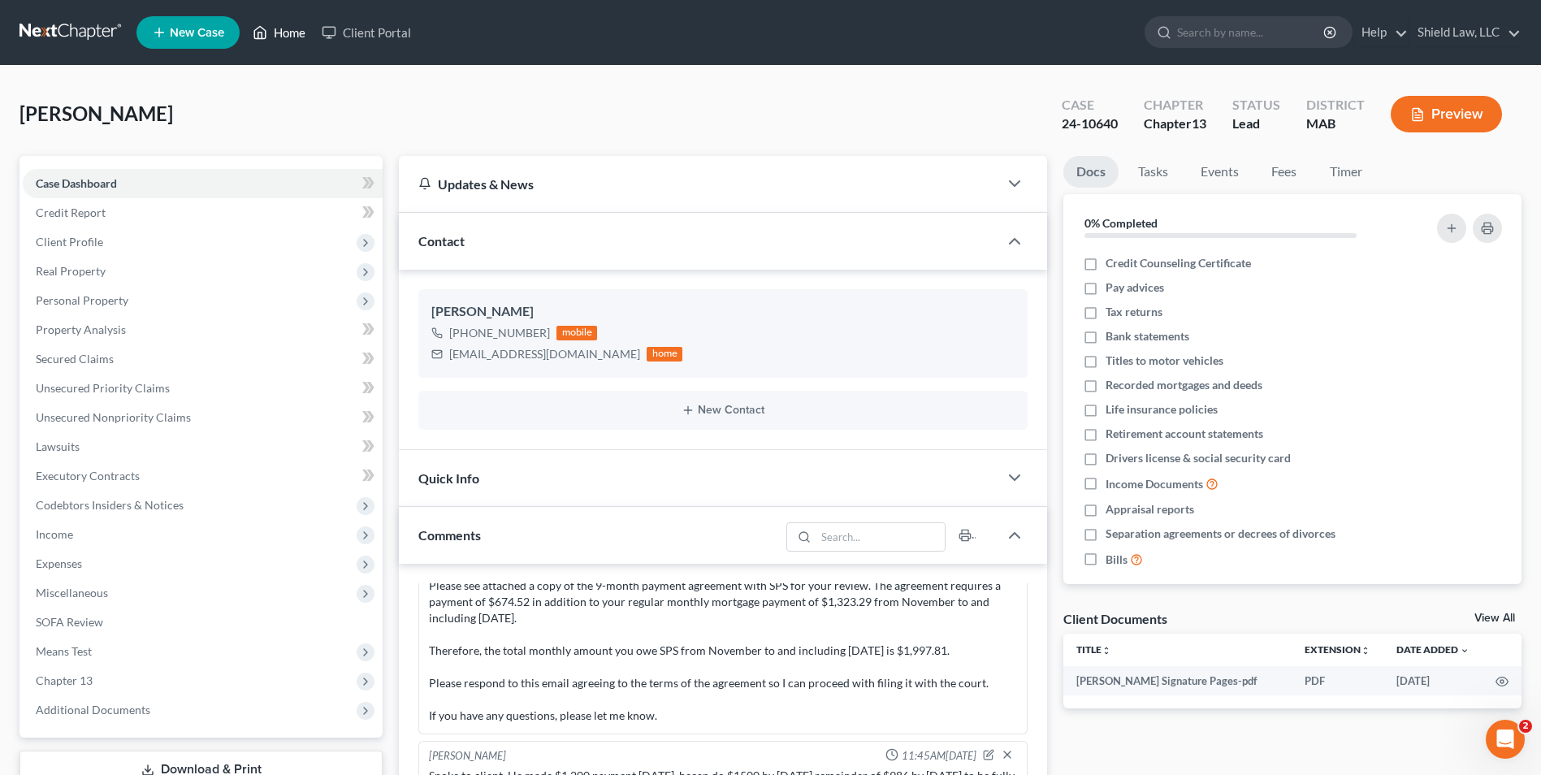
click at [271, 24] on link "Home" at bounding box center [279, 32] width 69 height 29
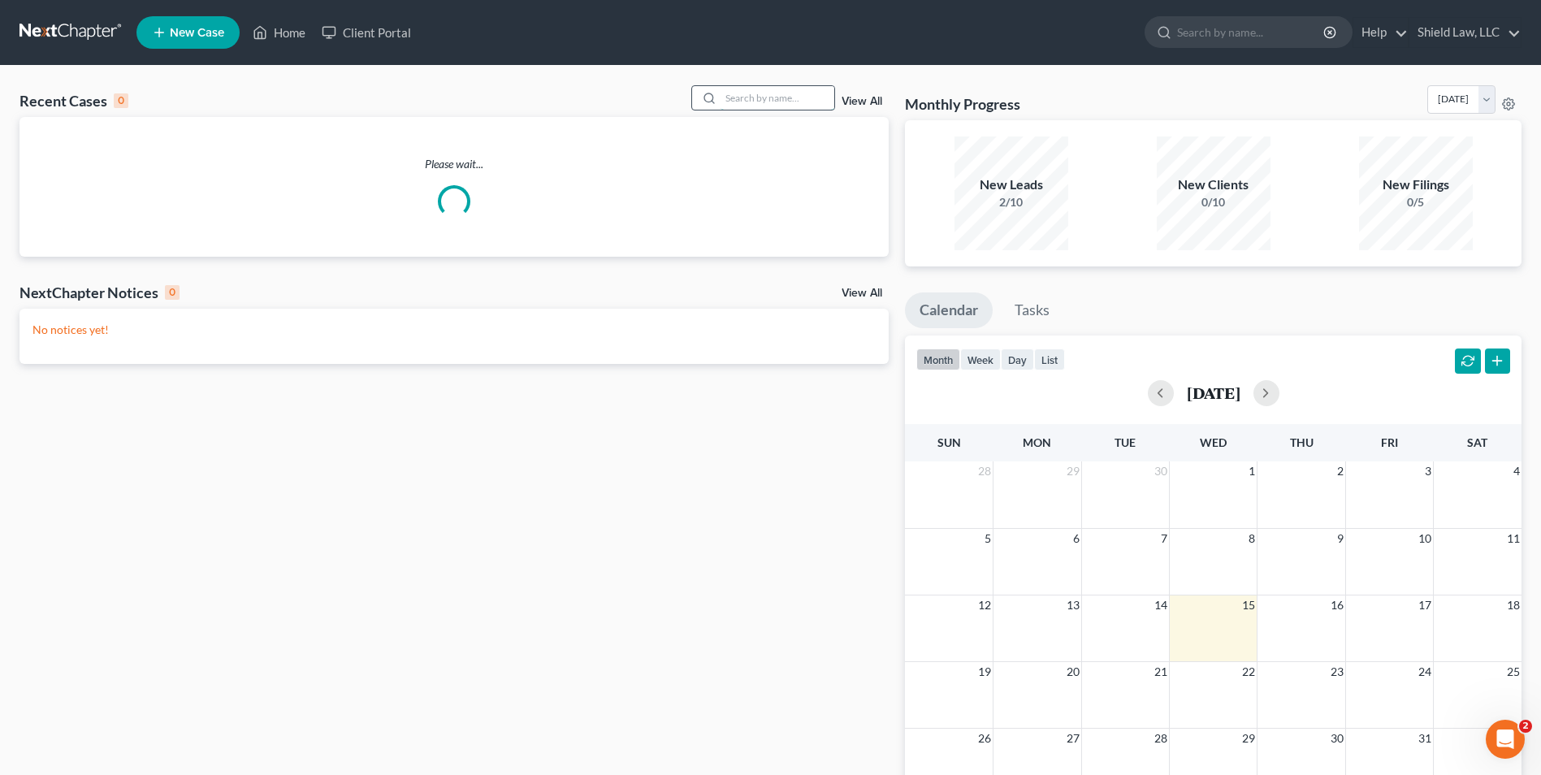
click at [815, 98] on input "search" at bounding box center [778, 98] width 114 height 24
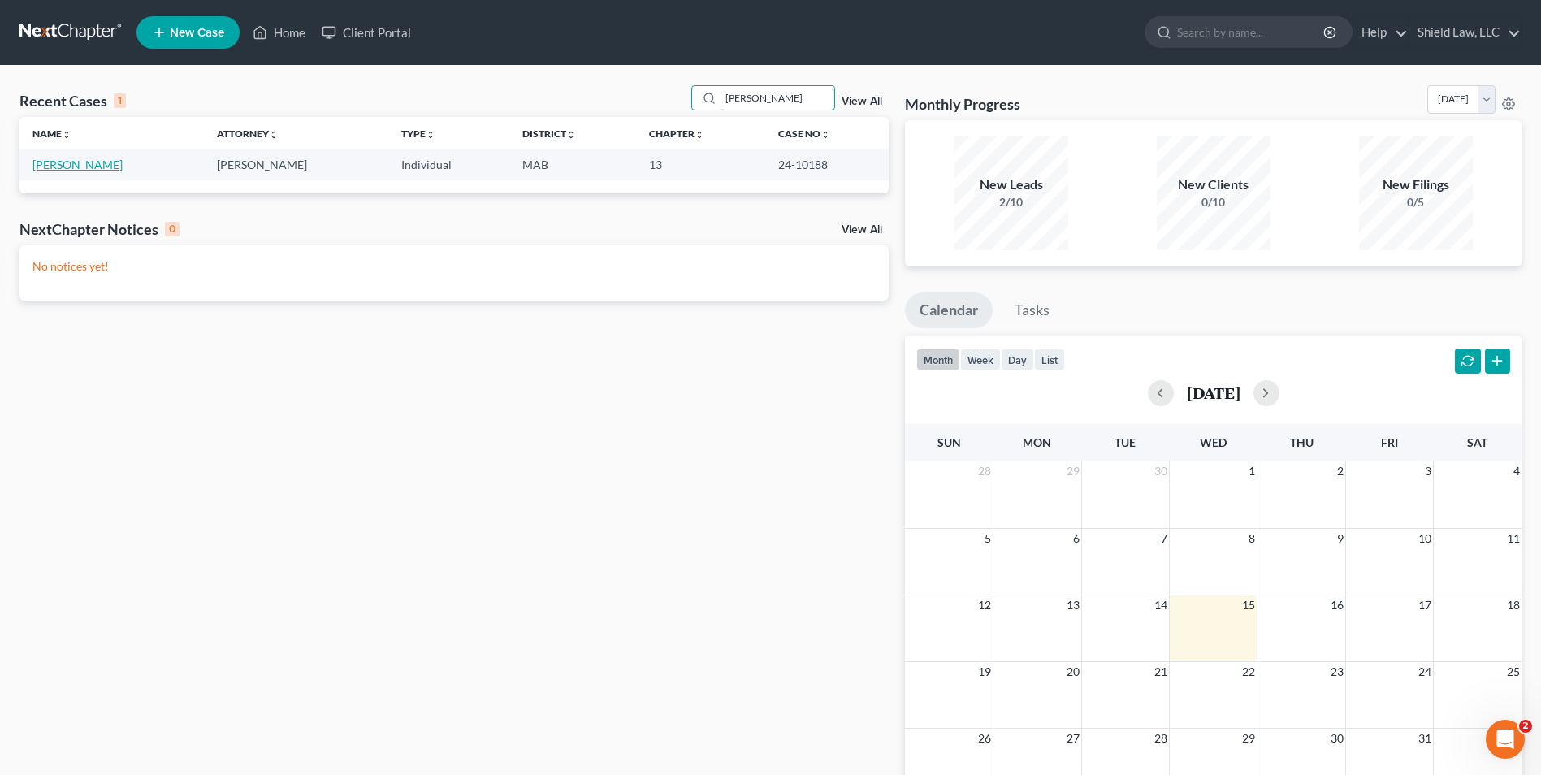
type input "[PERSON_NAME]"
click at [66, 160] on link "[PERSON_NAME]" at bounding box center [78, 165] width 90 height 14
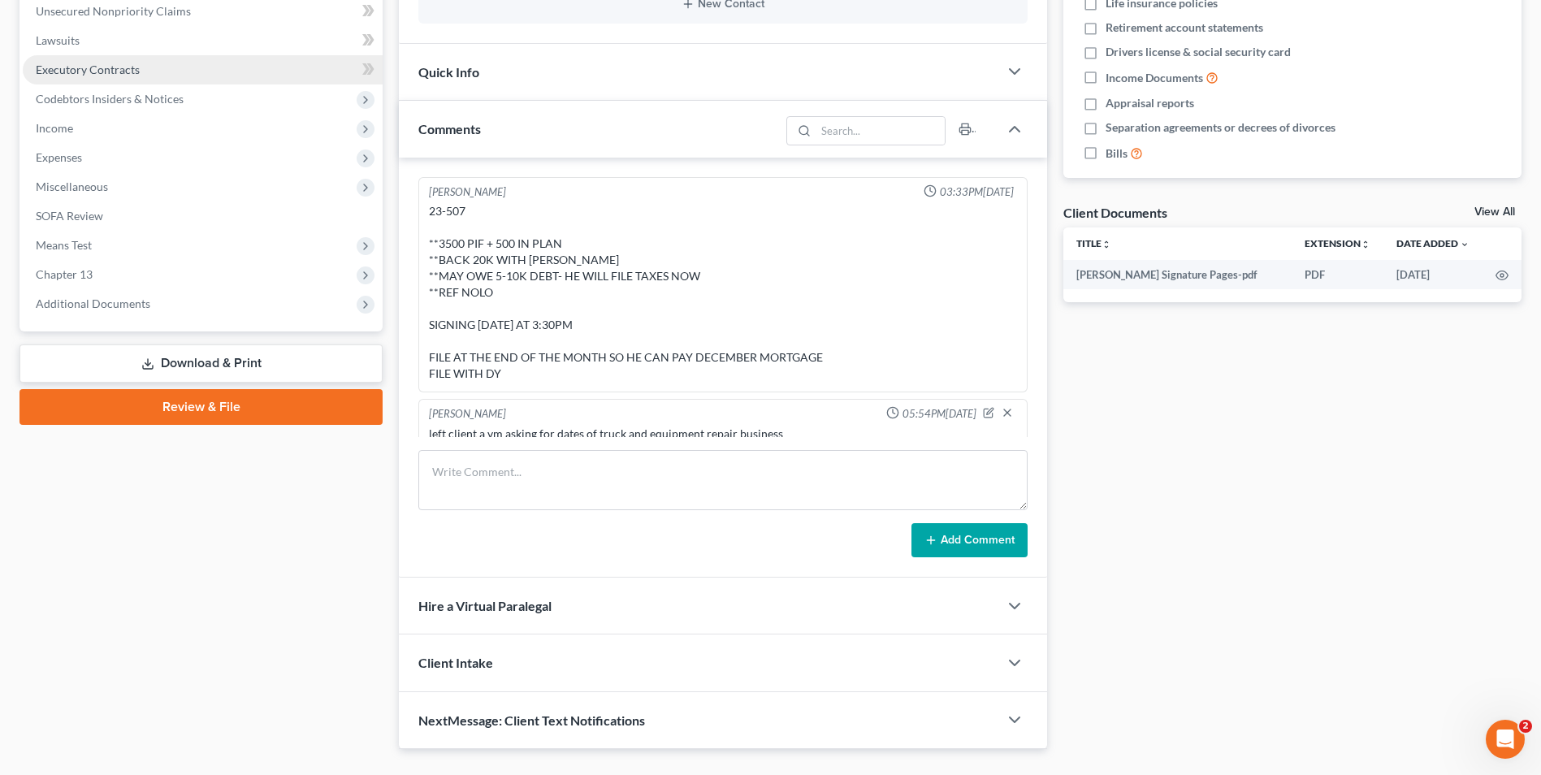
scroll to position [3711, 0]
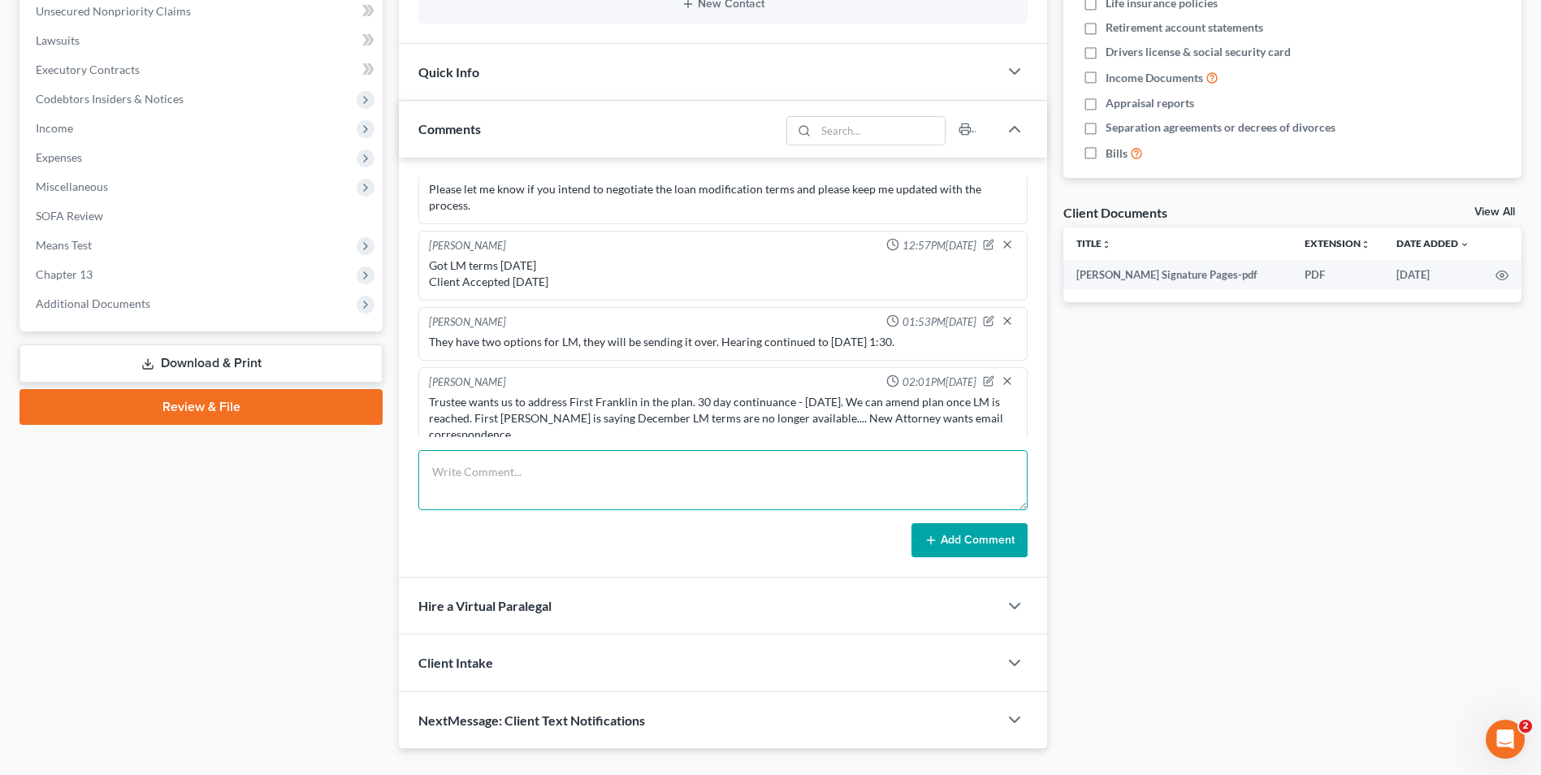
click at [530, 455] on textarea at bounding box center [722, 480] width 609 height 60
click at [774, 487] on textarea "Judge is going to issue order requirign that an amended plan be filed [DATE] re…" at bounding box center [722, 480] width 609 height 60
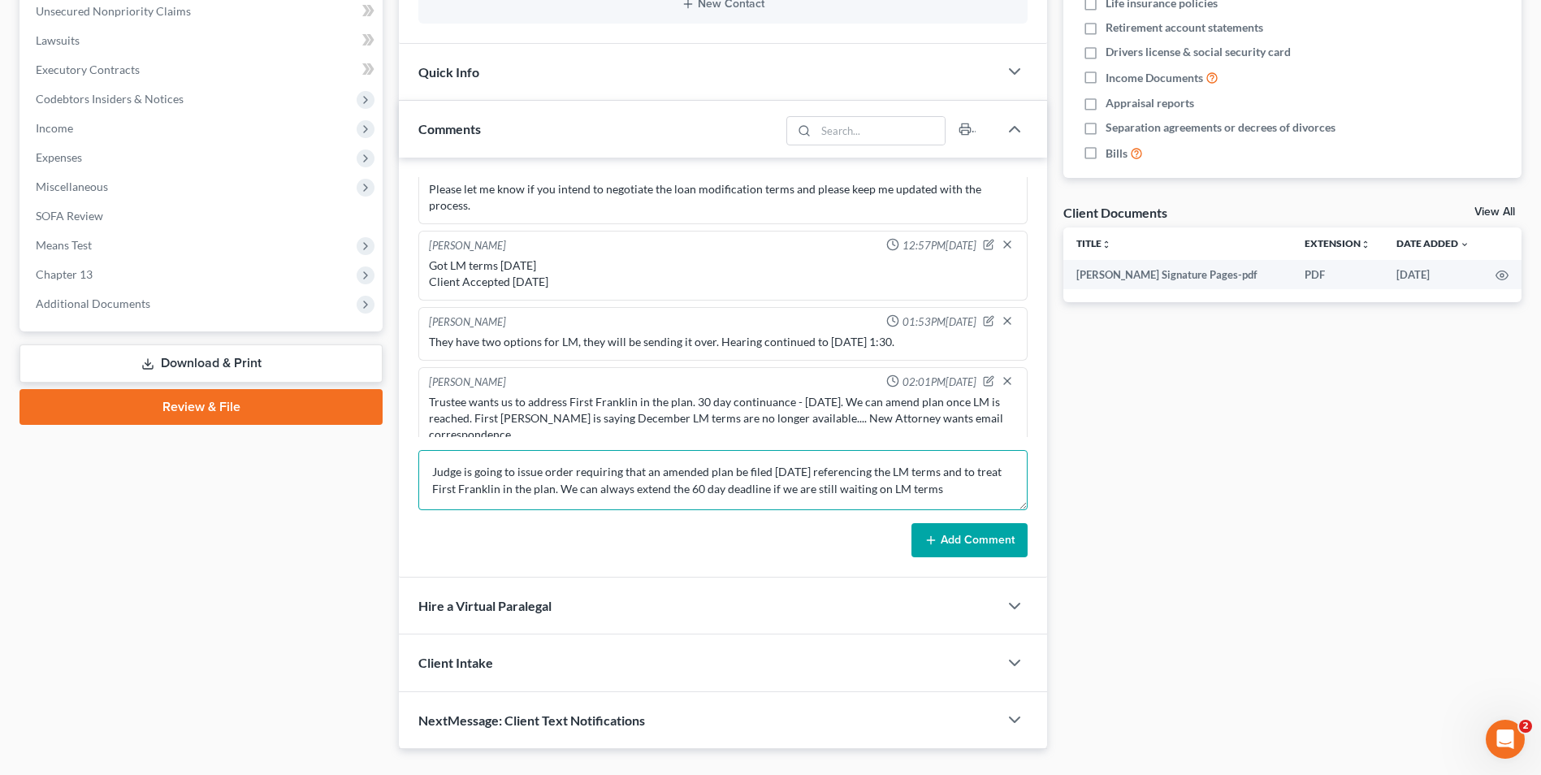
click at [908, 498] on textarea "Judge is going to issue order requiring that an amended plan be filed [DATE] re…" at bounding box center [722, 480] width 609 height 60
click at [952, 484] on textarea "Judge is going to issue order requiring that an amended plan be filed [DATE] re…" at bounding box center [722, 480] width 609 height 60
click at [966, 482] on textarea "Judge is going to issue order requiring that an amended plan be filed [DATE] re…" at bounding box center [722, 480] width 609 height 60
type textarea "Judge is going to issue order requiring that an amended plan be filed [DATE] re…"
click at [961, 535] on button "Add Comment" at bounding box center [970, 540] width 116 height 34
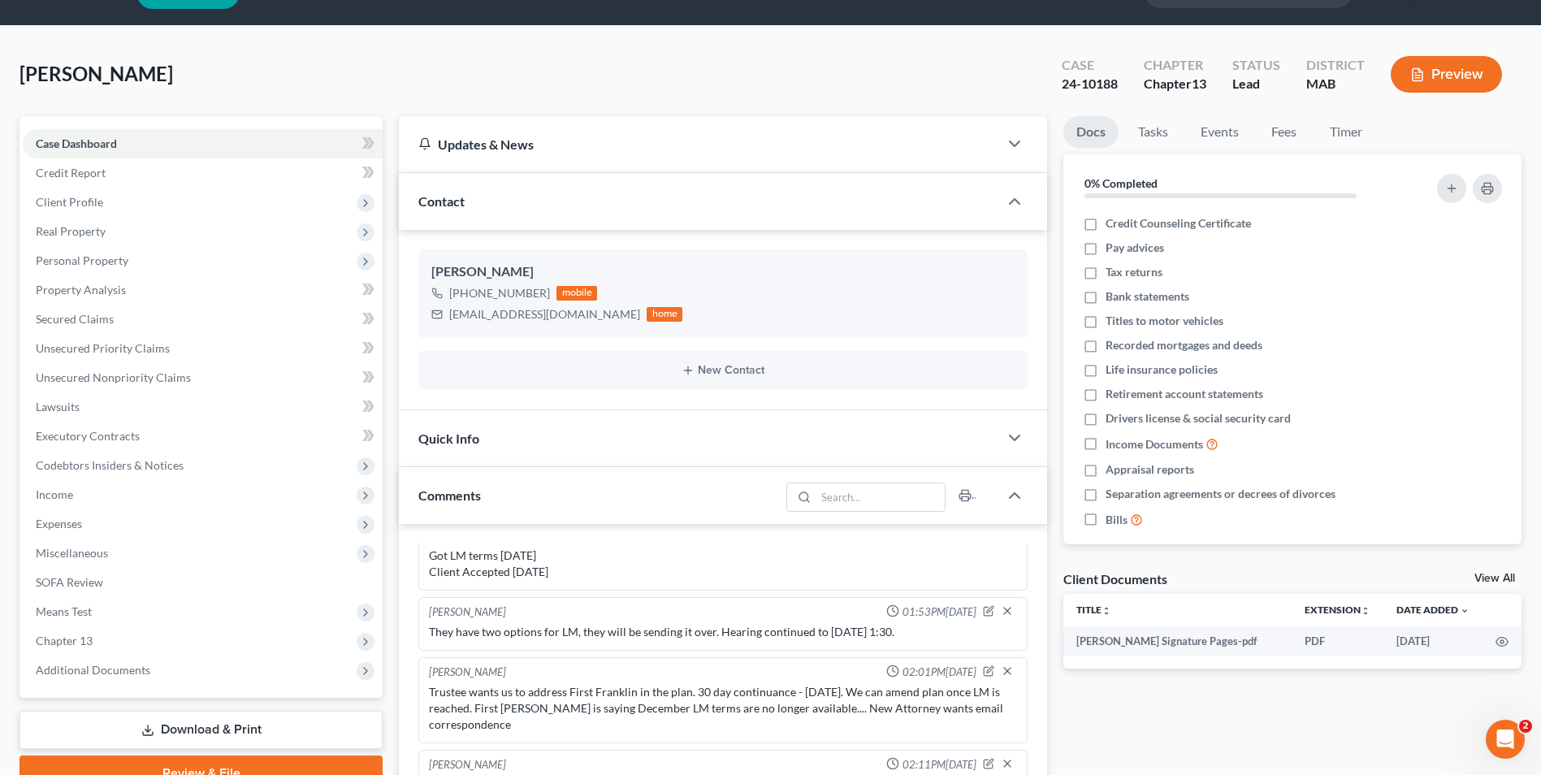
scroll to position [0, 0]
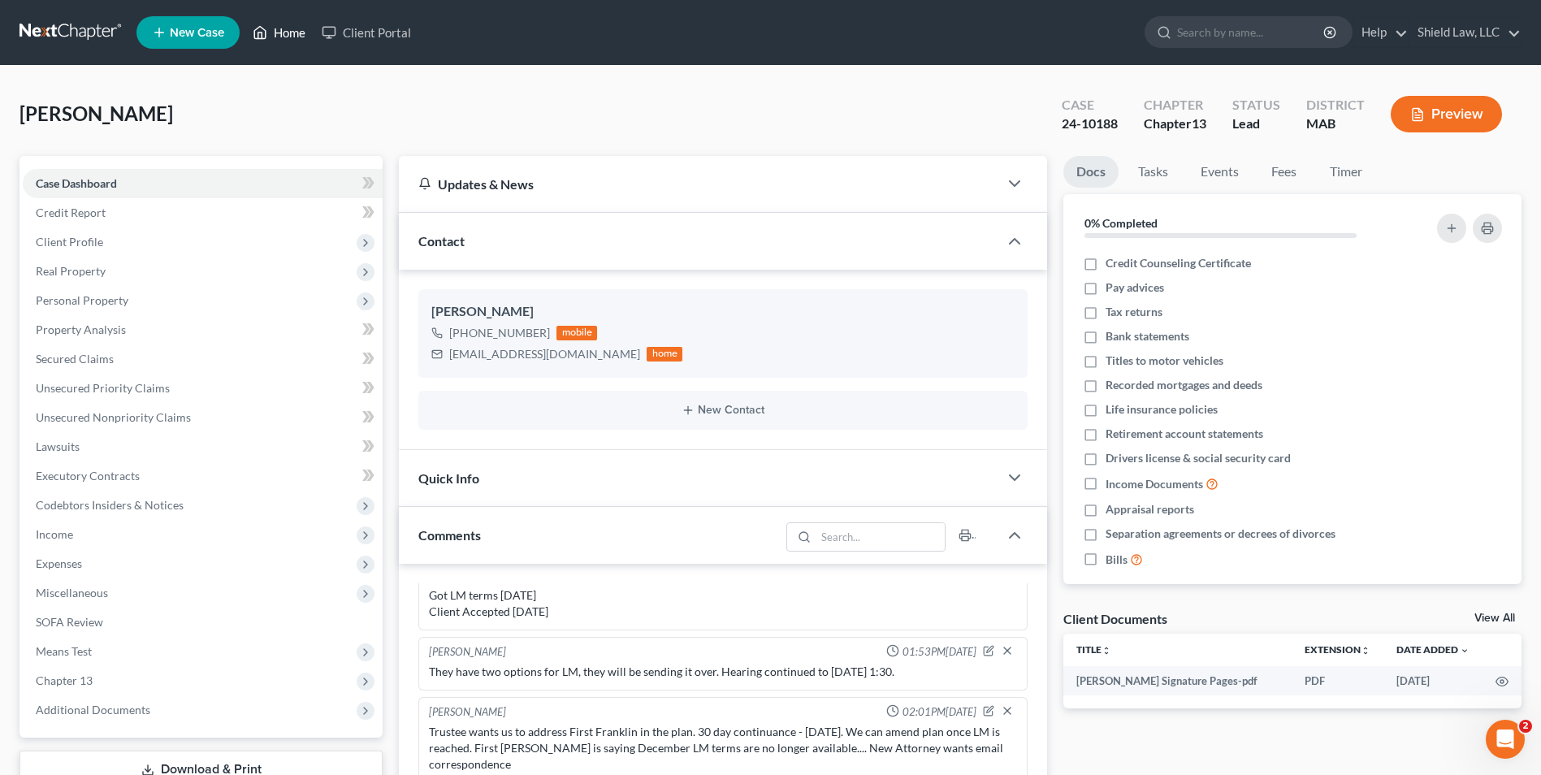
click at [260, 32] on icon at bounding box center [260, 33] width 15 height 20
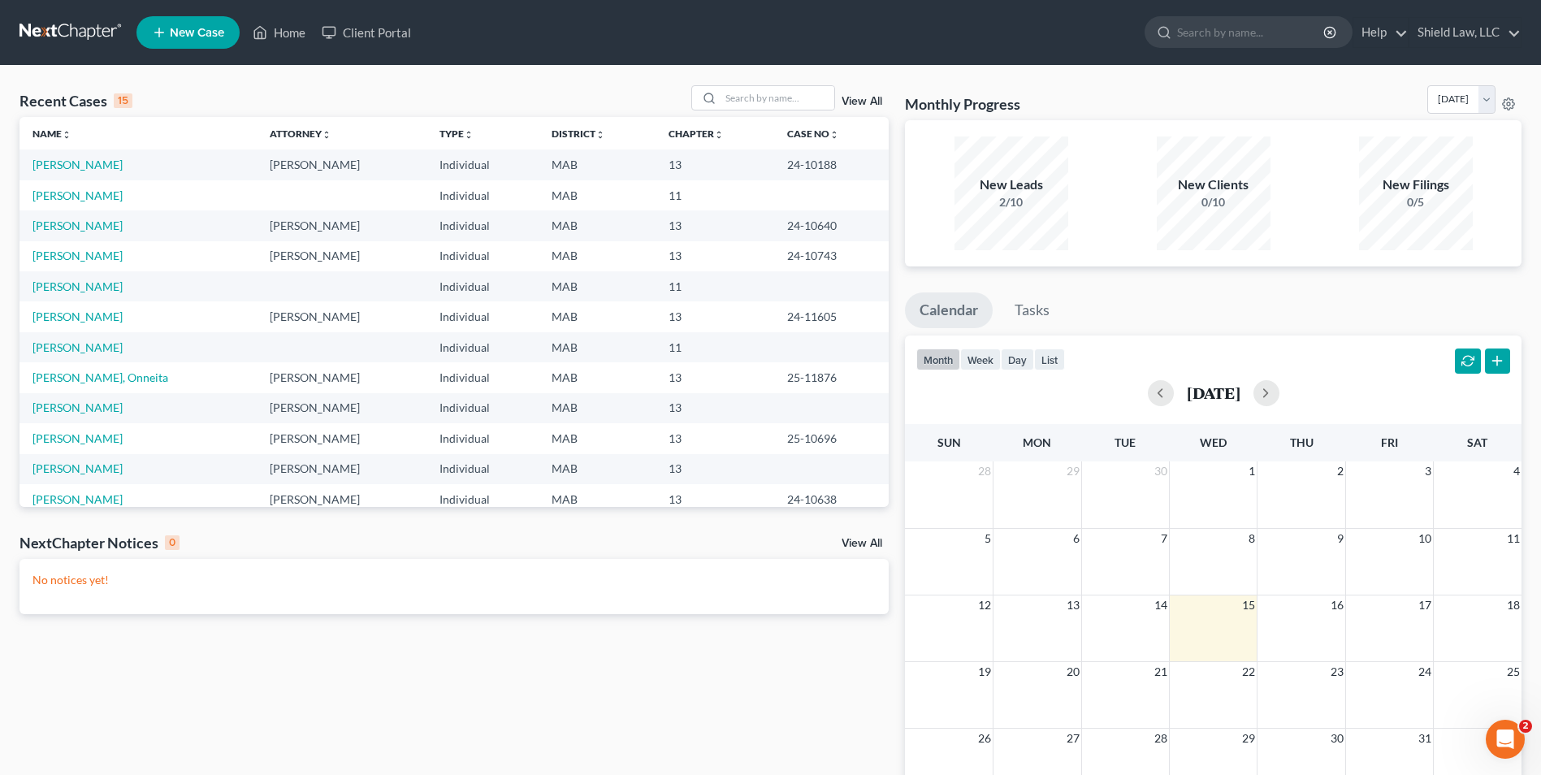
click at [71, 214] on td "[PERSON_NAME]" at bounding box center [138, 225] width 237 height 30
click at [76, 223] on link "[PERSON_NAME]" at bounding box center [78, 226] width 90 height 14
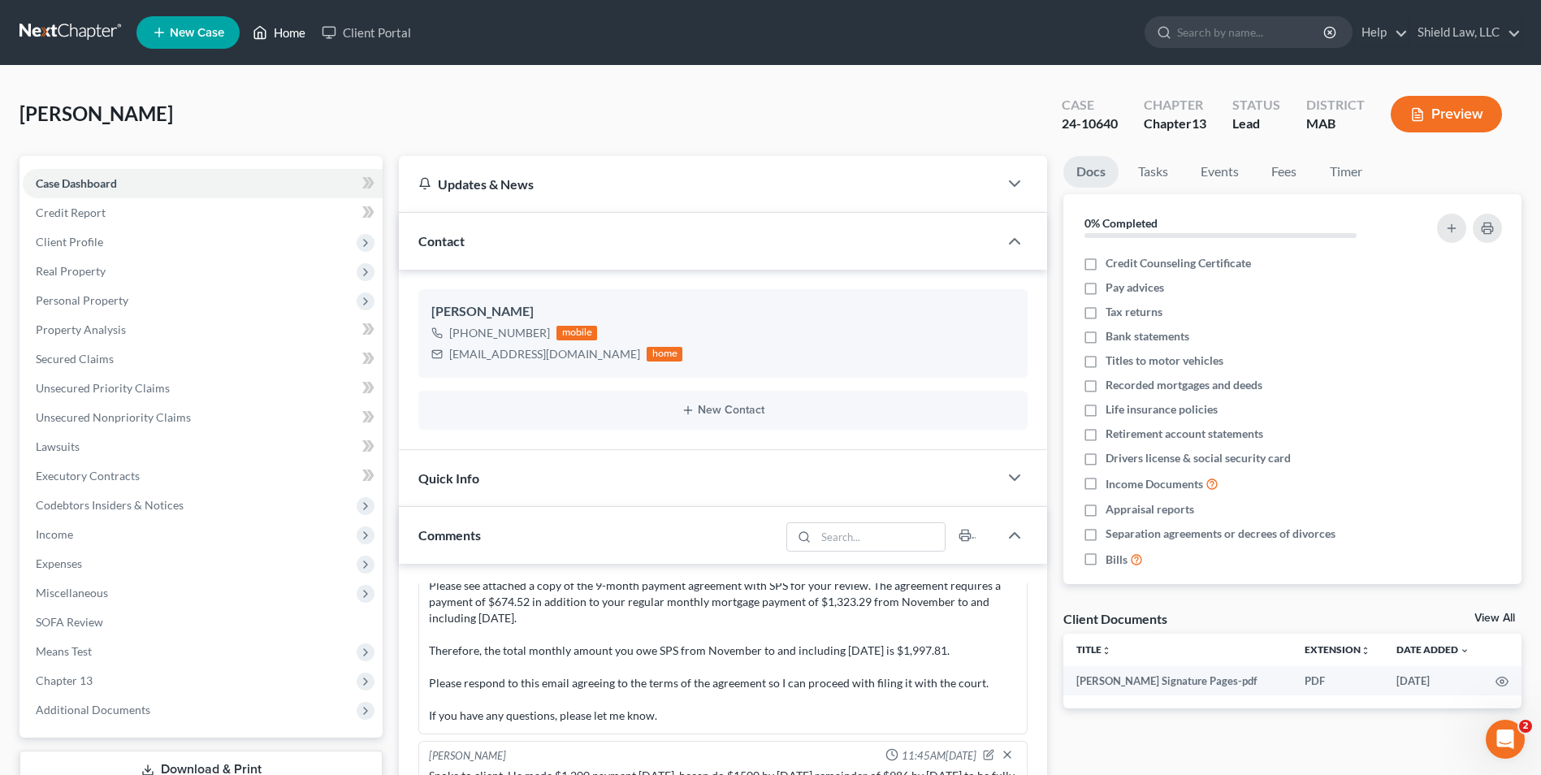
click at [292, 26] on link "Home" at bounding box center [279, 32] width 69 height 29
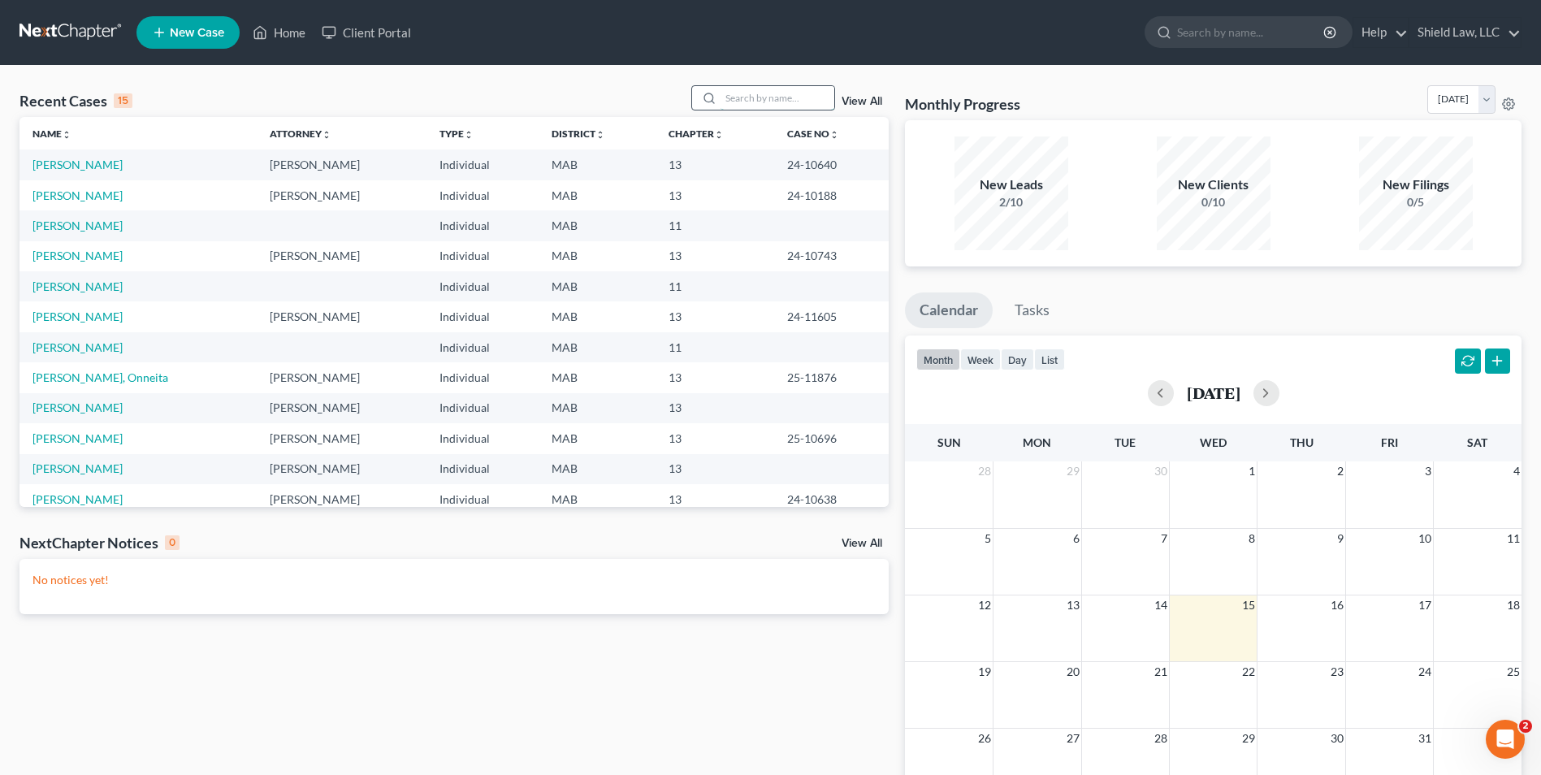
click at [772, 99] on input "search" at bounding box center [778, 98] width 114 height 24
type input "[PERSON_NAME]"
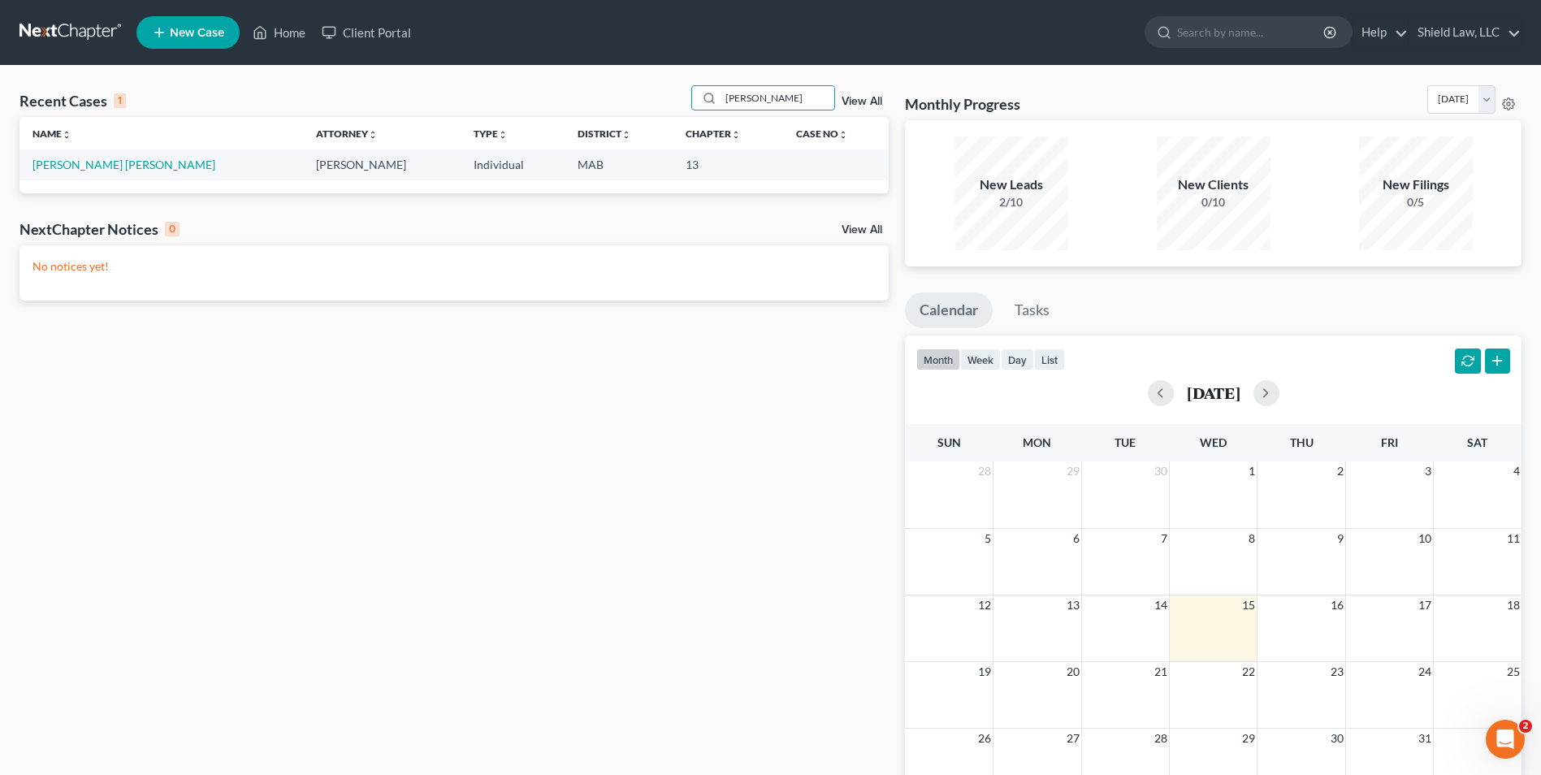
click at [54, 173] on td "[PERSON_NAME] [PERSON_NAME]" at bounding box center [162, 165] width 284 height 30
click at [57, 169] on link "[PERSON_NAME] [PERSON_NAME]" at bounding box center [124, 165] width 183 height 14
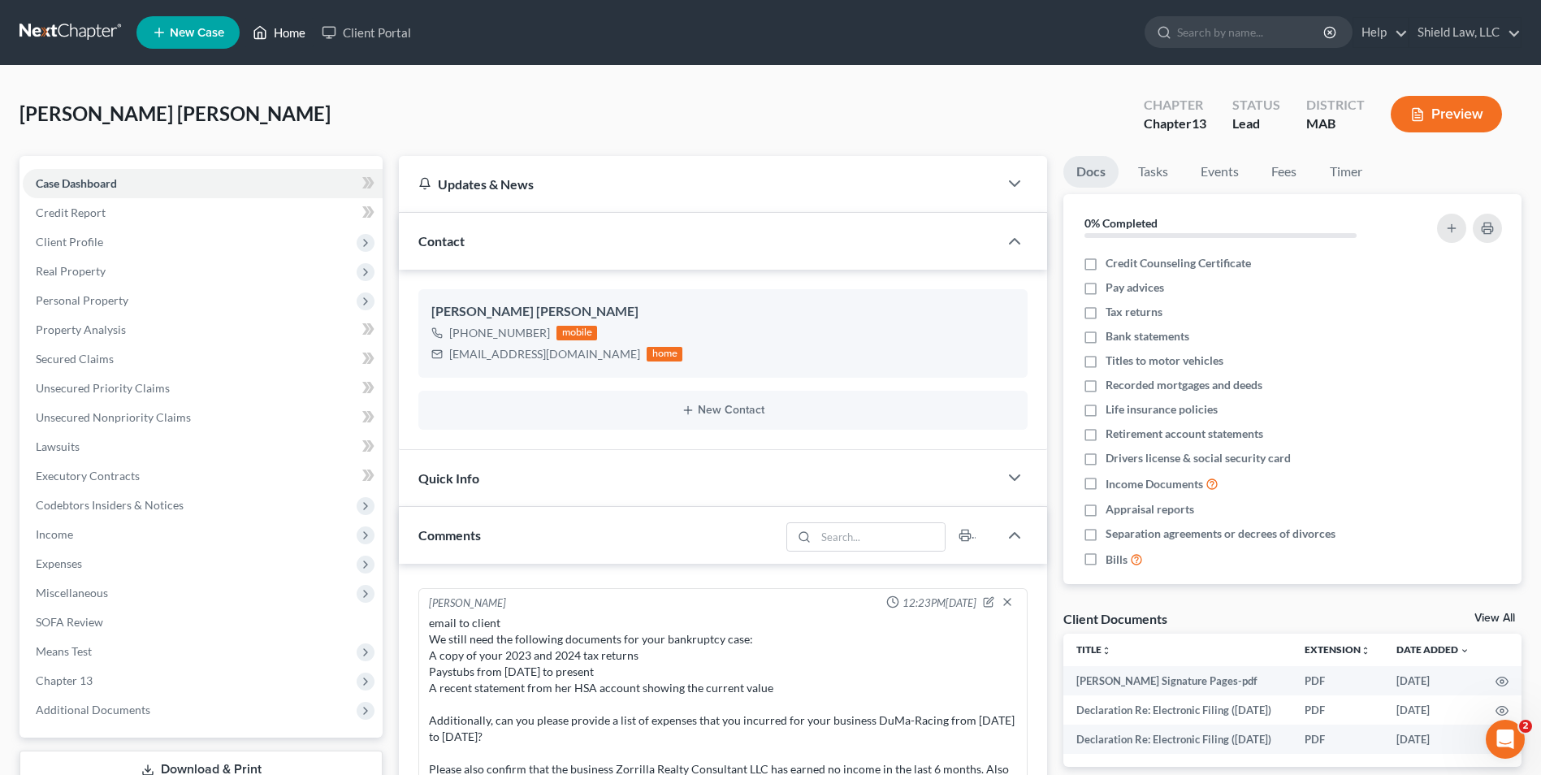
drag, startPoint x: 286, startPoint y: 37, endPoint x: 873, endPoint y: 102, distance: 591.0
click at [286, 37] on link "Home" at bounding box center [279, 32] width 69 height 29
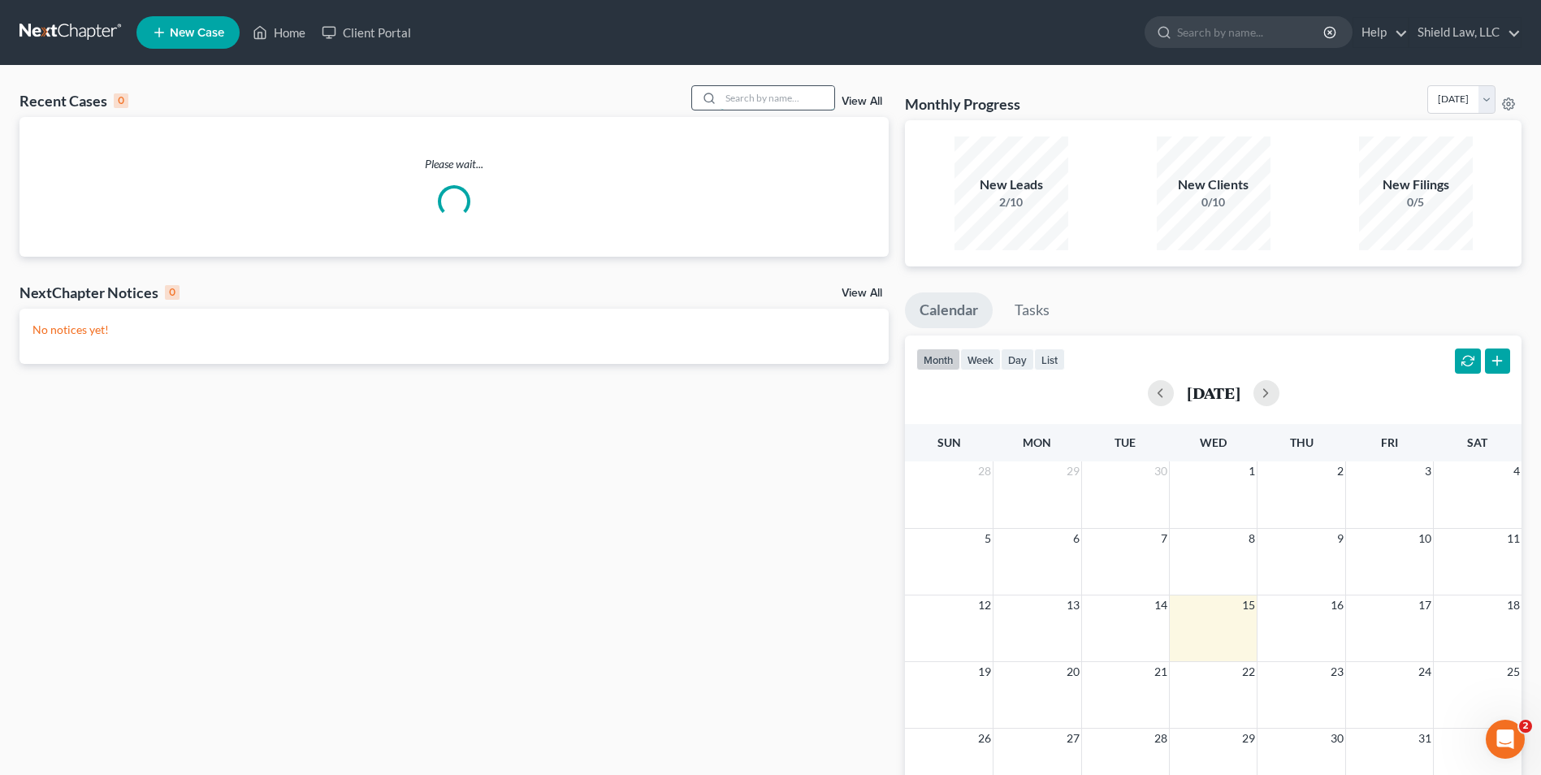
click at [729, 98] on input "search" at bounding box center [778, 98] width 114 height 24
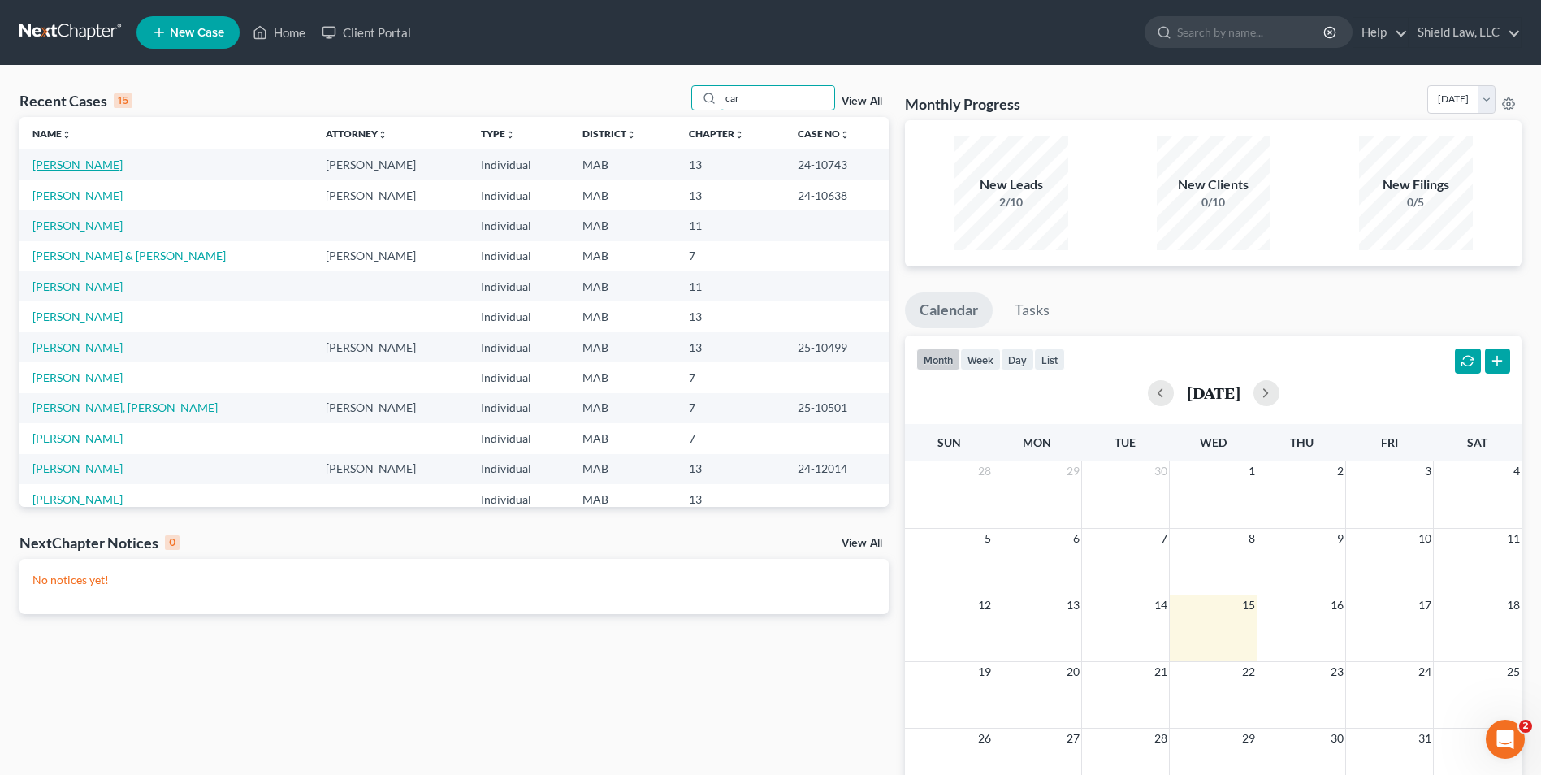
type input "car"
click at [98, 171] on link "[PERSON_NAME]" at bounding box center [78, 165] width 90 height 14
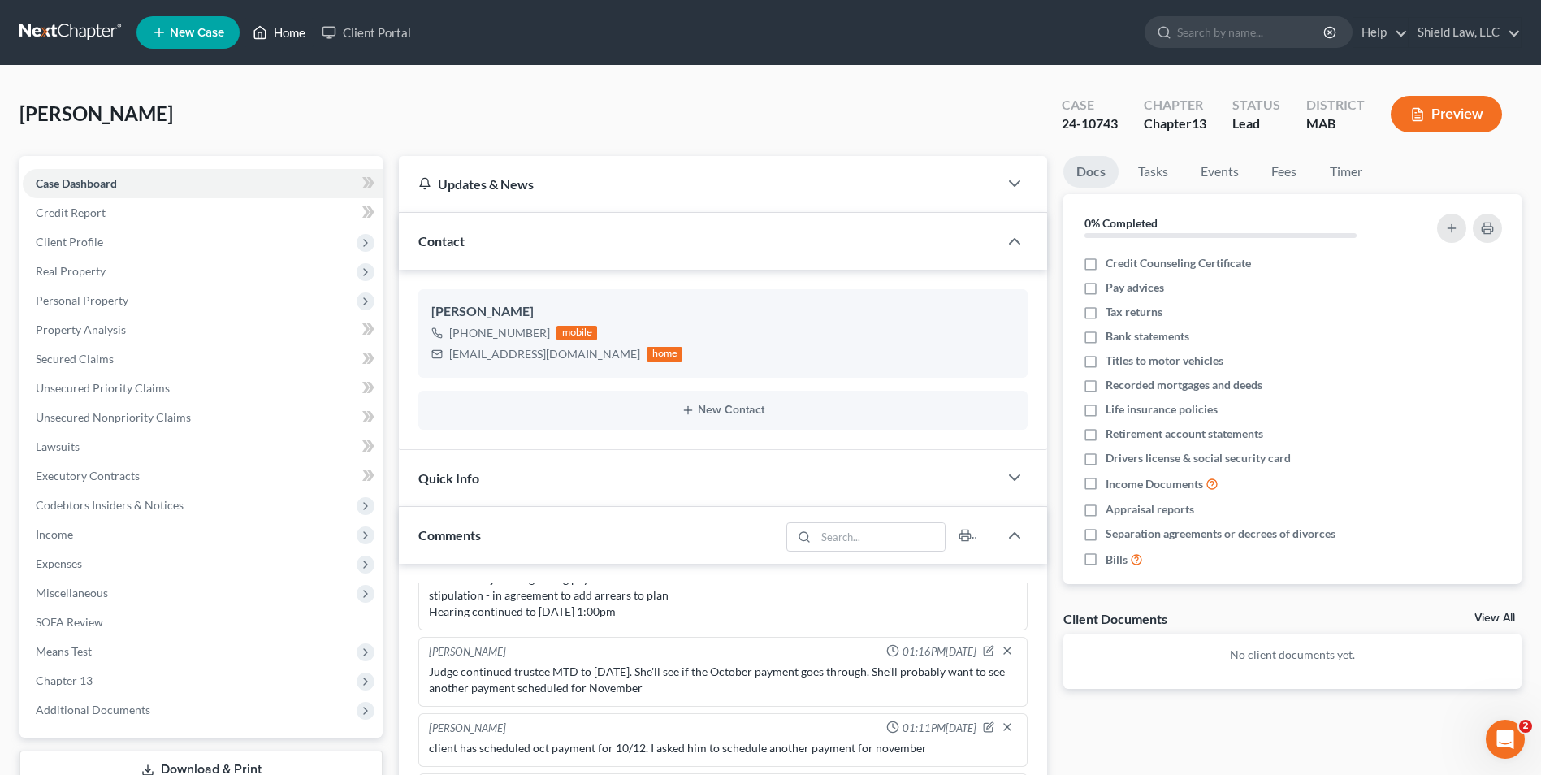
drag, startPoint x: 286, startPoint y: 20, endPoint x: 812, endPoint y: 111, distance: 533.6
click at [285, 20] on link "Home" at bounding box center [279, 32] width 69 height 29
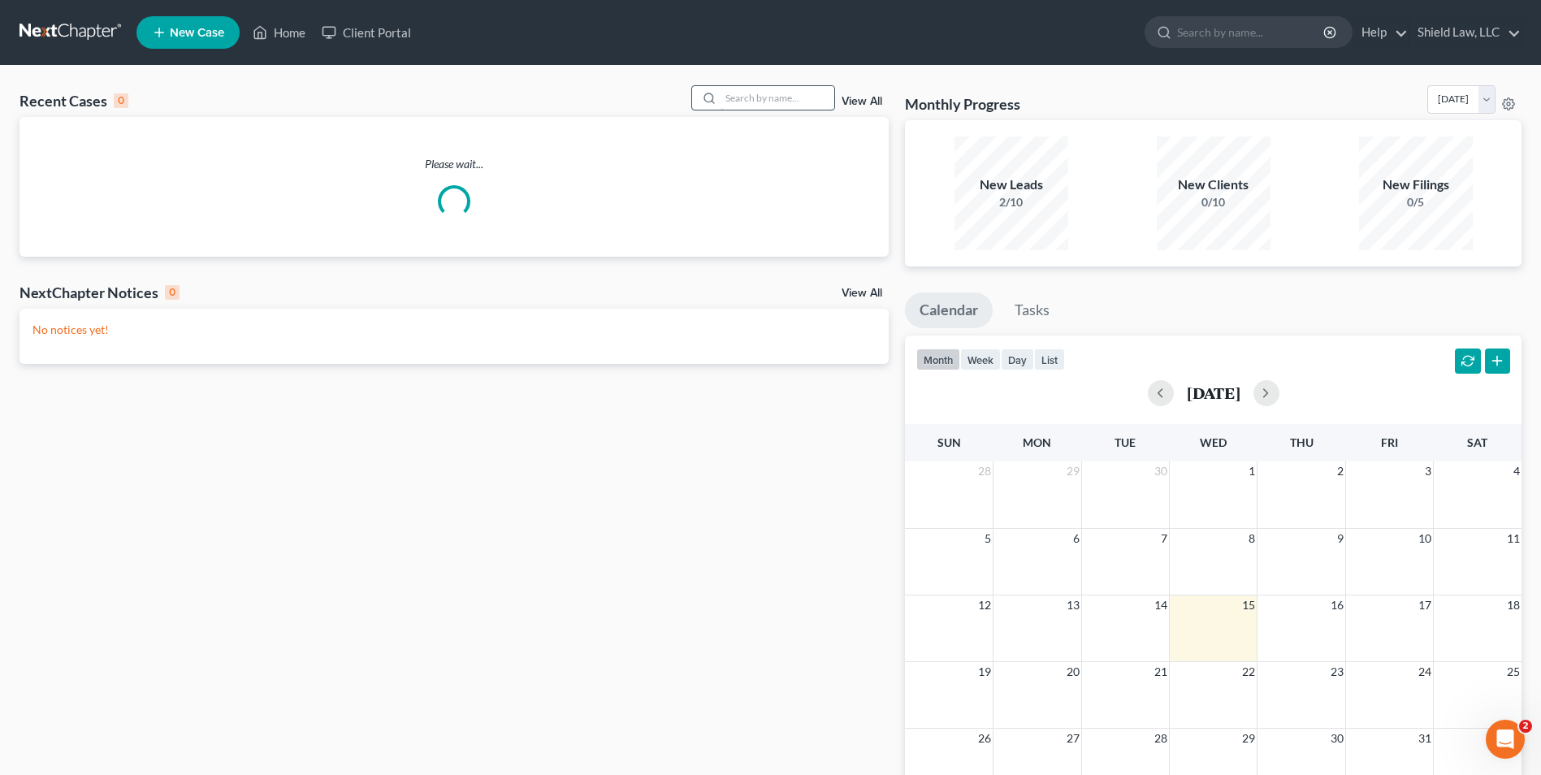
click at [821, 95] on input "search" at bounding box center [778, 98] width 114 height 24
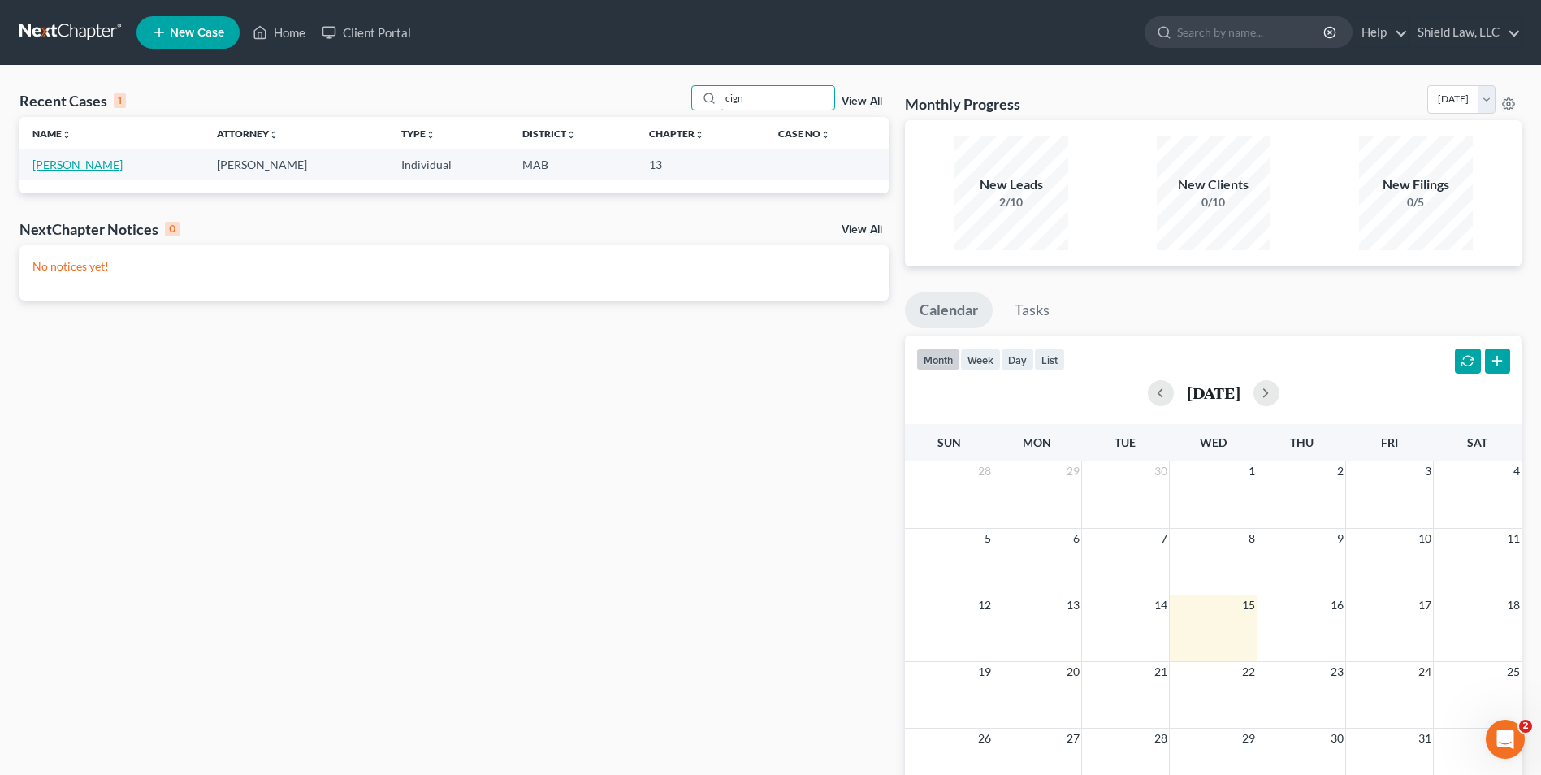
type input "cign"
click at [86, 169] on link "[PERSON_NAME]" at bounding box center [78, 165] width 90 height 14
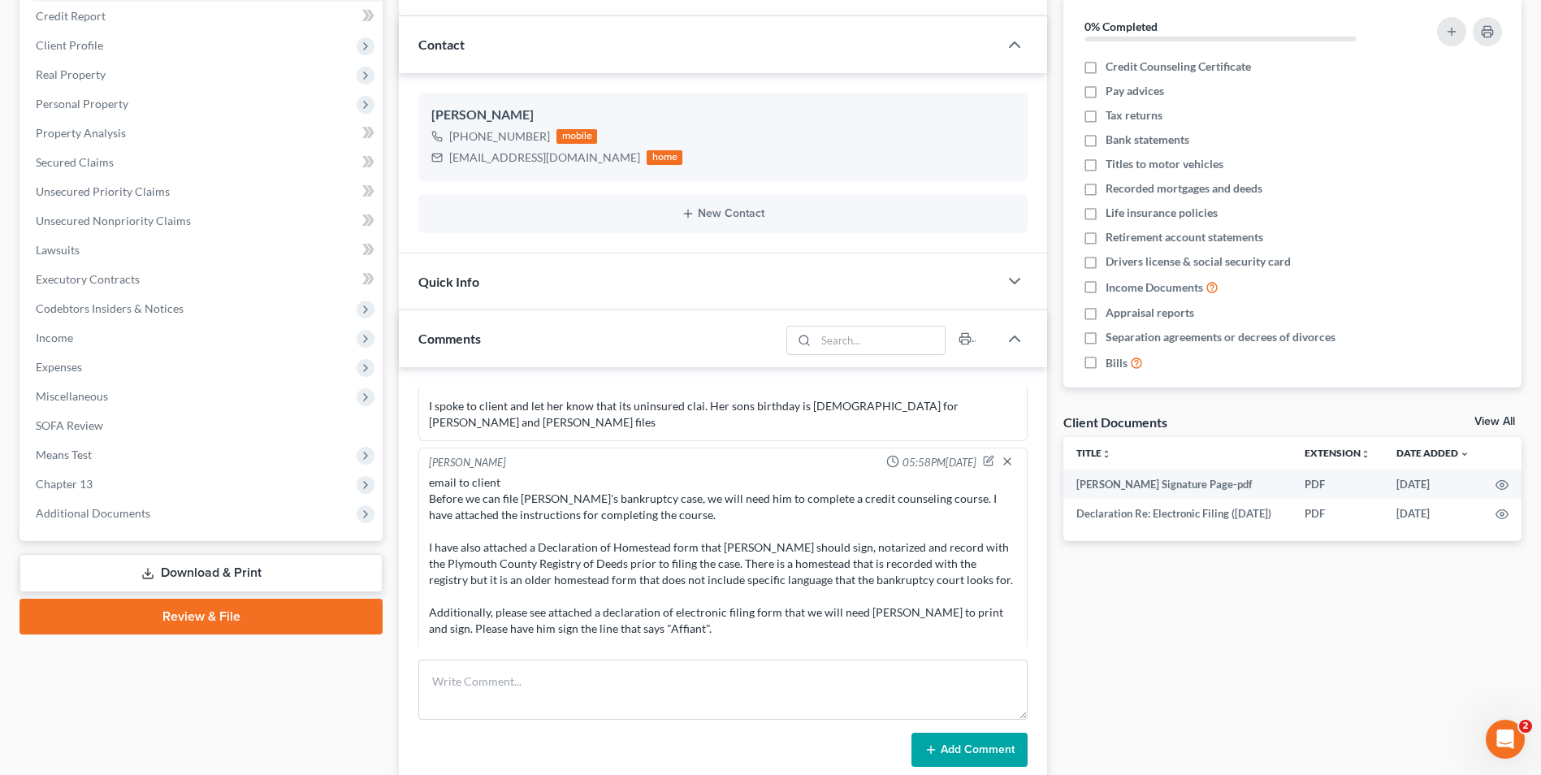
scroll to position [406, 0]
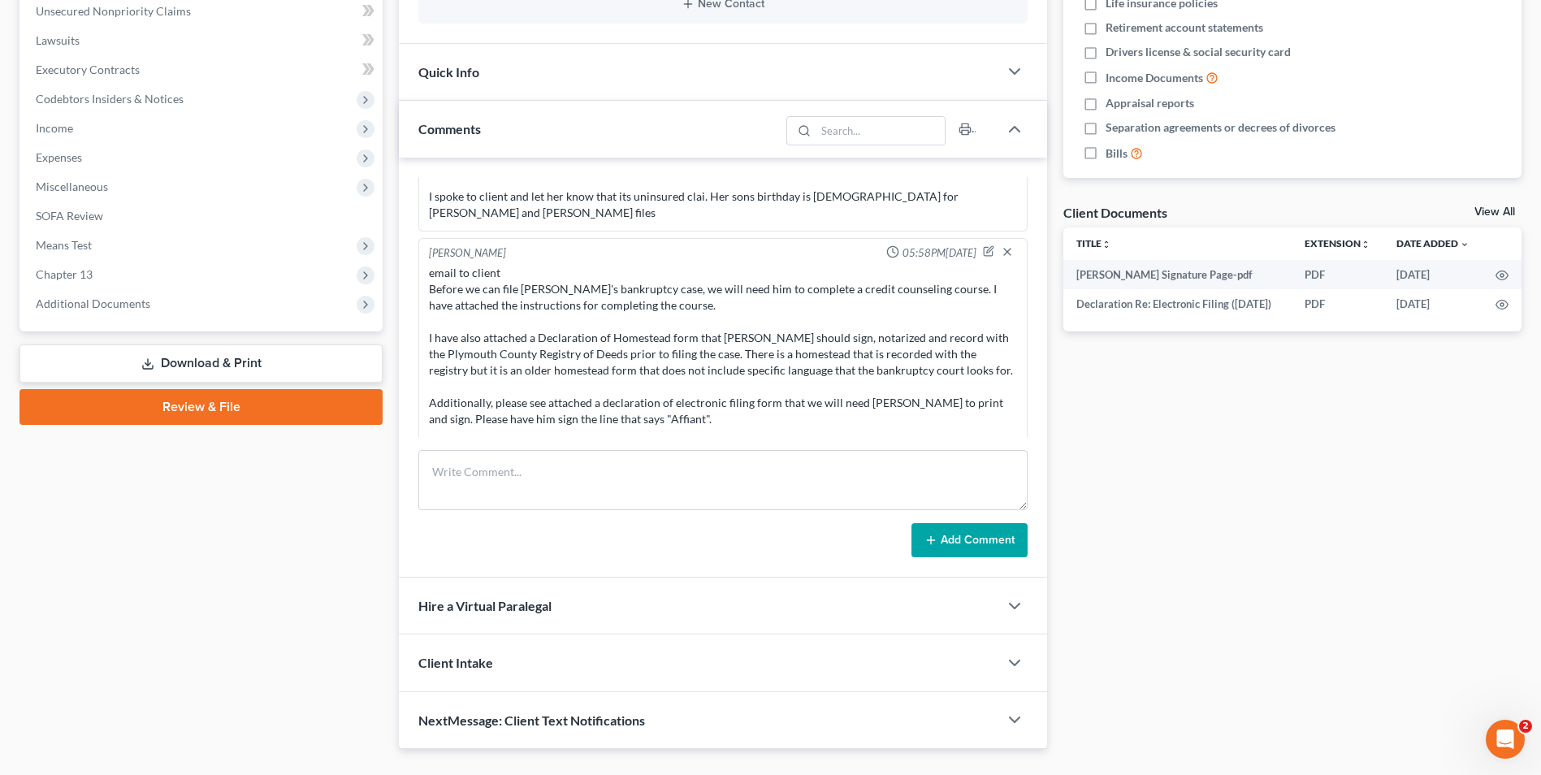
drag, startPoint x: 1241, startPoint y: 424, endPoint x: 1260, endPoint y: 428, distance: 19.9
click at [1241, 424] on div "Docs Tasks Events Fees Timer 0% Completed Nothing here yet! Credit Counseling C…" at bounding box center [1292, 249] width 475 height 999
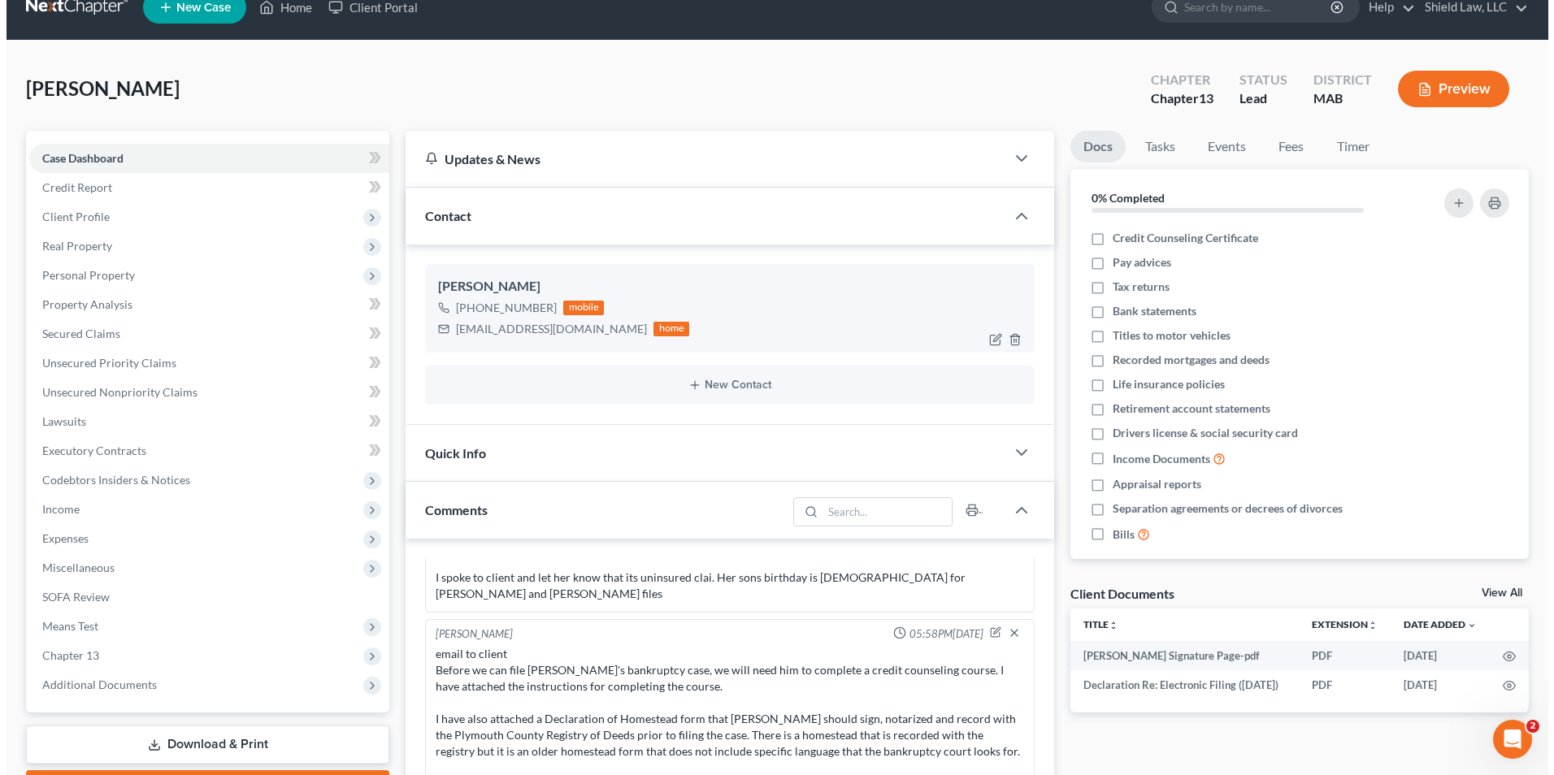
scroll to position [0, 0]
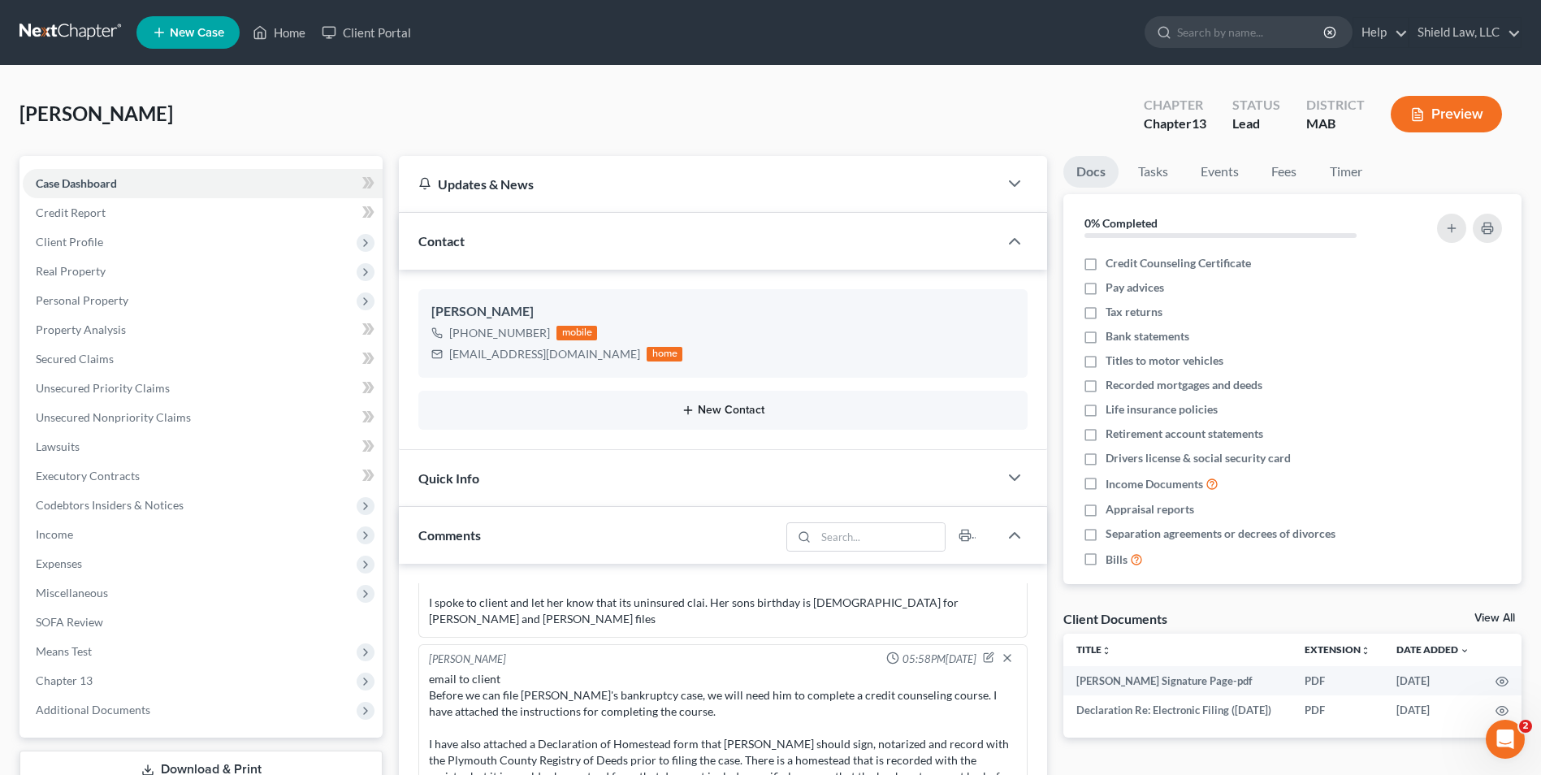
click at [778, 412] on button "New Contact" at bounding box center [722, 410] width 583 height 13
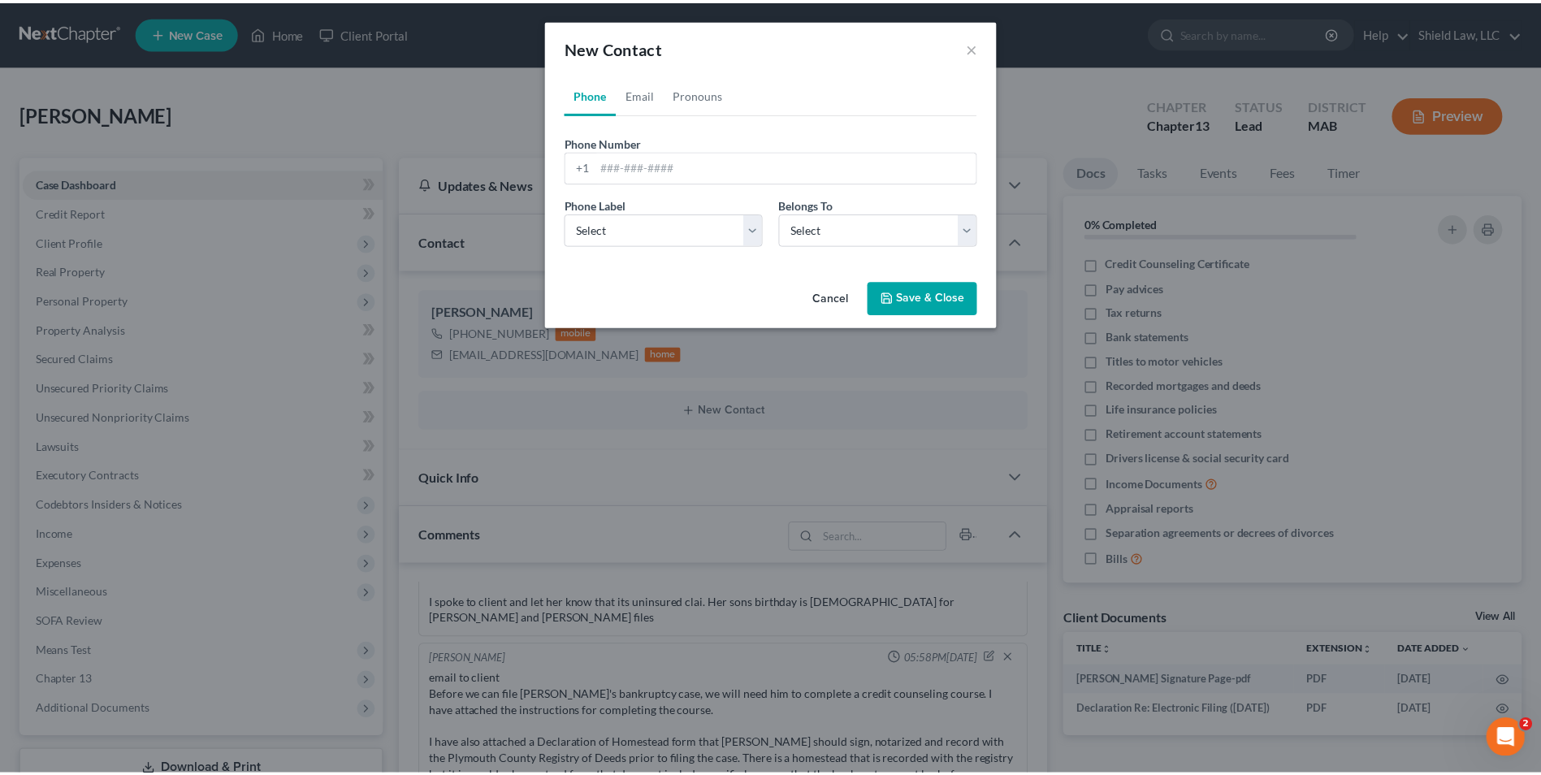
scroll to position [727, 0]
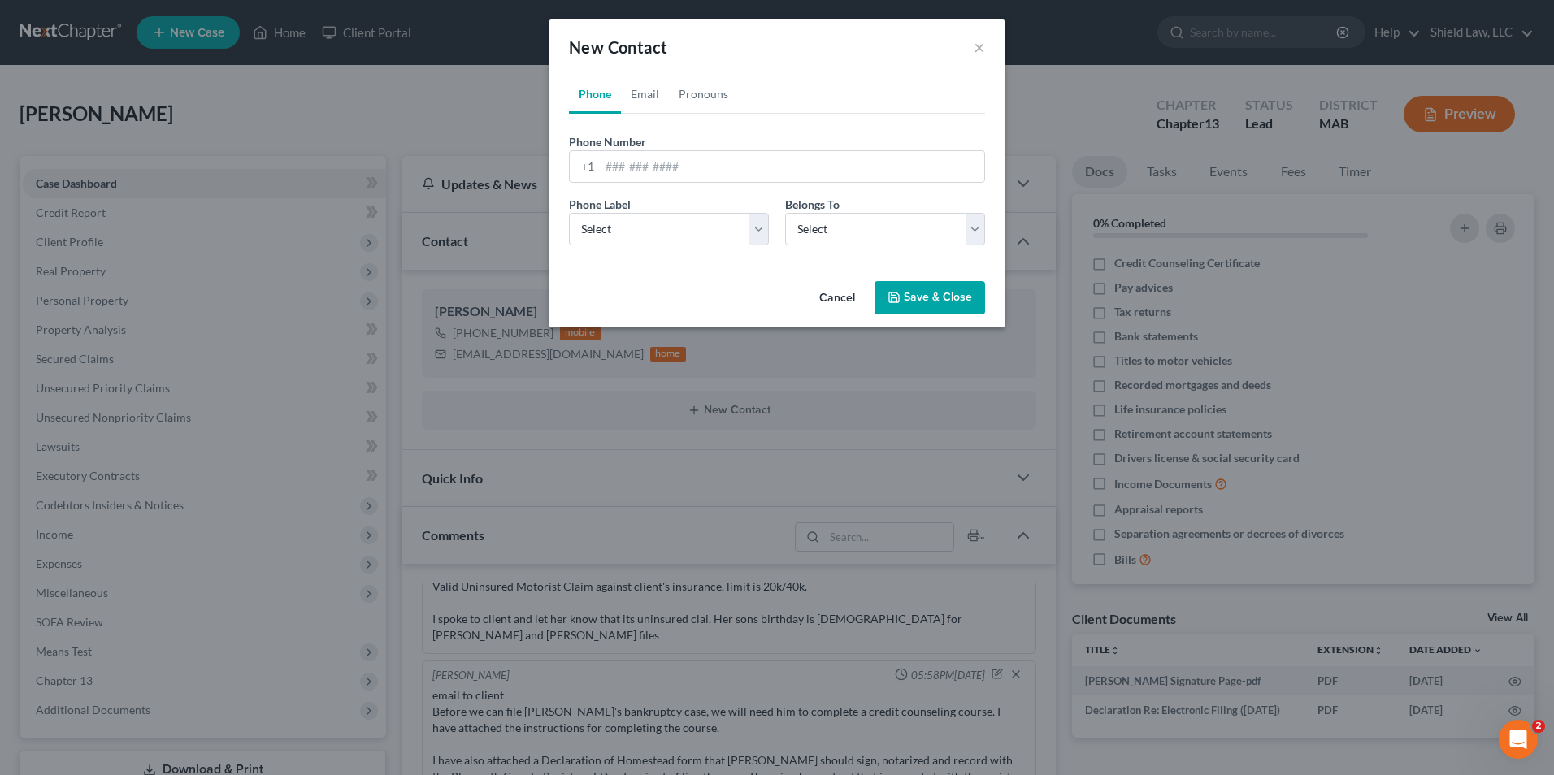
drag, startPoint x: 829, startPoint y: 303, endPoint x: 763, endPoint y: 366, distance: 90.8
click at [829, 303] on button "Cancel" at bounding box center [837, 299] width 62 height 33
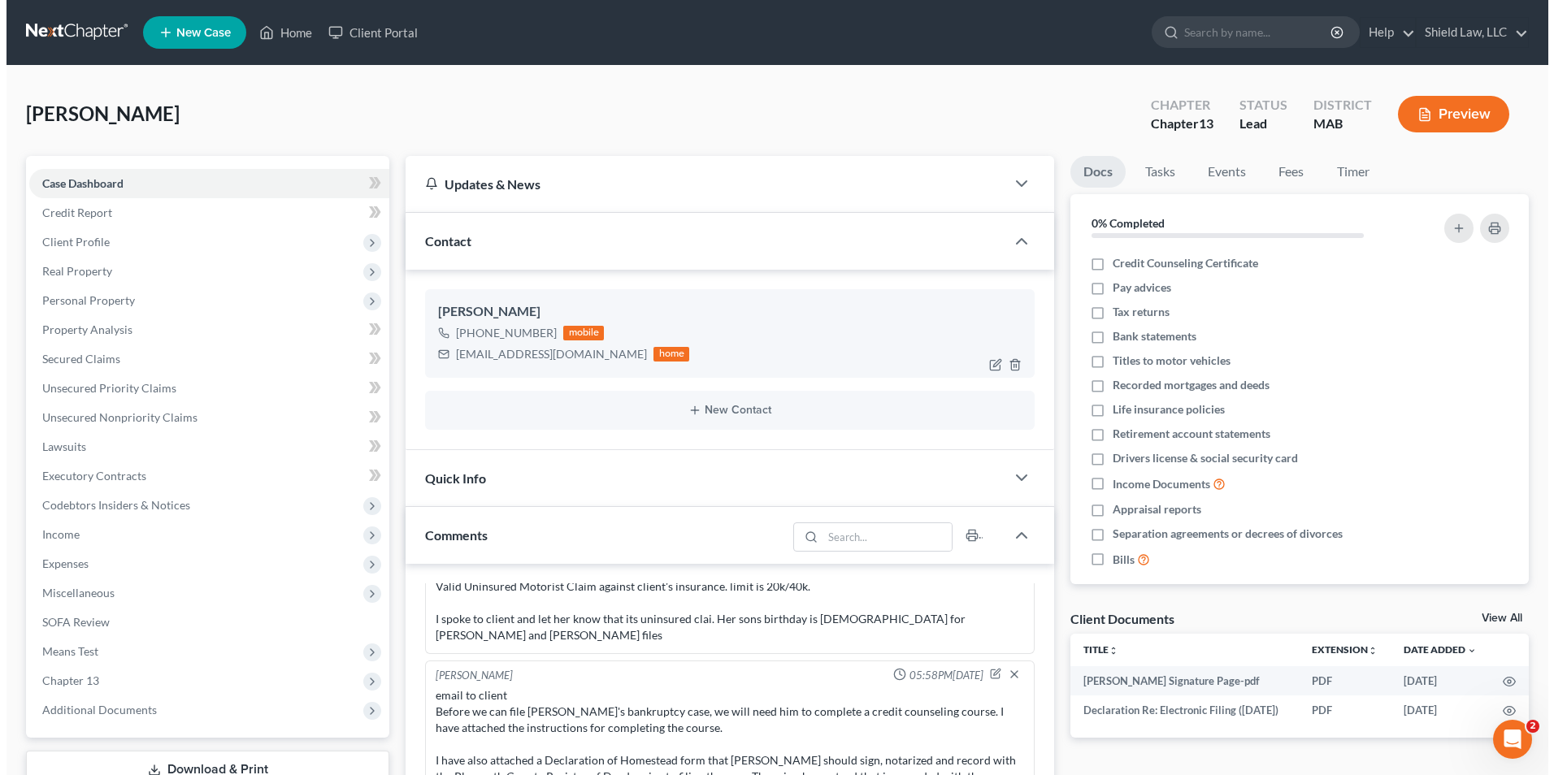
scroll to position [743, 0]
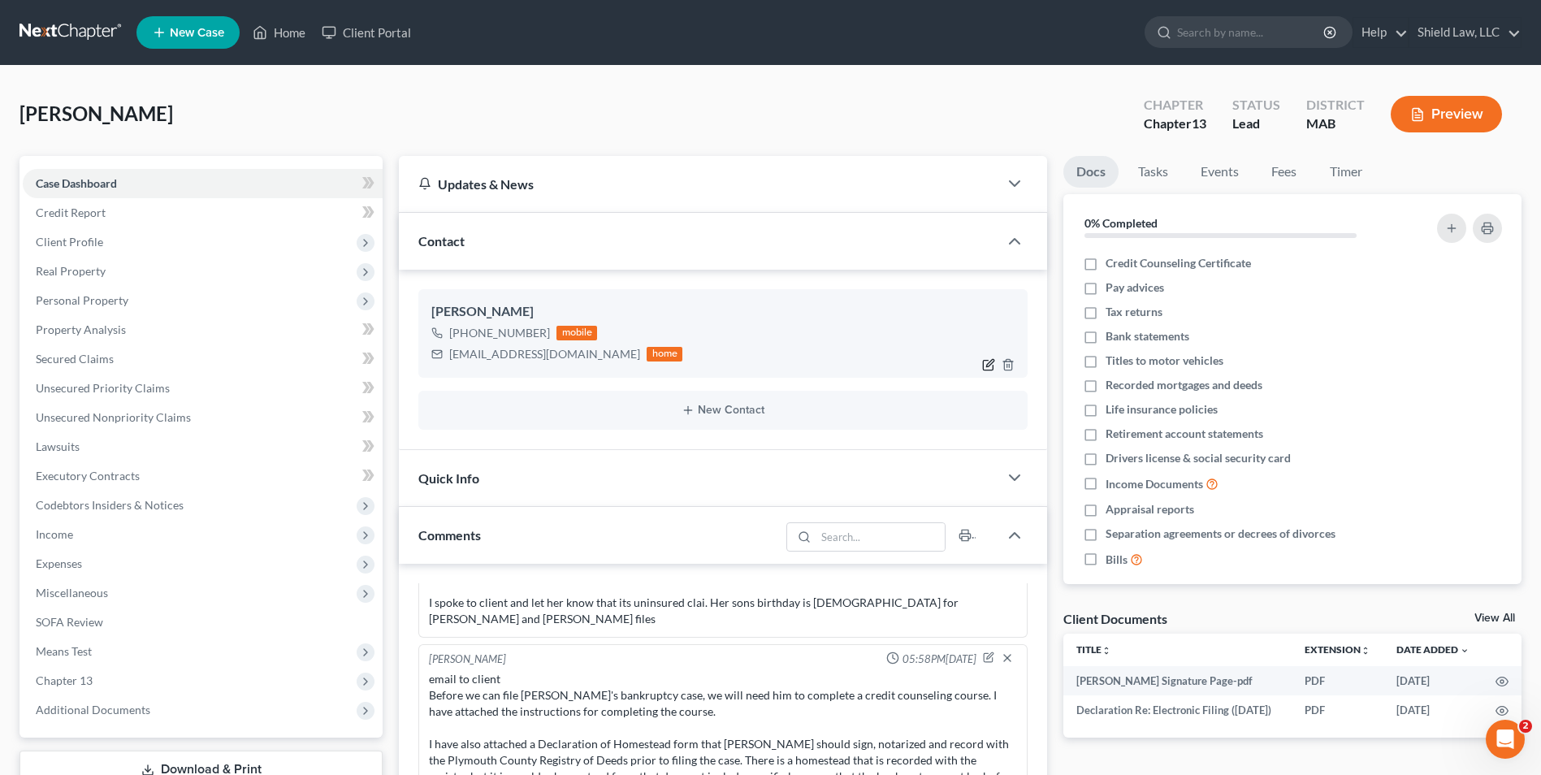
click at [990, 364] on icon "button" at bounding box center [988, 364] width 13 height 13
select select "0"
select select "1"
select select "0"
select select "1"
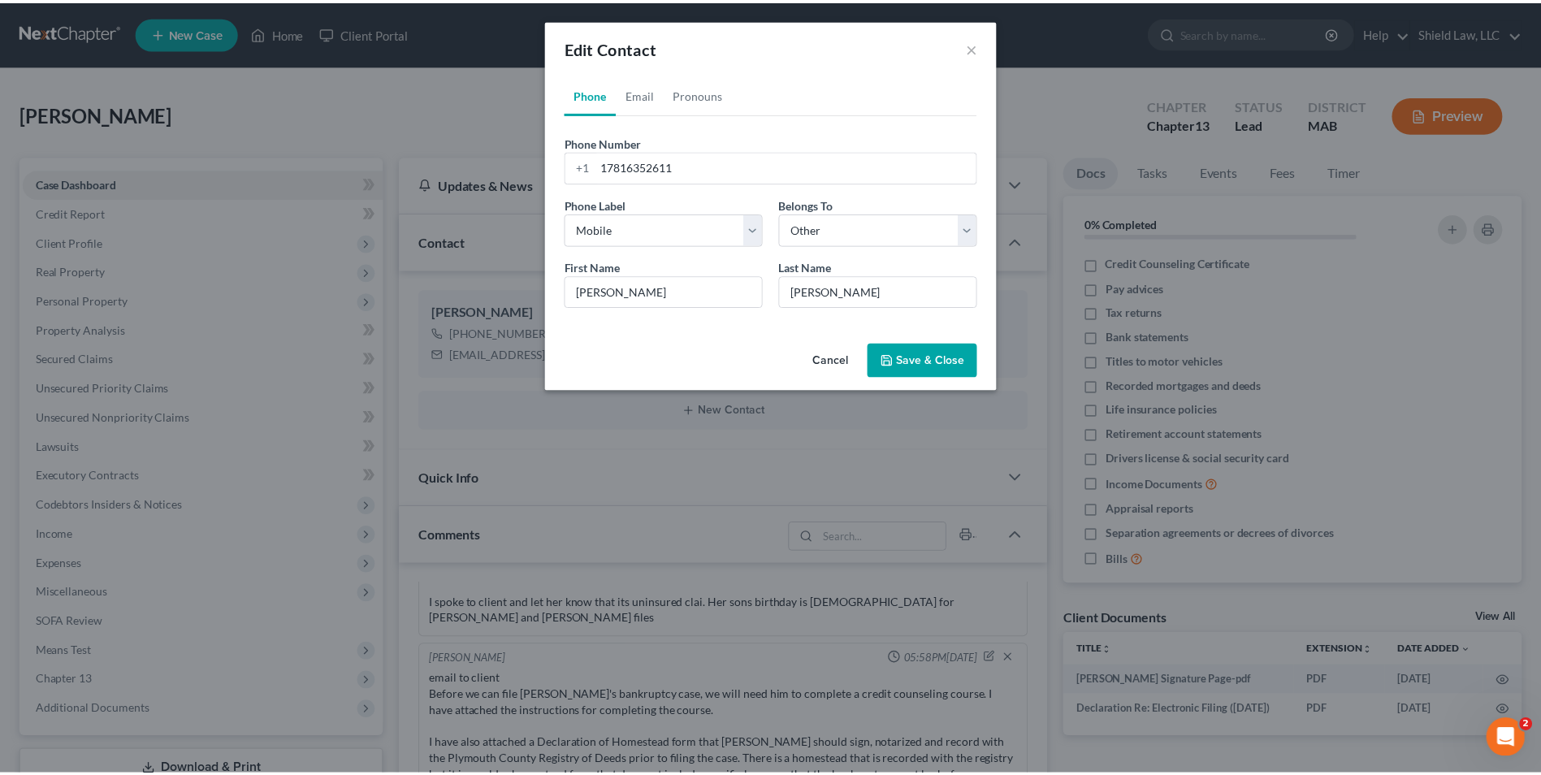
scroll to position [727, 0]
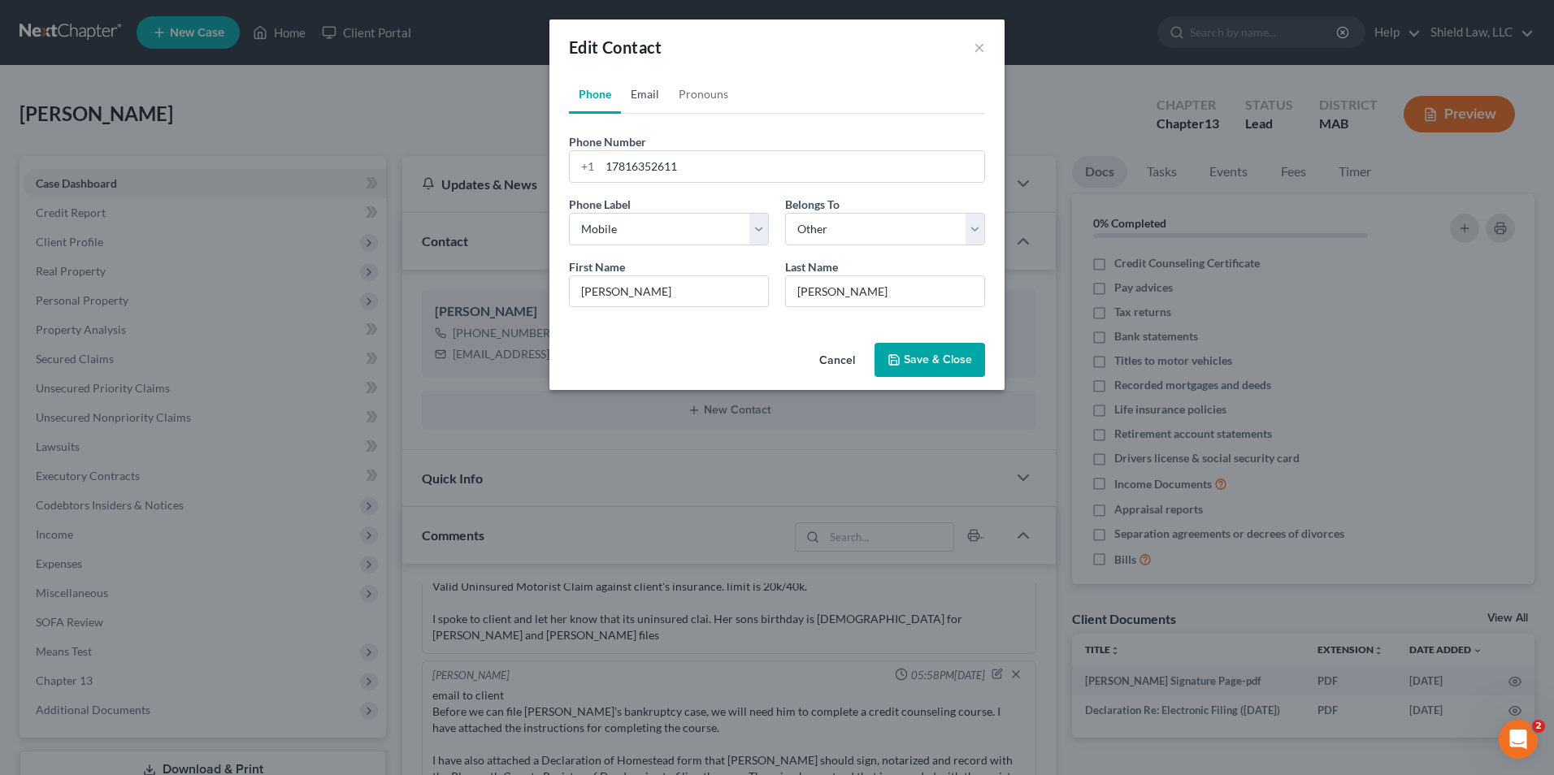
click at [655, 100] on link "Email" at bounding box center [645, 94] width 48 height 39
drag, startPoint x: 733, startPoint y: 164, endPoint x: 701, endPoint y: 171, distance: 32.5
click at [571, 159] on div "[EMAIL_ADDRESS][DOMAIN_NAME]" at bounding box center [777, 166] width 416 height 33
drag, startPoint x: 678, startPoint y: 351, endPoint x: 882, endPoint y: 356, distance: 204.8
click at [678, 351] on div "Cancel Save & Close" at bounding box center [776, 363] width 455 height 54
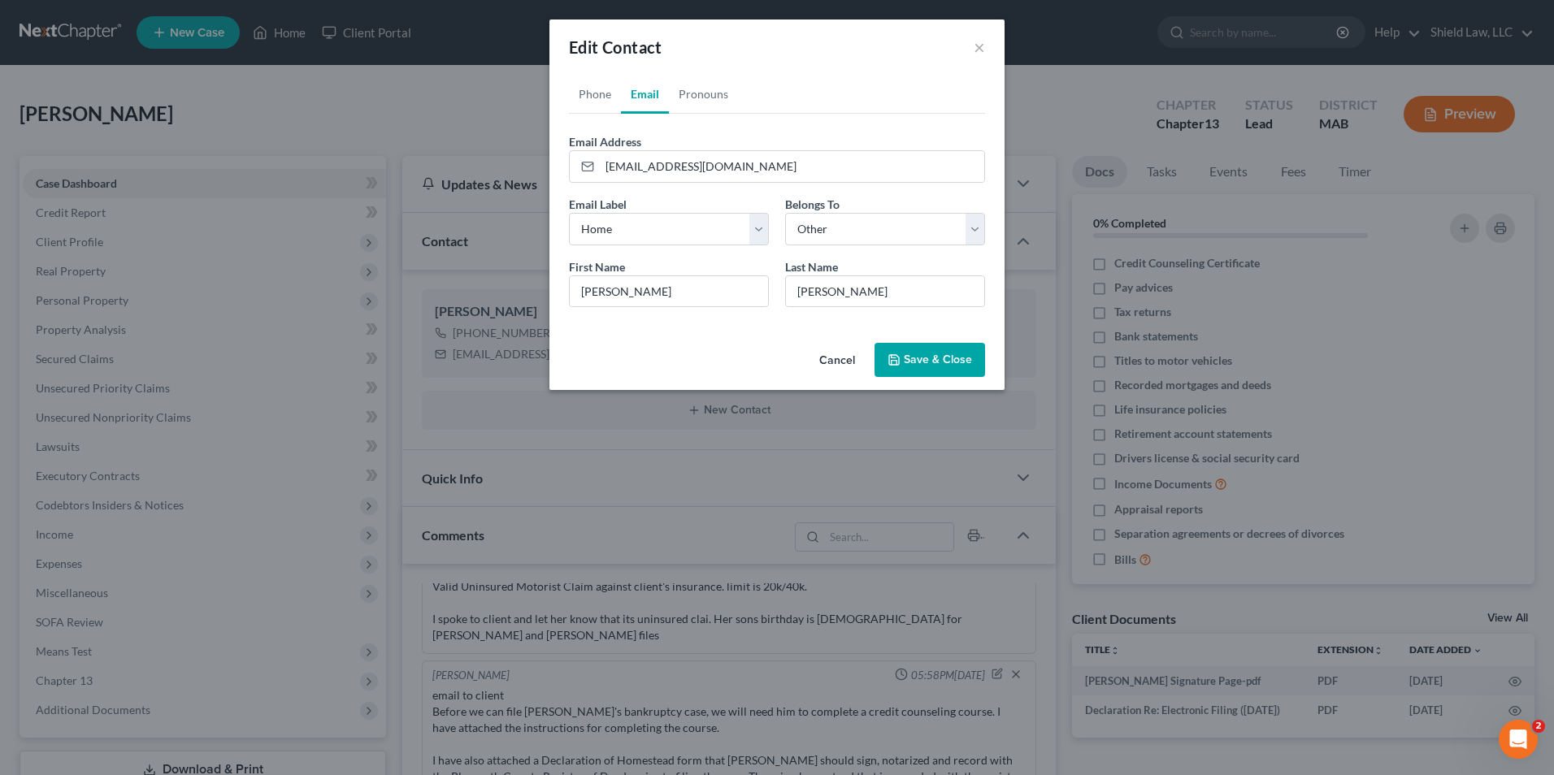
click at [915, 357] on button "Save & Close" at bounding box center [929, 360] width 111 height 34
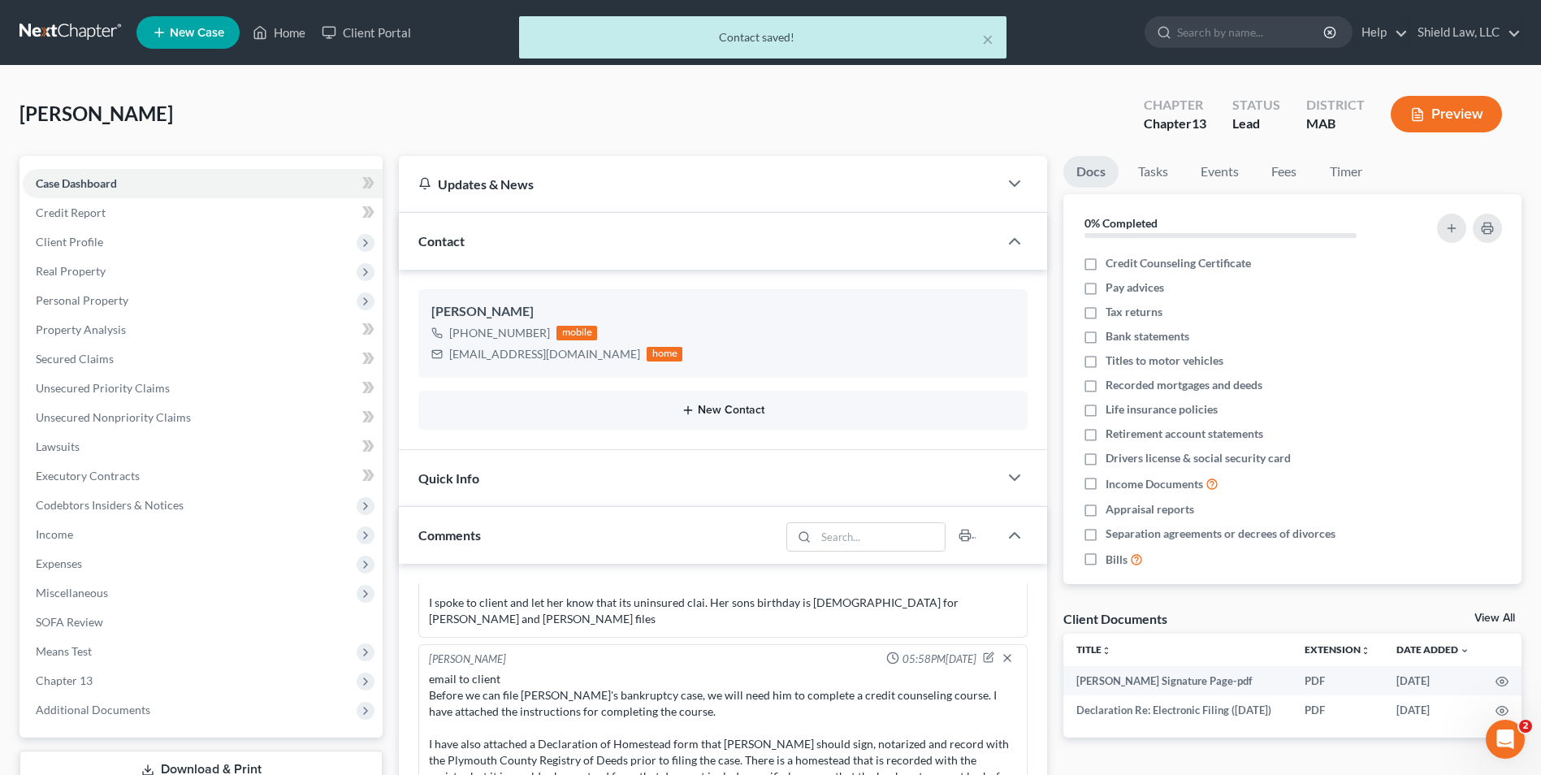
click at [732, 412] on button "New Contact" at bounding box center [722, 410] width 583 height 13
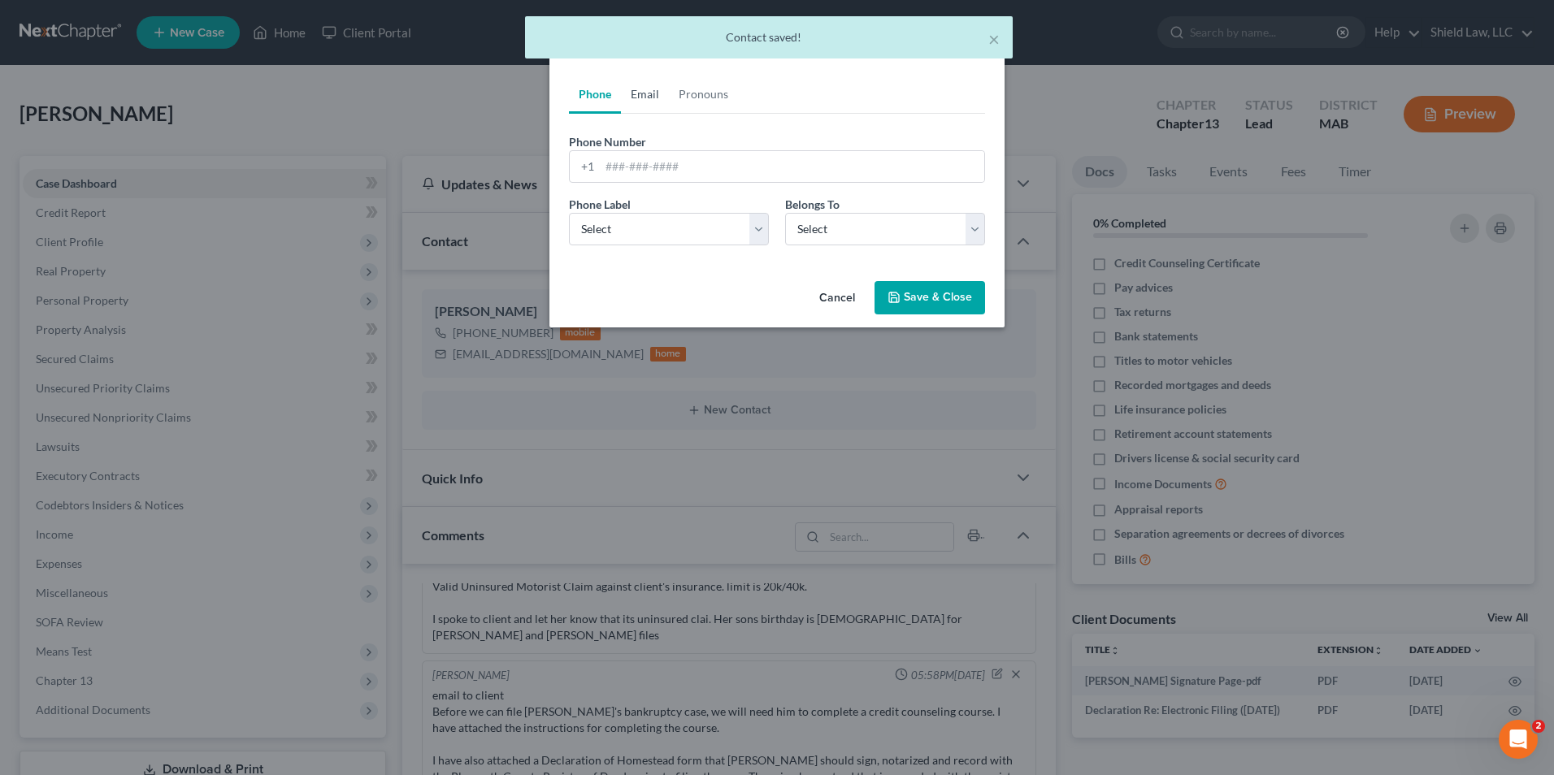
click at [640, 99] on link "Email" at bounding box center [645, 94] width 48 height 39
click at [640, 170] on input "email" at bounding box center [792, 166] width 384 height 31
paste input "[EMAIL_ADDRESS][DOMAIN_NAME]"
type input "[EMAIL_ADDRESS][DOMAIN_NAME]"
drag, startPoint x: 608, startPoint y: 218, endPoint x: 607, endPoint y: 247, distance: 29.3
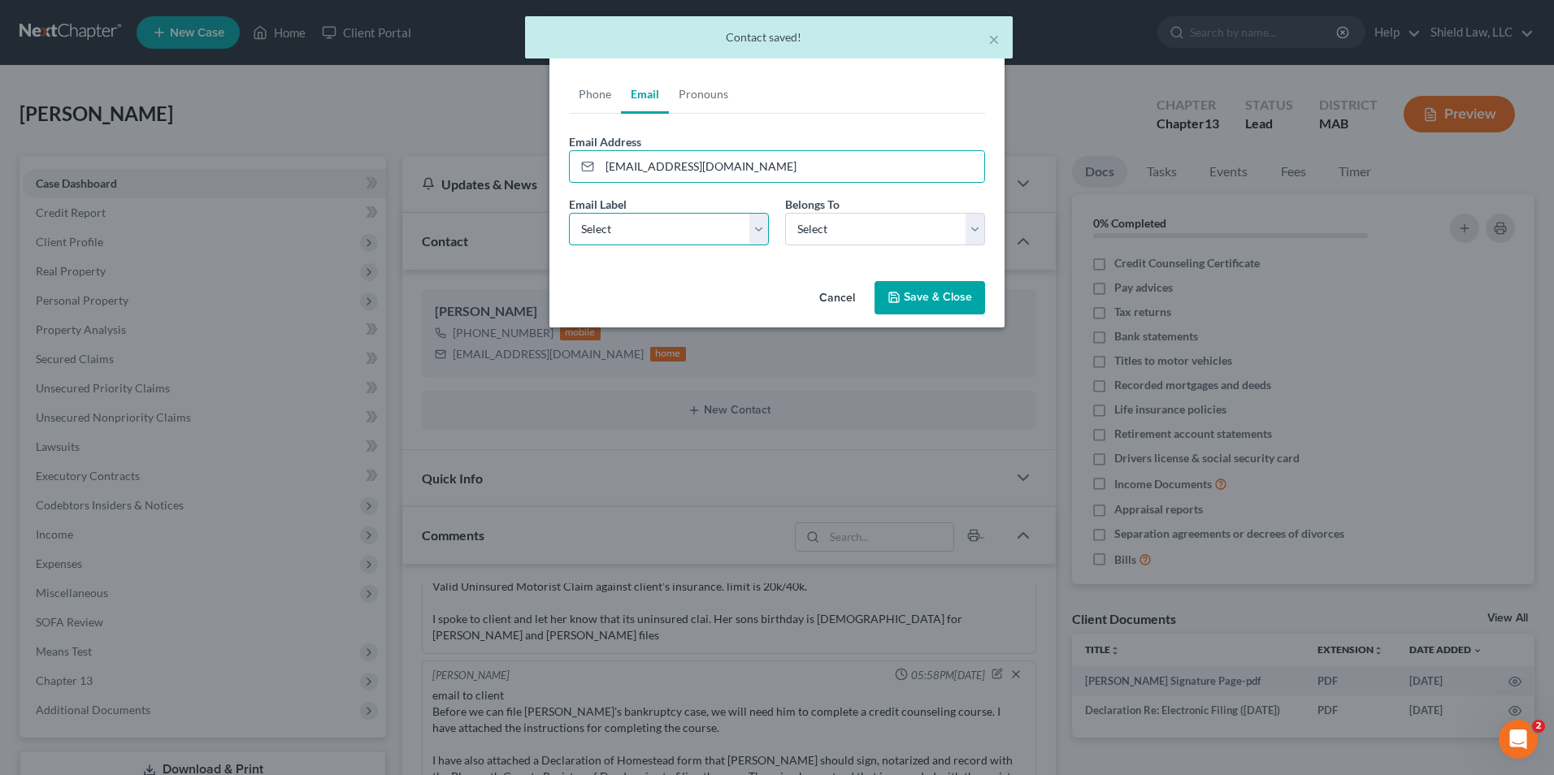
click at [608, 218] on select "Select Home Work Other" at bounding box center [669, 229] width 200 height 33
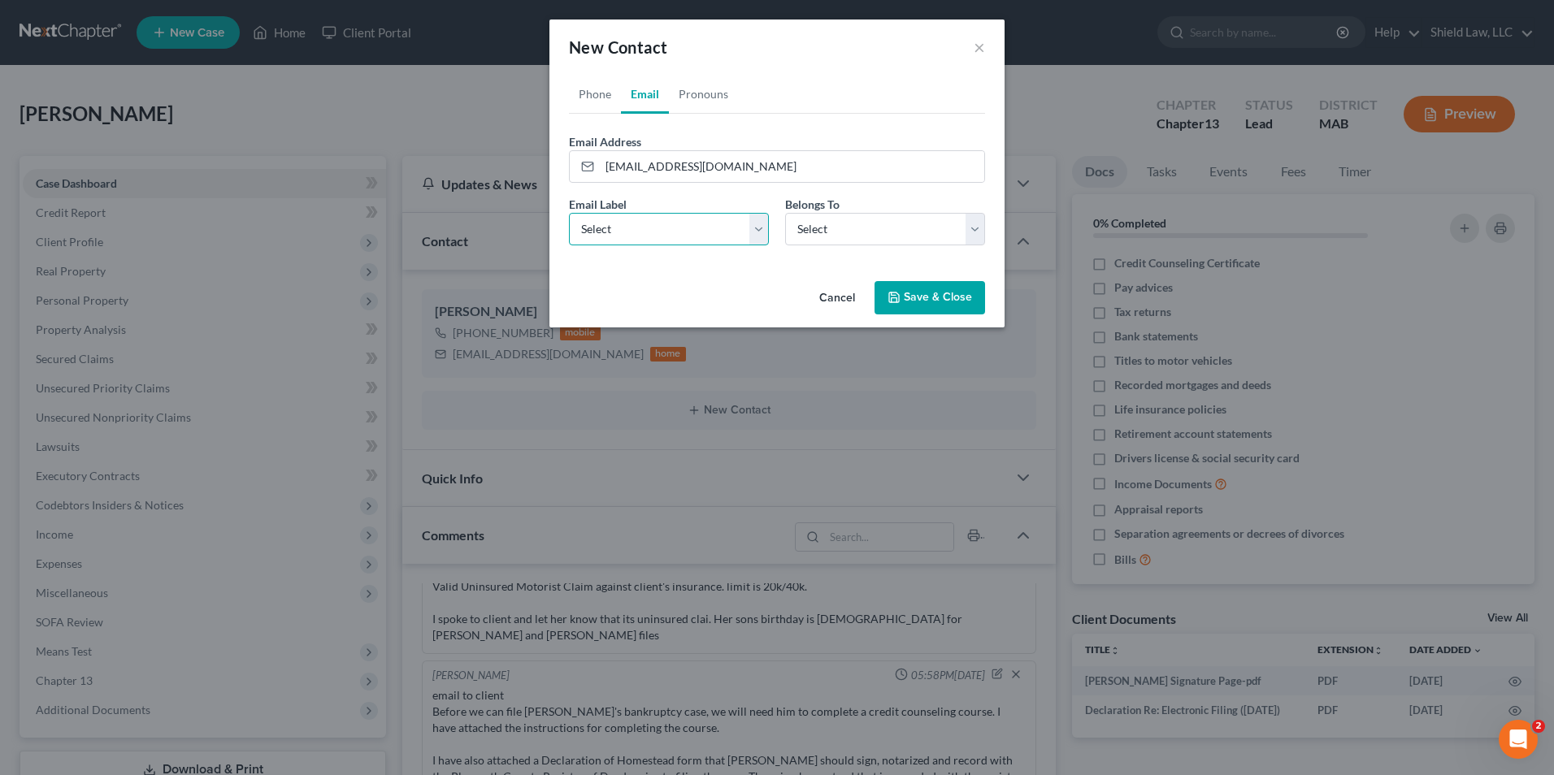
select select "0"
click at [569, 213] on select "Select Home Work Other" at bounding box center [669, 229] width 200 height 33
drag, startPoint x: 871, startPoint y: 232, endPoint x: 865, endPoint y: 248, distance: 17.5
click at [871, 232] on select "Select Client Other" at bounding box center [885, 229] width 200 height 33
select select "0"
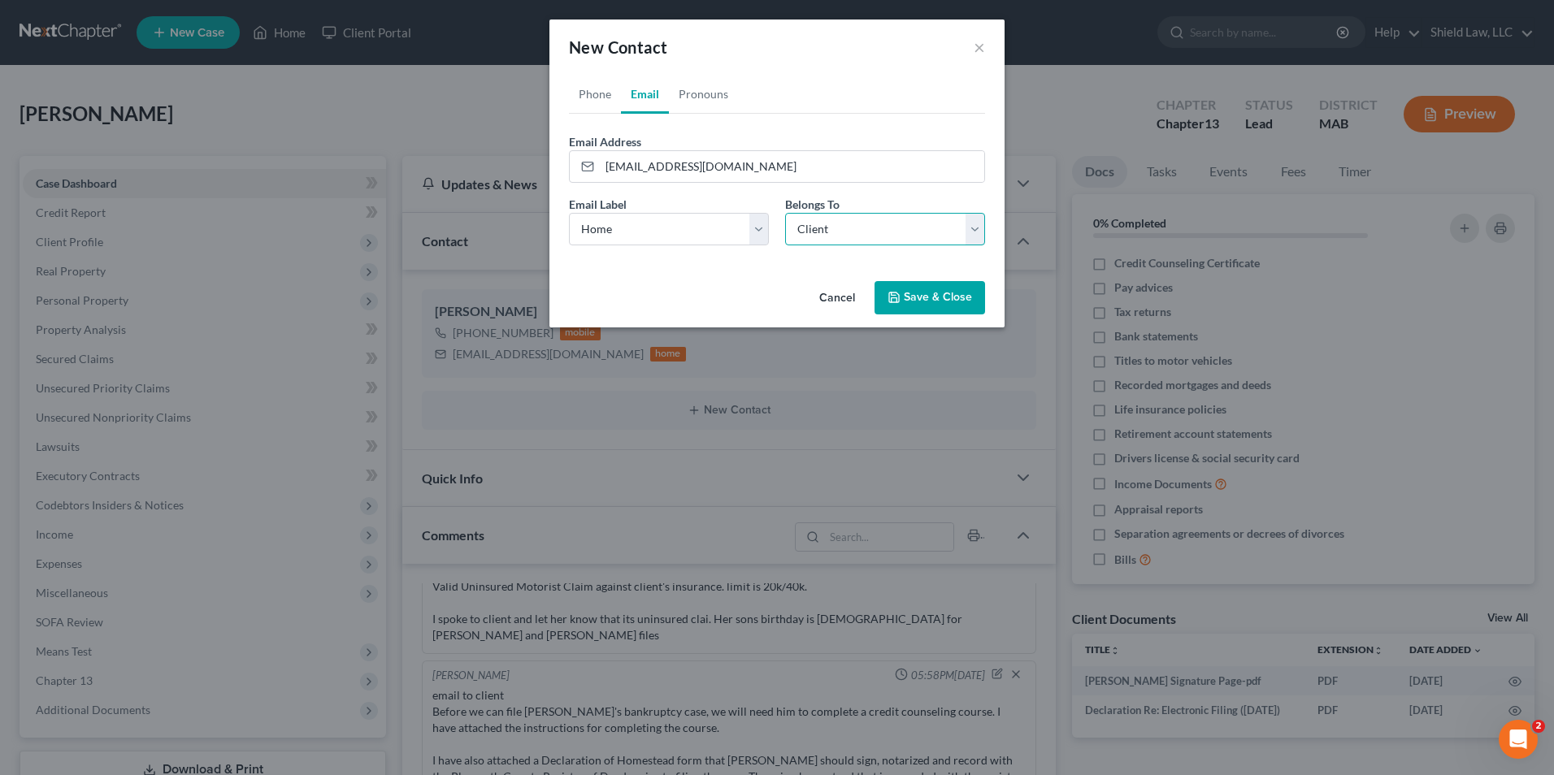
click at [785, 213] on select "Select Client Other" at bounding box center [885, 229] width 200 height 33
click at [917, 287] on button "Save & Close" at bounding box center [929, 298] width 111 height 34
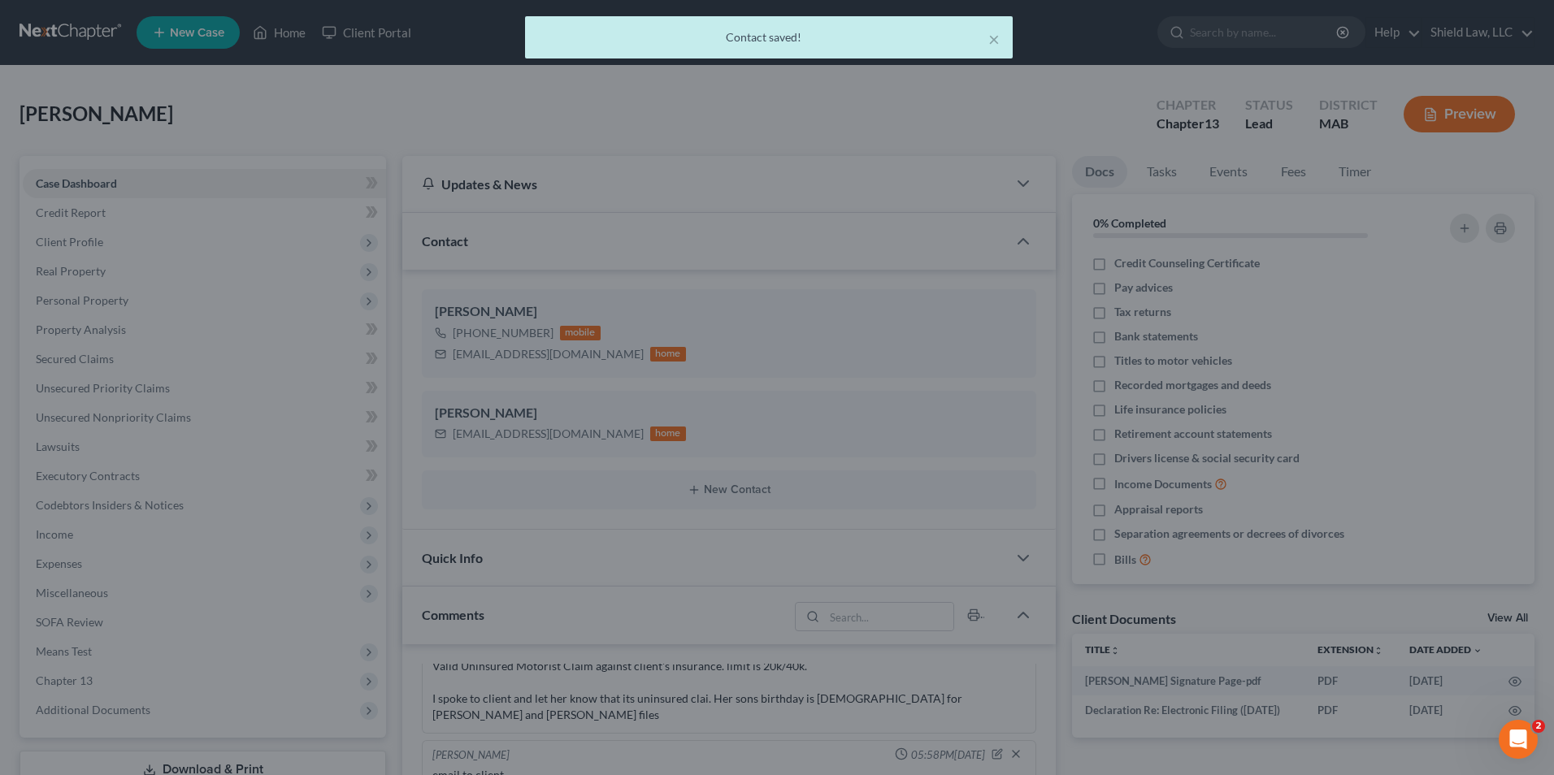
scroll to position [743, 0]
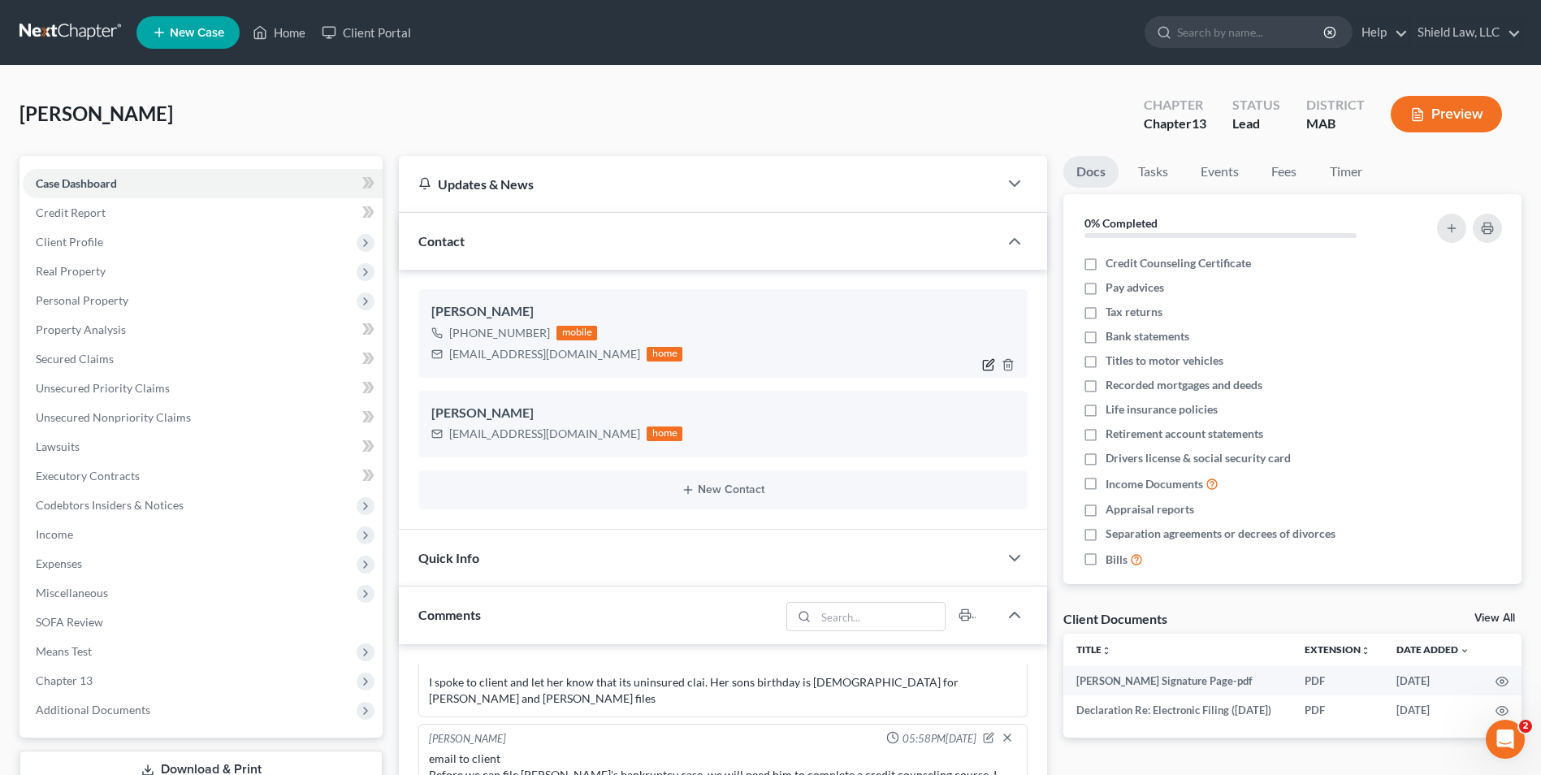
click at [985, 366] on icon "button" at bounding box center [988, 364] width 13 height 13
select select "0"
select select "1"
select select "0"
select select "1"
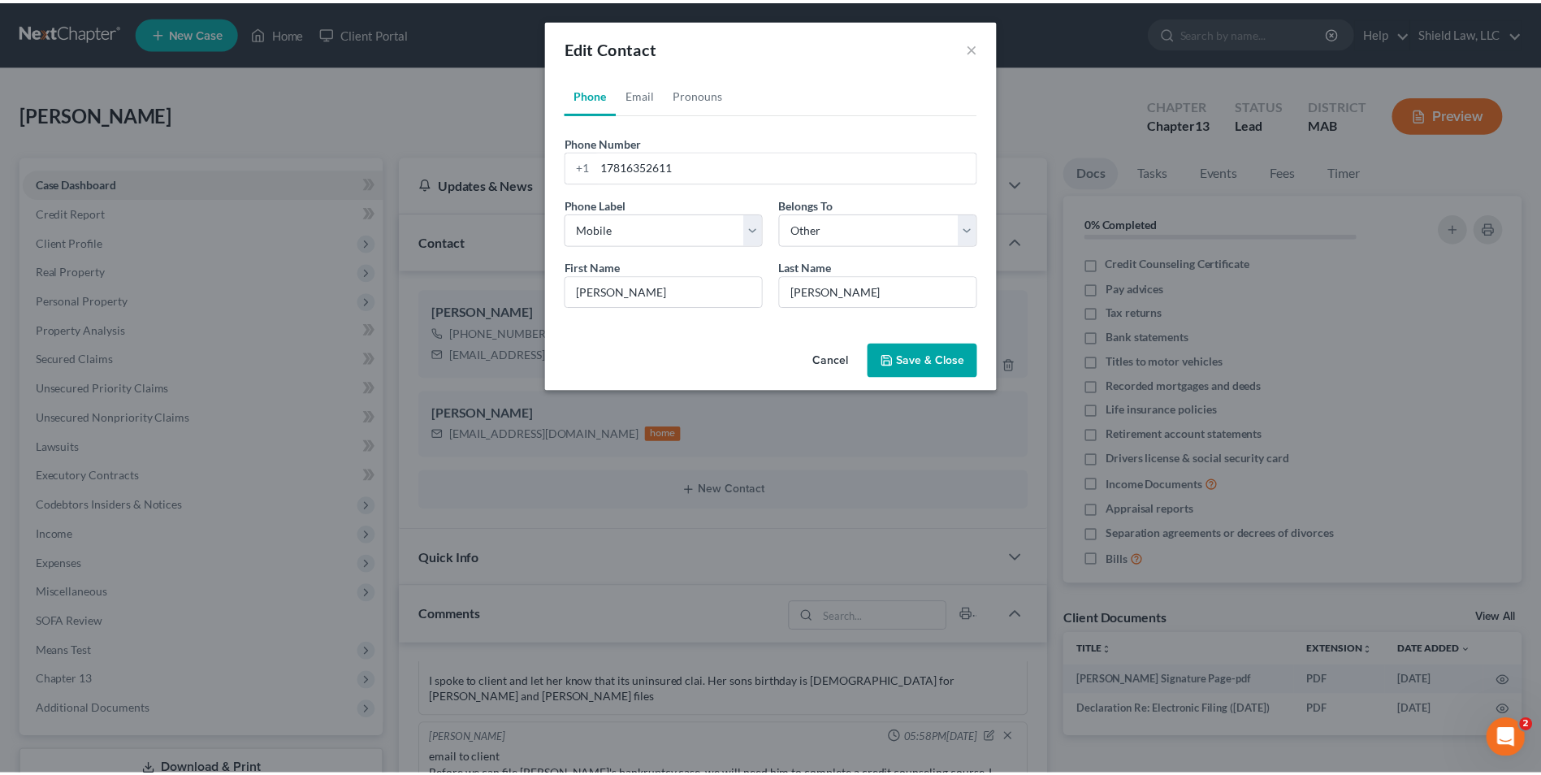
scroll to position [727, 0]
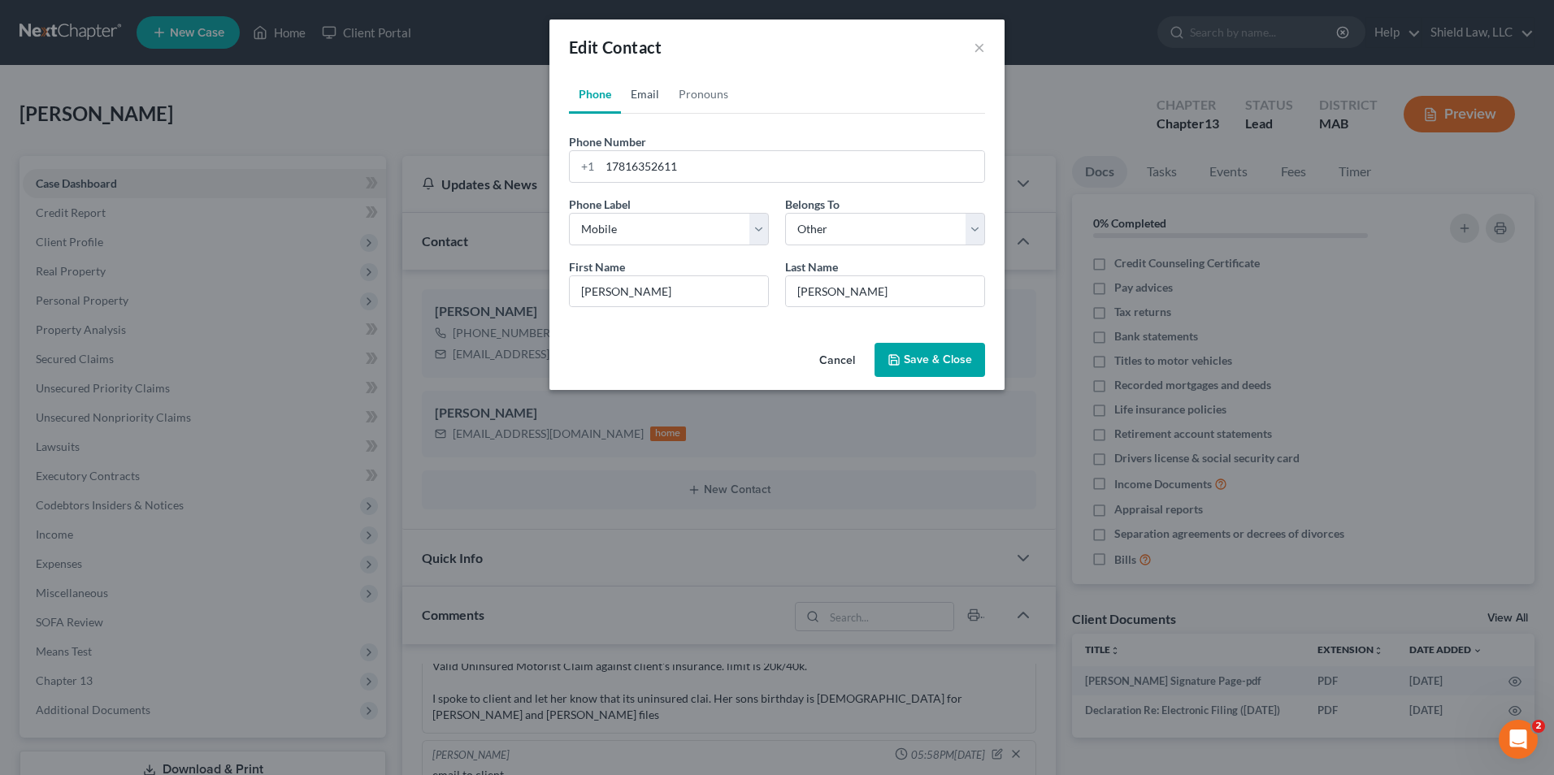
click at [646, 106] on link "Email" at bounding box center [645, 94] width 48 height 39
drag, startPoint x: 730, startPoint y: 172, endPoint x: 554, endPoint y: 162, distance: 175.8
click at [531, 165] on div "Edit Contact × Phone Email Pronouns Phone Number * [PHONE_NUMBER] Ext. Phone La…" at bounding box center [777, 387] width 1554 height 775
paste input "jennacignarella@gmai"
type input "[EMAIL_ADDRESS][DOMAIN_NAME]"
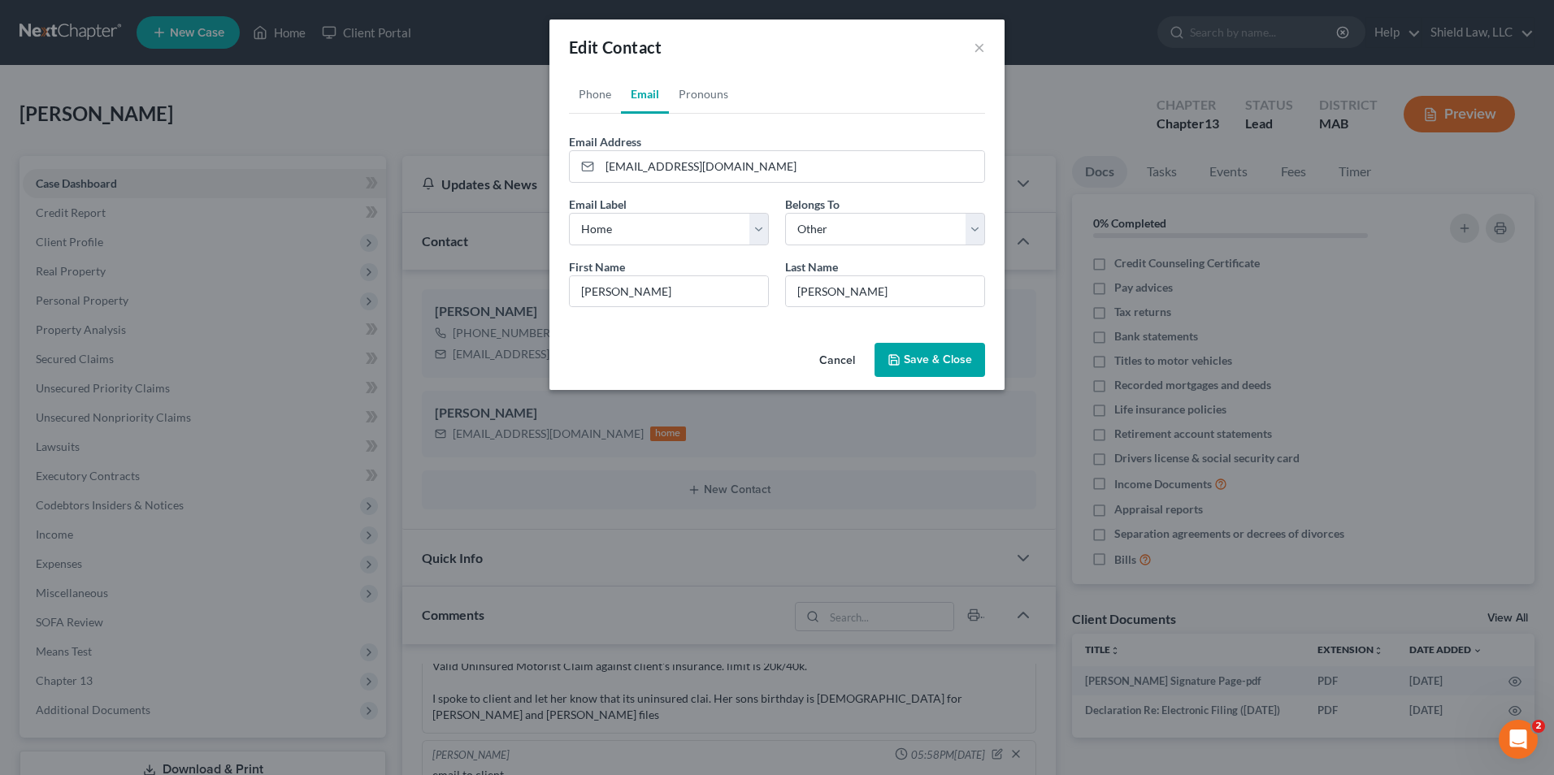
click at [657, 349] on div "Cancel Save & Close" at bounding box center [776, 363] width 455 height 54
click at [945, 359] on button "Save & Close" at bounding box center [929, 360] width 111 height 34
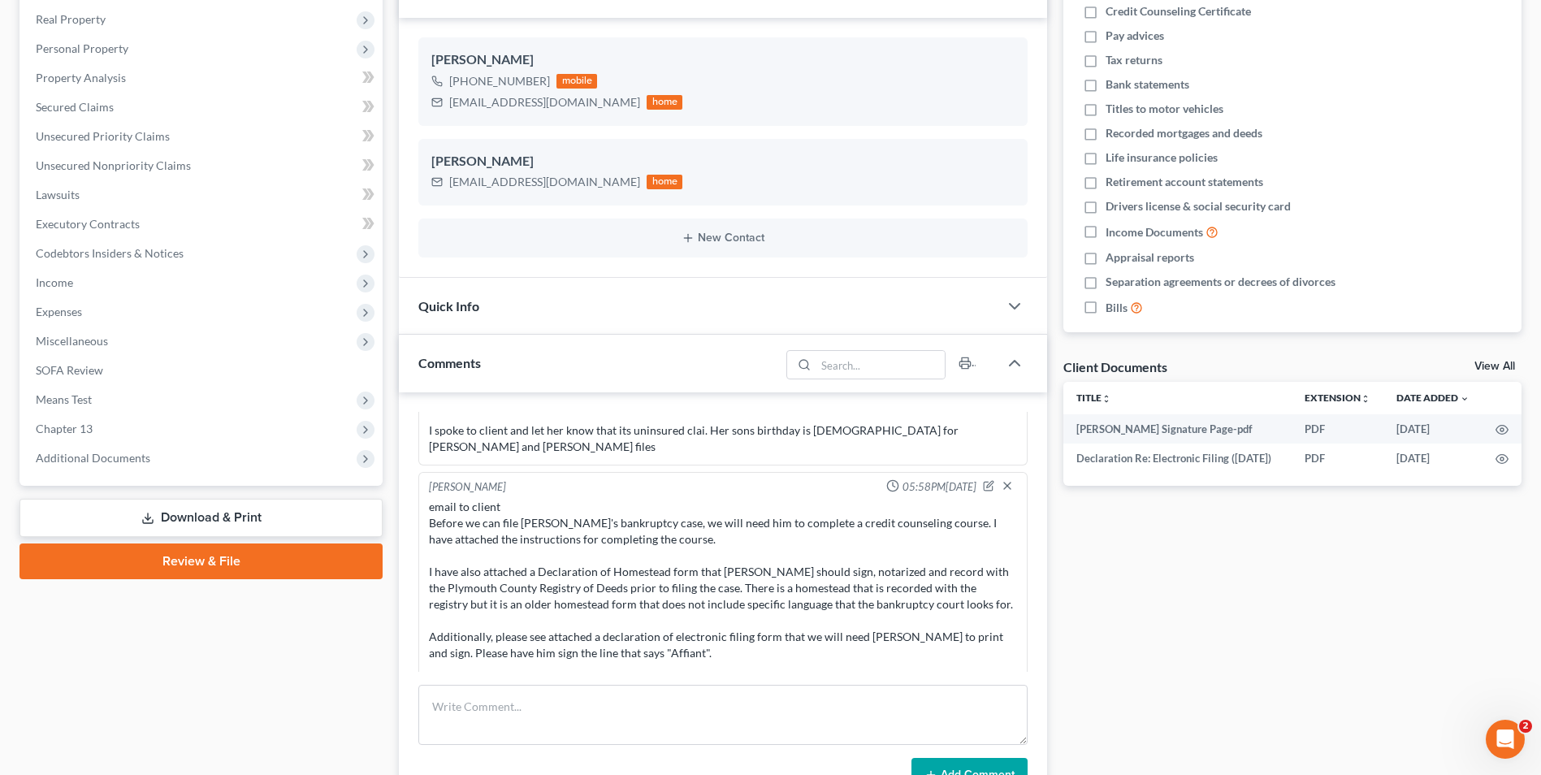
scroll to position [488, 0]
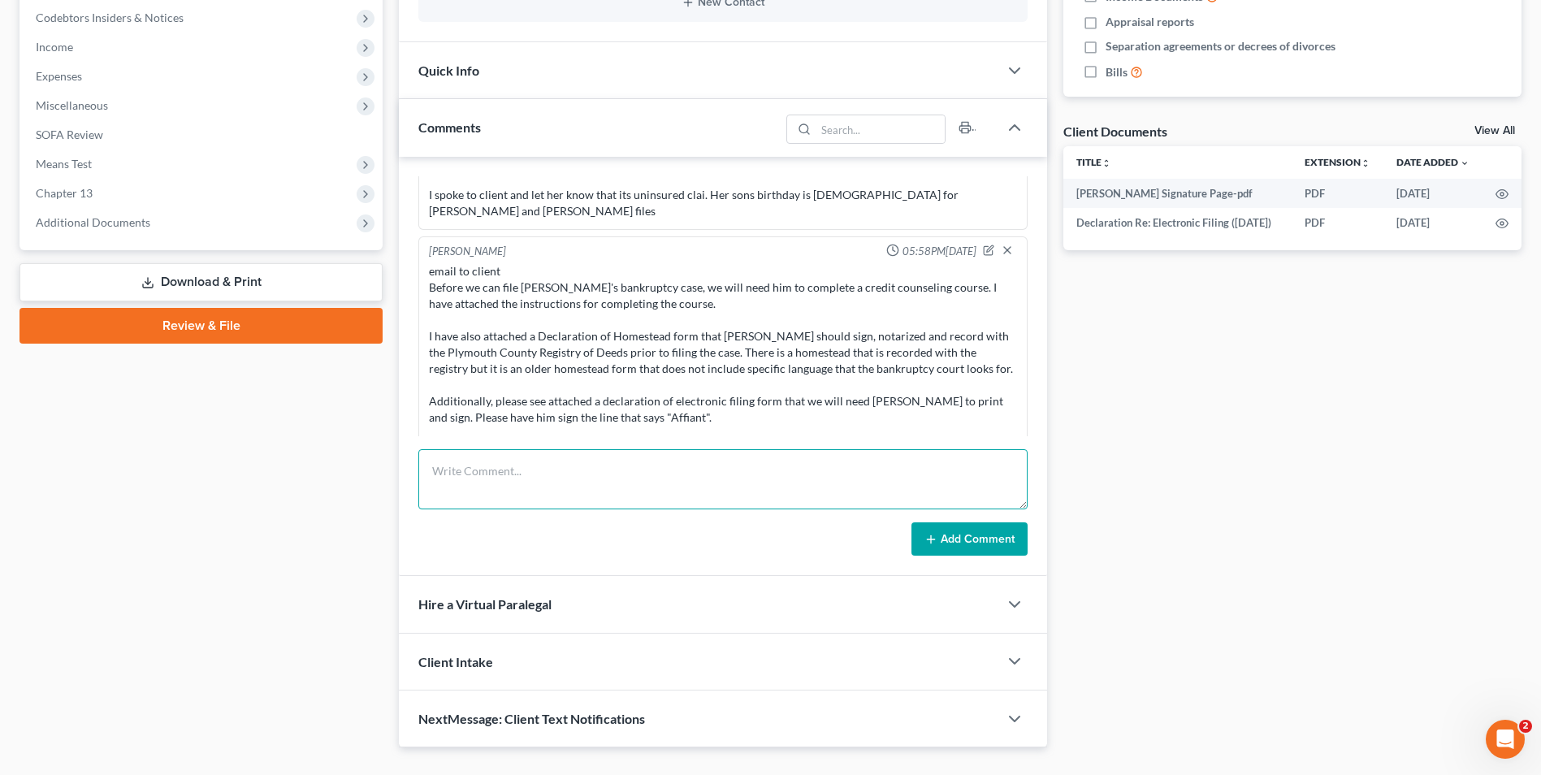
click at [533, 483] on textarea at bounding box center [722, 479] width 609 height 60
paste textarea "We will need the following documents for [PERSON_NAME]' bankruptcy case A copy …"
type textarea "email to client We will need the following documents for [PERSON_NAME]' bankrup…"
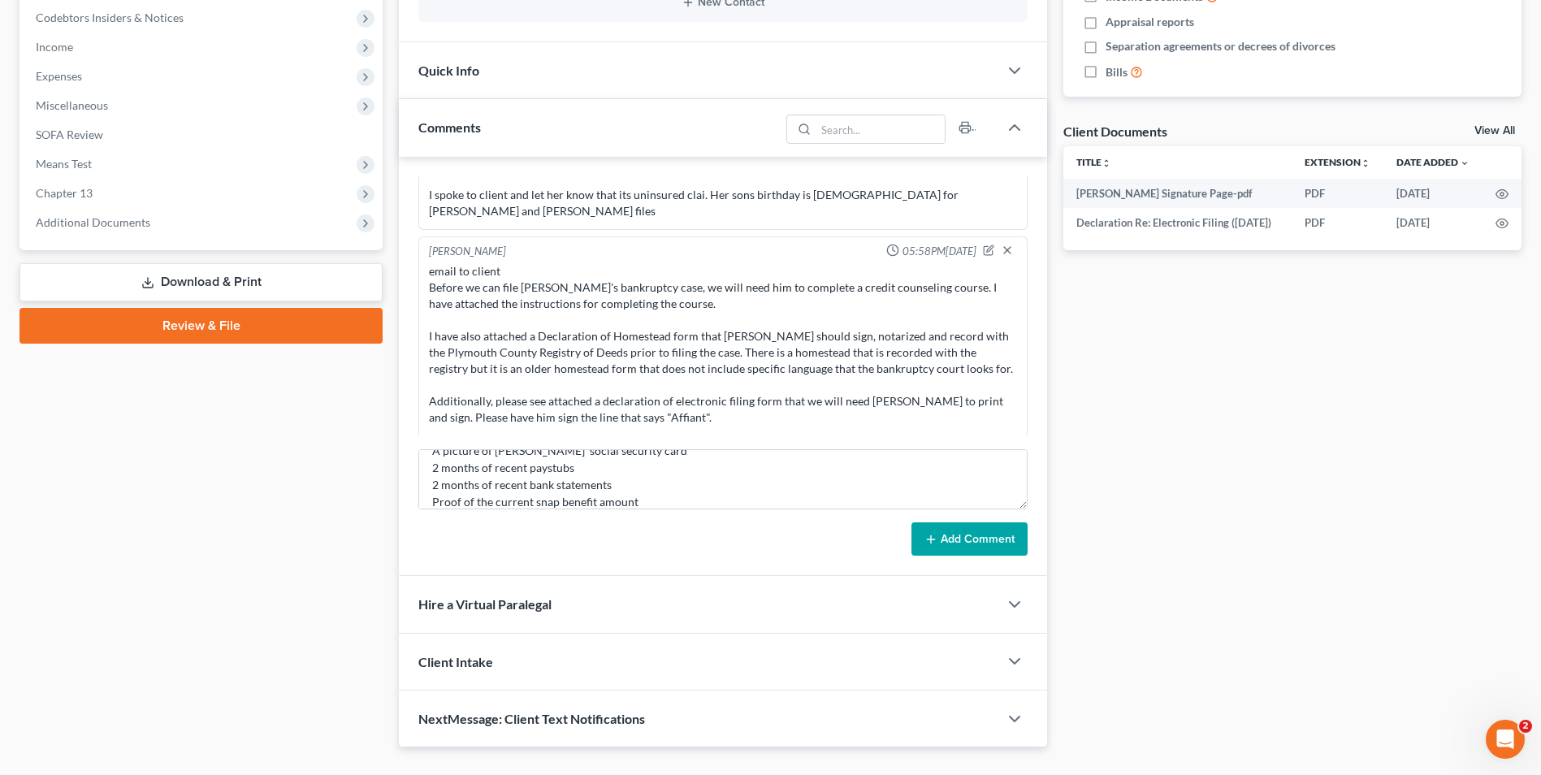
click at [964, 545] on button "Add Comment" at bounding box center [970, 539] width 116 height 34
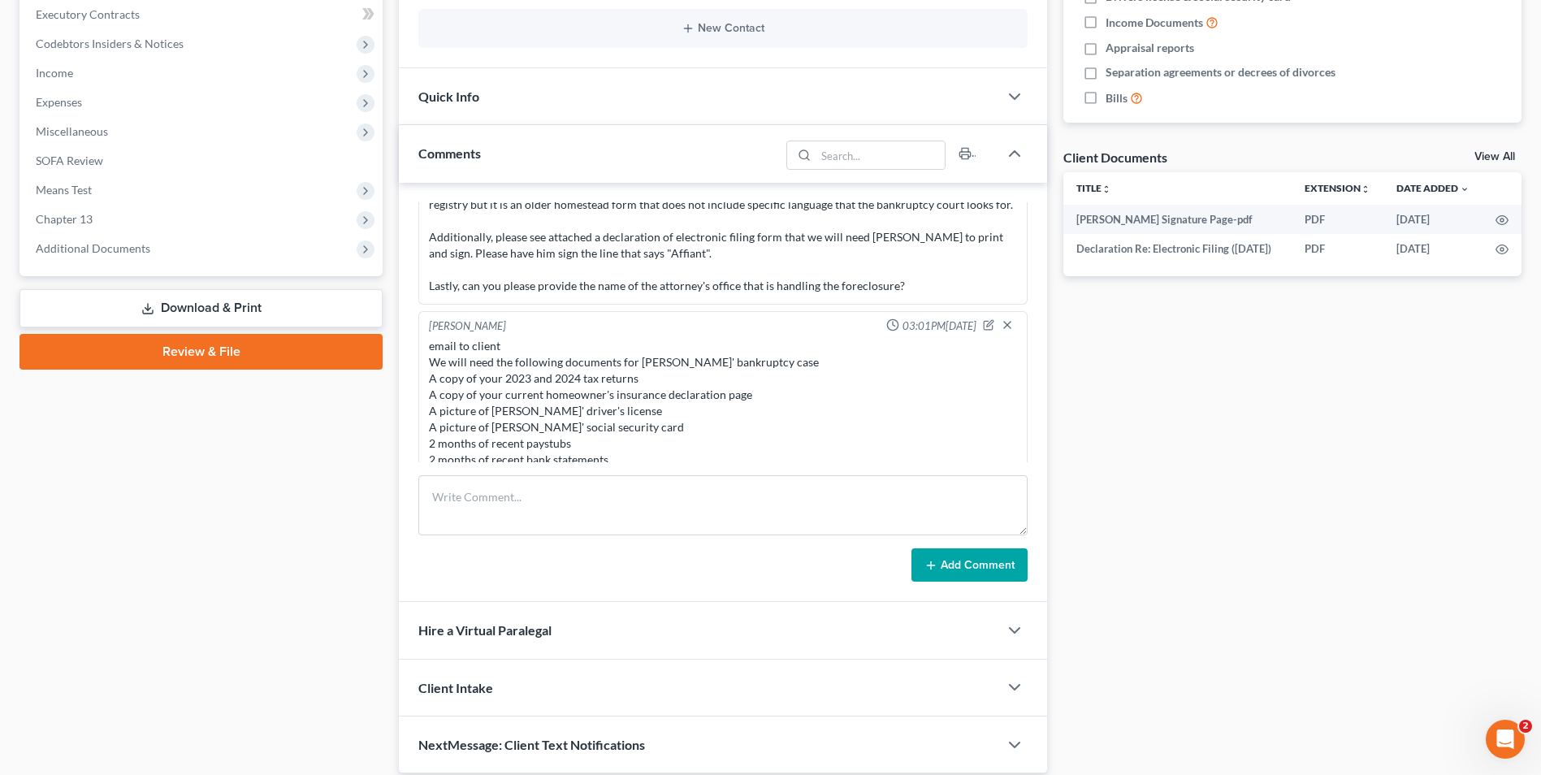
scroll to position [0, 0]
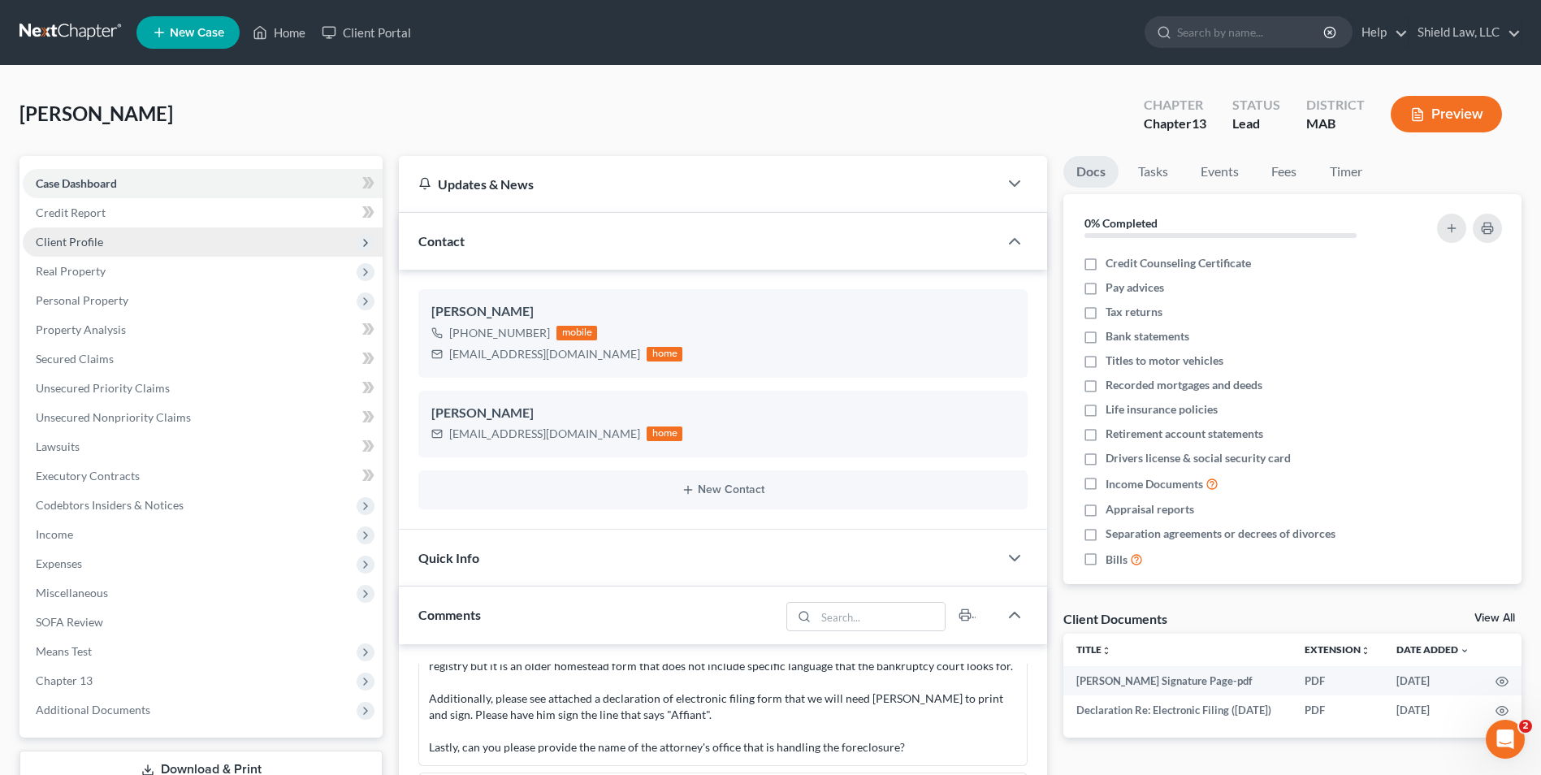
drag, startPoint x: 141, startPoint y: 245, endPoint x: 148, endPoint y: 253, distance: 9.8
click at [141, 245] on span "Client Profile" at bounding box center [203, 242] width 360 height 29
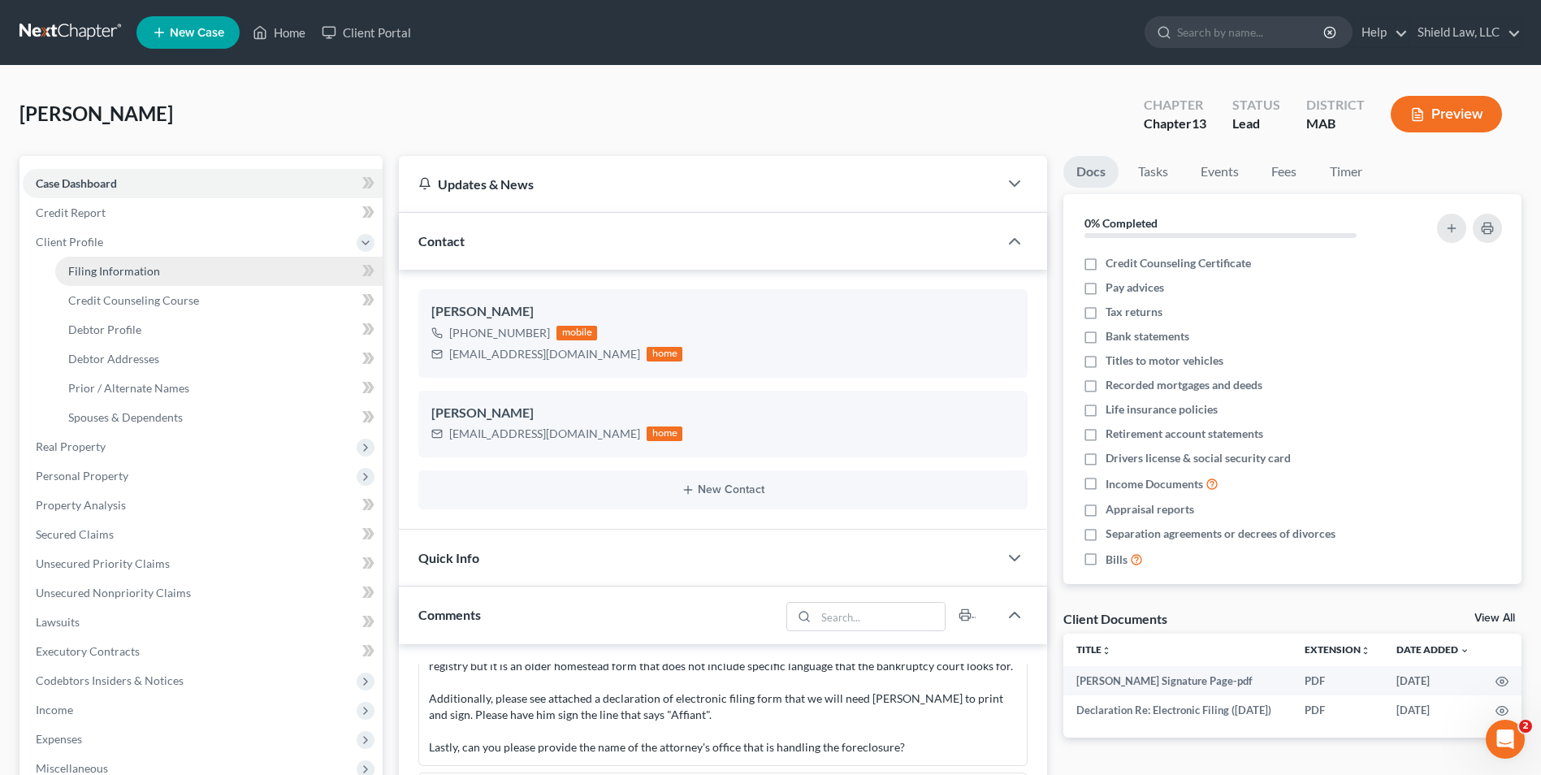
click at [153, 268] on span "Filing Information" at bounding box center [114, 271] width 92 height 14
select select "1"
select select "0"
select select "3"
select select "22"
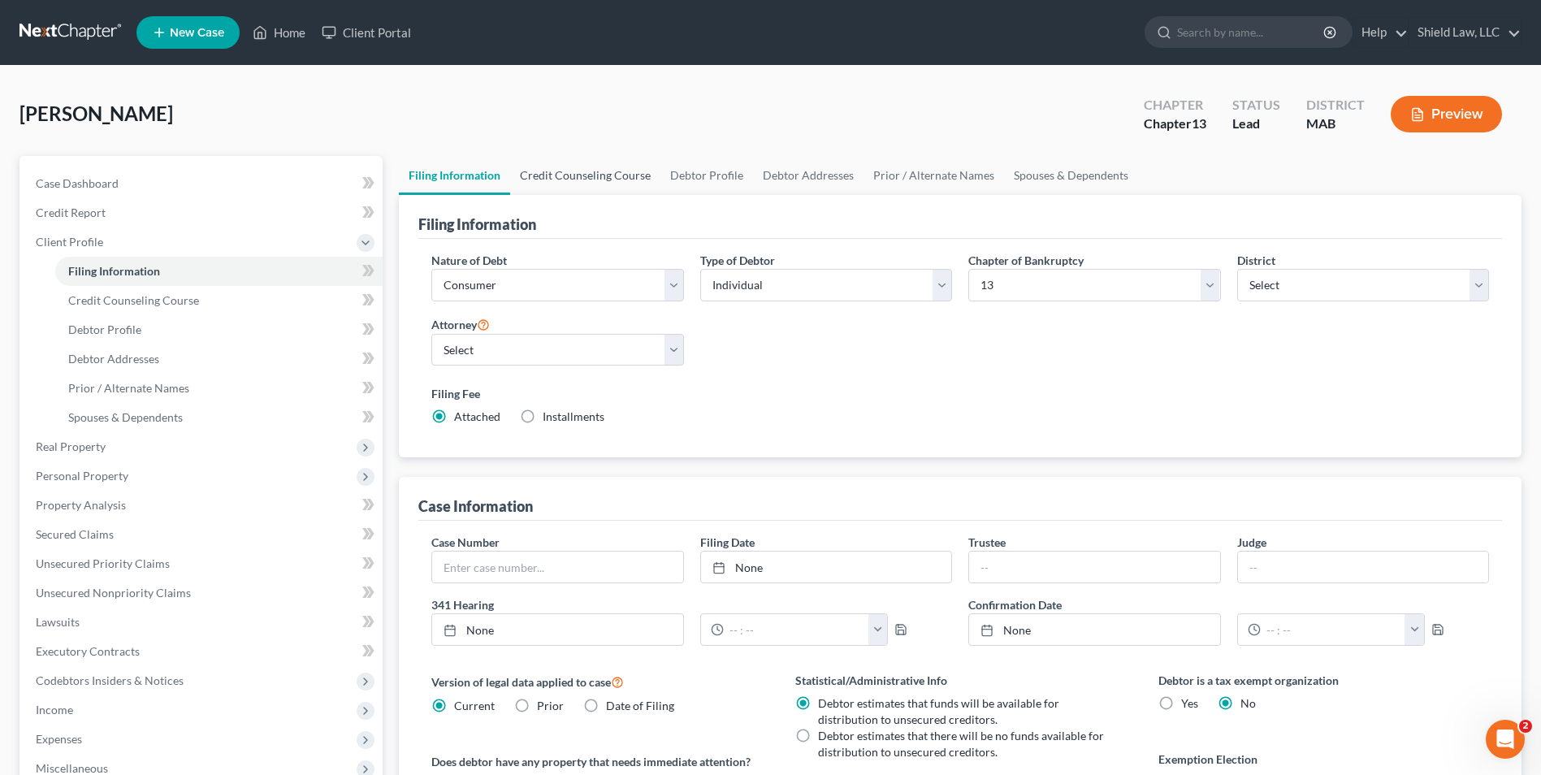
click at [549, 169] on link "Credit Counseling Course" at bounding box center [585, 175] width 150 height 39
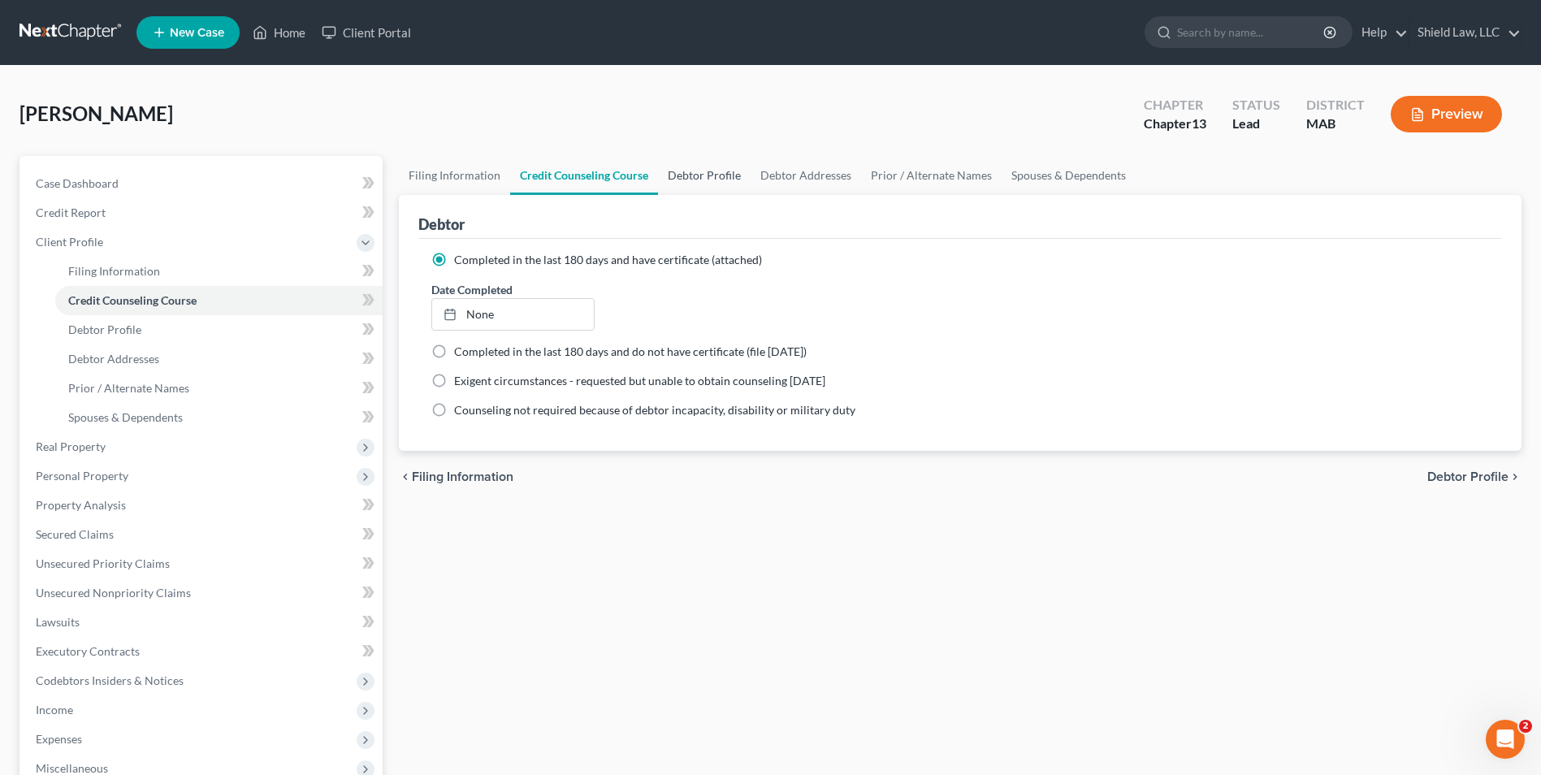
click at [690, 160] on link "Debtor Profile" at bounding box center [704, 175] width 93 height 39
select select "1"
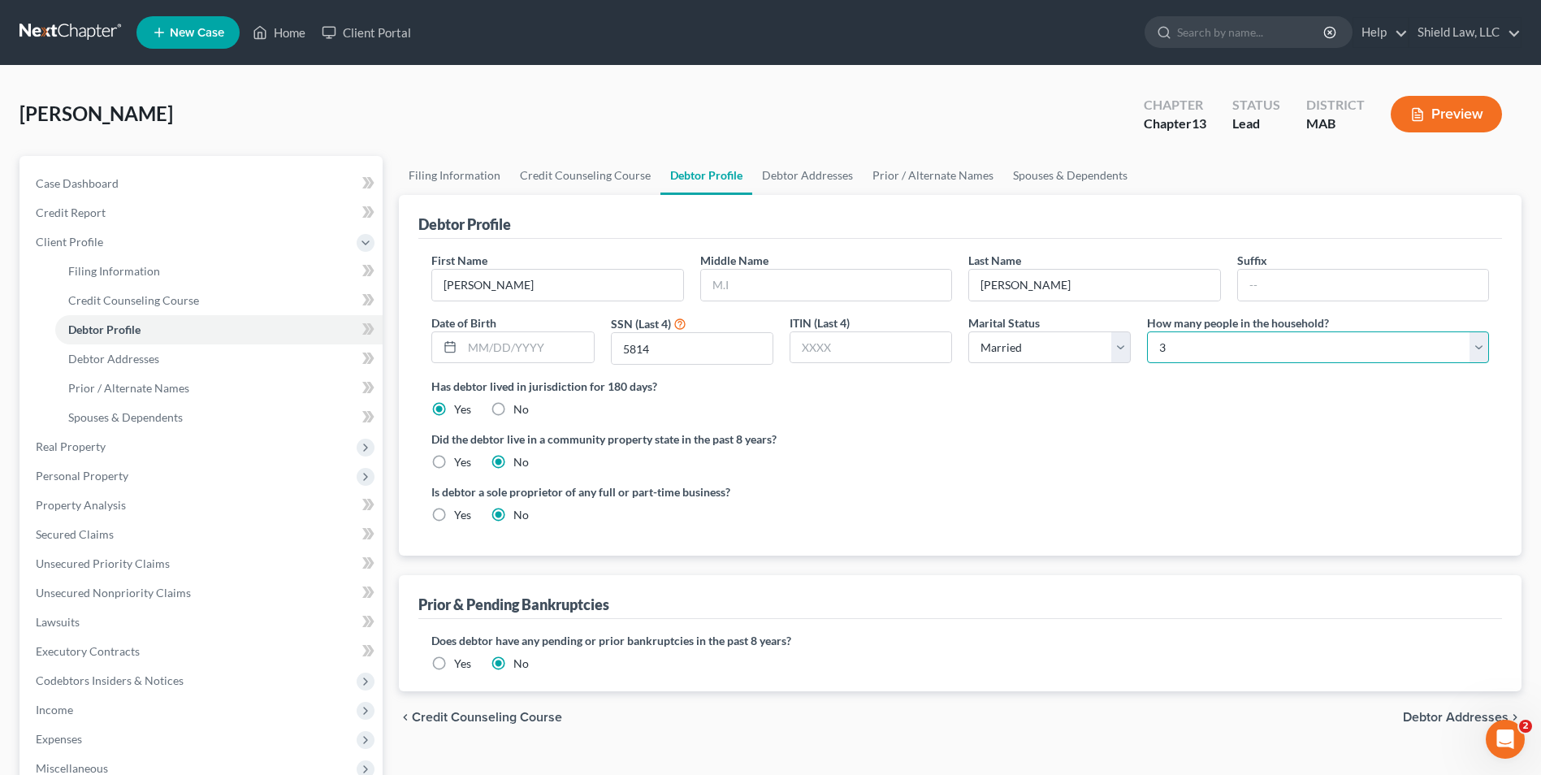
click at [1211, 338] on select "Select 1 2 3 4 5 6 7 8 9 10 11 12 13 14 15 16 17 18 19 20" at bounding box center [1318, 348] width 342 height 33
select select "3"
click at [1147, 332] on select "Select 1 2 3 4 5 6 7 8 9 10 11 12 13 14 15 16 17 18 19 20" at bounding box center [1318, 348] width 342 height 33
click at [1021, 390] on label "Has debtor lived in jurisdiction for 180 days?" at bounding box center [960, 386] width 1058 height 17
click at [779, 154] on div "[PERSON_NAME] Upgraded Chapter Chapter 13 Status Lead District MAB Preview" at bounding box center [771, 120] width 1502 height 71
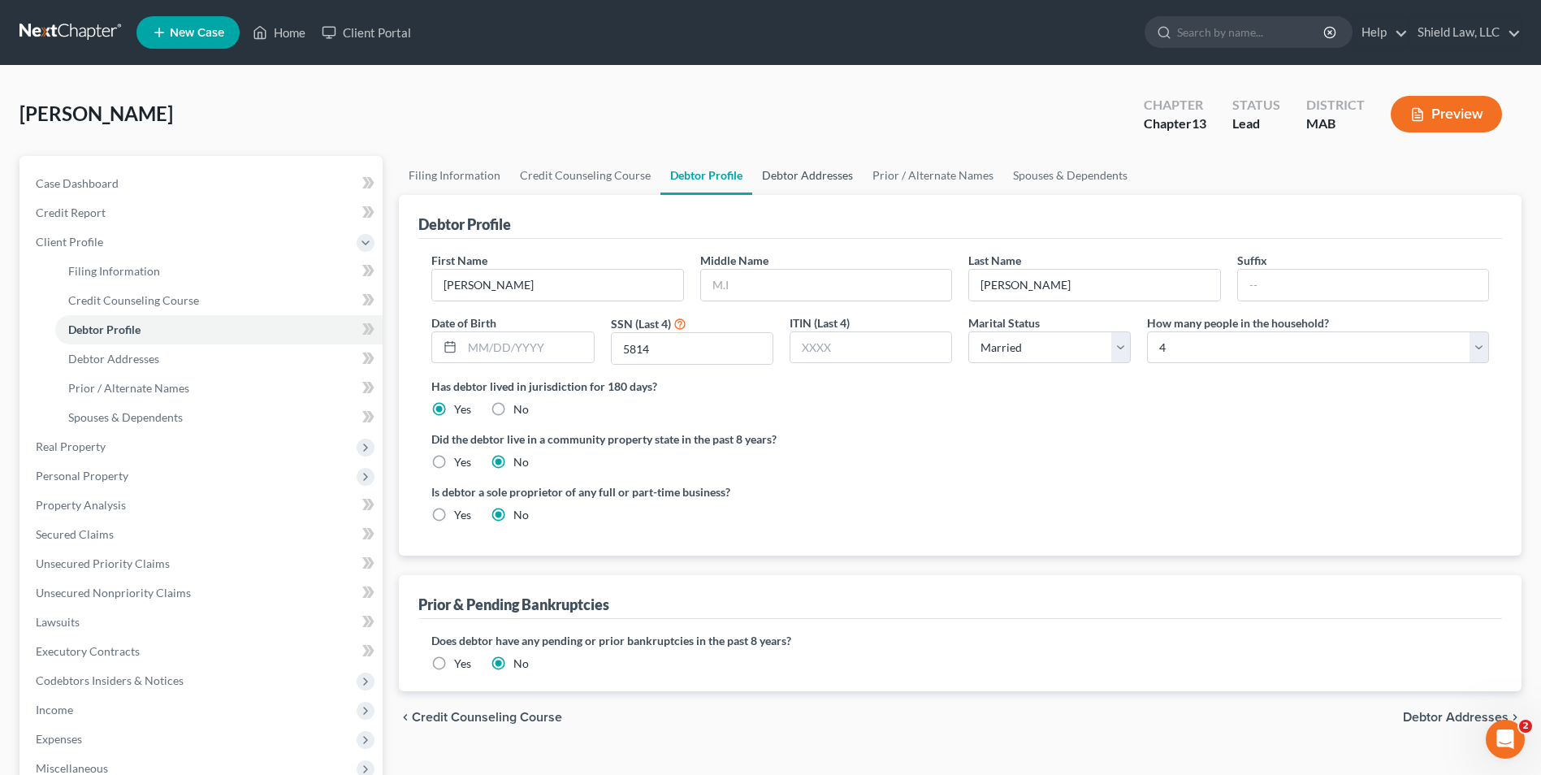
click at [788, 160] on link "Debtor Addresses" at bounding box center [807, 175] width 111 height 39
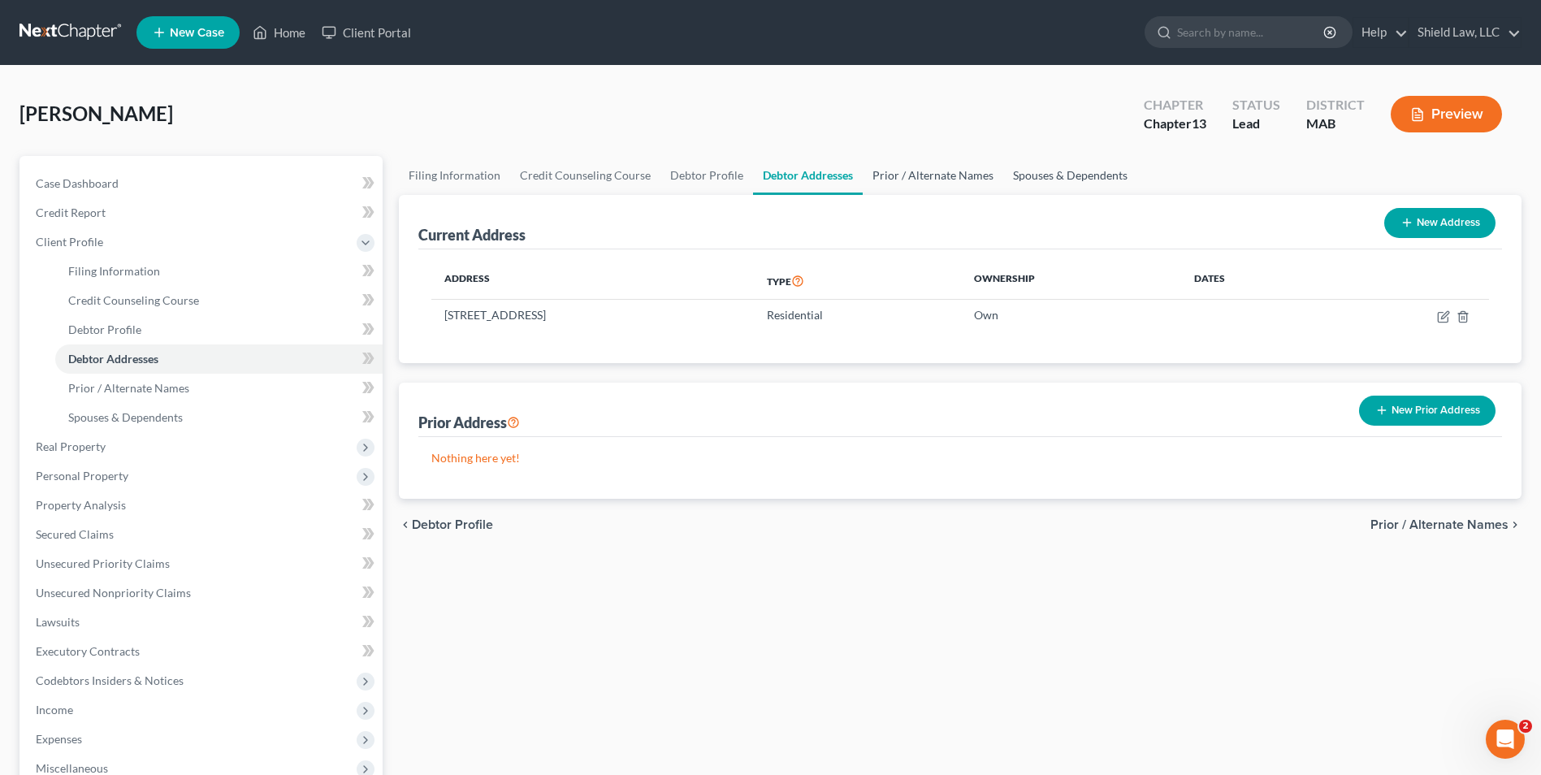
click at [941, 180] on link "Prior / Alternate Names" at bounding box center [933, 175] width 141 height 39
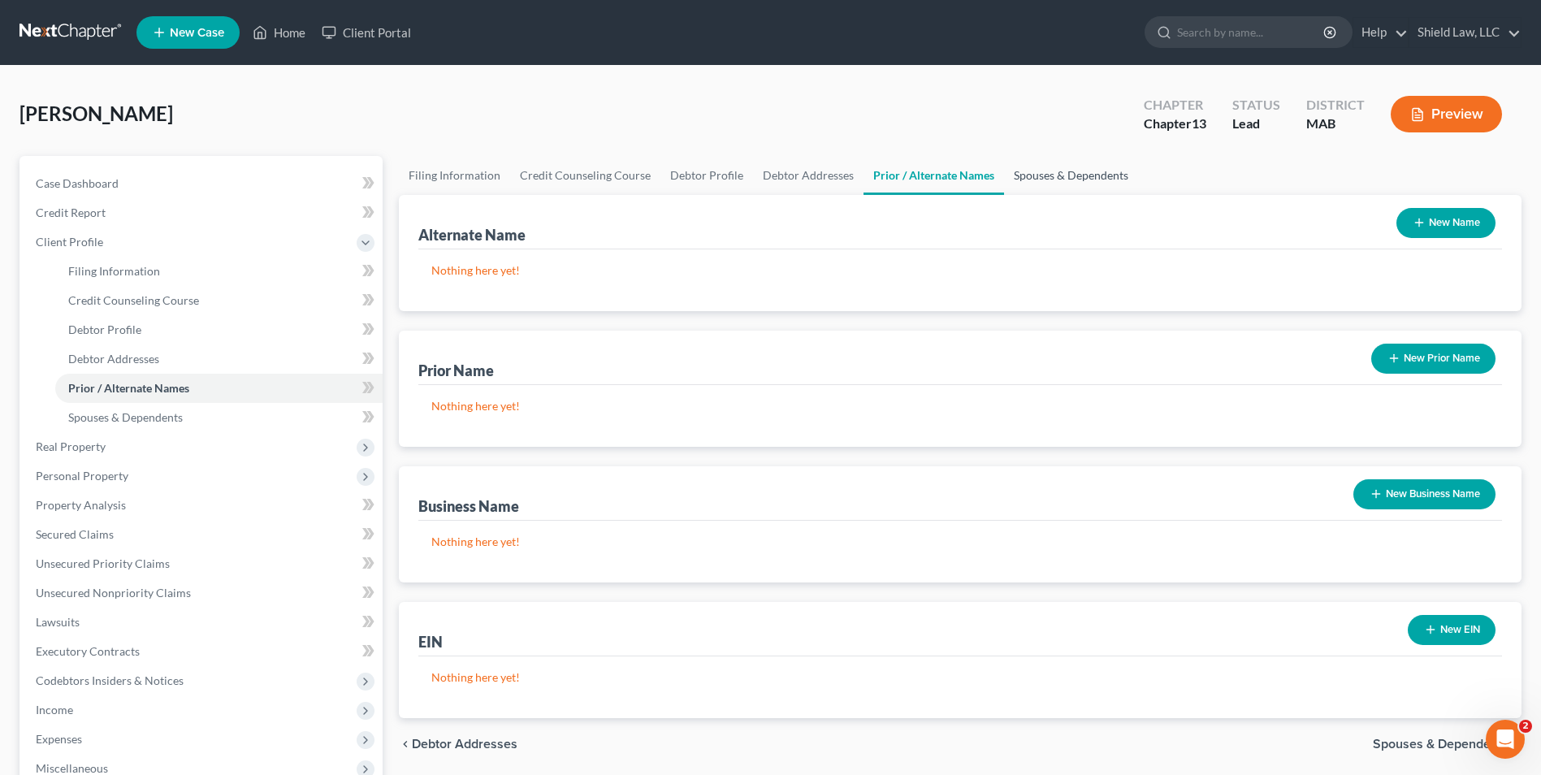
click at [1068, 175] on link "Spouses & Dependents" at bounding box center [1071, 175] width 134 height 39
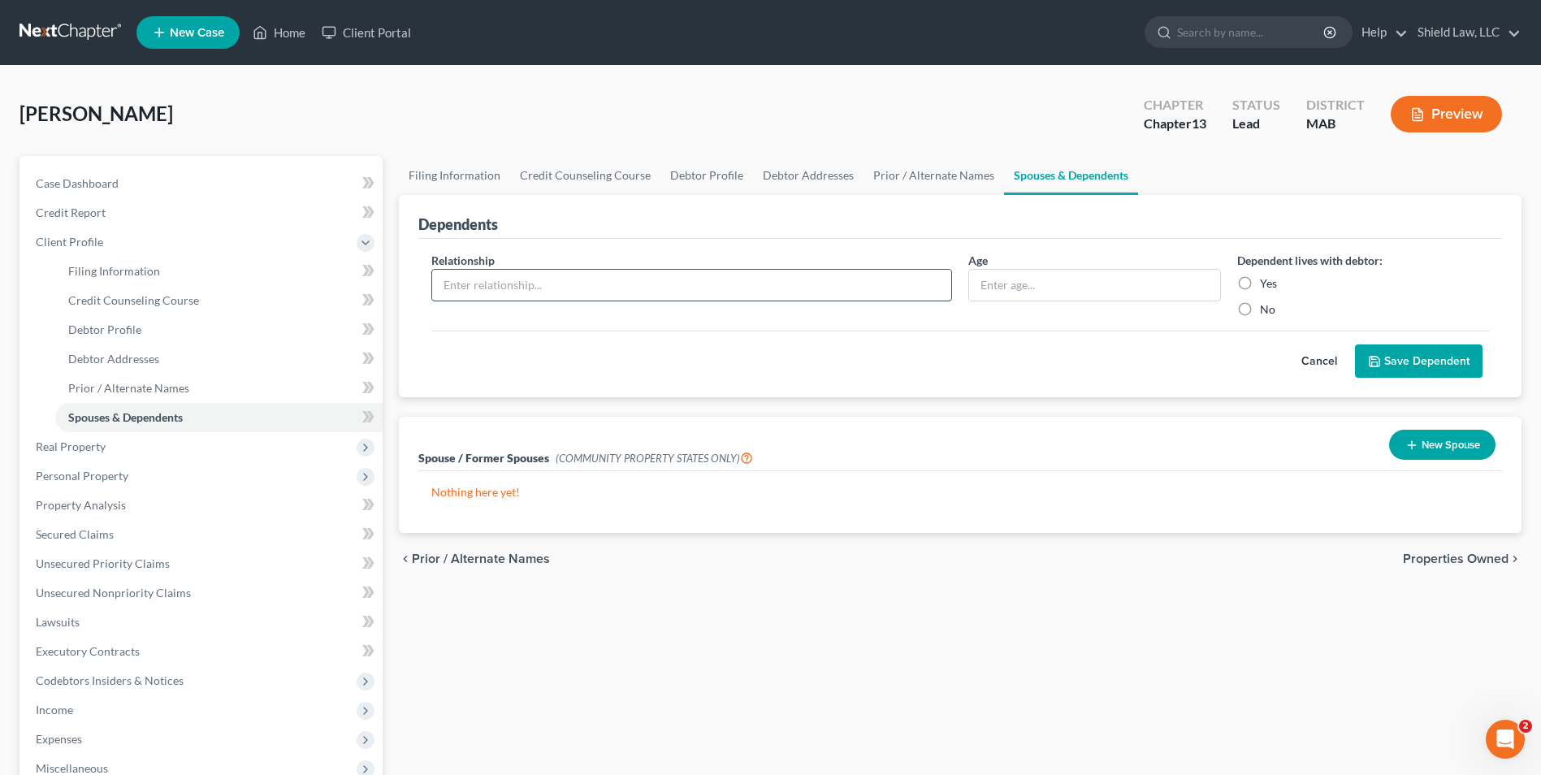
click at [527, 284] on input "text" at bounding box center [691, 285] width 519 height 31
type input "Child"
type input "10"
click at [1260, 281] on label "Yes" at bounding box center [1268, 283] width 17 height 16
click at [1267, 281] on input "Yes" at bounding box center [1272, 280] width 11 height 11
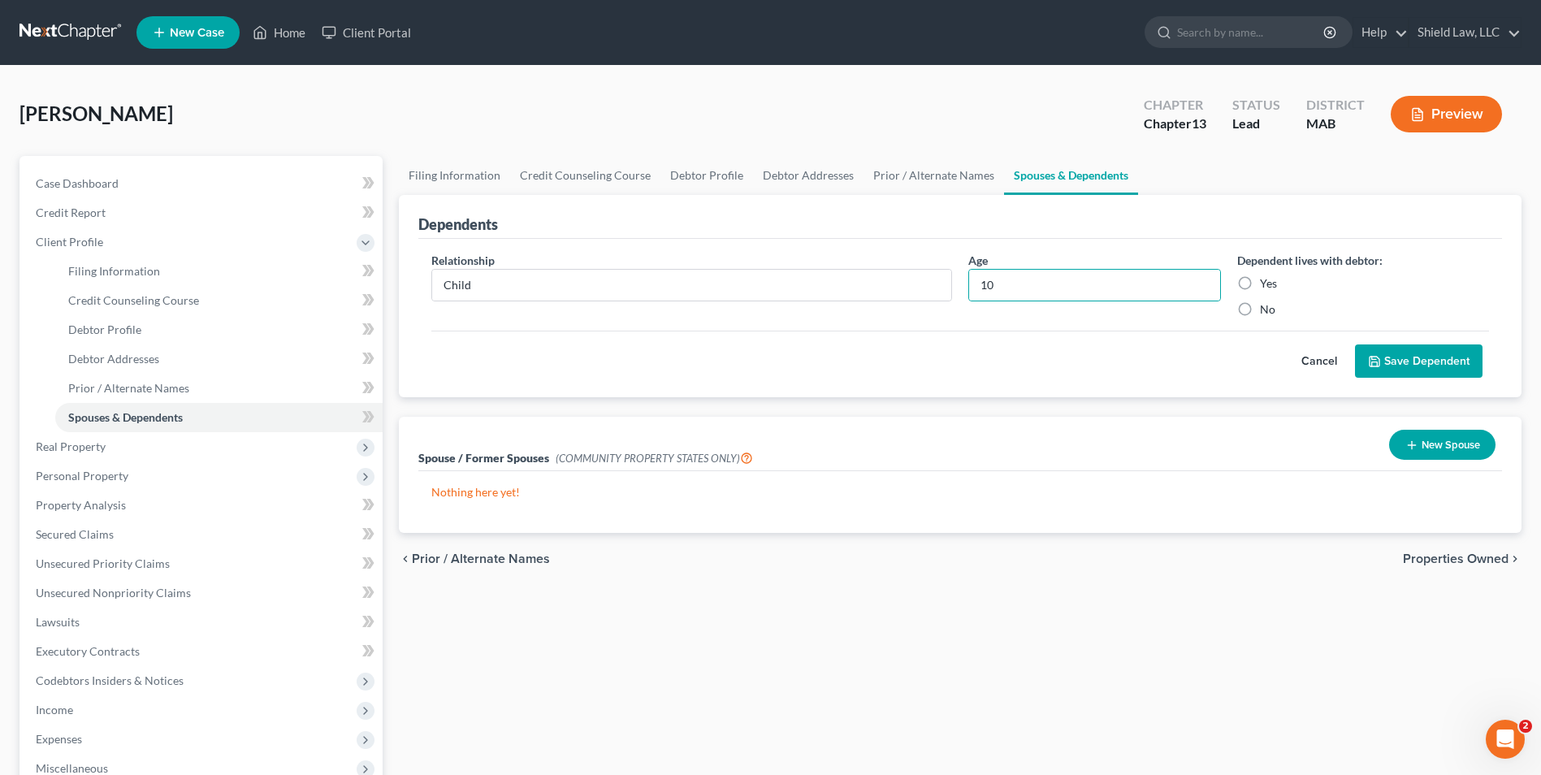
radio input "true"
click at [1414, 349] on button "Save Dependent" at bounding box center [1419, 362] width 128 height 34
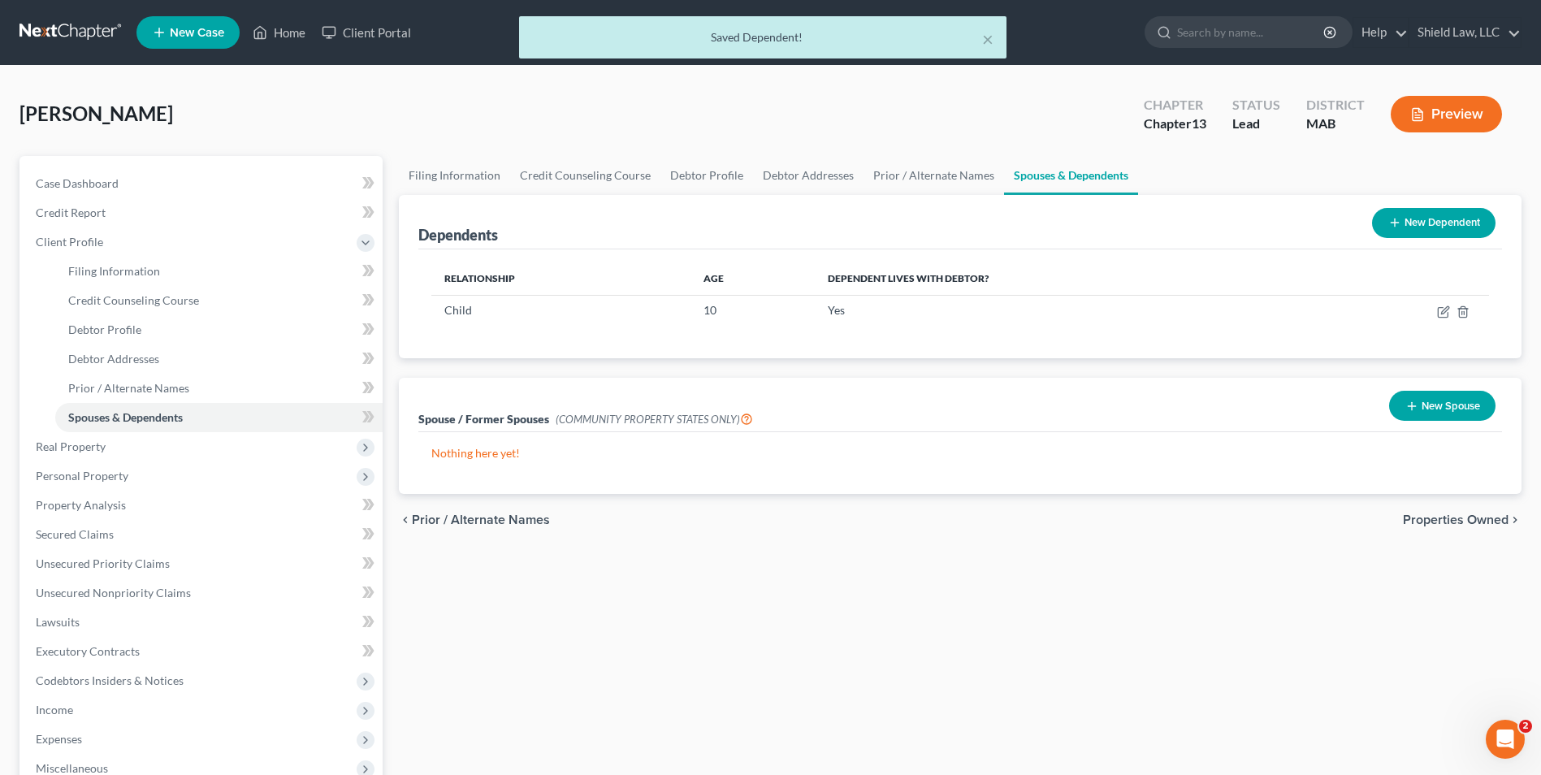
click at [1424, 220] on button "New Dependent" at bounding box center [1434, 223] width 124 height 30
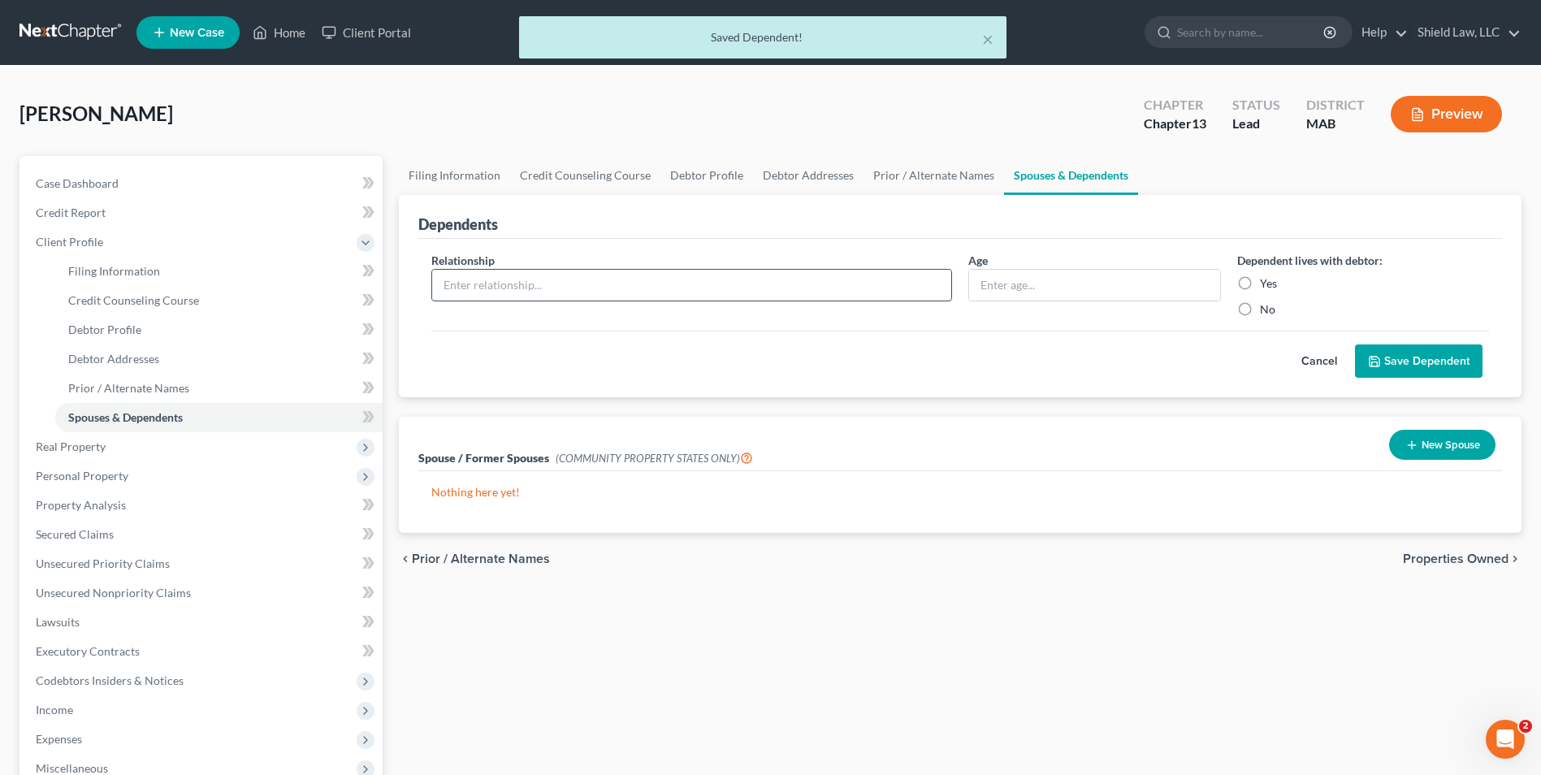
click at [804, 280] on input "text" at bounding box center [691, 285] width 519 height 31
type input "Child"
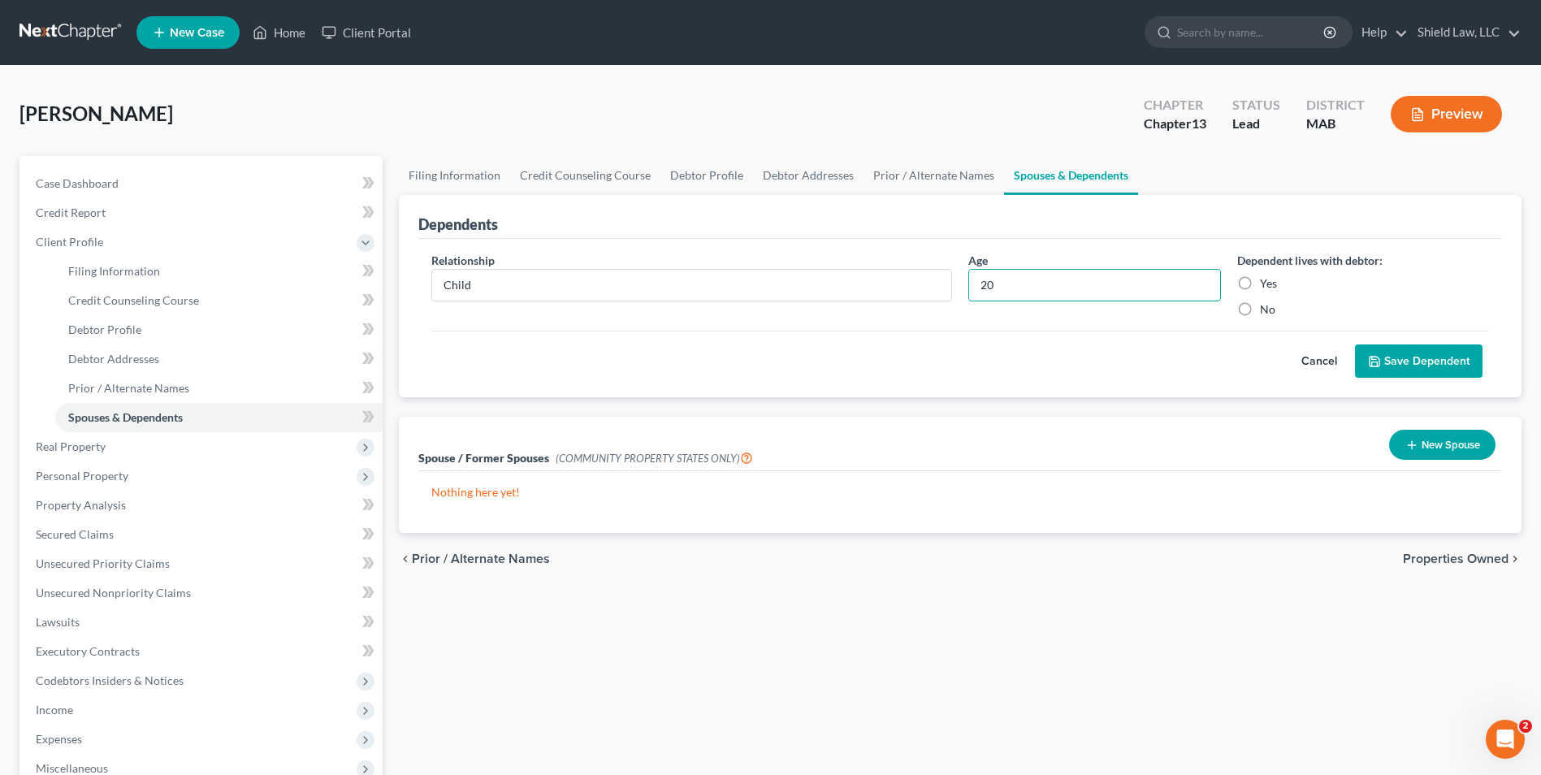
type input "20"
click at [1260, 285] on label "Yes" at bounding box center [1268, 283] width 17 height 16
click at [1267, 285] on input "Yes" at bounding box center [1272, 280] width 11 height 11
radio input "true"
click at [1385, 350] on button "Save Dependent" at bounding box center [1419, 362] width 128 height 34
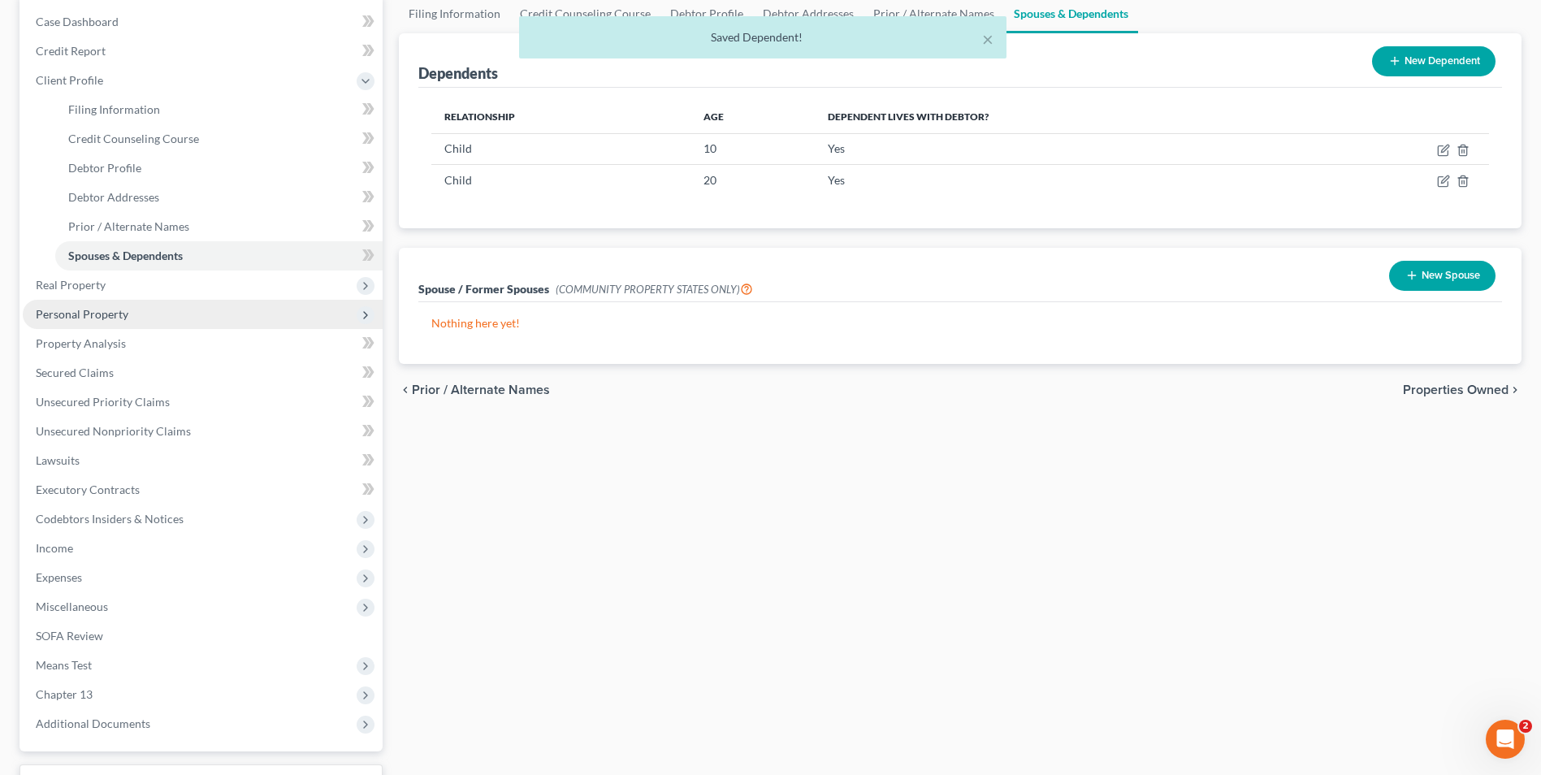
scroll to position [163, 0]
click at [120, 314] on span "Personal Property" at bounding box center [82, 313] width 93 height 14
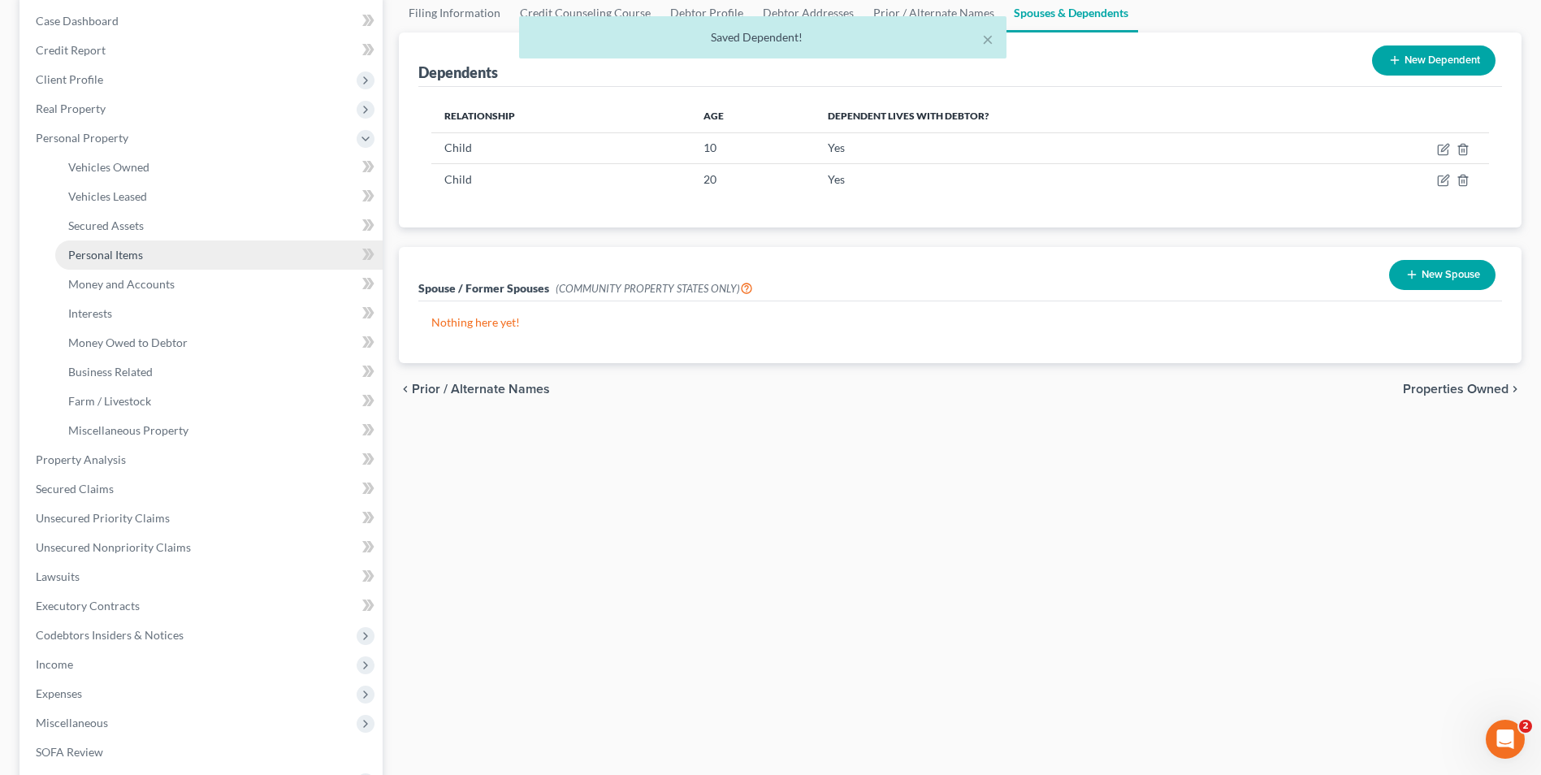
click at [137, 252] on span "Personal Items" at bounding box center [105, 255] width 75 height 14
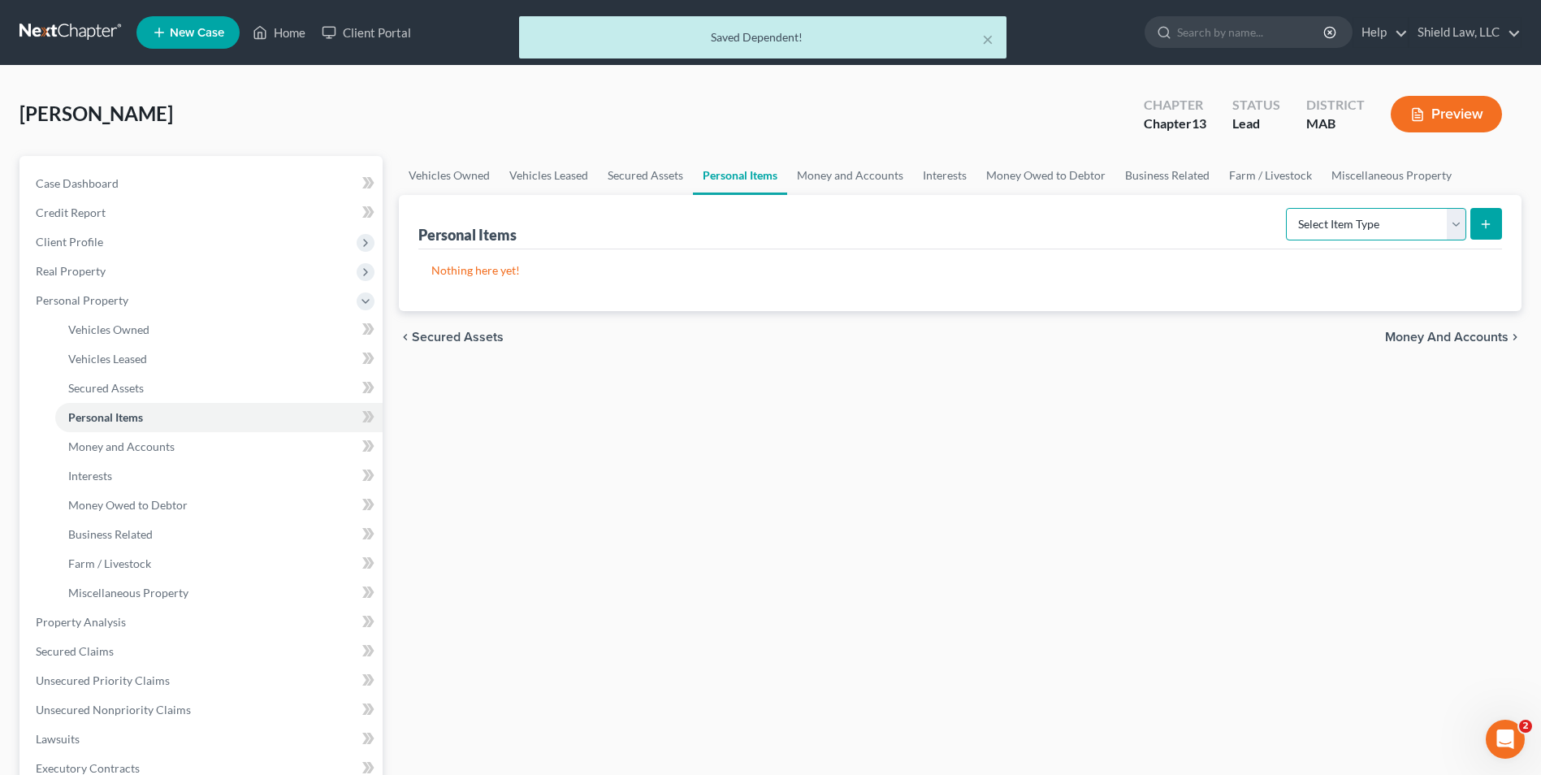
click at [1354, 208] on select "Select Item Type Clothing Collectibles Of Value Electronics Firearms Household …" at bounding box center [1376, 224] width 180 height 33
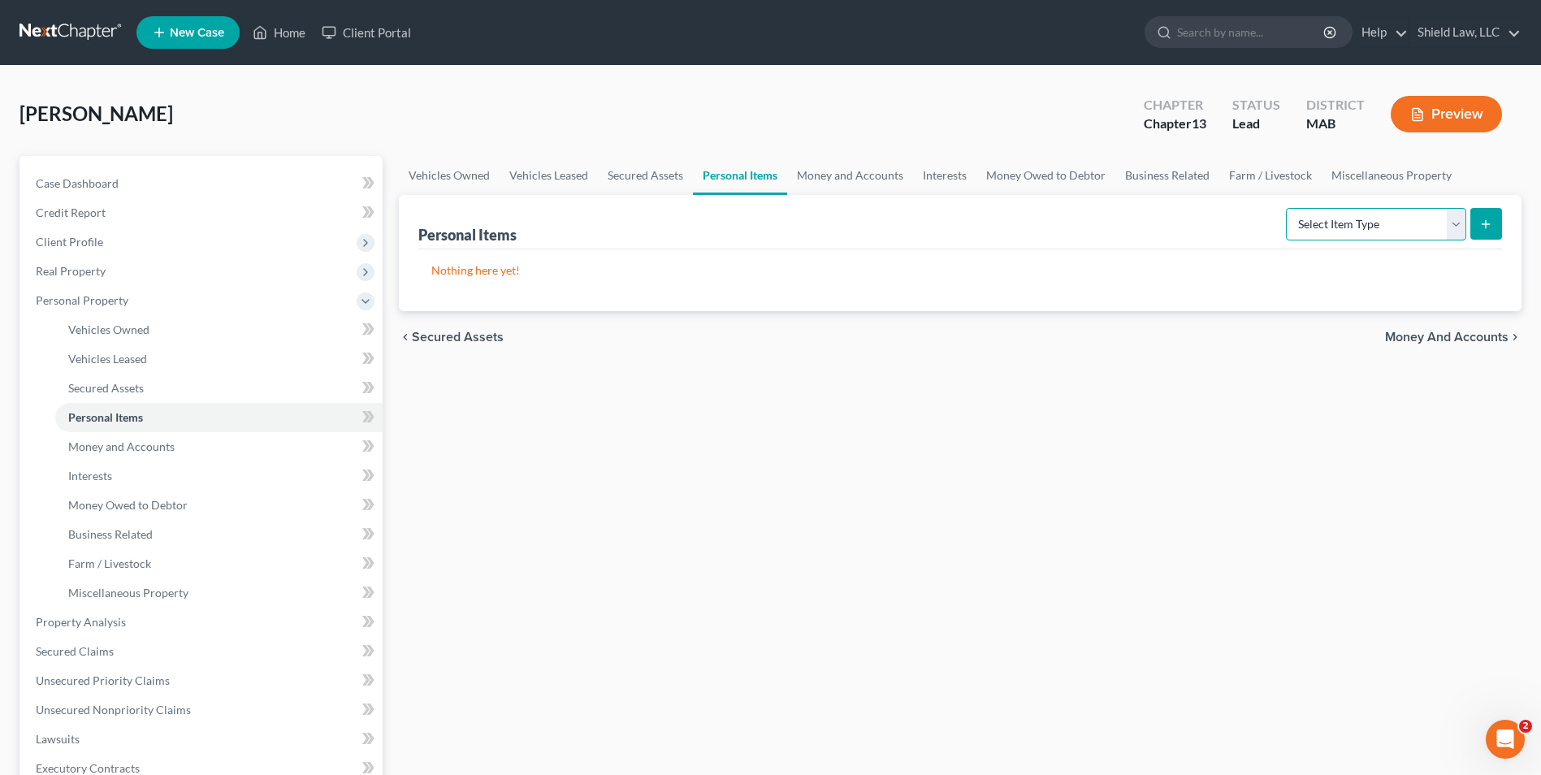
select select "clothing"
click at [1288, 208] on select "Select Item Type Clothing Collectibles Of Value Electronics Firearms Household …" at bounding box center [1376, 224] width 180 height 33
click at [1491, 215] on button "submit" at bounding box center [1487, 224] width 32 height 32
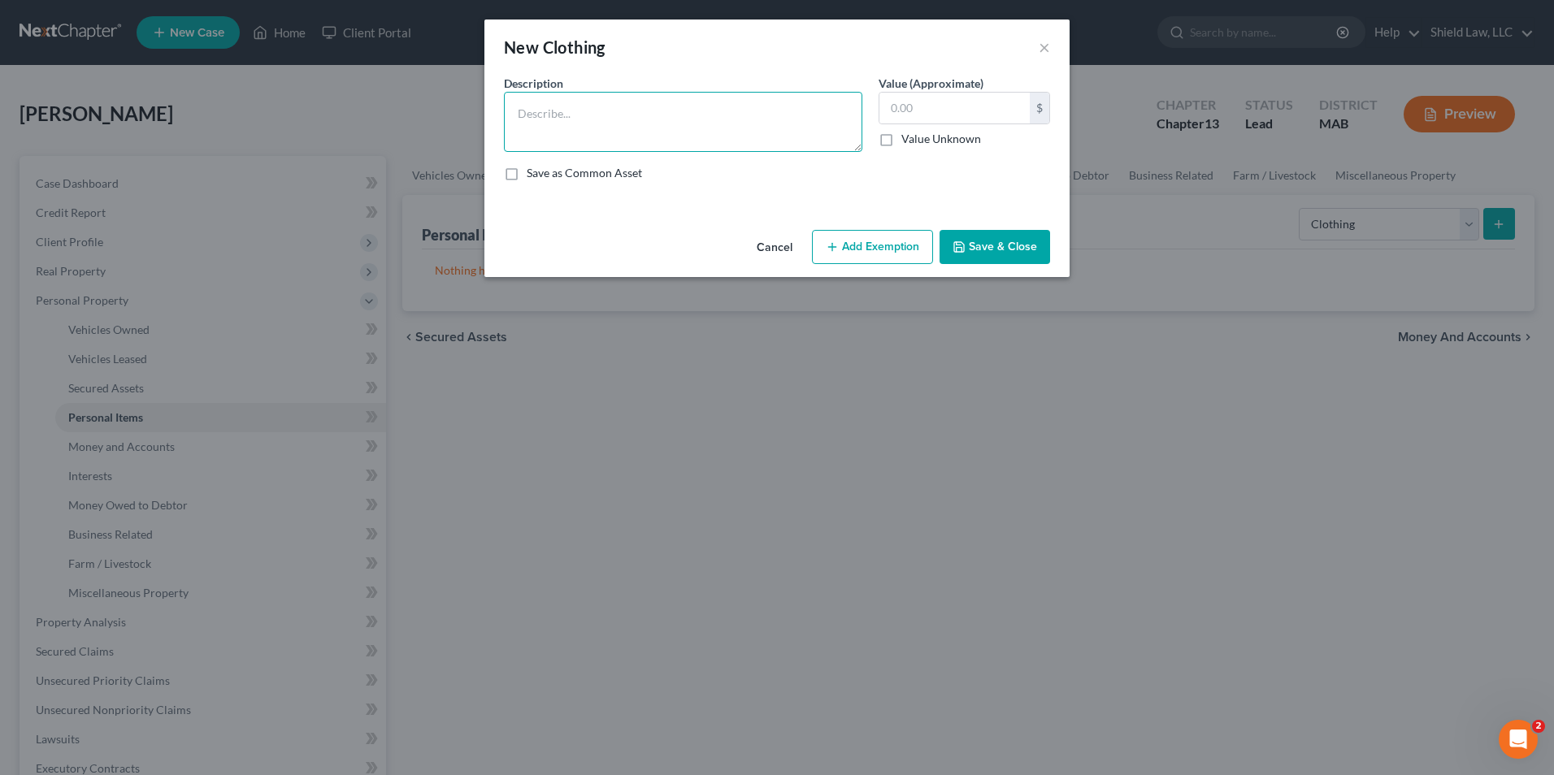
click at [574, 109] on textarea at bounding box center [683, 122] width 358 height 60
type textarea "Clothing"
type input "300"
click at [895, 249] on button "Add Exemption" at bounding box center [872, 247] width 121 height 34
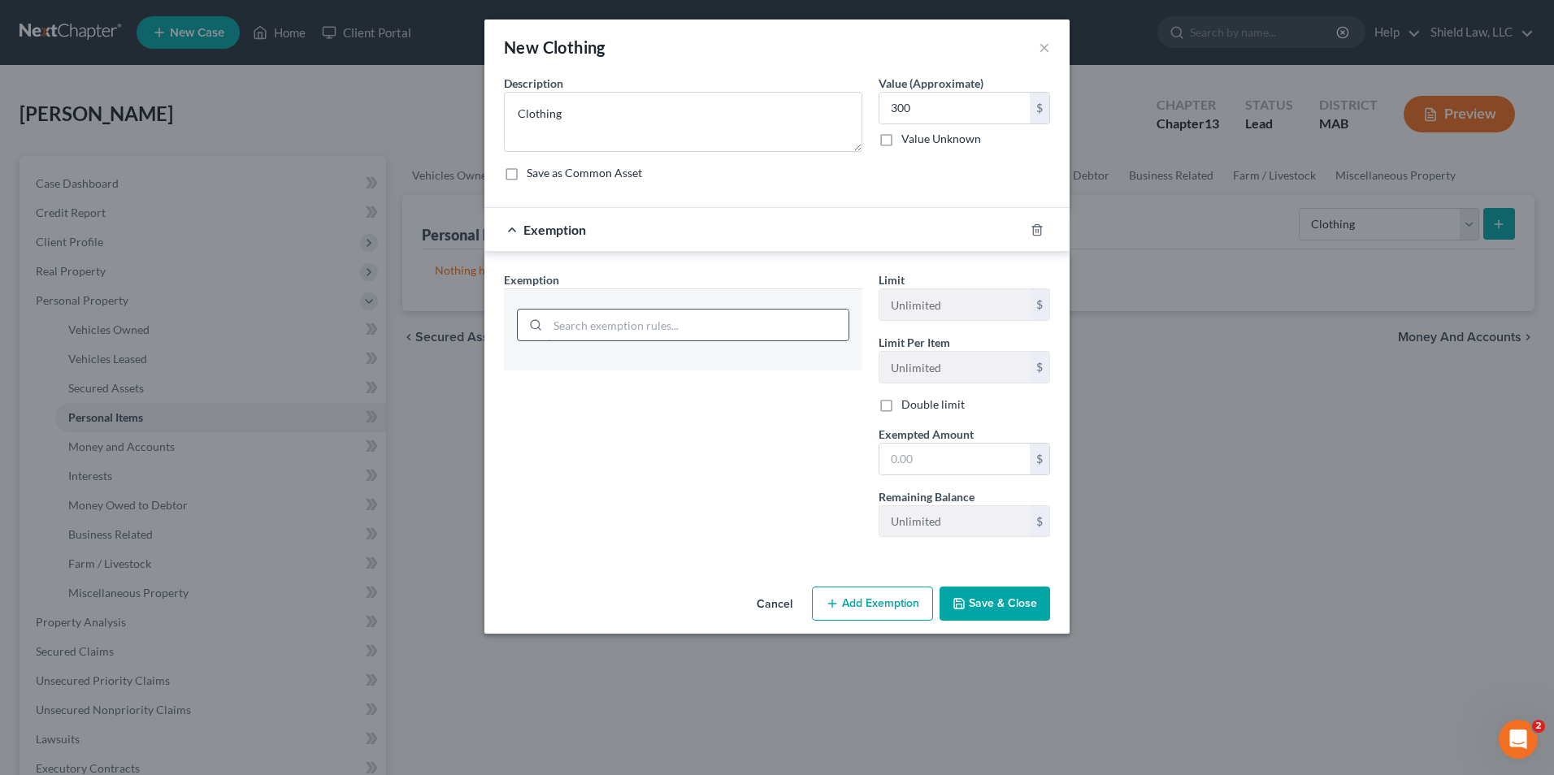
click at [689, 336] on input "search" at bounding box center [698, 325] width 301 height 31
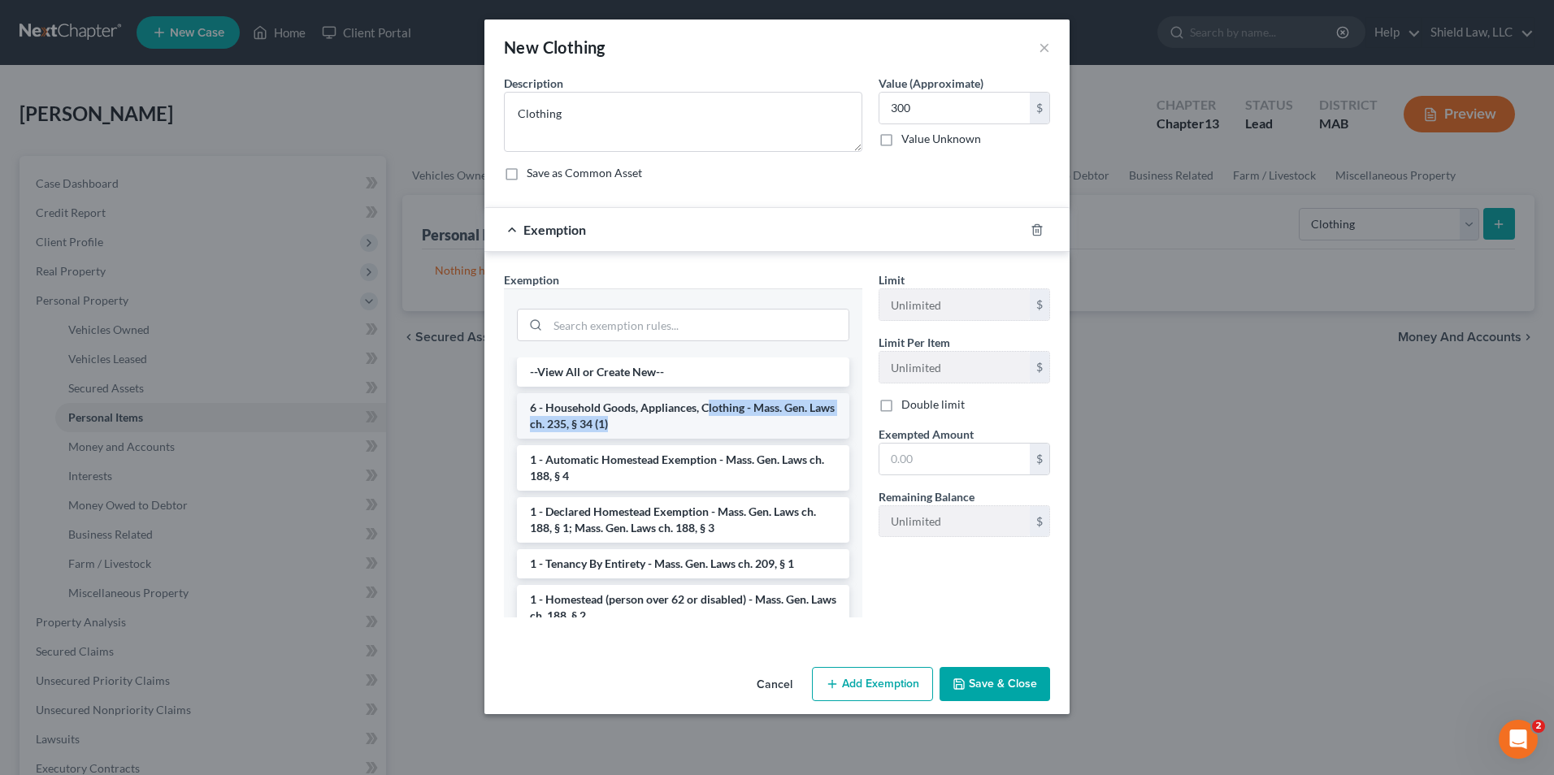
click at [709, 417] on li "6 - Household Goods, Appliances, Clothing - Mass. Gen. Laws ch. 235, § 34 (1)" at bounding box center [683, 416] width 332 height 46
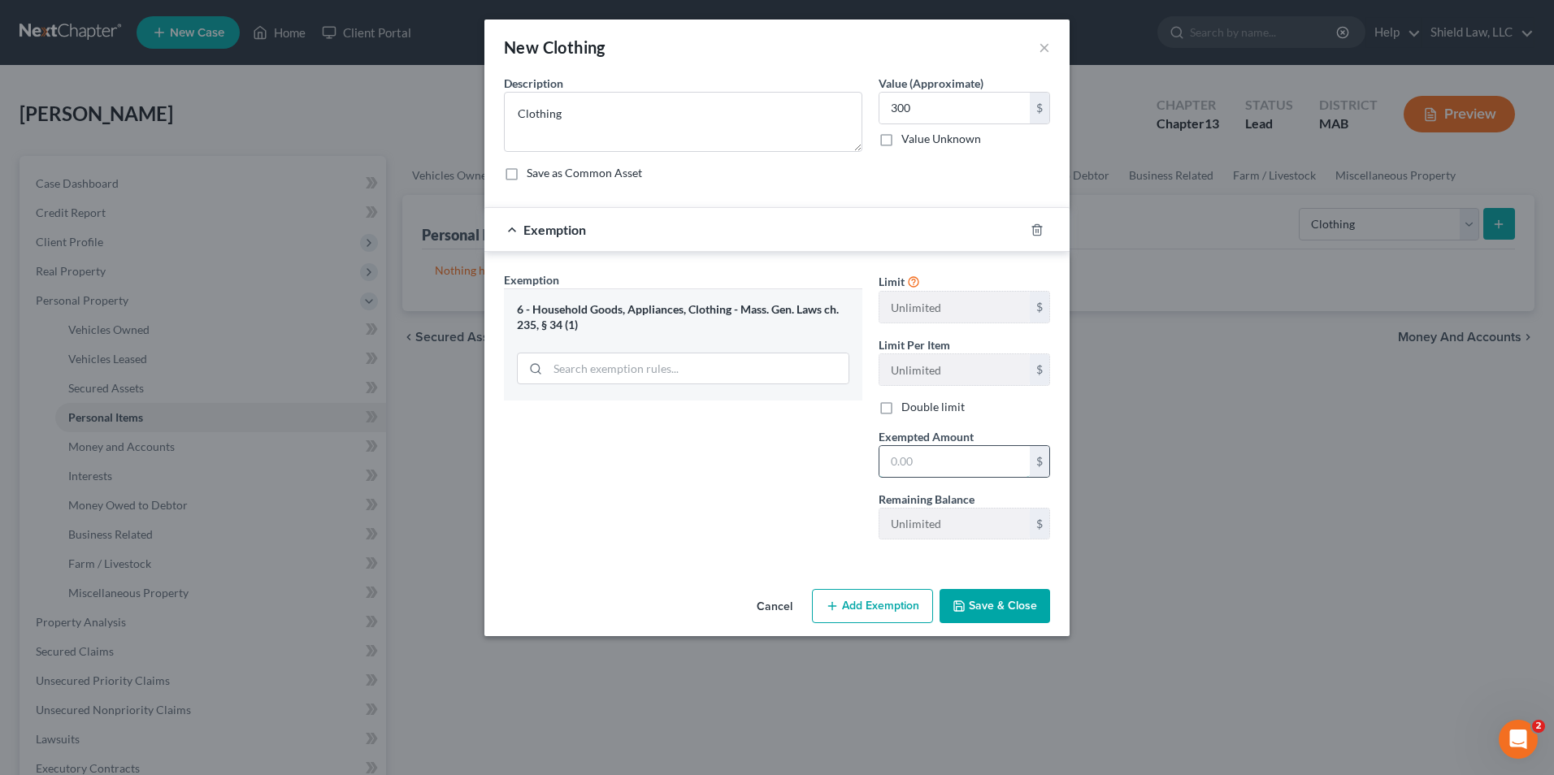
click at [959, 469] on input "text" at bounding box center [954, 461] width 150 height 31
type input "300"
drag, startPoint x: 806, startPoint y: 457, endPoint x: 872, endPoint y: 485, distance: 71.4
click at [806, 457] on div "Exemption Set must be selected for CA. Exemption * 6 - Household Goods, Applian…" at bounding box center [683, 411] width 375 height 281
click at [990, 616] on button "Save & Close" at bounding box center [994, 606] width 111 height 34
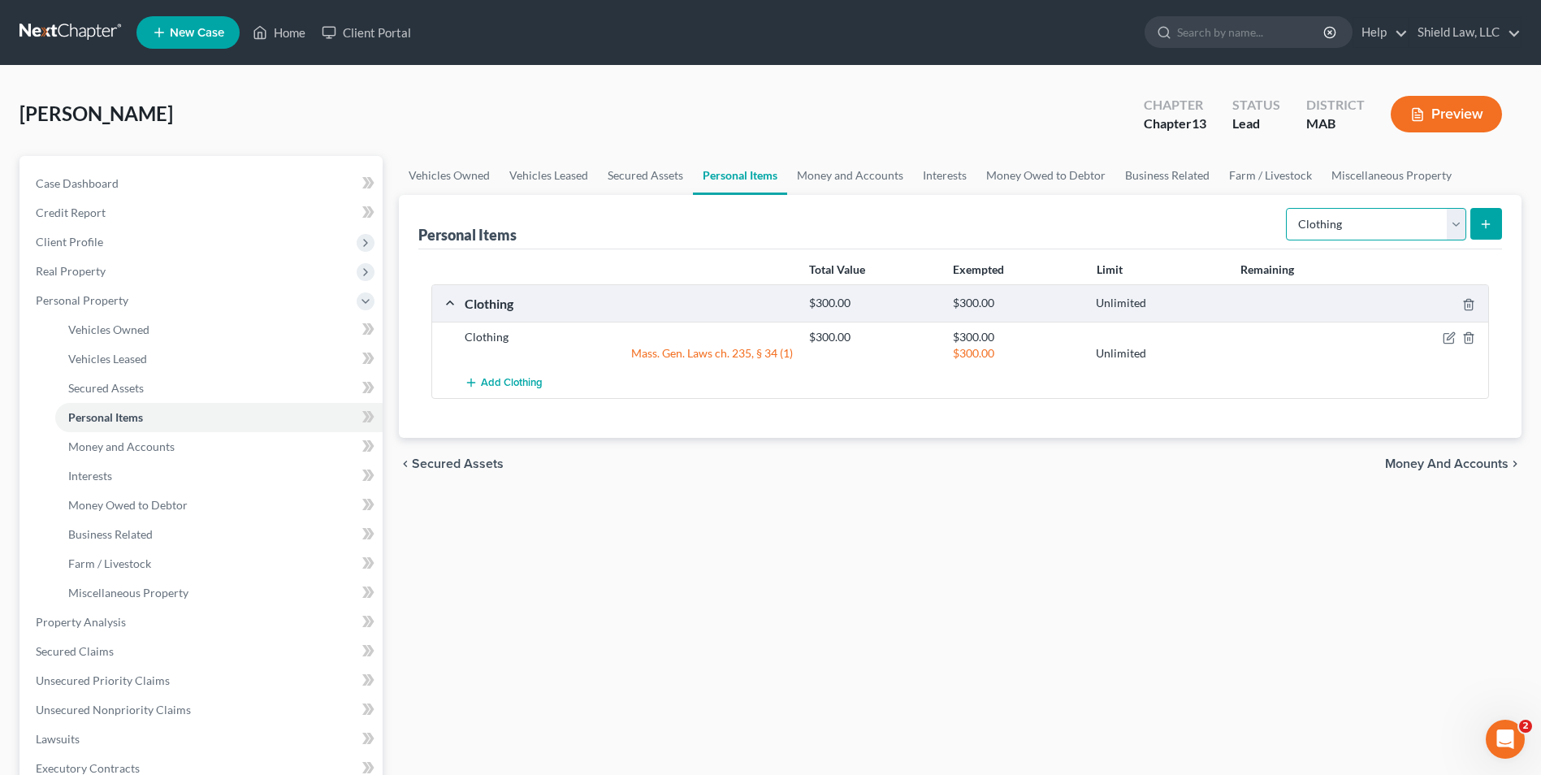
click at [1309, 225] on select "Select Item Type Clothing Collectibles Of Value Electronics Firearms Household …" at bounding box center [1376, 224] width 180 height 33
select select "household_goods"
click at [1288, 208] on select "Select Item Type Clothing Collectibles Of Value Electronics Firearms Household …" at bounding box center [1376, 224] width 180 height 33
click at [1474, 232] on button "submit" at bounding box center [1487, 224] width 32 height 32
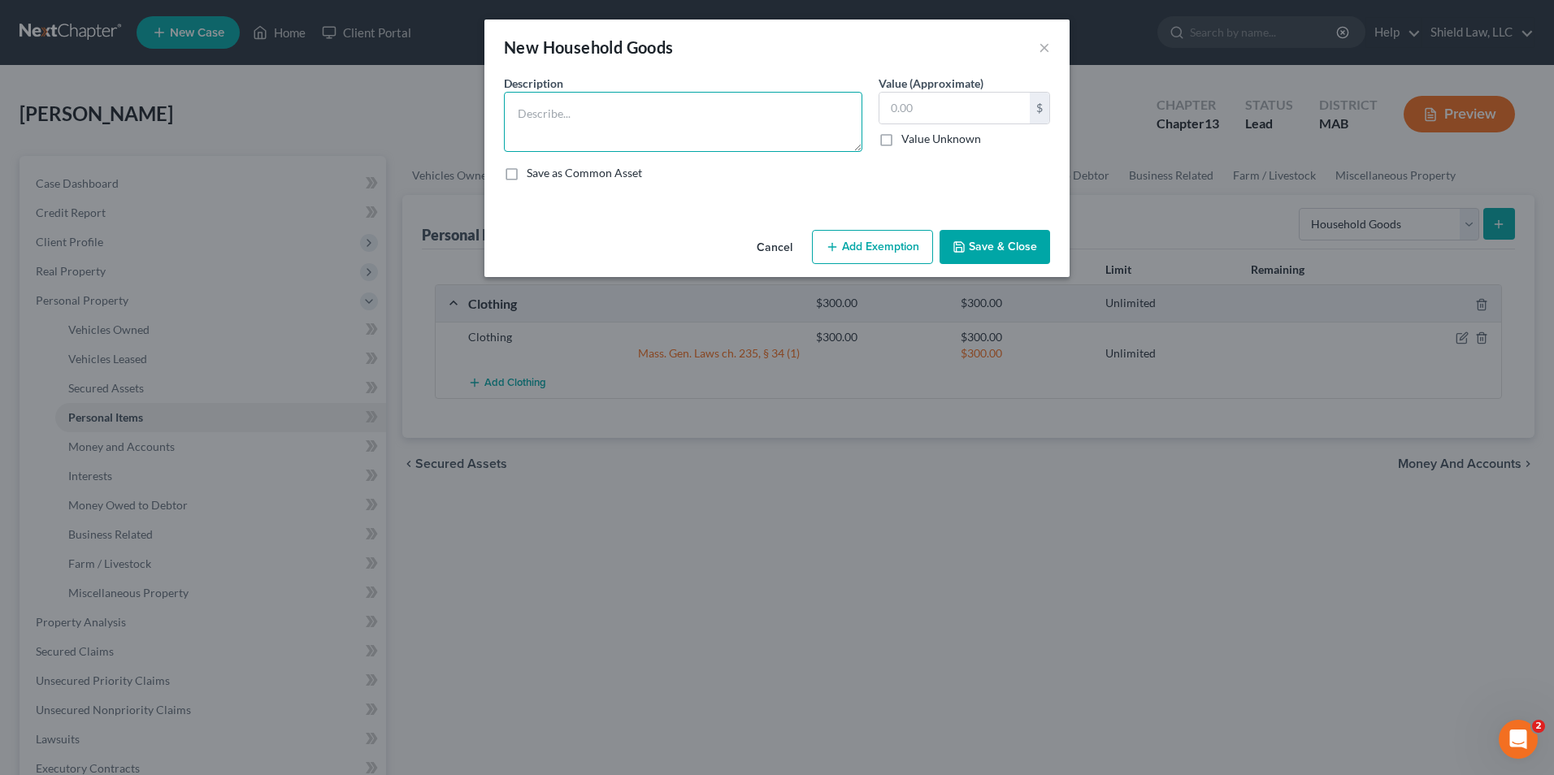
click at [583, 122] on textarea at bounding box center [683, 122] width 358 height 60
type textarea "Household Furnishings"
click at [928, 119] on input "text" at bounding box center [954, 108] width 150 height 31
type input "1,500"
click at [901, 229] on div "Cancel Add Exemption Save & Close" at bounding box center [776, 250] width 585 height 54
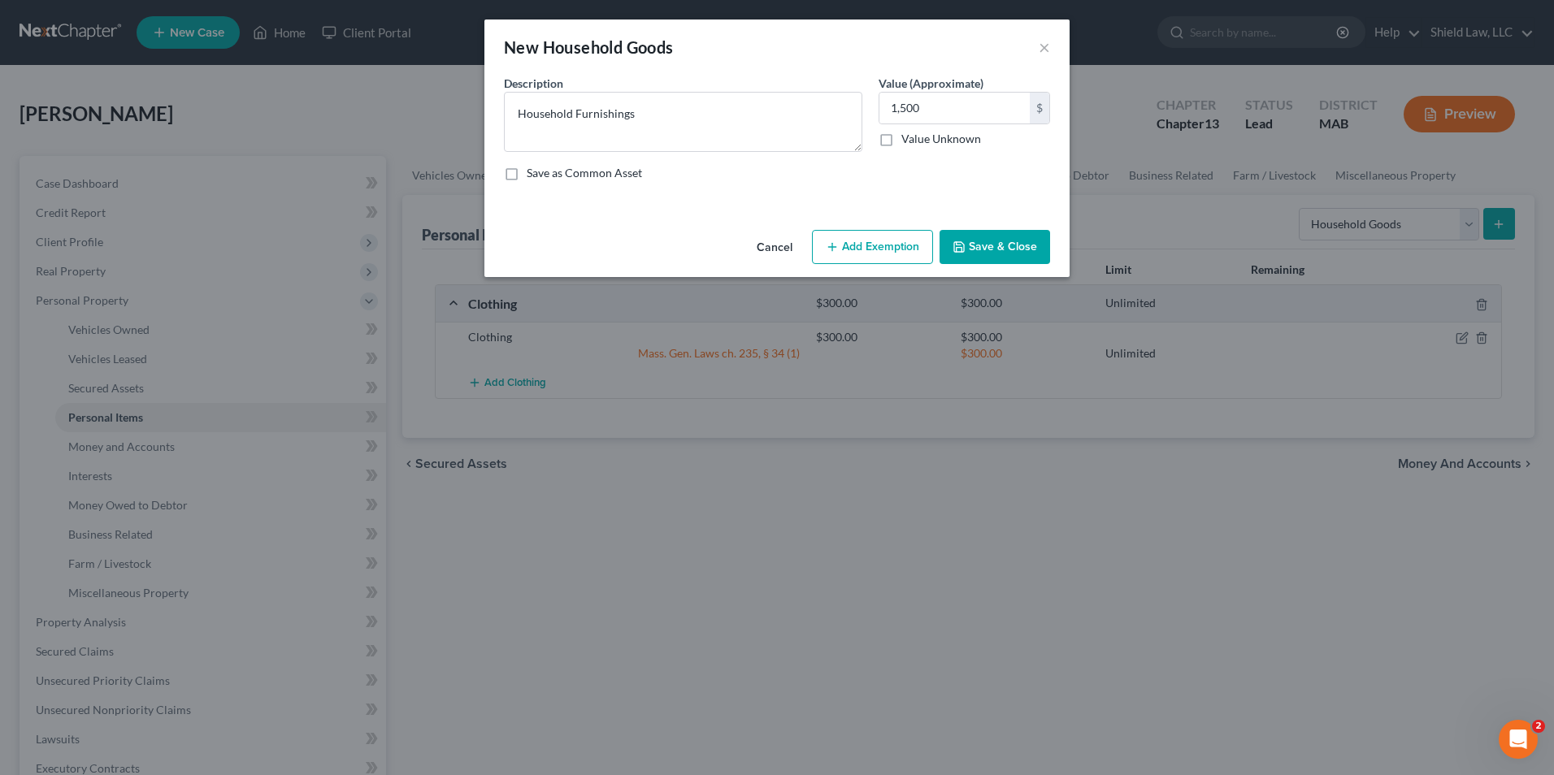
drag, startPoint x: 899, startPoint y: 232, endPoint x: 895, endPoint y: 254, distance: 21.5
click at [899, 233] on button "Add Exemption" at bounding box center [872, 247] width 121 height 34
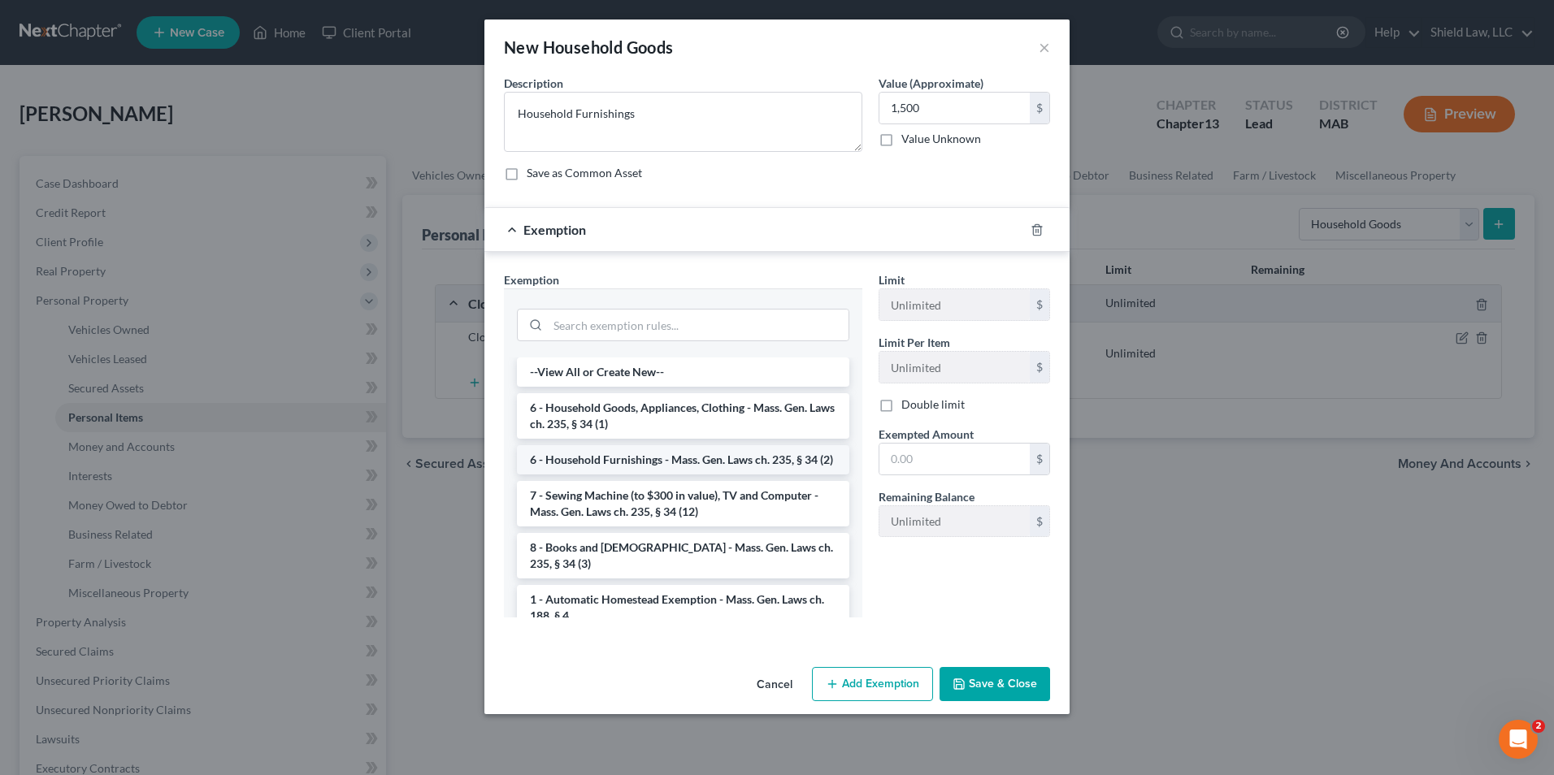
click at [753, 475] on li "6 - Household Furnishings - Mass. Gen. Laws ch. 235, § 34 (2)" at bounding box center [683, 459] width 332 height 29
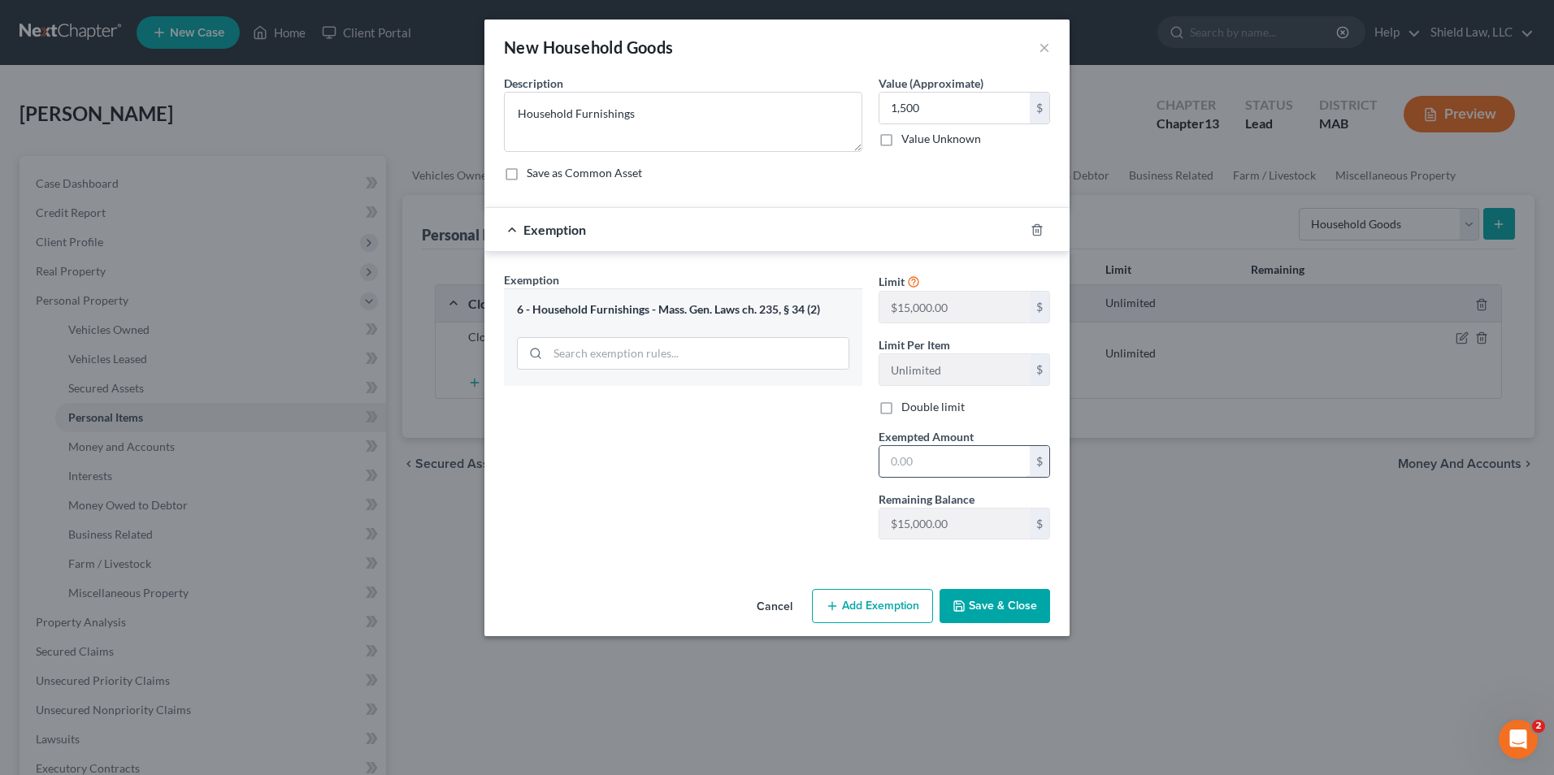
click at [947, 462] on input "text" at bounding box center [954, 461] width 150 height 31
type input "1,500"
click at [604, 498] on div "Exemption Set must be selected for CA. Exemption * 6 - Household Furnishings - …" at bounding box center [683, 411] width 375 height 281
click at [1019, 609] on button "Save & Close" at bounding box center [994, 606] width 111 height 34
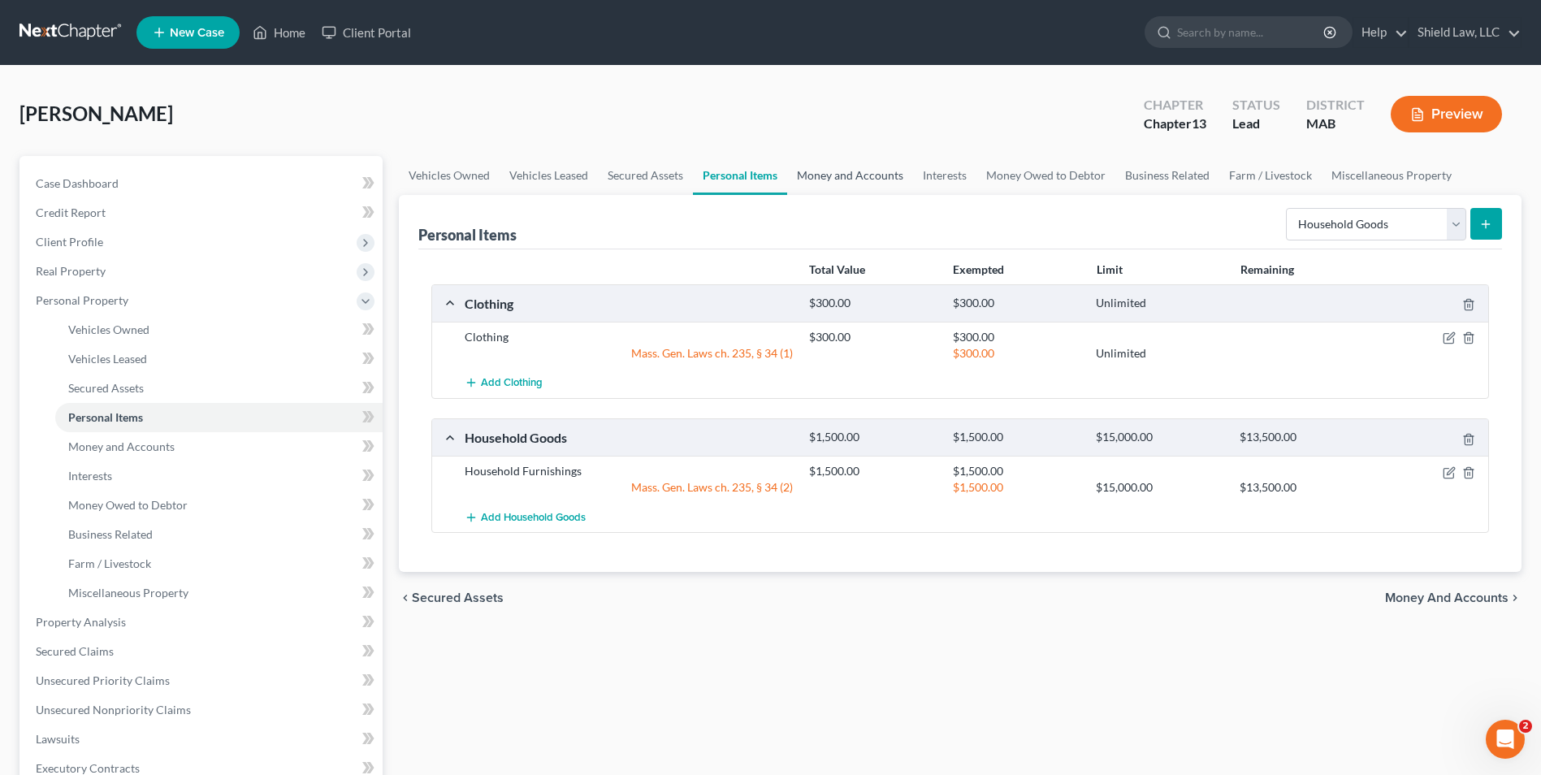
click at [859, 176] on link "Money and Accounts" at bounding box center [850, 175] width 126 height 39
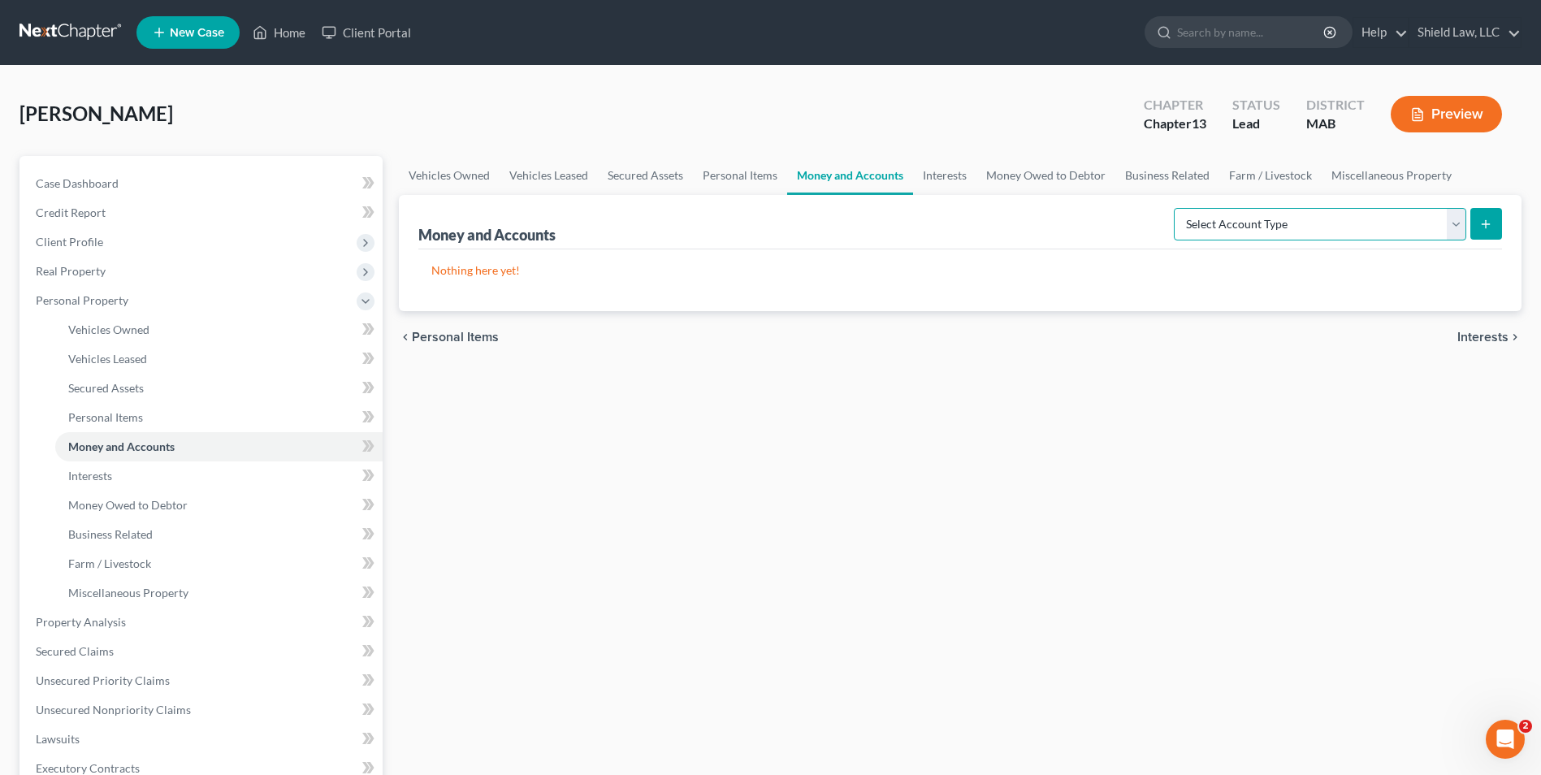
click at [1356, 223] on select "Select Account Type Brokerage Cash on Hand Certificates of Deposit Checking Acc…" at bounding box center [1320, 224] width 293 height 33
select select "checking"
click at [1177, 208] on select "Select Account Type Brokerage Cash on Hand Certificates of Deposit Checking Acc…" at bounding box center [1320, 224] width 293 height 33
click at [1491, 228] on icon "submit" at bounding box center [1486, 224] width 13 height 13
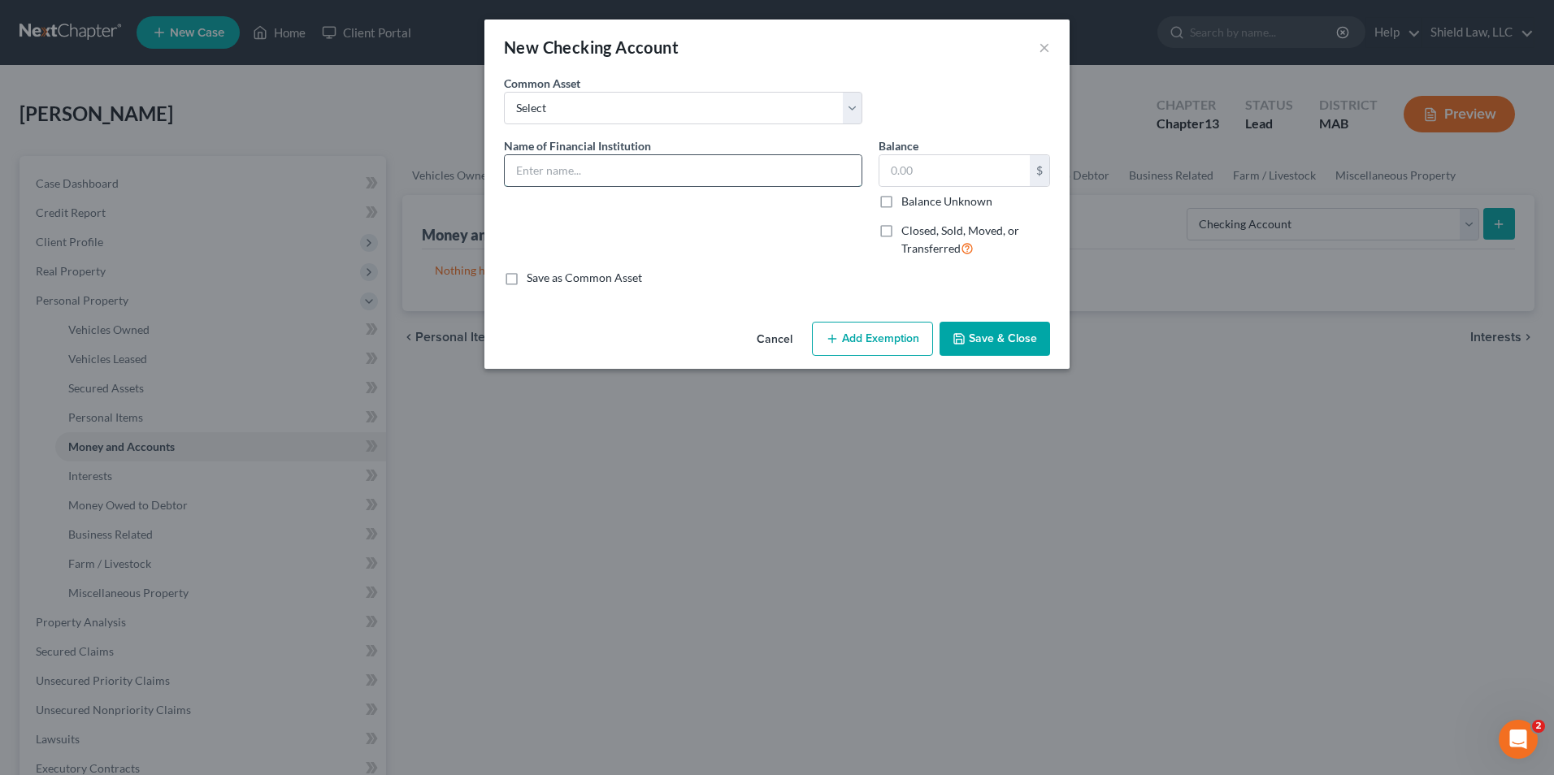
click at [583, 161] on input "text" at bounding box center [683, 170] width 357 height 31
type input "Blue Stone Bank"
click at [901, 198] on label "Balance Unknown" at bounding box center [946, 201] width 91 height 16
click at [908, 198] on input "Balance Unknown" at bounding box center [913, 198] width 11 height 11
checkbox input "true"
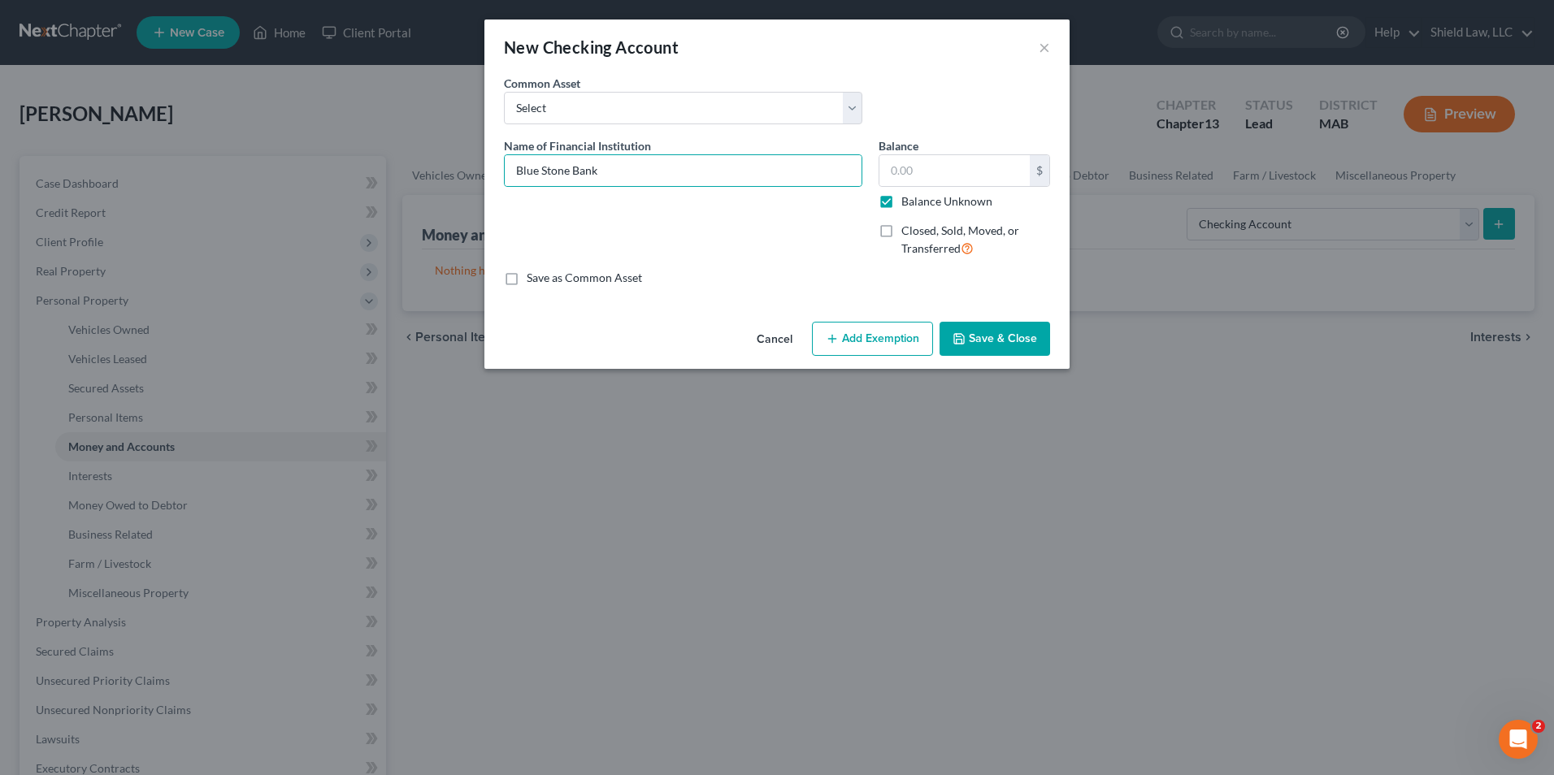
type input "0.00"
click at [986, 337] on button "Save & Close" at bounding box center [994, 339] width 111 height 34
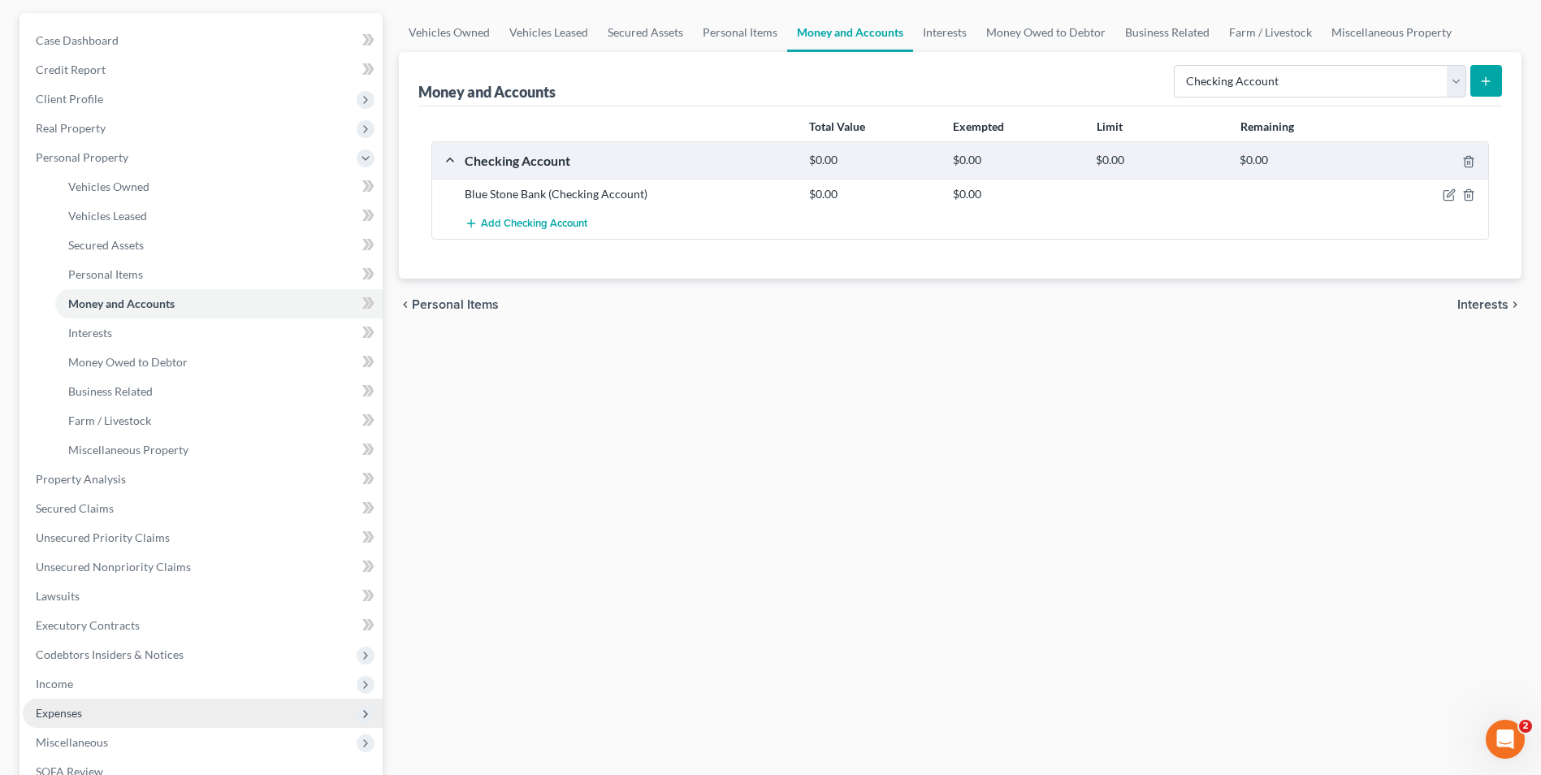
scroll to position [406, 0]
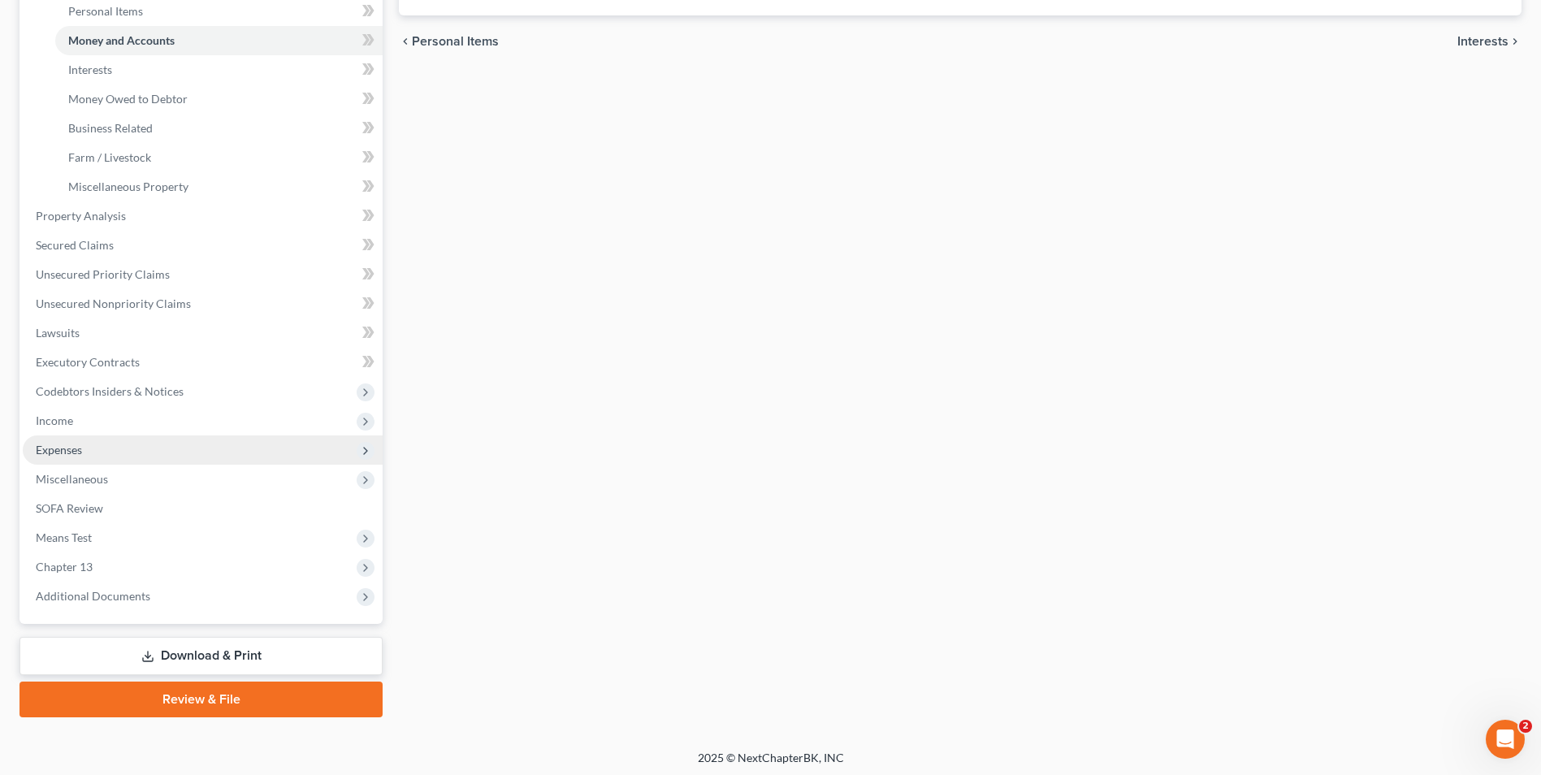
click at [103, 456] on span "Expenses" at bounding box center [203, 450] width 360 height 29
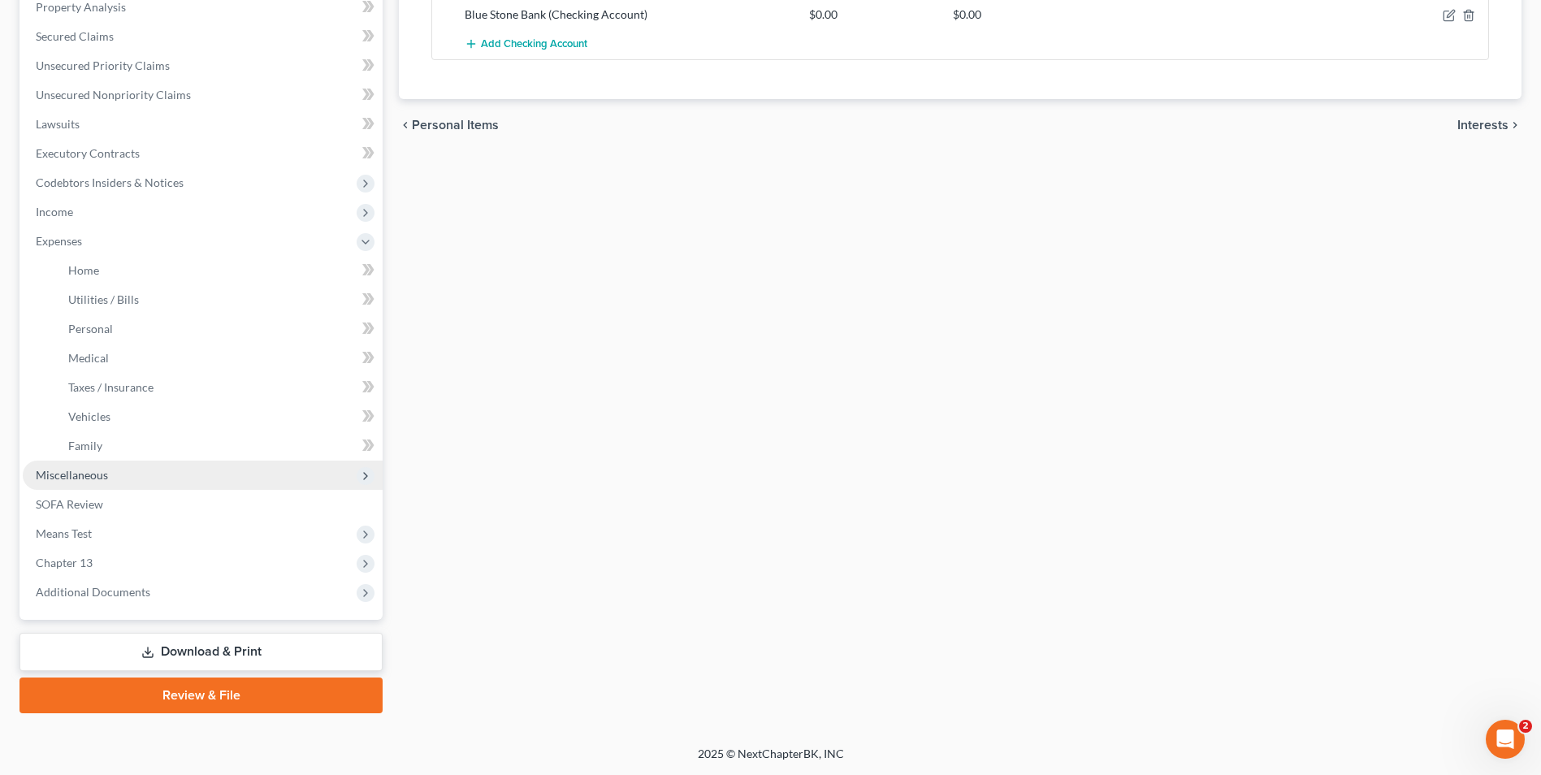
scroll to position [323, 0]
click at [118, 271] on link "Home" at bounding box center [218, 270] width 327 height 29
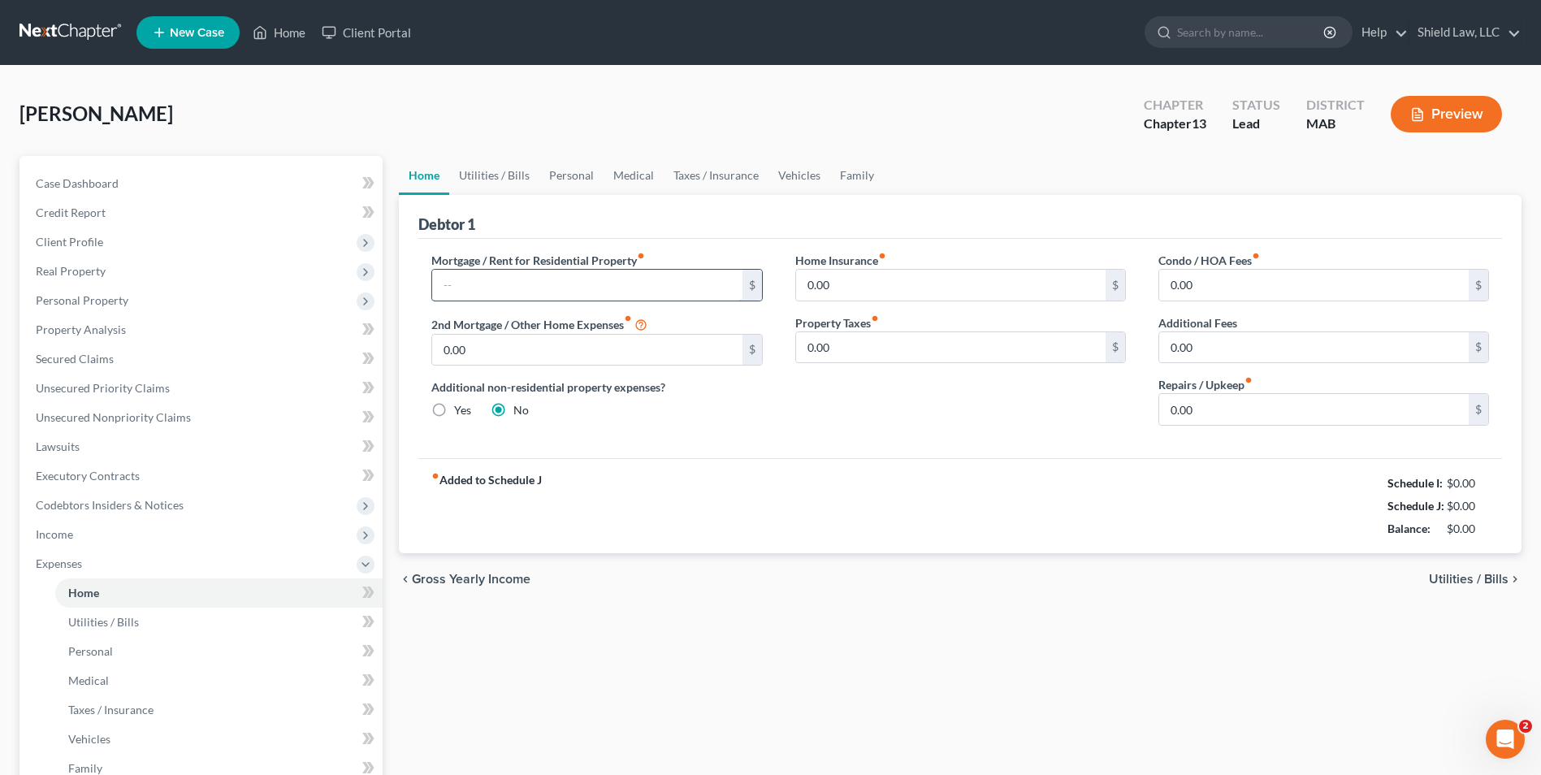
click at [522, 274] on input "text" at bounding box center [587, 285] width 310 height 31
click at [839, 470] on div "fiber_manual_record Added to Schedule J Schedule I: $0.00 Schedule J: $2,550.00…" at bounding box center [960, 505] width 1084 height 95
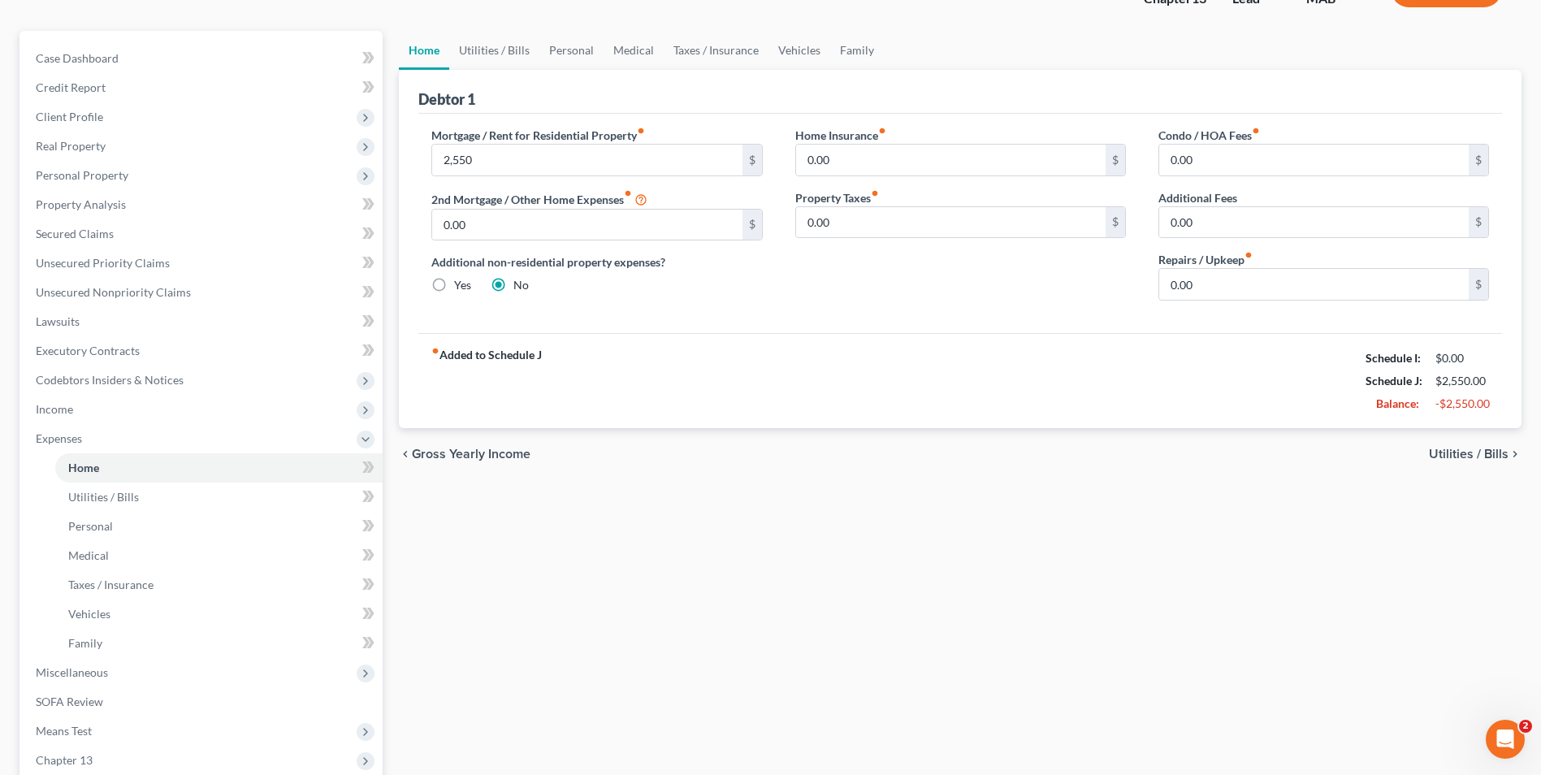
scroll to position [323, 0]
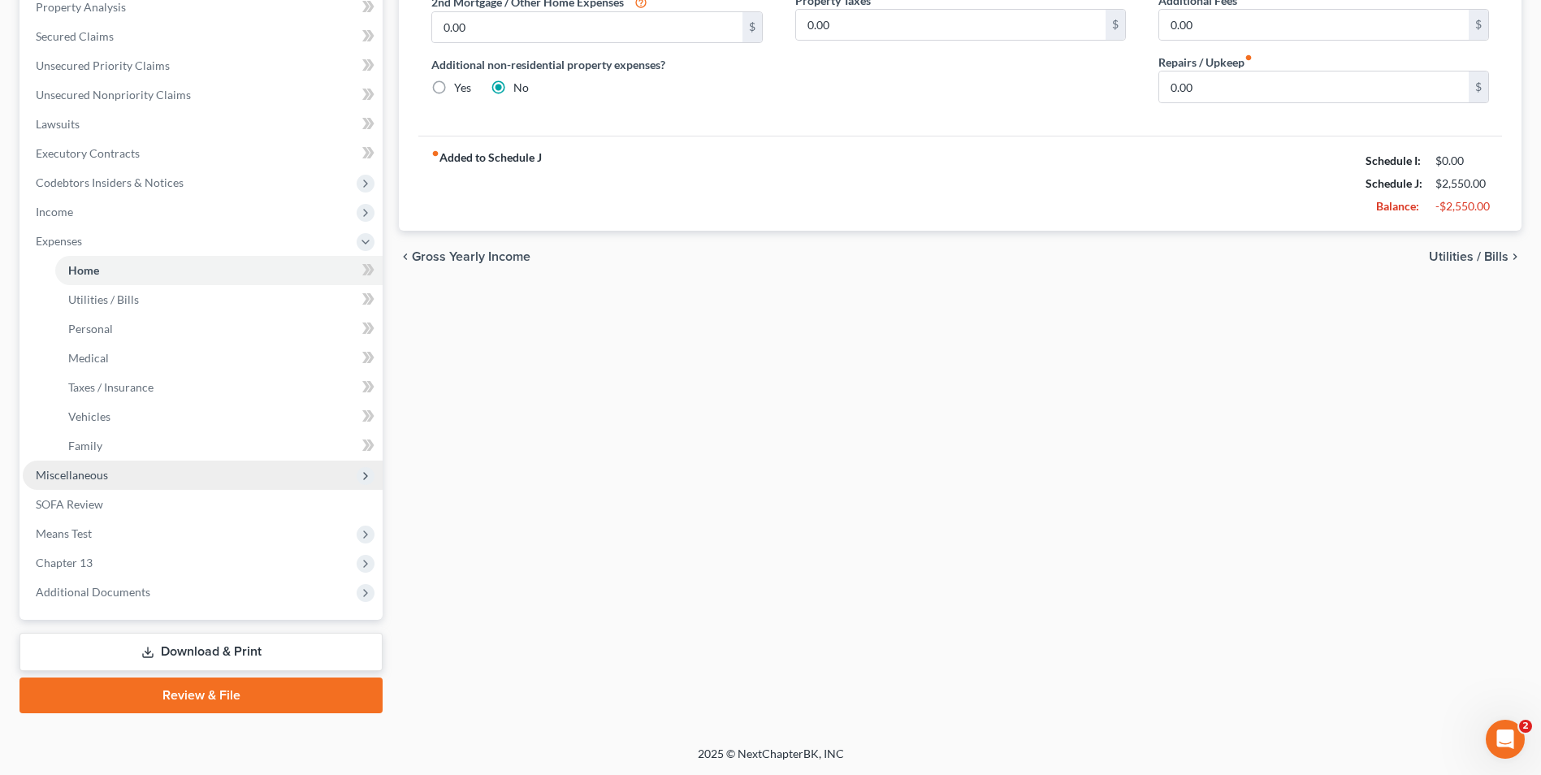
click at [140, 479] on span "Miscellaneous" at bounding box center [203, 475] width 360 height 29
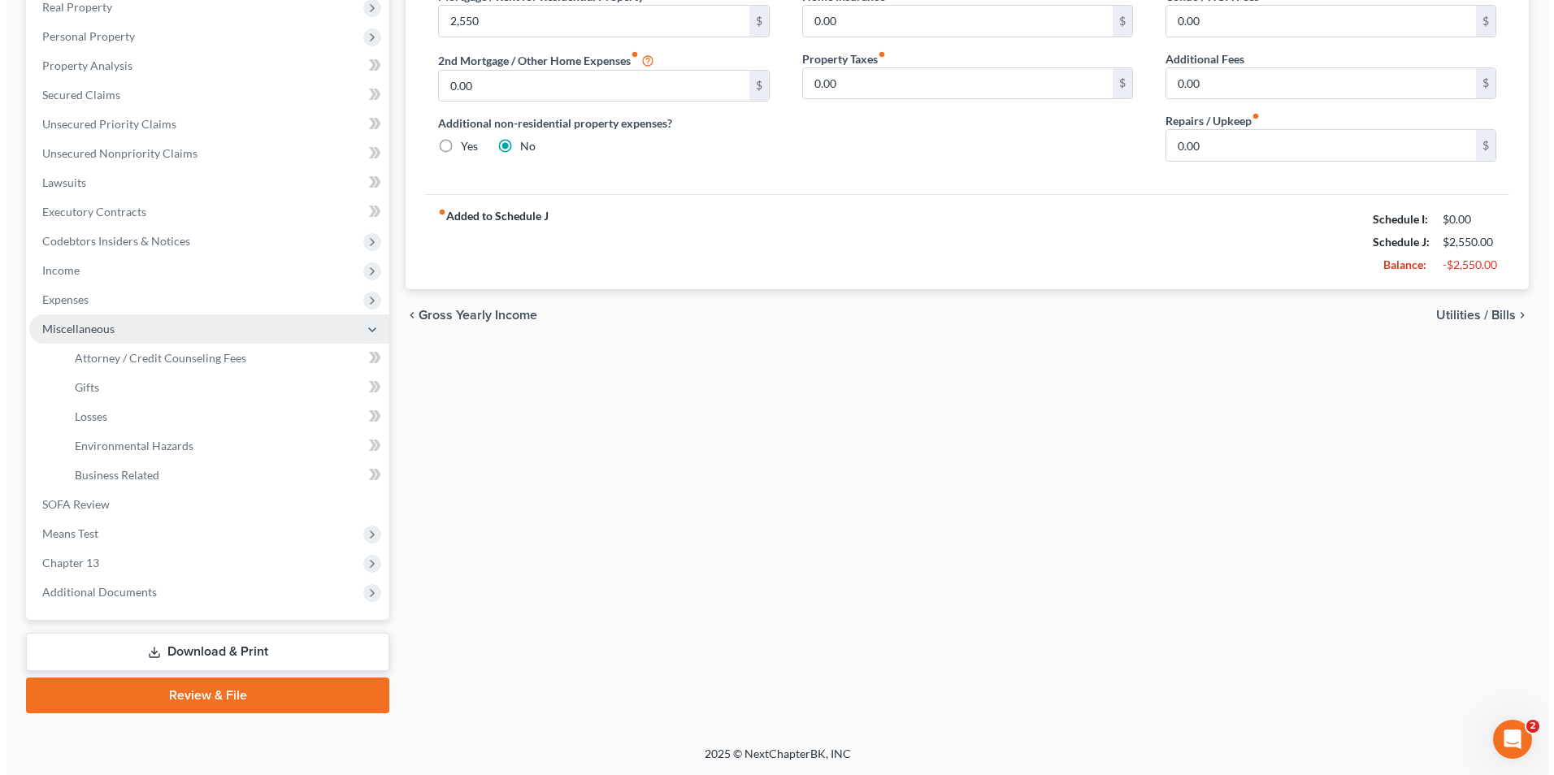
scroll to position [264, 0]
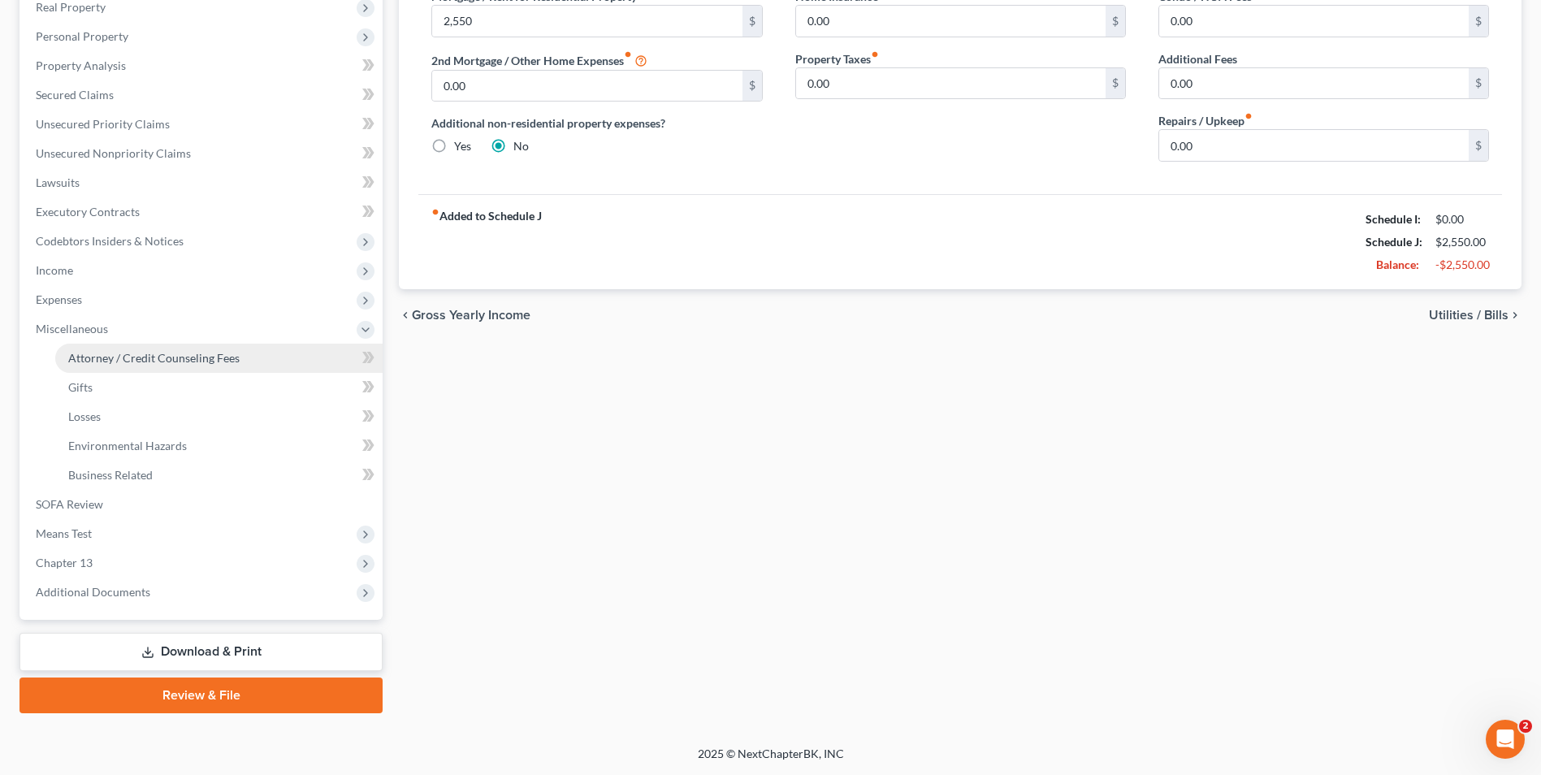
click at [200, 358] on span "Attorney / Credit Counseling Fees" at bounding box center [153, 358] width 171 height 14
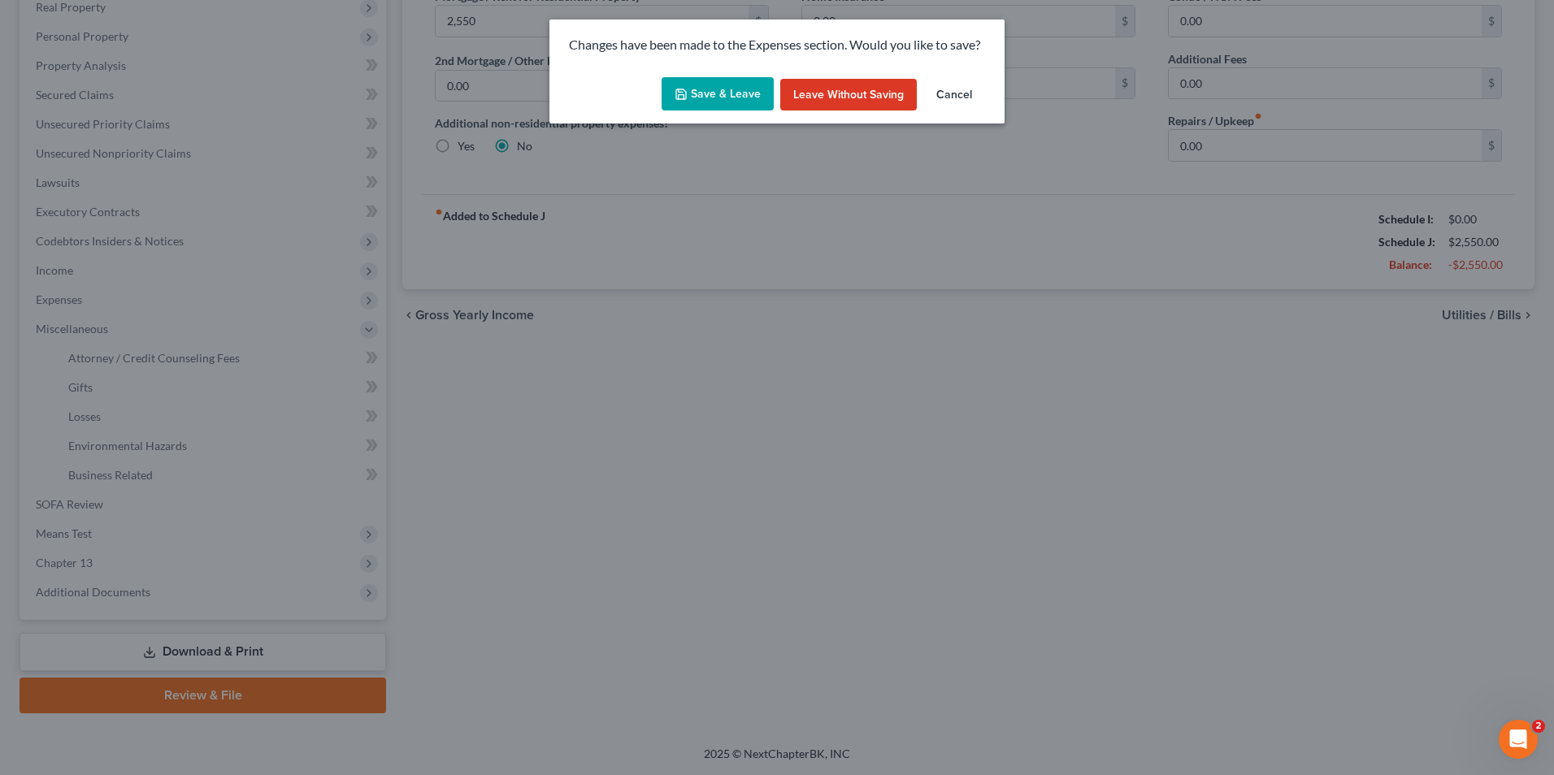
click at [713, 85] on button "Save & Leave" at bounding box center [717, 94] width 112 height 34
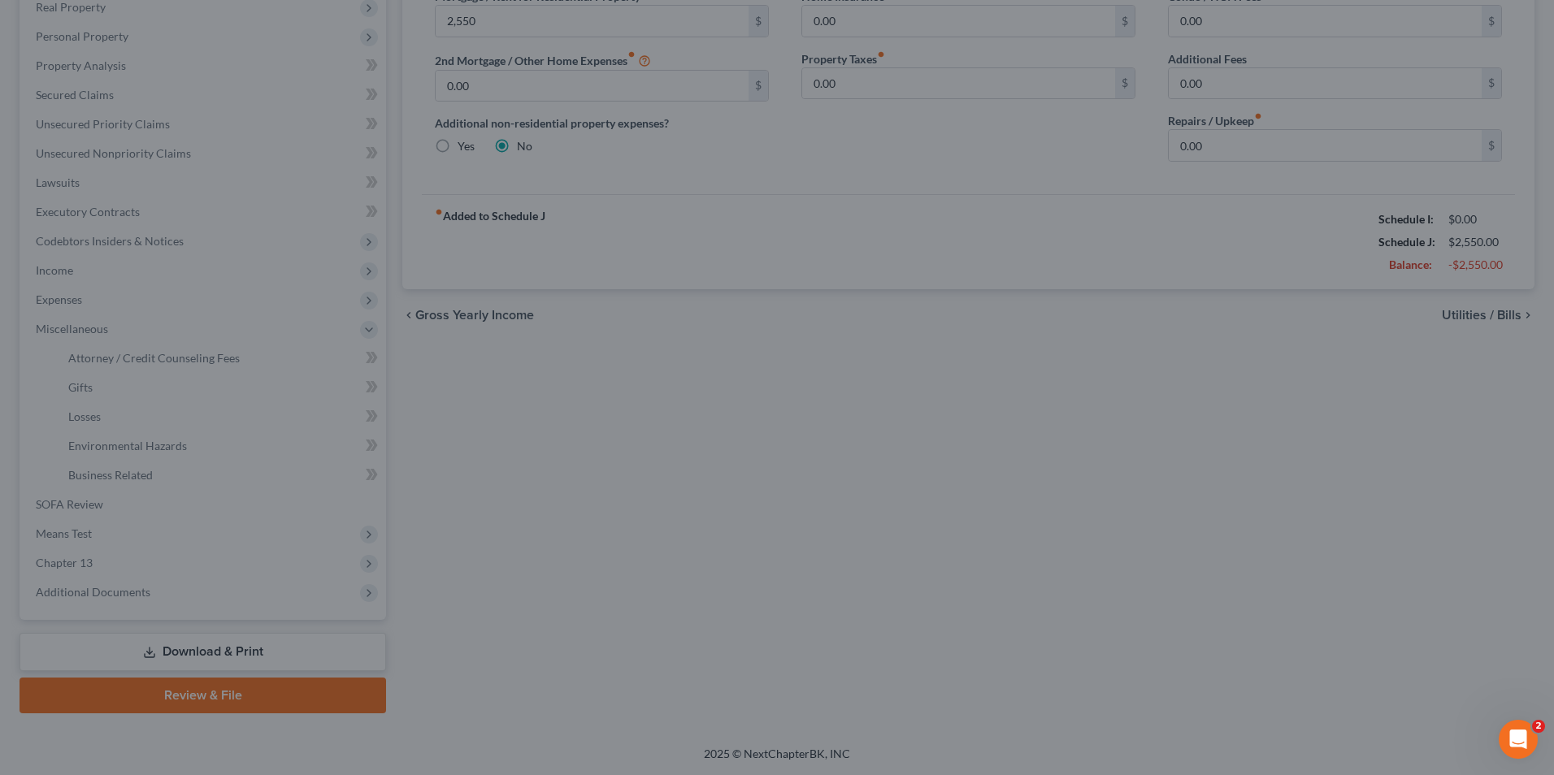
type input "2,550.00"
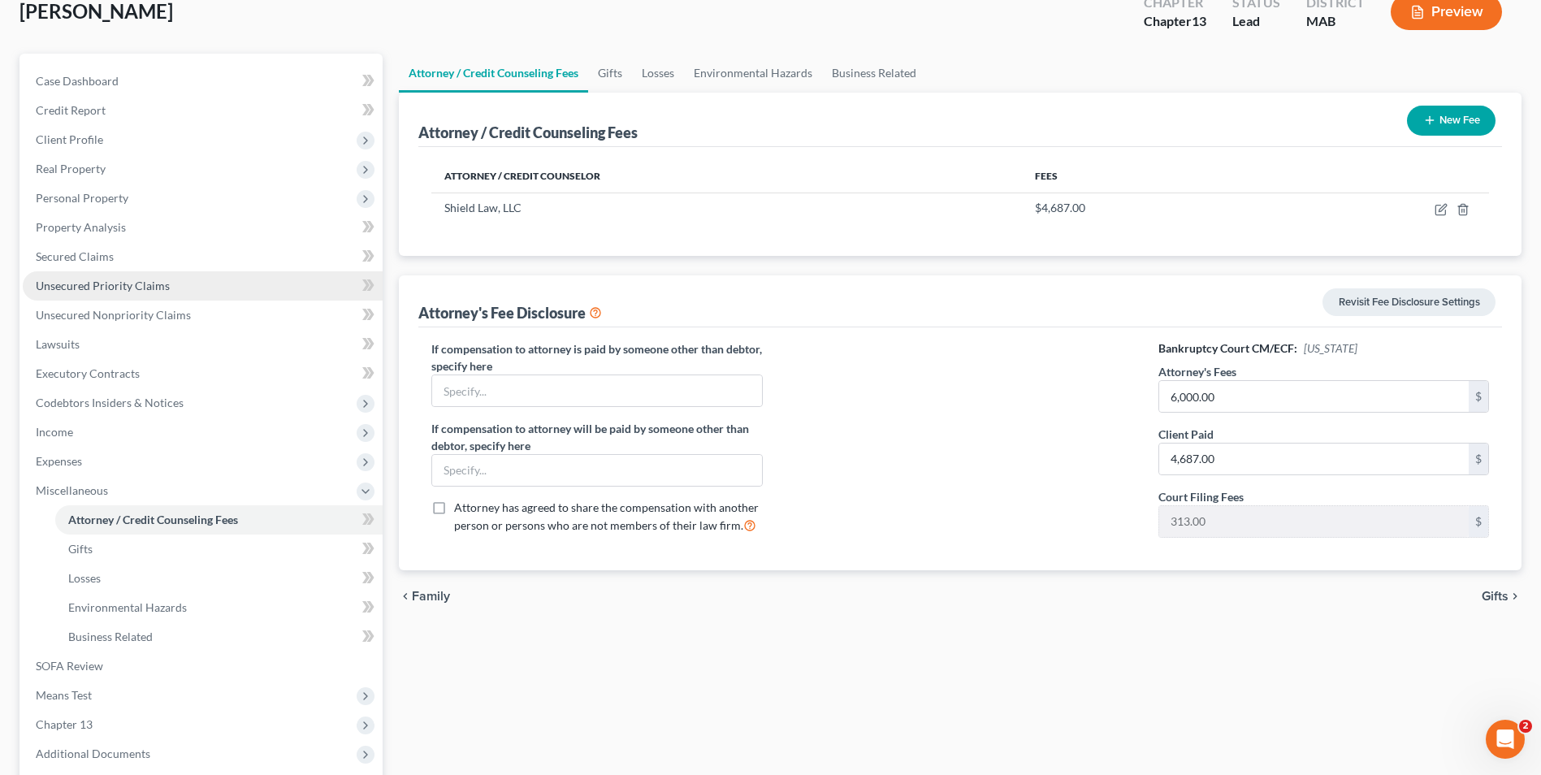
scroll to position [102, 0]
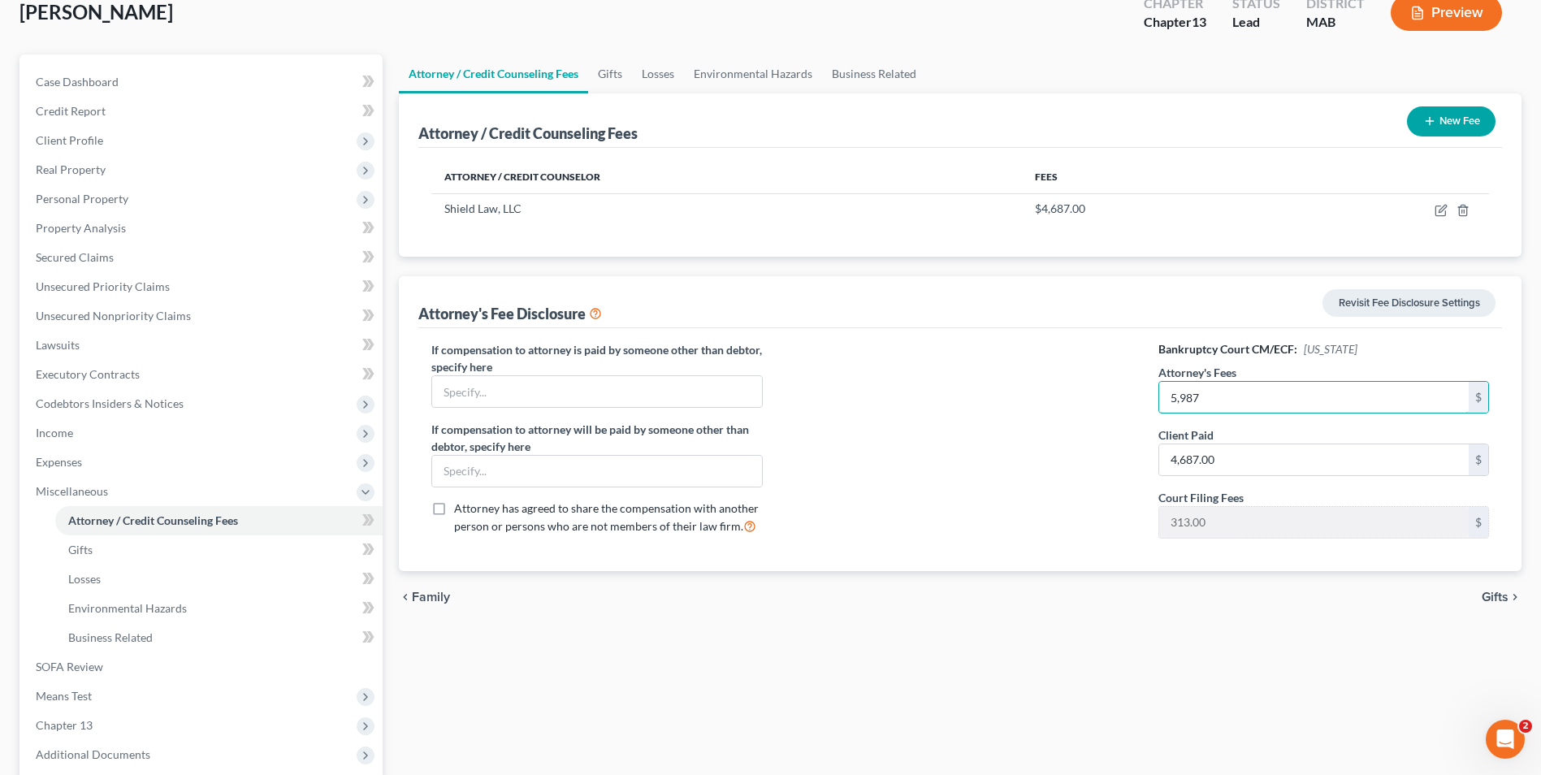
drag, startPoint x: 1242, startPoint y: 401, endPoint x: 1117, endPoint y: 397, distance: 124.4
click at [1119, 400] on div "If compensation to attorney is paid by someone other than debtor, specify here …" at bounding box center [960, 446] width 1090 height 210
type input "6,000"
click at [1077, 380] on div at bounding box center [960, 446] width 363 height 210
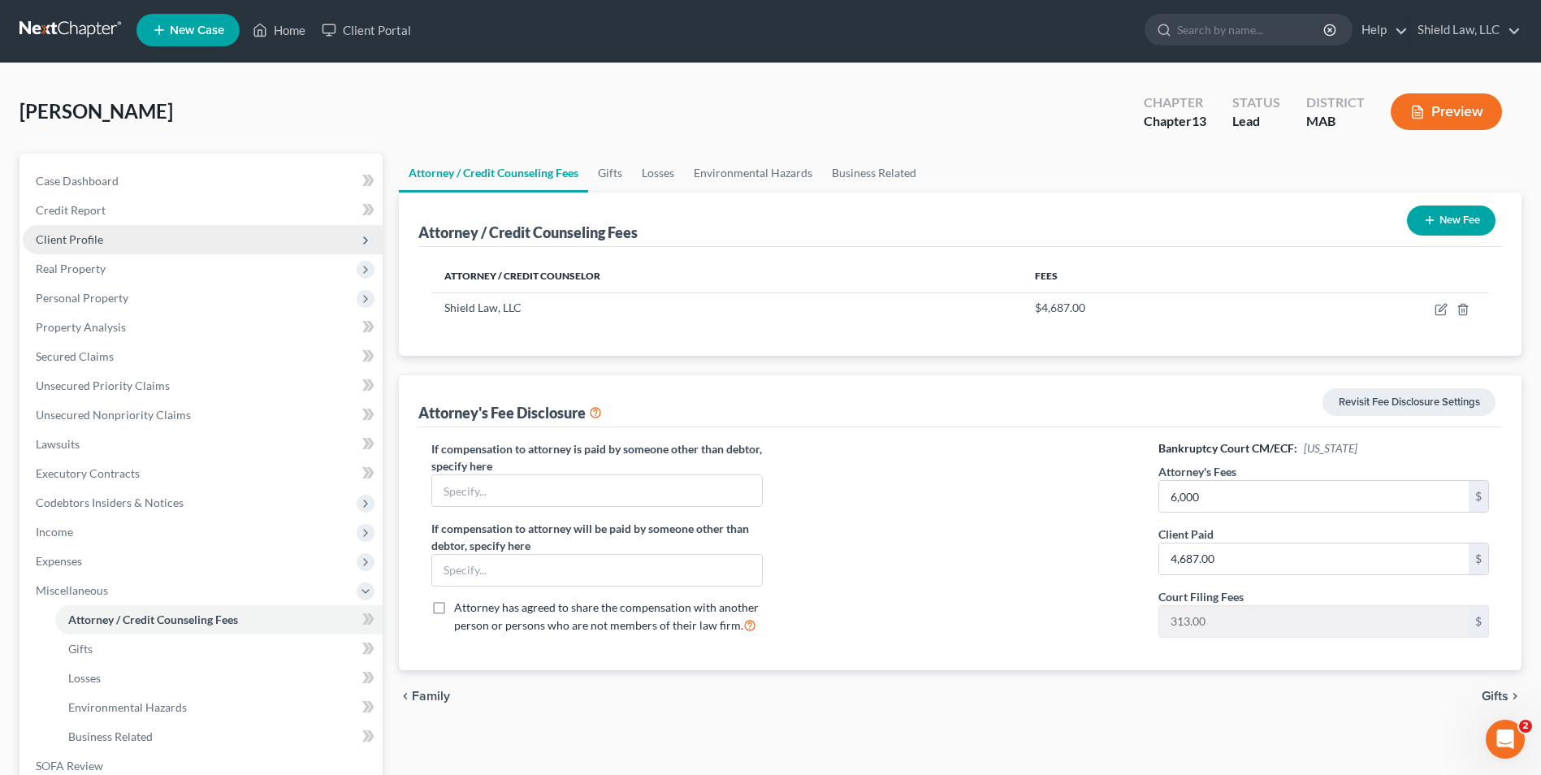
scroll to position [0, 0]
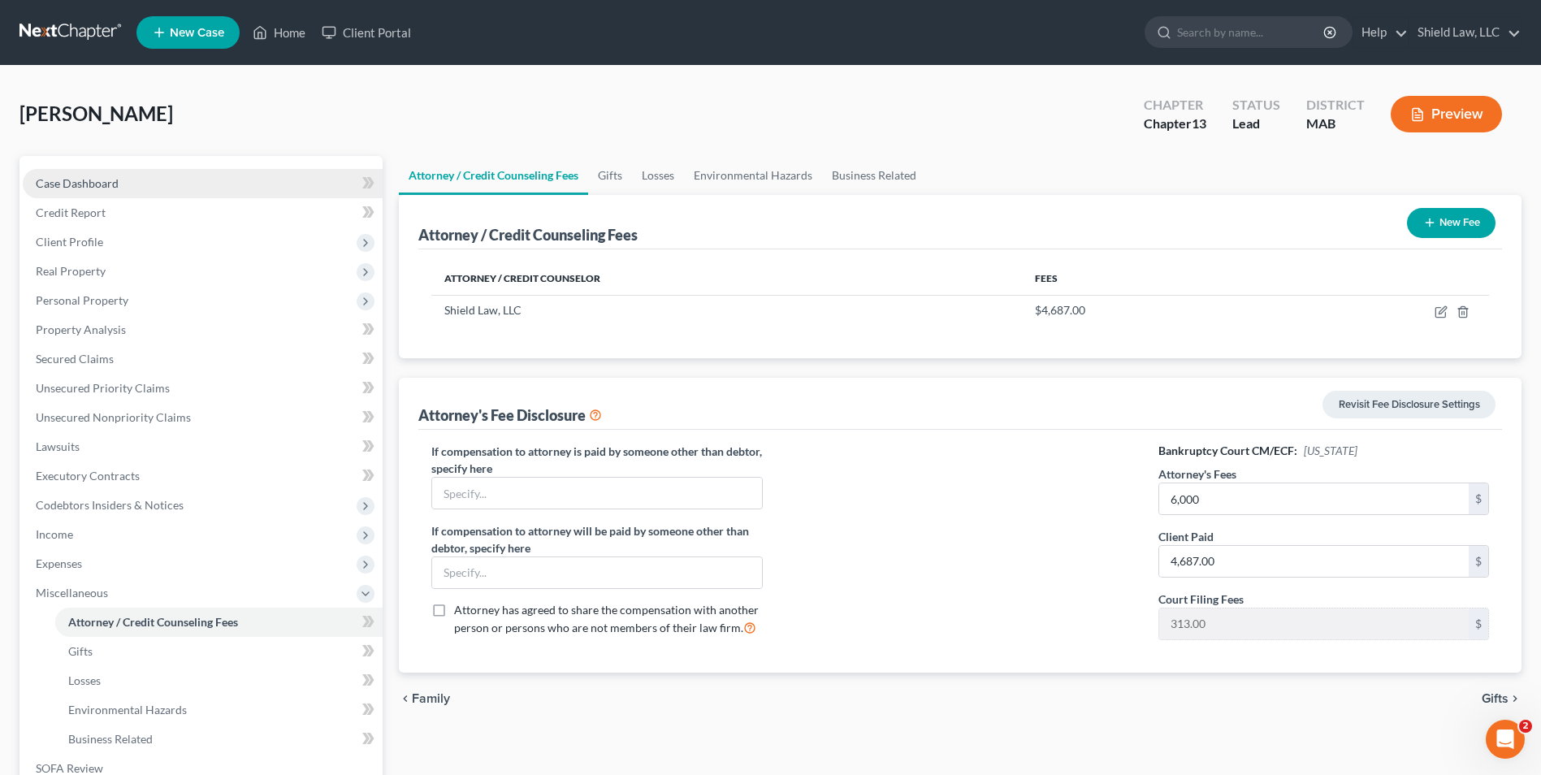
click at [198, 193] on link "Case Dashboard" at bounding box center [203, 183] width 360 height 29
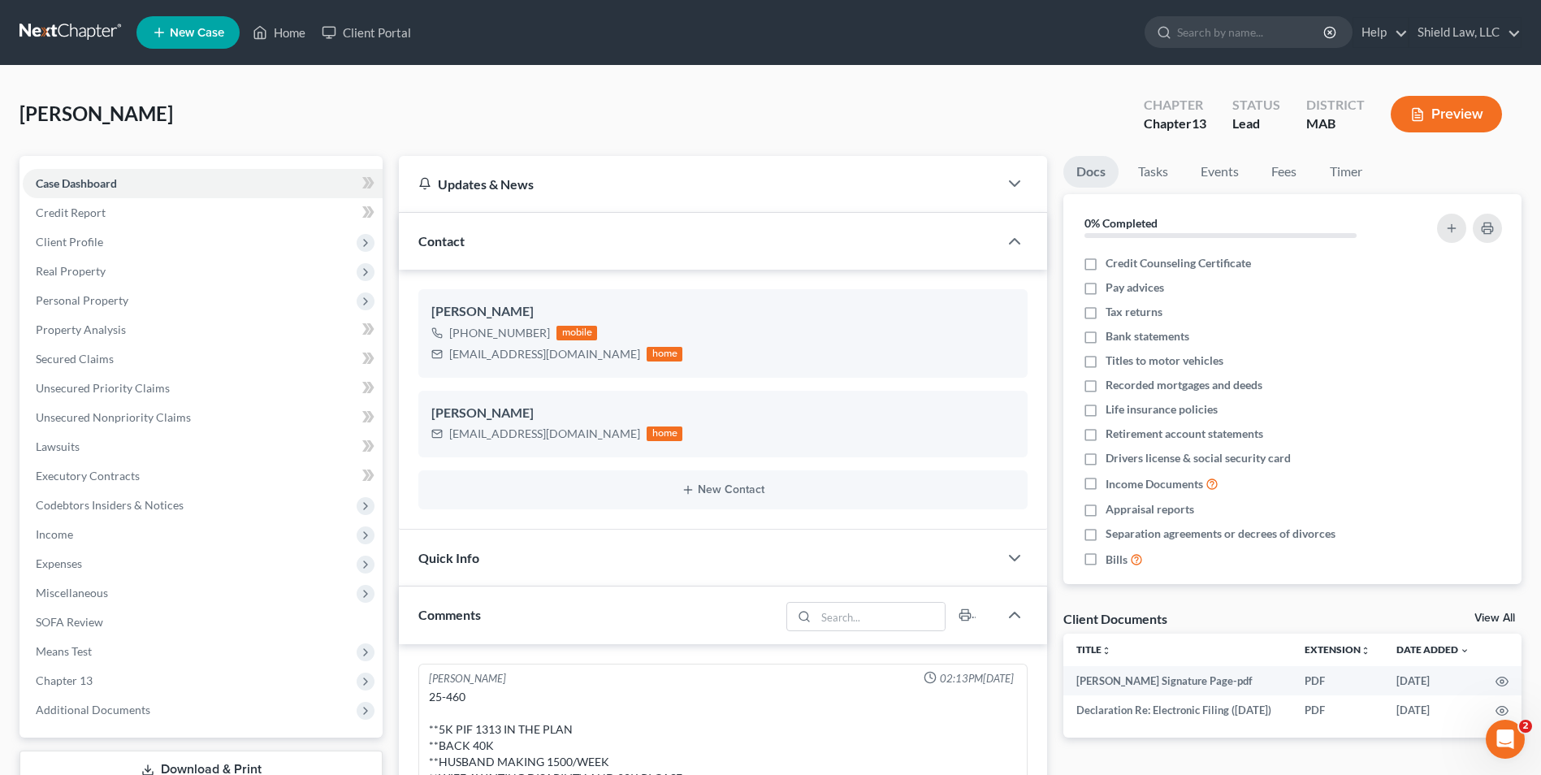
scroll to position [934, 0]
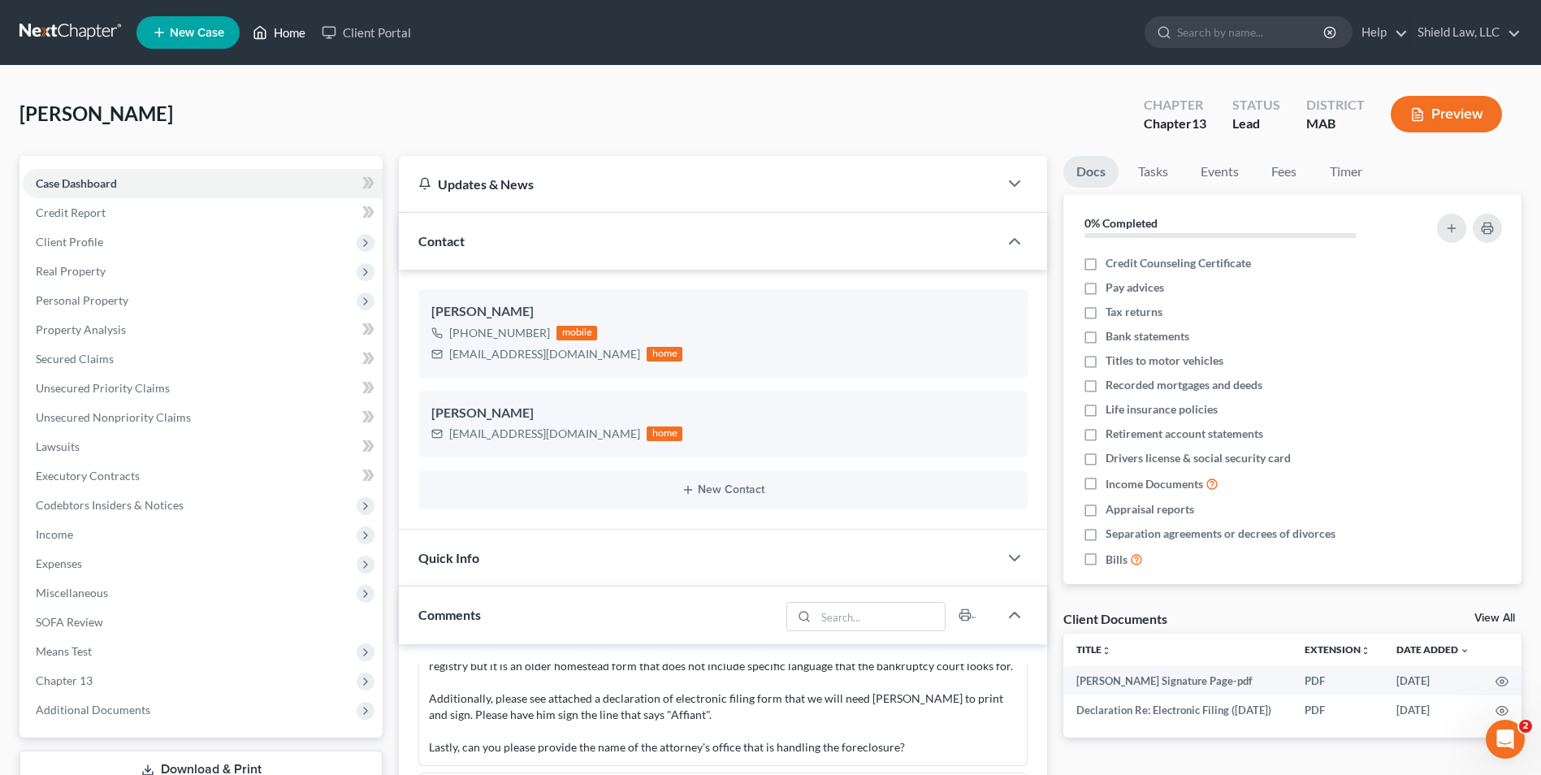
click at [275, 31] on link "Home" at bounding box center [279, 32] width 69 height 29
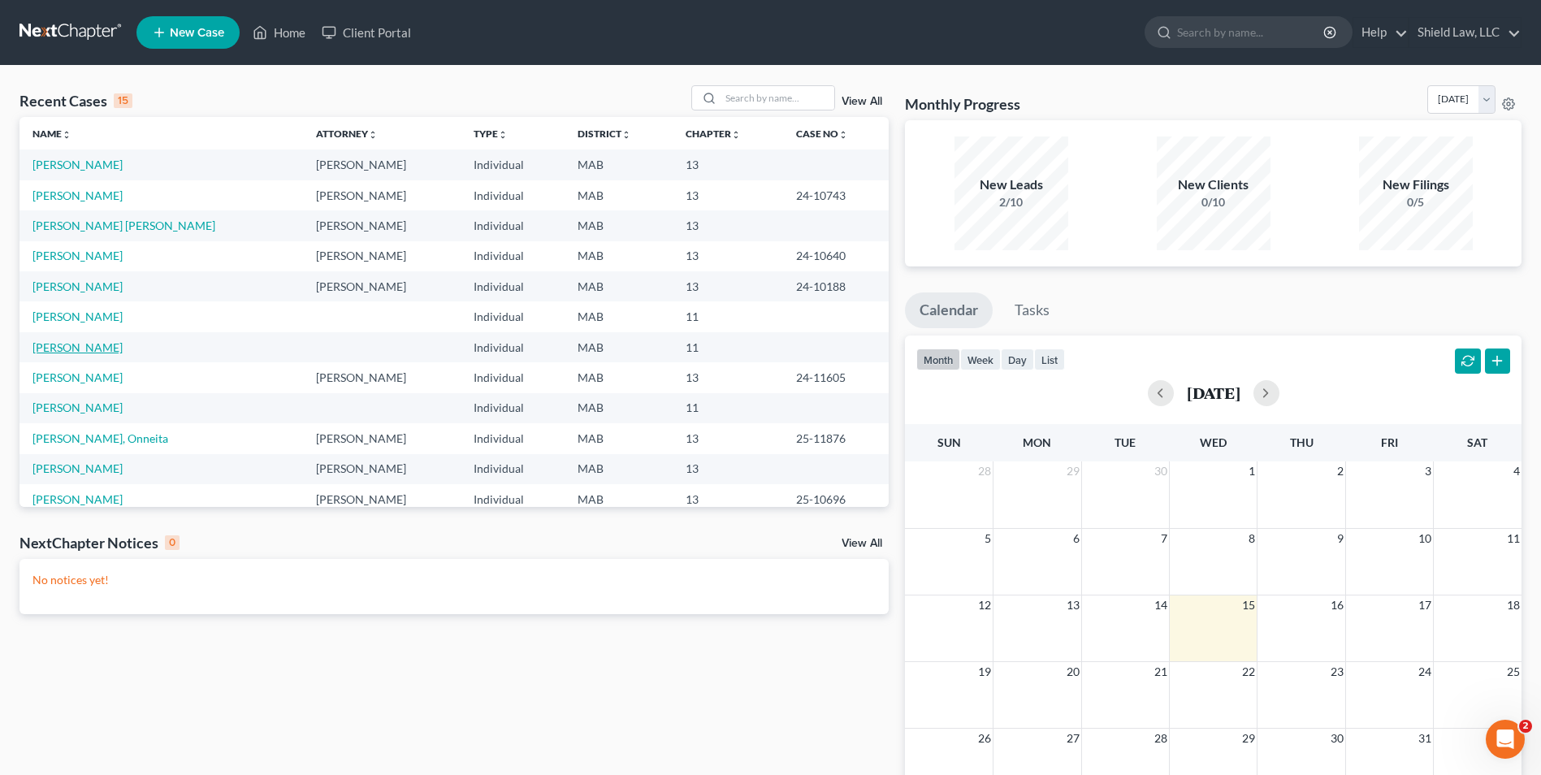
click at [71, 351] on link "[PERSON_NAME]" at bounding box center [78, 347] width 90 height 14
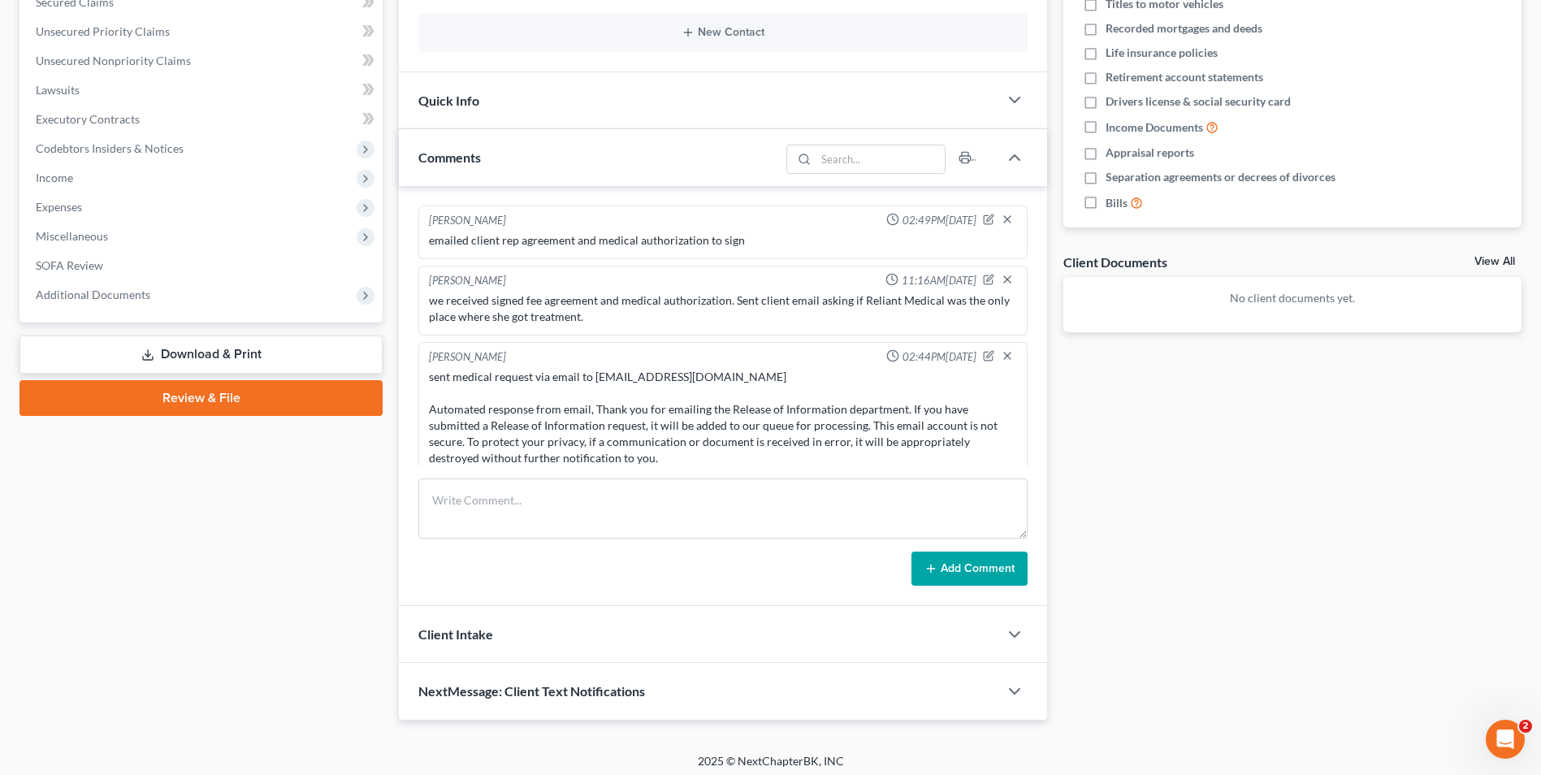
scroll to position [405, 0]
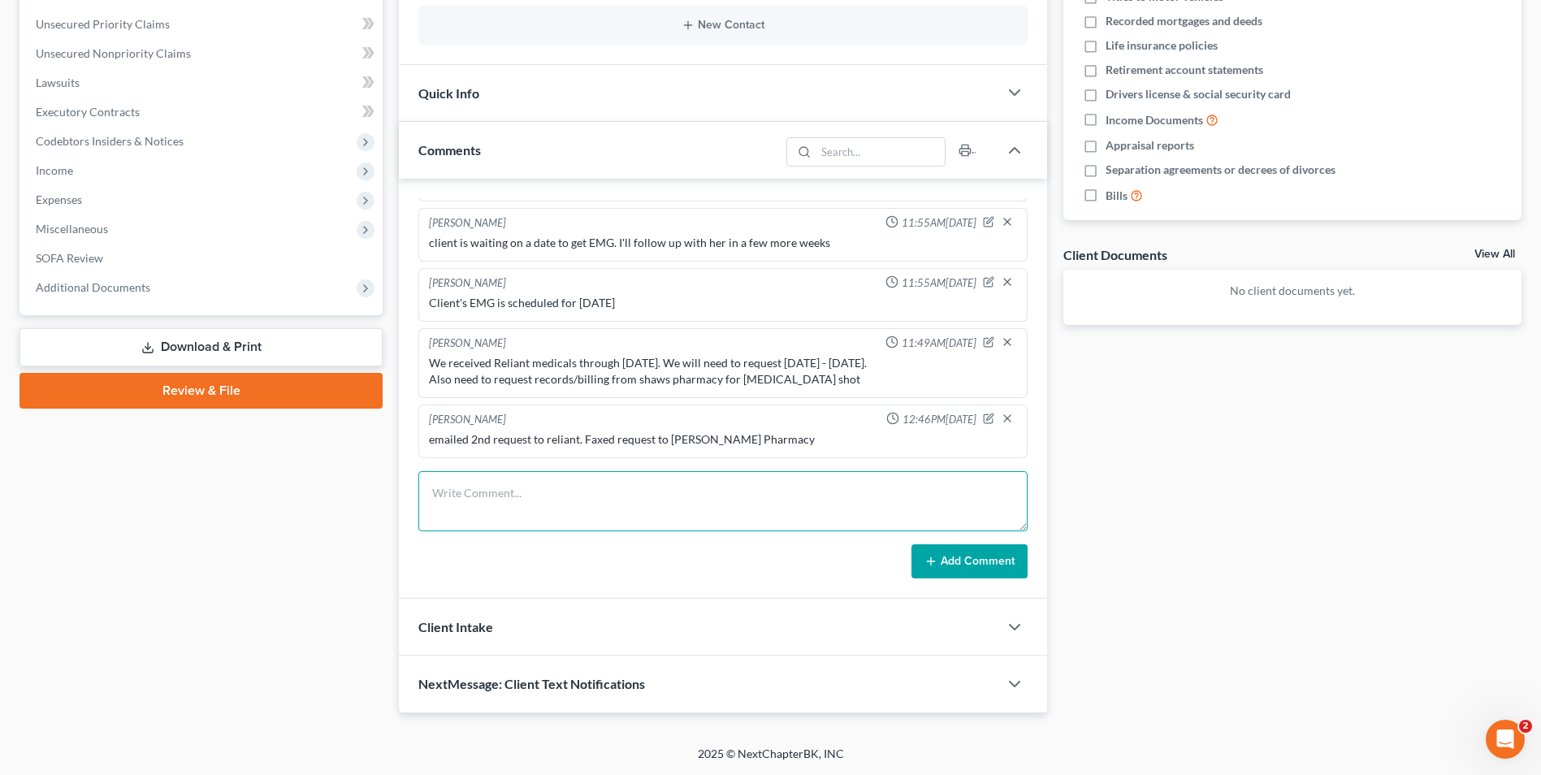
click at [603, 517] on textarea at bounding box center [722, 501] width 609 height 60
type textarea "got invoice from reliant medical for 2nd half of records - 139.37"
click at [960, 555] on button "Add Comment" at bounding box center [970, 561] width 116 height 34
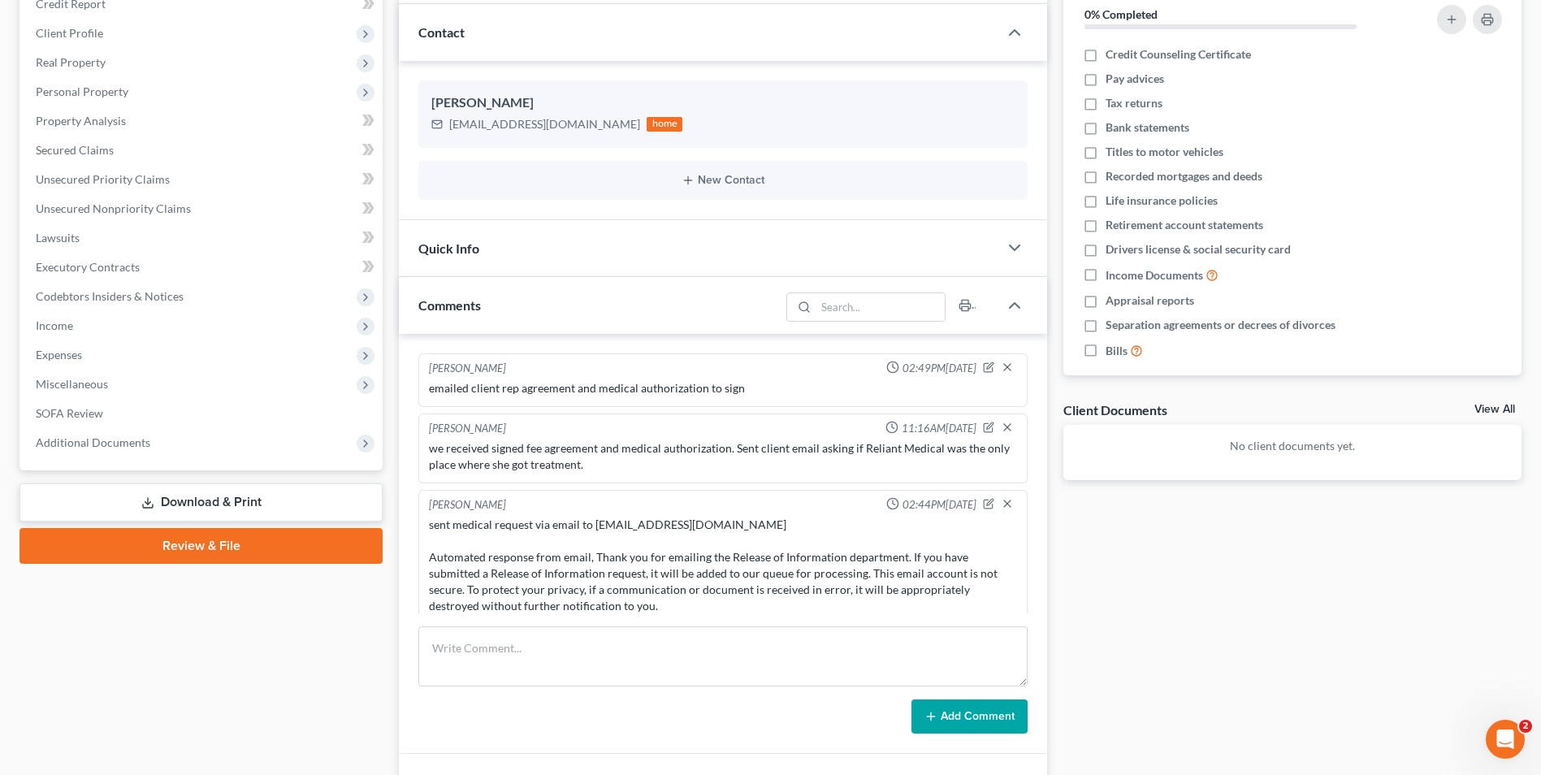
scroll to position [0, 0]
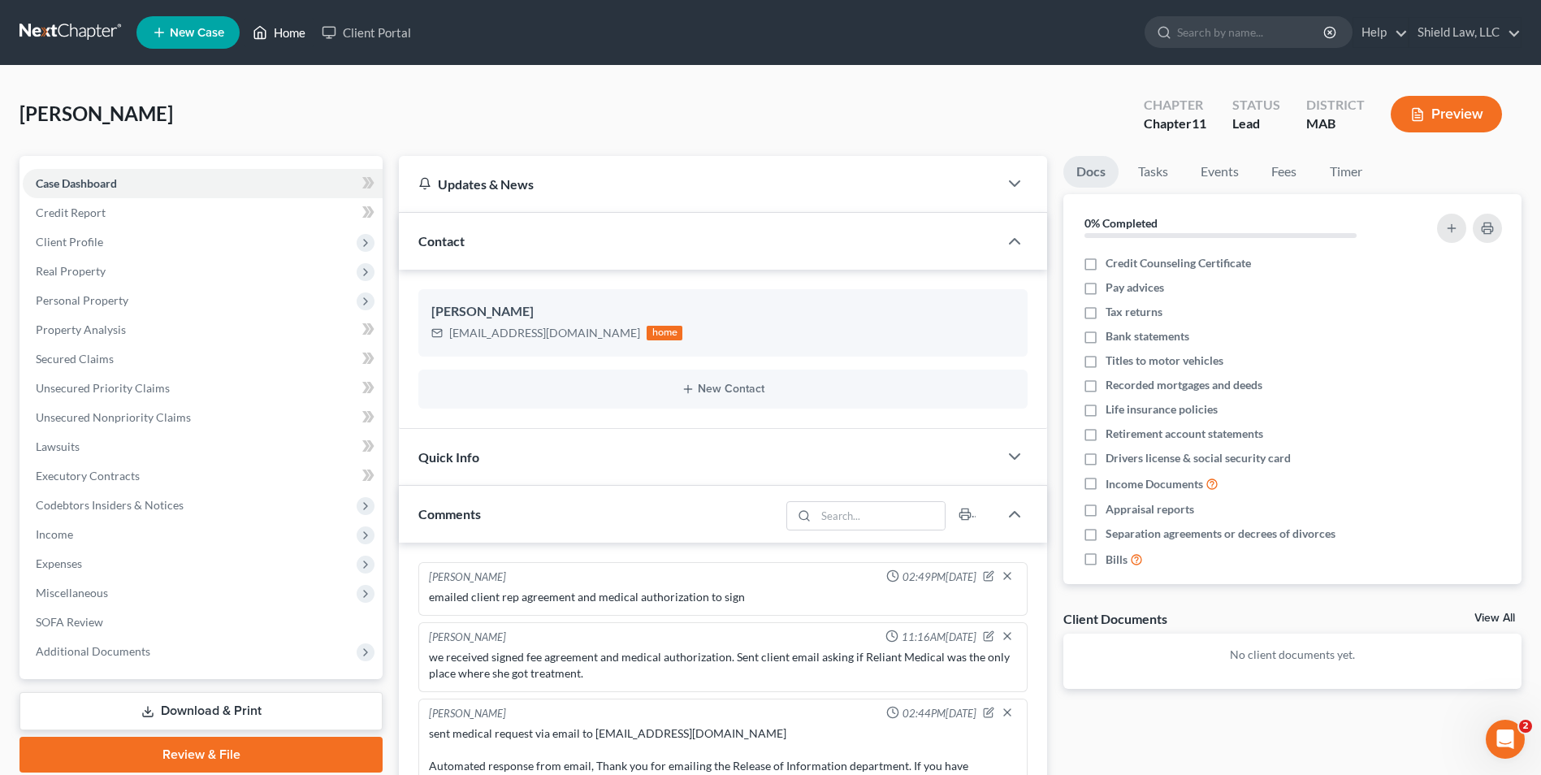
drag, startPoint x: 284, startPoint y: 33, endPoint x: 769, endPoint y: 77, distance: 487.9
click at [284, 33] on link "Home" at bounding box center [279, 32] width 69 height 29
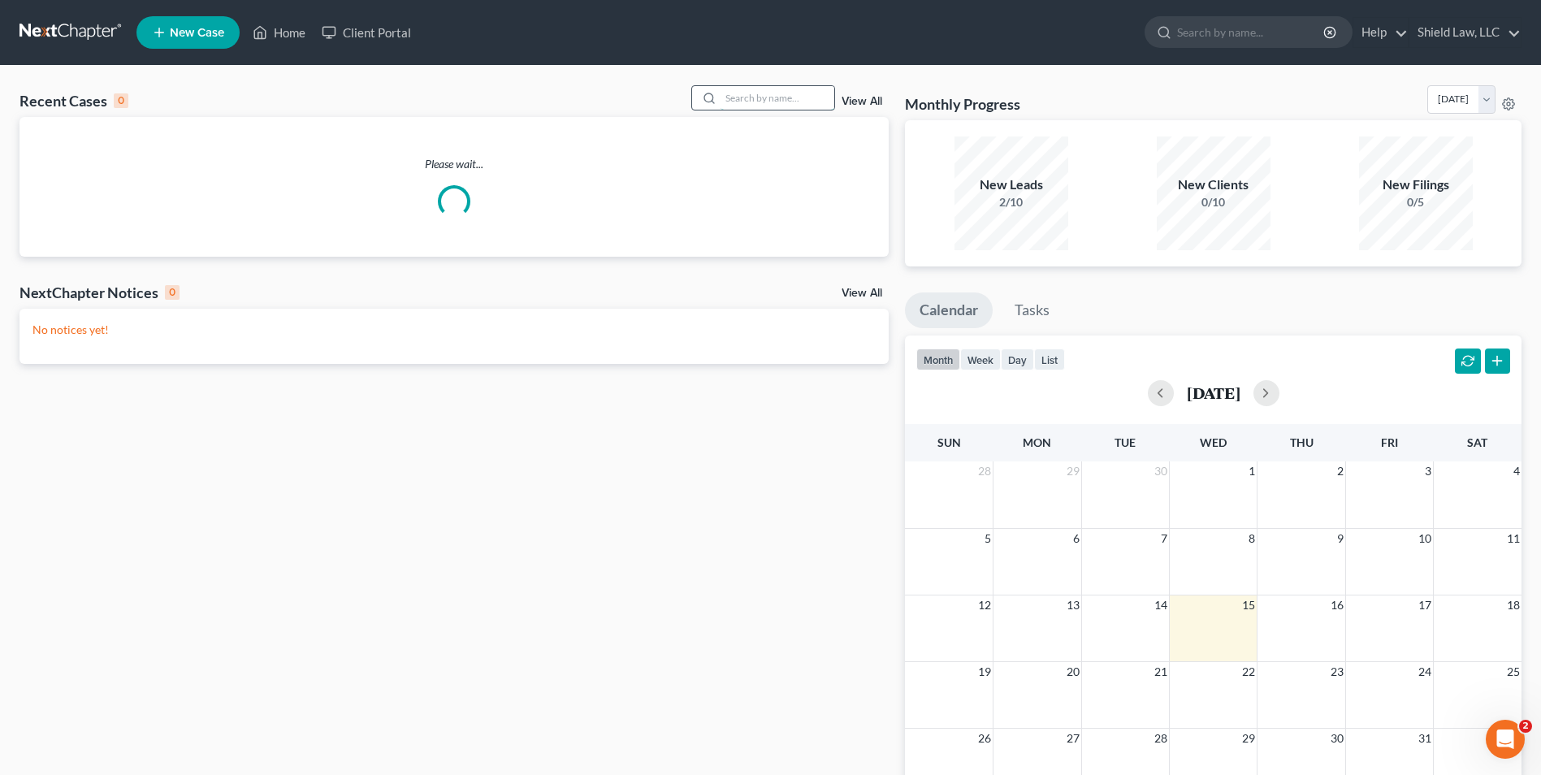
click at [787, 89] on input "search" at bounding box center [778, 98] width 114 height 24
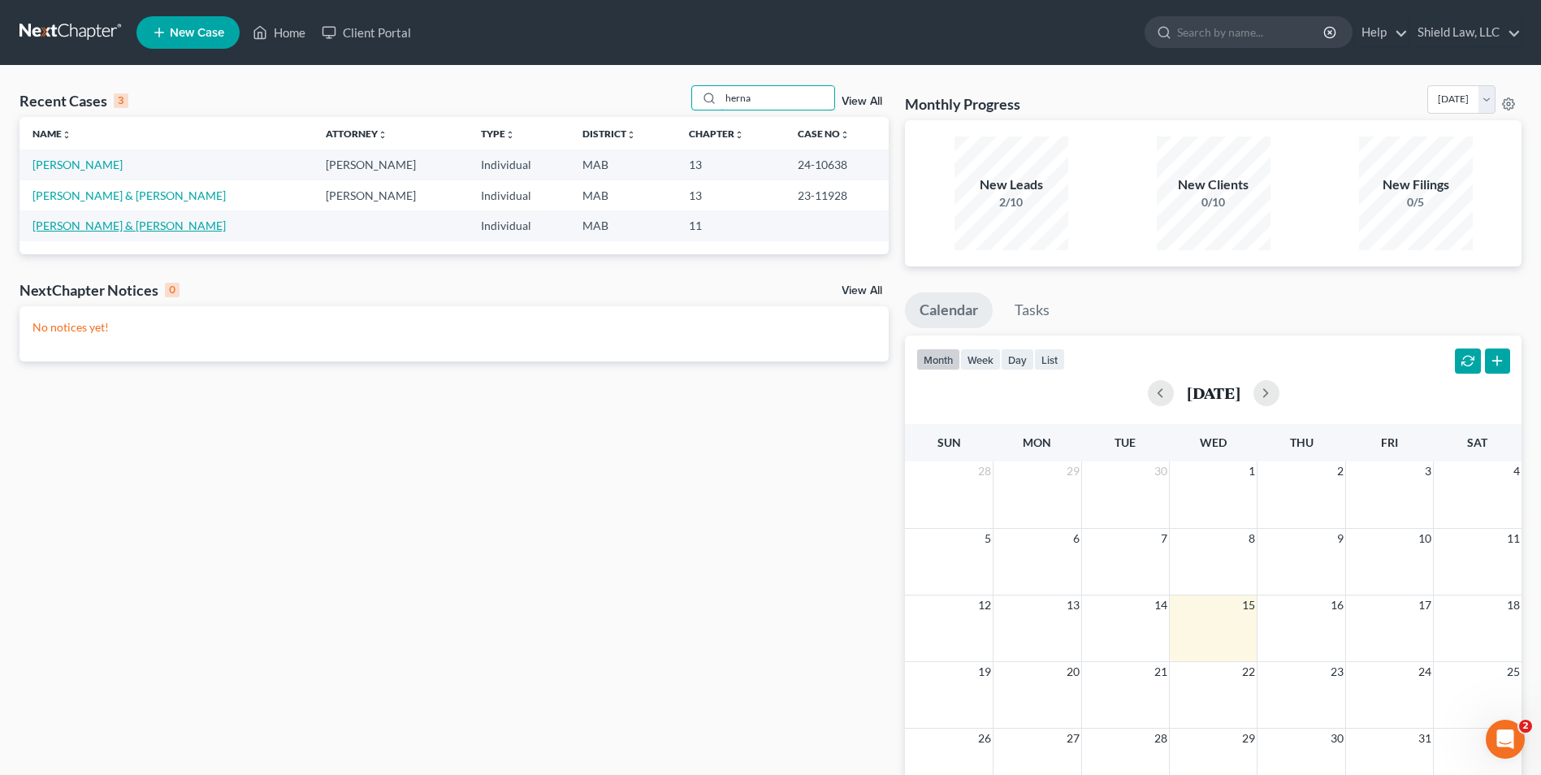
type input "herna"
drag, startPoint x: 132, startPoint y: 220, endPoint x: 163, endPoint y: 204, distance: 34.9
click at [132, 220] on link "[PERSON_NAME] & [PERSON_NAME]" at bounding box center [129, 226] width 193 height 14
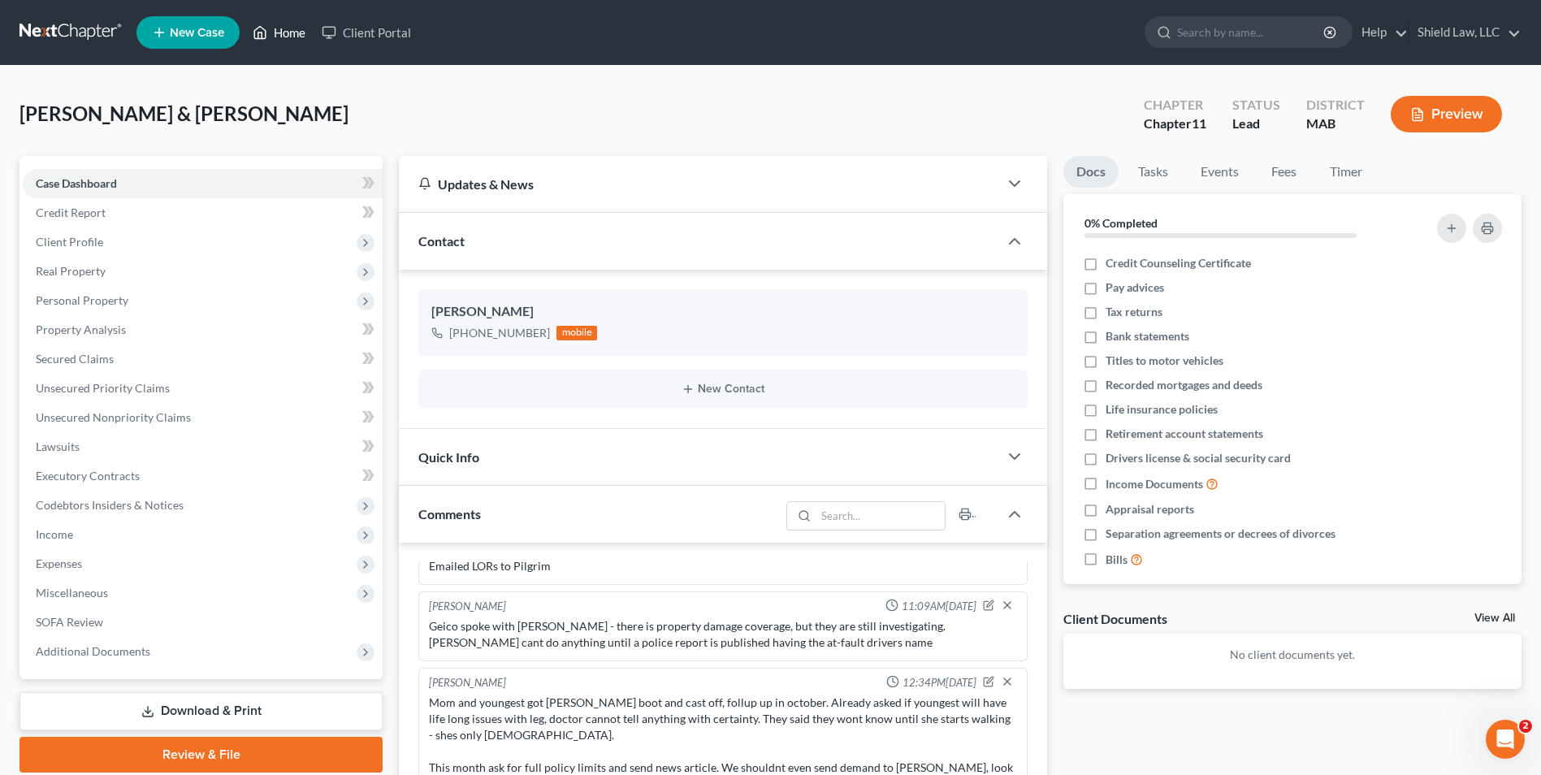
click at [292, 36] on link "Home" at bounding box center [279, 32] width 69 height 29
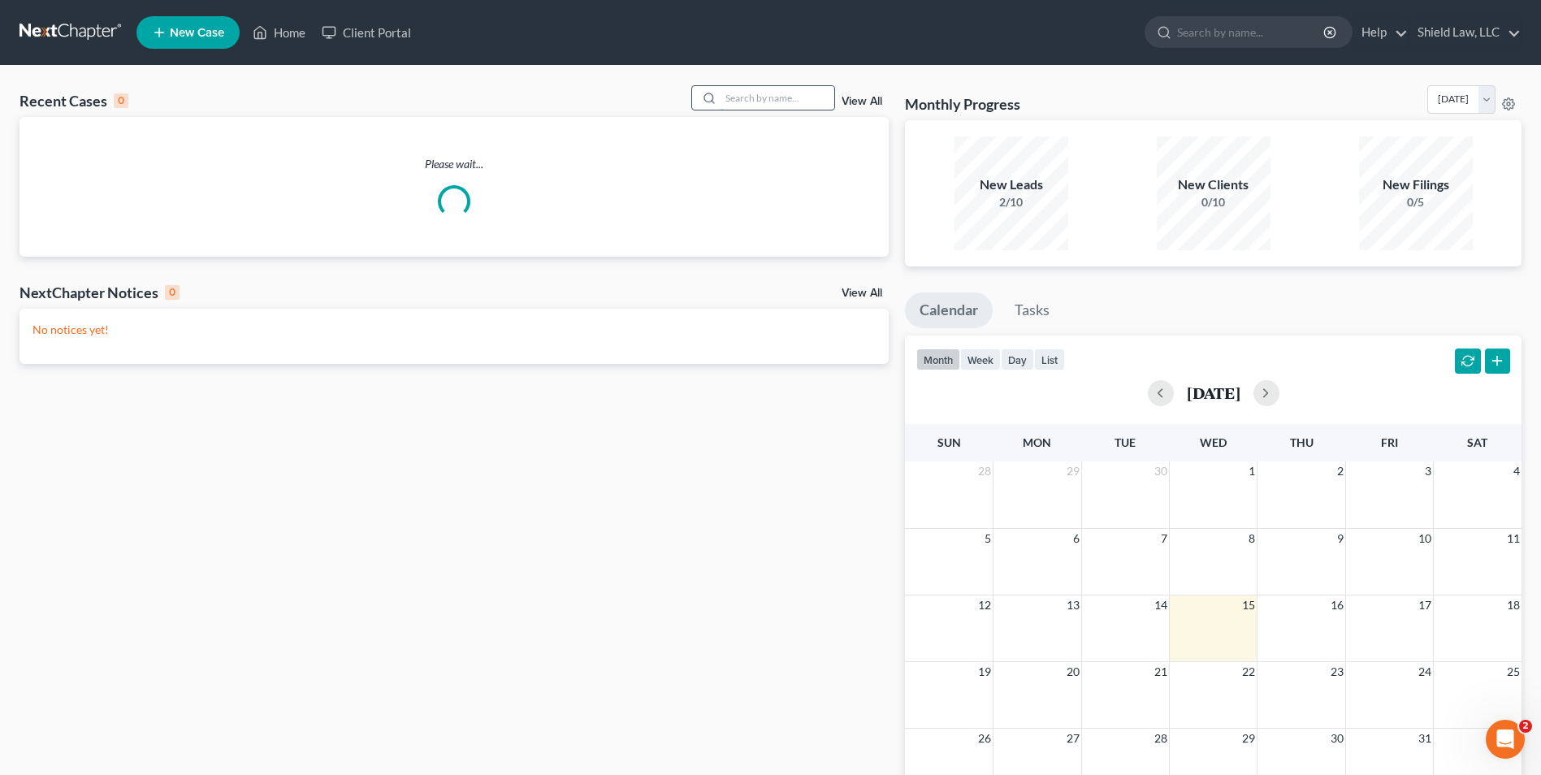
click at [804, 106] on input "search" at bounding box center [778, 98] width 114 height 24
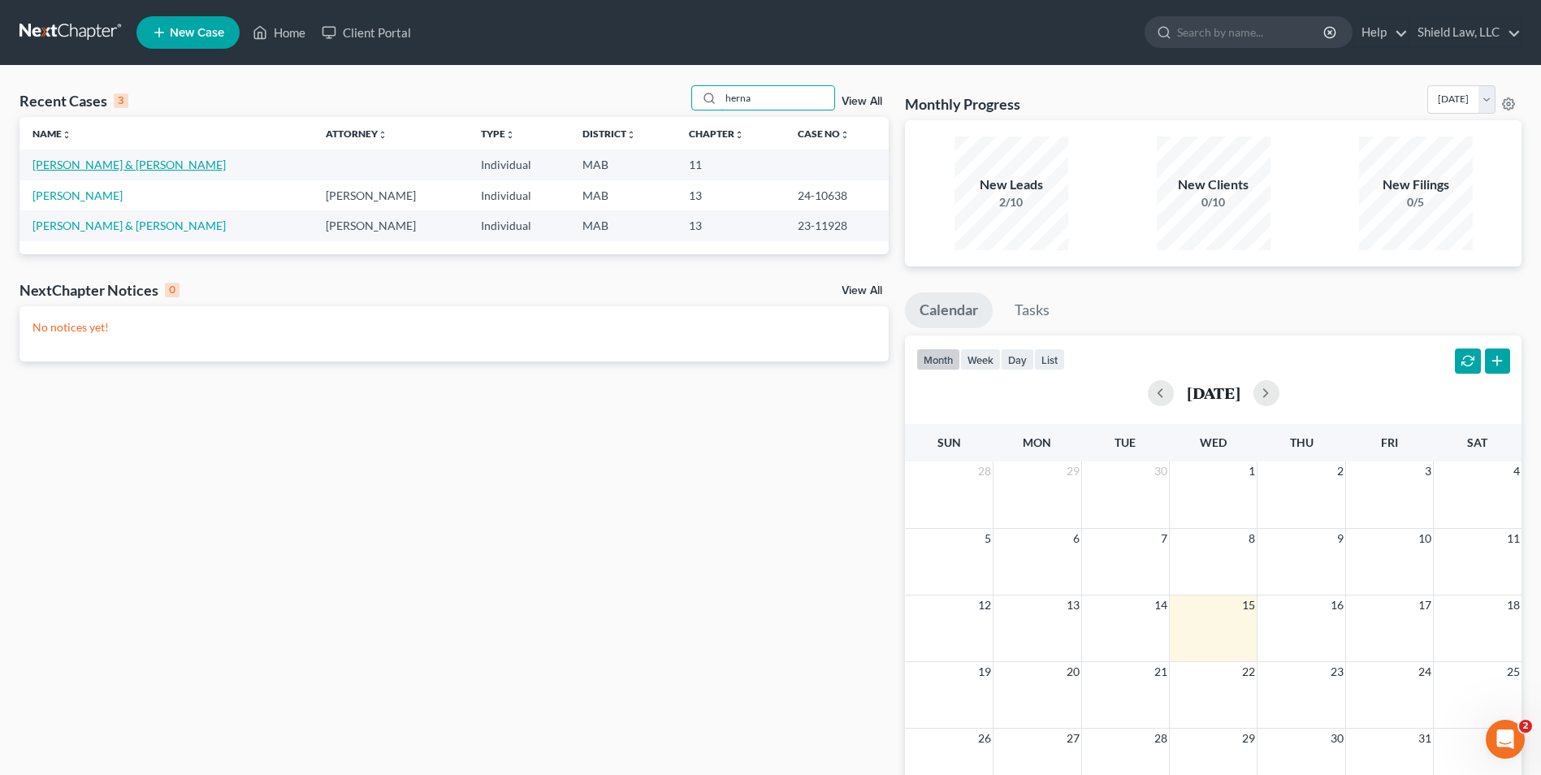
type input "herna"
click at [160, 160] on link "[PERSON_NAME] & [PERSON_NAME]" at bounding box center [129, 165] width 193 height 14
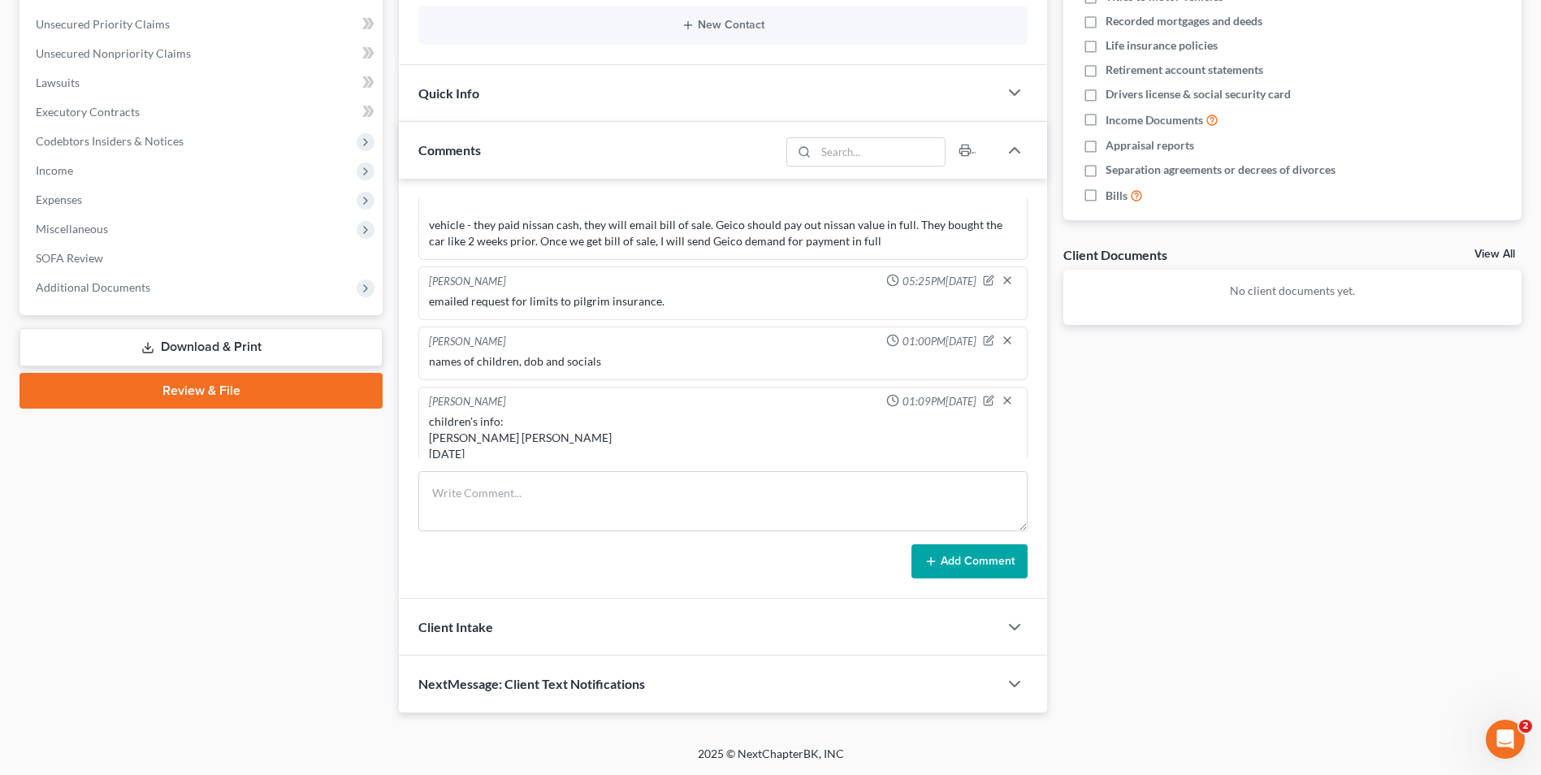
scroll to position [1378, 0]
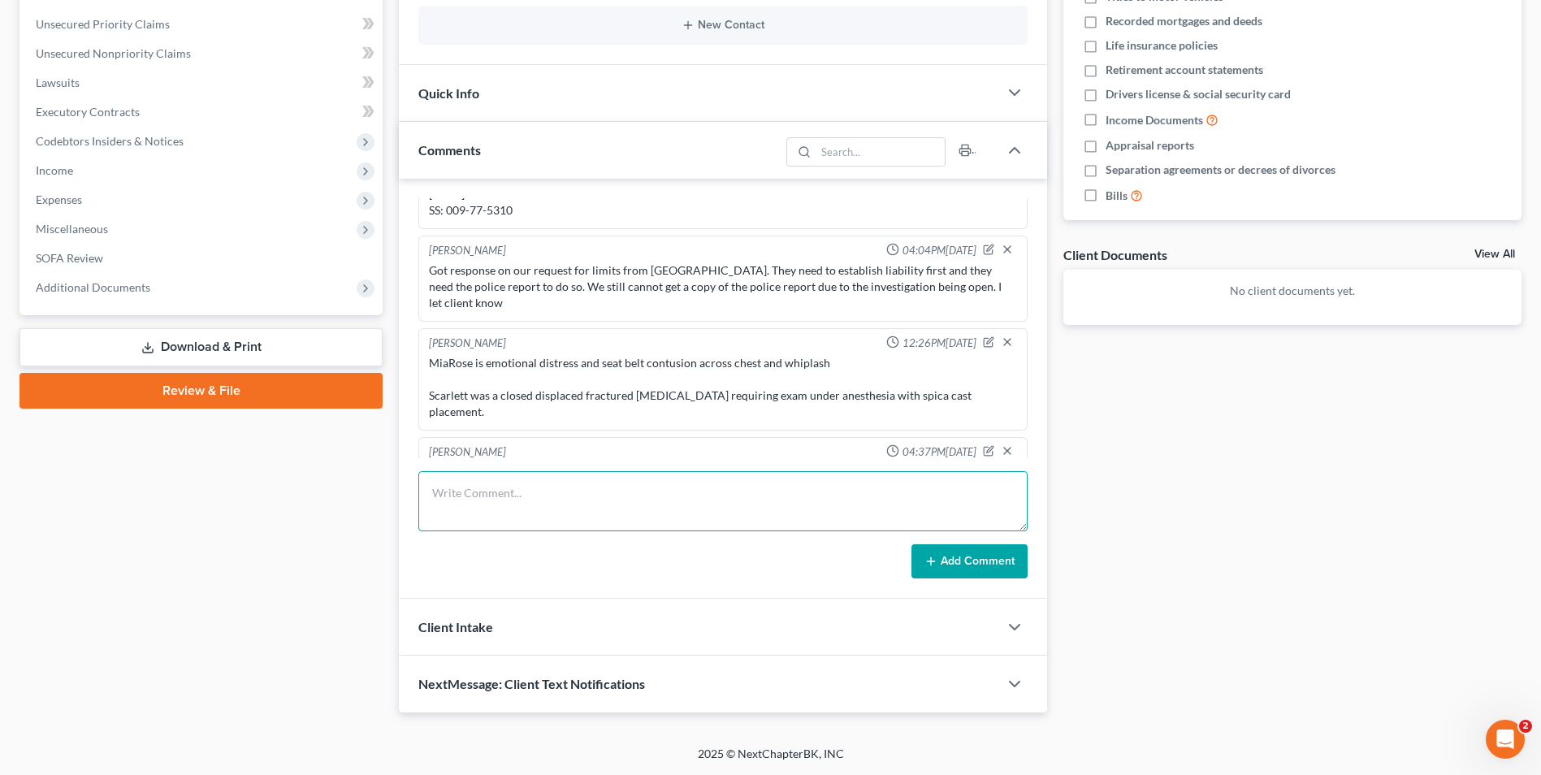
click at [540, 500] on textarea at bounding box center [722, 501] width 609 height 60
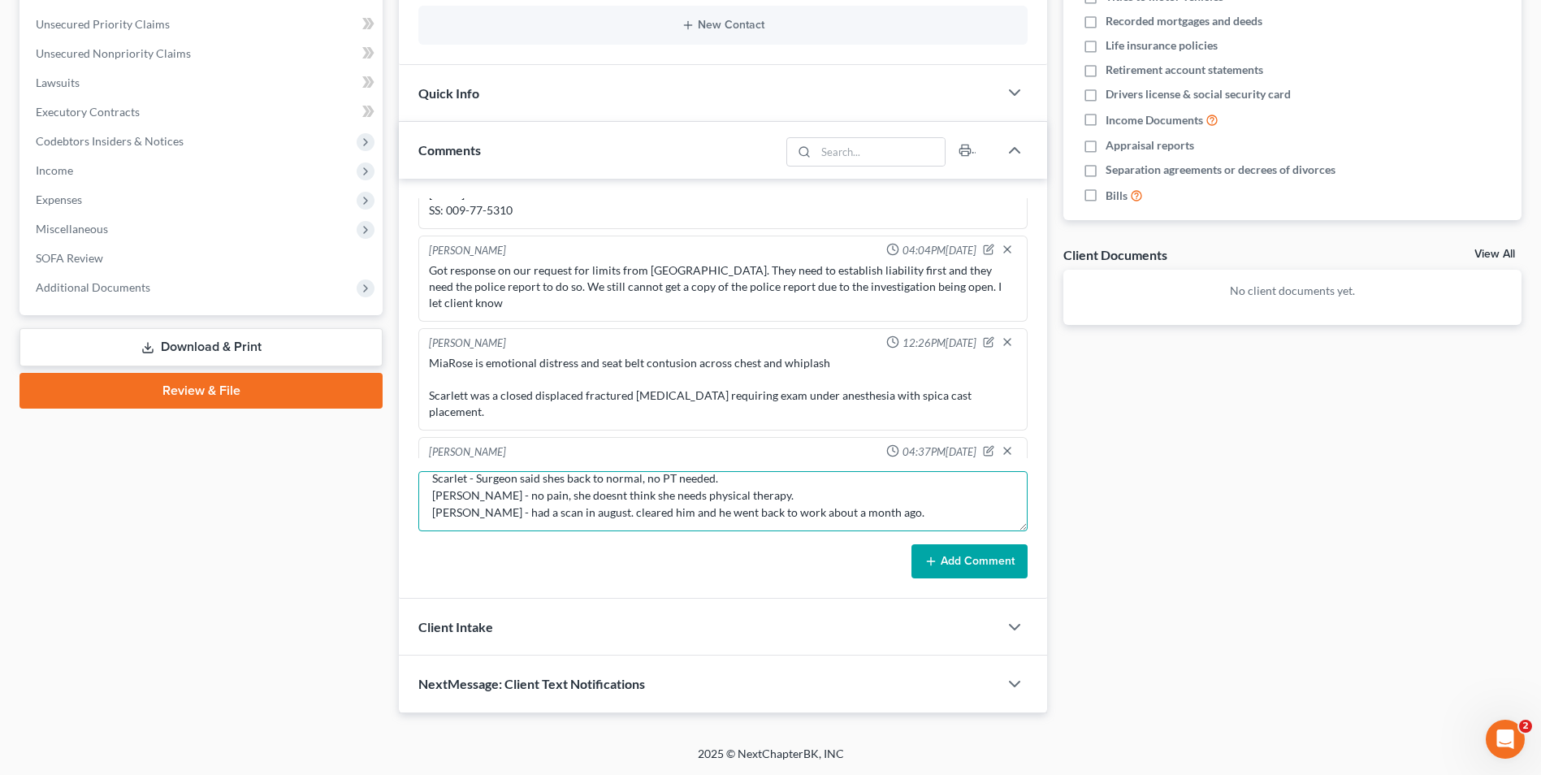
scroll to position [17, 0]
click at [753, 492] on textarea "Scarlet - Surgeon said shes back to normal, no PT needed. [PERSON_NAME] - no pa…" at bounding box center [722, 501] width 609 height 60
click at [869, 513] on textarea "Scarlet - Surgeon said shes back to normal, no PT needed. [PERSON_NAME] - no pa…" at bounding box center [722, 501] width 609 height 60
click at [774, 491] on textarea "Scarlet - Surgeon said shes back to normal, no PT needed. [PERSON_NAME] - no pa…" at bounding box center [722, 501] width 609 height 60
click at [901, 511] on textarea "Scarlet - Surgeon said shes back to normal, no PT needed. [PERSON_NAME] - no pa…" at bounding box center [722, 501] width 609 height 60
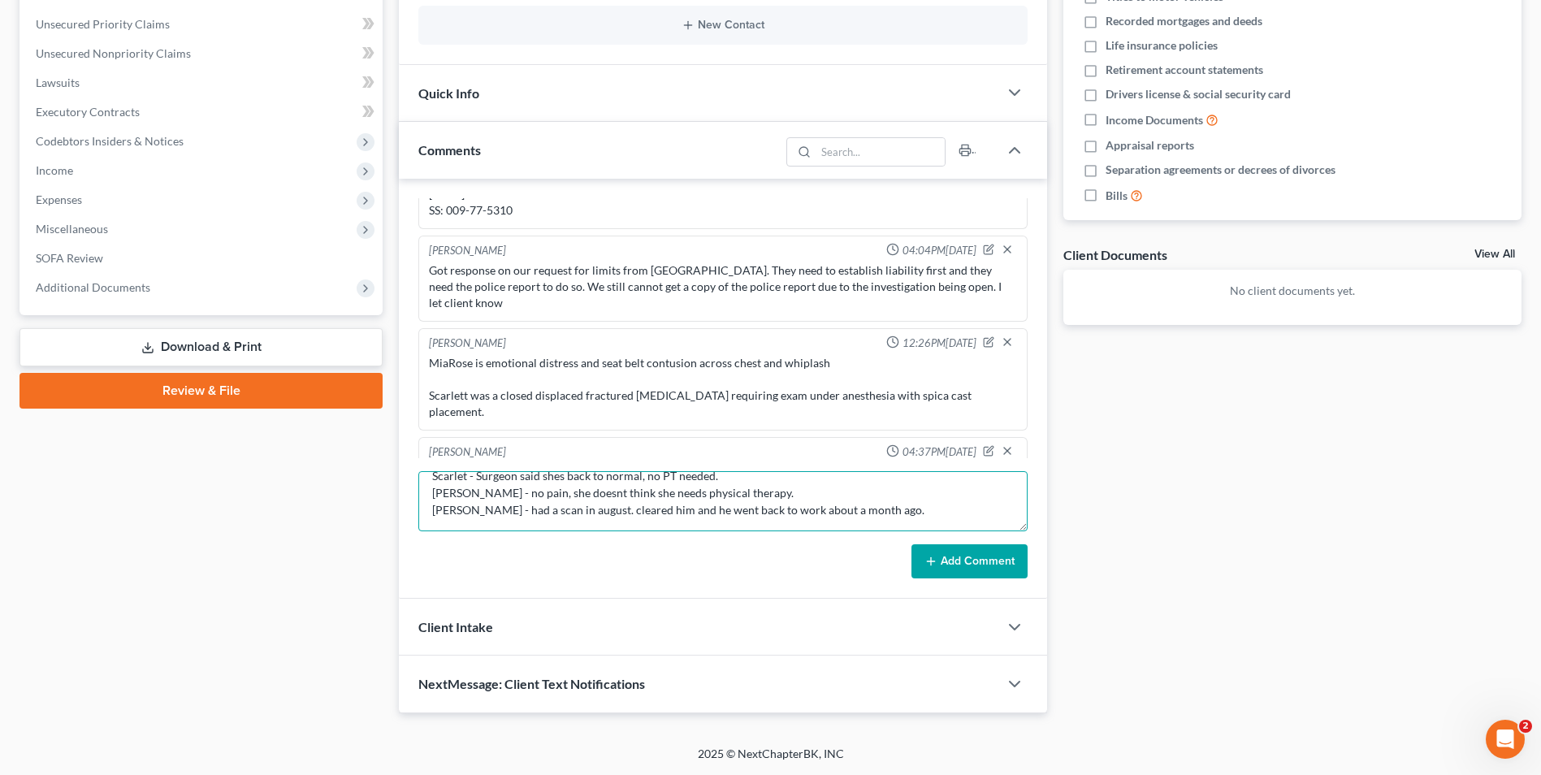
click at [810, 495] on textarea "Scarlet - Surgeon said shes back to normal, no PT needed. [PERSON_NAME] - no pa…" at bounding box center [722, 501] width 609 height 60
click at [875, 508] on textarea "Scarlet - Surgeon said shes back to normal, no PT needed. [PERSON_NAME] - no pa…" at bounding box center [722, 501] width 609 height 60
click at [1005, 510] on textarea "Scarlet - Surgeon said shes back to normal, no PT needed. [PERSON_NAME] - no pa…" at bounding box center [722, 501] width 609 height 60
click at [748, 493] on textarea "Scarlet - Surgeon said shes back to normal, no PT needed. [PERSON_NAME] - no pa…" at bounding box center [722, 501] width 609 height 60
click at [992, 508] on textarea "Scarlet - Surgeon said shes back to normal, no PT needed. [PERSON_NAME] - no pa…" at bounding box center [722, 501] width 609 height 60
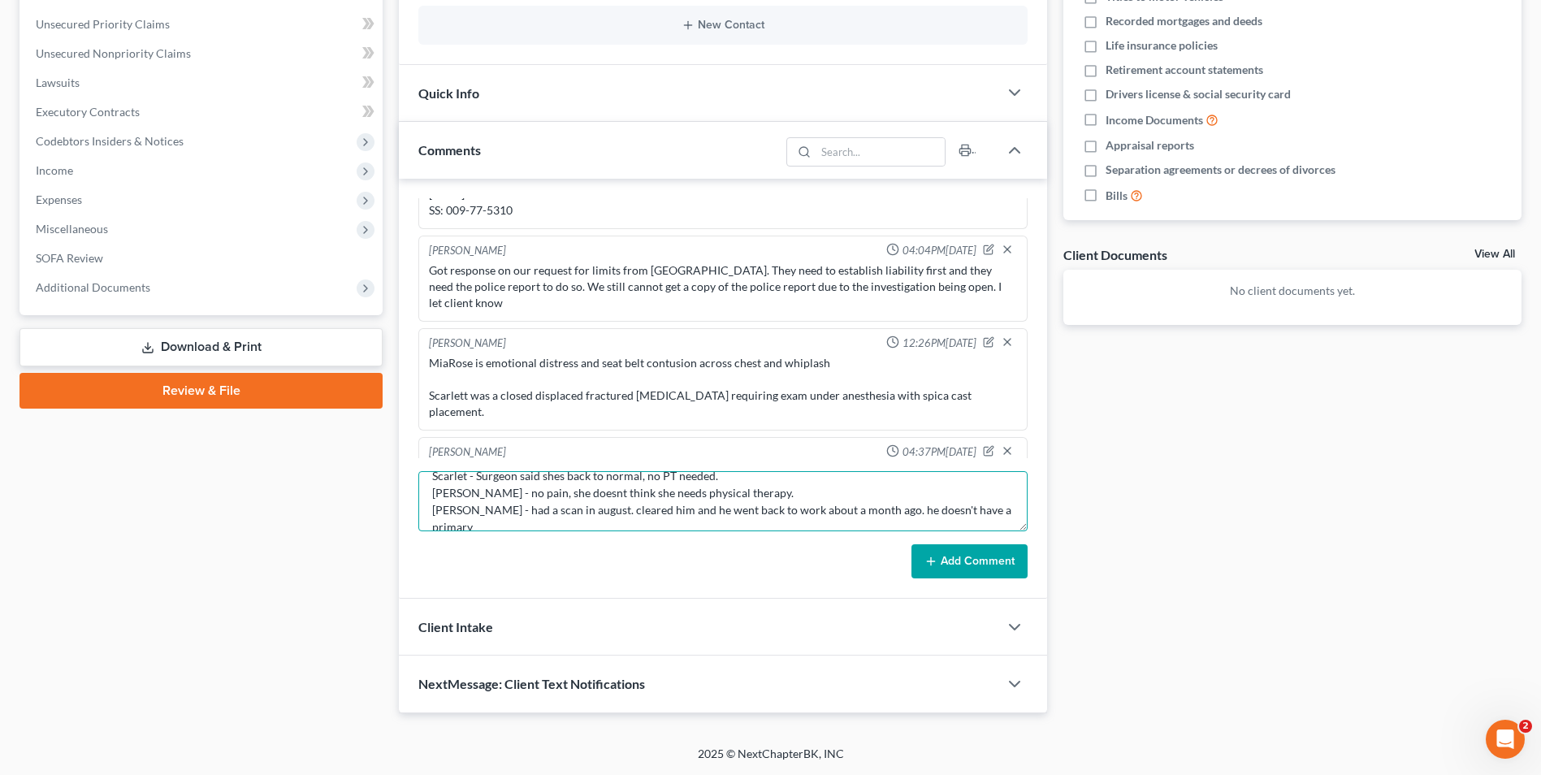
click at [795, 492] on textarea "Scarlet - Surgeon said shes back to normal, no PT needed. [PERSON_NAME] - no pa…" at bounding box center [722, 501] width 609 height 60
click at [537, 490] on textarea "Scarlet - Surgeon said shes back to normal, no PT needed. [PERSON_NAME] - no pa…" at bounding box center [722, 501] width 609 height 60
click at [768, 489] on textarea "Scarlet - Surgeon said shes back to normal, no PT needed. Victoria - no pain, s…" at bounding box center [722, 501] width 609 height 60
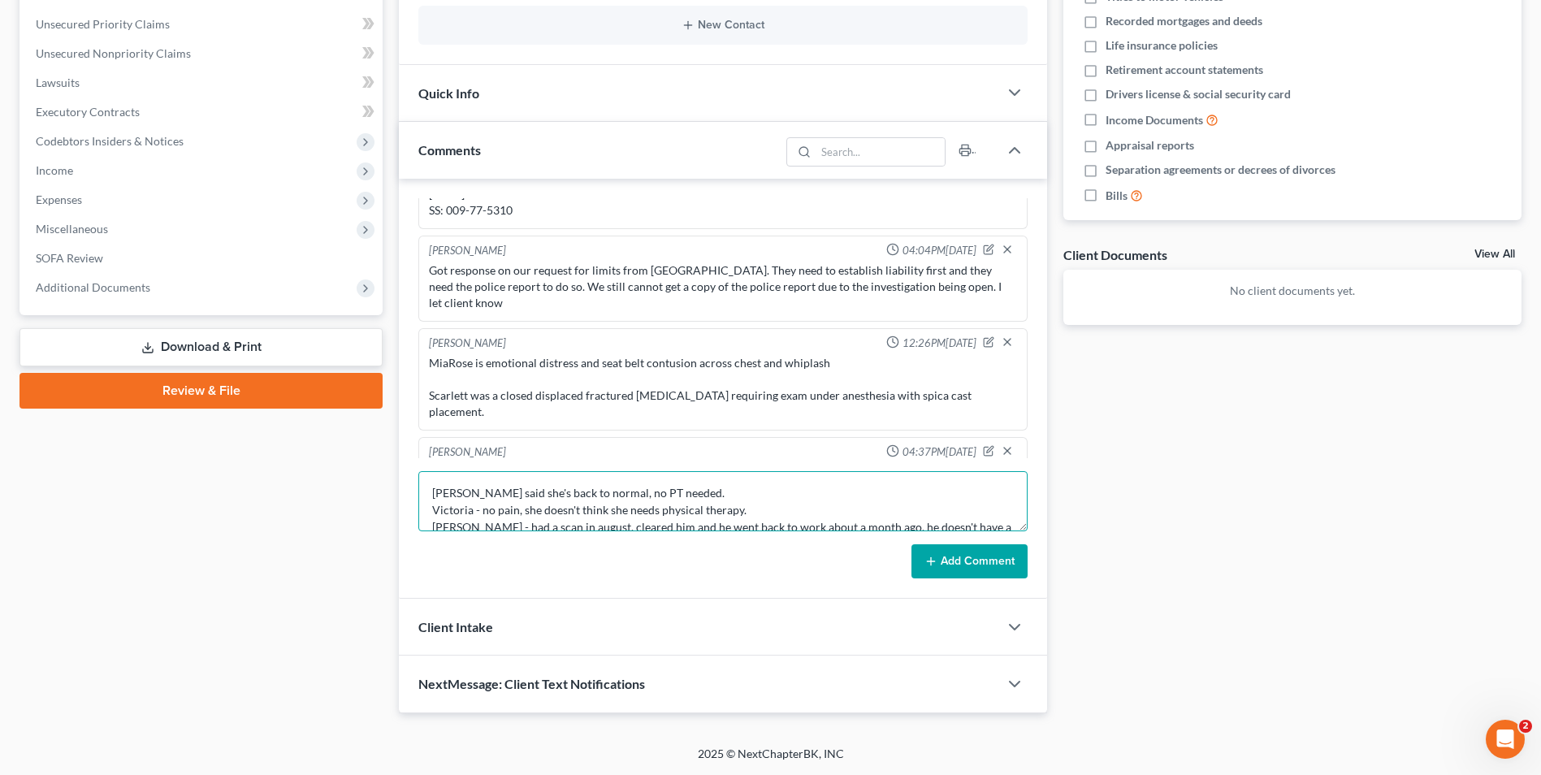
click at [716, 509] on textarea "[PERSON_NAME] said she's back to normal, no PT needed. Victoria - no pain, she …" at bounding box center [722, 501] width 609 height 60
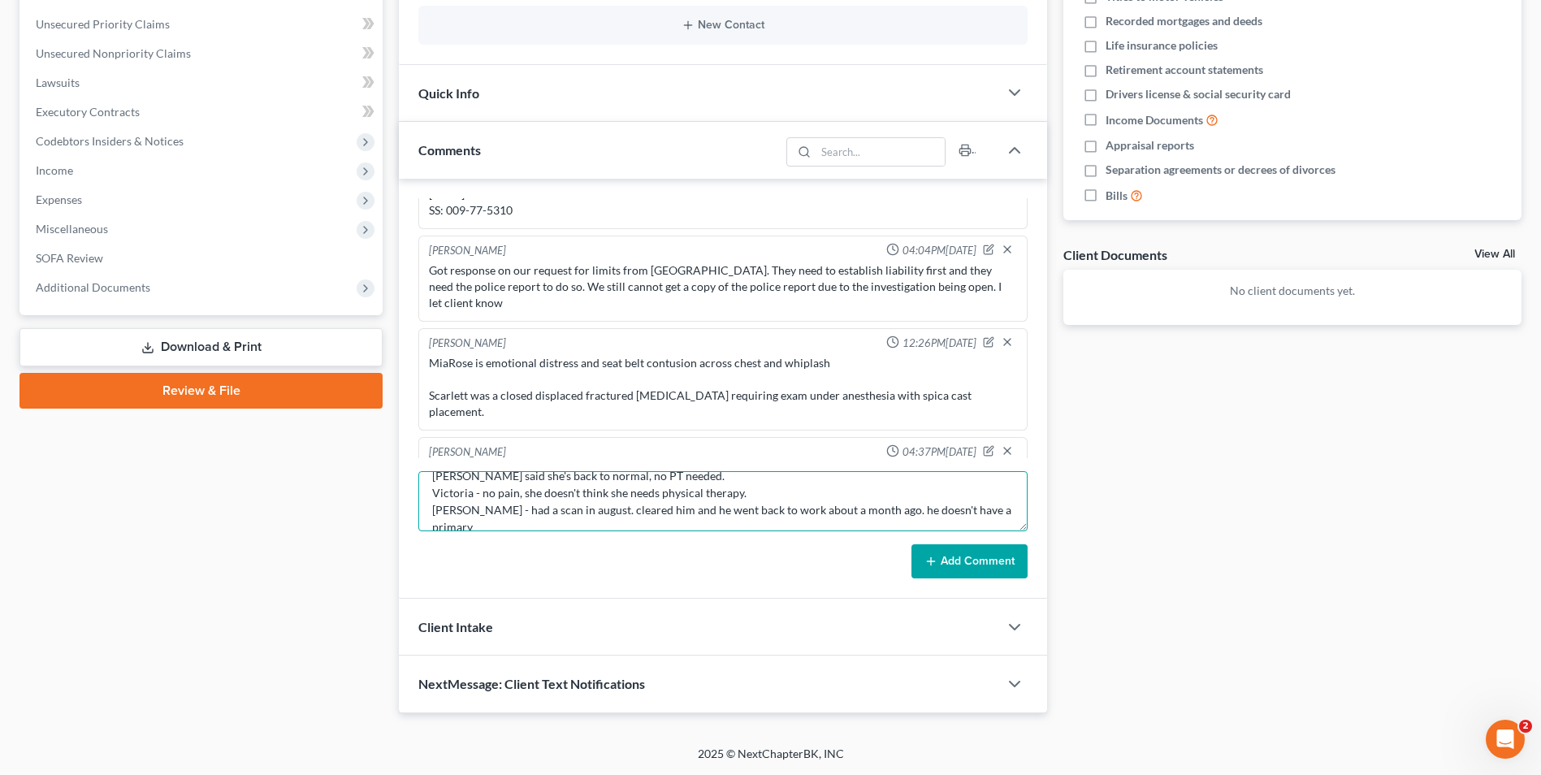
click at [772, 495] on textarea "[PERSON_NAME] said she's back to normal, no PT needed. Victoria - no pain, she …" at bounding box center [722, 501] width 609 height 60
click at [987, 508] on textarea "[PERSON_NAME] said she's back to normal, no PT needed. Victoria - no pain, she …" at bounding box center [722, 501] width 609 height 60
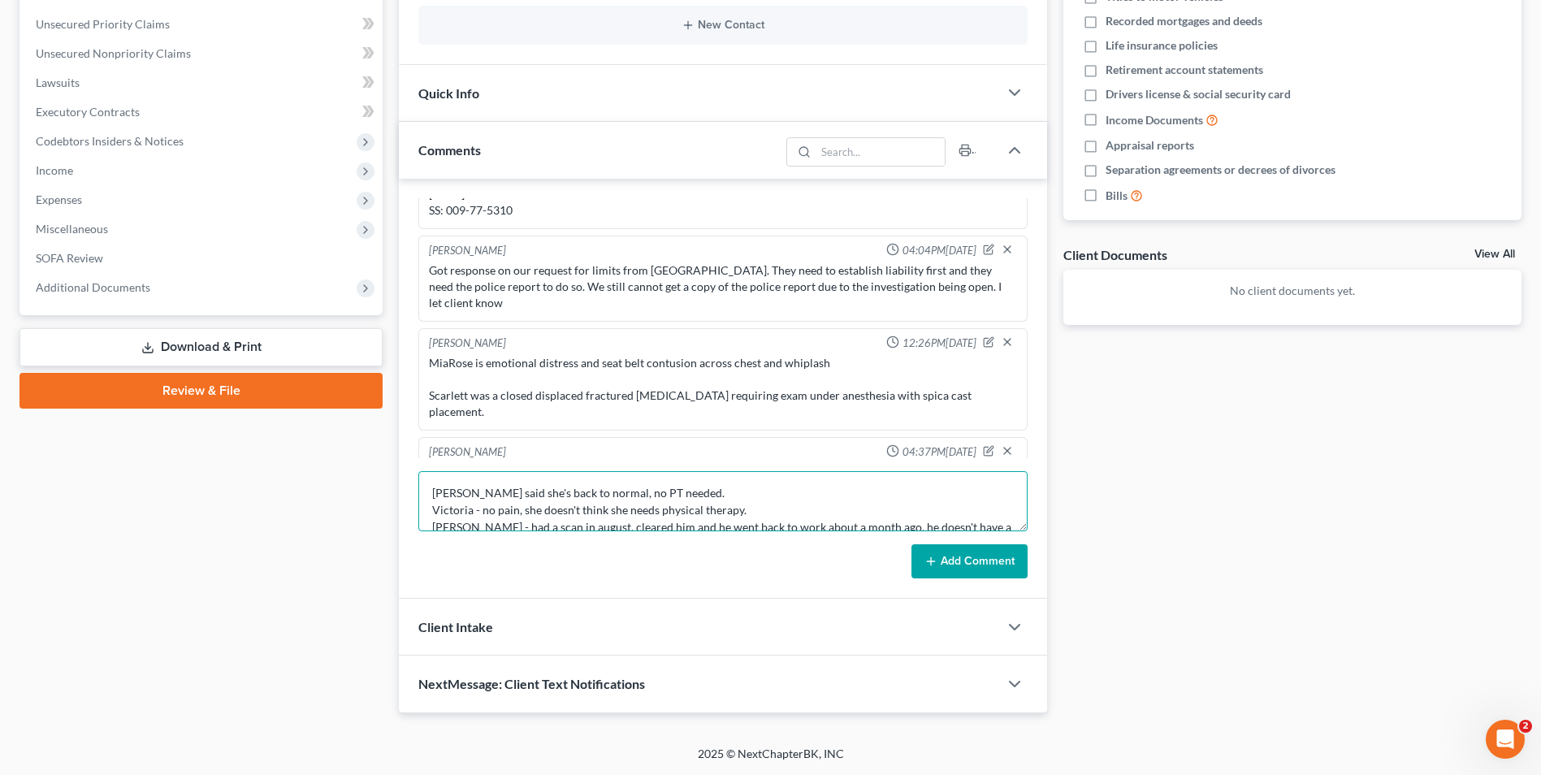
scroll to position [34, 0]
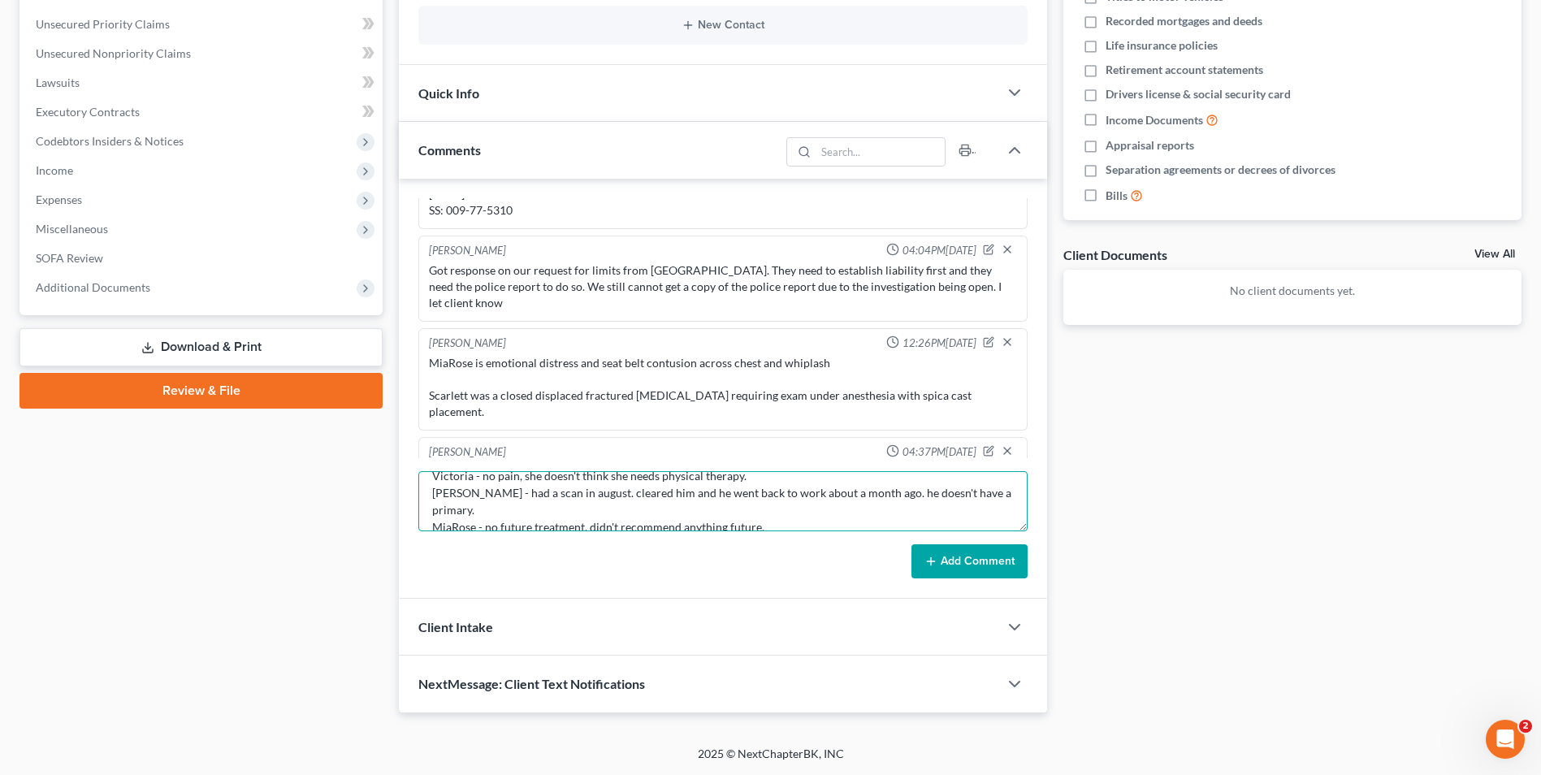
click at [782, 522] on textarea "[PERSON_NAME] said she's back to normal, no PT needed. Victoria - no pain, she …" at bounding box center [722, 501] width 609 height 60
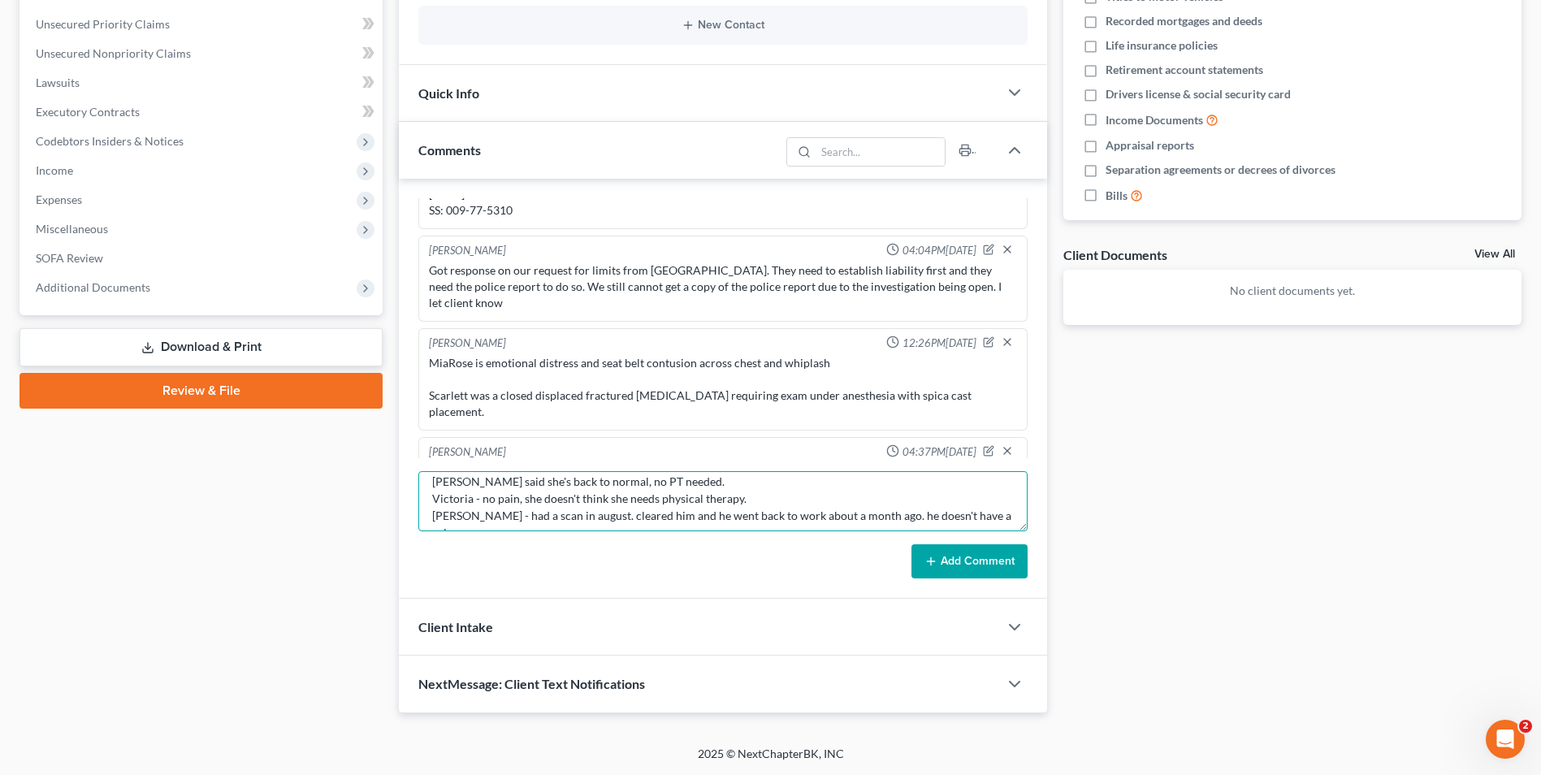
scroll to position [0, 0]
click at [751, 509] on textarea "[PERSON_NAME] said she's back to normal, no PT needed. Victoria - no pain, she …" at bounding box center [722, 501] width 609 height 60
click at [777, 508] on textarea "[PERSON_NAME] said she's back to normal, no PT needed. Victoria - no pain, she …" at bounding box center [722, 501] width 609 height 60
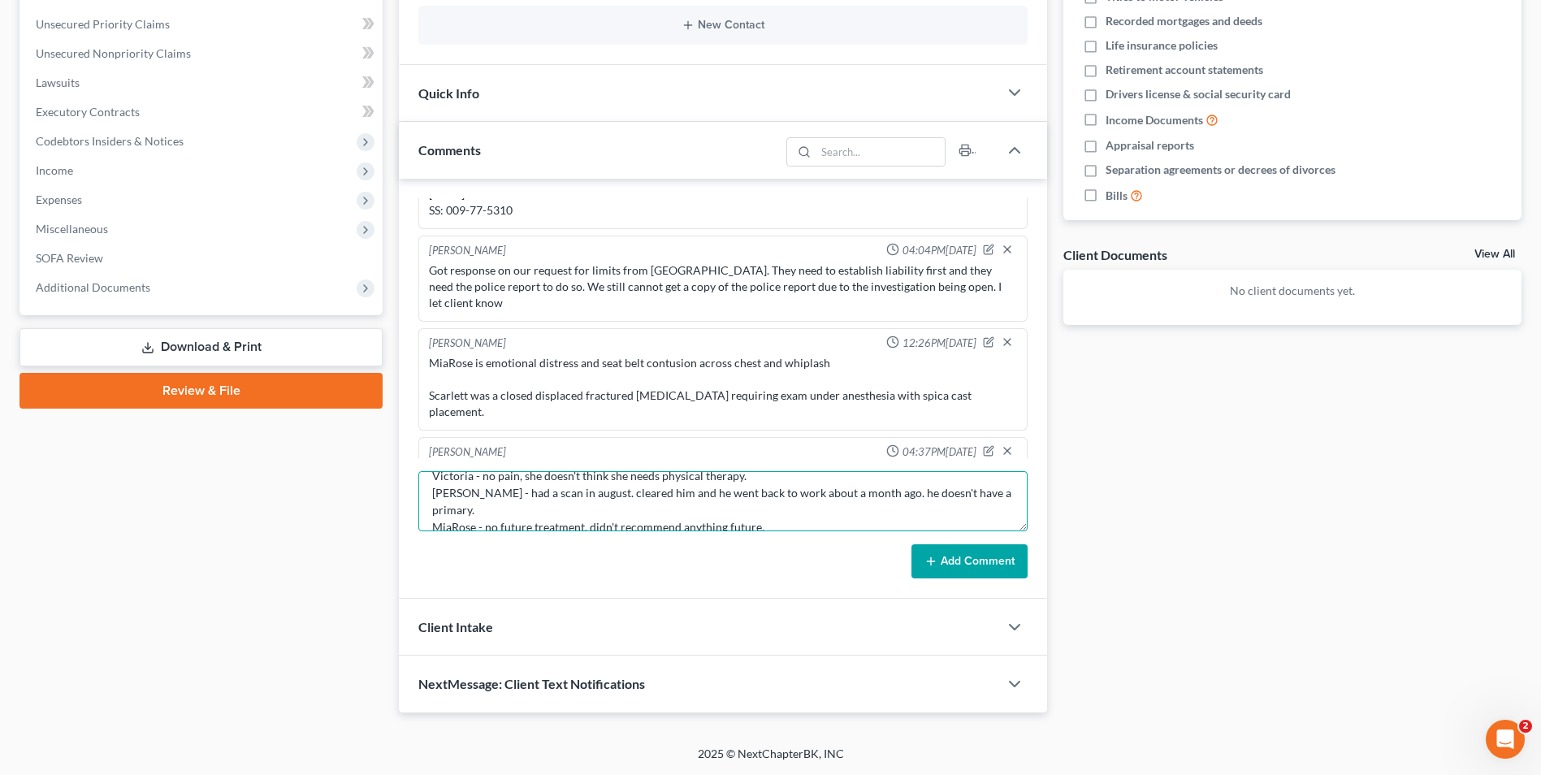
click at [795, 512] on textarea "[PERSON_NAME] said she's back to normal, no PT needed. Victoria - no pain, she …" at bounding box center [722, 501] width 609 height 60
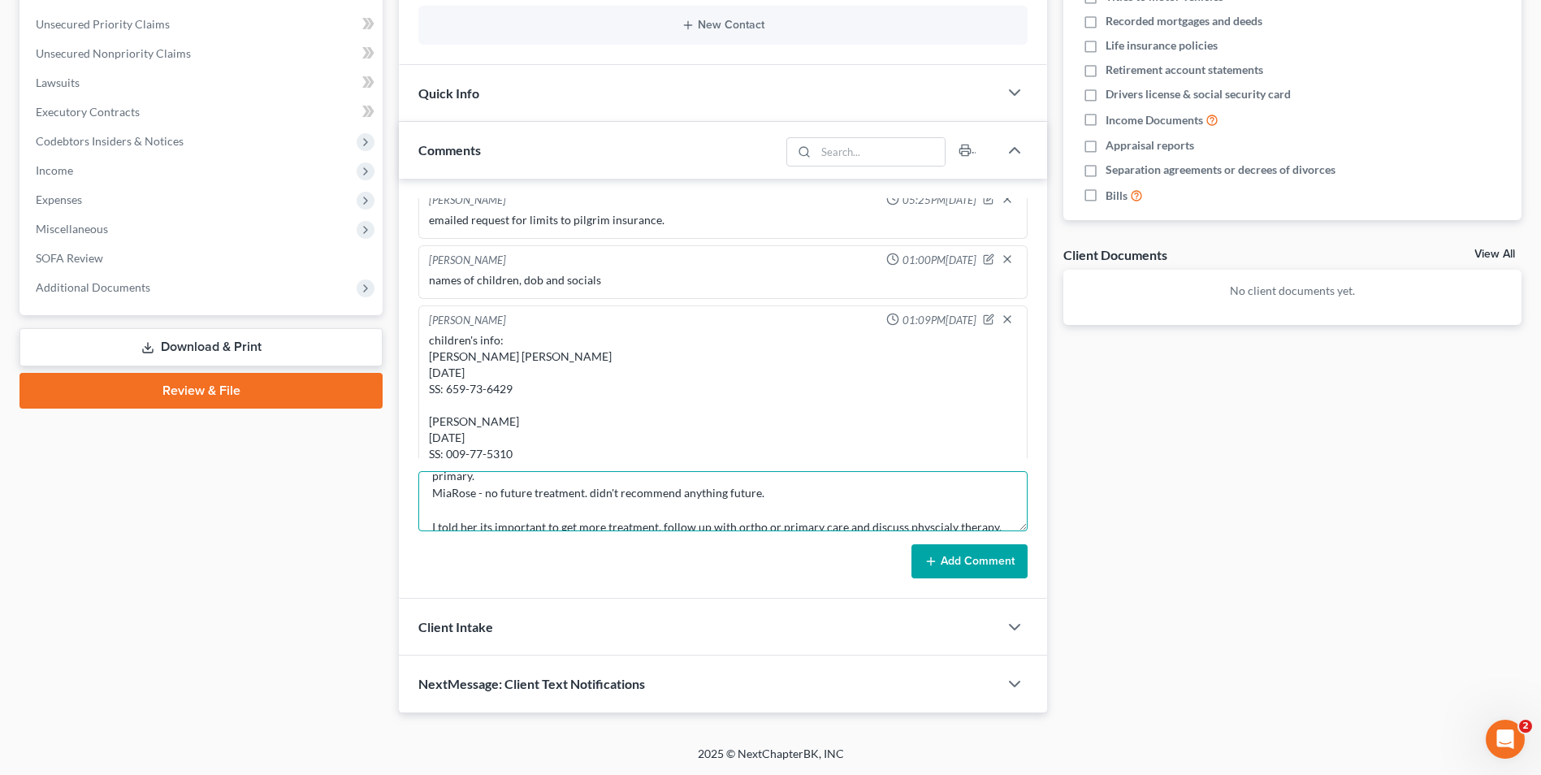
scroll to position [72, 0]
click at [615, 516] on textarea "[PERSON_NAME] said she's back to normal, no PT needed. Victoria - no pain, she …" at bounding box center [722, 501] width 609 height 60
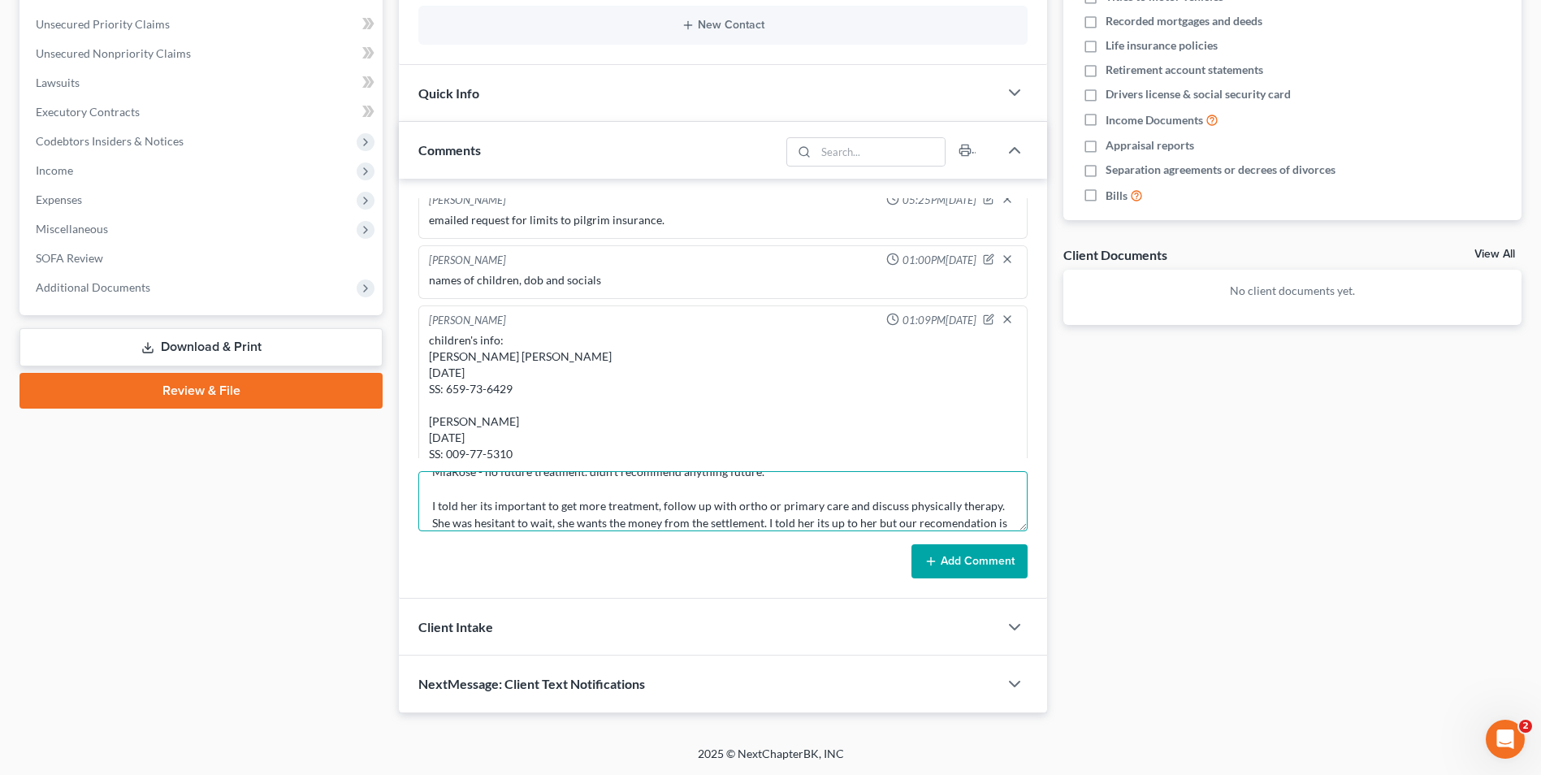
click at [843, 525] on textarea "[PERSON_NAME] said she's back to normal, no PT needed. Victoria - no pain, she …" at bounding box center [722, 501] width 609 height 60
type textarea "[PERSON_NAME] said she's back to normal, no PT needed. Victoria - no pain, she …"
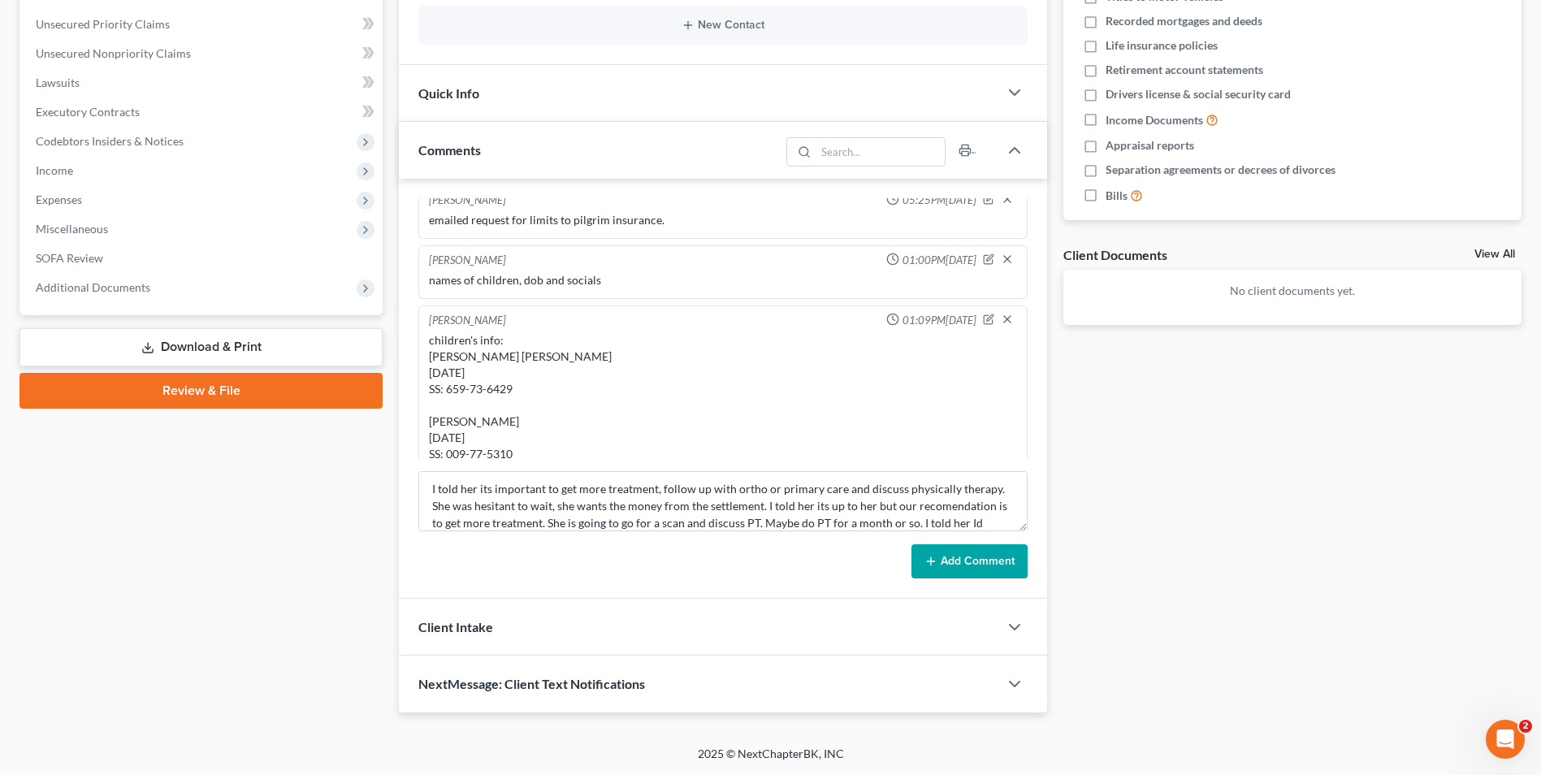
click at [956, 565] on button "Add Comment" at bounding box center [970, 561] width 116 height 34
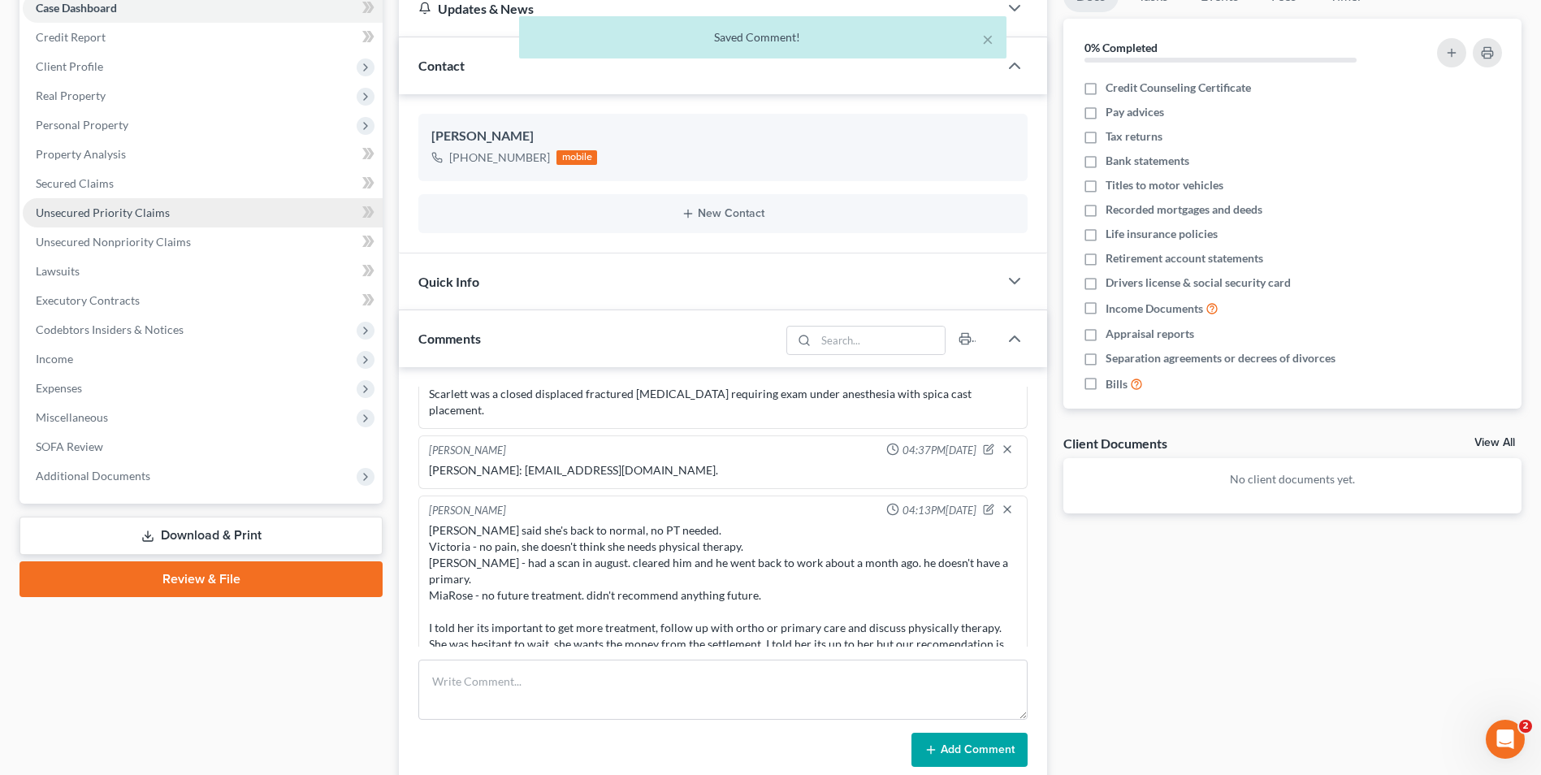
scroll to position [0, 0]
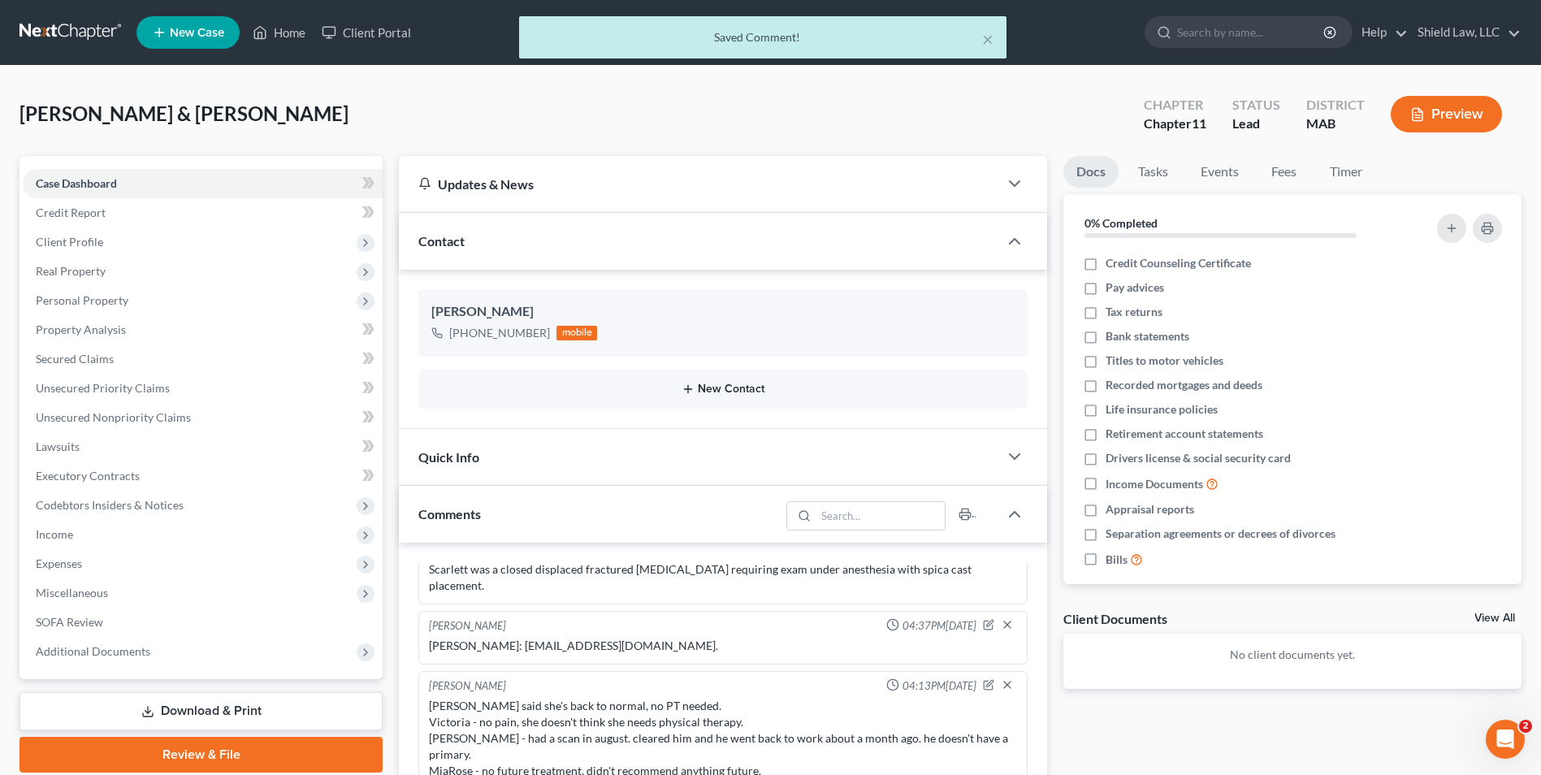
click at [709, 389] on button "New Contact" at bounding box center [722, 389] width 583 height 13
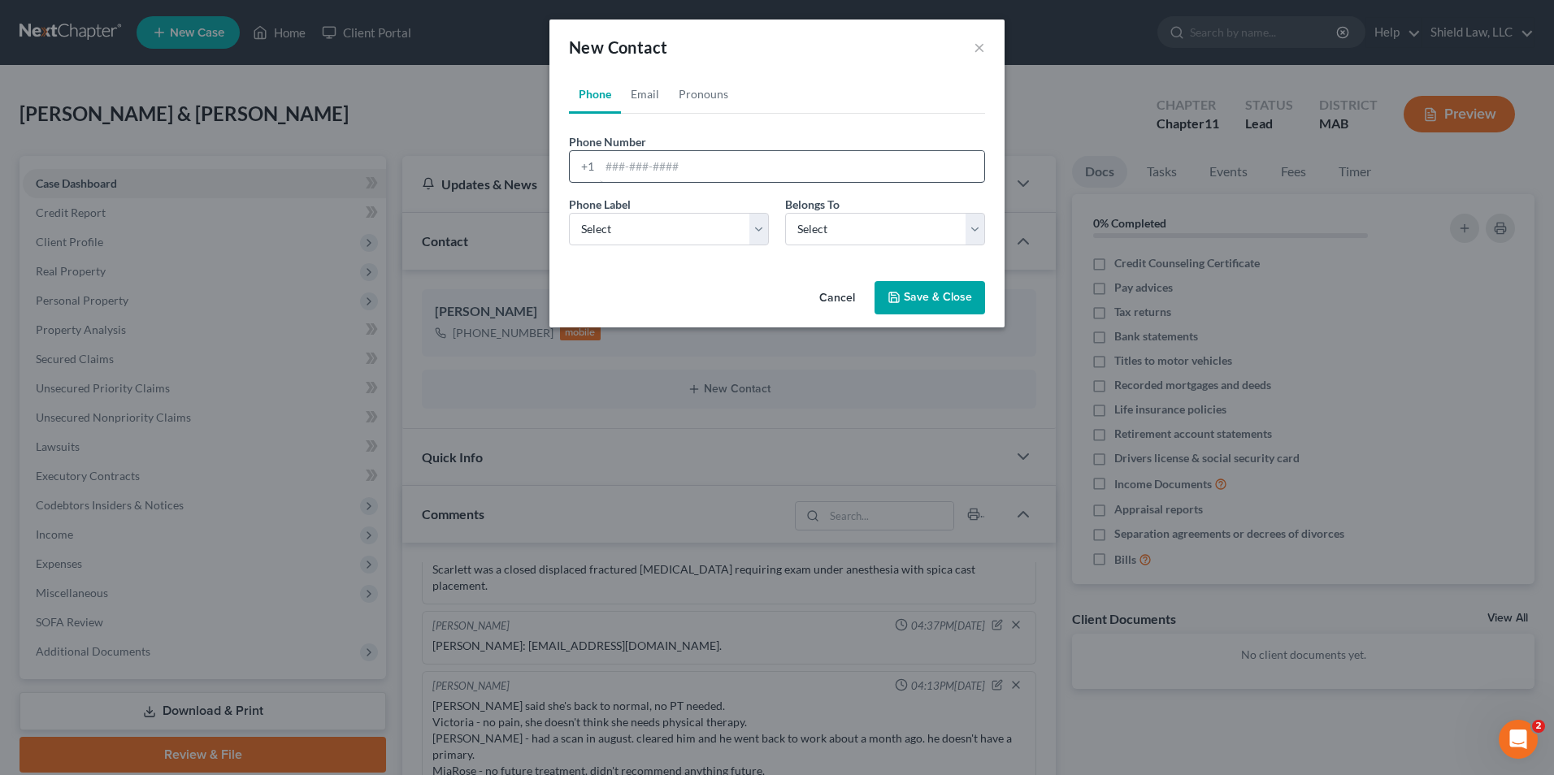
click at [648, 142] on div "Phone Number * +1" at bounding box center [777, 158] width 432 height 50
click at [652, 159] on input "tel" at bounding box center [792, 166] width 384 height 31
type input "6032044101"
drag, startPoint x: 653, startPoint y: 228, endPoint x: 648, endPoint y: 247, distance: 20.1
click at [654, 228] on select "Select Mobile Home Work Other" at bounding box center [669, 229] width 200 height 33
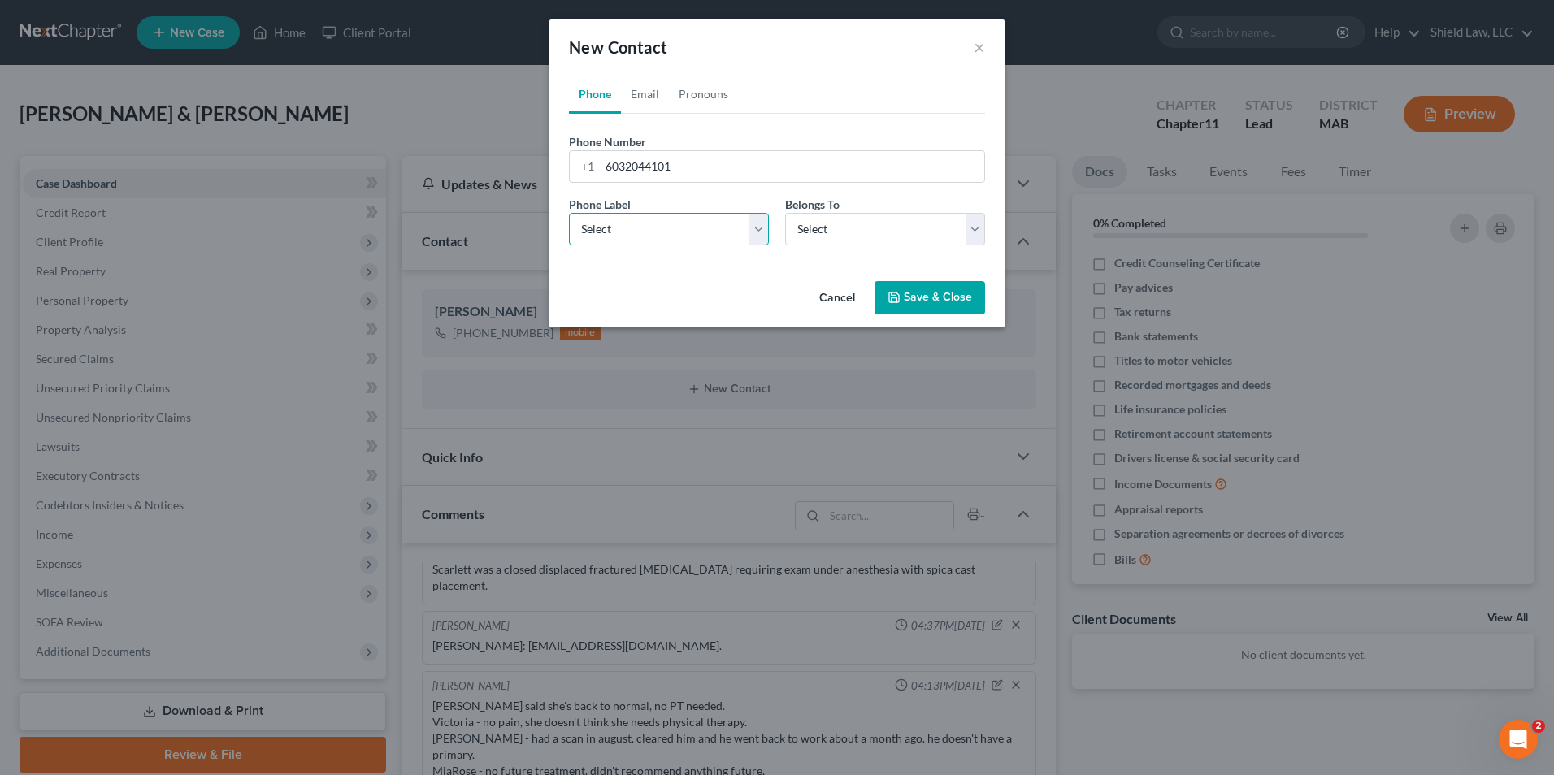
select select "0"
click at [569, 213] on select "Select Mobile Home Work Other" at bounding box center [669, 229] width 200 height 33
drag, startPoint x: 811, startPoint y: 236, endPoint x: 820, endPoint y: 247, distance: 14.5
click at [811, 236] on select "Select Client Spouse Other" at bounding box center [885, 229] width 200 height 33
select select "1"
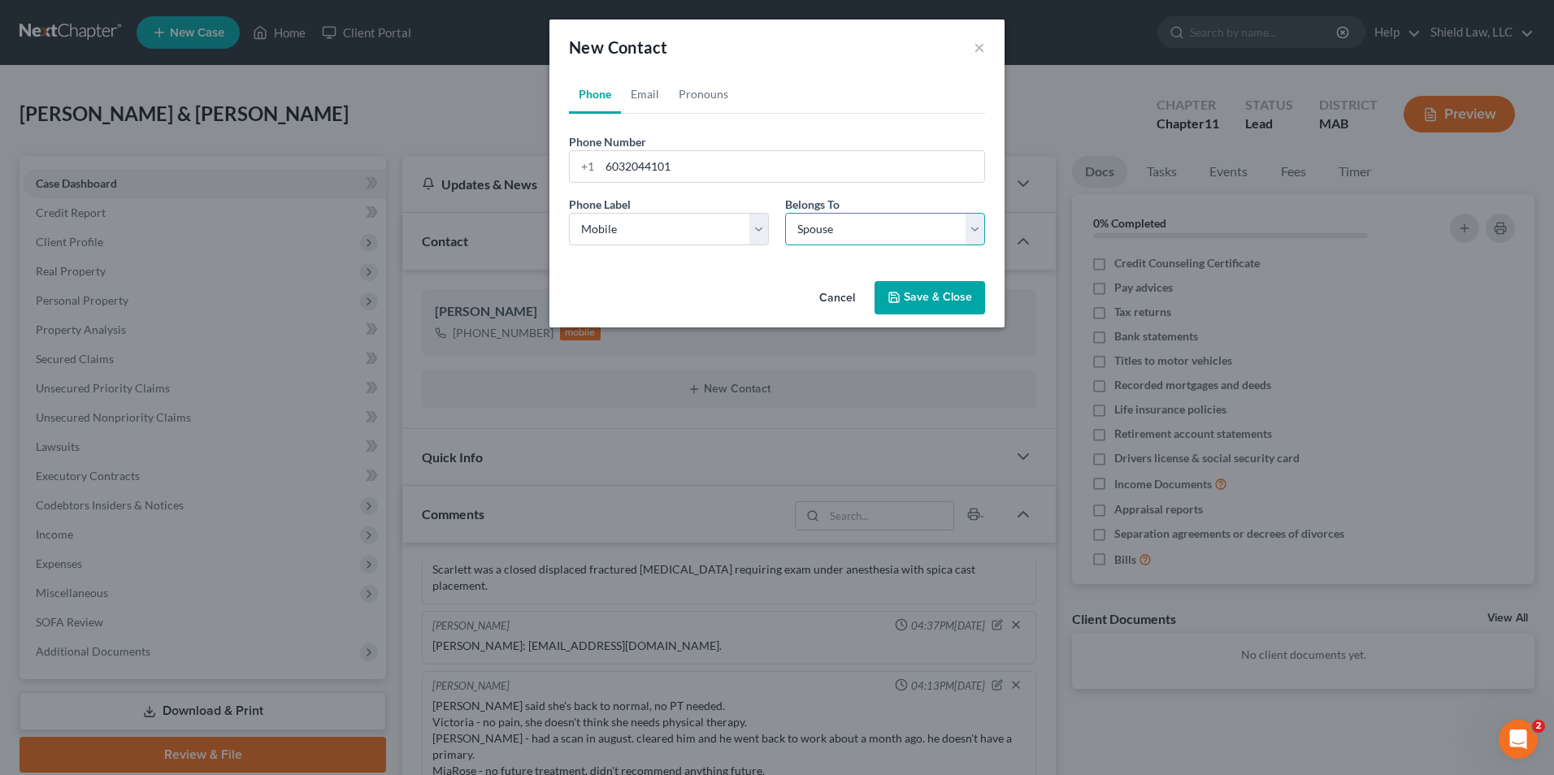
click at [785, 213] on select "Select Client Spouse Other" at bounding box center [885, 229] width 200 height 33
click at [914, 303] on button "Save & Close" at bounding box center [929, 298] width 111 height 34
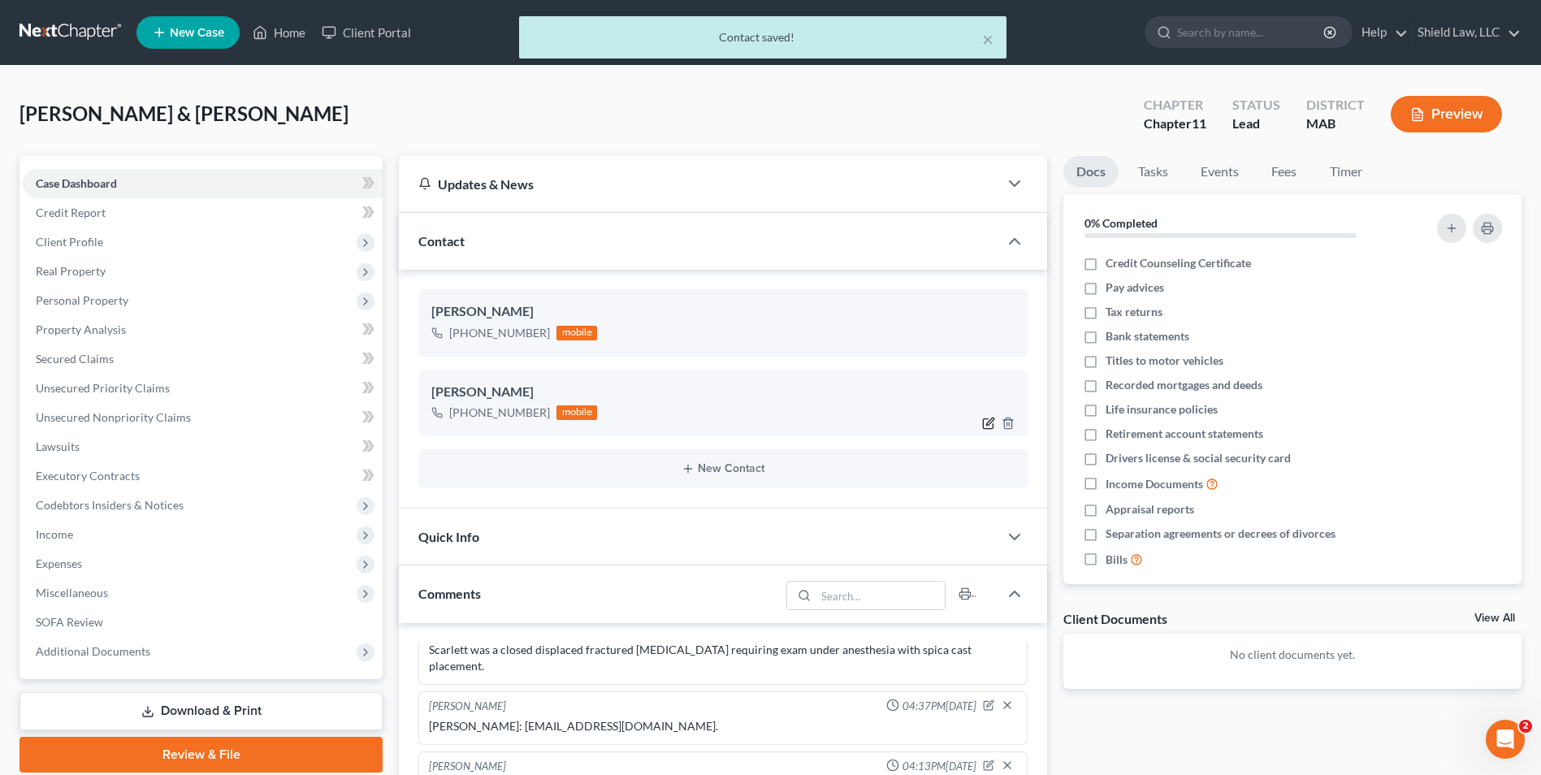
click at [986, 424] on icon "button" at bounding box center [988, 423] width 13 height 13
select select "0"
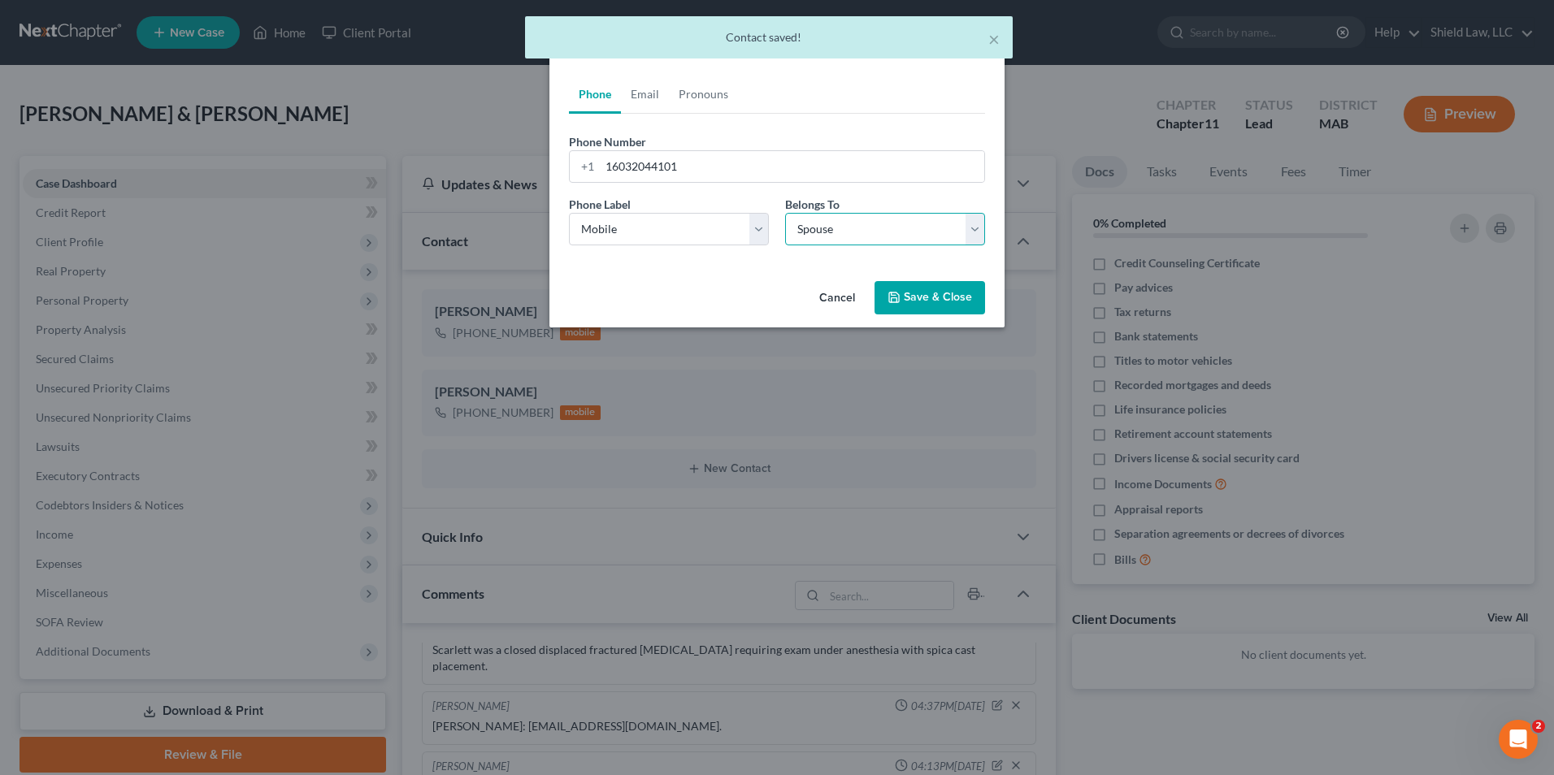
drag, startPoint x: 836, startPoint y: 232, endPoint x: 837, endPoint y: 247, distance: 15.5
click at [836, 232] on select "Select Client Spouse Other" at bounding box center [885, 229] width 200 height 33
select select "0"
click at [785, 213] on select "Select Client Spouse Other" at bounding box center [885, 229] width 200 height 33
click at [958, 299] on button "Save & Close" at bounding box center [929, 298] width 111 height 34
